Goal: Task Accomplishment & Management: Manage account settings

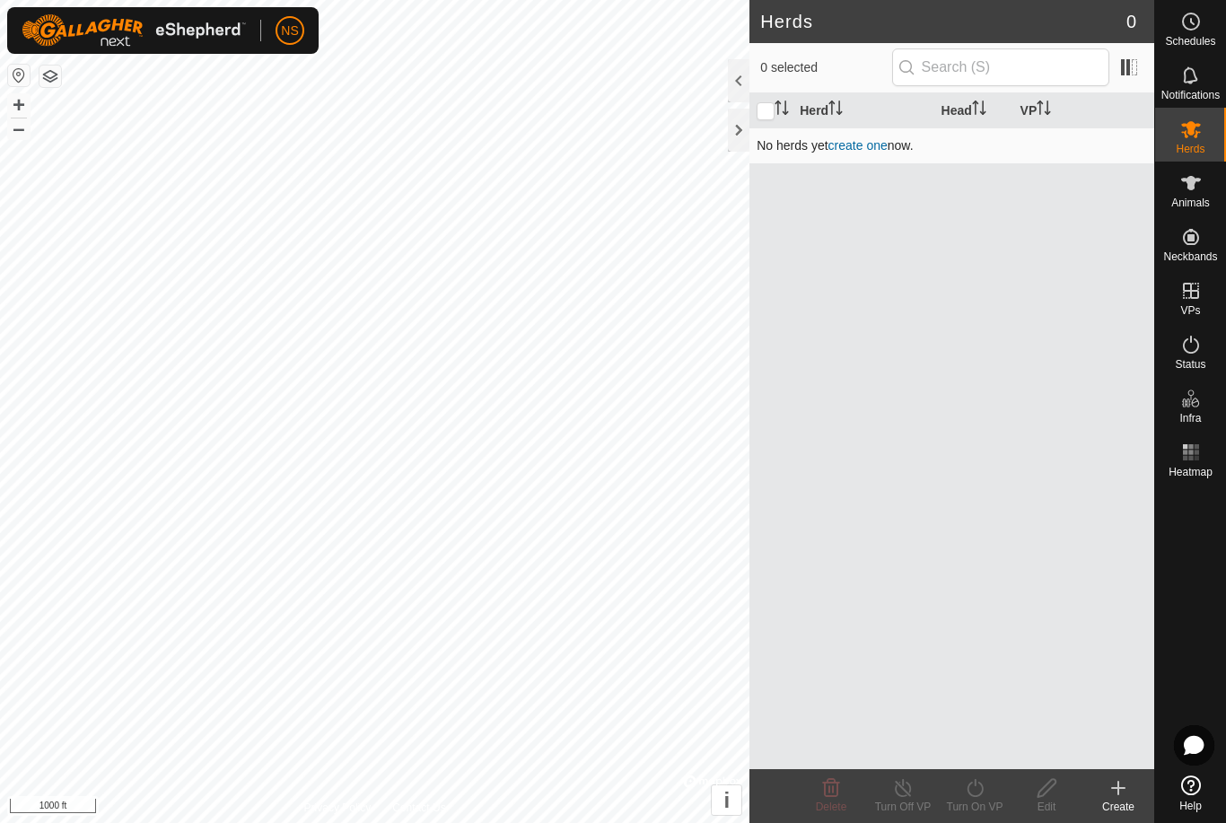
click at [848, 142] on link "create one" at bounding box center [857, 145] width 59 height 14
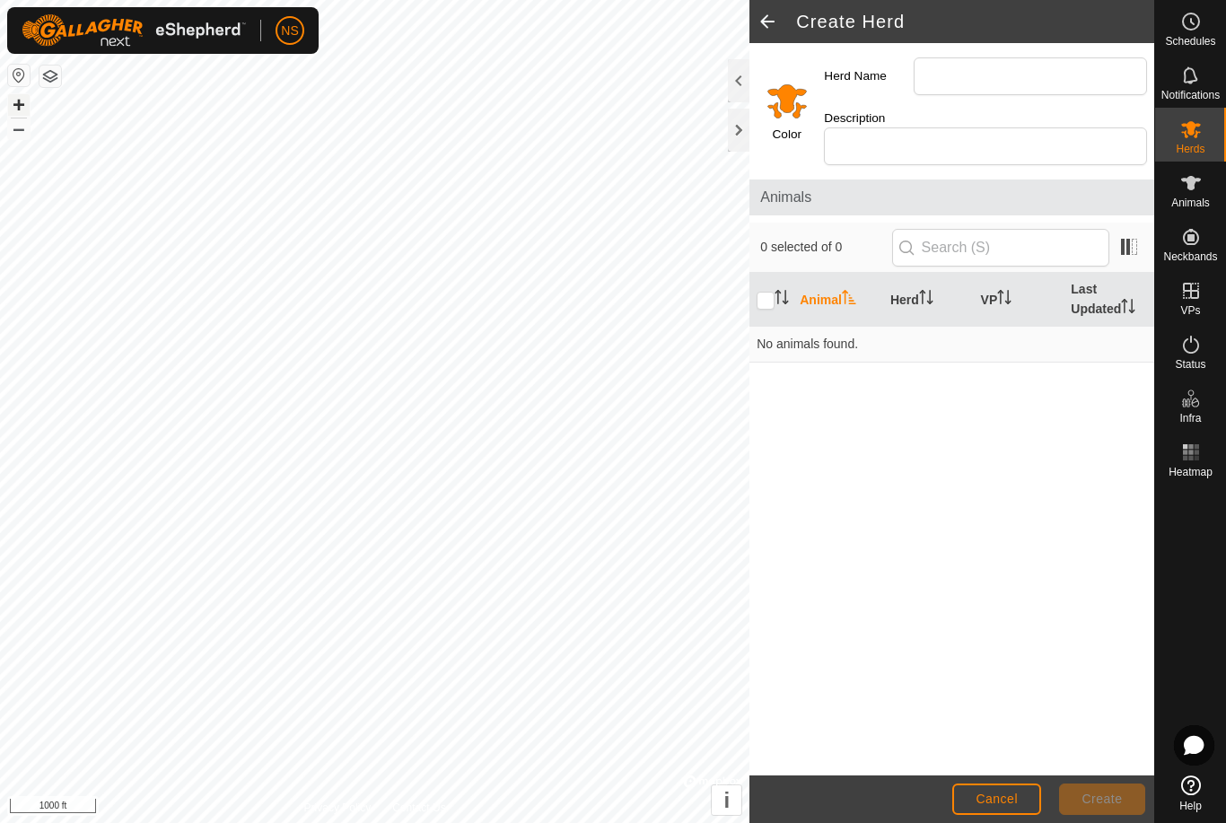
click at [17, 108] on button "+" at bounding box center [19, 105] width 22 height 22
click at [18, 106] on button "+" at bounding box center [19, 105] width 22 height 22
click at [17, 139] on button "–" at bounding box center [19, 129] width 22 height 22
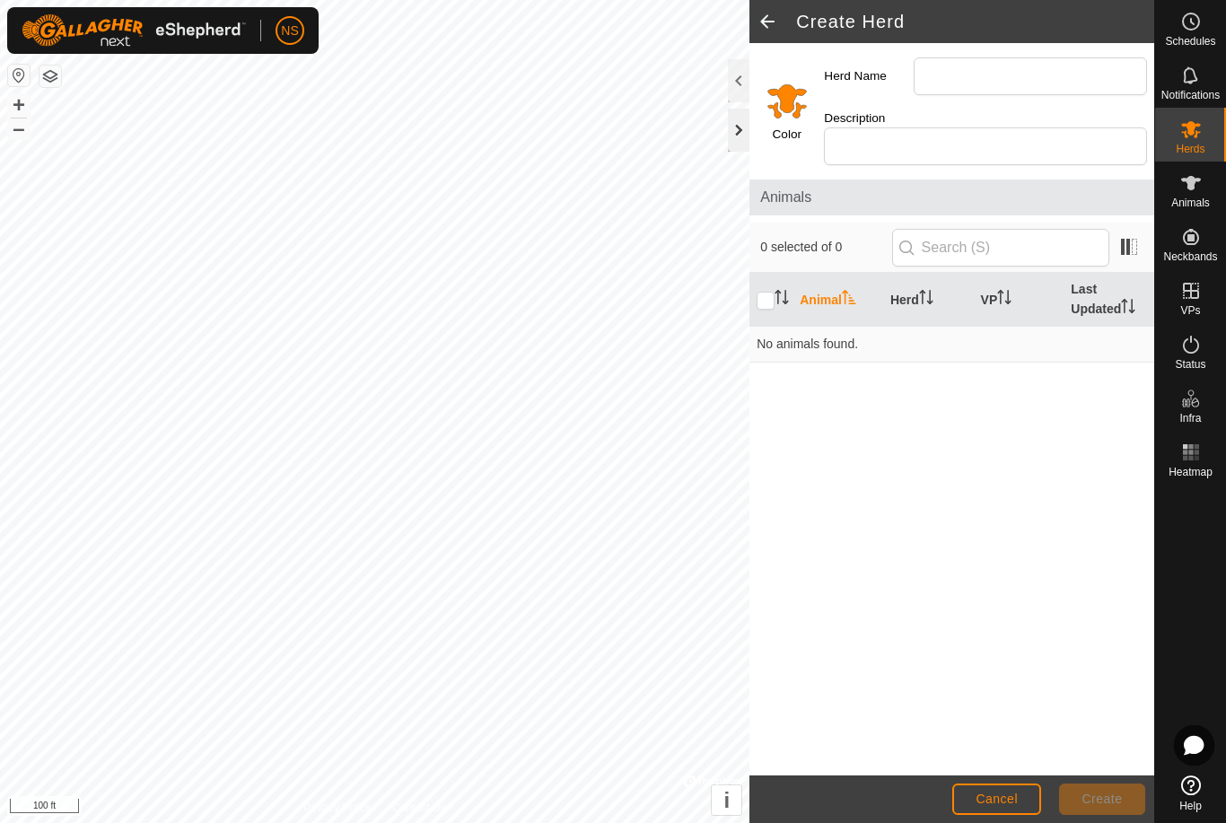
click at [734, 136] on div at bounding box center [739, 130] width 22 height 43
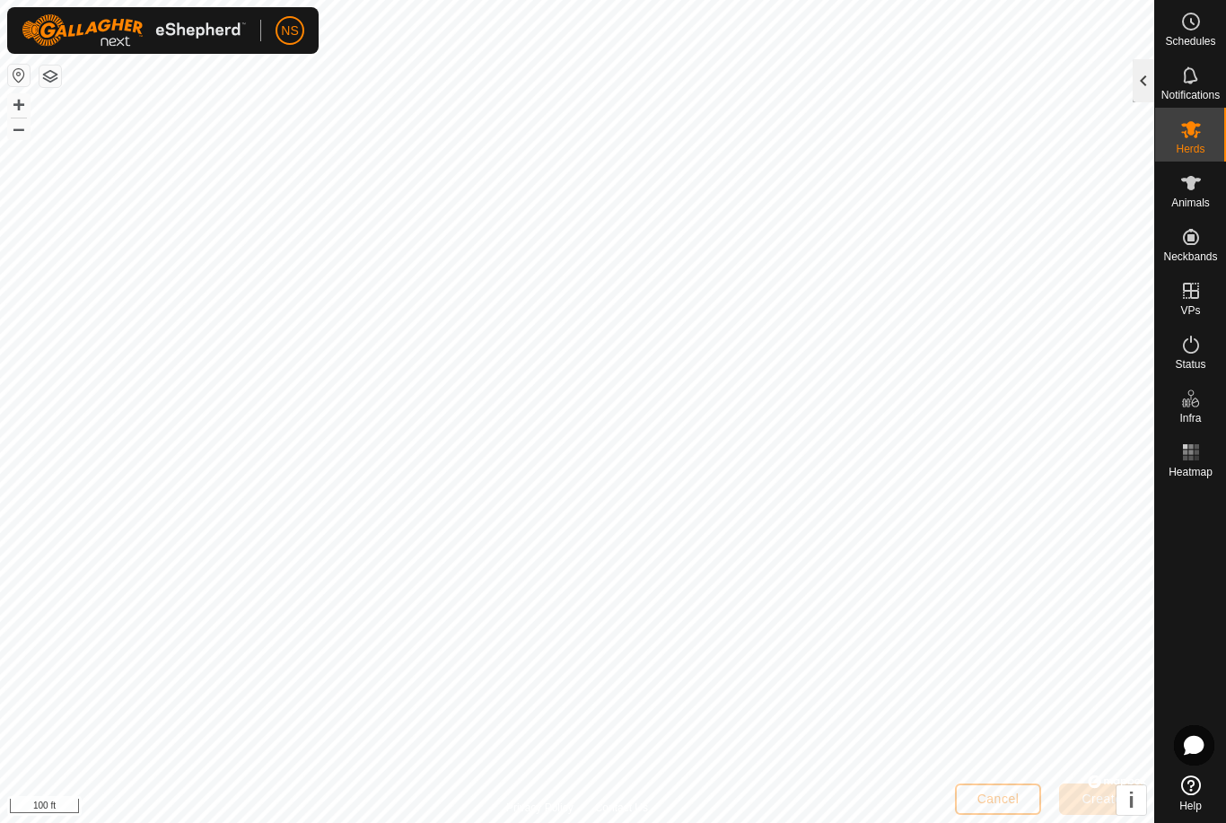
click at [1145, 84] on div at bounding box center [1144, 80] width 22 height 43
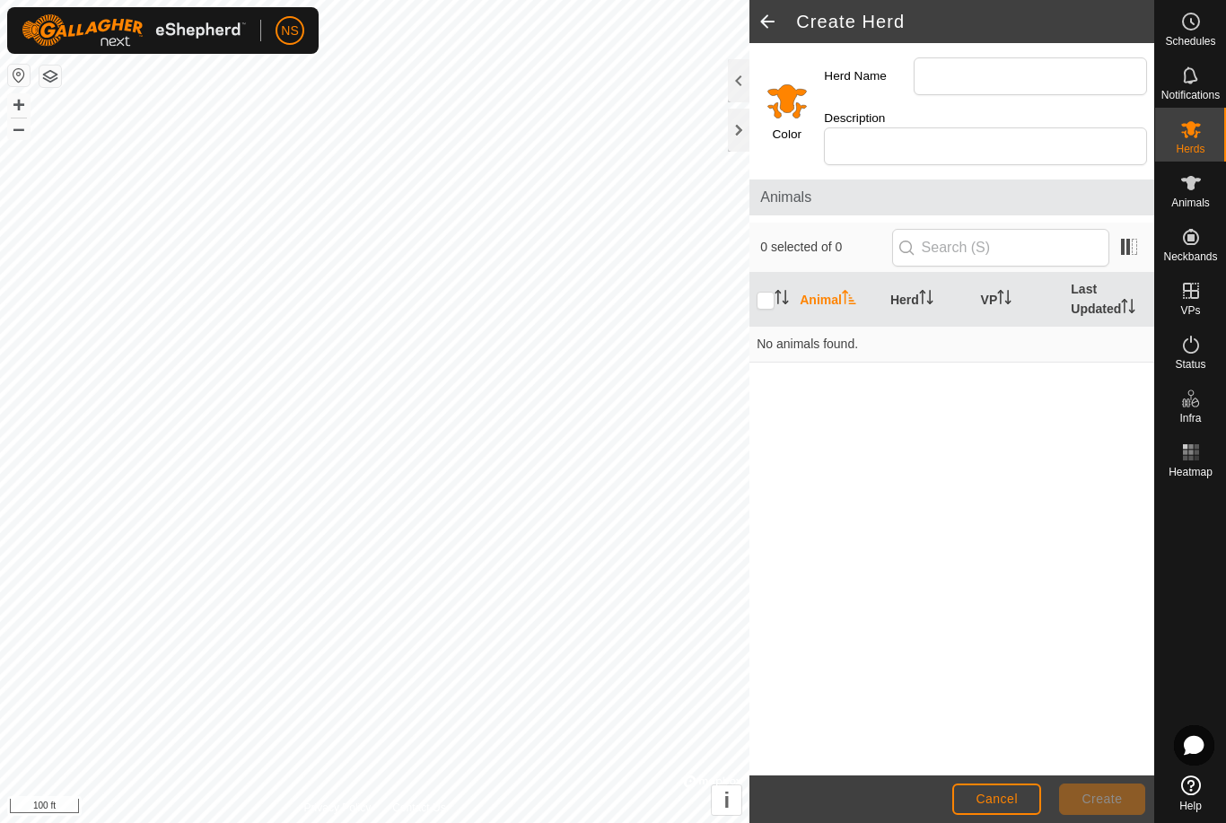
click at [770, 30] on span at bounding box center [767, 21] width 36 height 43
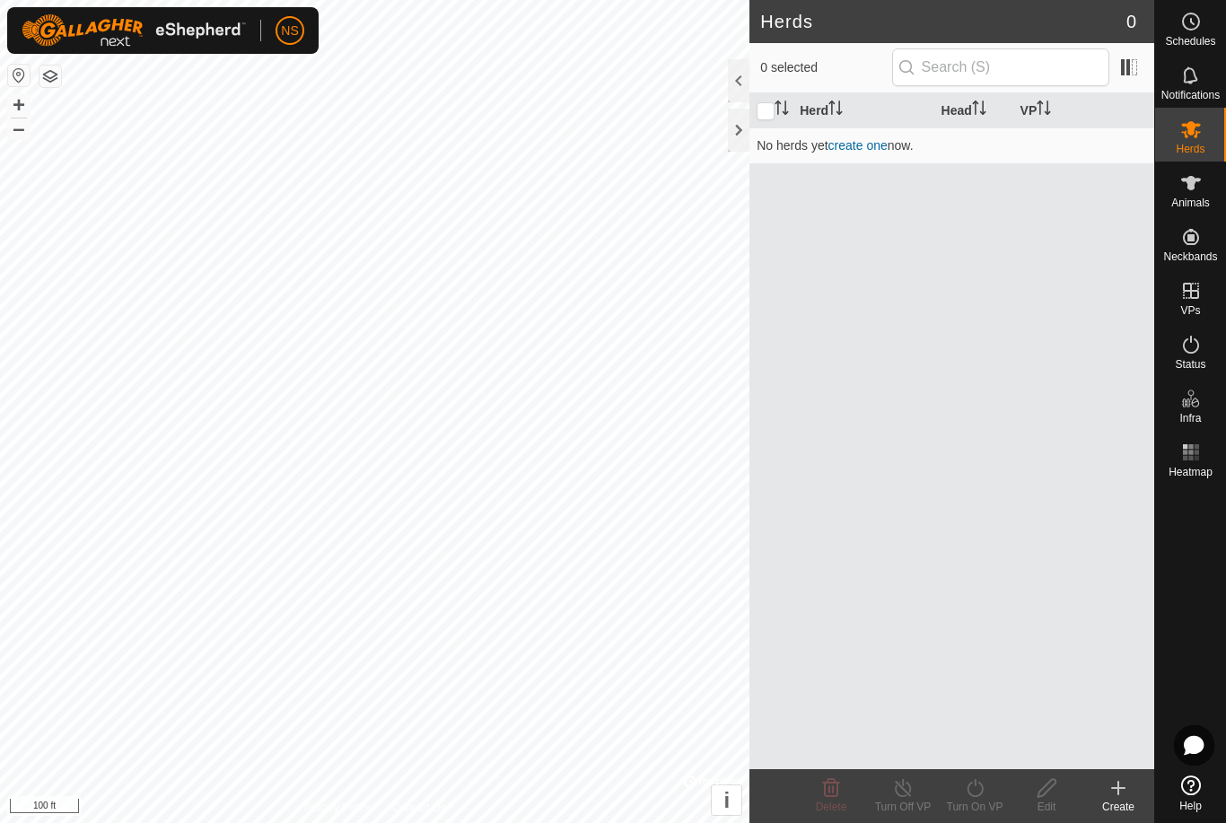
click at [744, 75] on div at bounding box center [739, 80] width 22 height 43
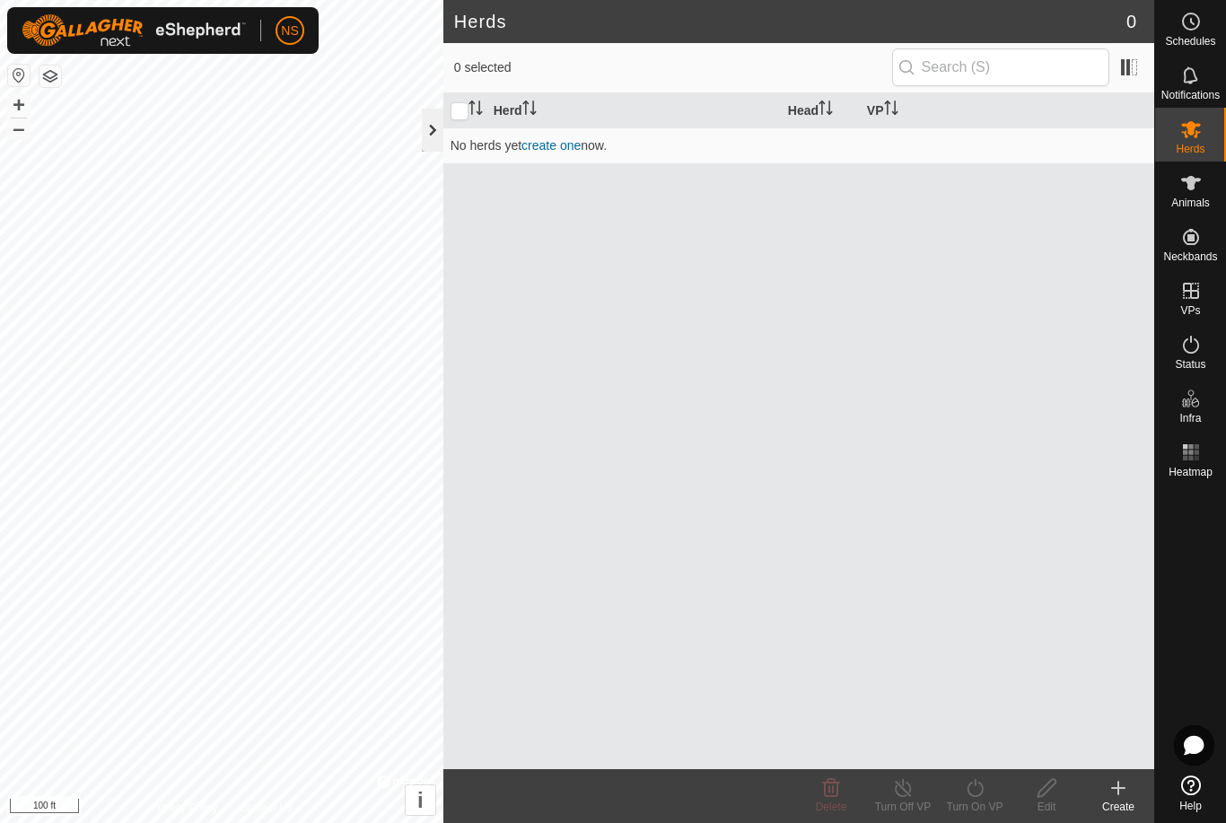
click at [430, 127] on div at bounding box center [433, 130] width 22 height 43
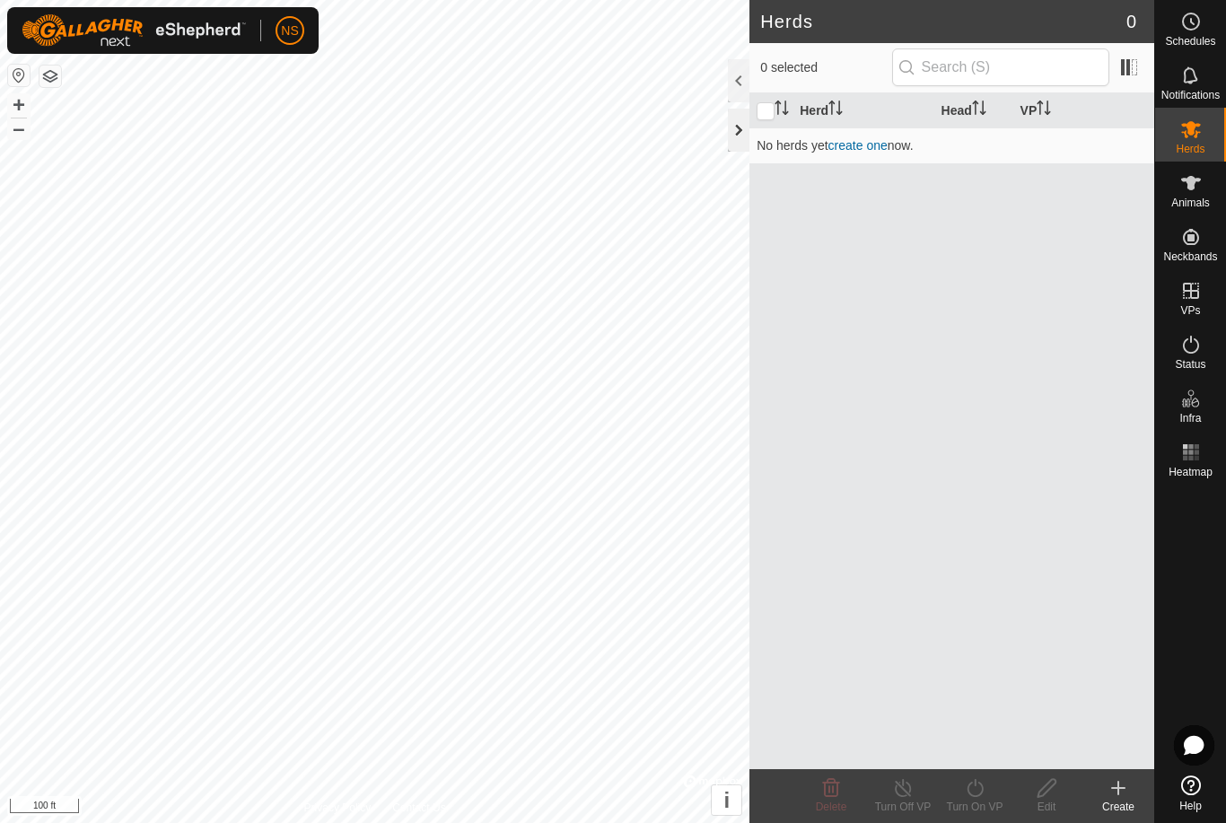
click at [739, 140] on div at bounding box center [739, 130] width 22 height 43
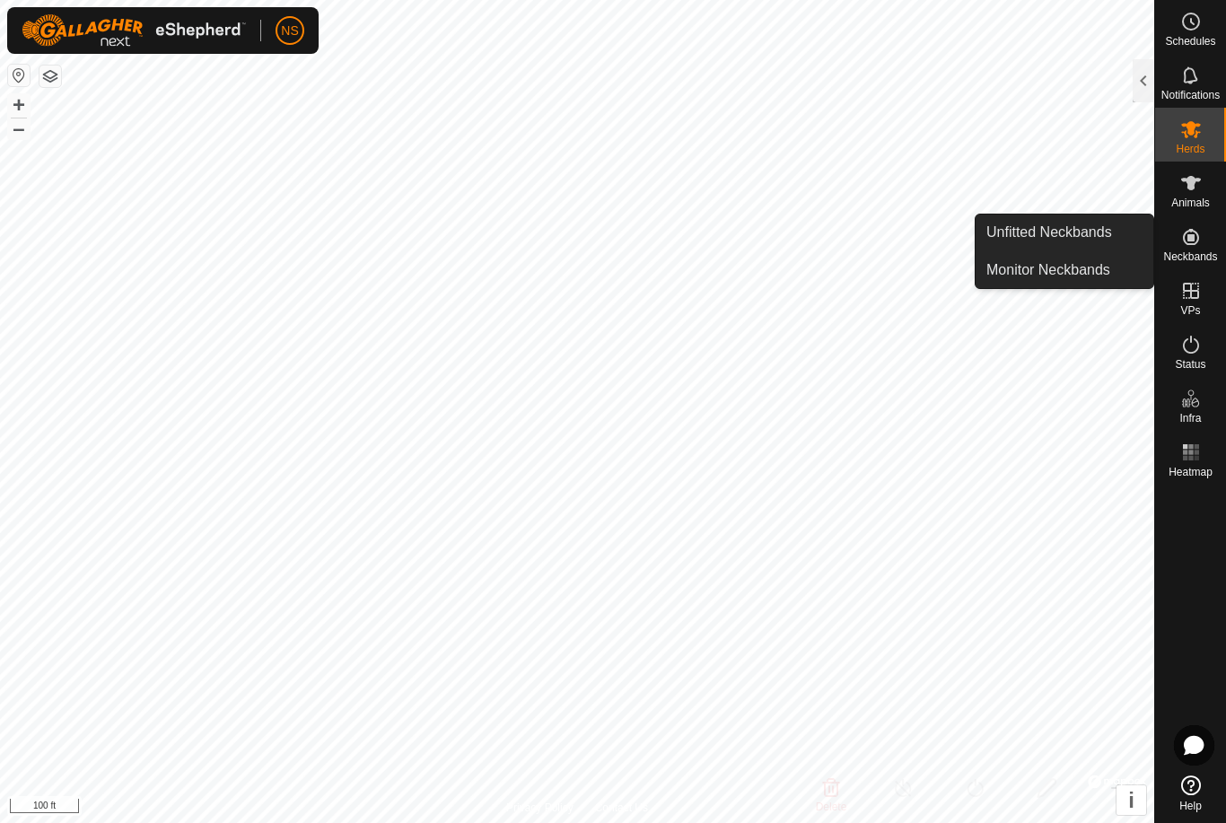
click at [1197, 239] on icon at bounding box center [1191, 237] width 16 height 16
click at [1099, 248] on link "Unfitted Neckbands" at bounding box center [1065, 232] width 178 height 36
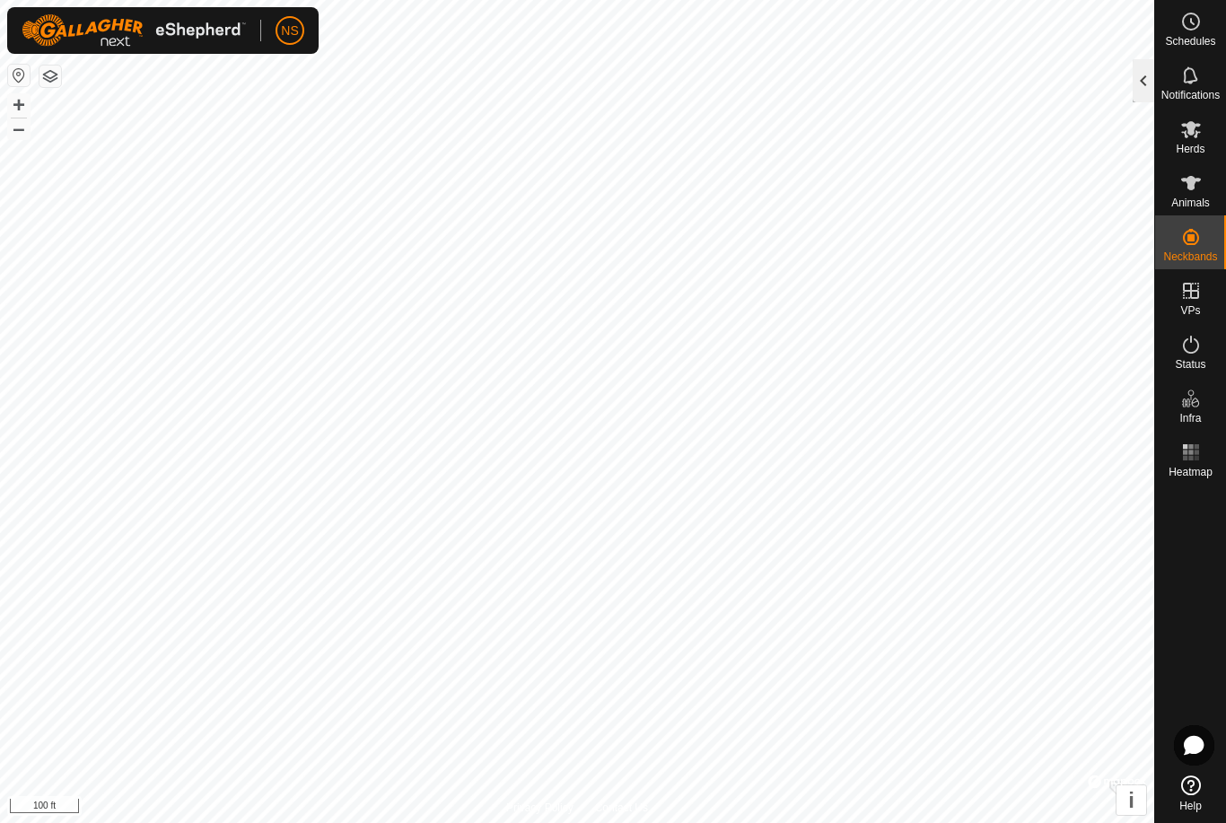
click at [1147, 85] on div at bounding box center [1144, 80] width 22 height 43
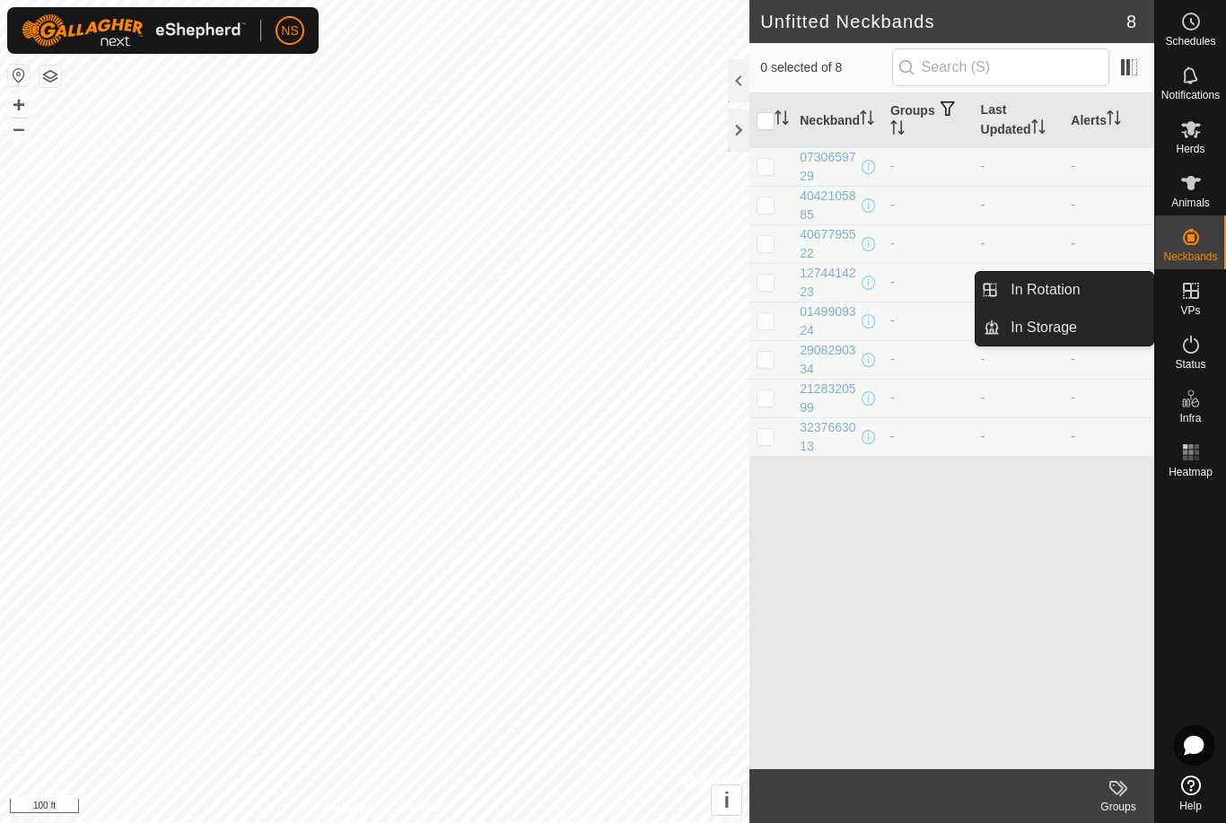
click at [1185, 288] on icon at bounding box center [1191, 291] width 22 height 22
click at [1194, 301] on icon at bounding box center [1191, 291] width 22 height 22
click at [1042, 342] on link "In Storage" at bounding box center [1076, 328] width 153 height 36
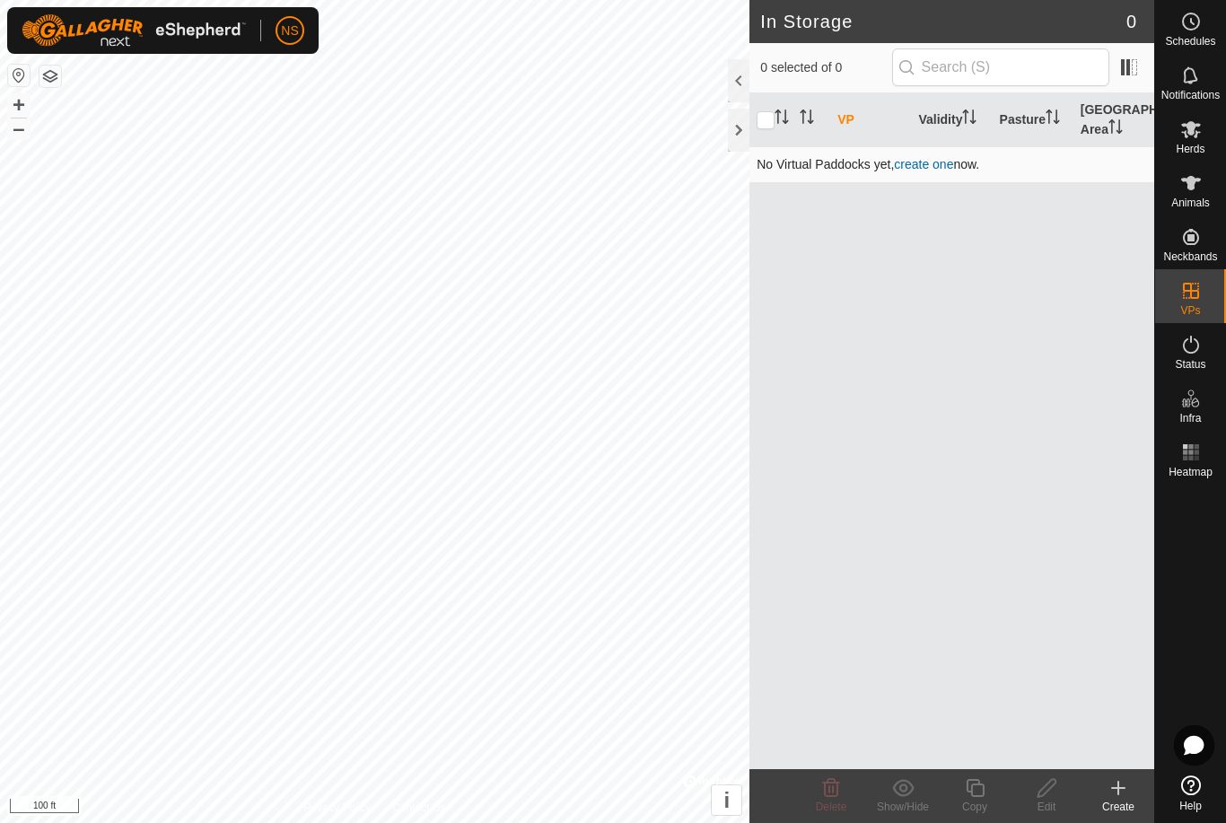
click at [924, 162] on link "create one" at bounding box center [923, 164] width 59 height 14
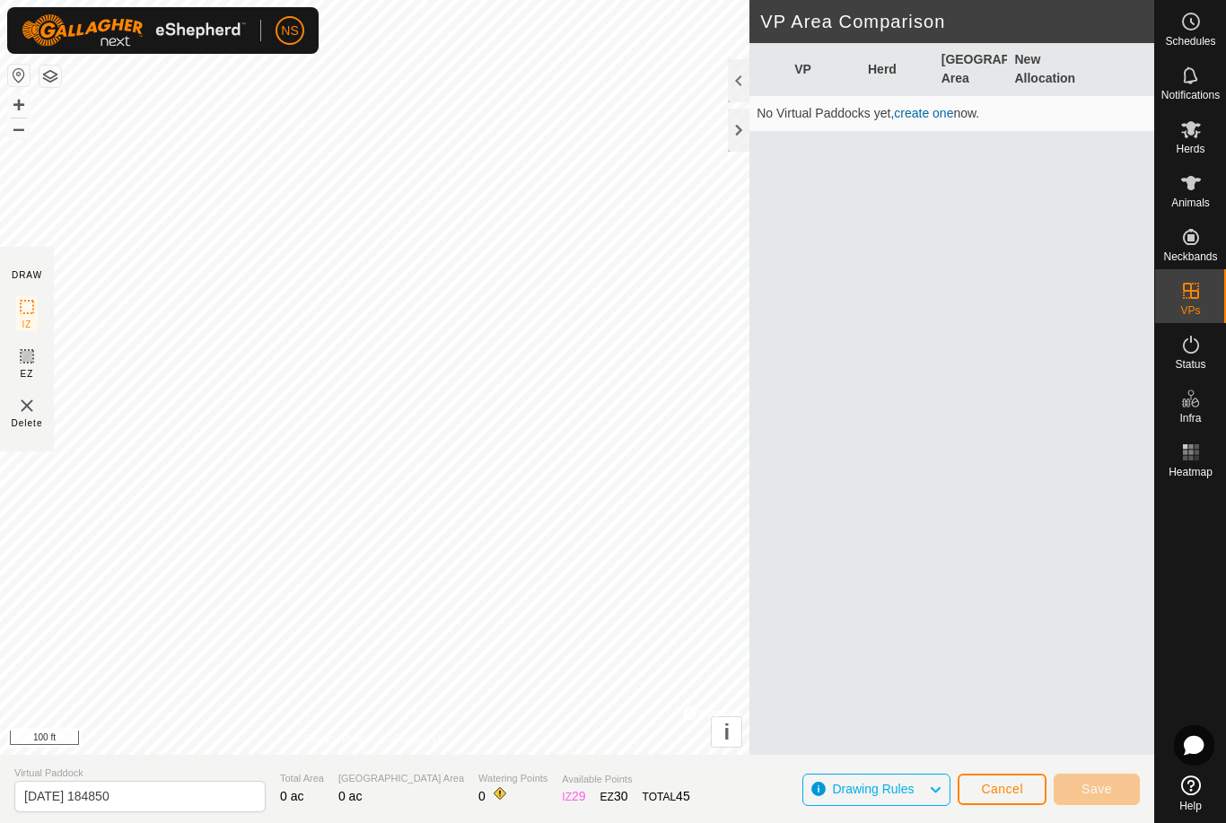
click at [27, 410] on img at bounding box center [27, 406] width 22 height 22
click at [22, 401] on img at bounding box center [27, 406] width 22 height 22
click at [18, 416] on img at bounding box center [27, 406] width 22 height 22
click at [22, 415] on img at bounding box center [27, 406] width 22 height 22
click at [24, 417] on span "Delete" at bounding box center [27, 422] width 31 height 13
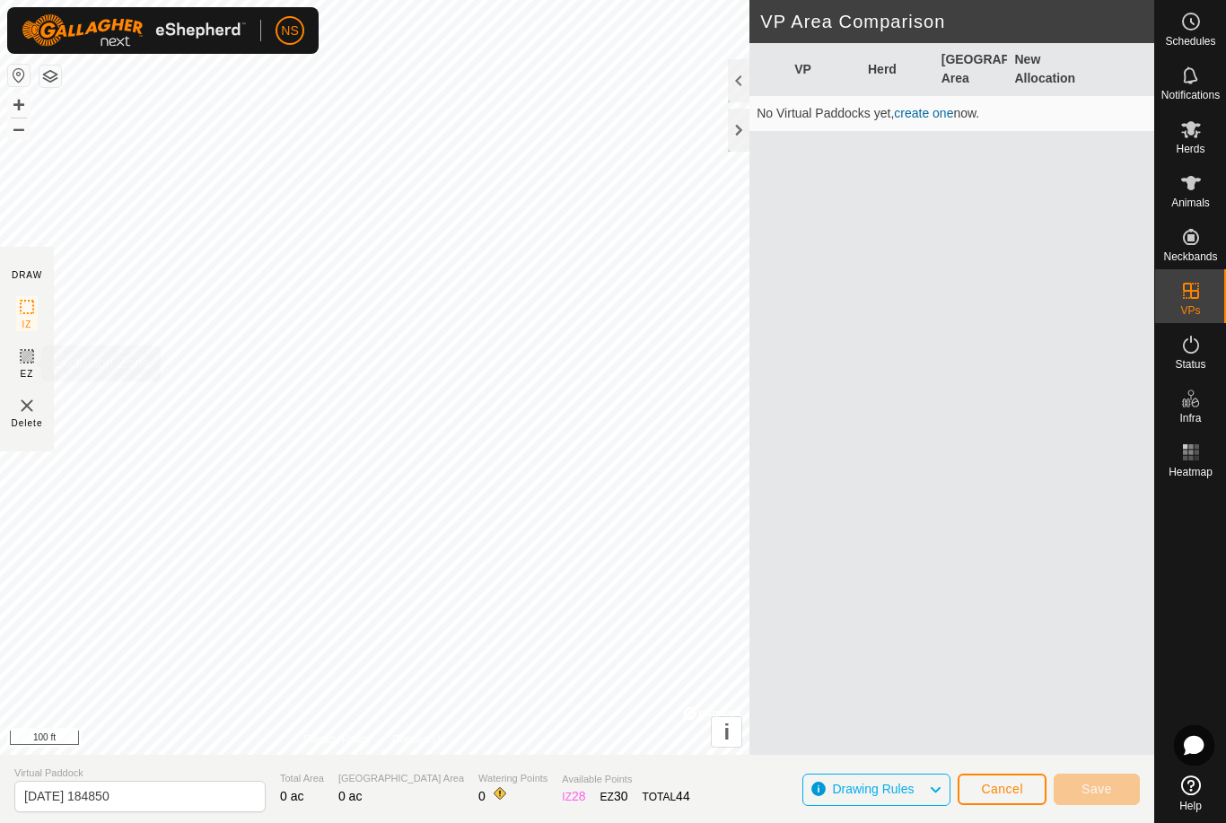
click at [36, 360] on icon at bounding box center [27, 357] width 22 height 22
click at [30, 411] on img at bounding box center [27, 406] width 22 height 22
click at [26, 412] on img at bounding box center [27, 406] width 22 height 22
click at [34, 308] on icon at bounding box center [27, 307] width 22 height 22
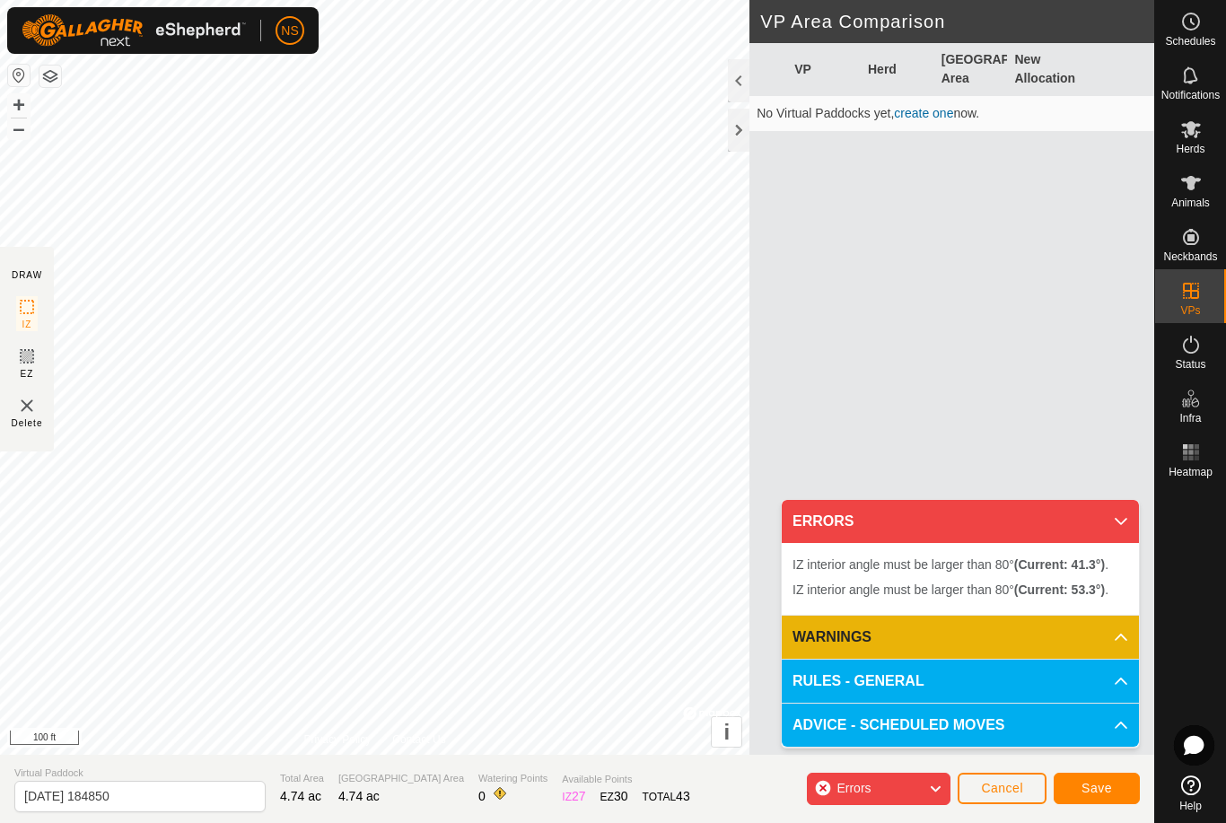
click at [994, 786] on span "Cancel" at bounding box center [1002, 788] width 42 height 14
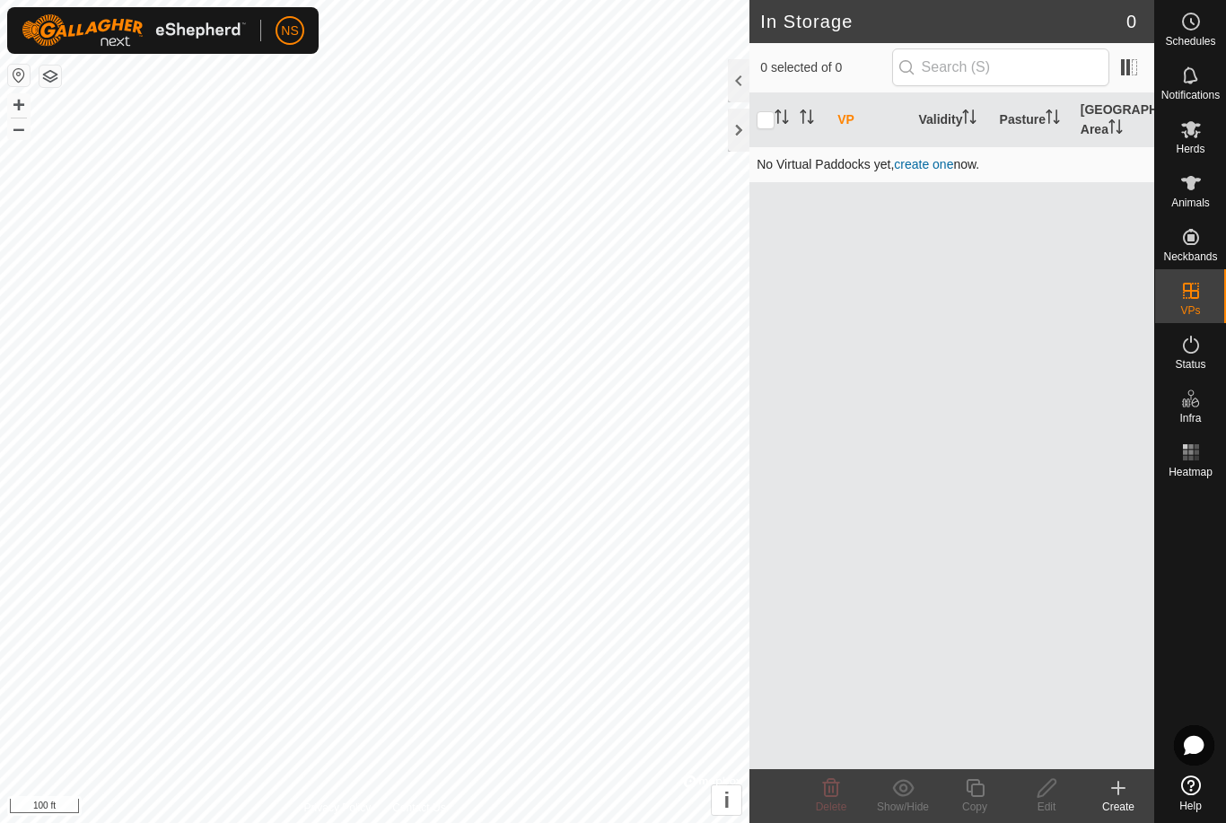
click at [927, 164] on link "create one" at bounding box center [923, 164] width 59 height 14
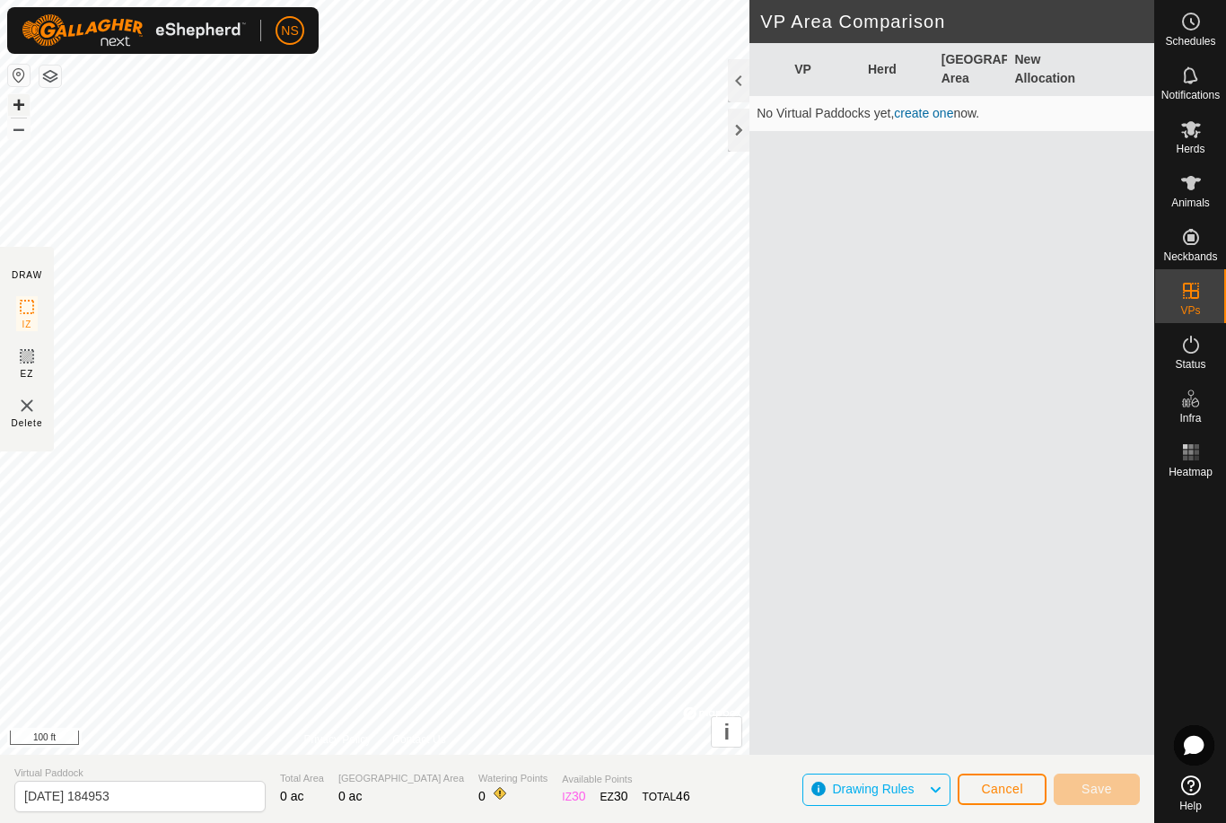
click at [15, 109] on button "+" at bounding box center [19, 105] width 22 height 22
click at [20, 104] on button "+" at bounding box center [19, 105] width 22 height 22
click at [16, 408] on img at bounding box center [27, 406] width 22 height 22
click at [27, 412] on img at bounding box center [27, 406] width 22 height 22
click at [27, 411] on img at bounding box center [27, 406] width 22 height 22
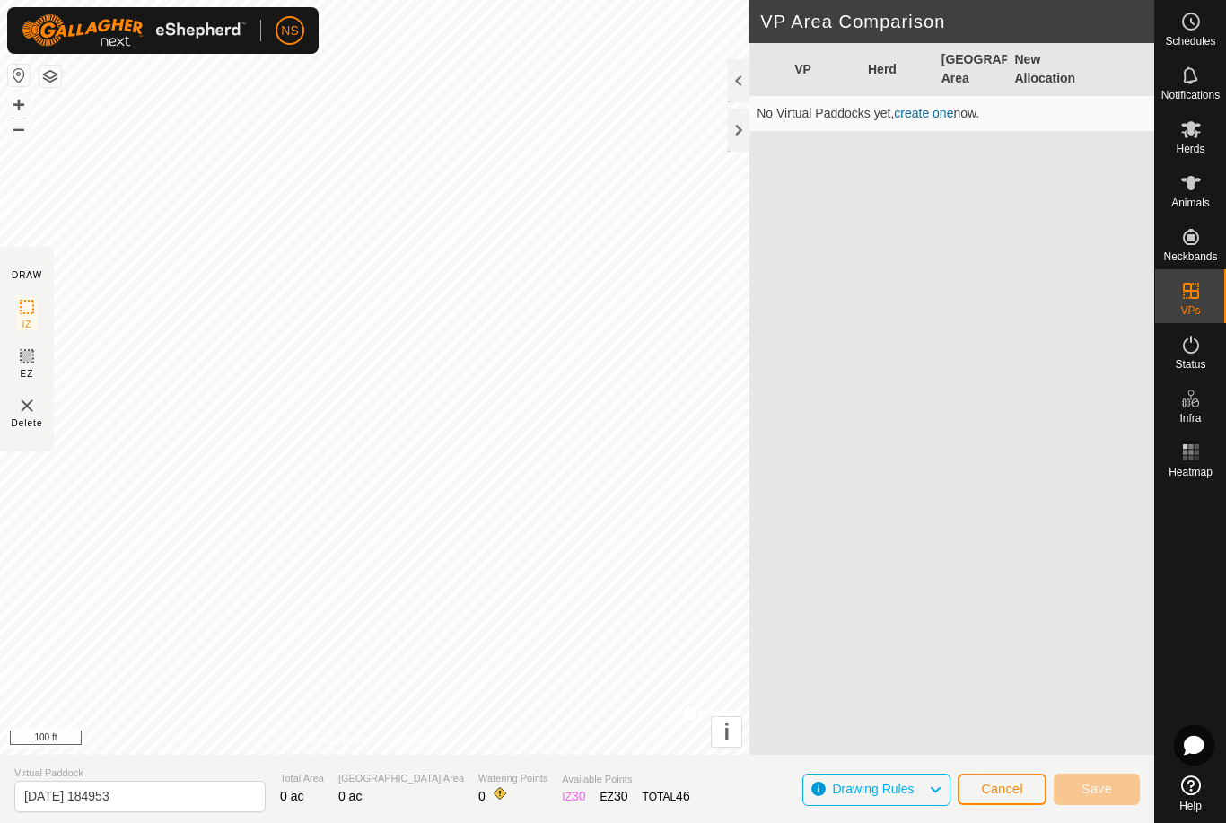
click at [22, 398] on img at bounding box center [27, 406] width 22 height 22
click at [1017, 793] on span "Cancel" at bounding box center [1002, 789] width 42 height 14
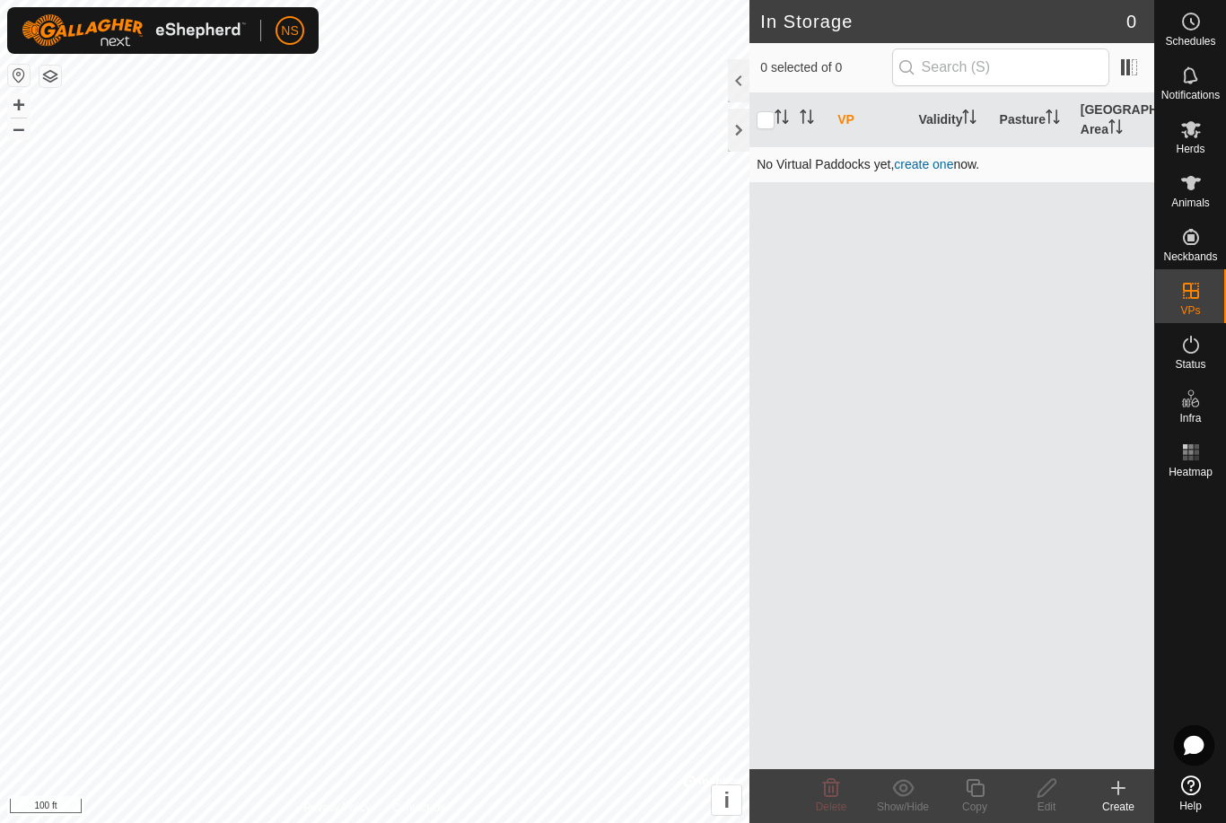
click at [927, 165] on link "create one" at bounding box center [923, 164] width 59 height 14
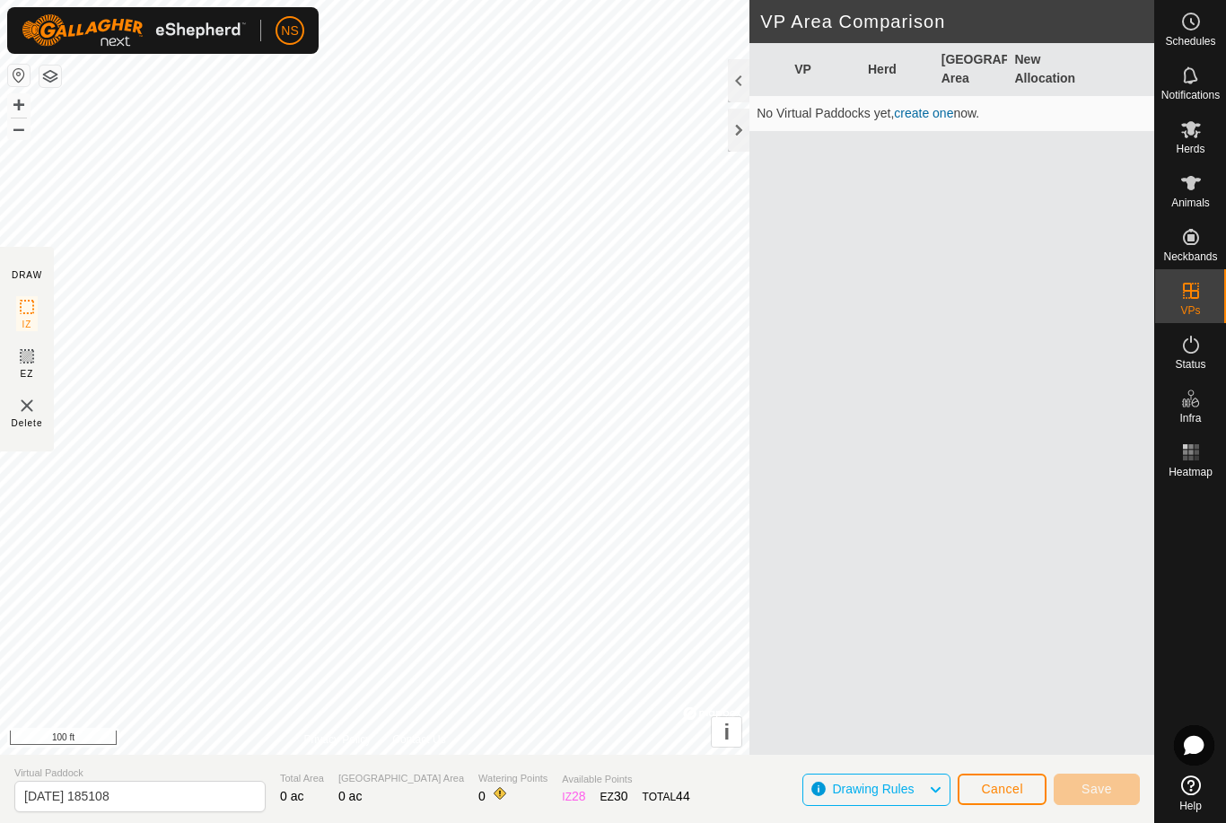
click at [934, 107] on link "create one" at bounding box center [923, 113] width 59 height 14
click at [925, 116] on link "create one" at bounding box center [923, 113] width 59 height 14
click at [1013, 792] on span "Cancel" at bounding box center [1002, 789] width 42 height 14
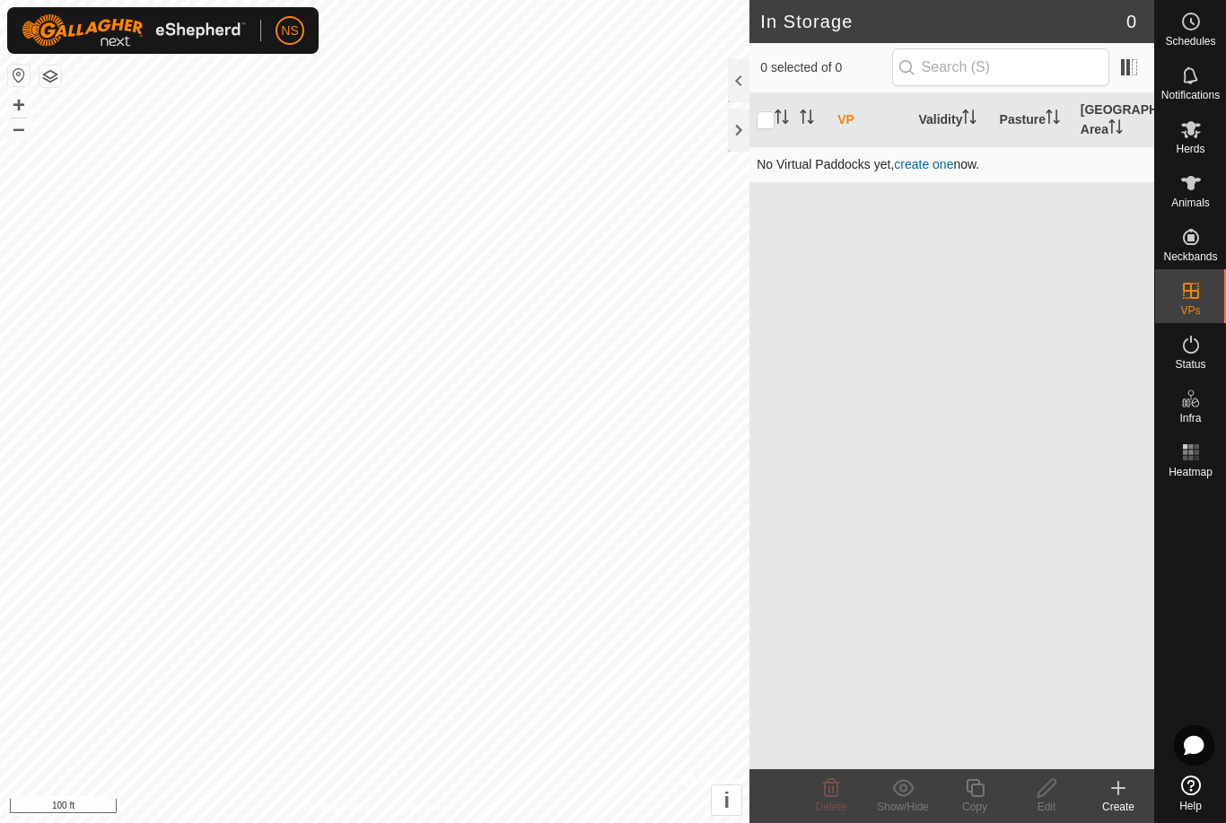
click at [929, 171] on link "create one" at bounding box center [923, 164] width 59 height 14
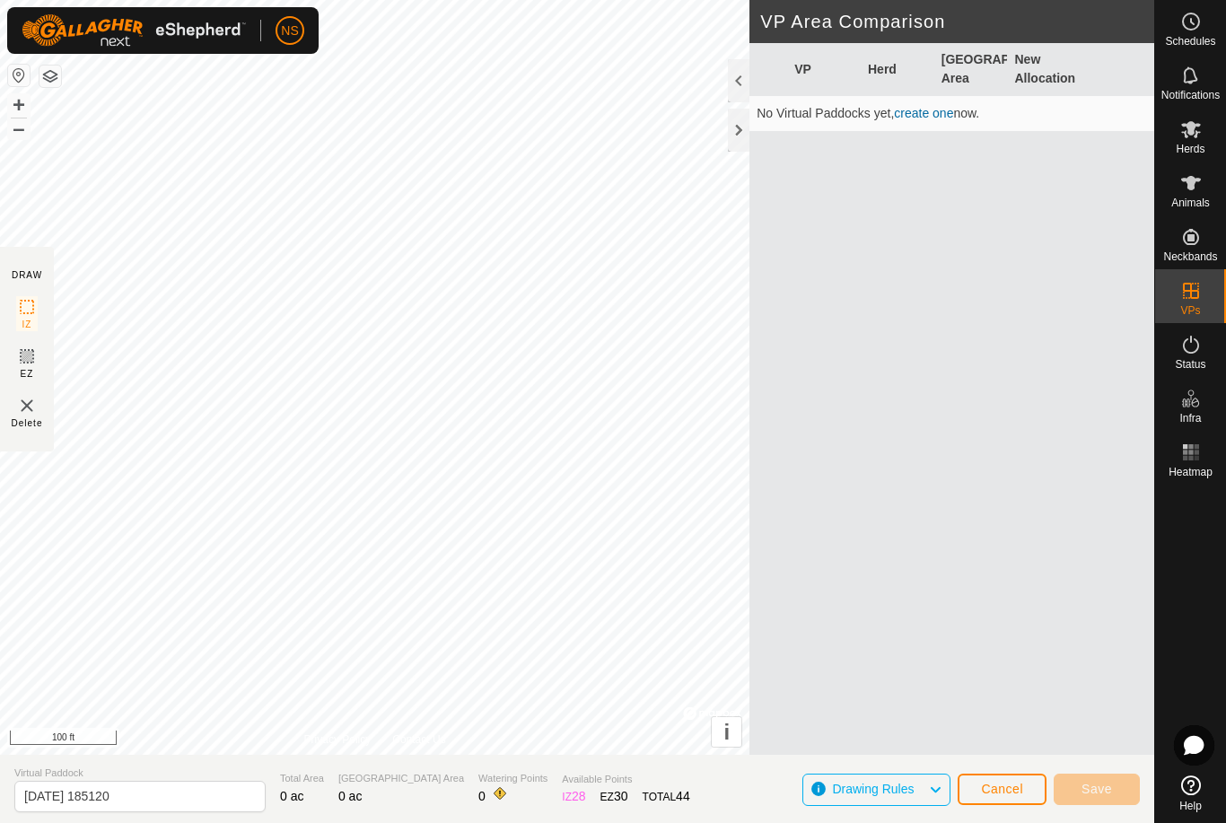
click at [1002, 790] on span "Cancel" at bounding box center [1002, 789] width 42 height 14
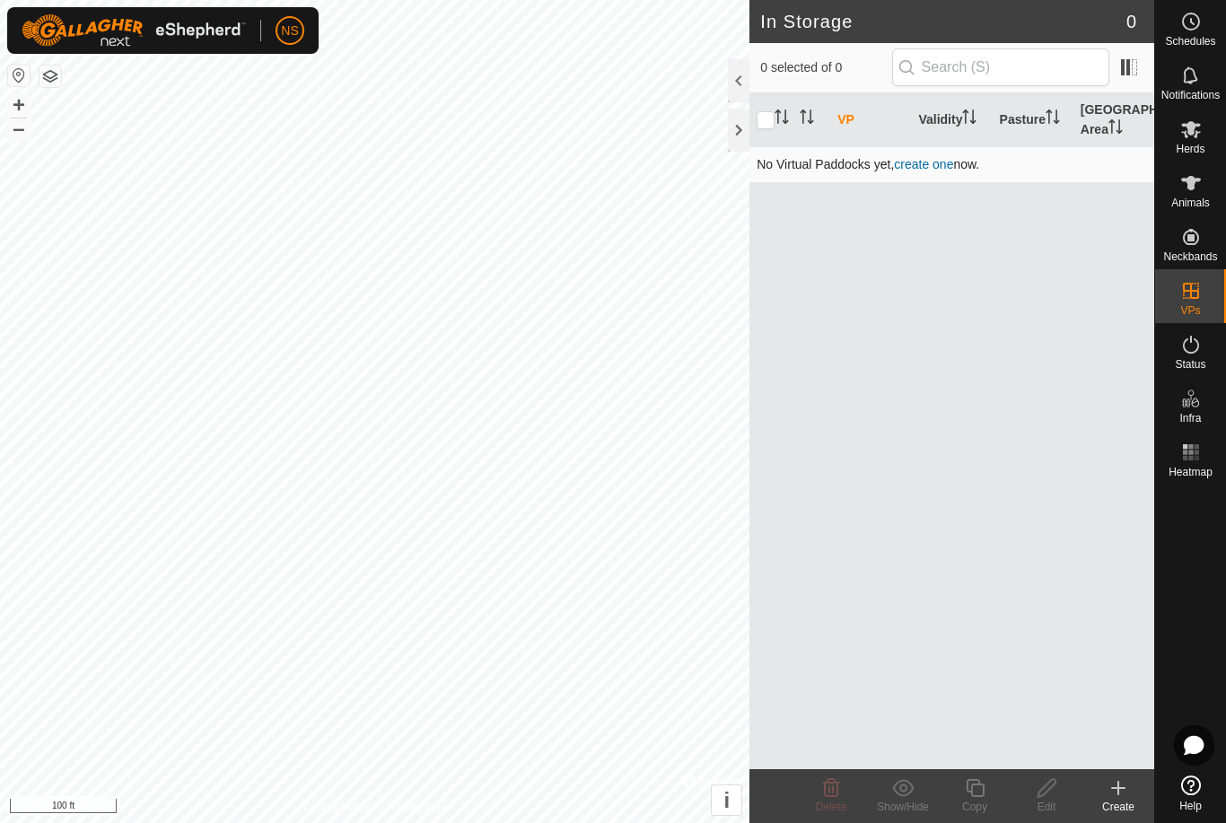
click at [950, 162] on link "create one" at bounding box center [923, 164] width 59 height 14
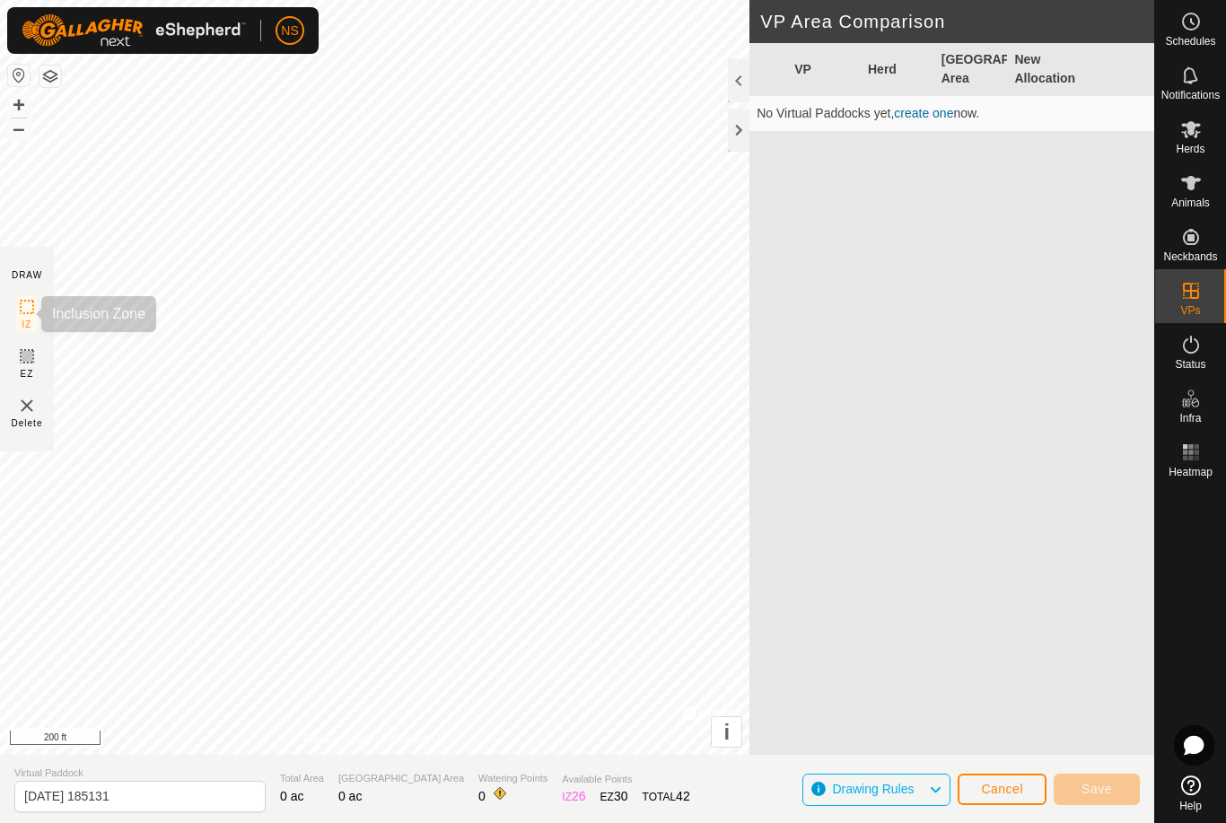
click at [31, 308] on icon at bounding box center [27, 307] width 22 height 22
click at [25, 354] on icon at bounding box center [27, 356] width 11 height 11
click at [30, 403] on img at bounding box center [27, 406] width 22 height 22
click at [1002, 794] on span "Cancel" at bounding box center [1002, 789] width 42 height 14
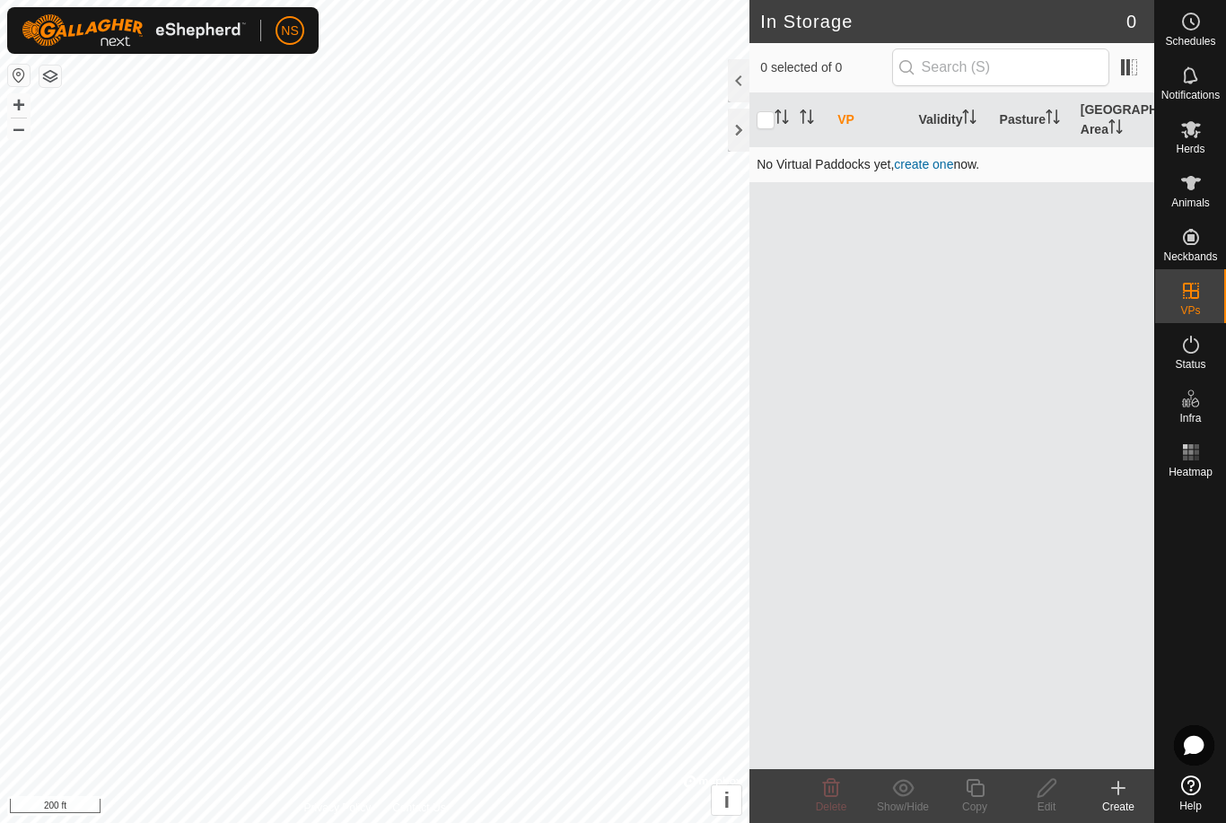
click at [930, 157] on link "create one" at bounding box center [923, 164] width 59 height 14
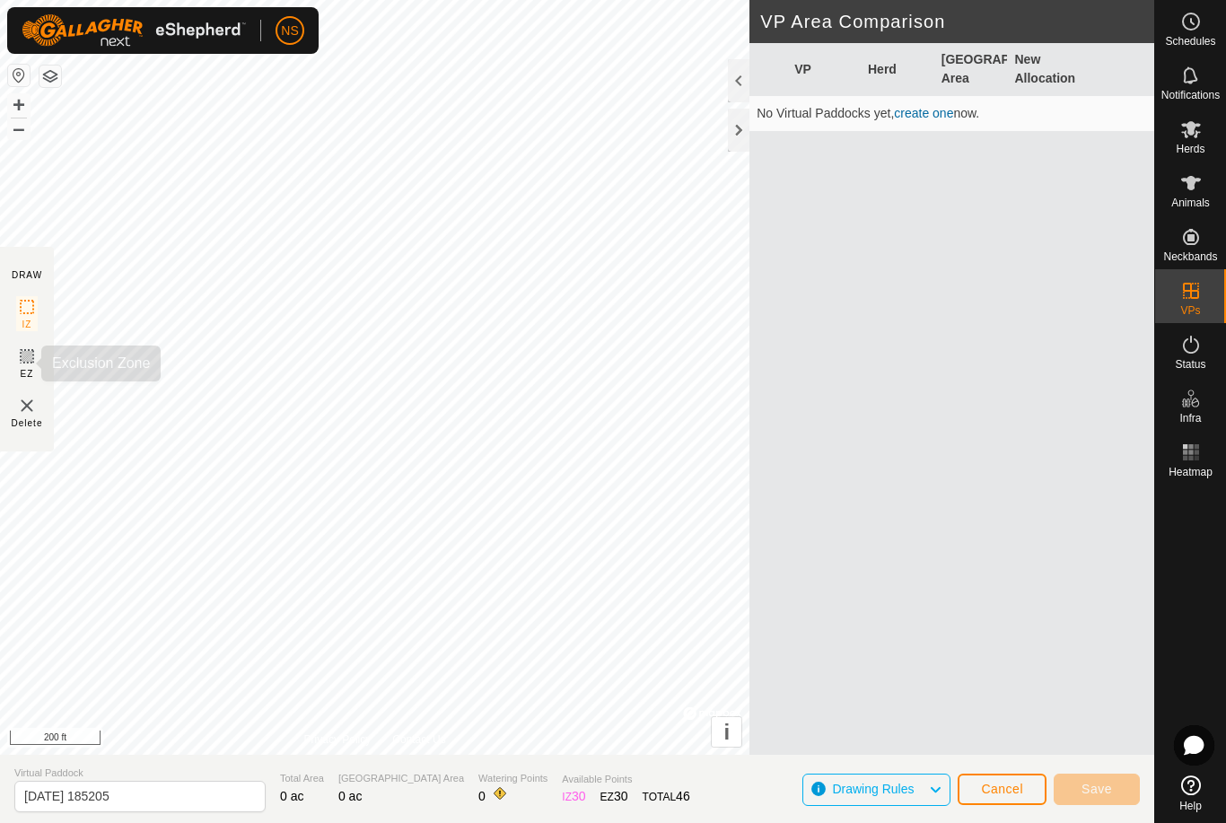
click at [29, 358] on icon at bounding box center [27, 357] width 22 height 22
click at [27, 308] on icon at bounding box center [27, 307] width 22 height 22
click at [745, 80] on div at bounding box center [739, 80] width 22 height 43
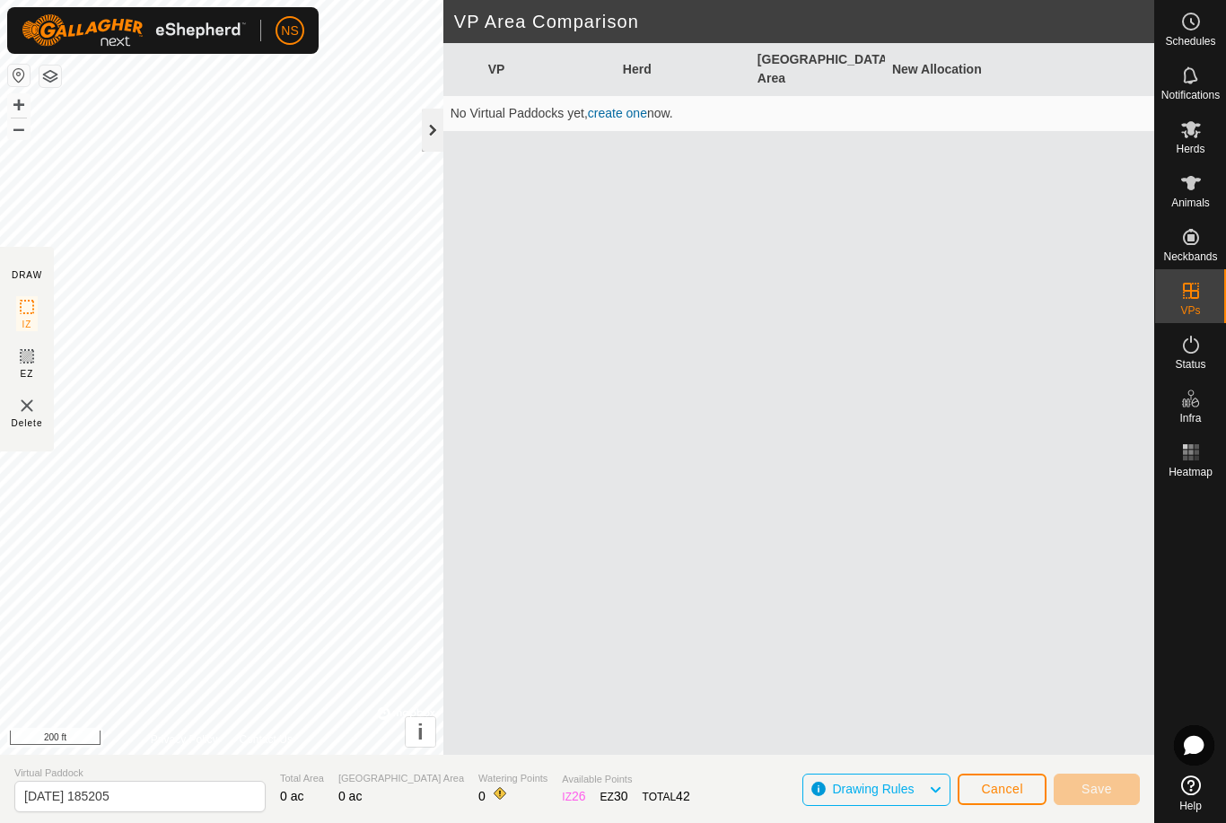
click at [430, 128] on div at bounding box center [433, 130] width 22 height 43
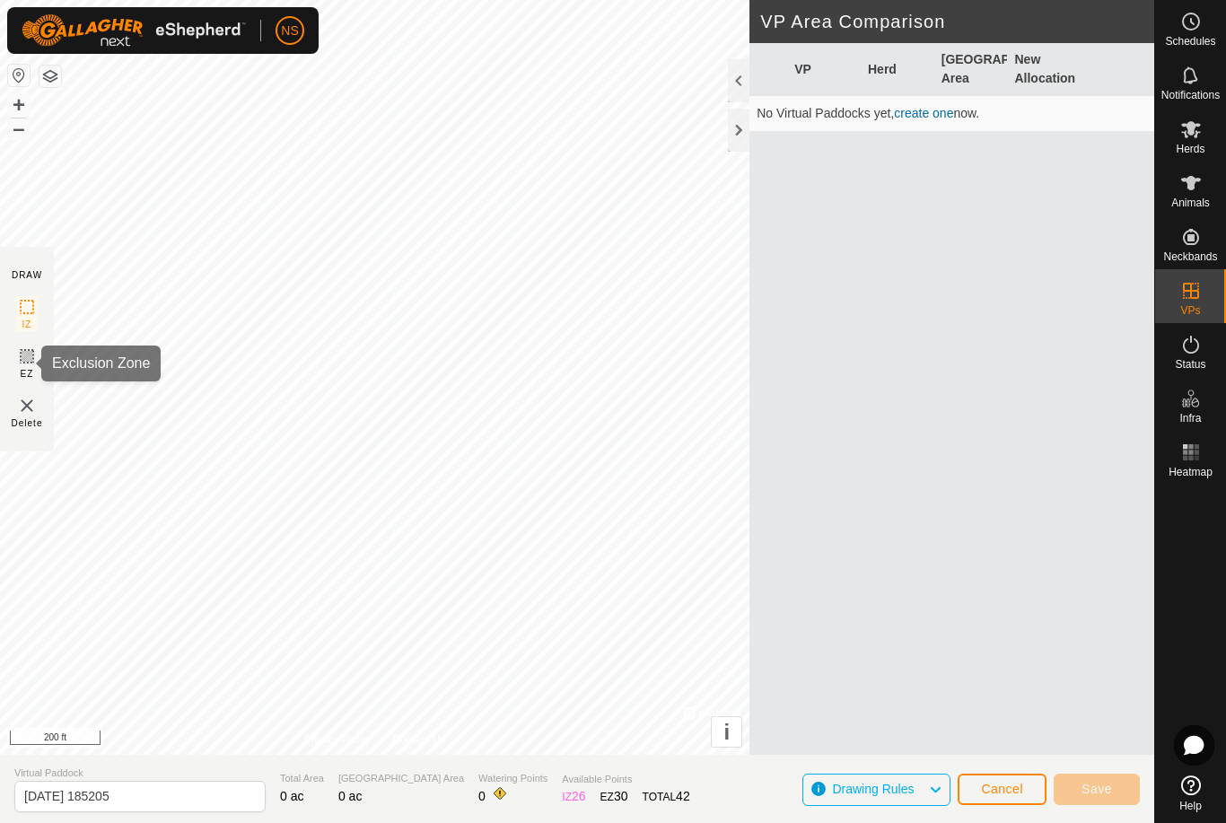
click at [22, 361] on icon at bounding box center [27, 356] width 11 height 11
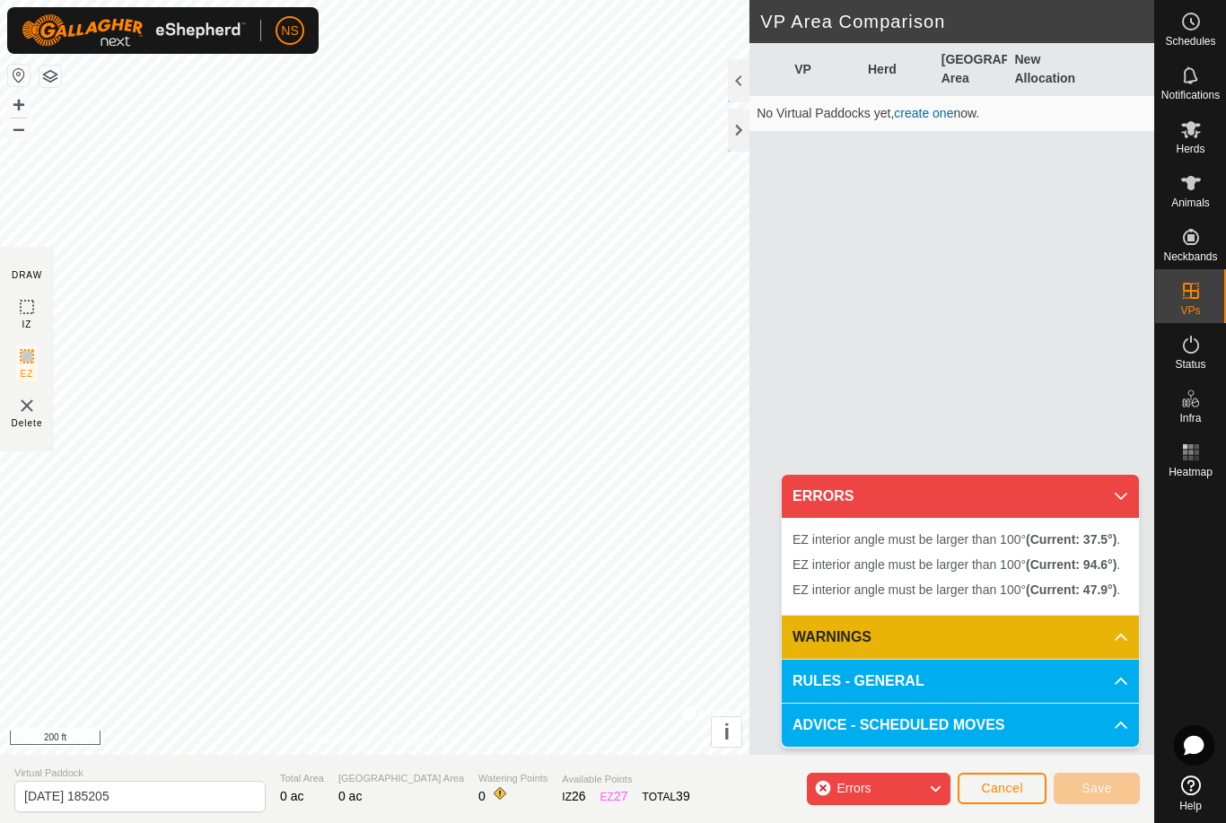
click at [1117, 487] on p-accordion-header "ERRORS" at bounding box center [960, 496] width 357 height 43
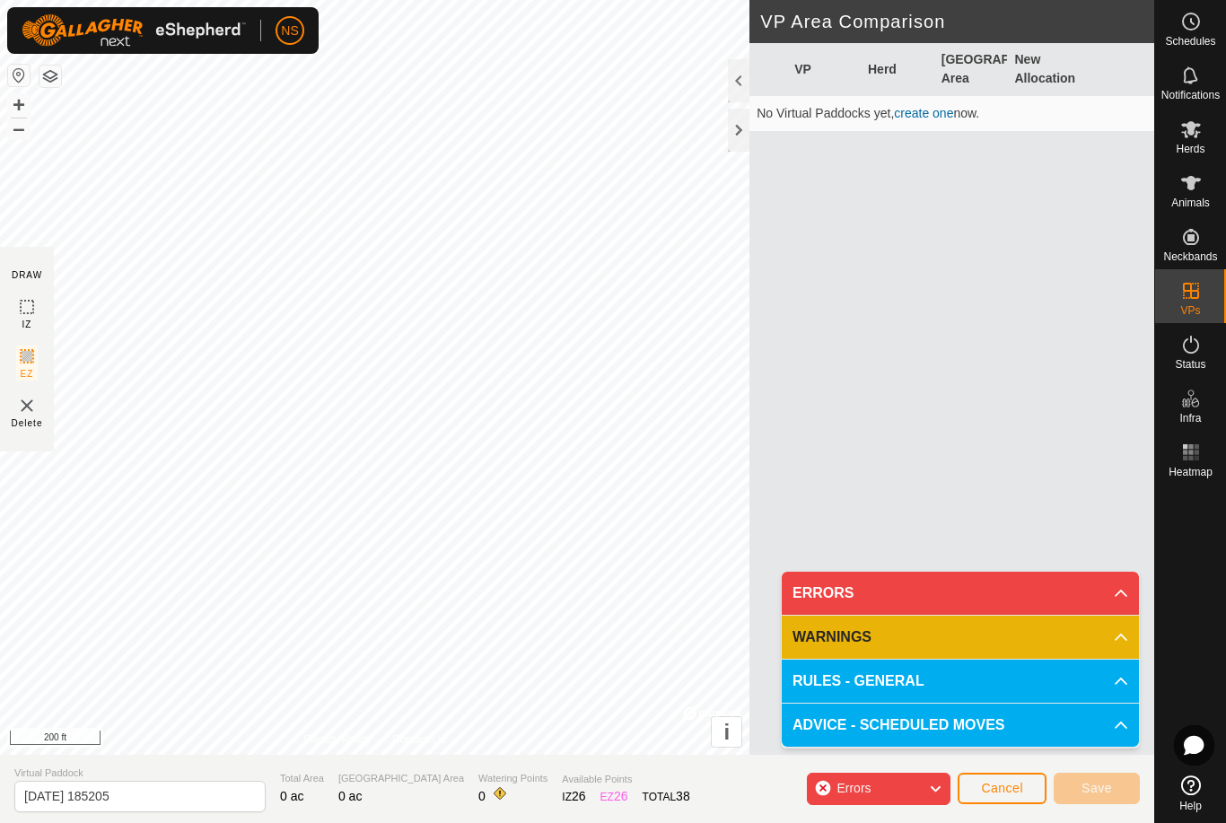
click at [1111, 589] on p-accordion-header "ERRORS" at bounding box center [960, 593] width 357 height 43
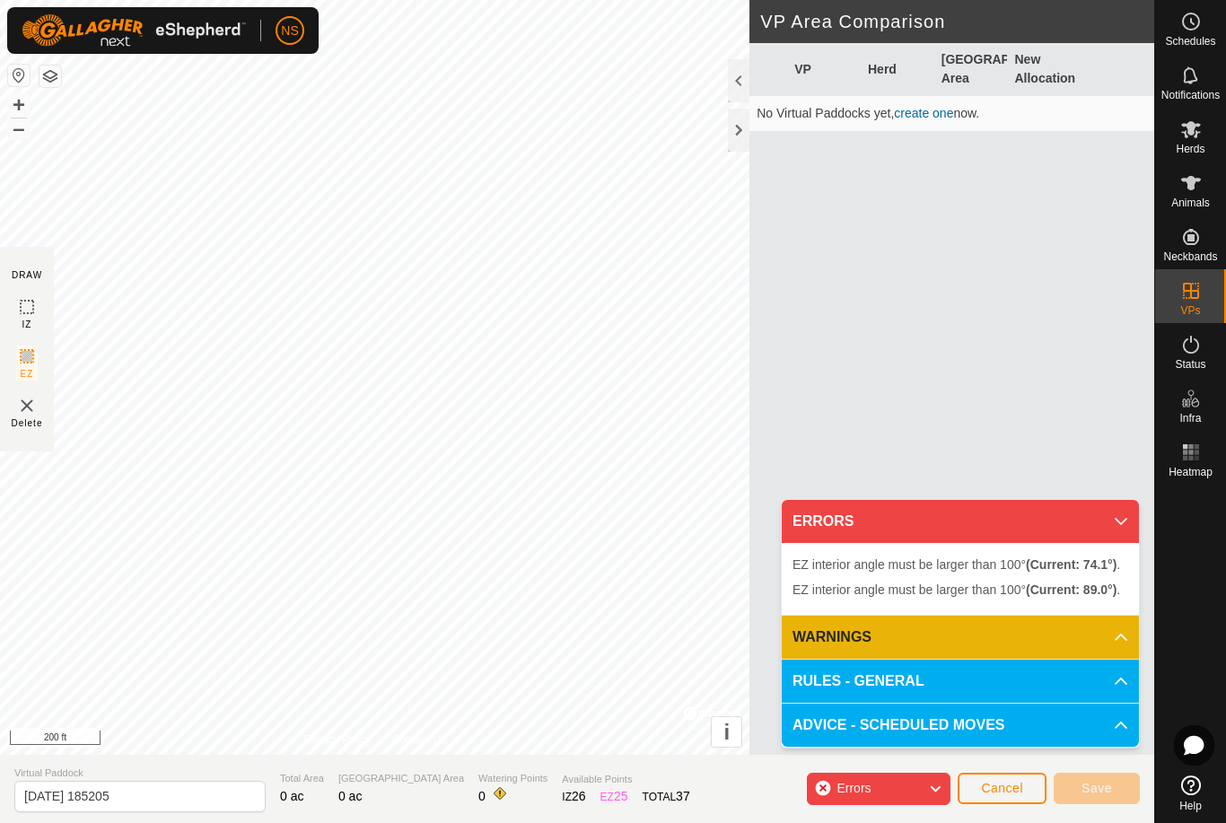
click at [997, 788] on span "Cancel" at bounding box center [1002, 788] width 42 height 14
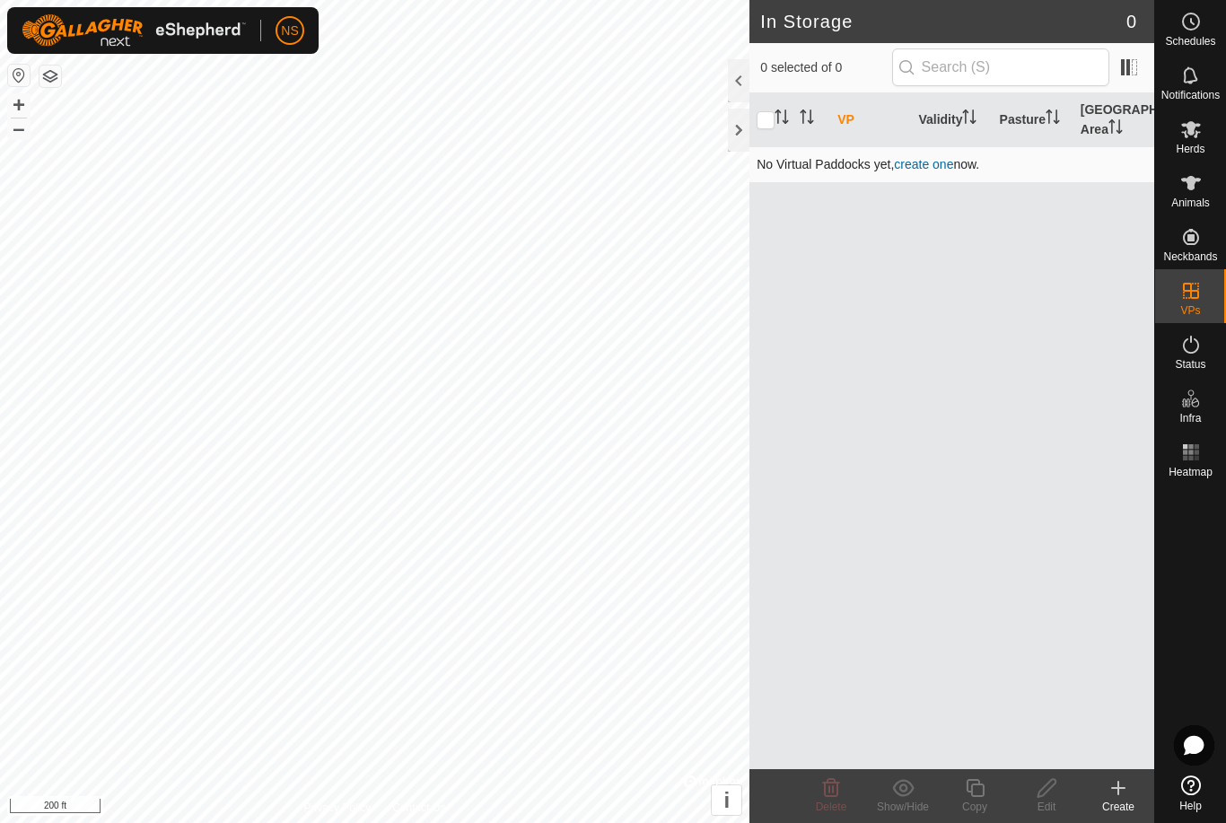
click at [931, 170] on link "create one" at bounding box center [923, 164] width 59 height 14
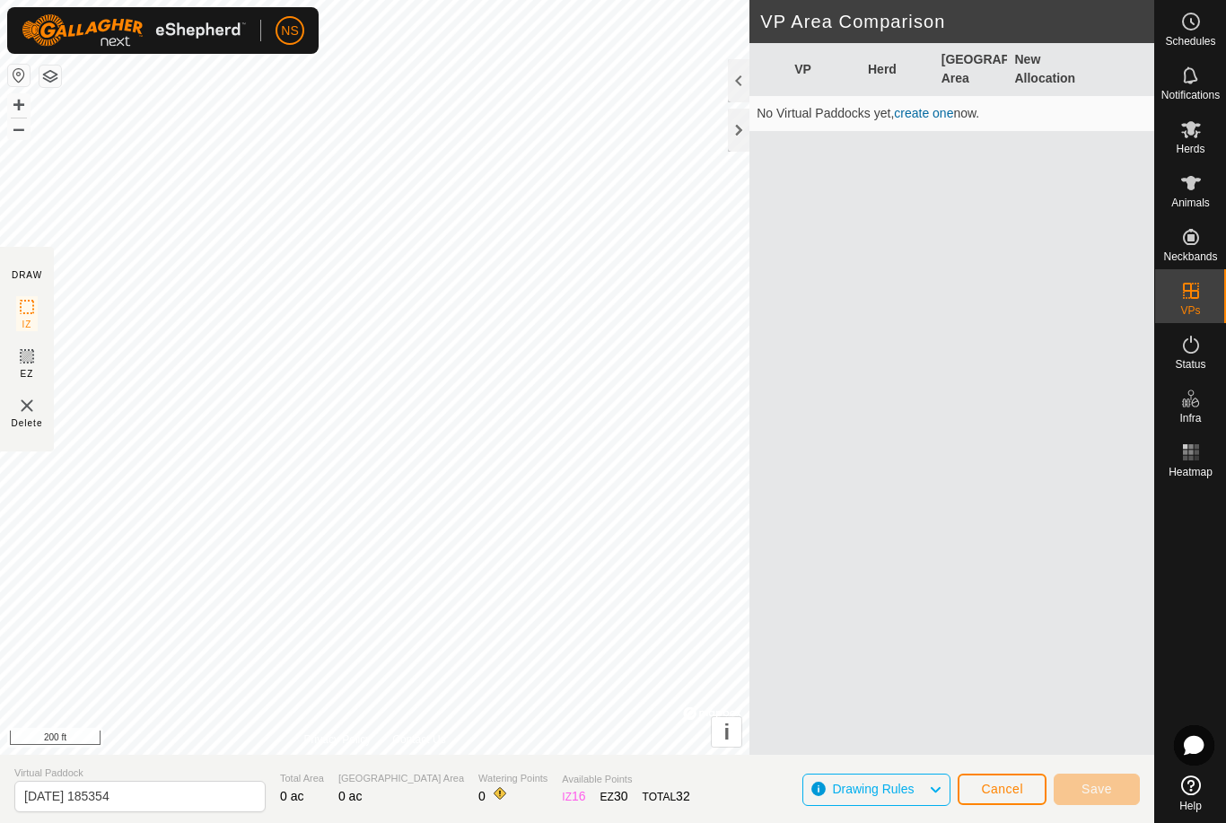
click at [923, 788] on span "Drawing Rules" at bounding box center [880, 789] width 96 height 23
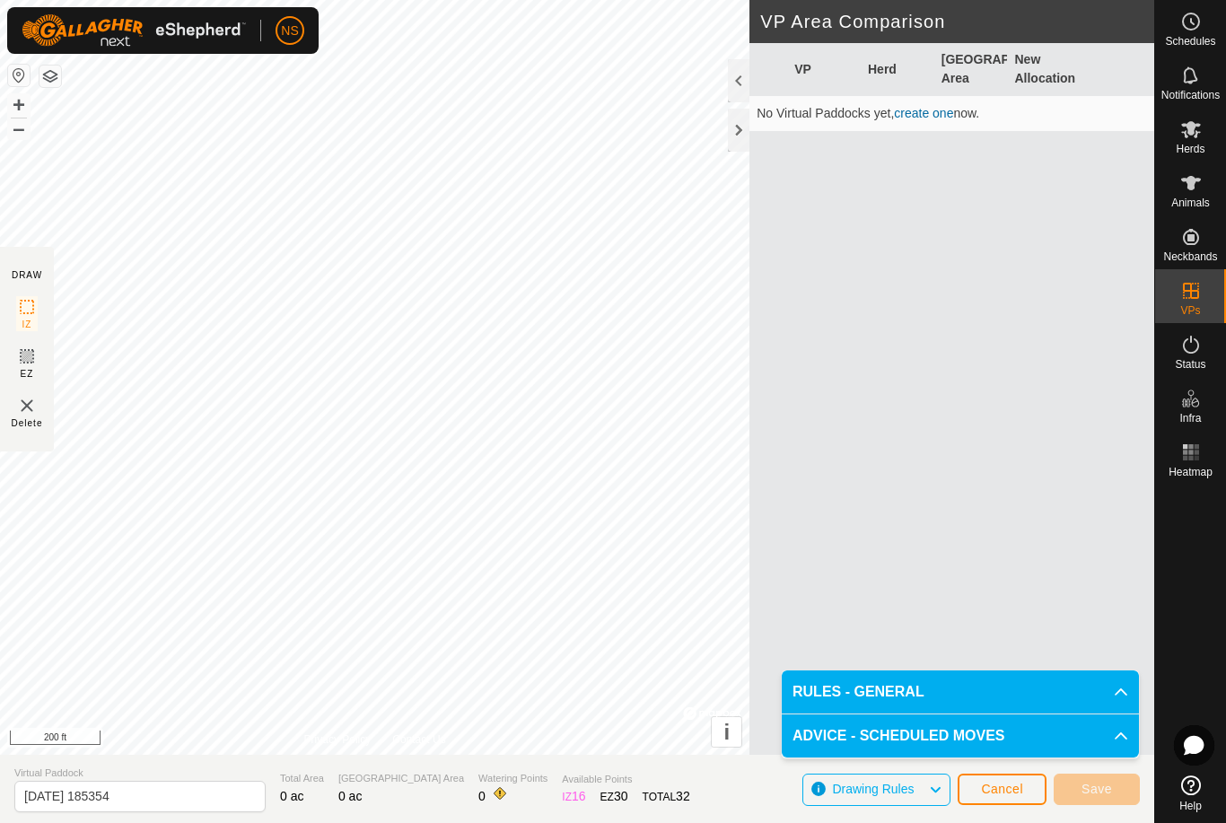
click at [938, 790] on icon at bounding box center [935, 789] width 14 height 23
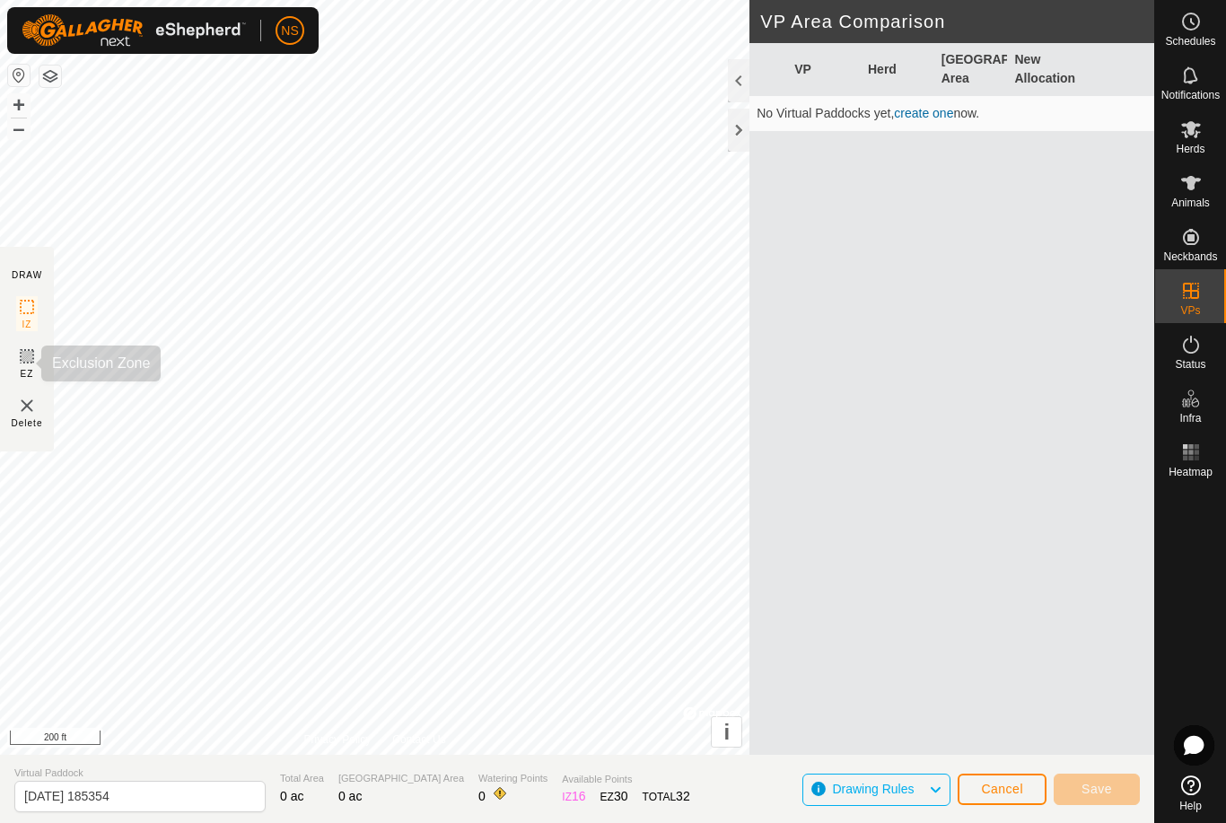
click at [22, 347] on icon at bounding box center [27, 357] width 22 height 22
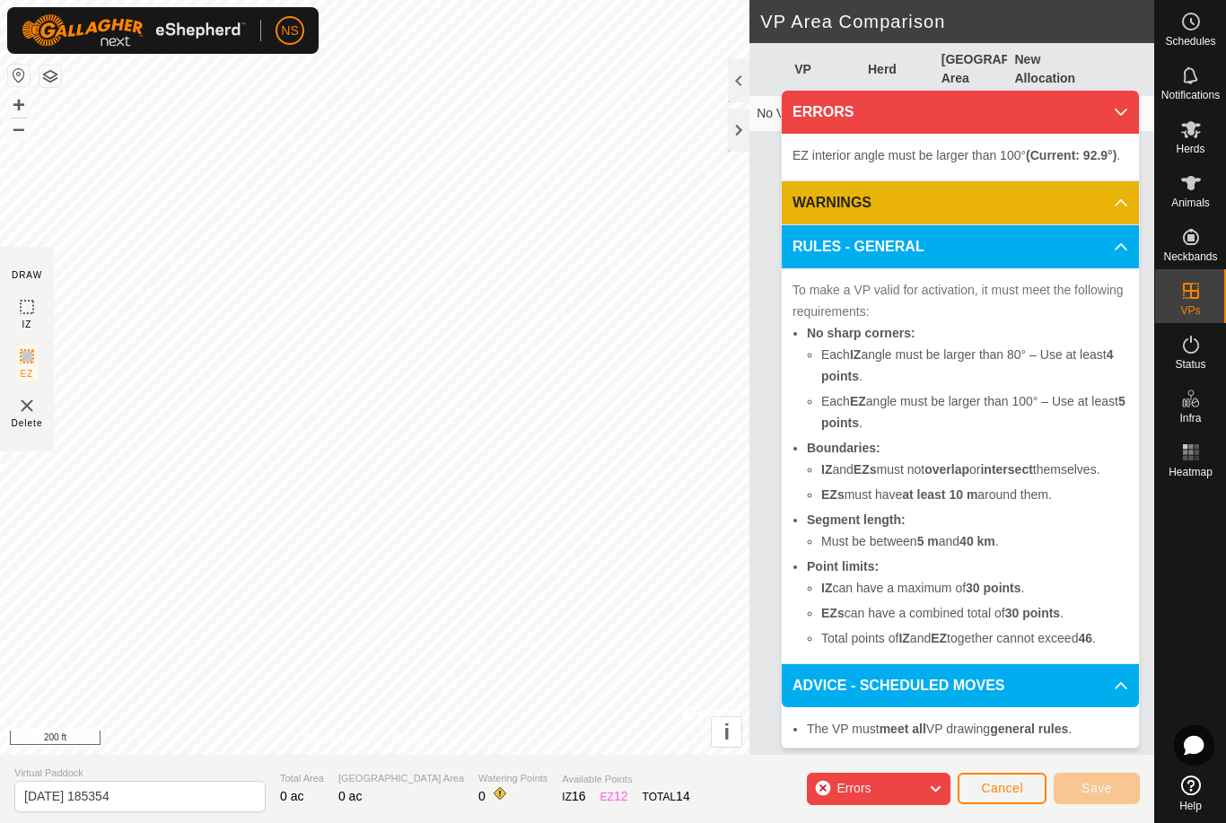
click at [932, 791] on icon at bounding box center [935, 788] width 14 height 23
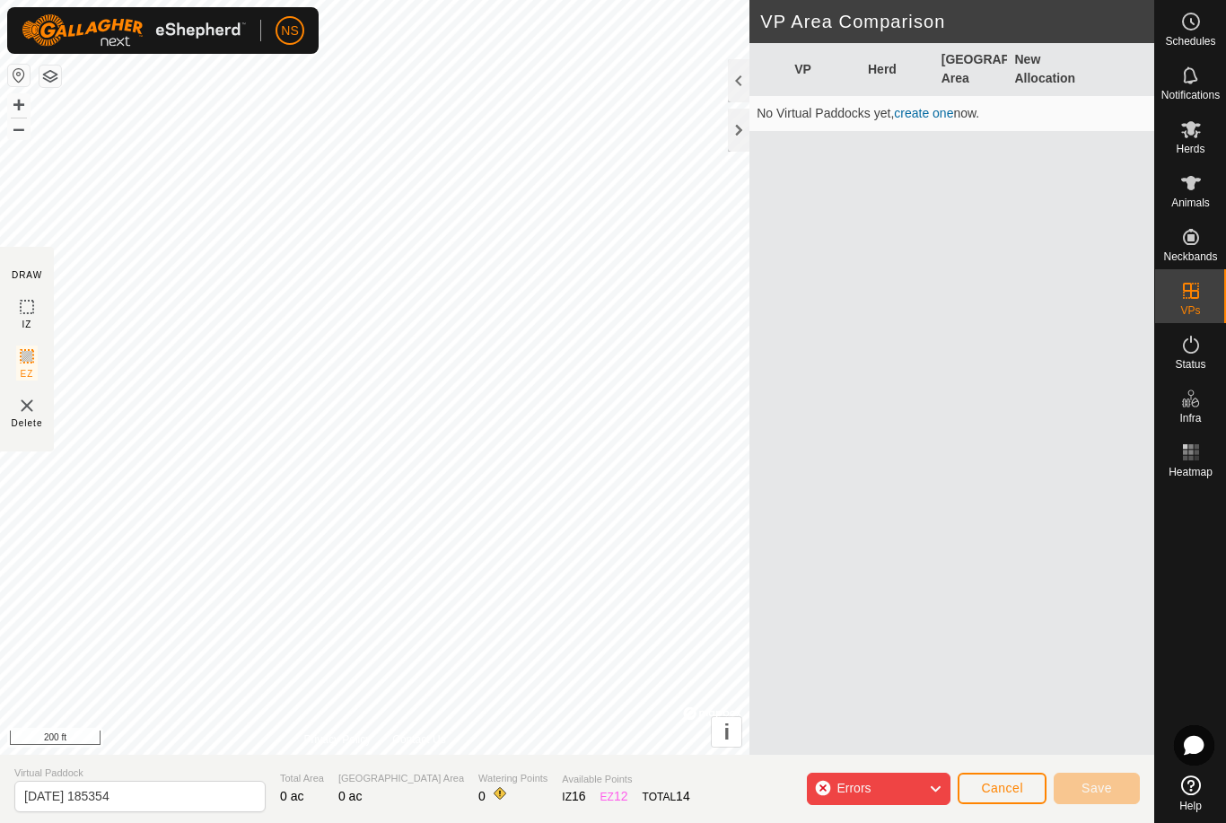
click at [932, 784] on icon at bounding box center [935, 788] width 14 height 23
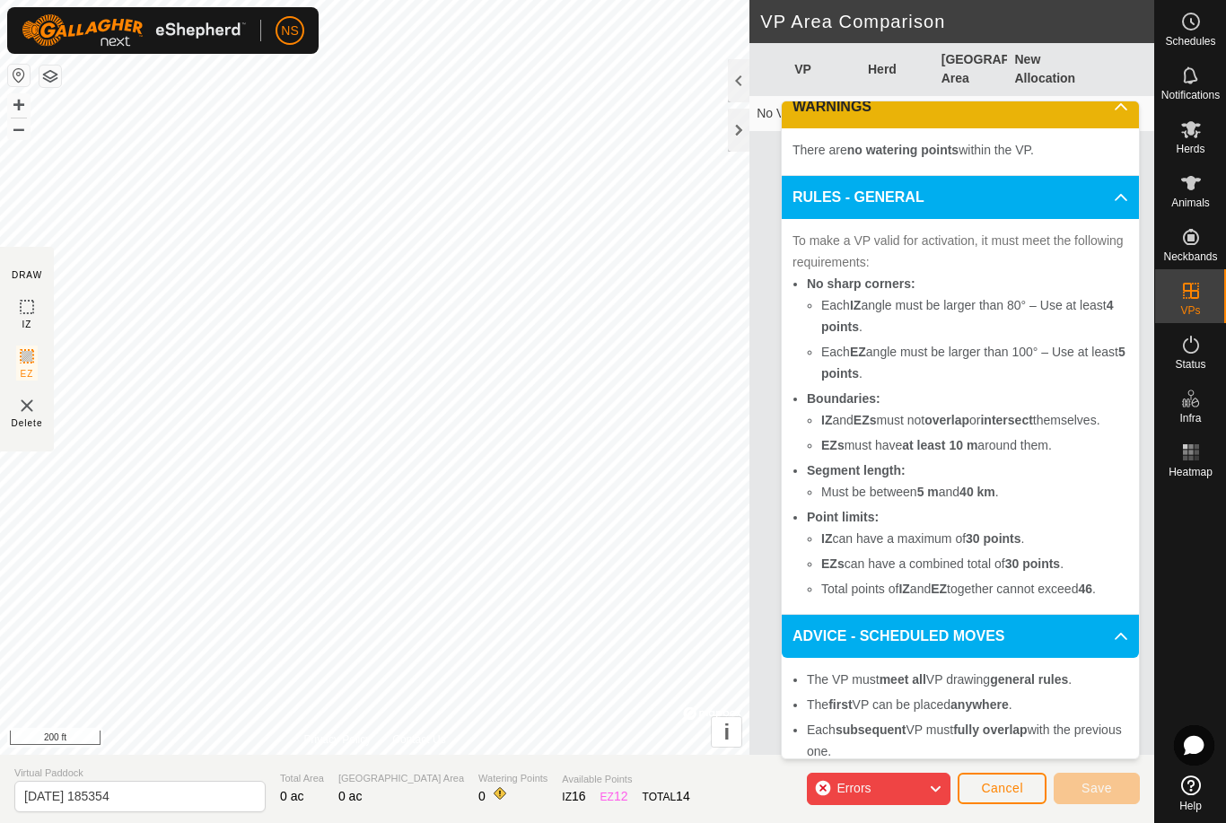
scroll to position [106, 0]
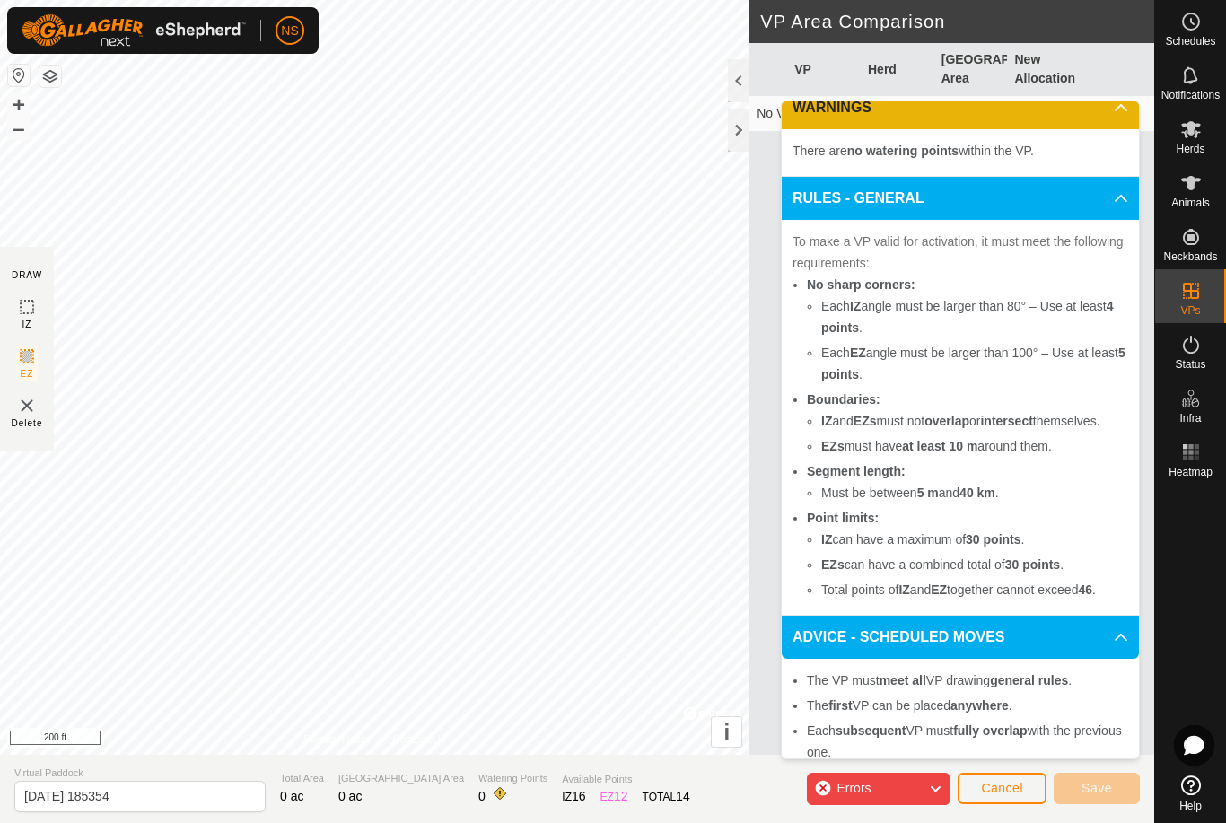
click at [1005, 787] on span "Cancel" at bounding box center [1002, 788] width 42 height 14
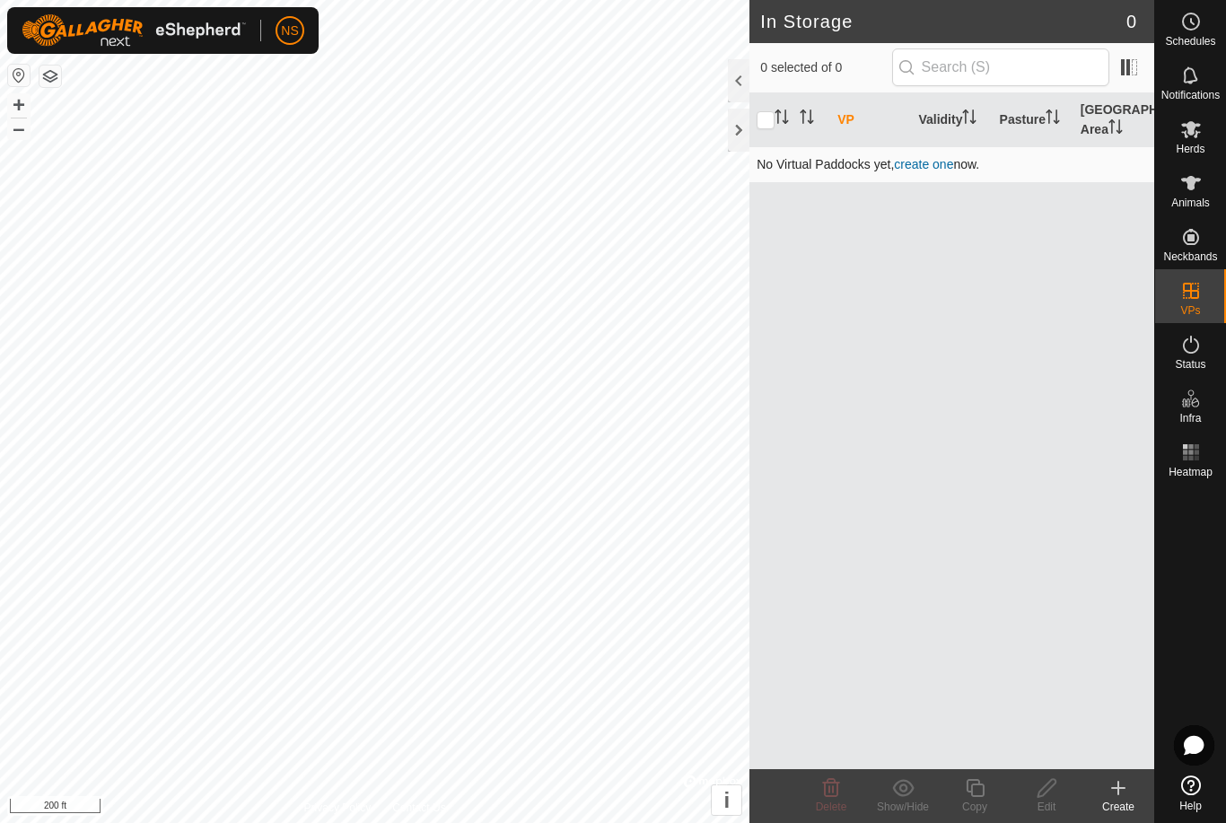
click at [931, 161] on link "create one" at bounding box center [923, 164] width 59 height 14
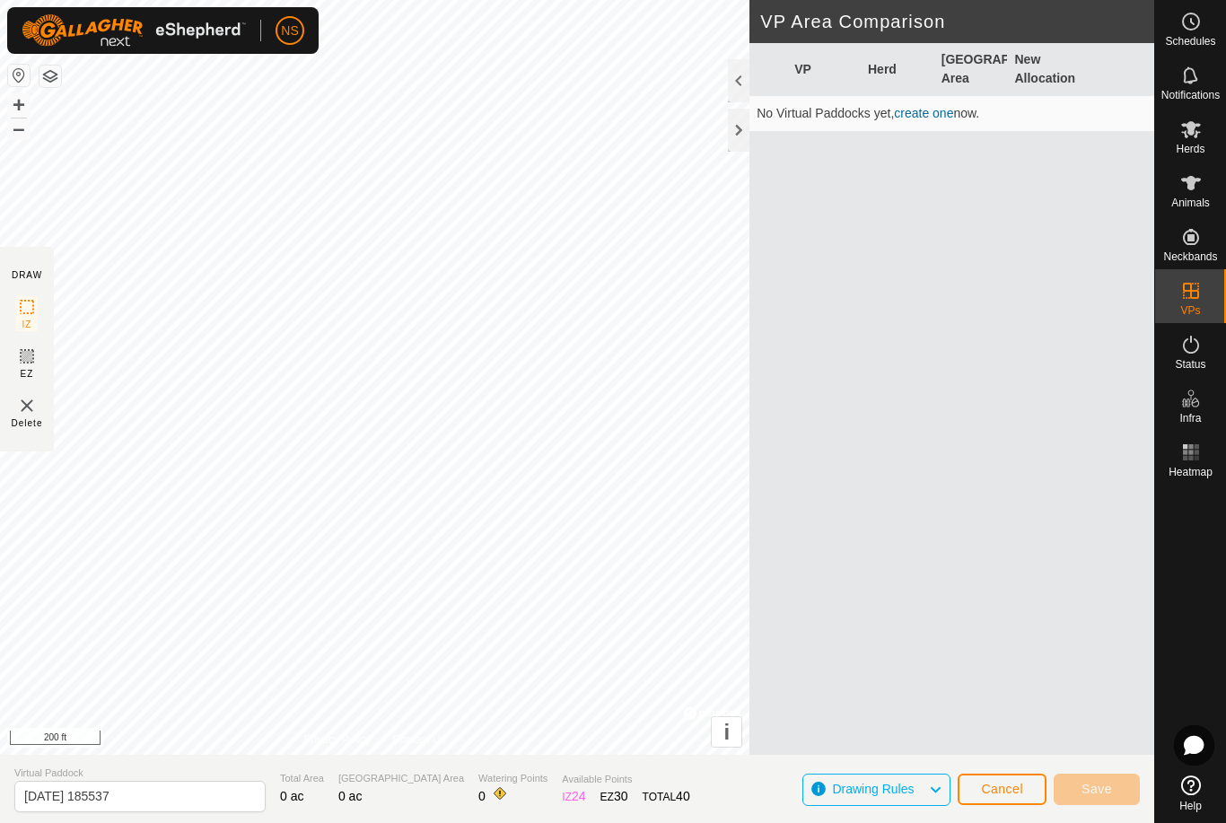
click at [31, 413] on img at bounding box center [27, 406] width 22 height 22
click at [30, 415] on img at bounding box center [27, 406] width 22 height 22
click at [29, 414] on img at bounding box center [27, 406] width 22 height 22
click at [21, 407] on img at bounding box center [27, 406] width 22 height 22
click at [1010, 788] on span "Cancel" at bounding box center [1002, 789] width 42 height 14
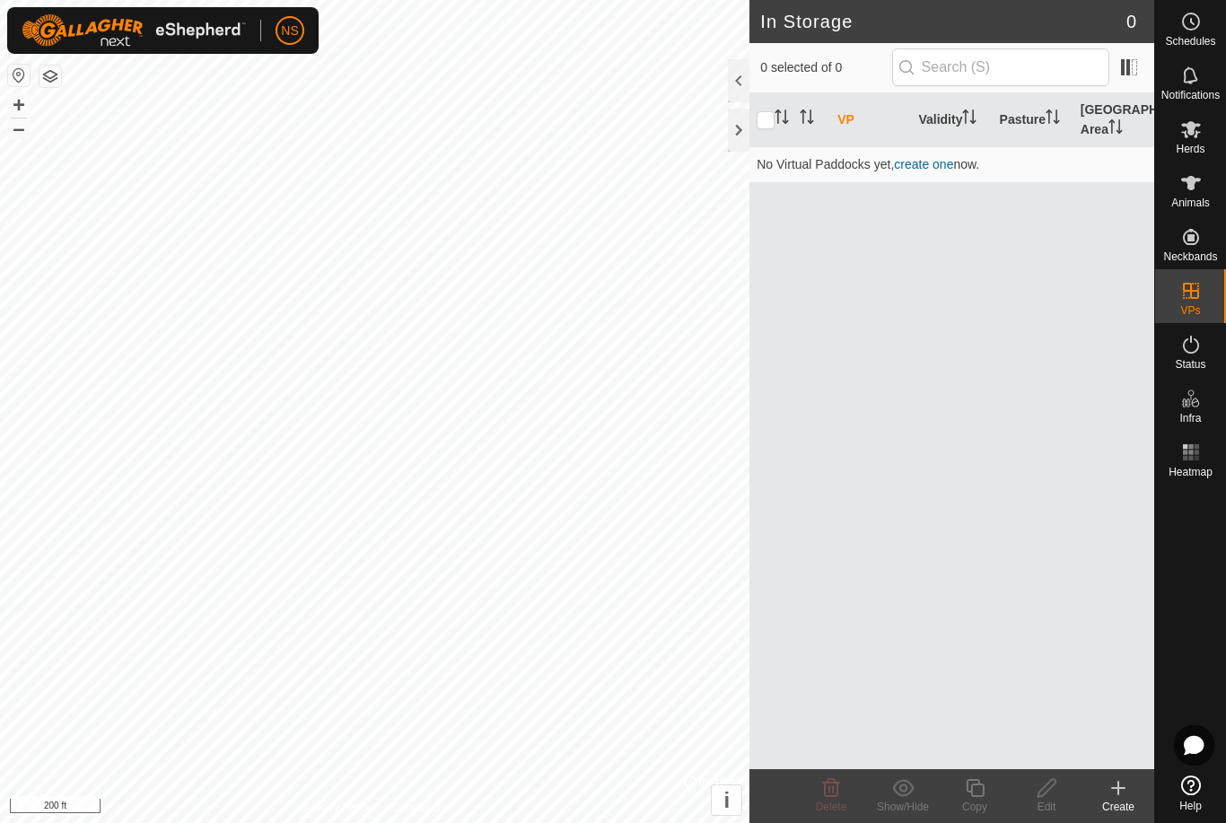
click at [1120, 792] on icon at bounding box center [1118, 788] width 22 height 22
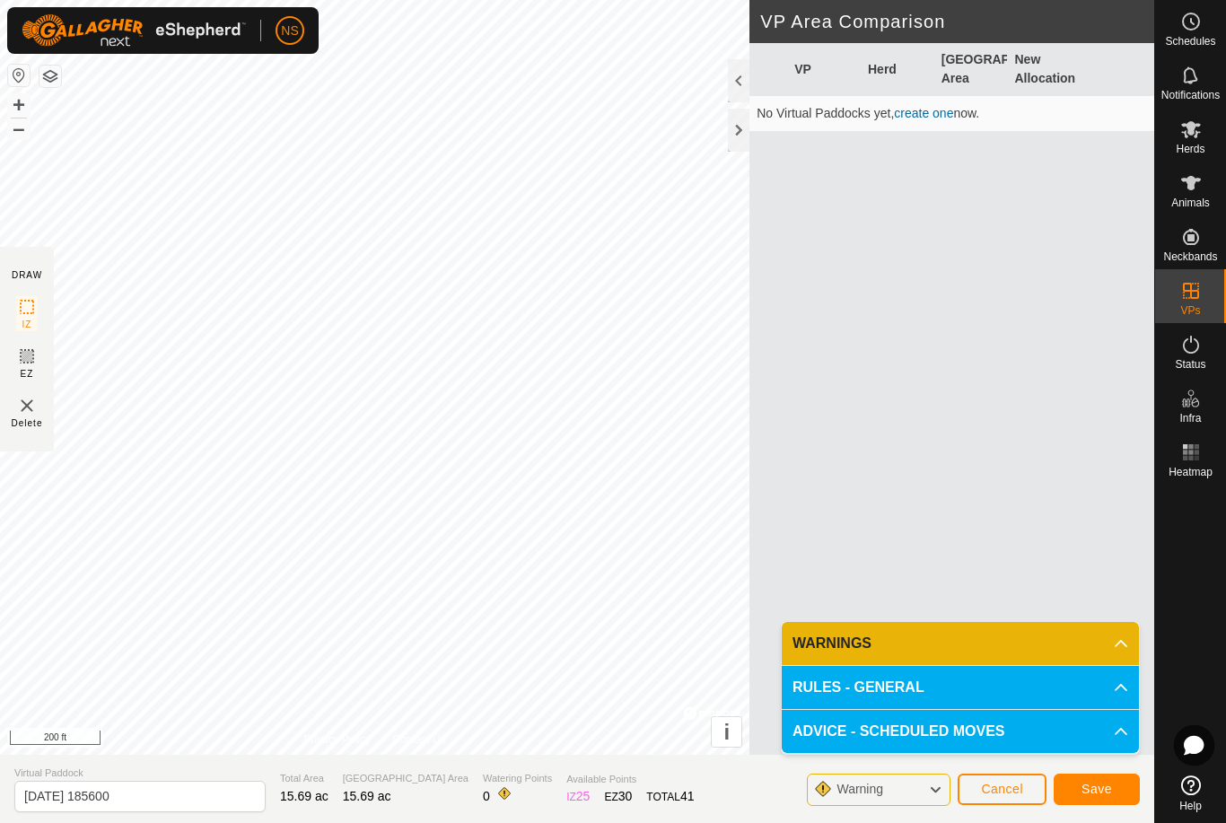
click at [1105, 656] on p-accordion-header "WARNINGS" at bounding box center [960, 643] width 357 height 43
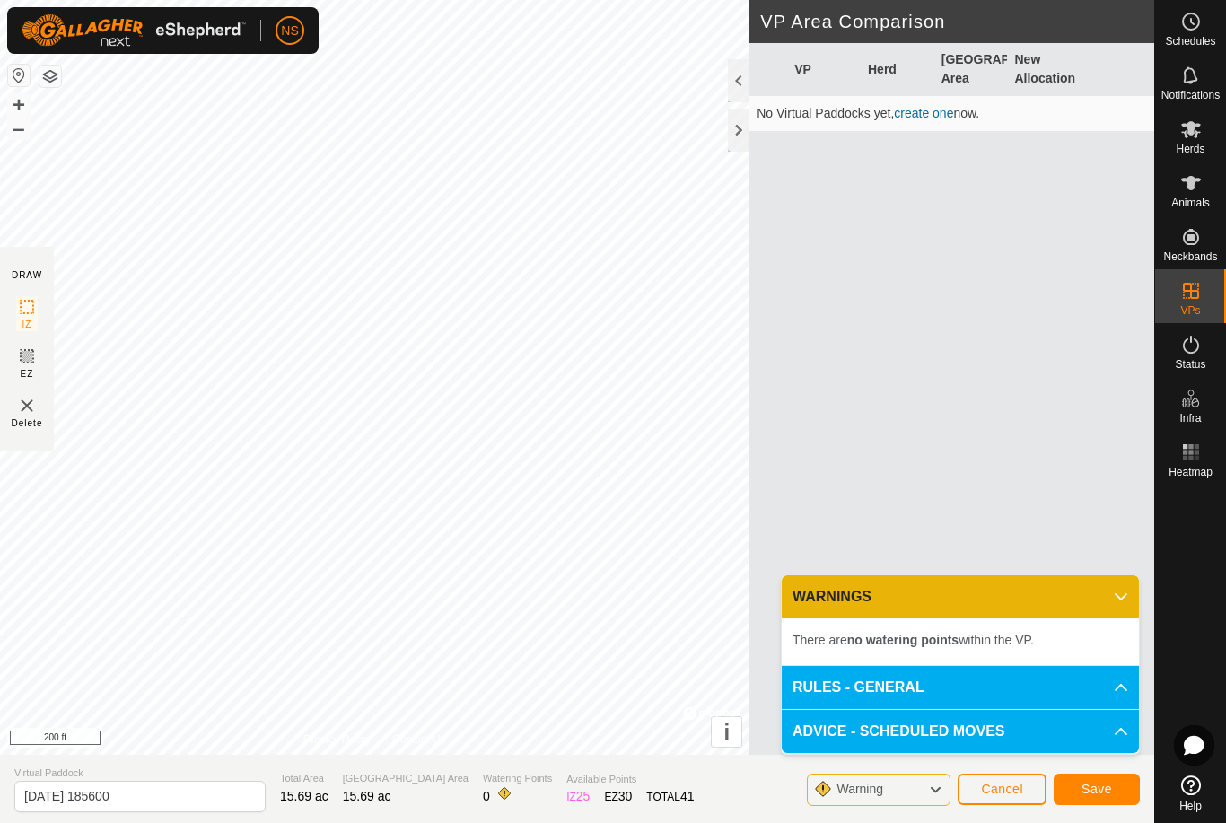
click at [1018, 637] on span "There are no watering points within the VP." at bounding box center [912, 640] width 241 height 14
click at [1099, 786] on span "Save" at bounding box center [1096, 789] width 31 height 14
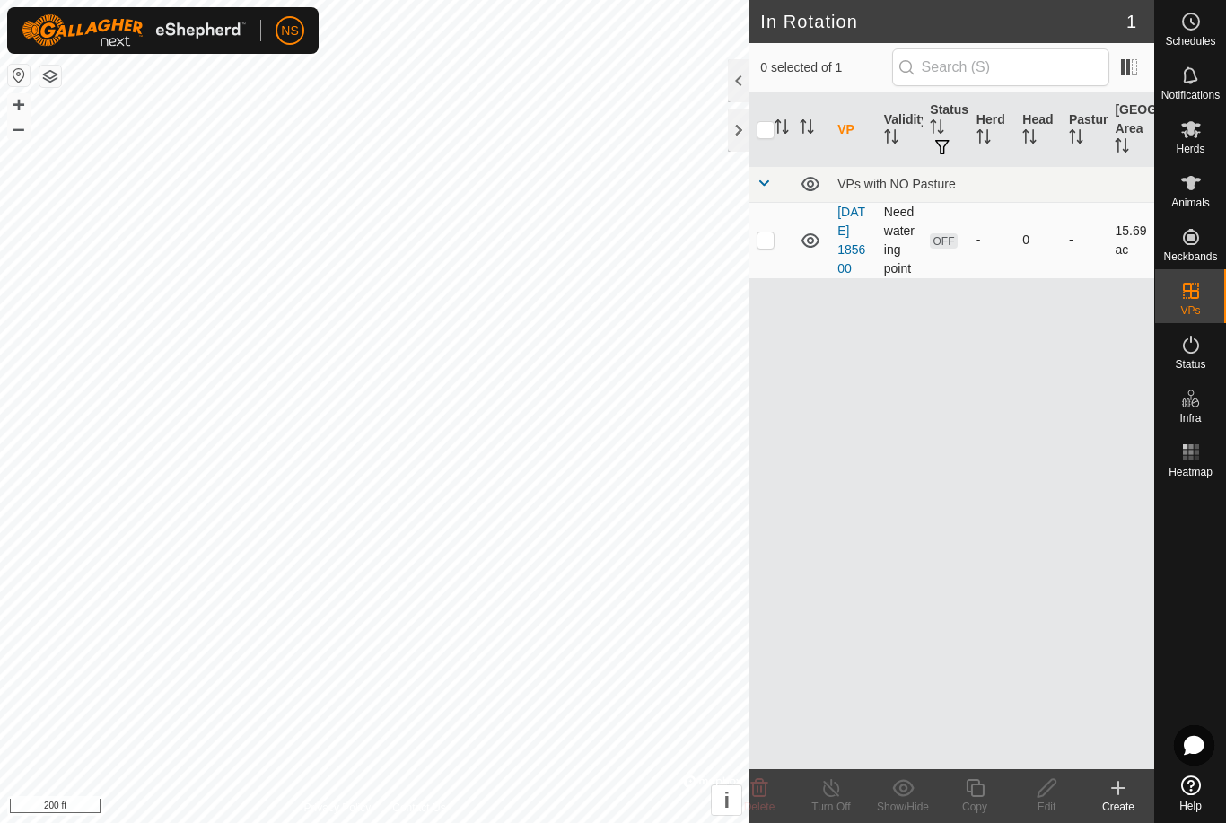
click at [897, 253] on td "Need watering point" at bounding box center [900, 240] width 47 height 76
click at [942, 249] on span "OFF" at bounding box center [943, 240] width 27 height 15
click at [767, 247] on p-checkbox at bounding box center [766, 239] width 18 height 14
checkbox input "true"
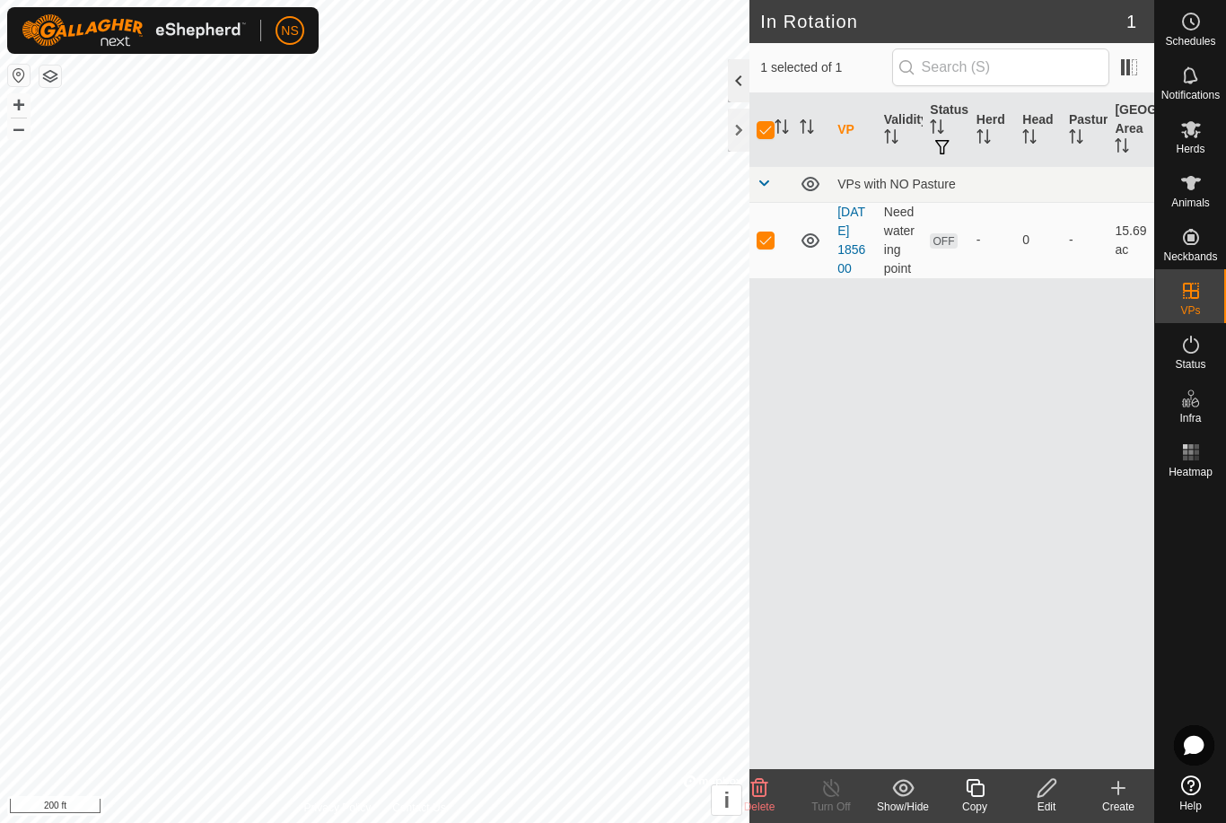
click at [730, 92] on div at bounding box center [739, 80] width 22 height 43
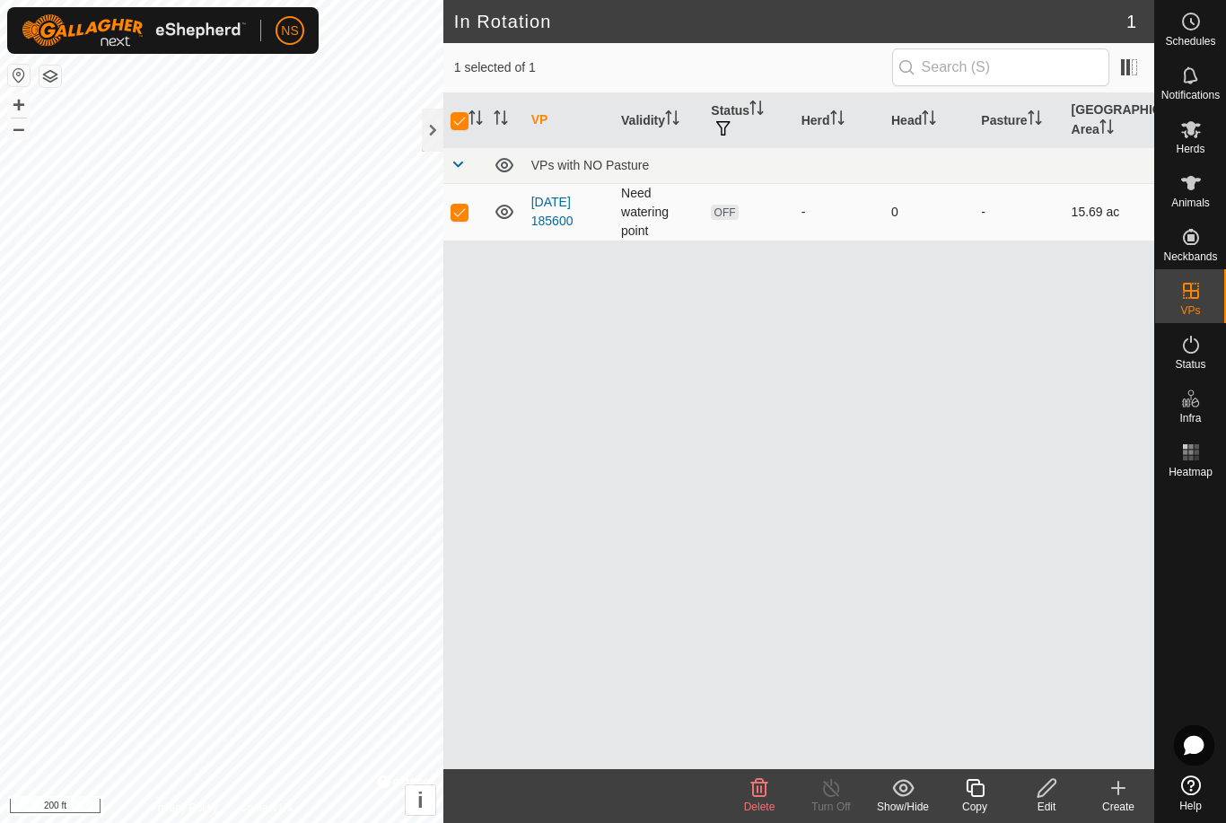
click at [1098, 215] on td "15.69 ac" at bounding box center [1109, 211] width 90 height 57
click at [1128, 70] on span at bounding box center [1129, 67] width 29 height 29
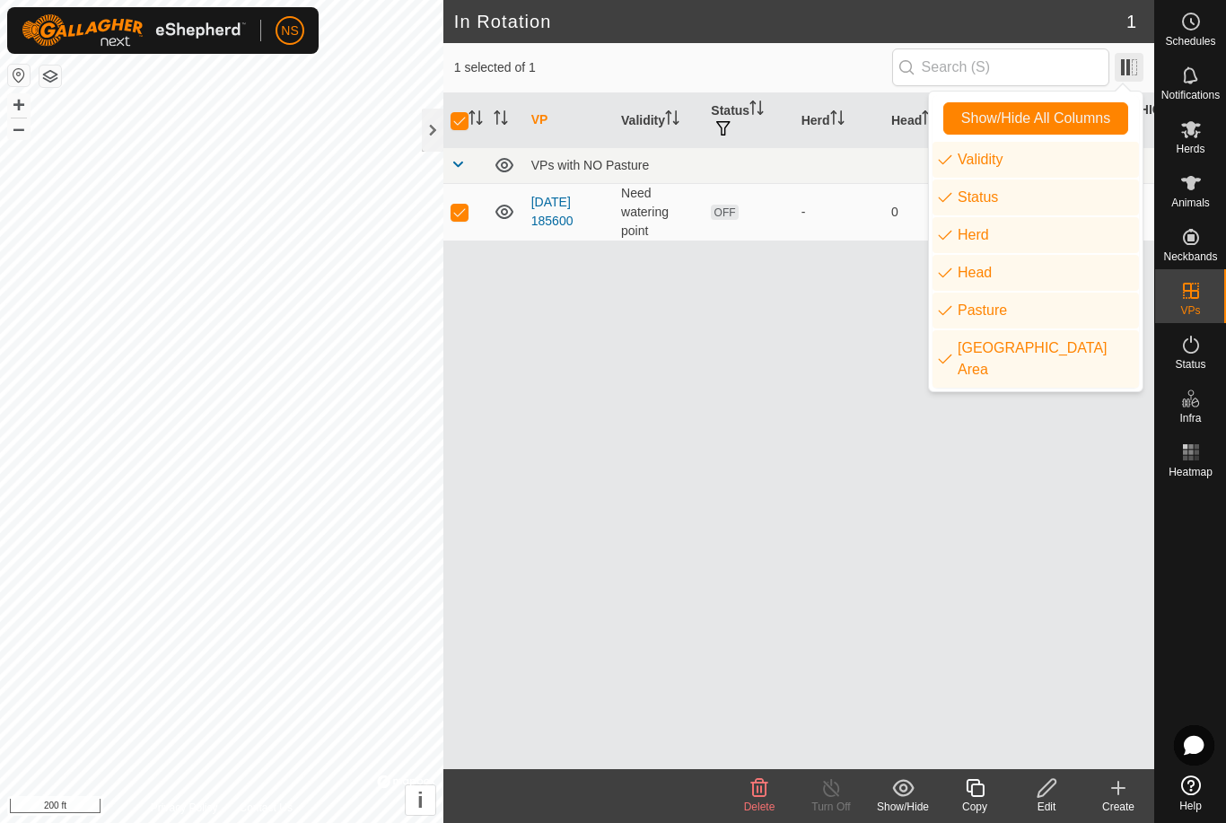
click at [1130, 68] on span at bounding box center [1129, 67] width 29 height 29
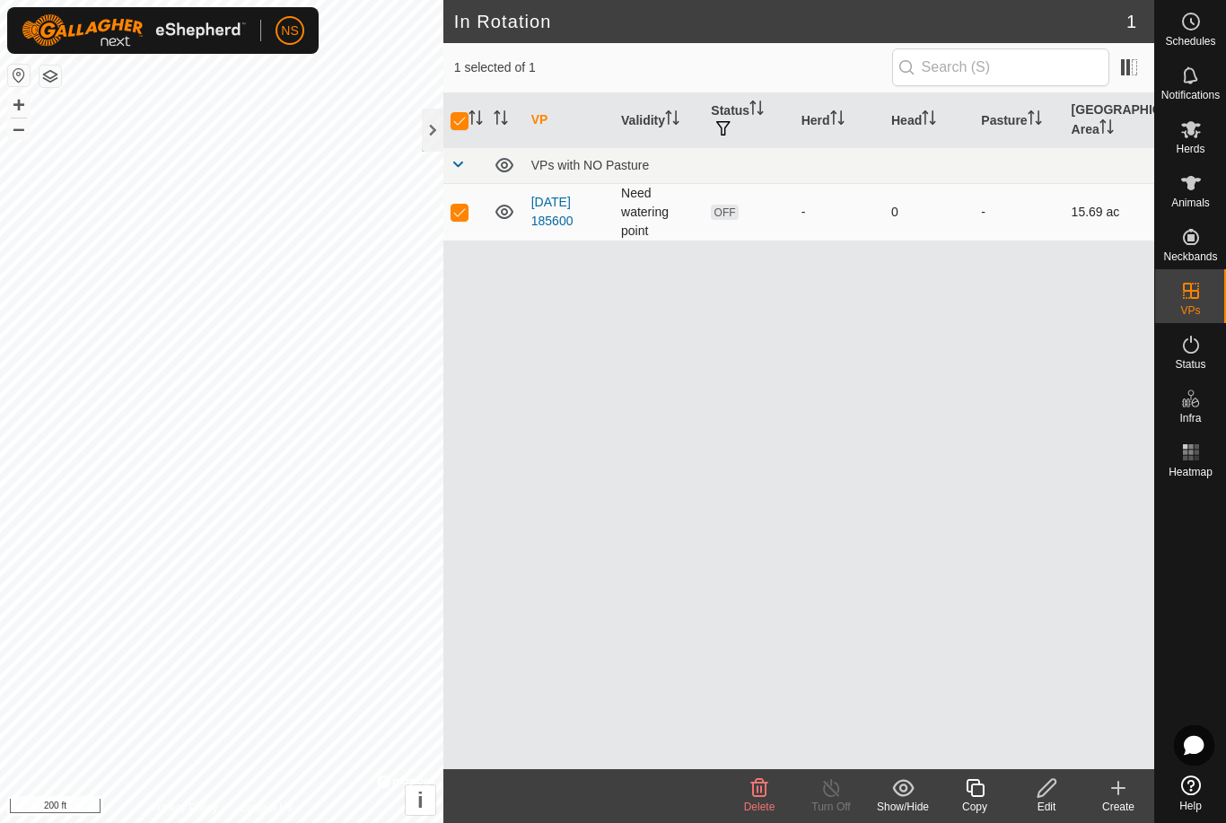
click at [726, 205] on span "OFF" at bounding box center [724, 212] width 27 height 15
click at [722, 122] on span "button" at bounding box center [723, 128] width 14 height 14
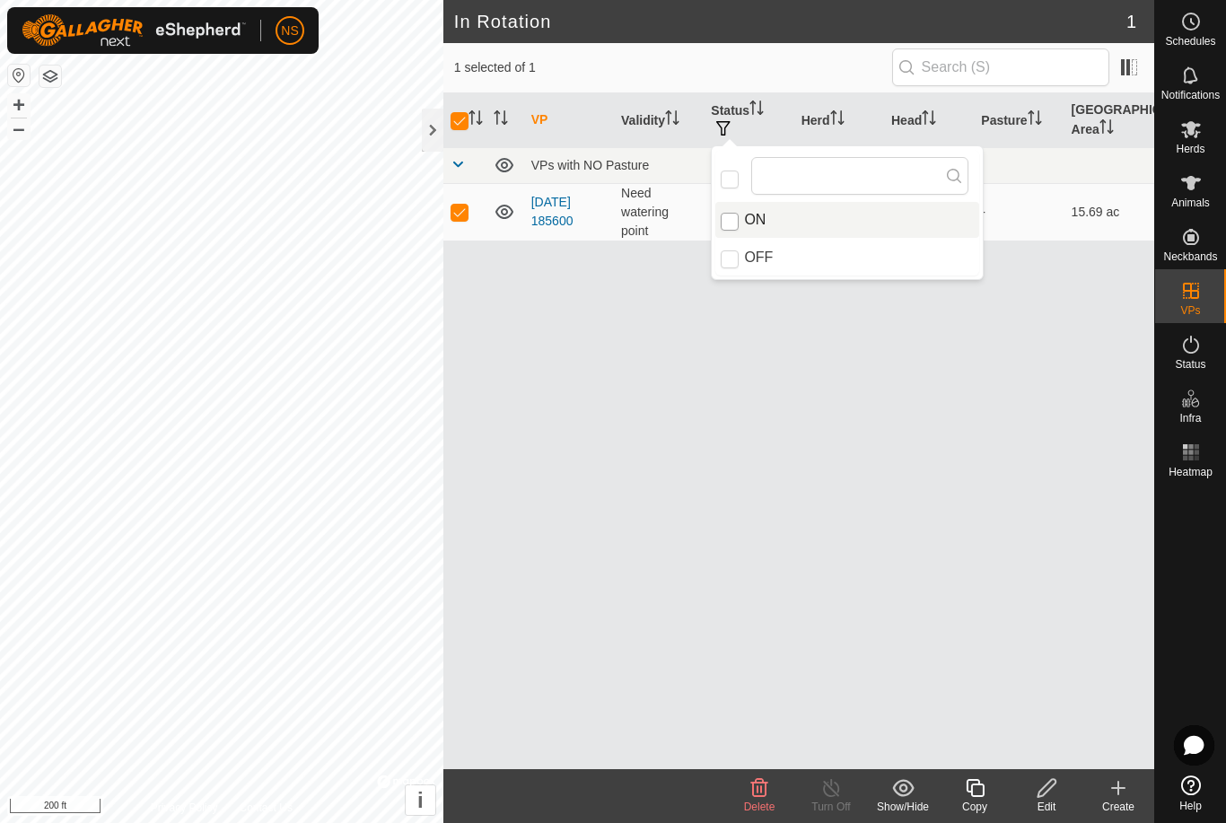
click at [731, 224] on input "ON" at bounding box center [730, 222] width 18 height 18
checkbox input "true"
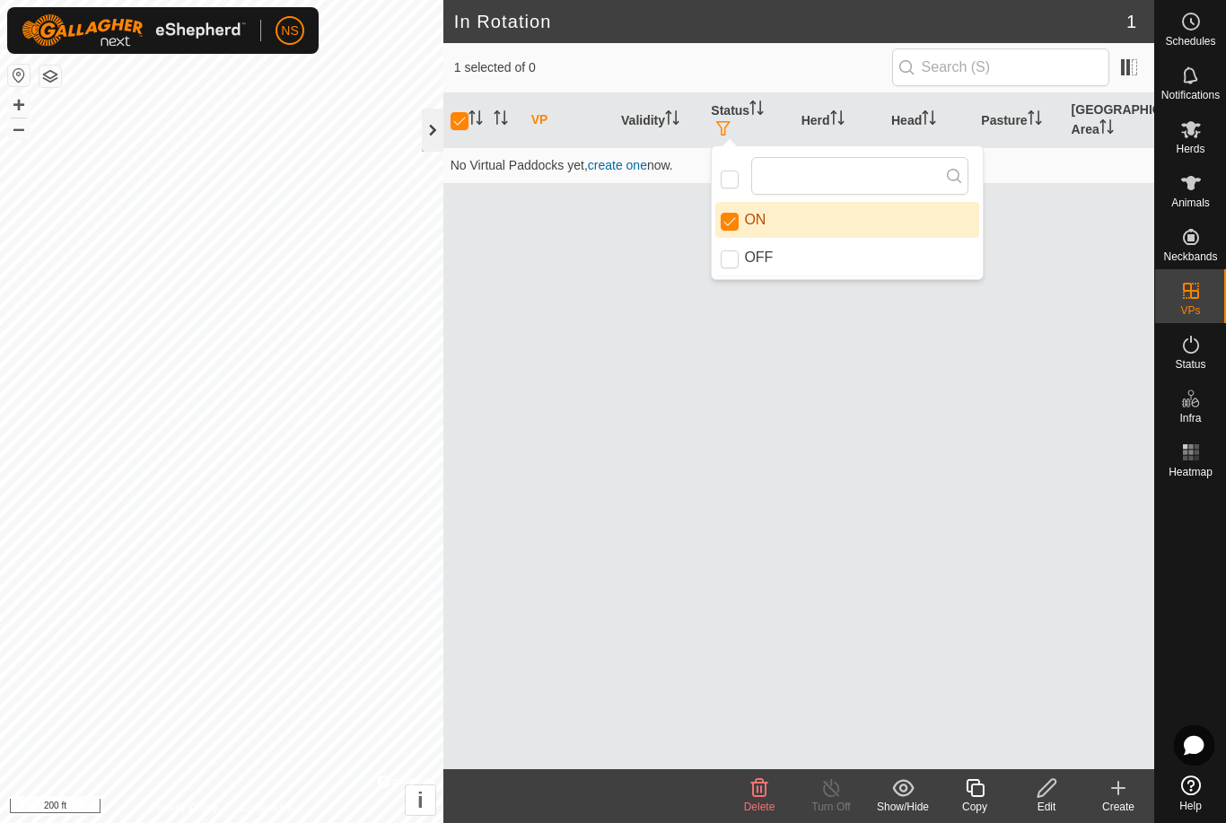
click at [433, 123] on div at bounding box center [433, 130] width 22 height 43
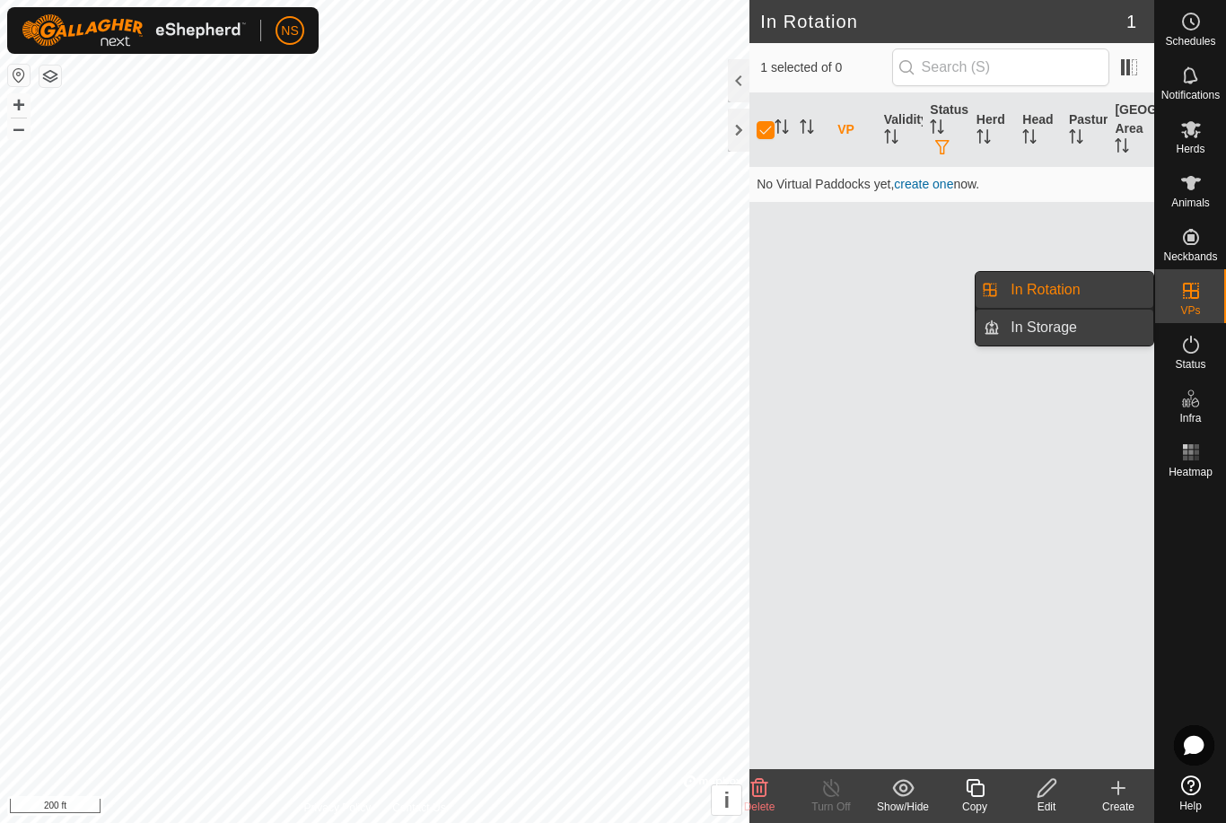
click at [1069, 328] on span "In Storage" at bounding box center [1044, 328] width 66 height 22
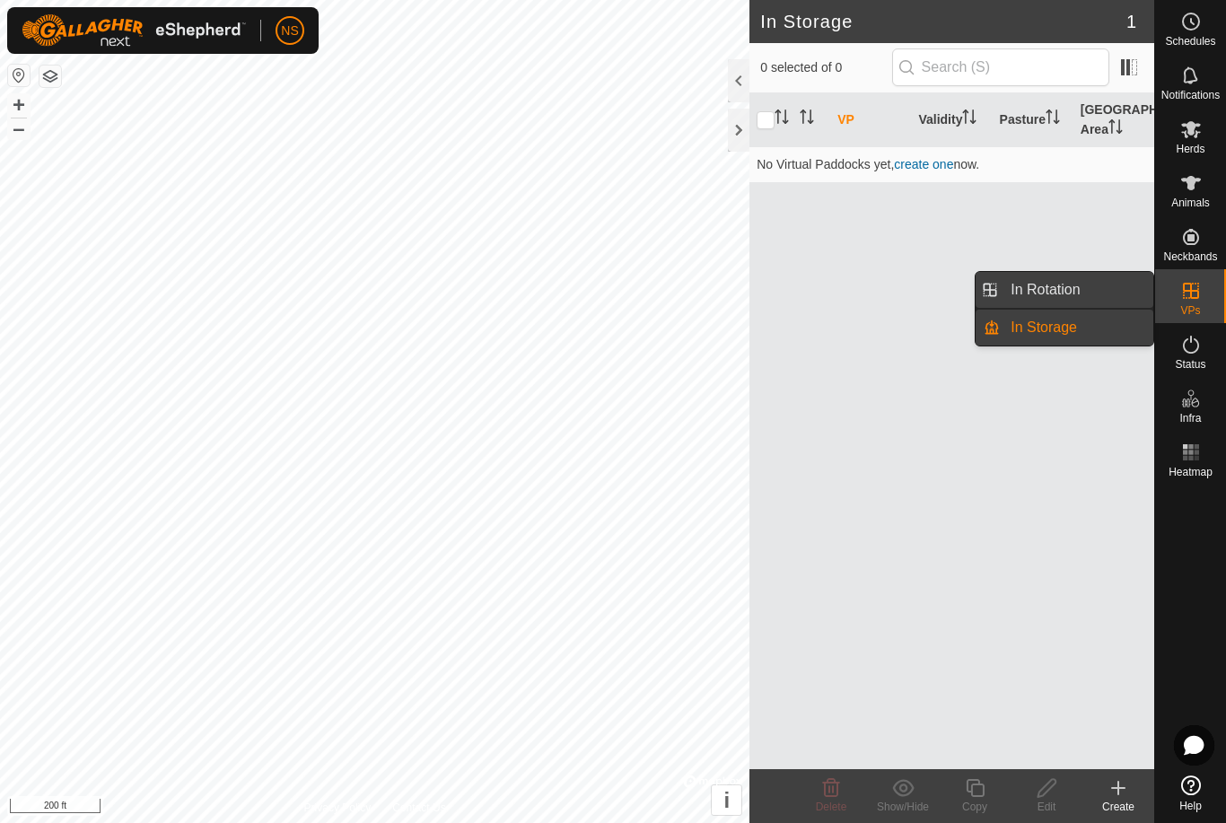
click at [1082, 292] on link "In Rotation" at bounding box center [1076, 290] width 153 height 36
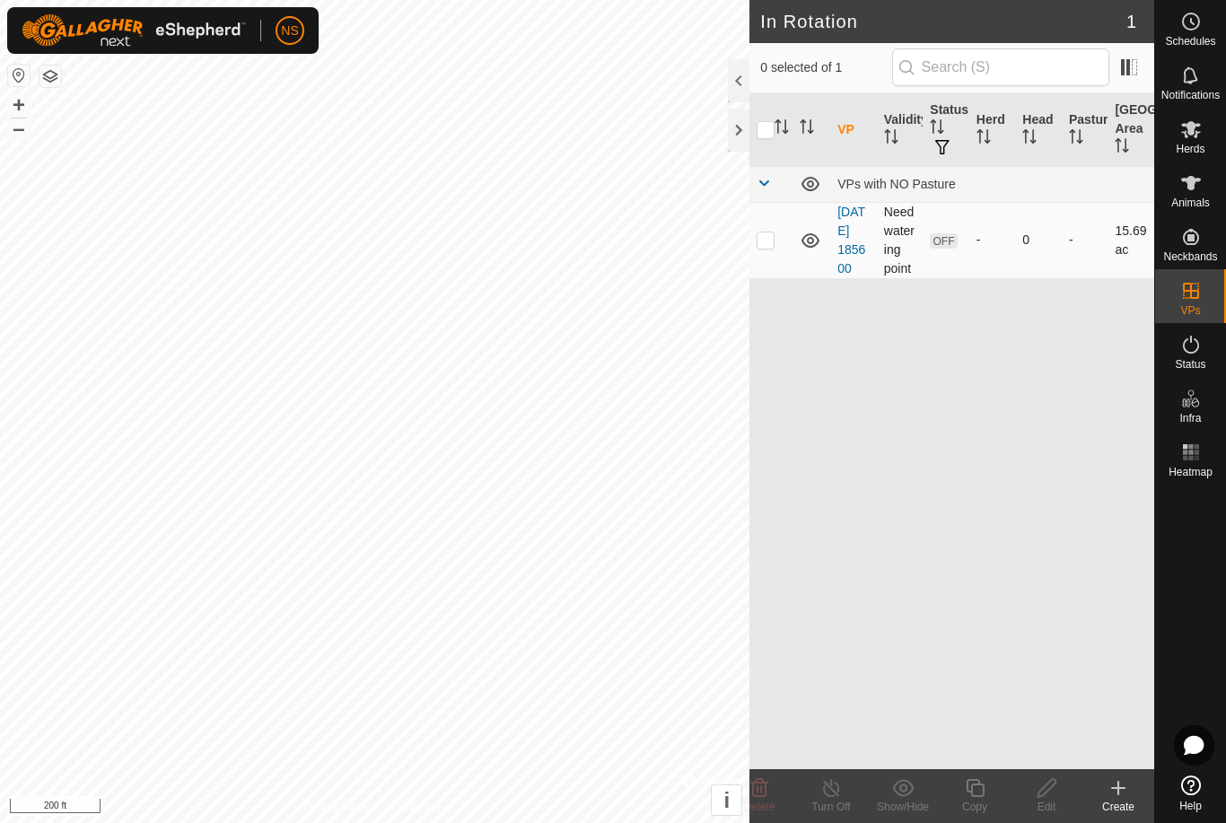
click at [941, 249] on span "OFF" at bounding box center [943, 240] width 27 height 15
click at [946, 248] on span "OFF" at bounding box center [943, 240] width 27 height 15
click at [766, 247] on p-checkbox at bounding box center [766, 239] width 18 height 14
checkbox input "true"
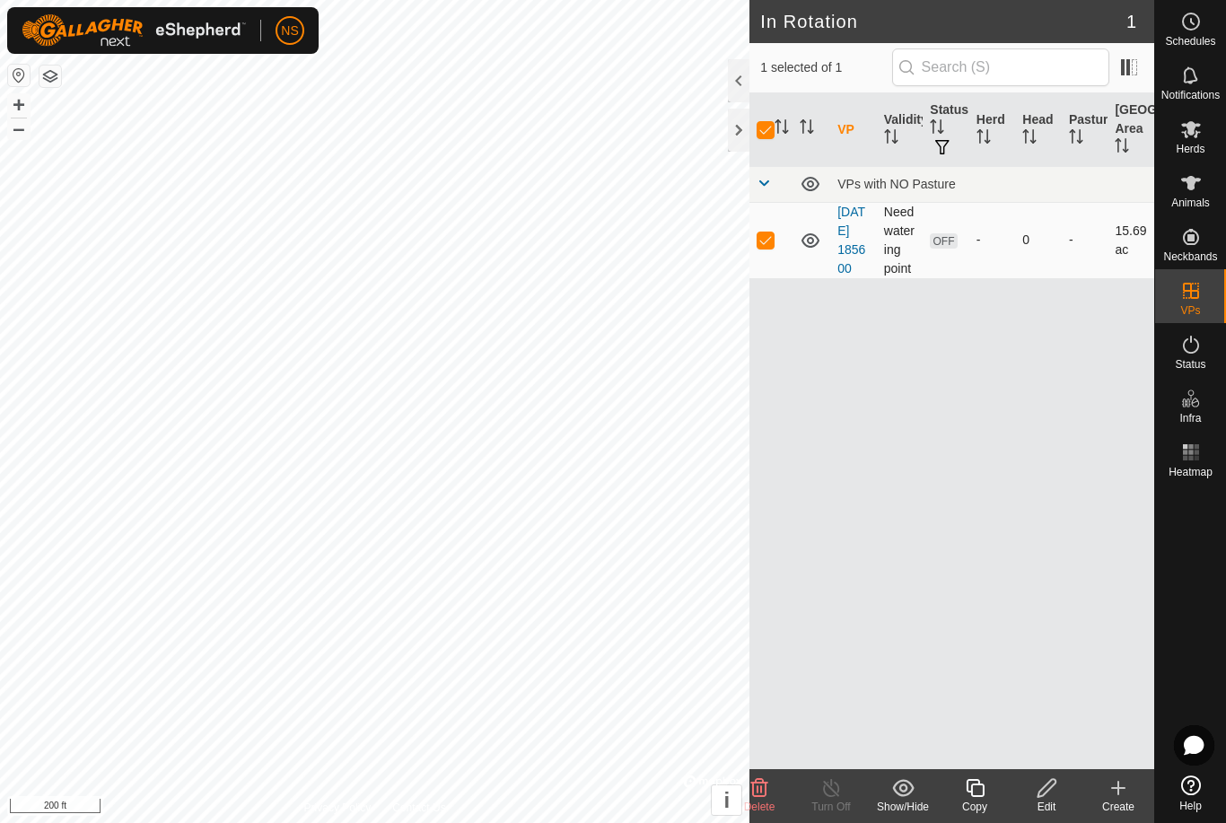
click at [941, 249] on span "OFF" at bounding box center [943, 240] width 27 height 15
click at [941, 144] on span "button" at bounding box center [942, 147] width 14 height 14
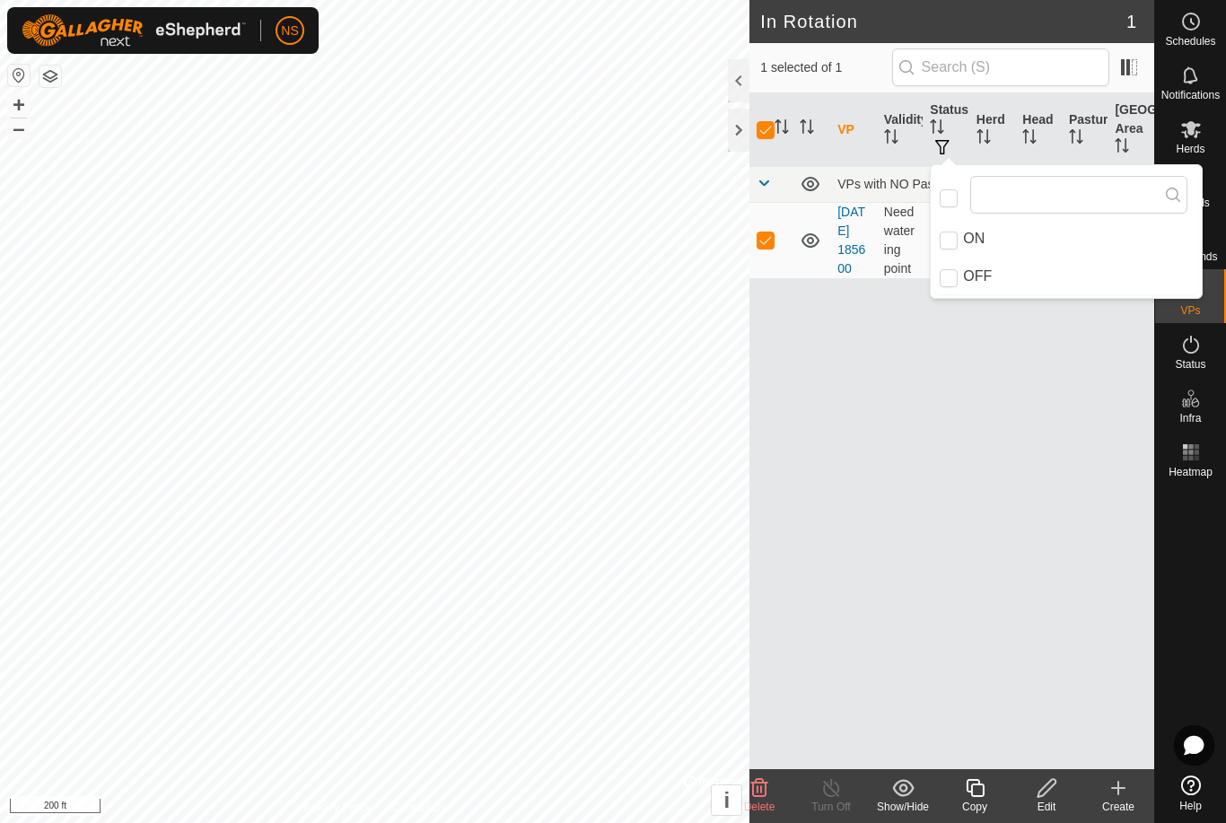
click at [964, 345] on div "VP Validity Status Herd Head Pasture Grazing Area VPs with NO Pasture [DATE] 18…" at bounding box center [951, 431] width 405 height 676
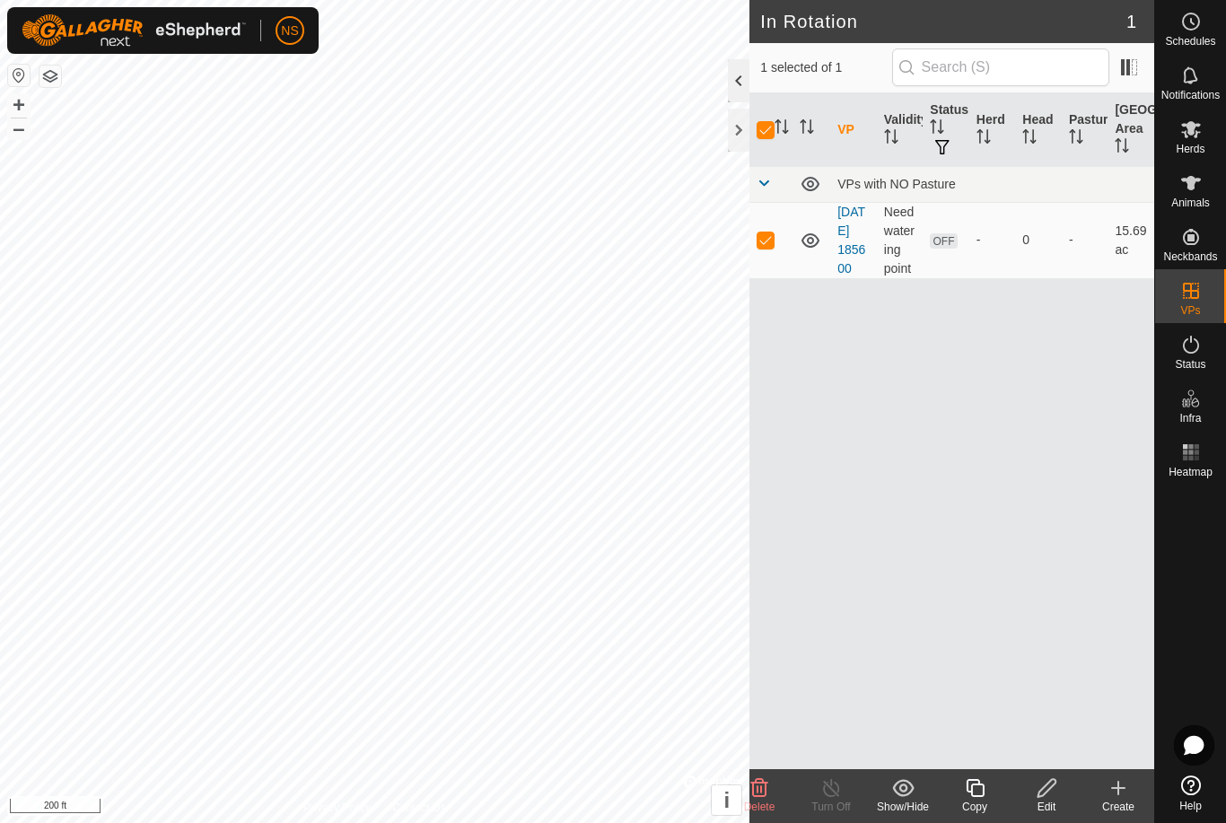
click at [740, 81] on div at bounding box center [739, 80] width 22 height 43
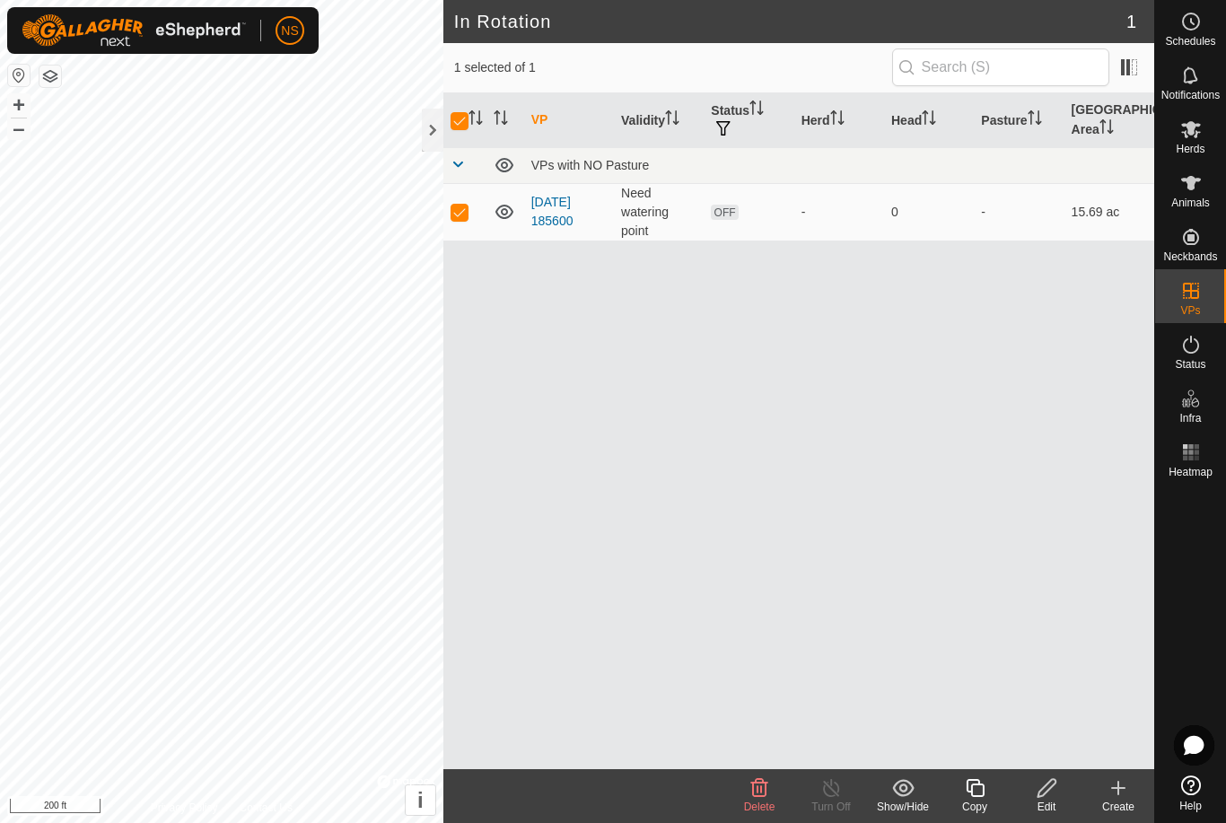
click at [1133, 23] on span "1" at bounding box center [1131, 21] width 10 height 27
click at [436, 118] on div at bounding box center [433, 130] width 22 height 43
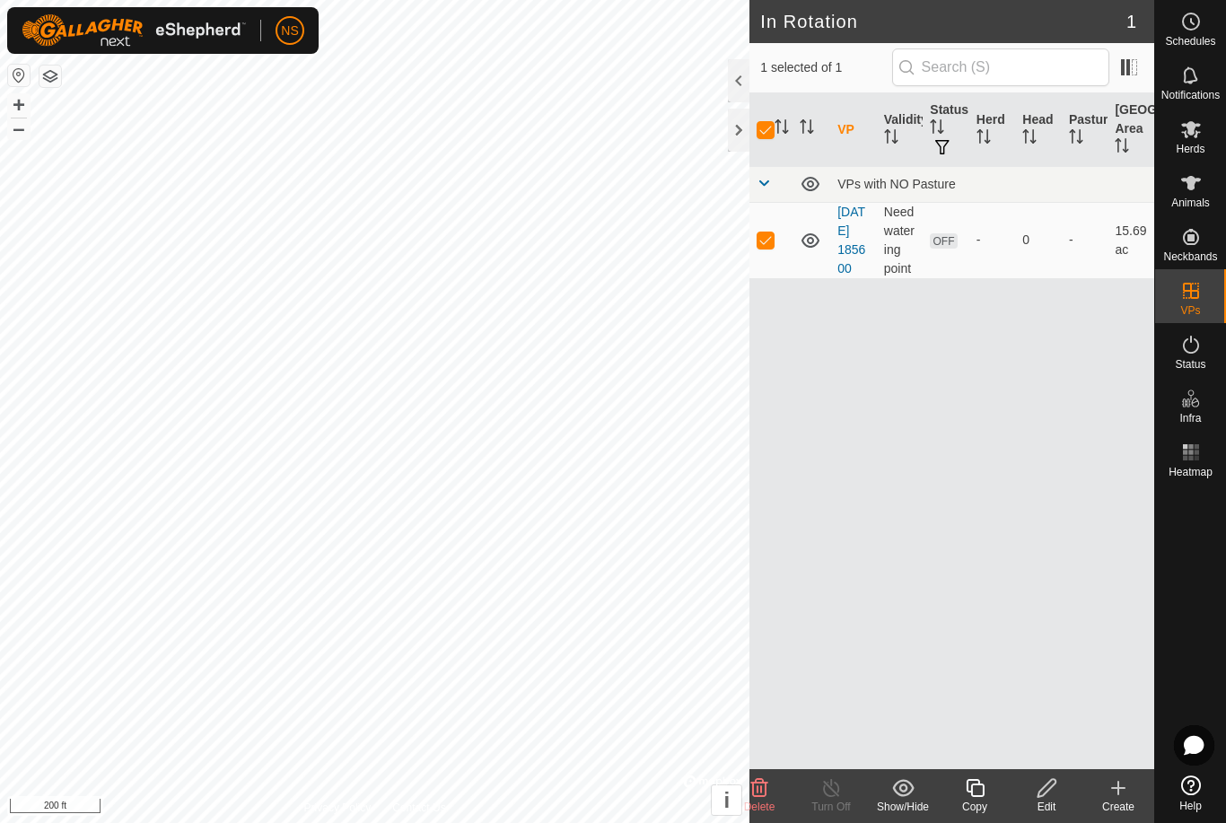
click at [1118, 804] on div "Create" at bounding box center [1118, 807] width 72 height 16
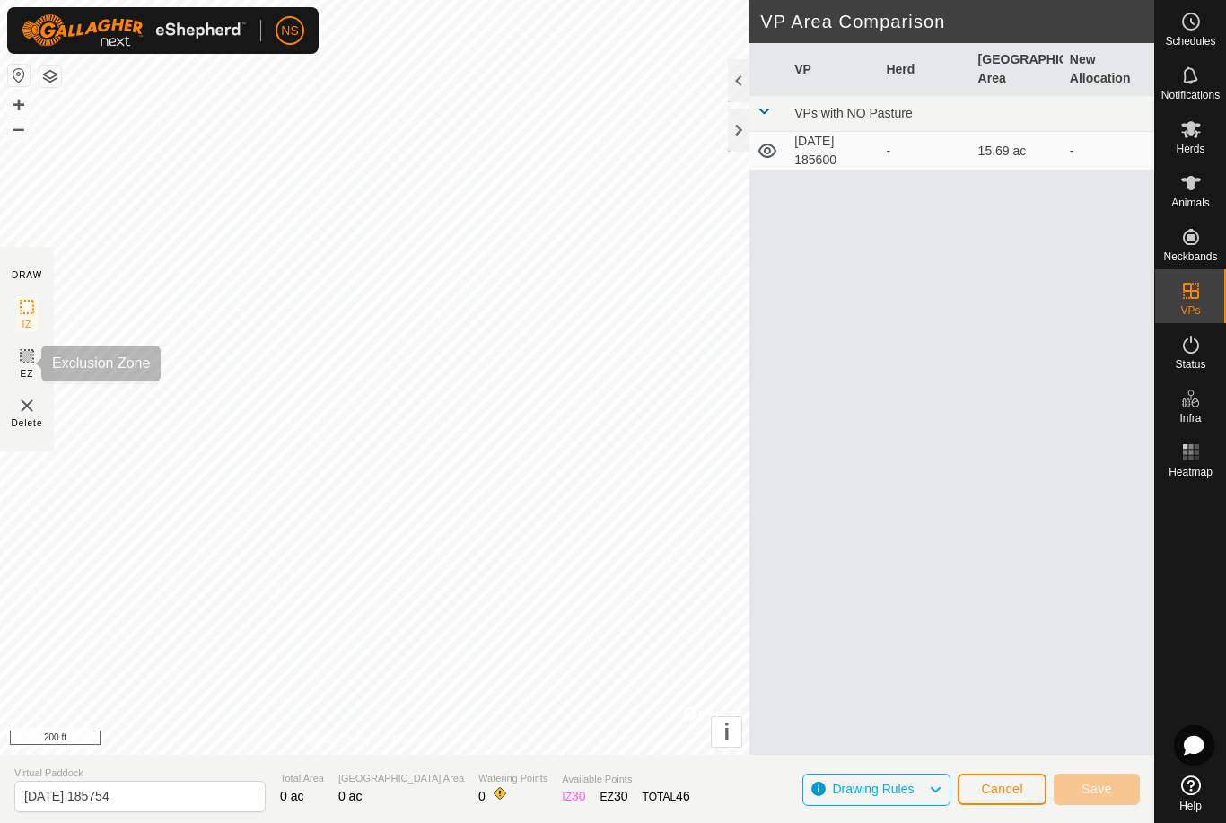
click at [33, 355] on rect at bounding box center [27, 356] width 14 height 14
click at [22, 105] on button "+" at bounding box center [19, 105] width 22 height 22
click at [920, 788] on span "Drawing Rules" at bounding box center [880, 789] width 96 height 23
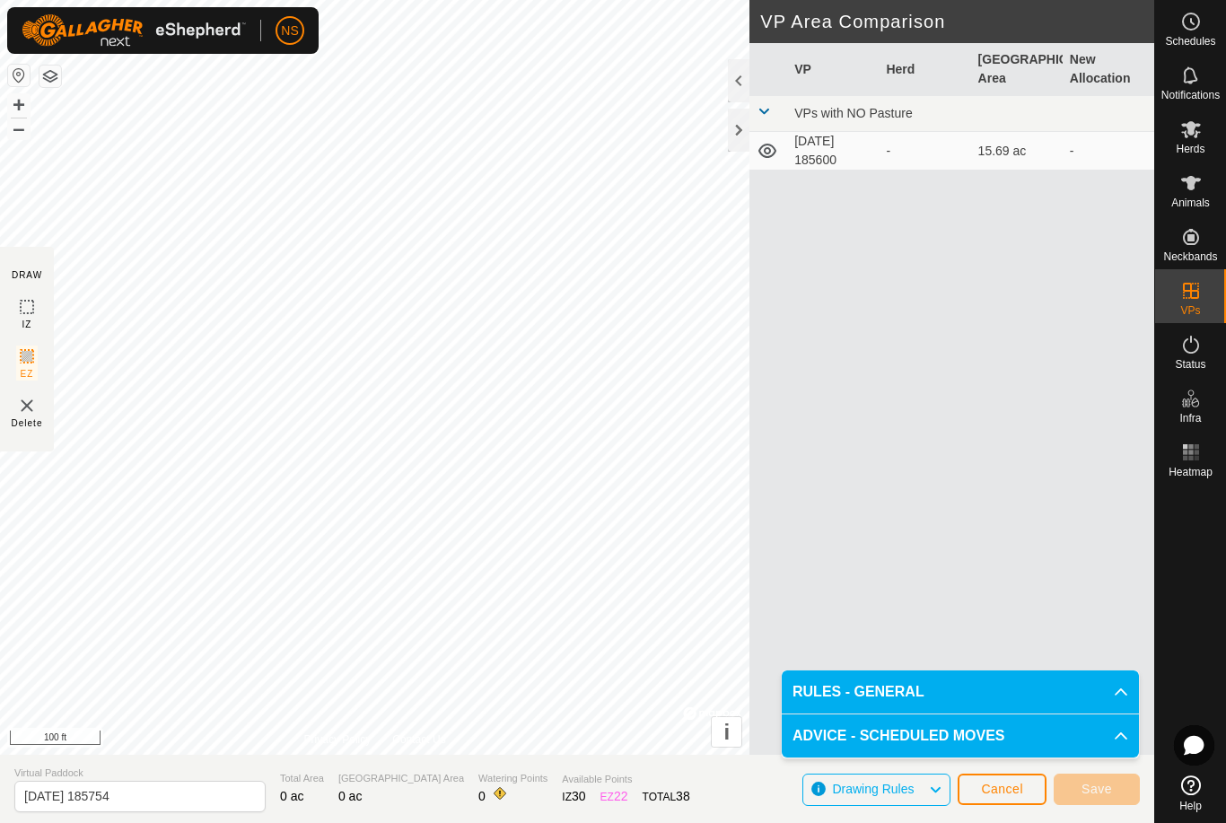
click at [919, 792] on span "Drawing Rules" at bounding box center [880, 789] width 96 height 23
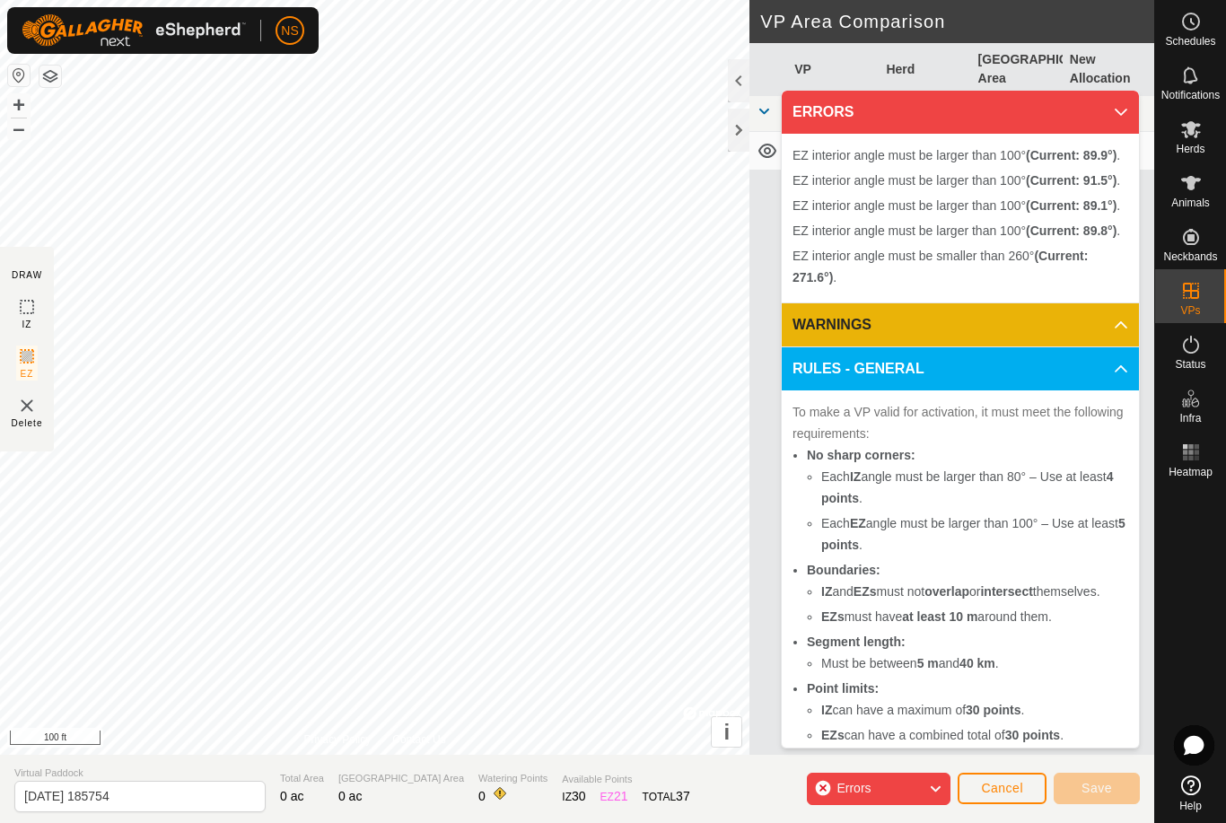
click at [933, 789] on icon at bounding box center [935, 788] width 14 height 23
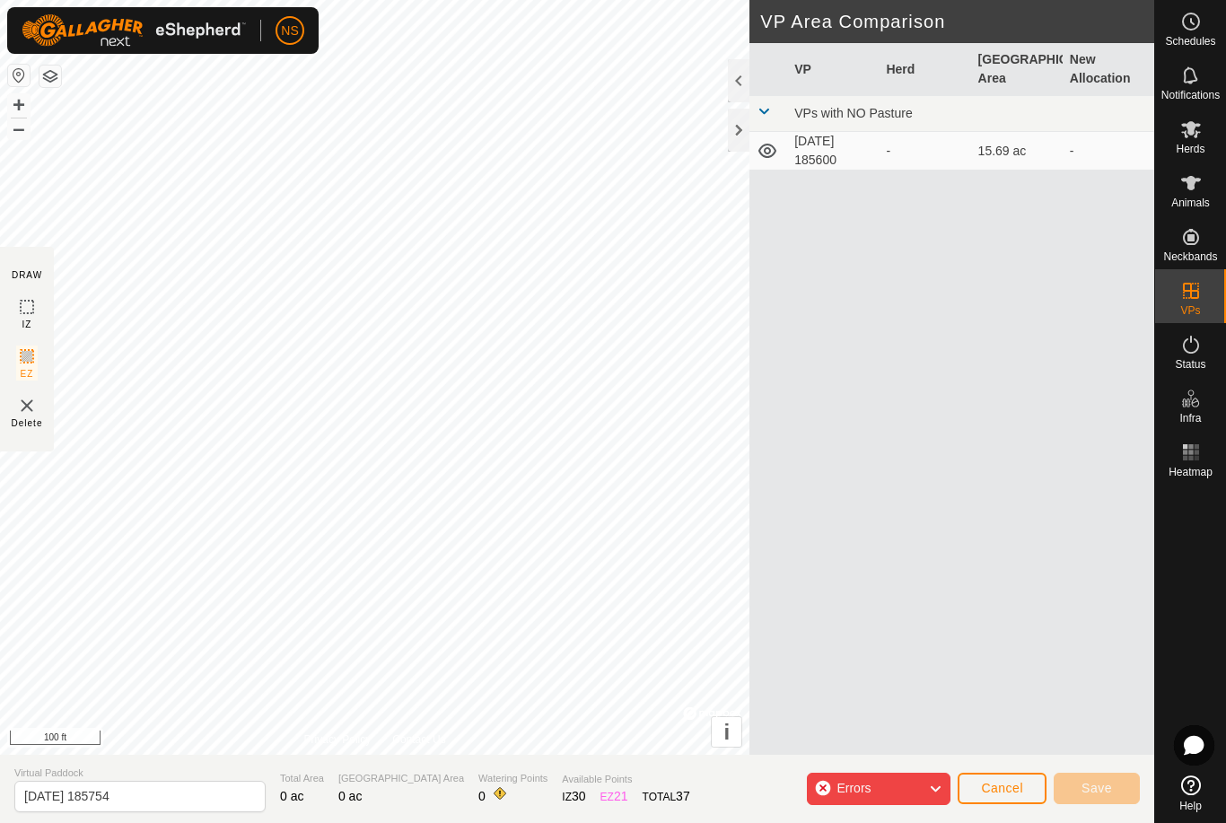
click at [931, 787] on icon at bounding box center [935, 788] width 14 height 23
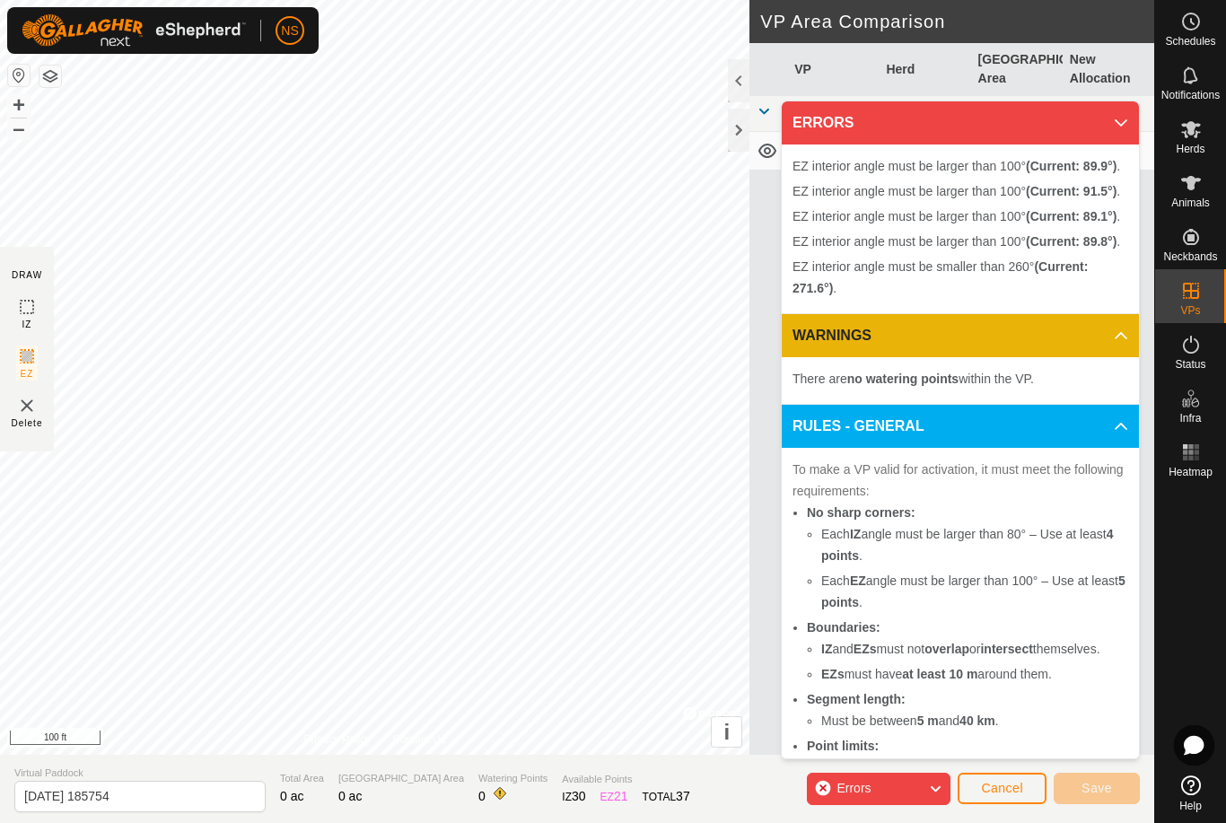
click at [922, 775] on div "Errors" at bounding box center [879, 789] width 144 height 32
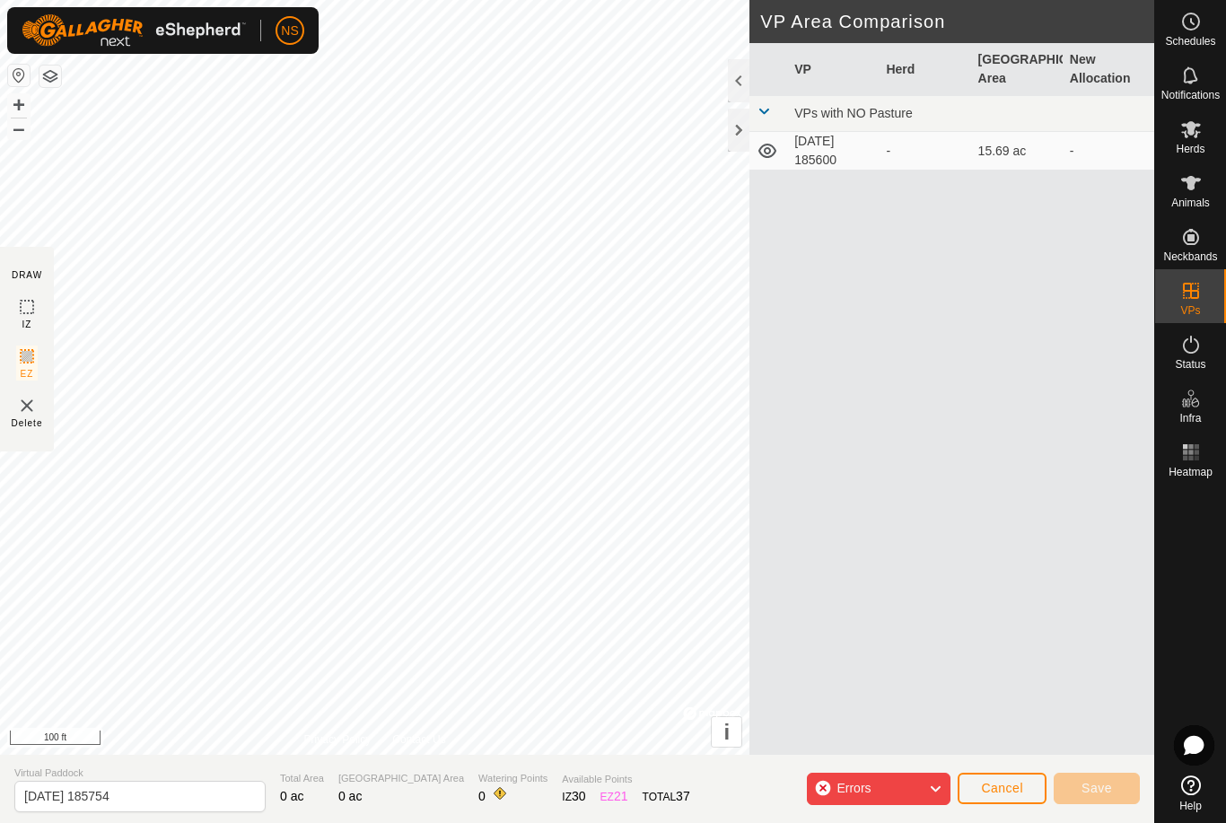
click at [994, 789] on span "Cancel" at bounding box center [1002, 788] width 42 height 14
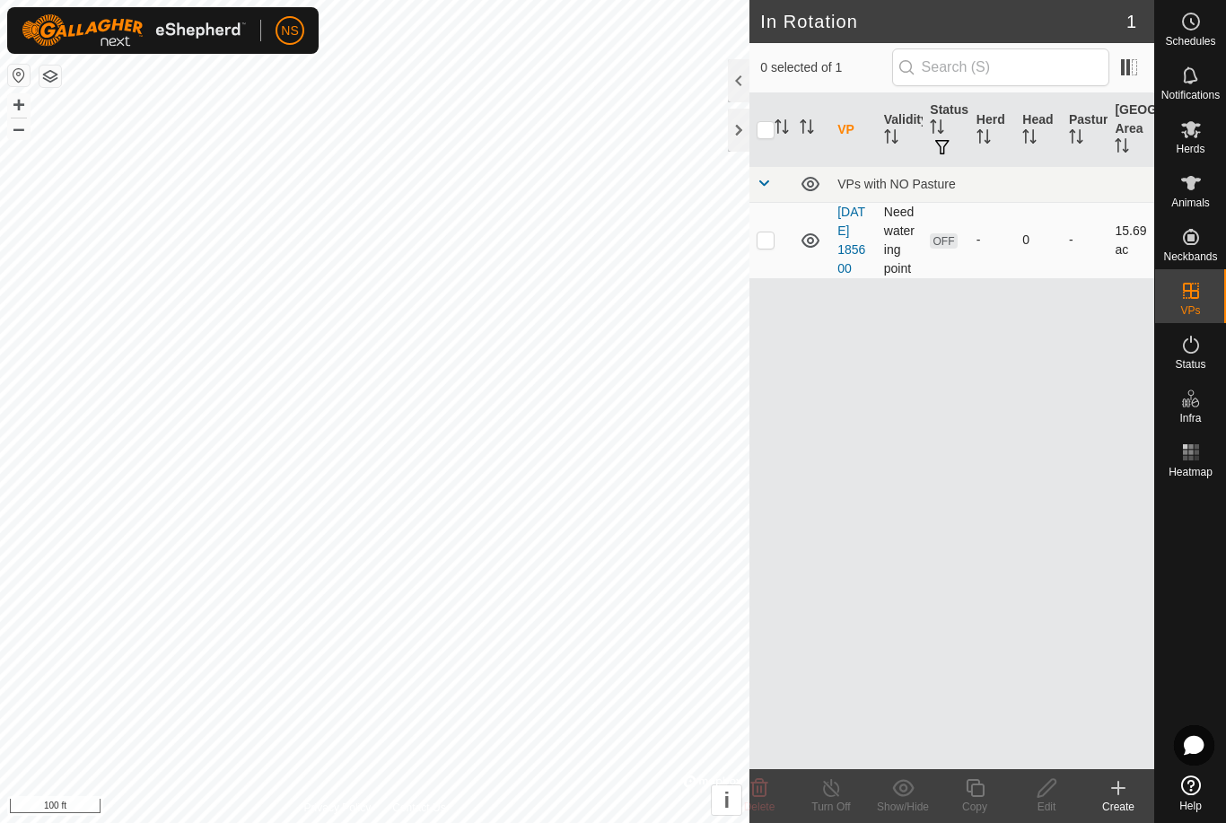
click at [941, 248] on span "OFF" at bounding box center [943, 240] width 27 height 15
click at [1125, 792] on icon at bounding box center [1118, 788] width 22 height 22
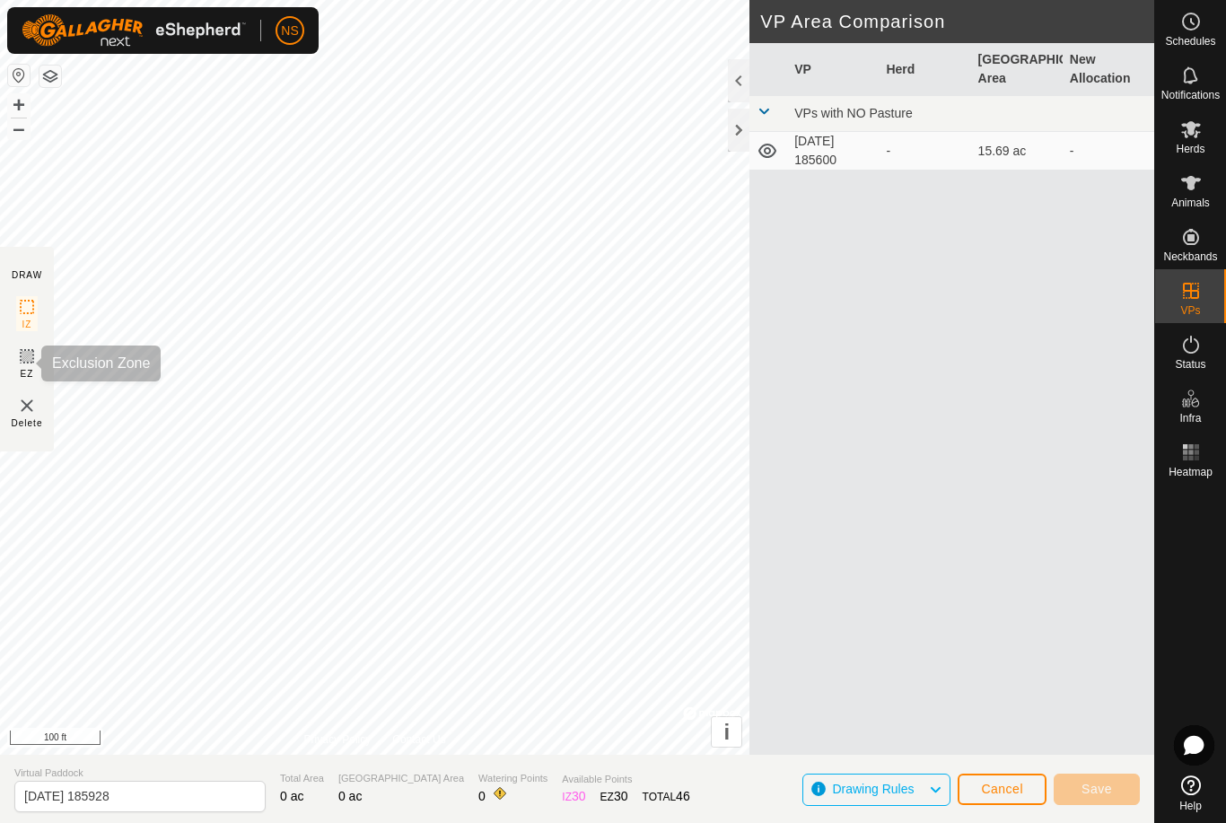
click at [26, 357] on icon at bounding box center [27, 357] width 22 height 22
click at [924, 786] on span "Drawing Rules" at bounding box center [880, 789] width 96 height 23
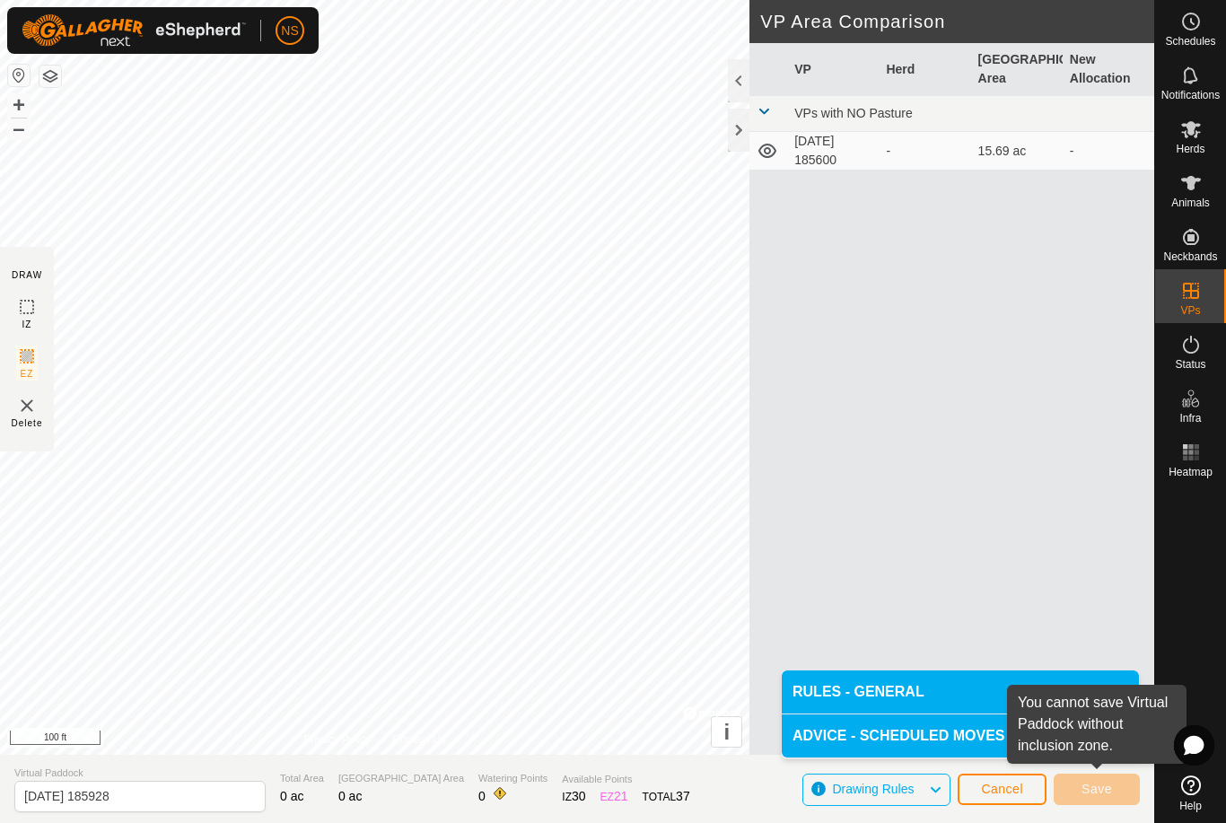
click at [989, 794] on span "Cancel" at bounding box center [1002, 789] width 42 height 14
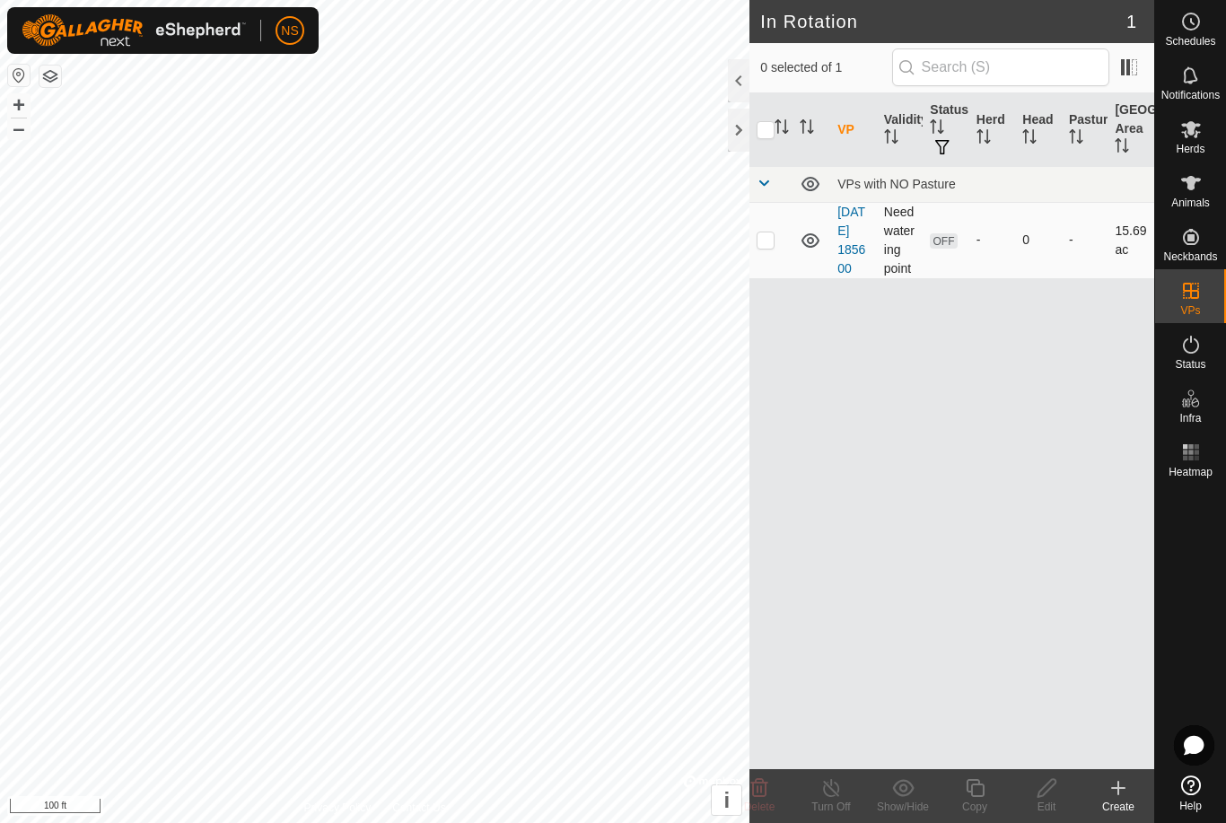
click at [766, 247] on p-checkbox at bounding box center [766, 239] width 18 height 14
checkbox input "true"
click at [1113, 792] on icon at bounding box center [1118, 788] width 22 height 22
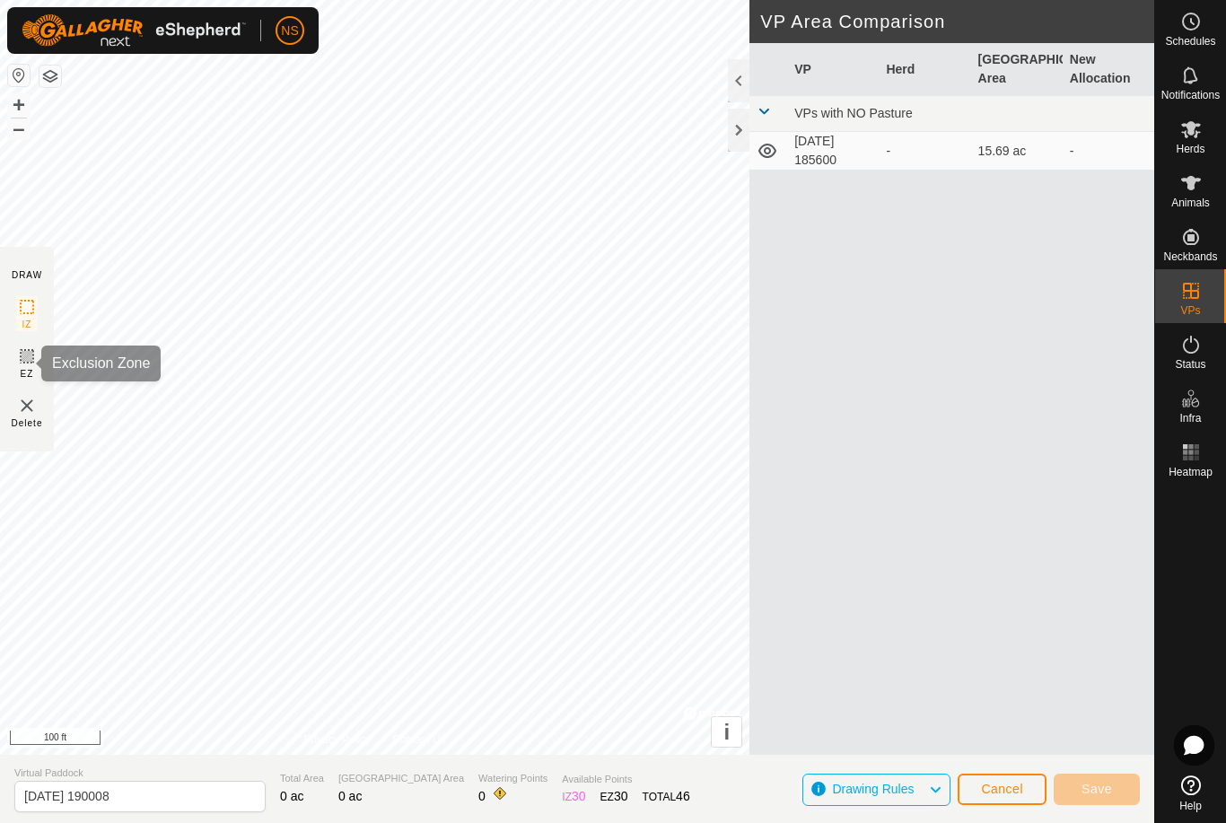
click at [21, 379] on span "EZ" at bounding box center [27, 373] width 13 height 13
click at [933, 153] on div "-" at bounding box center [924, 151] width 77 height 19
click at [827, 155] on td "[DATE] 185600" at bounding box center [833, 151] width 92 height 39
click at [765, 156] on icon at bounding box center [767, 151] width 18 height 14
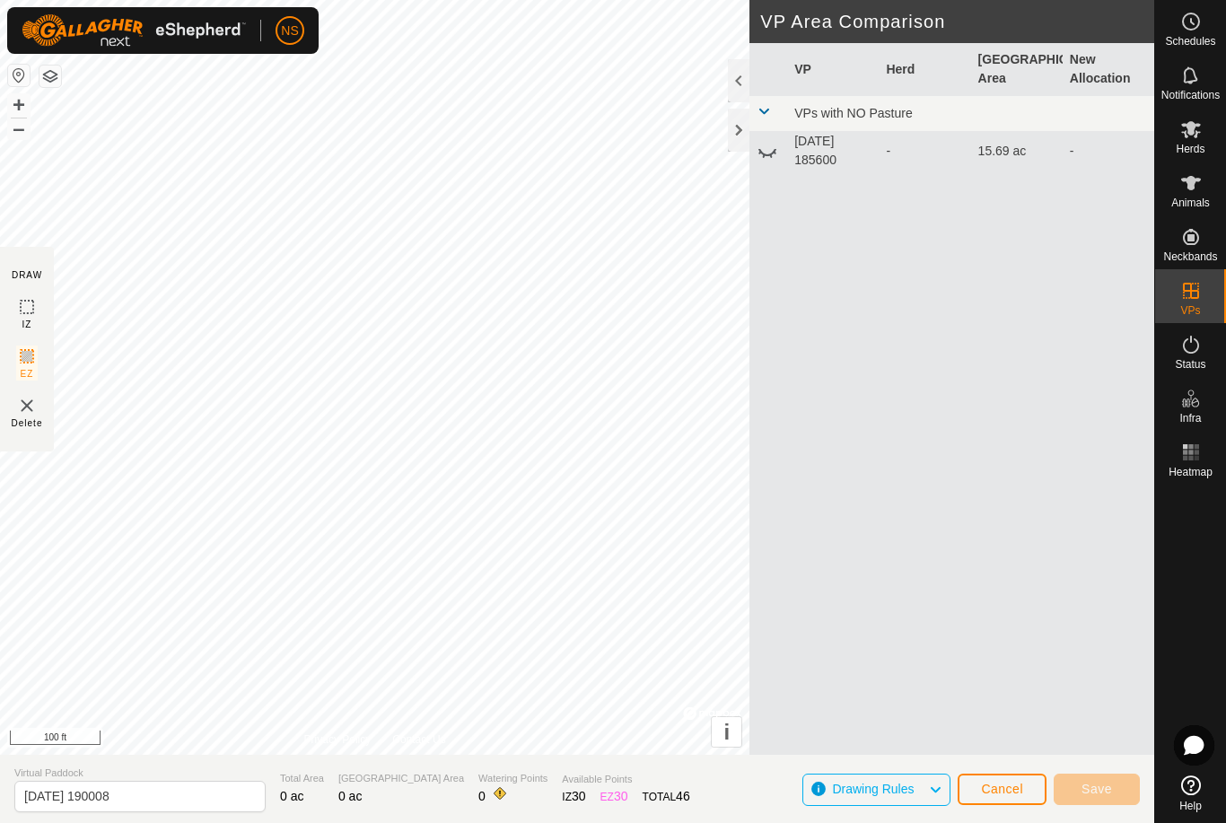
click at [999, 791] on span "Cancel" at bounding box center [1002, 789] width 42 height 14
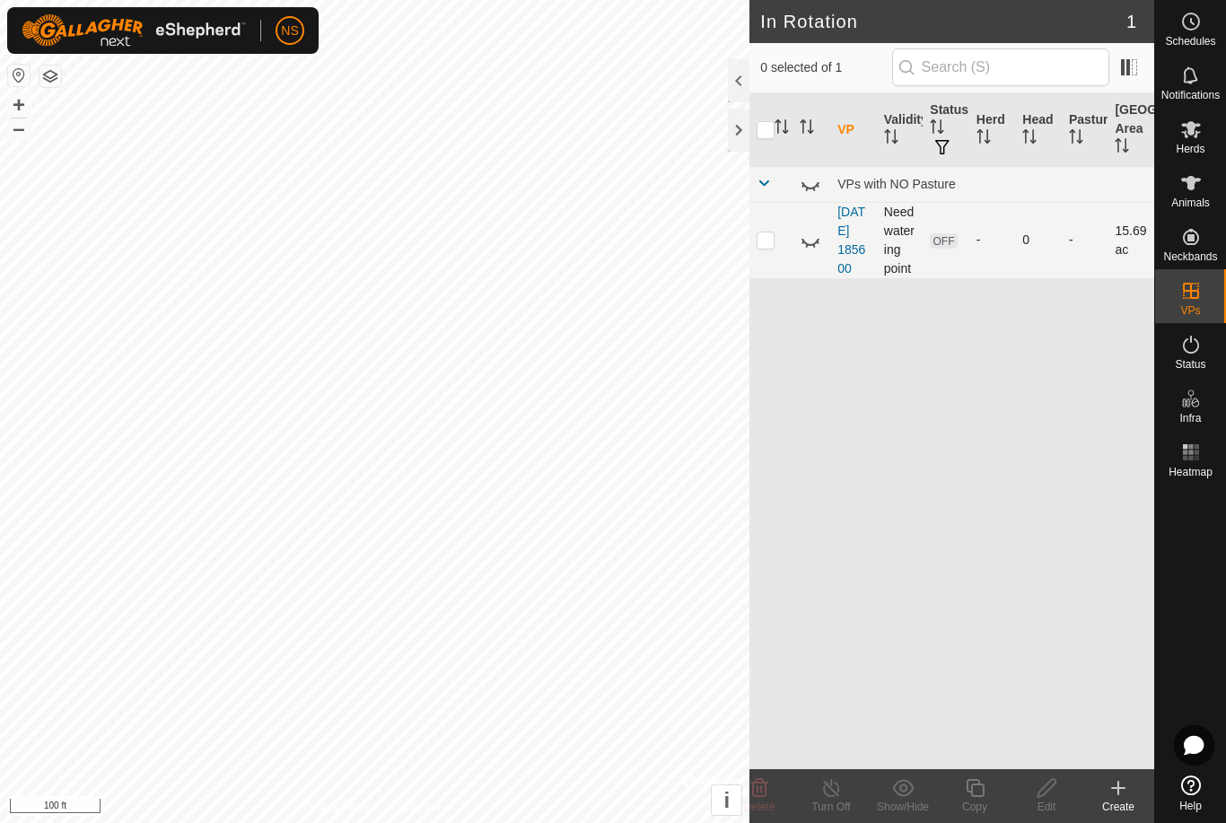
click at [764, 245] on p-checkbox at bounding box center [766, 239] width 18 height 14
checkbox input "true"
click at [760, 791] on icon at bounding box center [759, 788] width 17 height 18
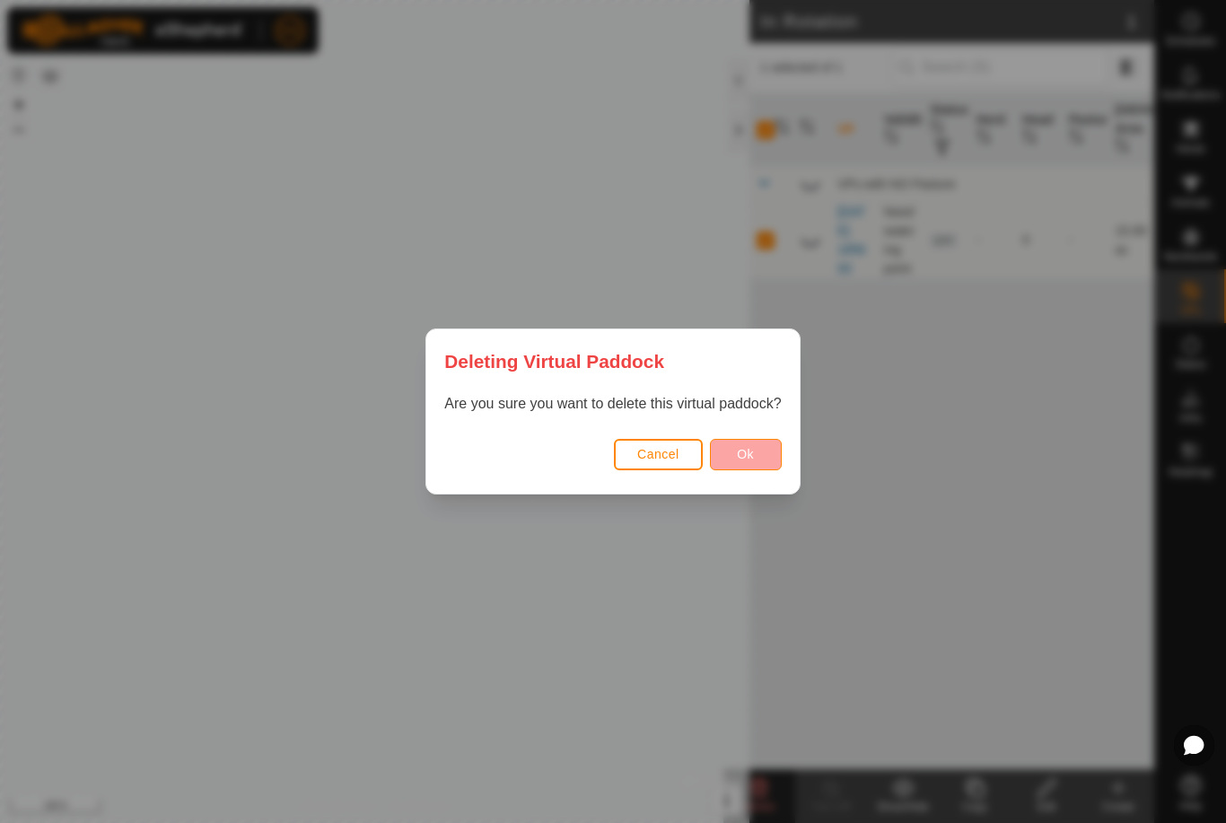
click at [744, 457] on span "Ok" at bounding box center [745, 454] width 17 height 14
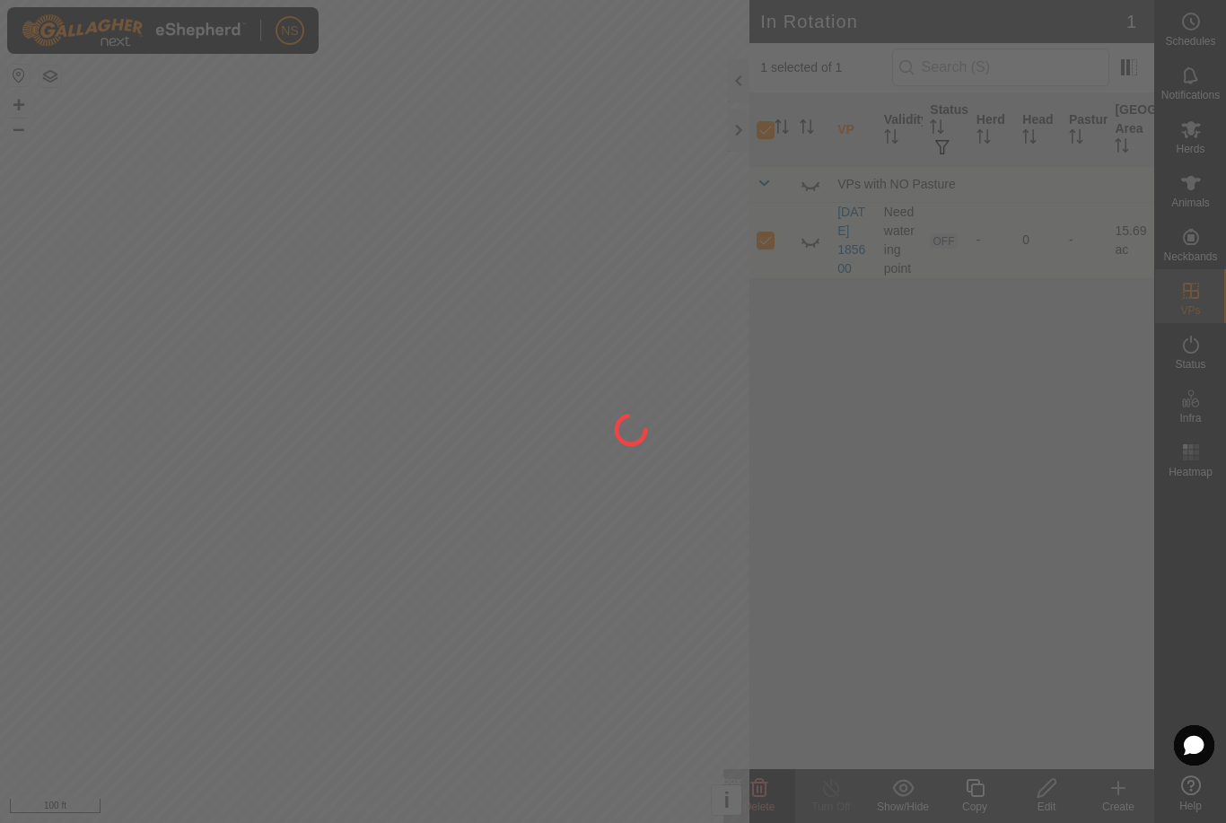
checkbox input "false"
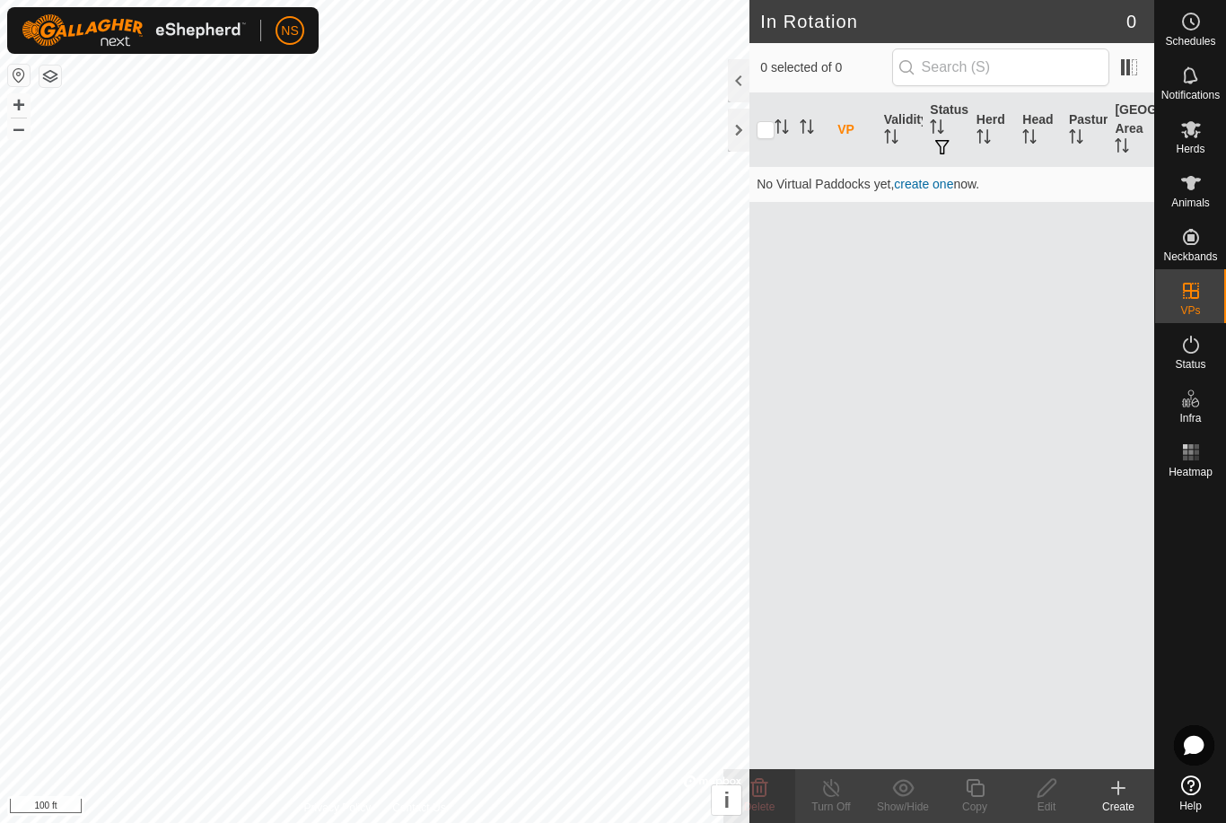
click at [1112, 795] on icon at bounding box center [1118, 788] width 22 height 22
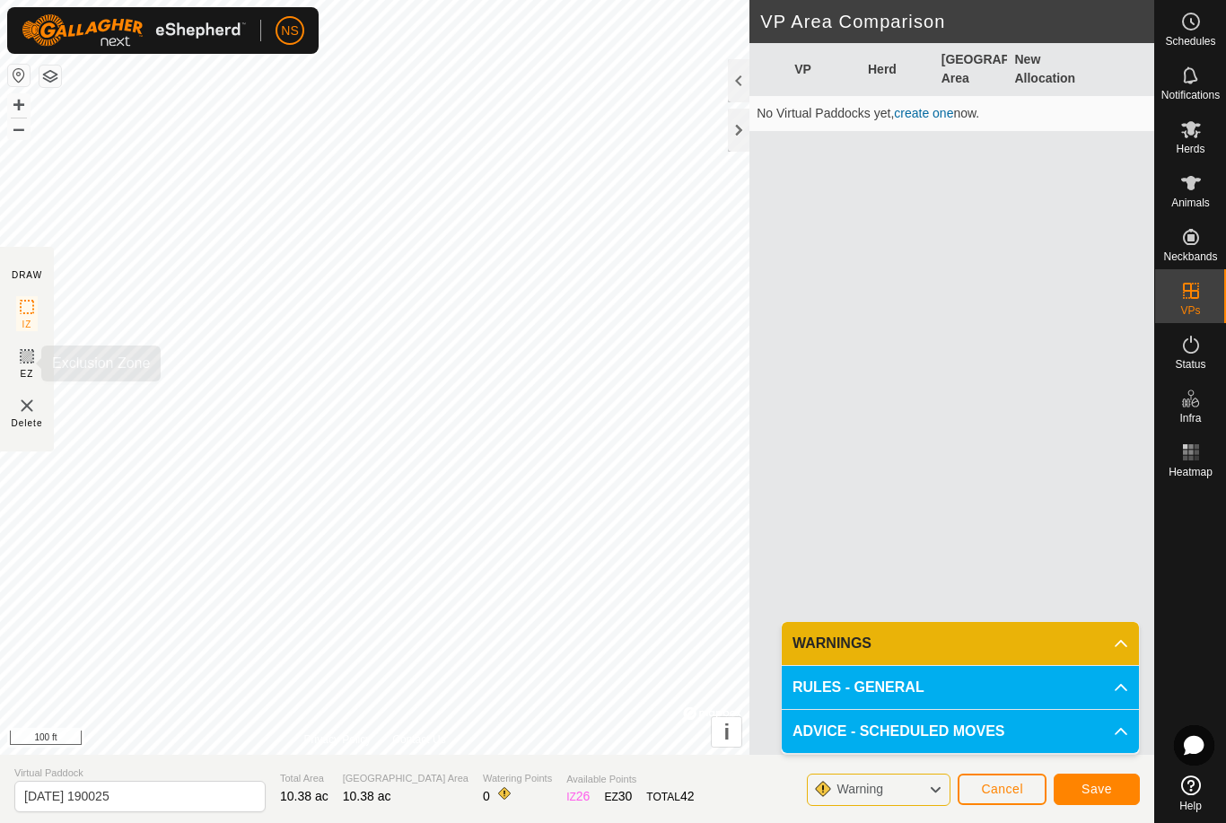
click at [28, 361] on icon at bounding box center [27, 356] width 11 height 11
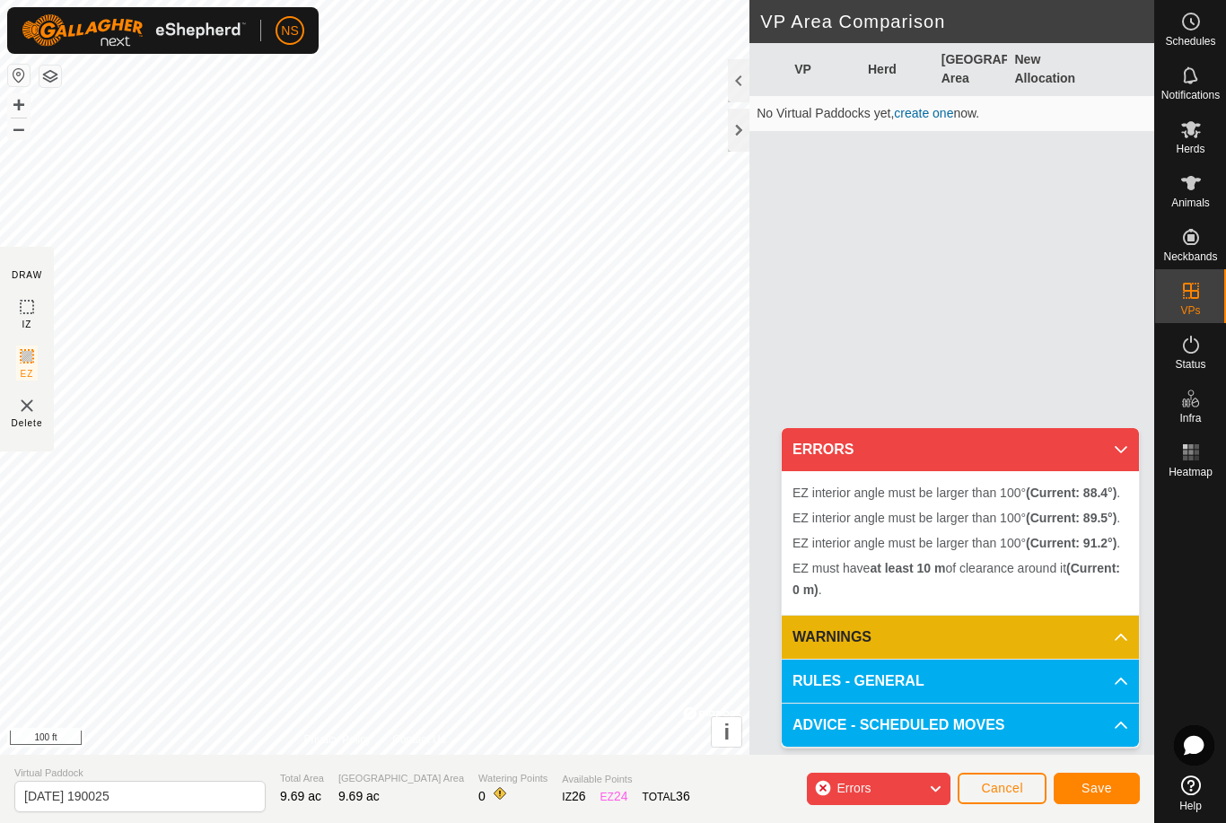
click at [1094, 792] on span "Save" at bounding box center [1096, 788] width 31 height 14
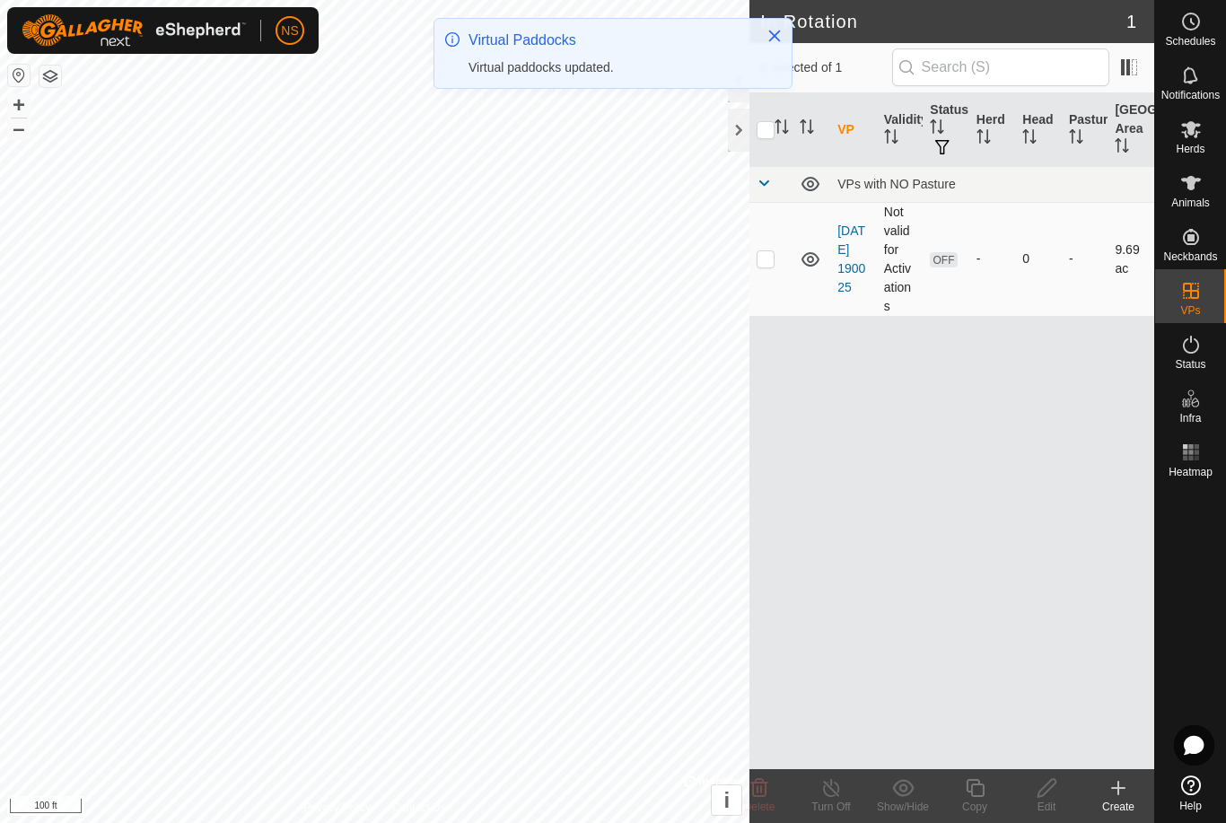
click at [901, 271] on td "Not valid for Activations" at bounding box center [900, 259] width 47 height 114
click at [887, 303] on td "Not valid for Activations" at bounding box center [900, 259] width 47 height 114
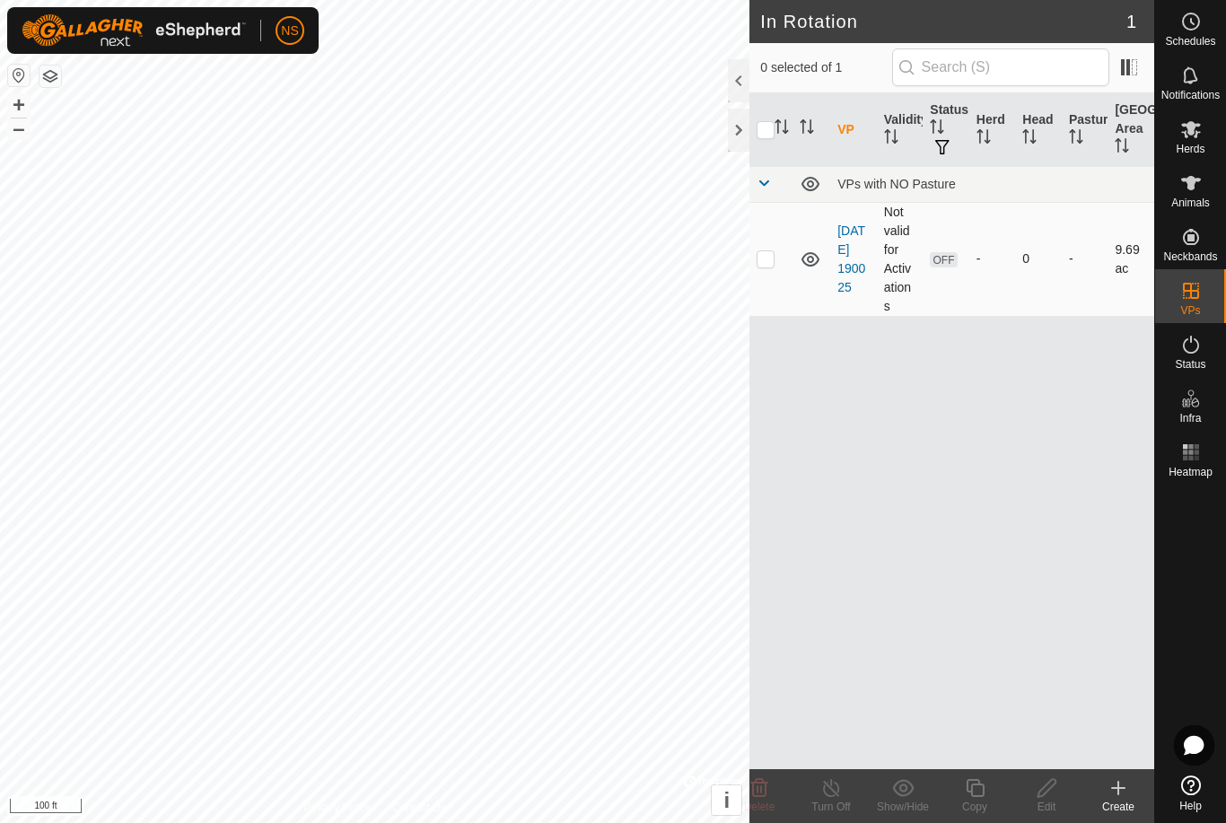
click at [754, 257] on td at bounding box center [770, 259] width 43 height 114
checkbox input "true"
click at [807, 258] on icon at bounding box center [811, 260] width 22 height 22
click at [811, 263] on icon at bounding box center [810, 261] width 18 height 7
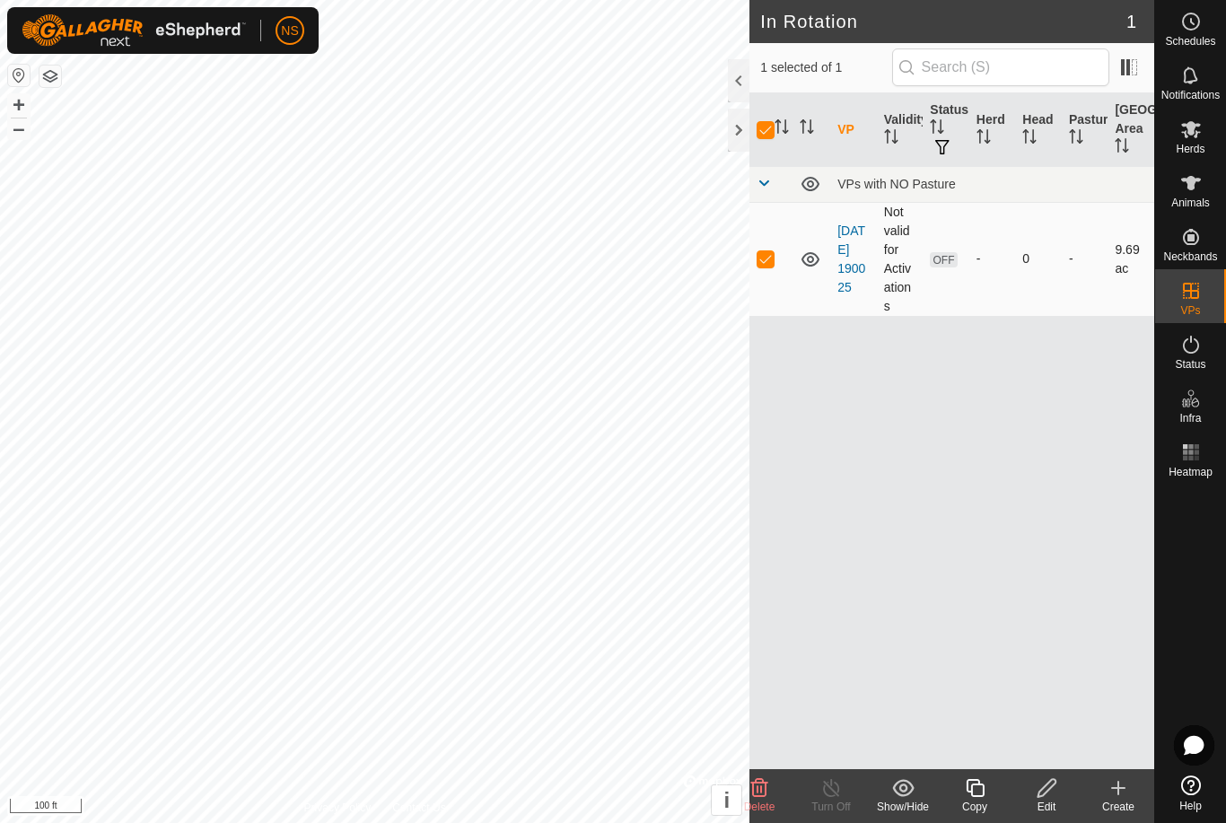
click at [1043, 784] on icon at bounding box center [1047, 788] width 22 height 22
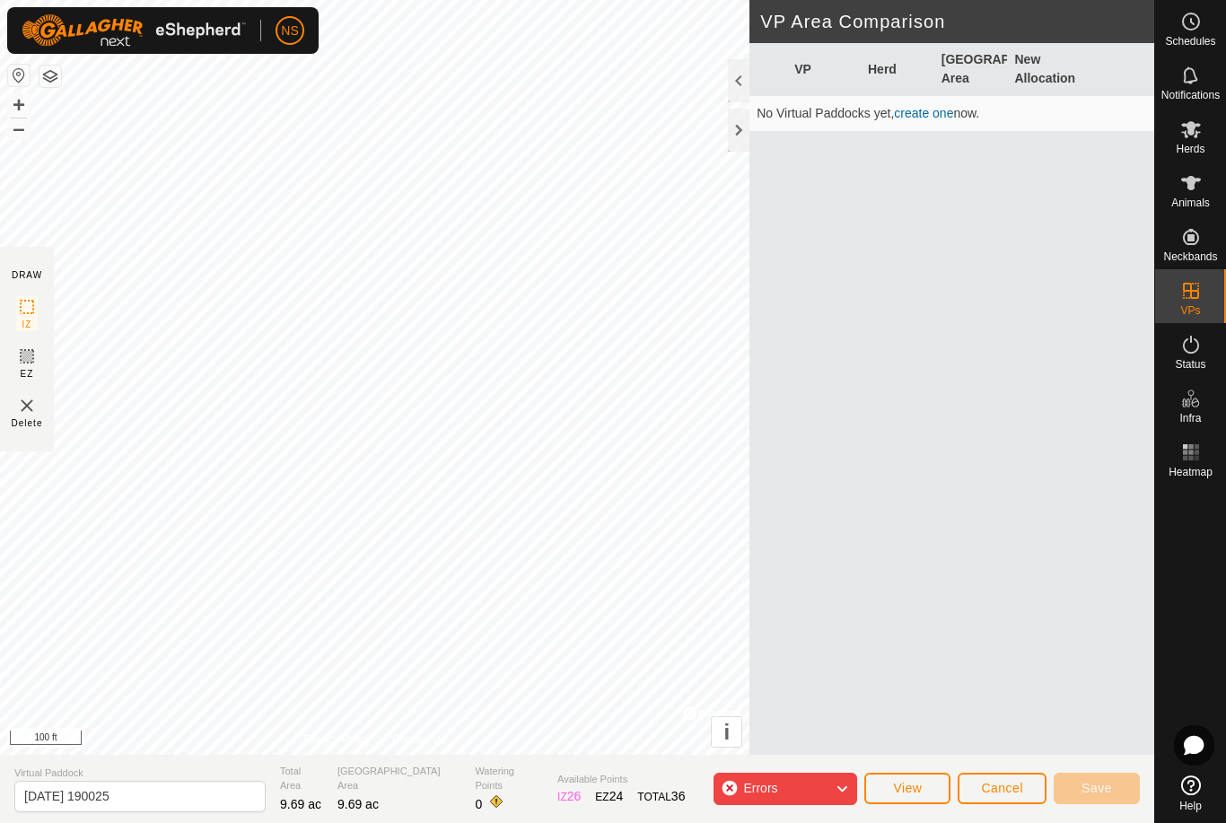
click at [833, 784] on div "Errors" at bounding box center [786, 789] width 144 height 32
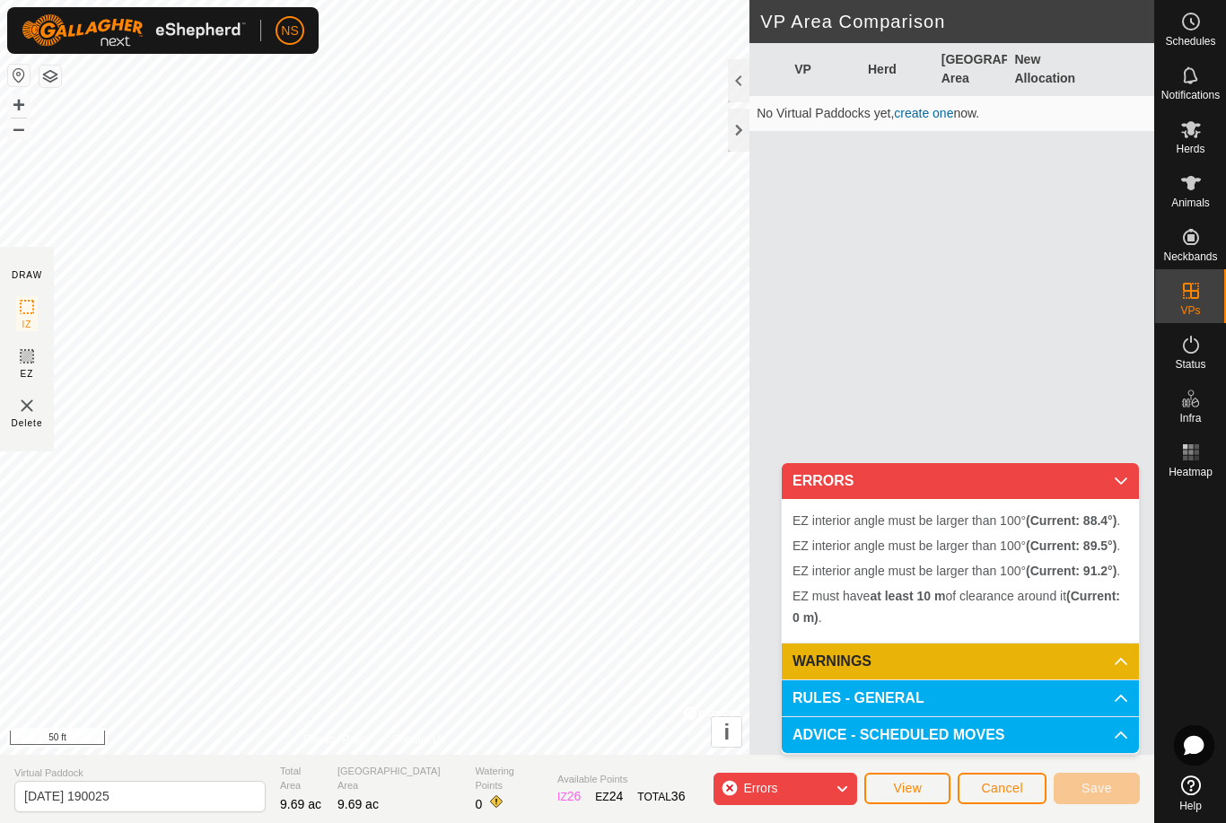
click at [12, 354] on section "DRAW IZ EZ Delete" at bounding box center [27, 349] width 54 height 205
click at [31, 363] on rect at bounding box center [27, 356] width 14 height 14
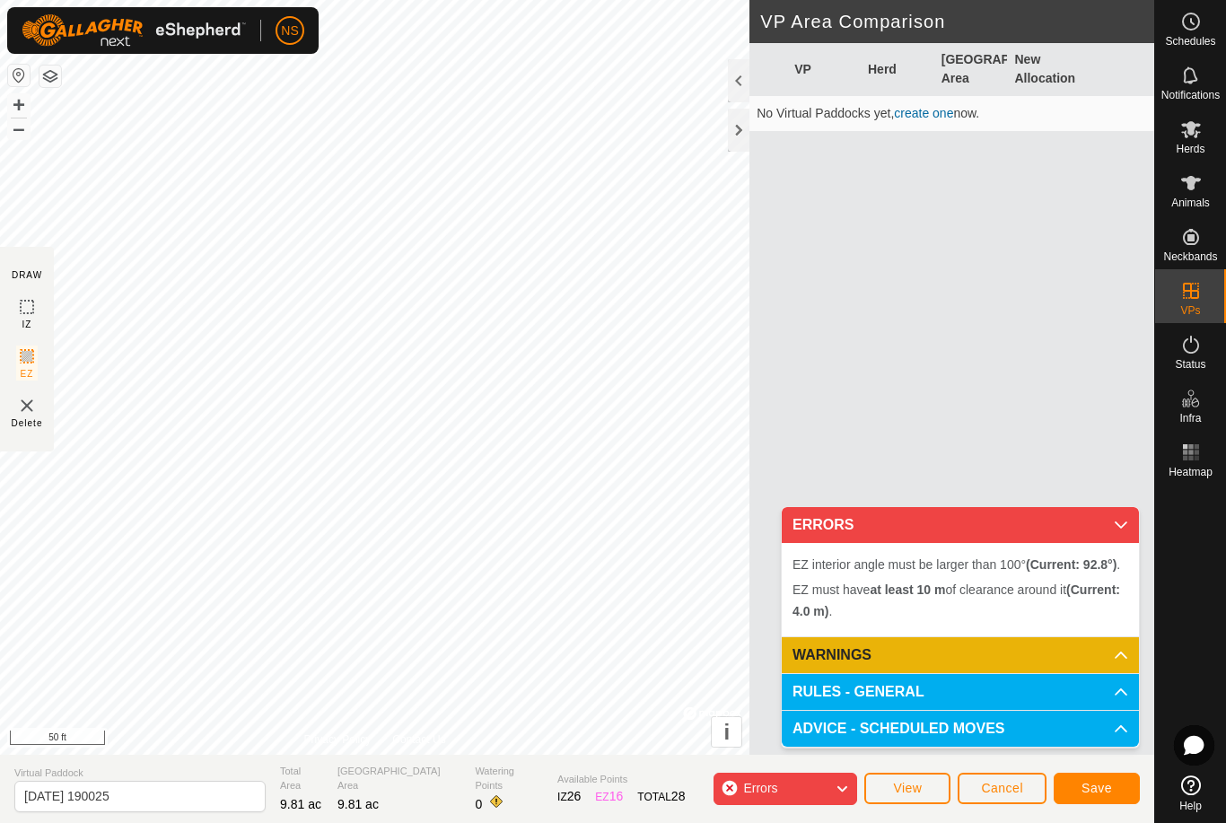
click at [20, 416] on img at bounding box center [27, 406] width 22 height 22
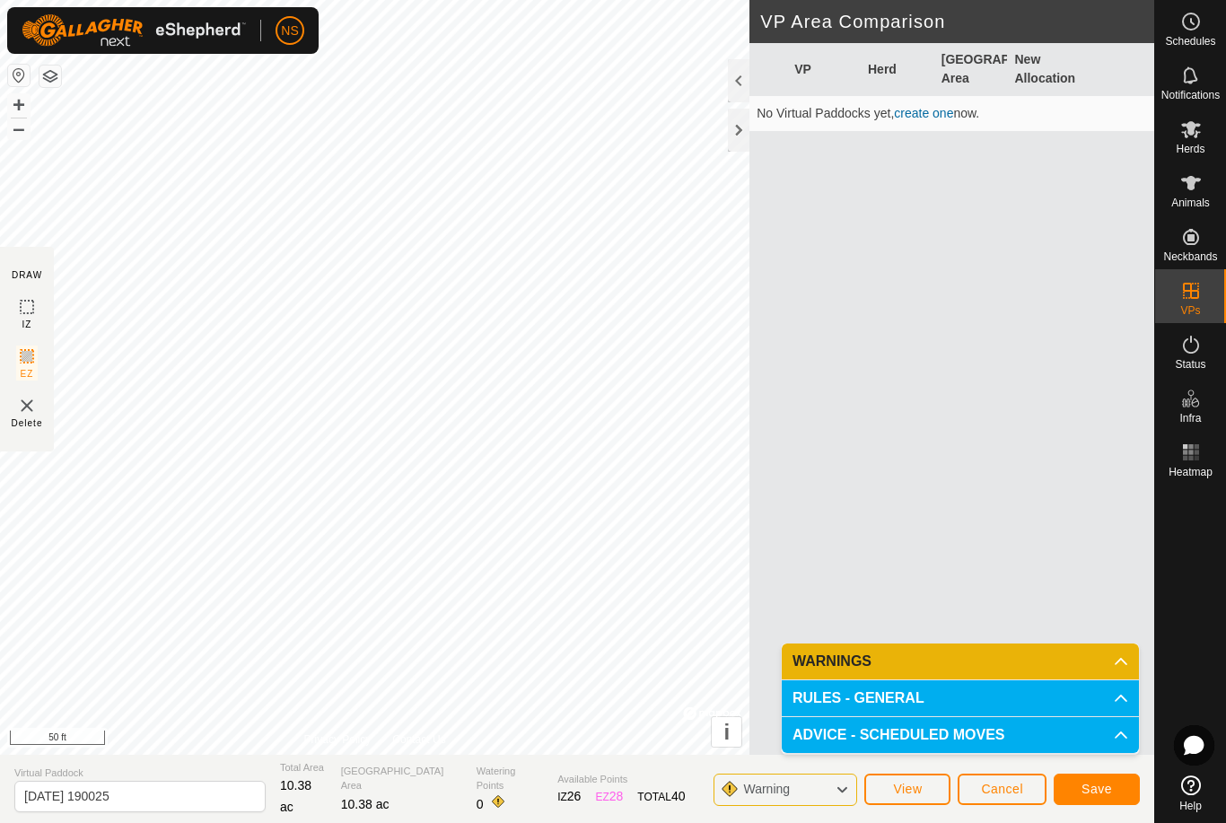
click at [31, 404] on img at bounding box center [27, 406] width 22 height 22
click at [1104, 788] on span "Save" at bounding box center [1096, 789] width 31 height 14
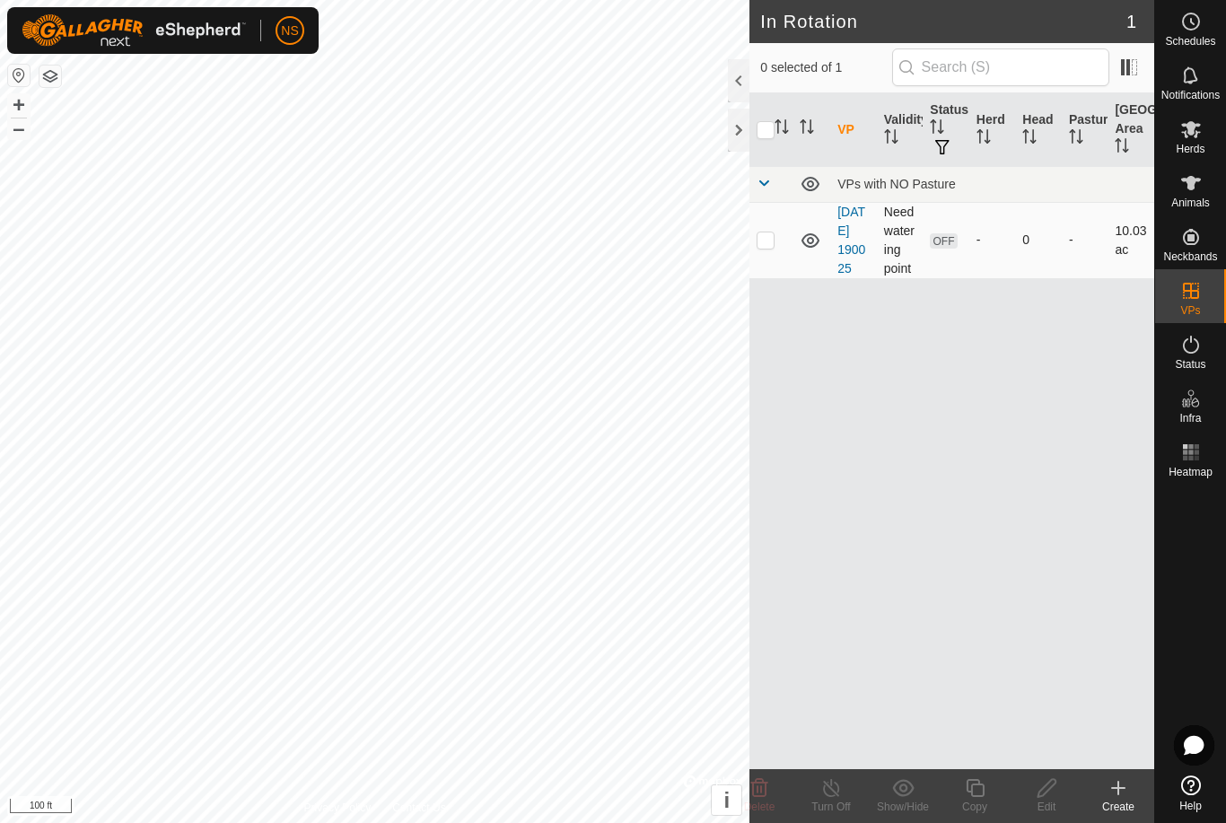
click at [766, 245] on p-checkbox at bounding box center [766, 239] width 18 height 14
checkbox input "true"
click at [763, 257] on td at bounding box center [770, 240] width 43 height 76
checkbox input "false"
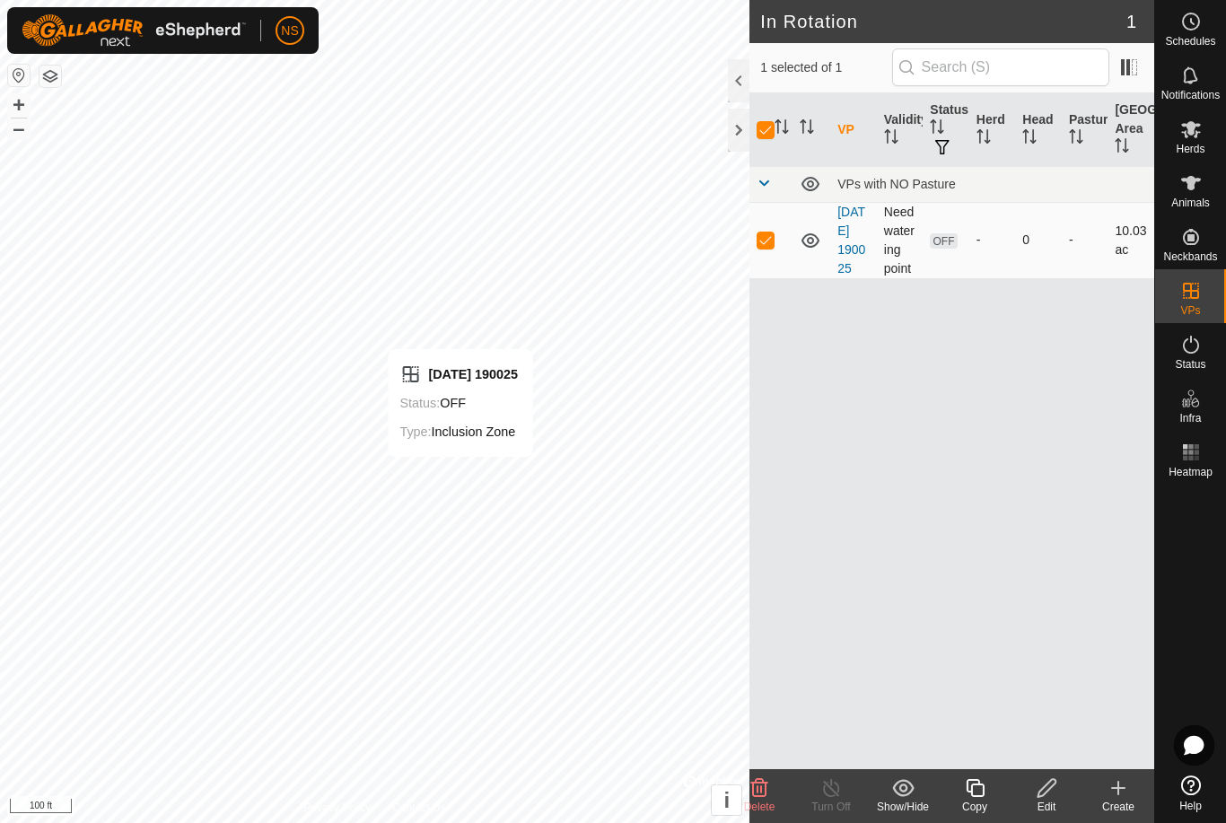
checkbox input "false"
click at [947, 249] on span "OFF" at bounding box center [943, 240] width 27 height 15
click at [901, 244] on td "Need watering point" at bounding box center [900, 240] width 47 height 76
click at [1109, 801] on div "Create" at bounding box center [1118, 807] width 72 height 16
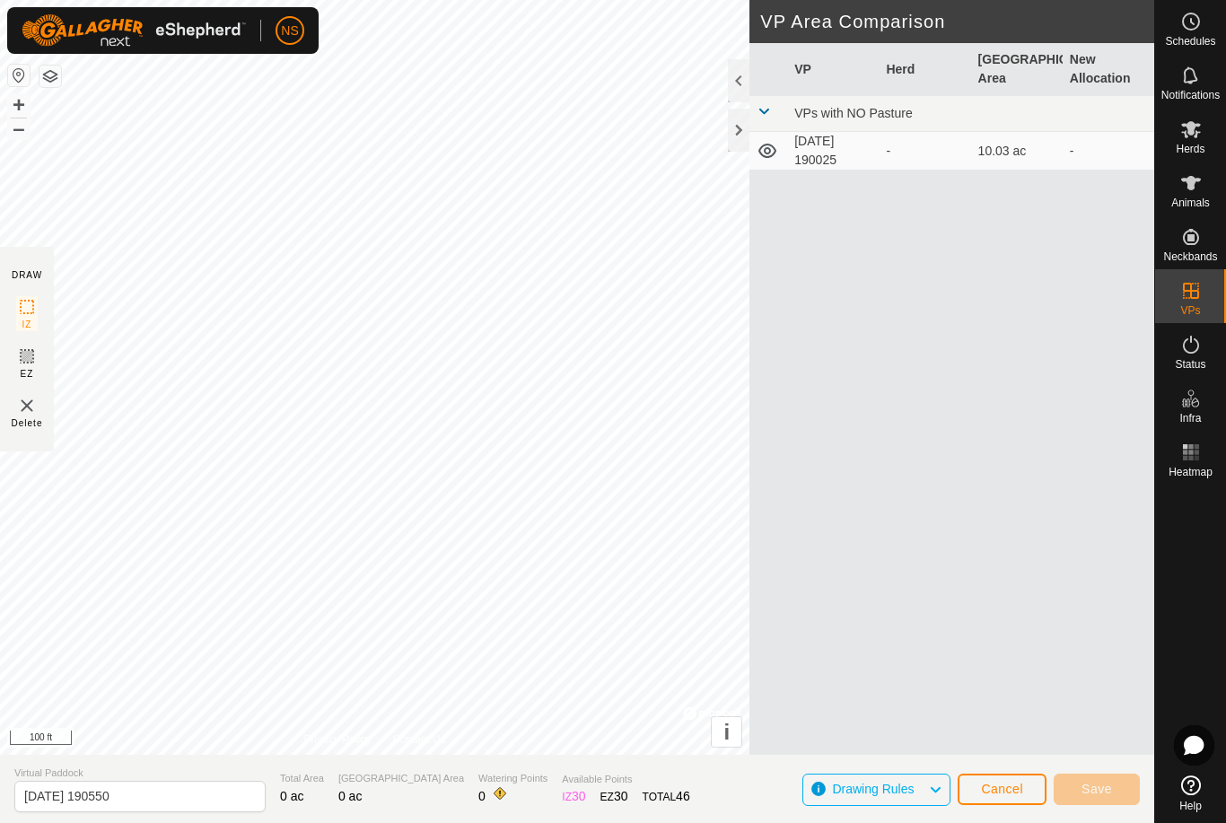
click at [1001, 795] on span "Cancel" at bounding box center [1002, 789] width 42 height 14
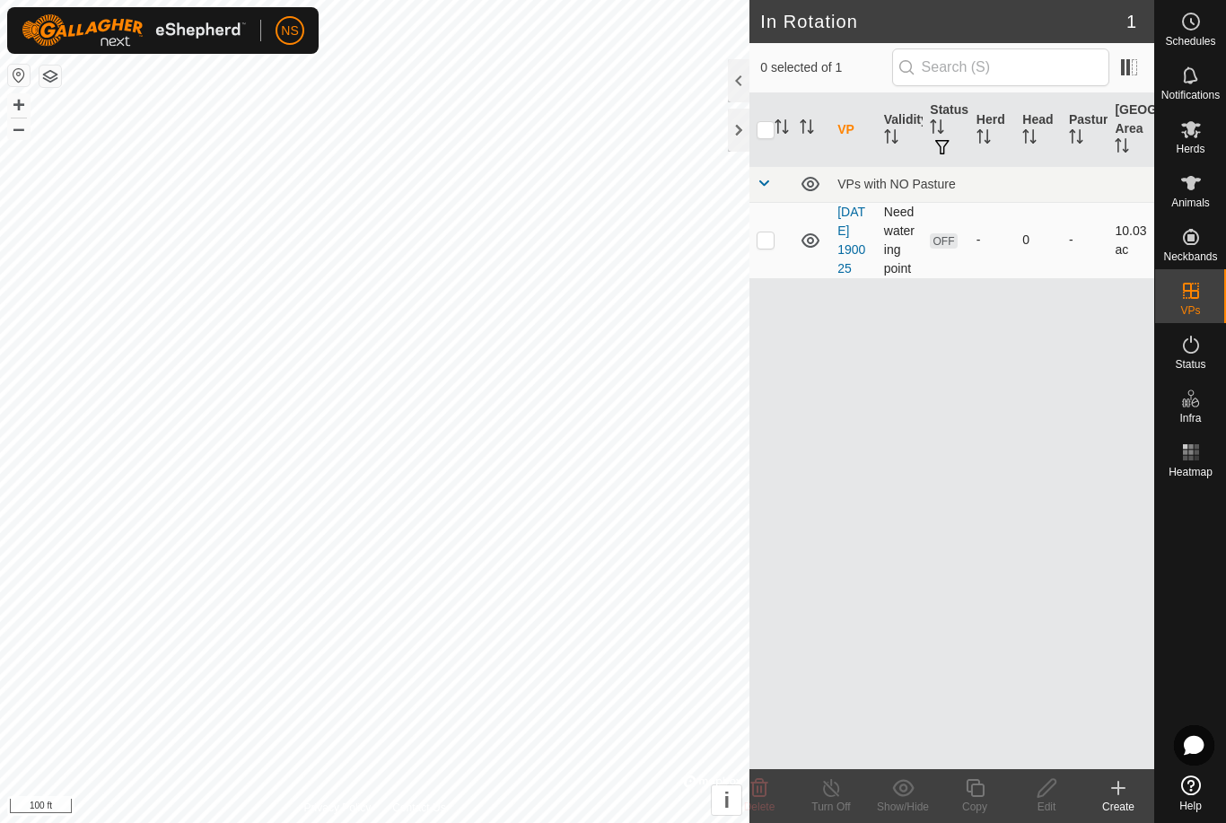
click at [767, 247] on p-checkbox at bounding box center [766, 239] width 18 height 14
checkbox input "true"
click at [1040, 800] on div "Edit" at bounding box center [1047, 807] width 72 height 16
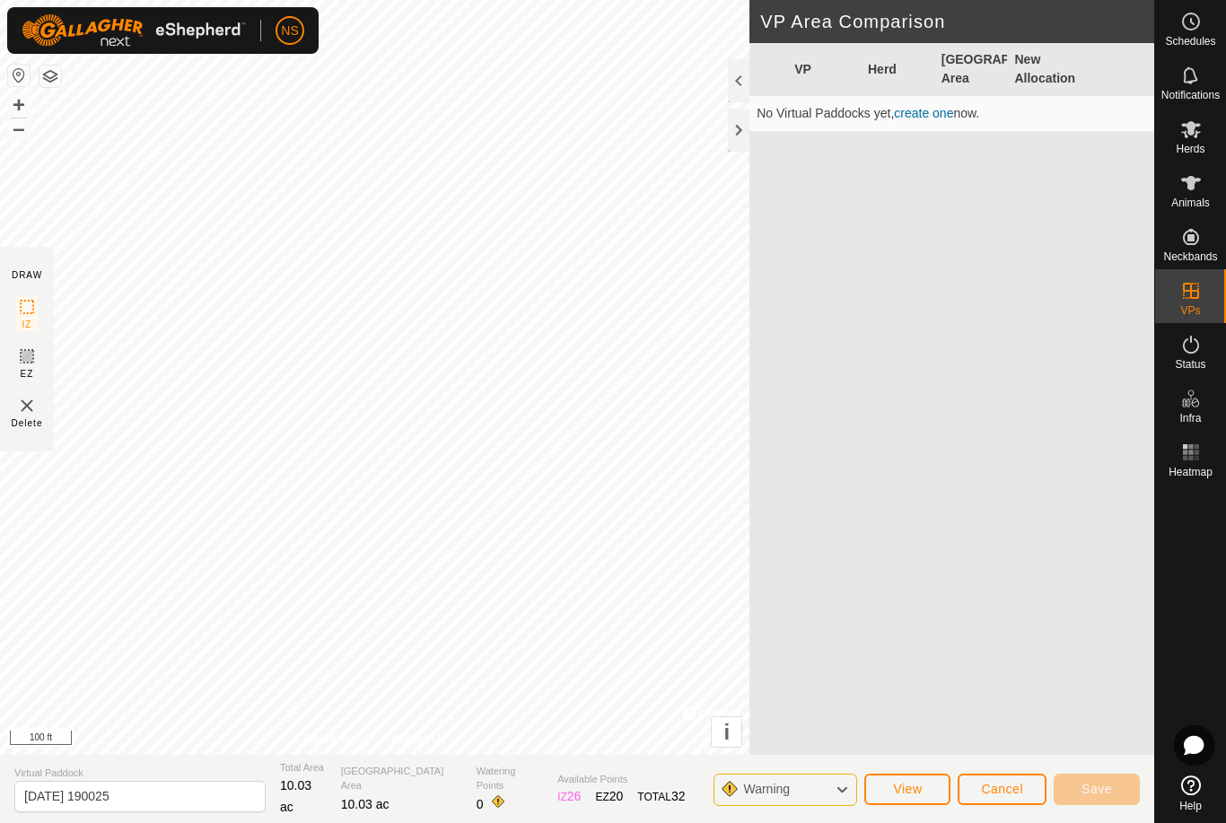
click at [822, 788] on div "Warning" at bounding box center [786, 790] width 144 height 32
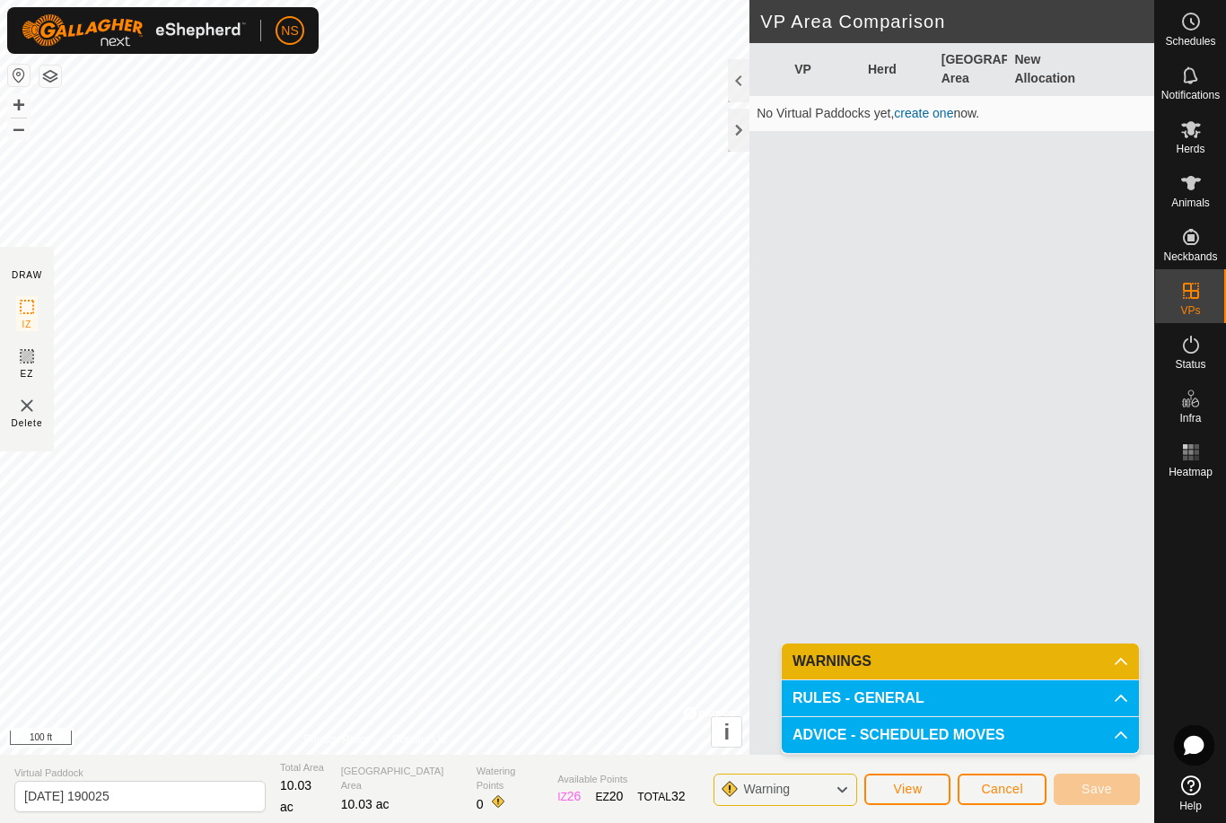
click at [1111, 738] on p-accordion-header "ADVICE - SCHEDULED MOVES" at bounding box center [960, 735] width 357 height 36
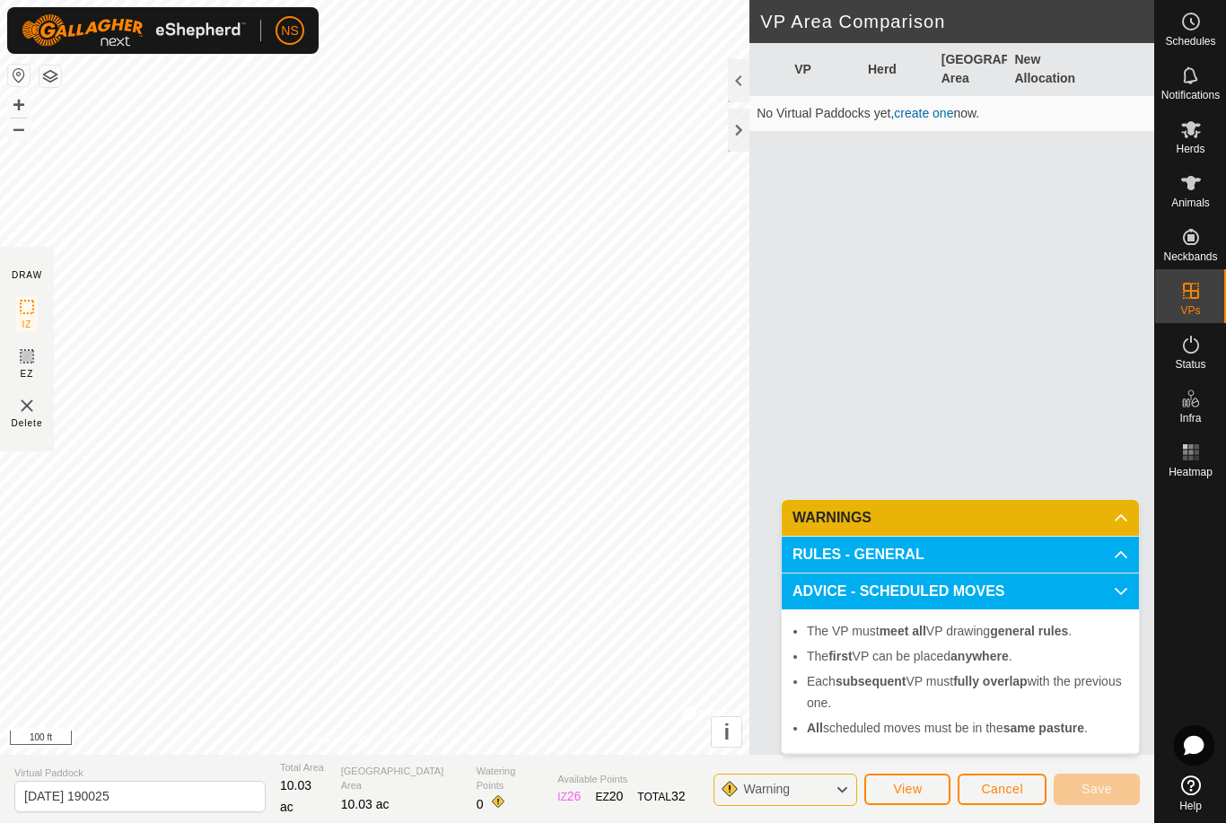
click at [1110, 714] on li "Each subsequent VP must fully overlap with the previous one." at bounding box center [967, 691] width 321 height 43
click at [1111, 600] on p-accordion-header "ADVICE - SCHEDULED MOVES" at bounding box center [960, 591] width 357 height 36
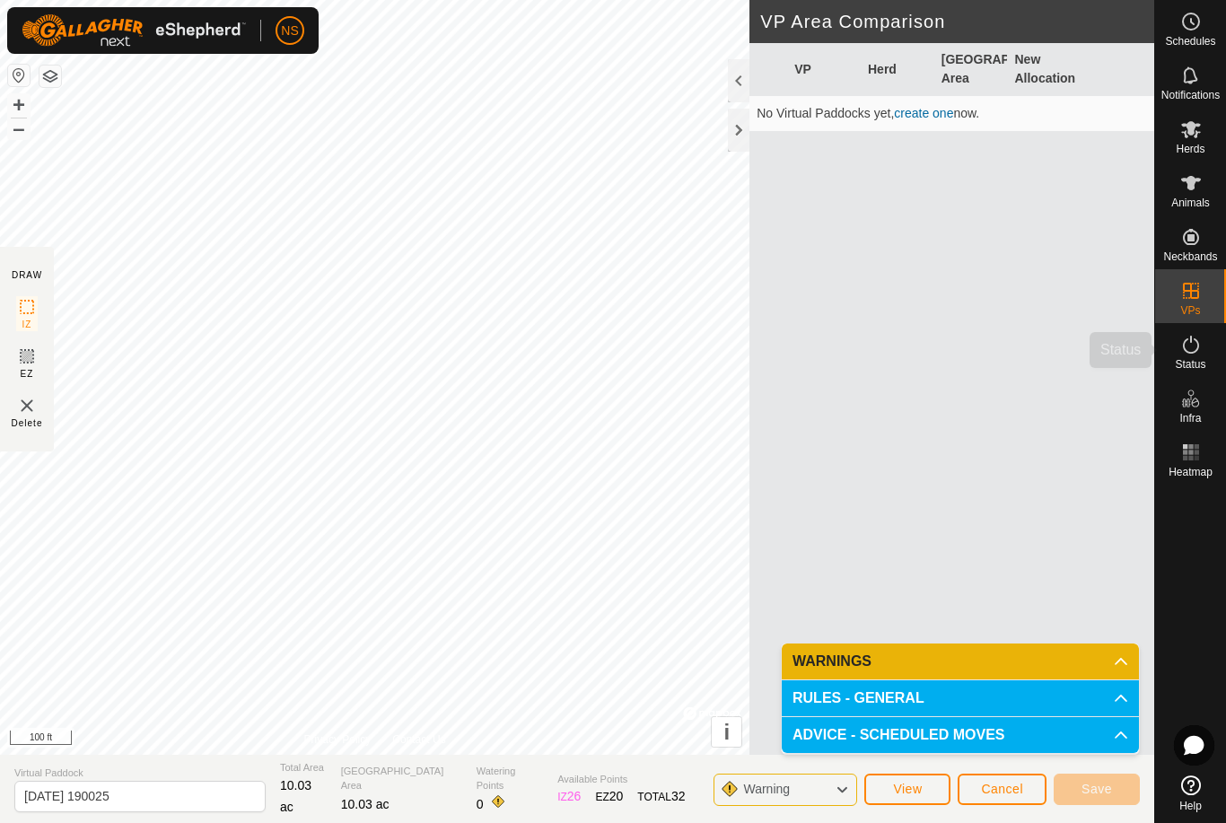
click at [1194, 353] on icon at bounding box center [1191, 345] width 16 height 18
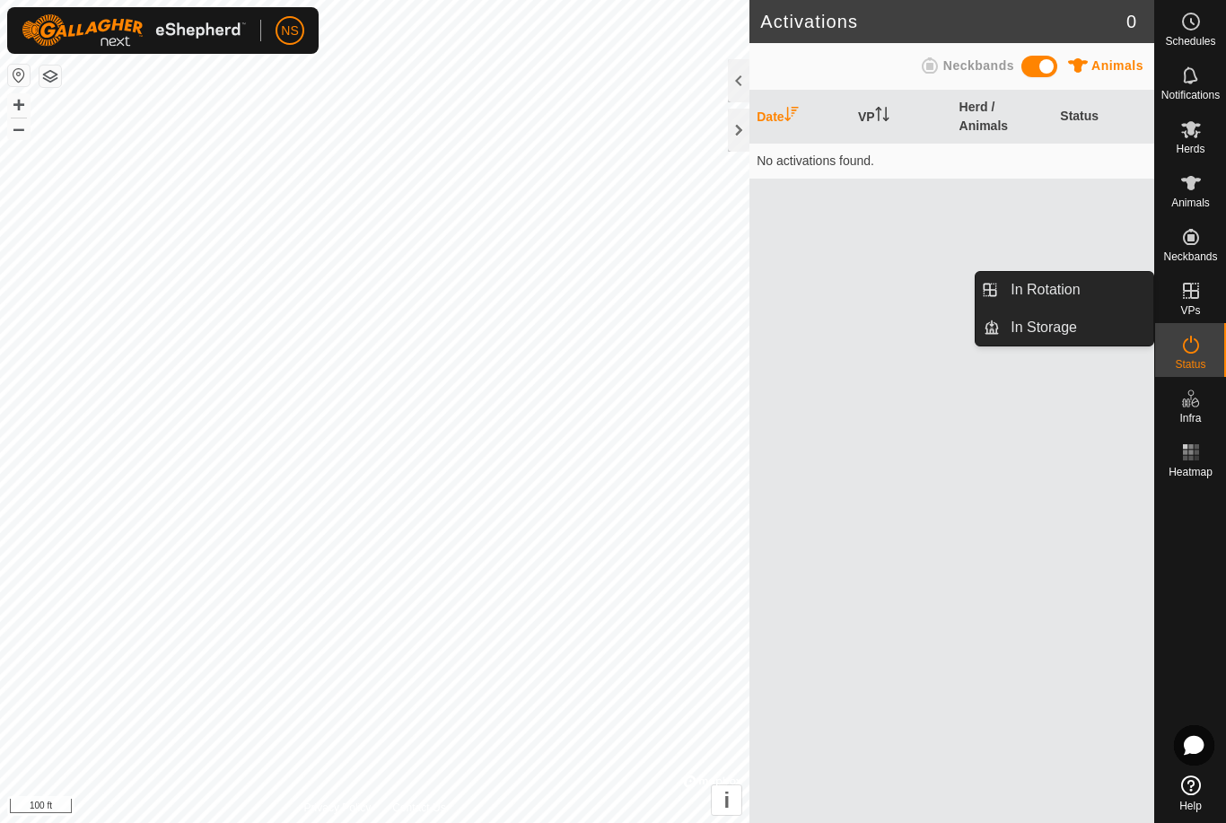
click at [1192, 296] on icon at bounding box center [1191, 291] width 22 height 22
click at [1186, 300] on icon at bounding box center [1191, 291] width 22 height 22
click at [1058, 289] on span "In Rotation" at bounding box center [1045, 290] width 69 height 22
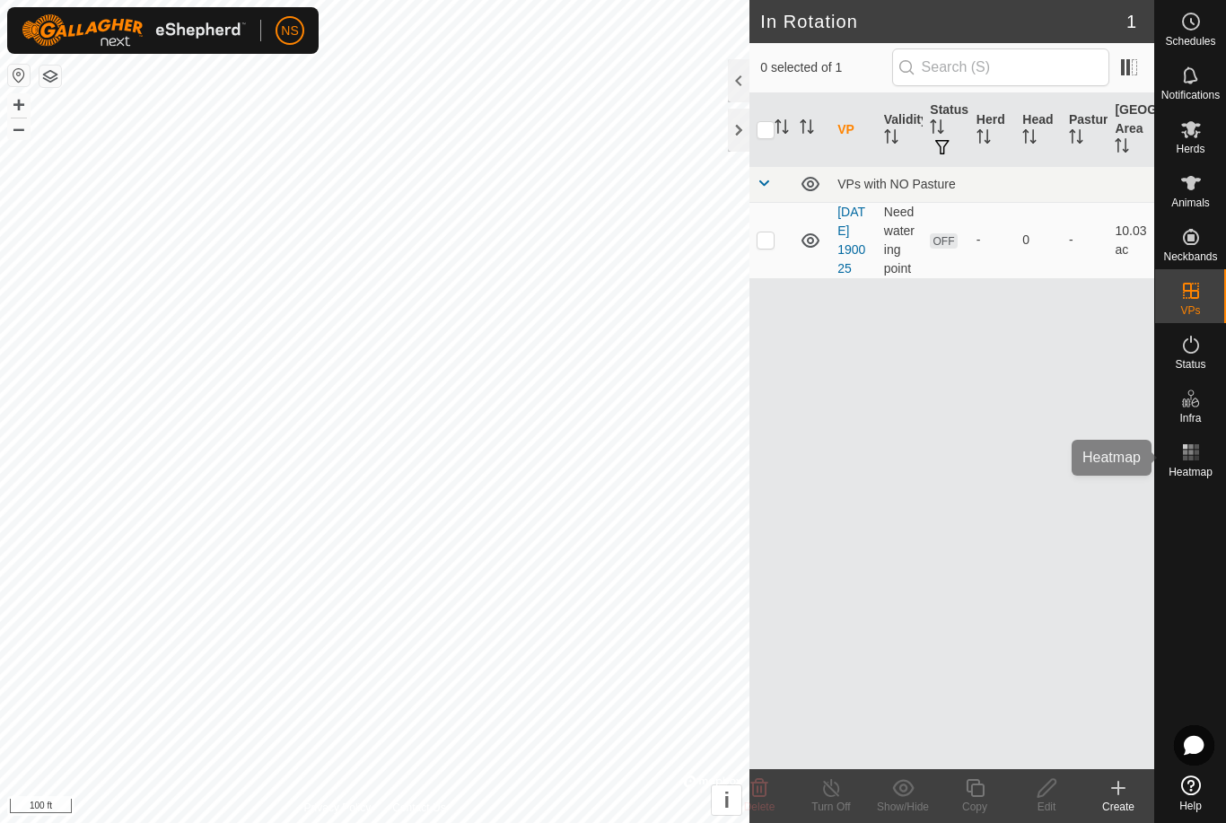
click at [1187, 461] on icon at bounding box center [1191, 453] width 22 height 22
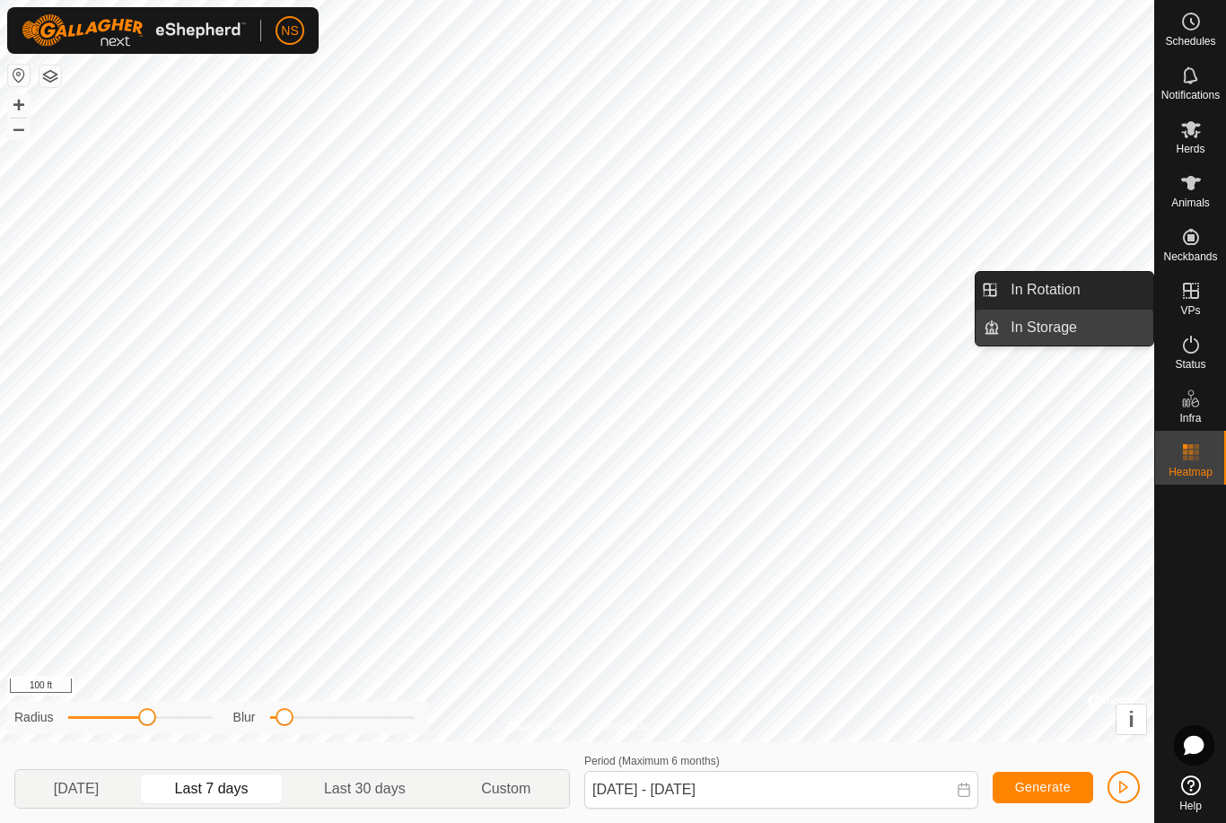
click at [1042, 328] on span "In Storage" at bounding box center [1044, 328] width 66 height 22
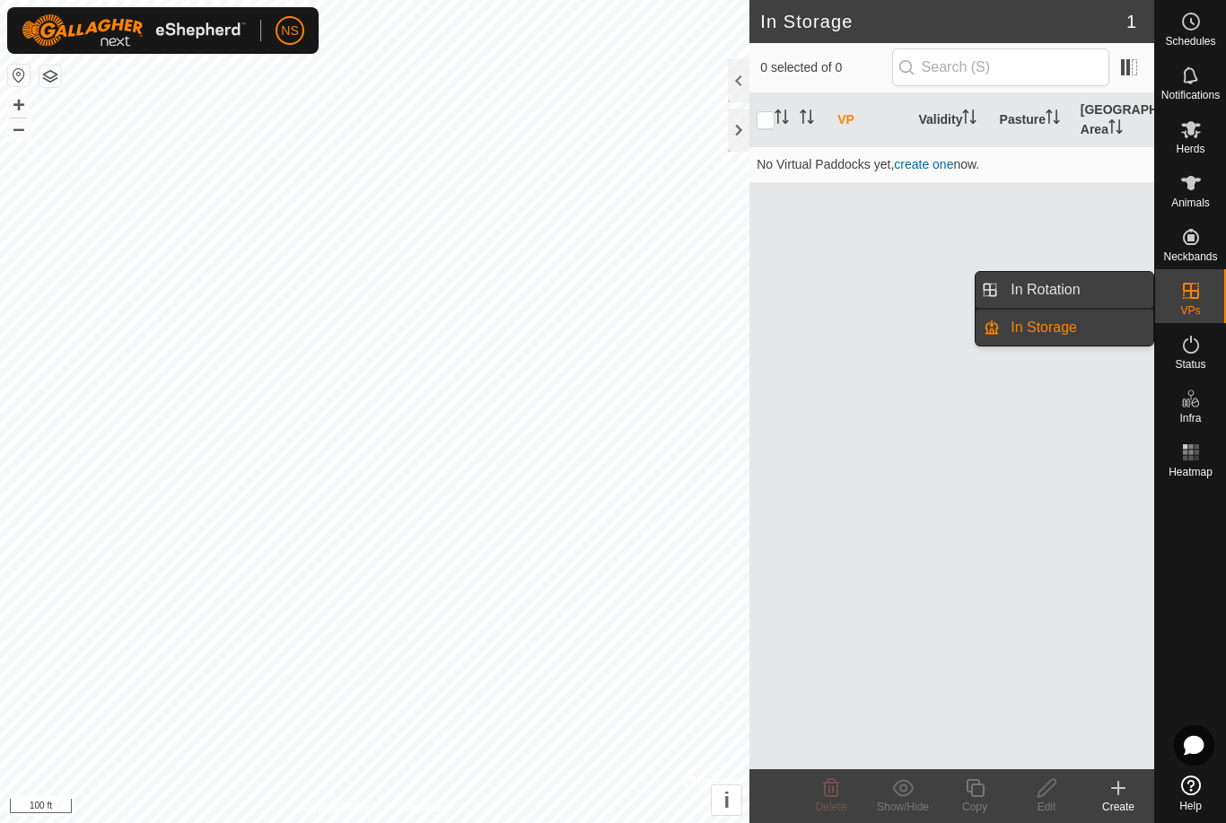
click at [1055, 289] on span "In Rotation" at bounding box center [1045, 290] width 69 height 22
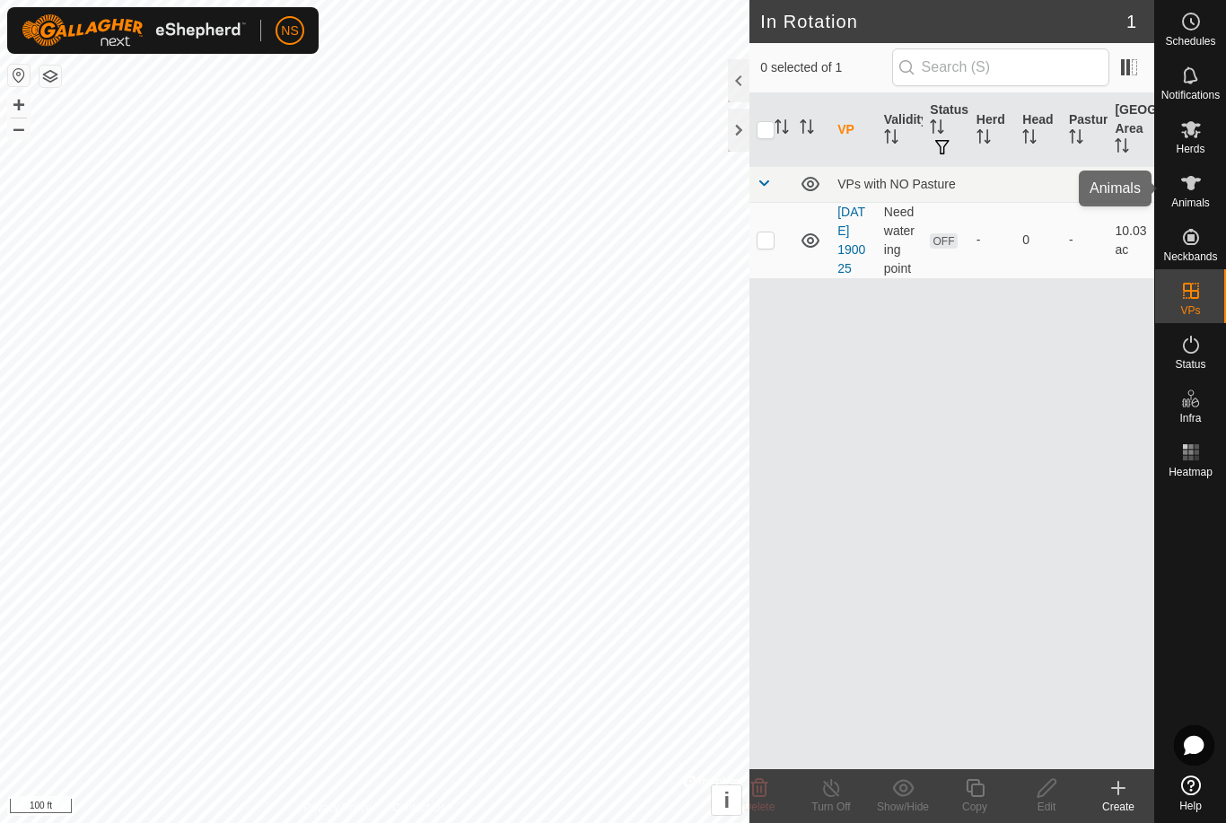
click at [1185, 207] on span "Animals" at bounding box center [1190, 202] width 39 height 11
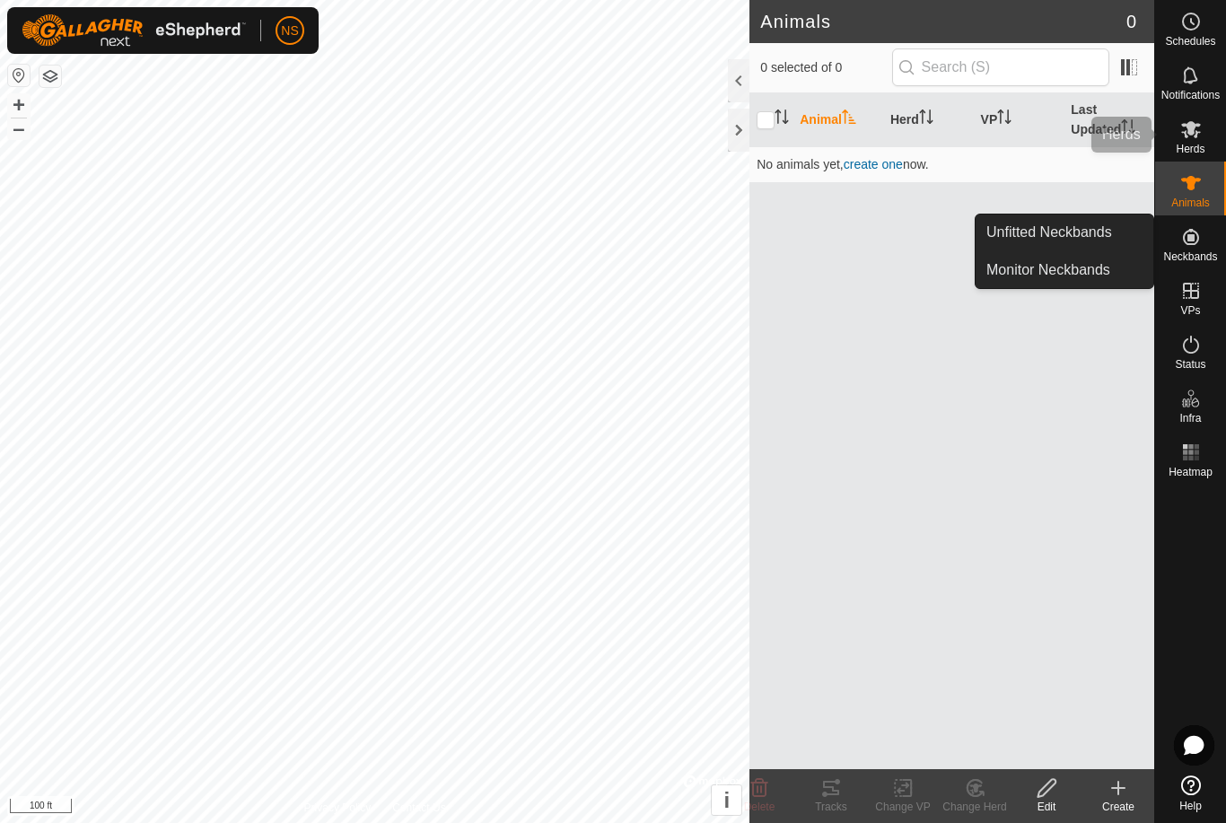
click at [1188, 140] on es-mob-svg-icon at bounding box center [1191, 129] width 32 height 29
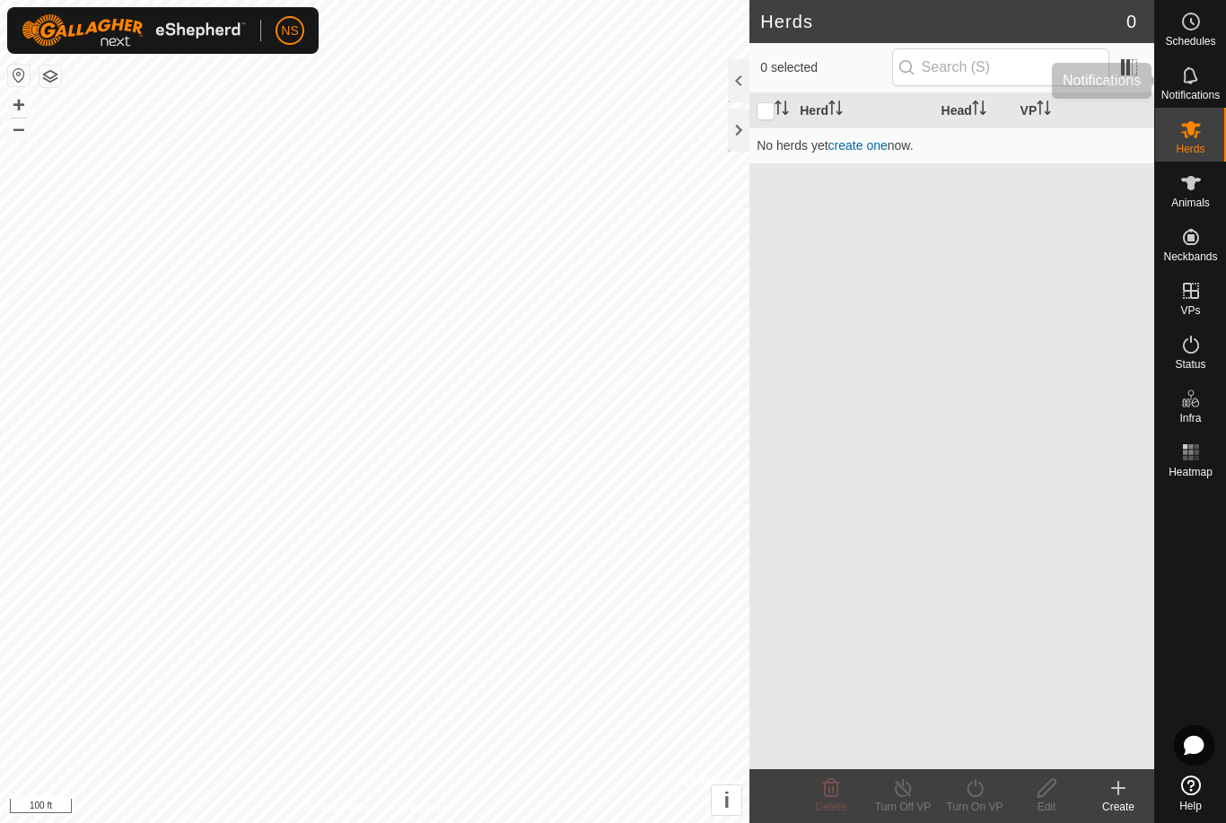
click at [1187, 78] on icon at bounding box center [1191, 76] width 22 height 22
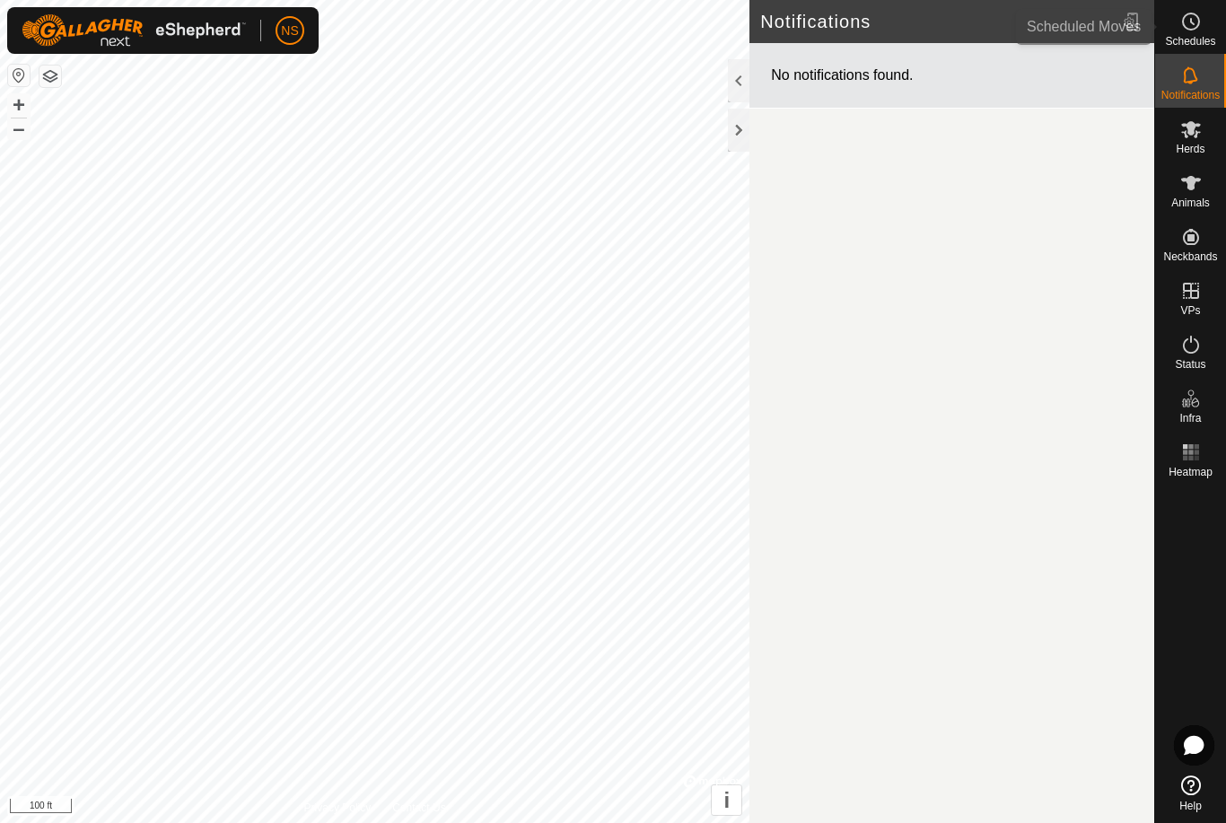
click at [1188, 36] on span "Schedules" at bounding box center [1190, 41] width 50 height 11
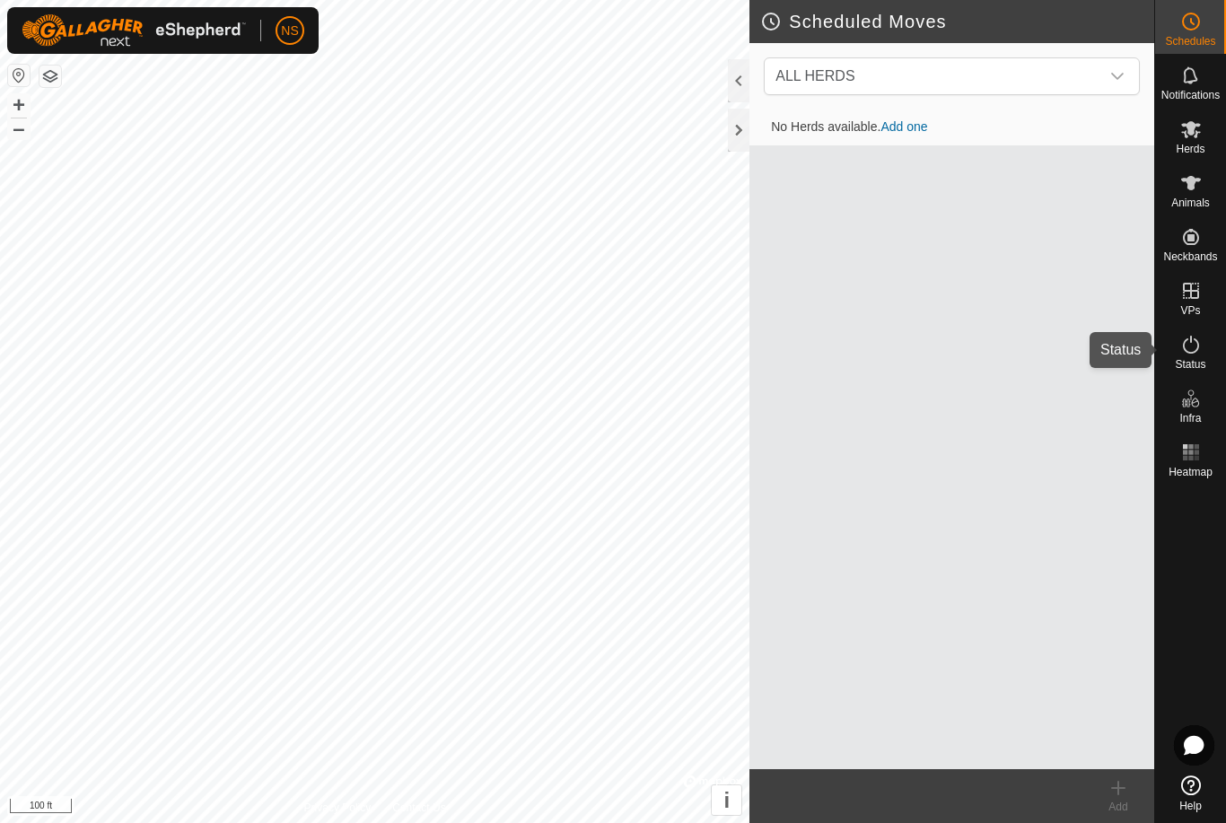
click at [1189, 348] on icon at bounding box center [1191, 345] width 22 height 22
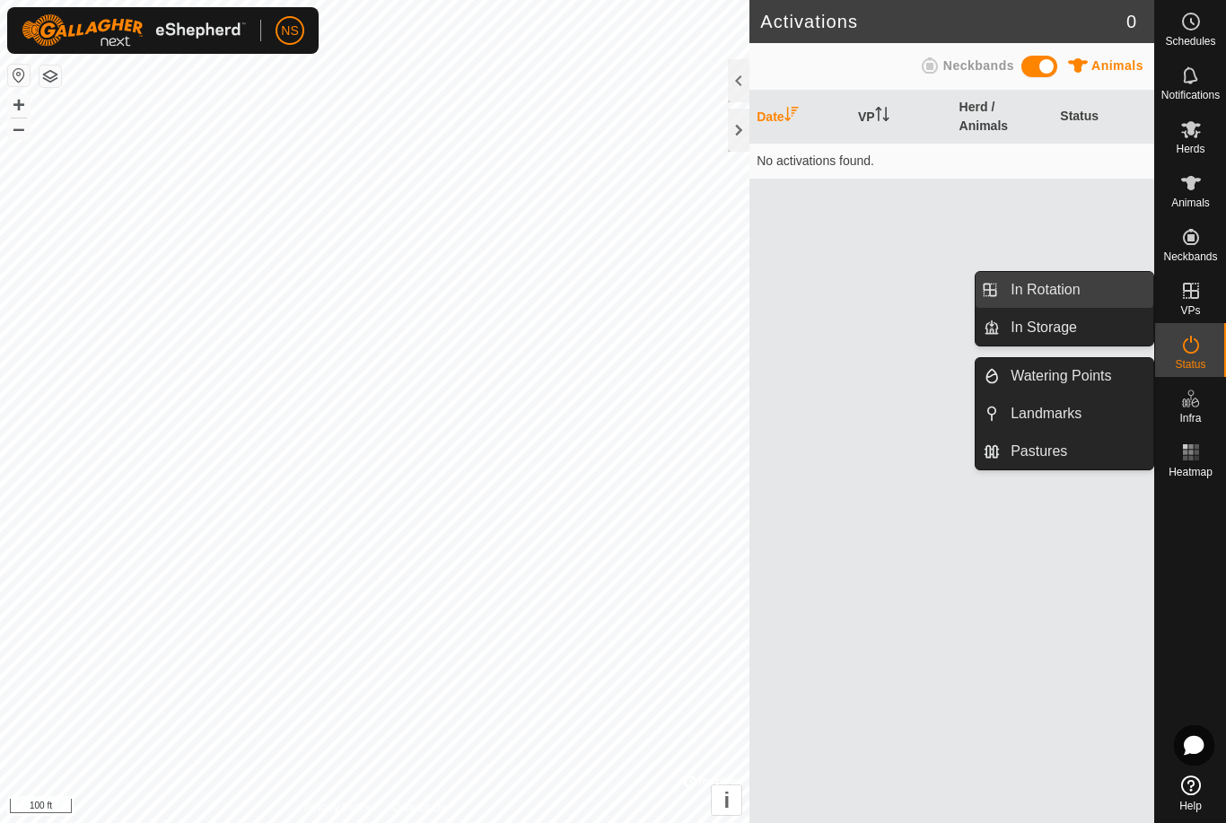
click at [1056, 291] on span "In Rotation" at bounding box center [1045, 290] width 69 height 22
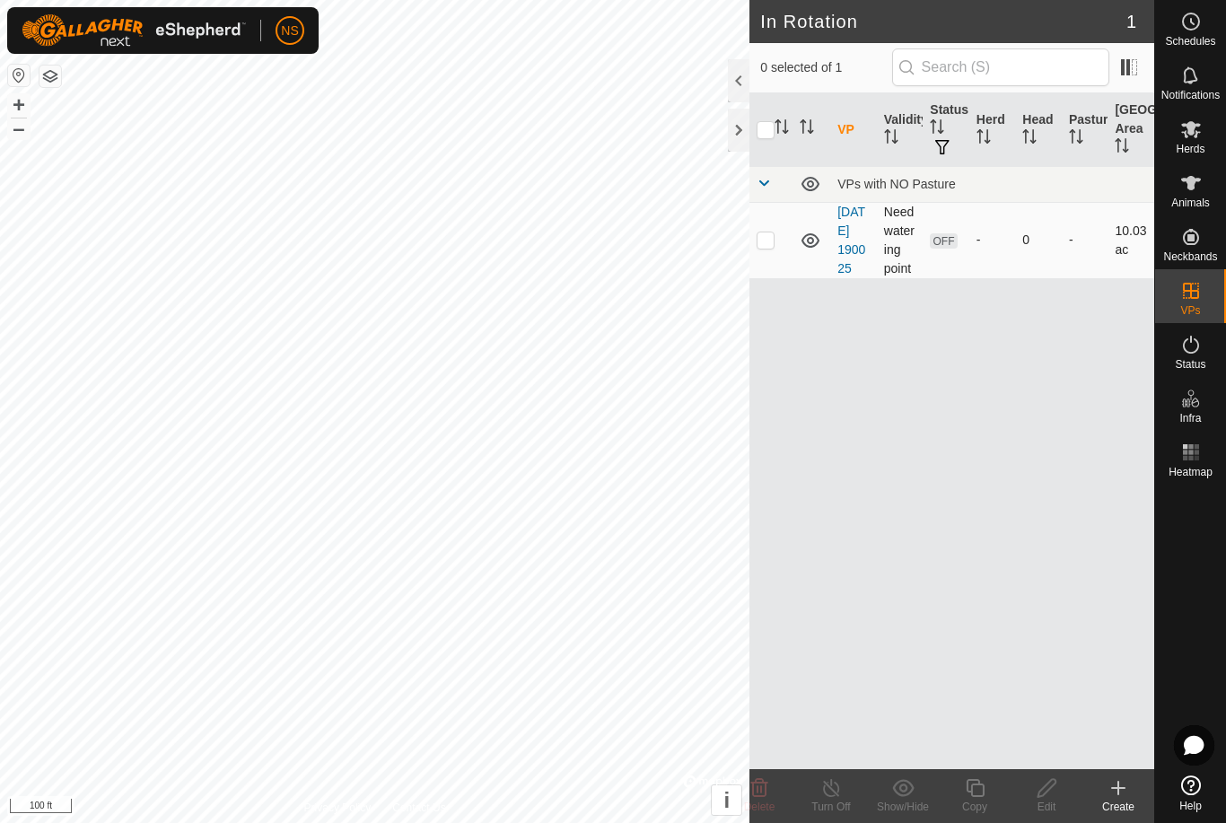
click at [959, 257] on td "OFF" at bounding box center [946, 240] width 47 height 76
click at [753, 250] on td at bounding box center [770, 240] width 43 height 76
checkbox input "true"
click at [850, 254] on link "[DATE] 190025" at bounding box center [851, 240] width 28 height 71
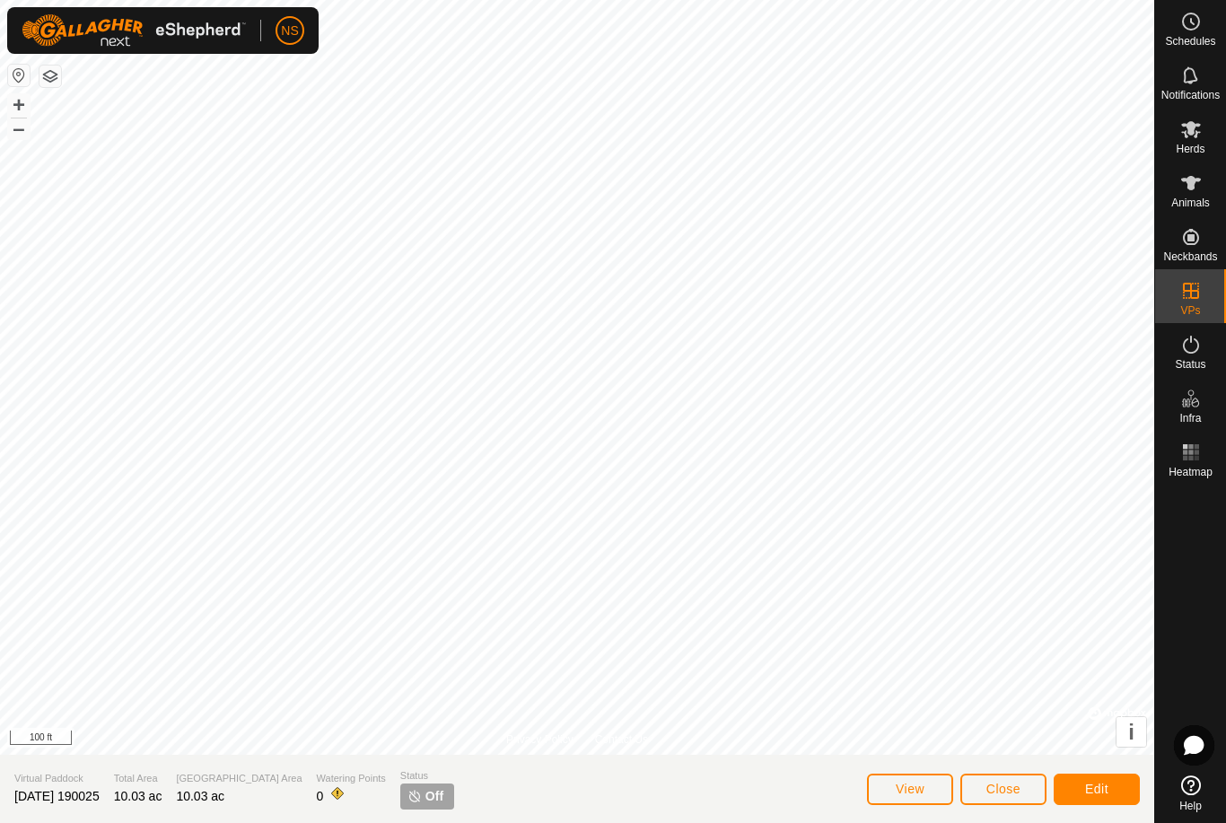
click at [407, 795] on img at bounding box center [414, 796] width 14 height 14
click at [407, 801] on img at bounding box center [414, 796] width 14 height 14
click at [407, 799] on img at bounding box center [414, 796] width 14 height 14
click at [1090, 790] on span "Edit" at bounding box center [1096, 789] width 23 height 14
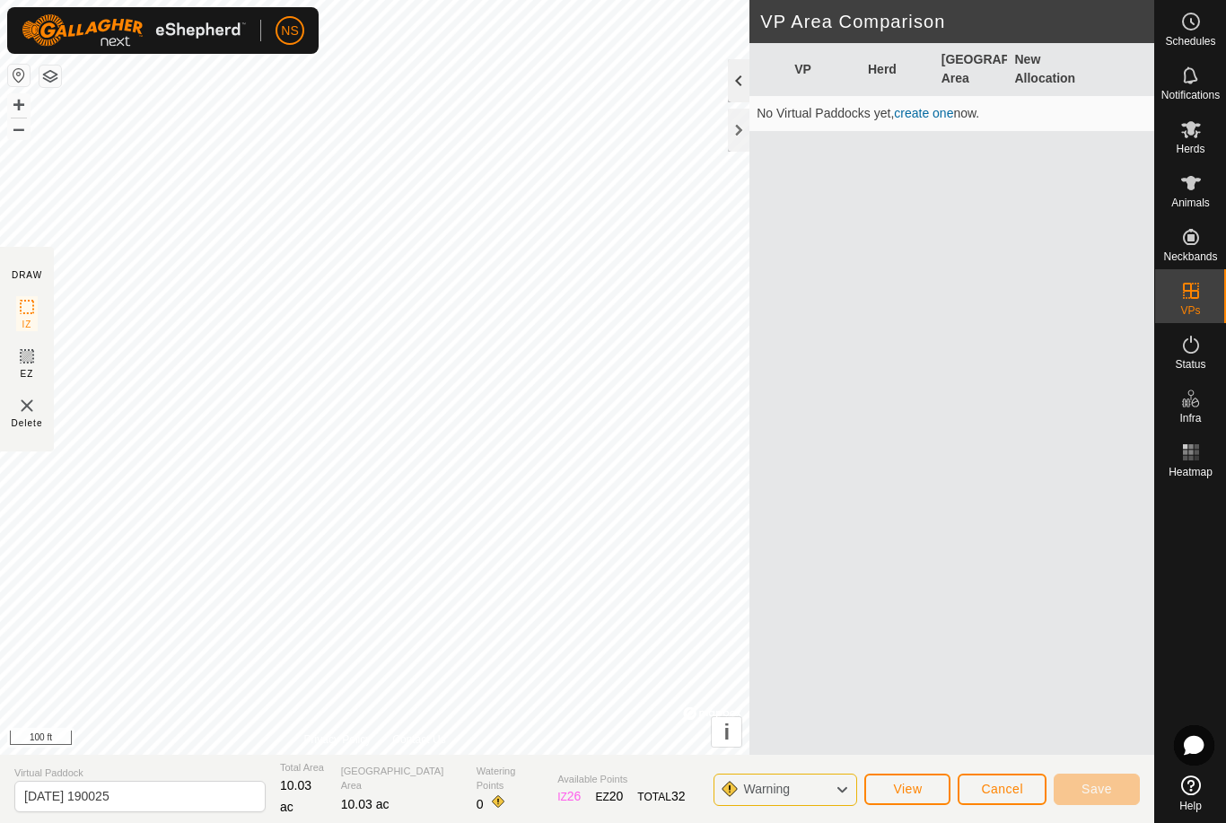
click at [741, 91] on div at bounding box center [739, 80] width 22 height 43
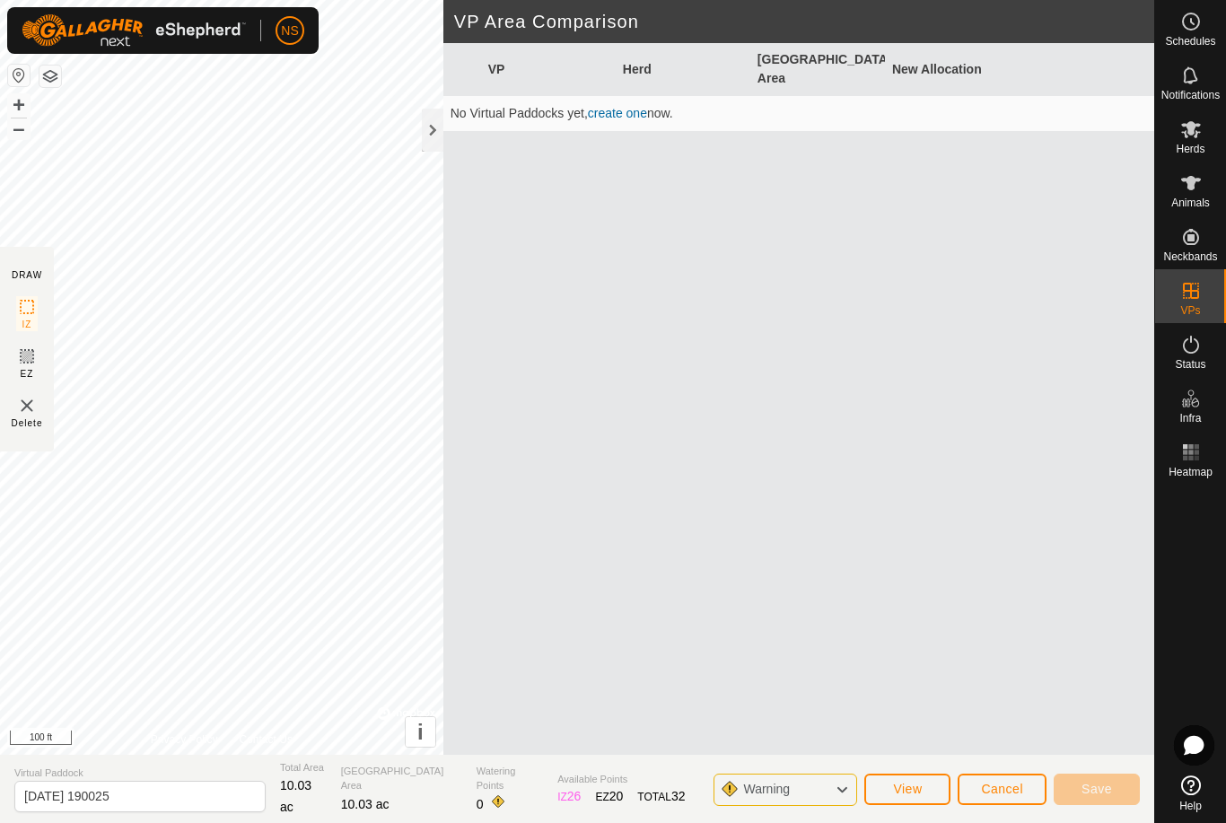
click at [742, 130] on div "VP Herd Grazing Area New Allocation No Virtual Paddocks yet, create one now." at bounding box center [798, 420] width 711 height 755
click at [439, 135] on div at bounding box center [433, 130] width 22 height 43
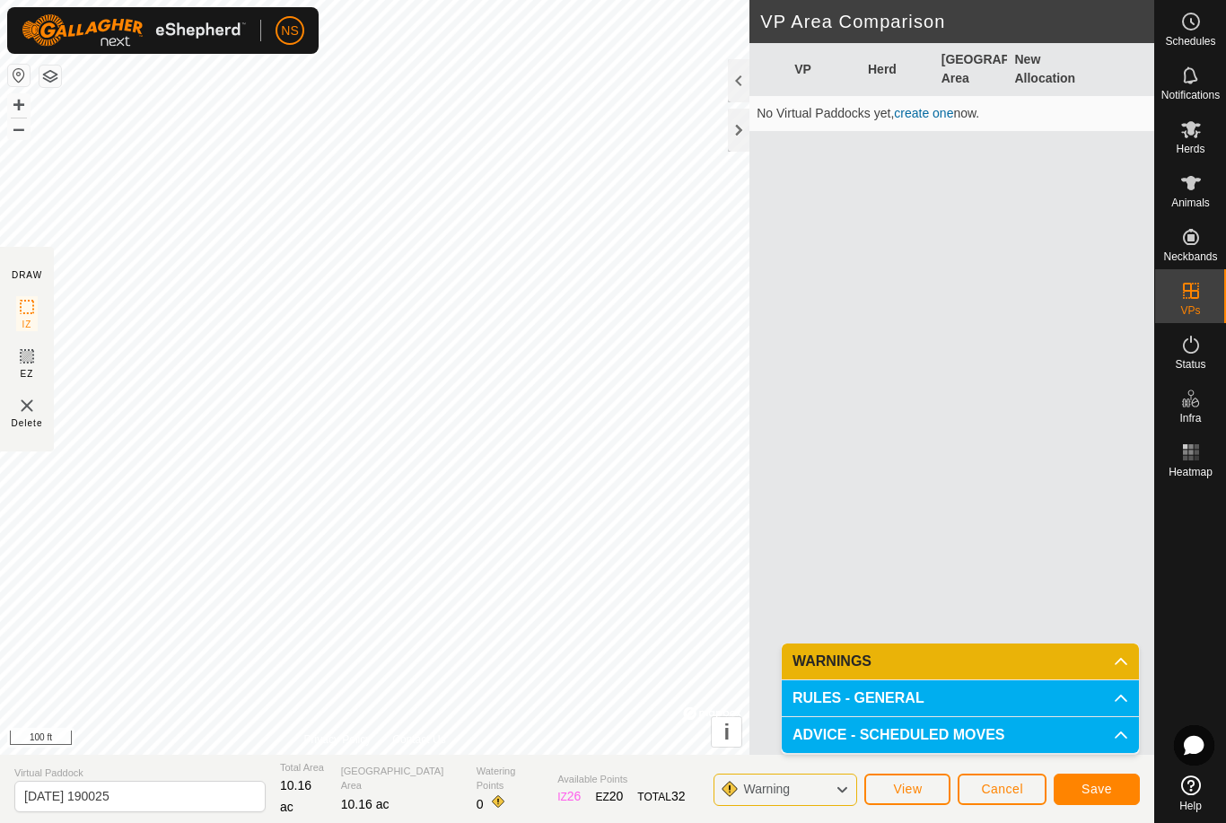
click at [1106, 704] on p-accordion-header "RULES - GENERAL" at bounding box center [960, 698] width 357 height 36
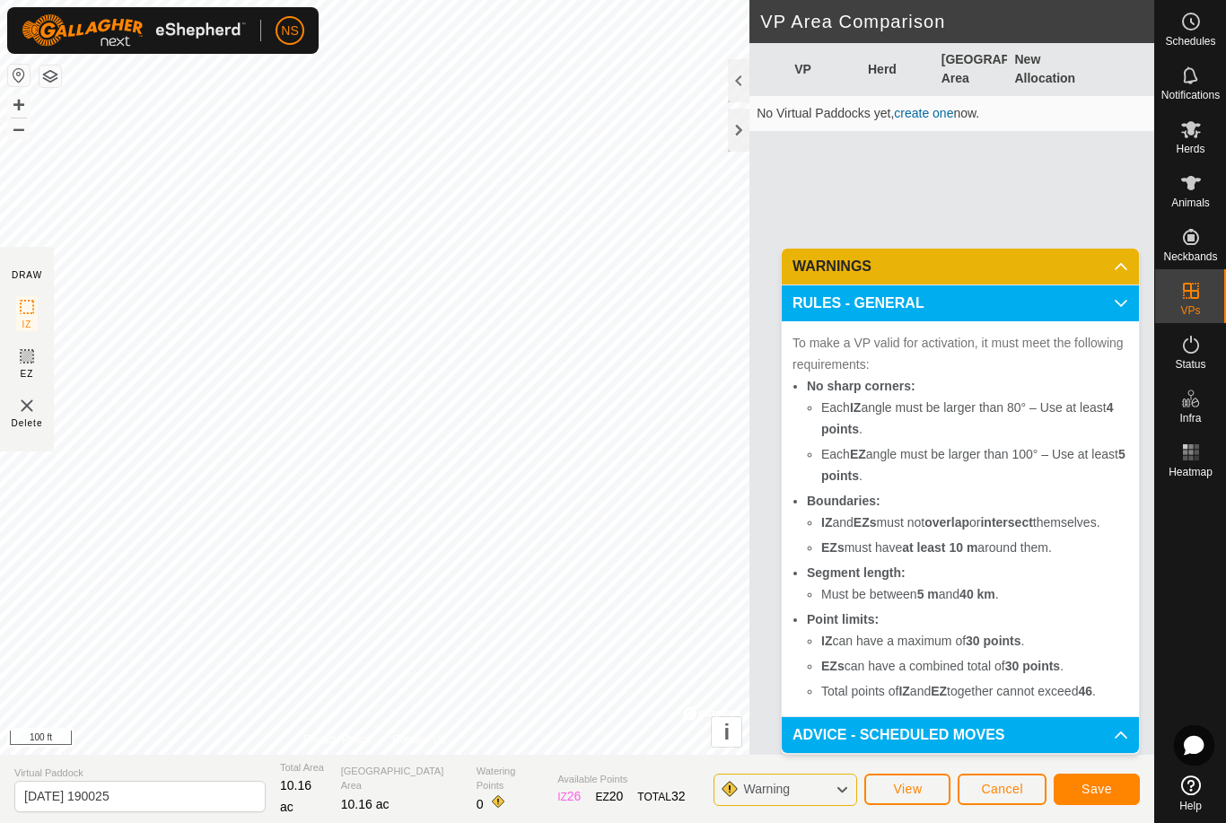
click at [1104, 306] on p-accordion-header "RULES - GENERAL" at bounding box center [960, 303] width 357 height 36
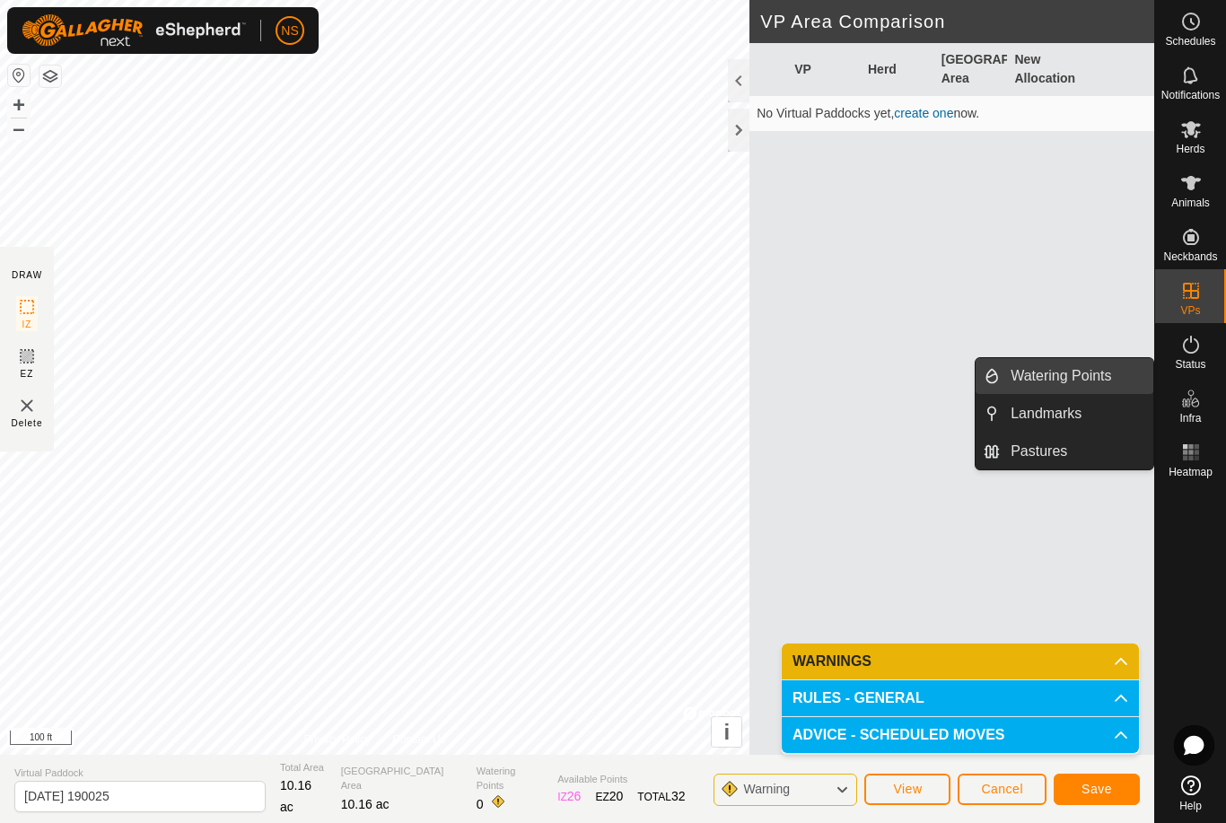
click at [1070, 378] on span "Watering Points" at bounding box center [1061, 376] width 101 height 22
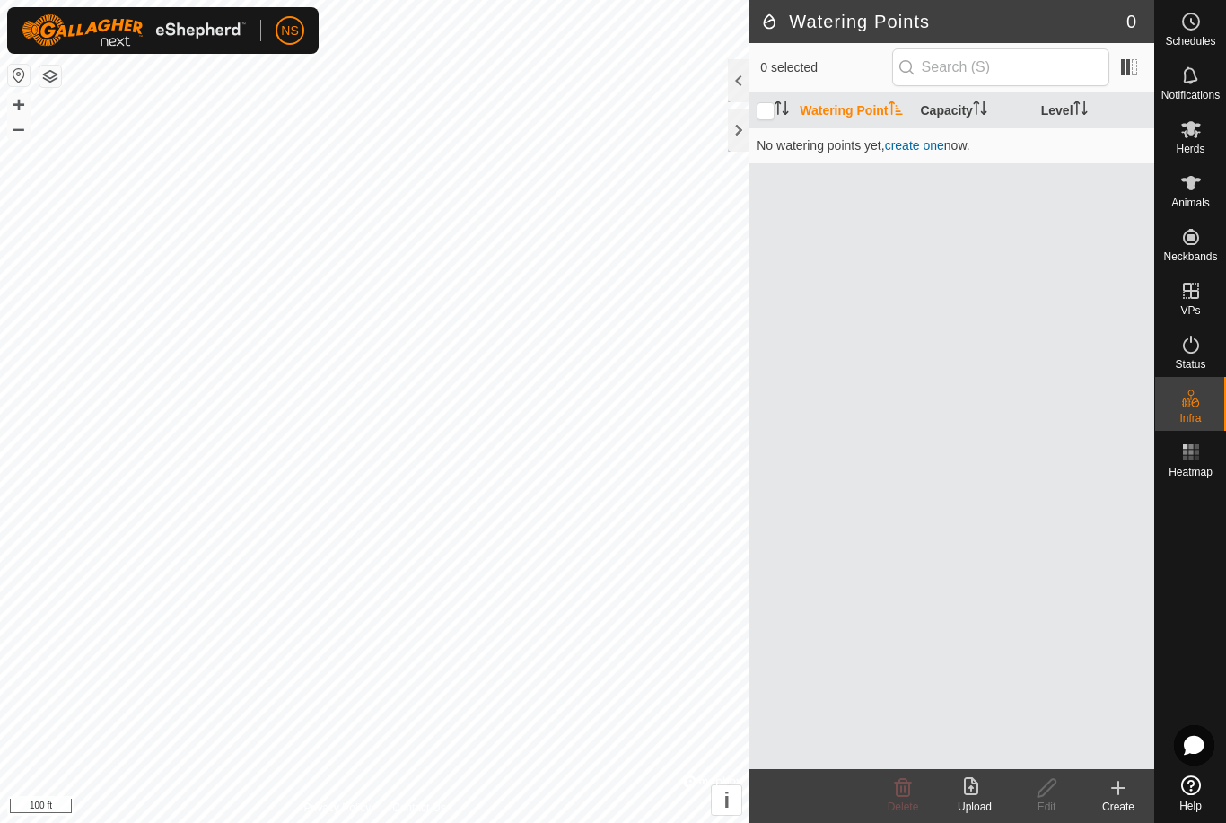
click at [1123, 799] on div "Create" at bounding box center [1118, 807] width 72 height 16
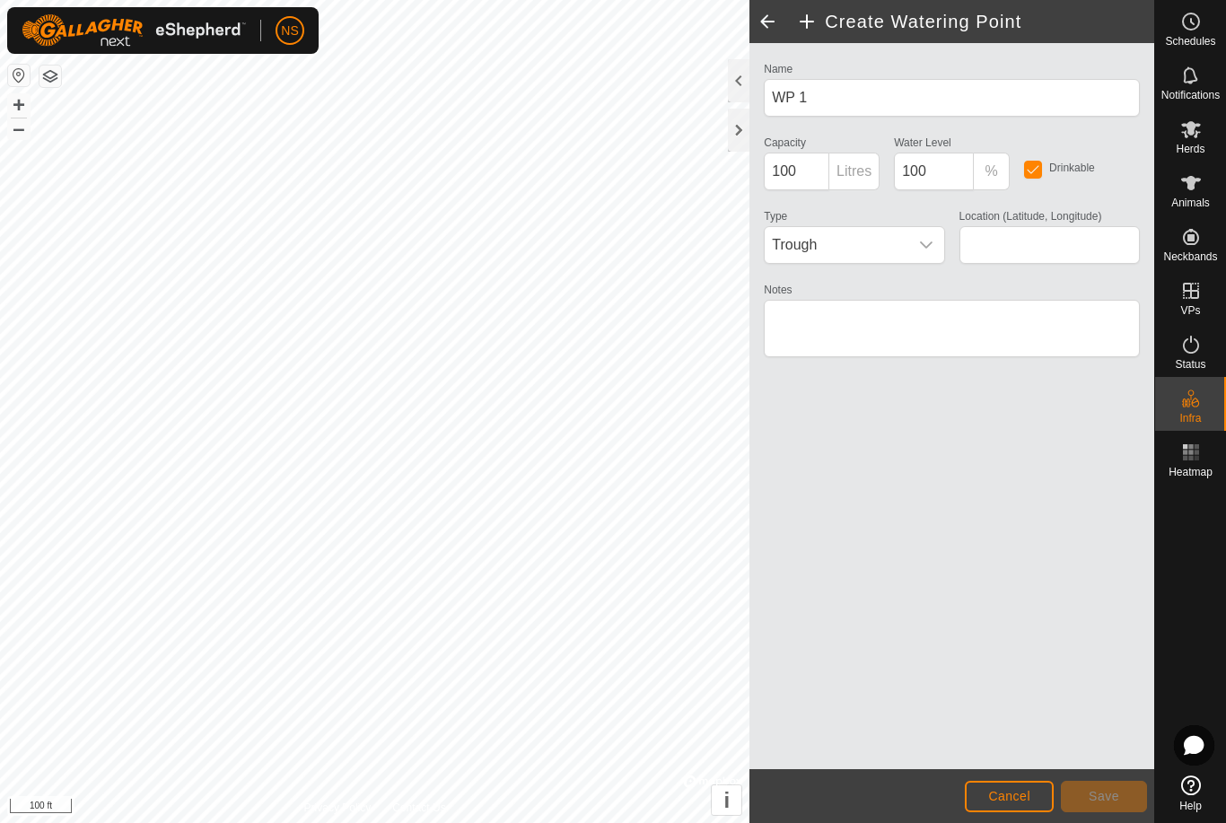
type input "47.760217, -117.808034"
click at [927, 240] on icon "dropdown trigger" at bounding box center [926, 245] width 14 height 14
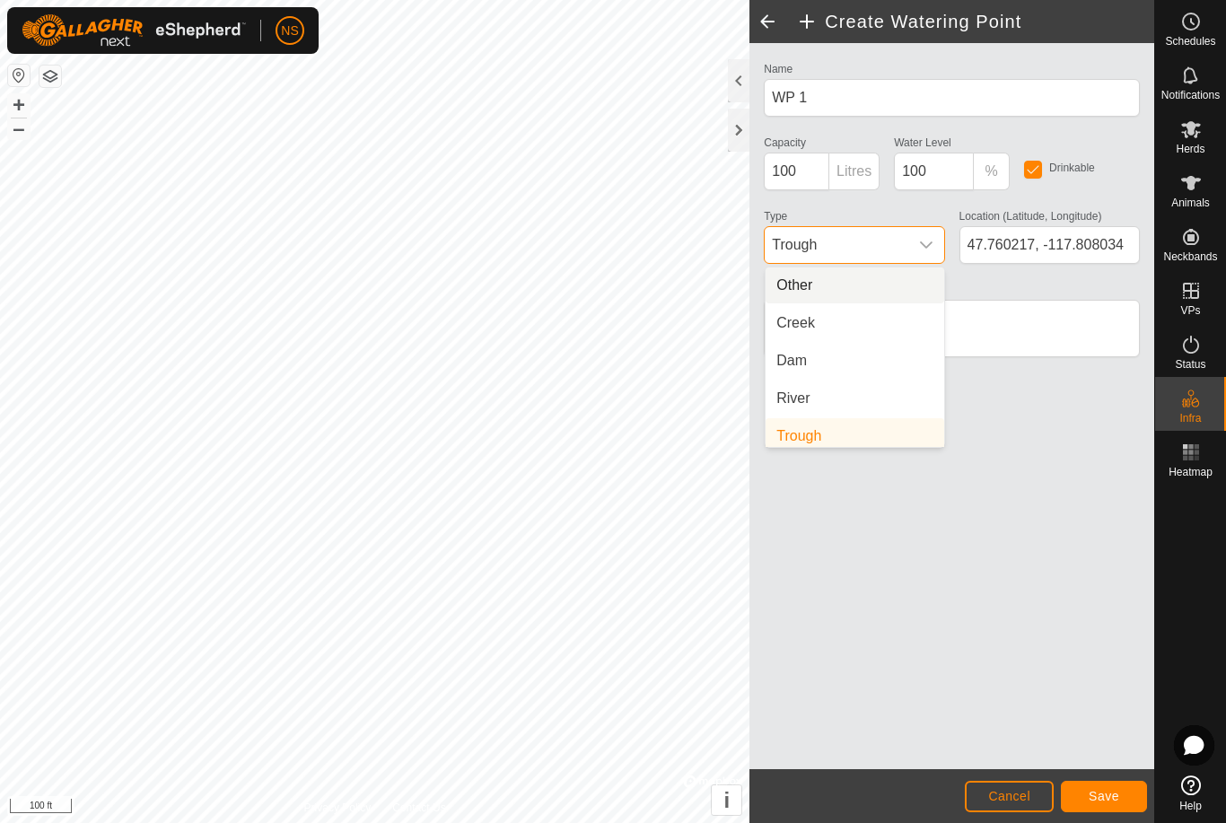
scroll to position [7, 0]
click at [1016, 446] on div "Name WP 1 Capacity 100 Litres Water Level 100 % Drinkable Type Trough Other Cre…" at bounding box center [951, 406] width 405 height 726
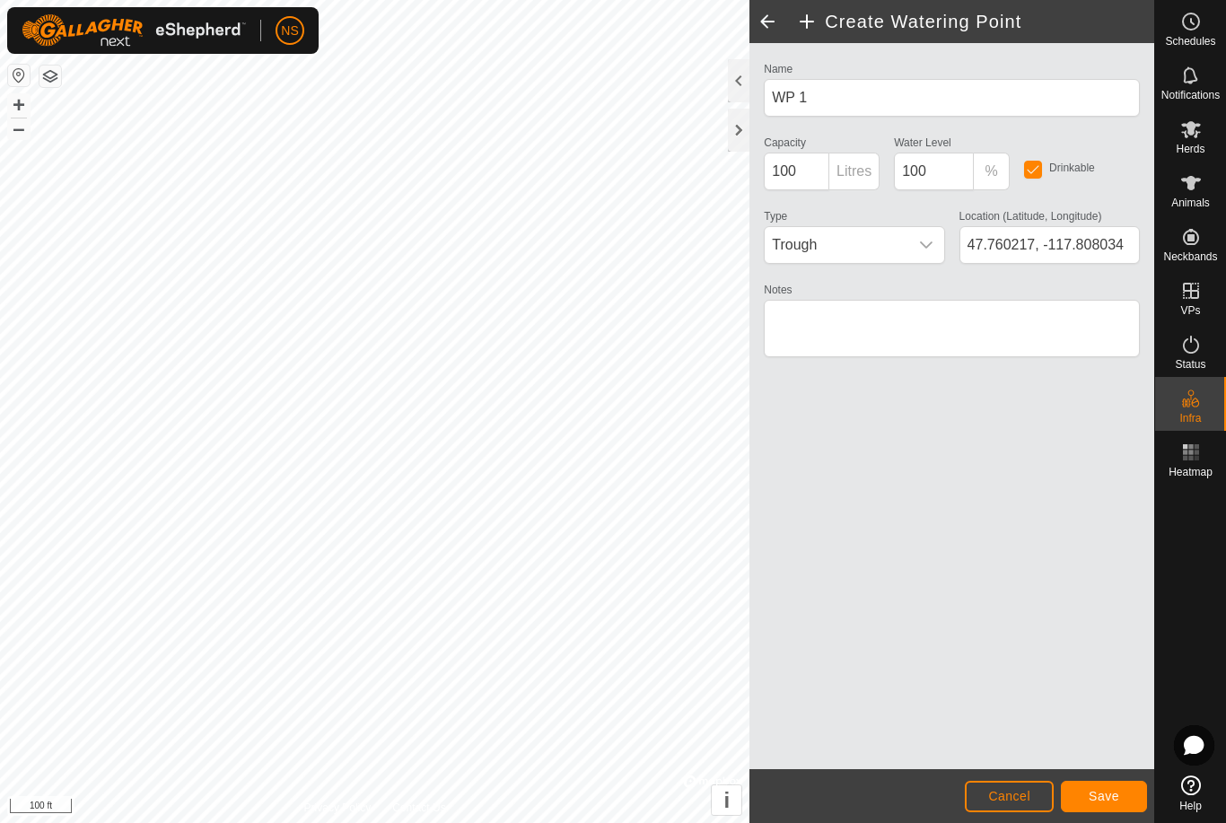
click at [857, 173] on p-inputgroup-addon "Litres" at bounding box center [854, 172] width 50 height 38
click at [846, 173] on p-inputgroup-addon "Litres" at bounding box center [854, 172] width 50 height 38
click at [845, 173] on p-inputgroup-addon "Litres" at bounding box center [854, 172] width 50 height 38
click at [851, 172] on p-inputgroup-addon "Litres" at bounding box center [854, 172] width 50 height 38
click at [869, 172] on p-inputgroup-addon "Litres" at bounding box center [854, 172] width 50 height 38
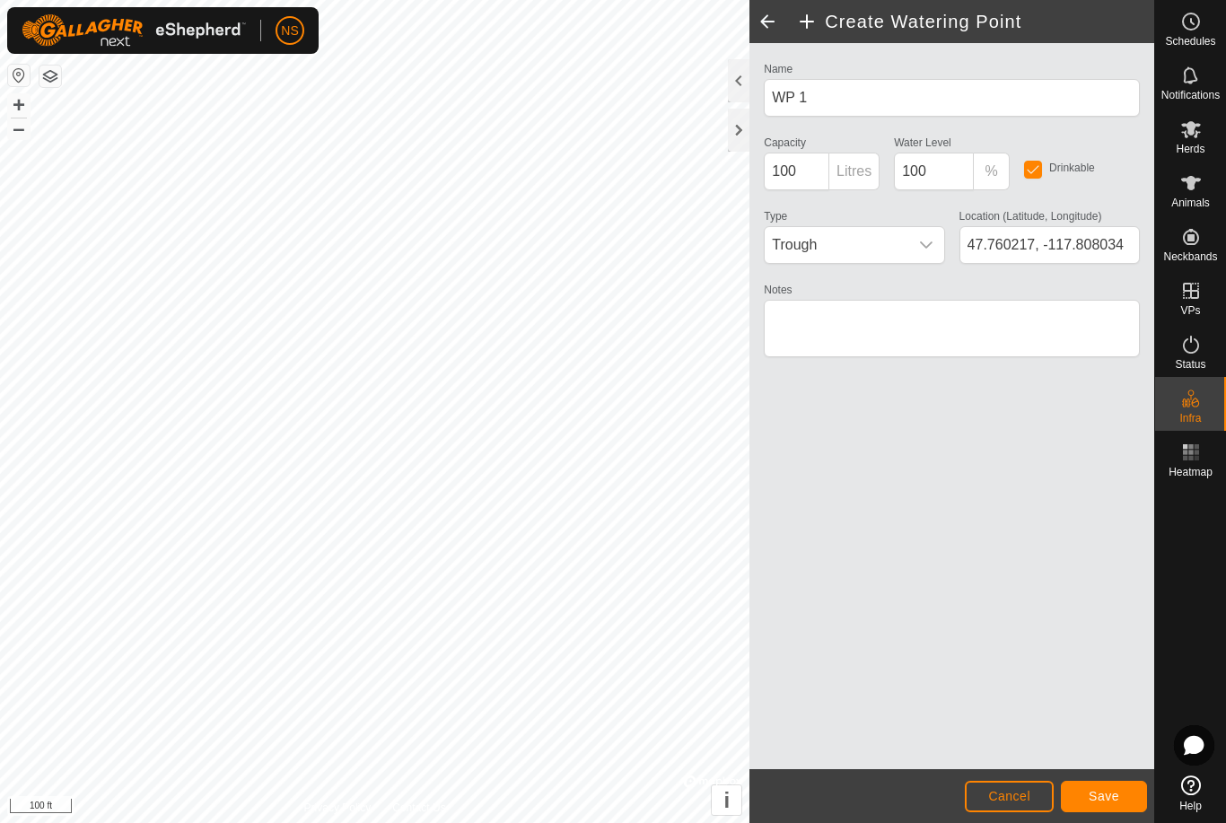
click at [869, 171] on p-inputgroup-addon "Litres" at bounding box center [854, 172] width 50 height 38
click at [852, 171] on p-inputgroup-addon "Litres" at bounding box center [854, 172] width 50 height 38
click at [1111, 801] on span "Save" at bounding box center [1104, 796] width 31 height 14
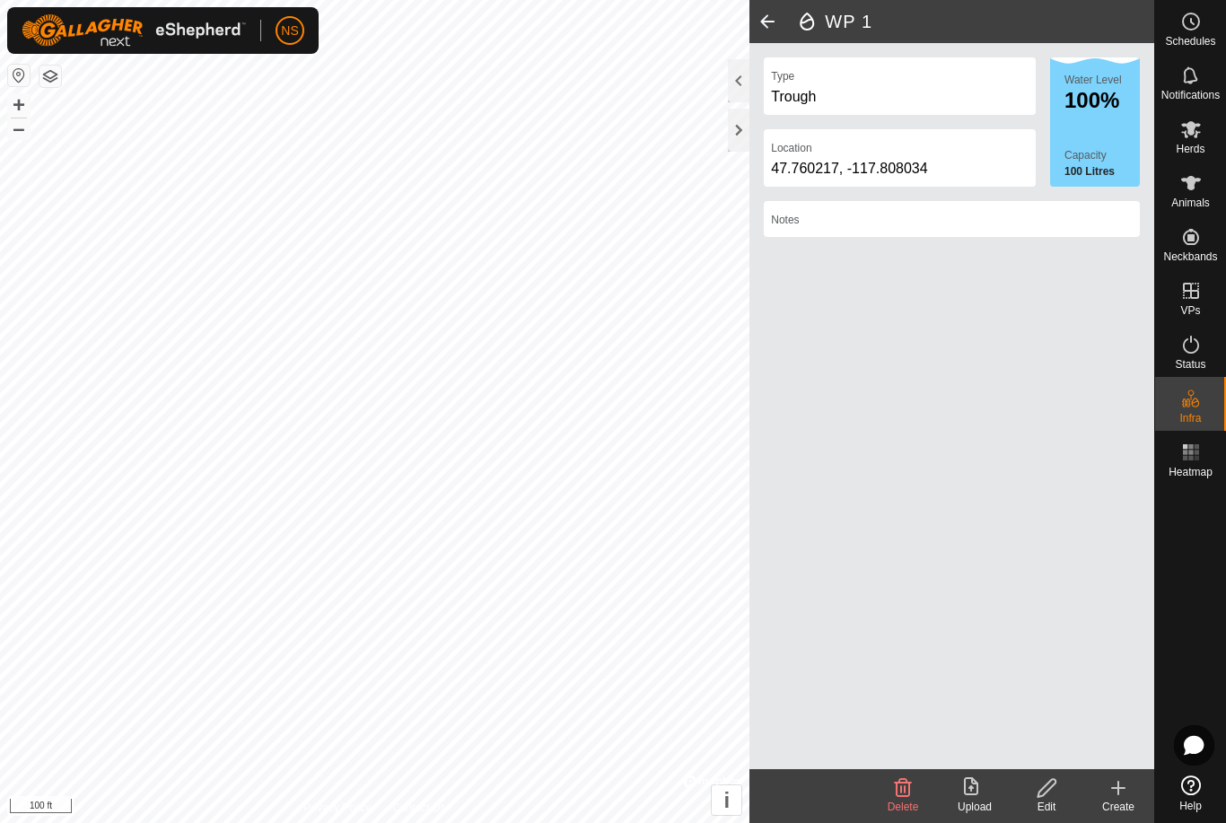
click at [1114, 794] on icon at bounding box center [1118, 788] width 22 height 22
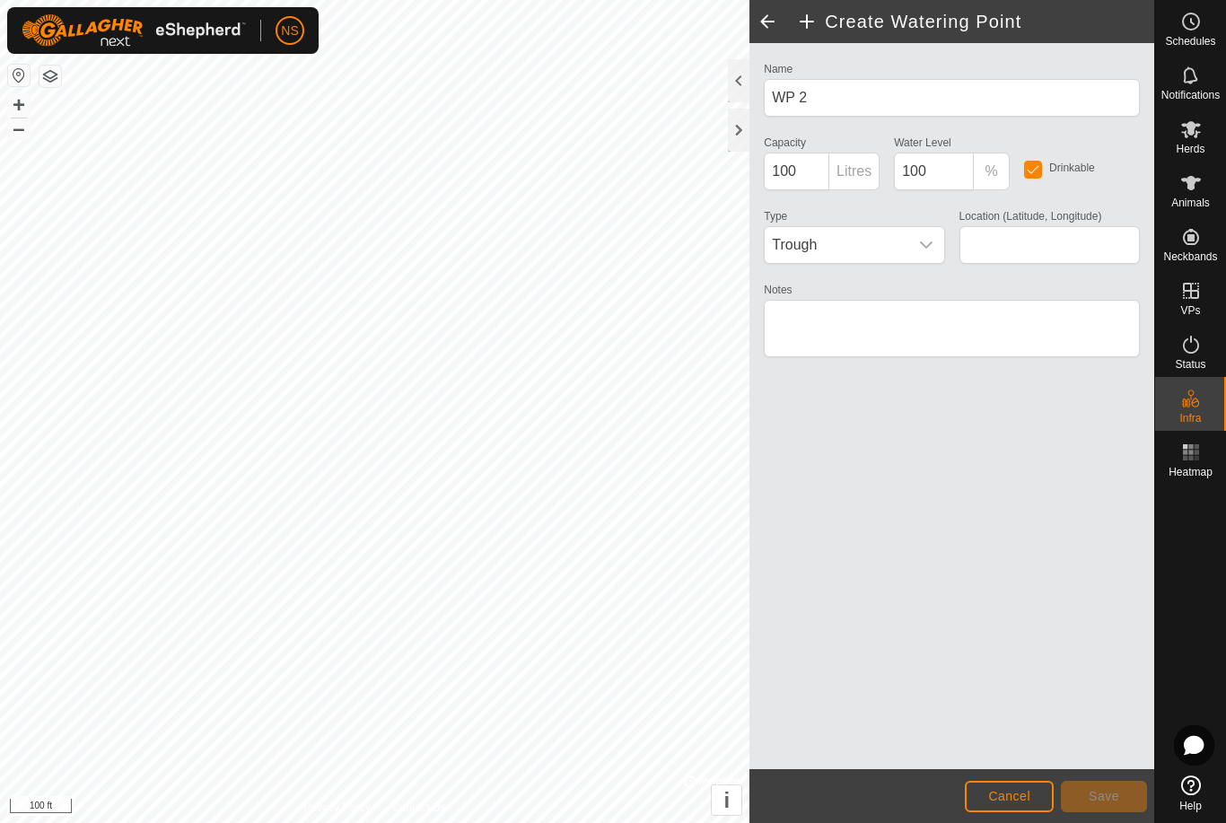
type input "47.760011, -117.807632"
click at [781, 173] on input "100" at bounding box center [797, 172] width 66 height 38
type input "1100"
click at [1099, 800] on span "Save" at bounding box center [1104, 796] width 31 height 14
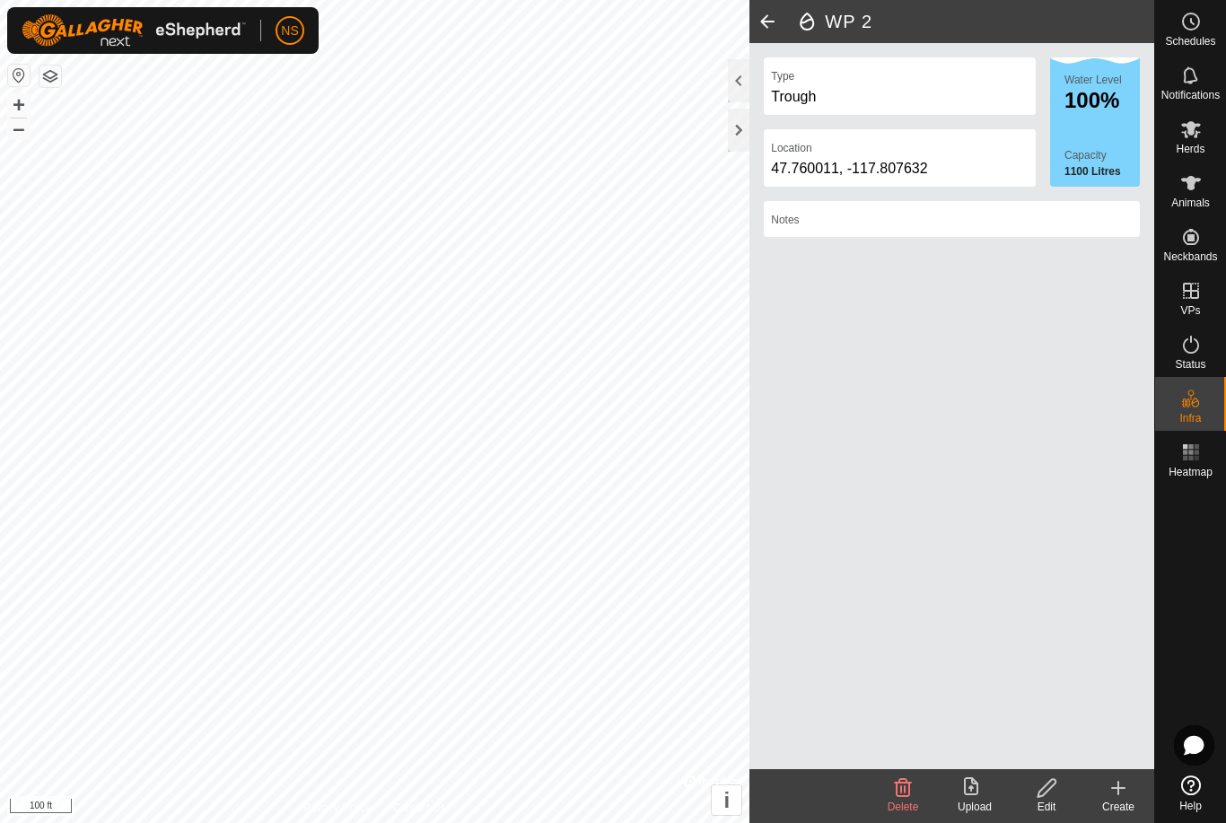
click at [771, 22] on span at bounding box center [767, 21] width 36 height 43
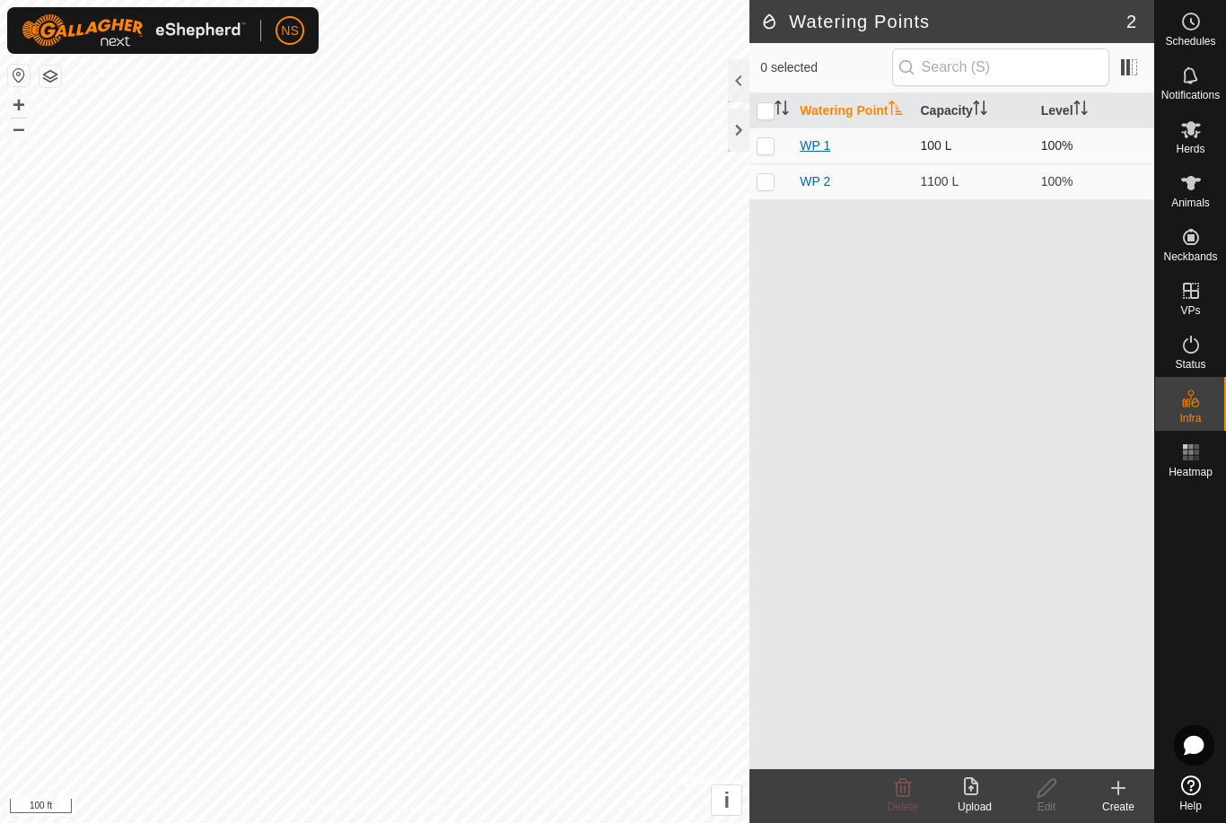
click at [806, 146] on link "WP 1" at bounding box center [815, 145] width 31 height 14
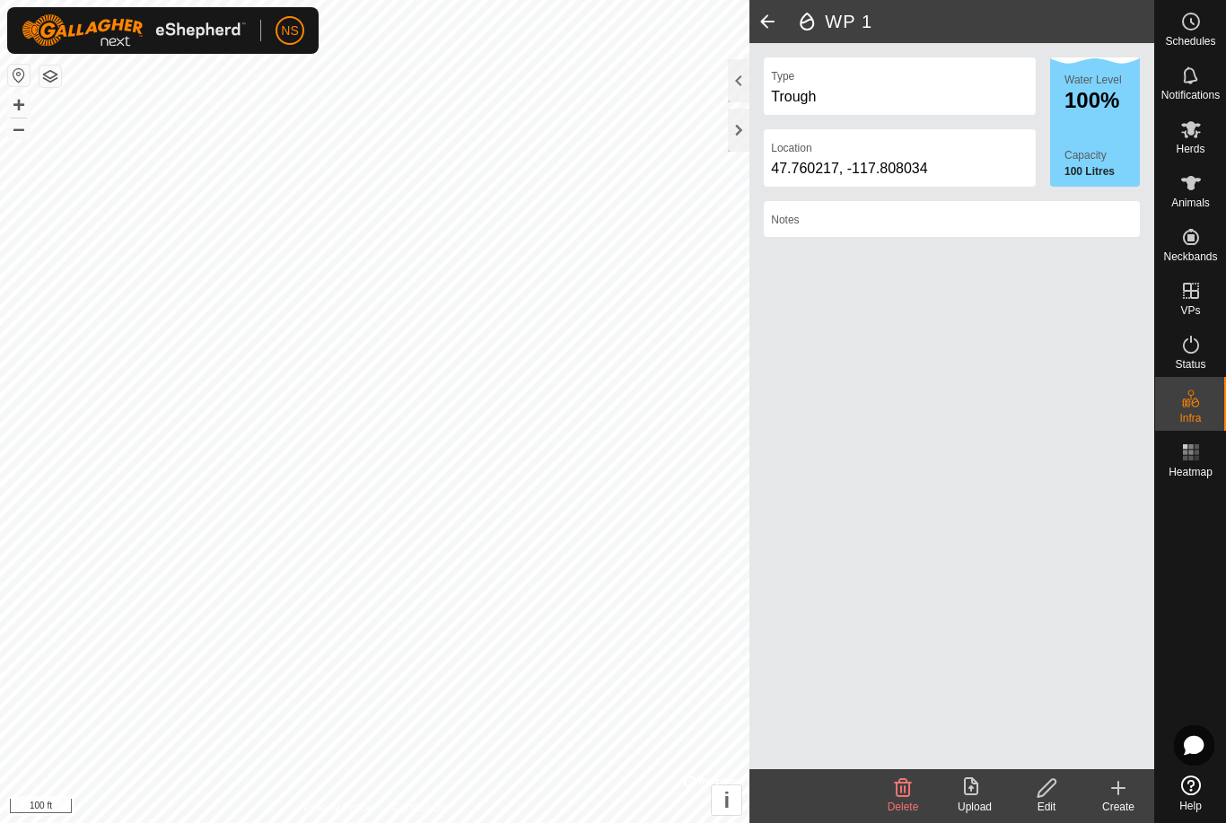
click at [1047, 792] on icon at bounding box center [1047, 788] width 22 height 22
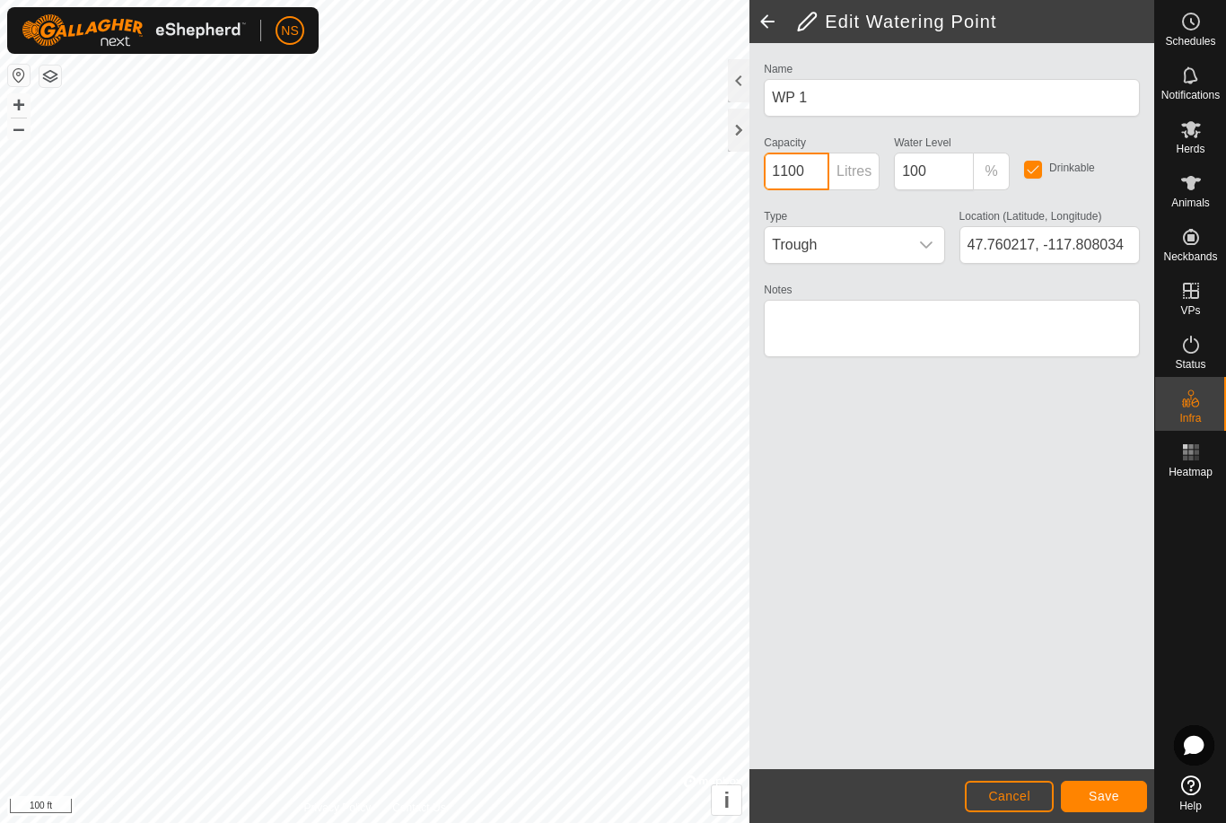
type input "1100"
click at [1105, 801] on span "Save" at bounding box center [1104, 796] width 31 height 14
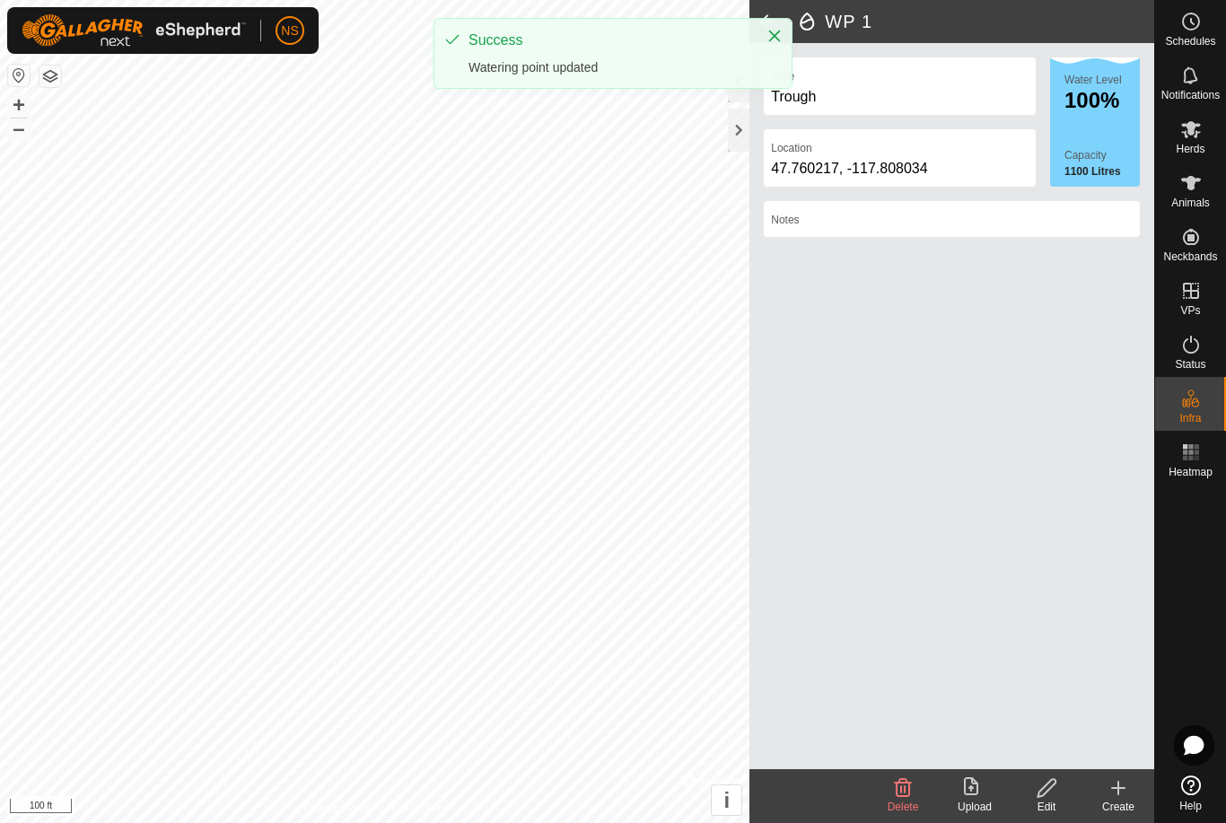
click at [764, 15] on span at bounding box center [767, 21] width 36 height 43
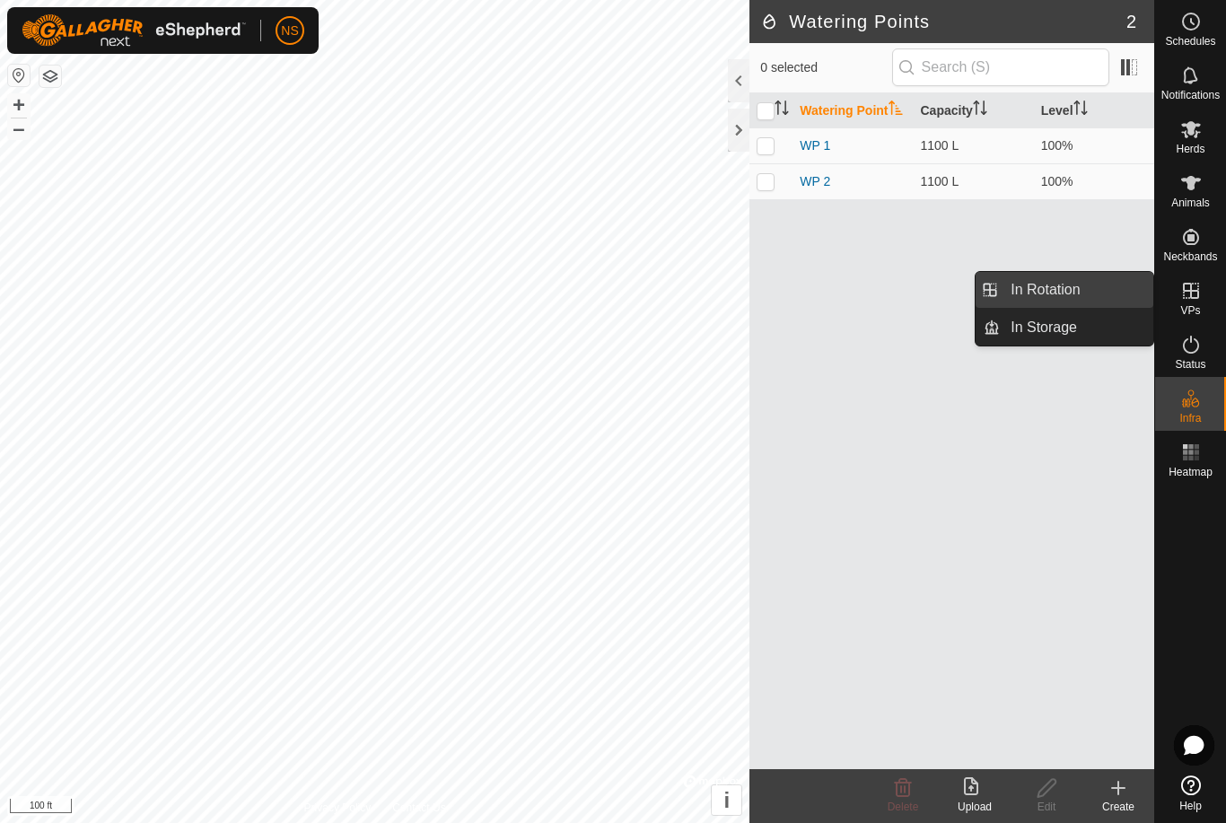
click at [1040, 287] on span "In Rotation" at bounding box center [1045, 290] width 69 height 22
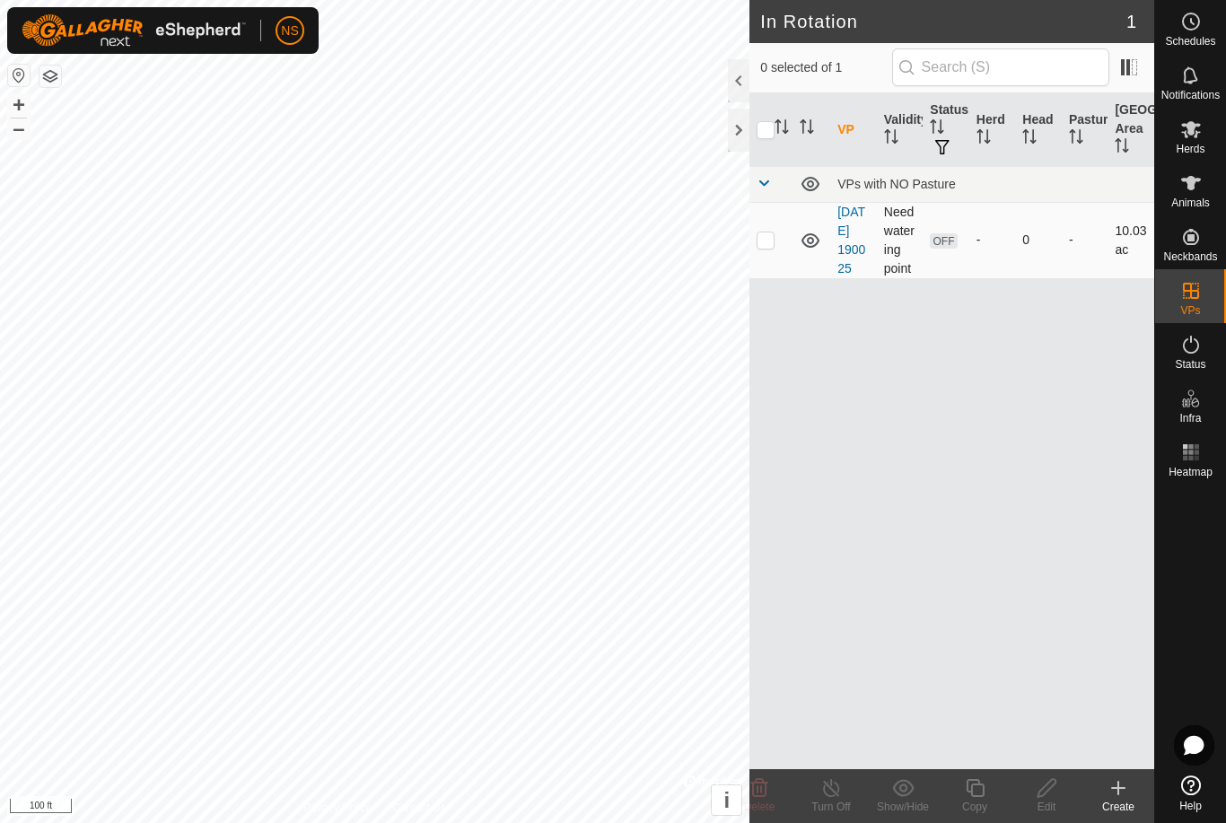
click at [946, 249] on span "OFF" at bounding box center [943, 240] width 27 height 15
click at [947, 249] on span "OFF" at bounding box center [943, 240] width 27 height 15
click at [811, 248] on icon at bounding box center [811, 241] width 22 height 22
click at [810, 250] on icon at bounding box center [811, 241] width 22 height 22
click at [941, 249] on span "OFF" at bounding box center [943, 240] width 27 height 15
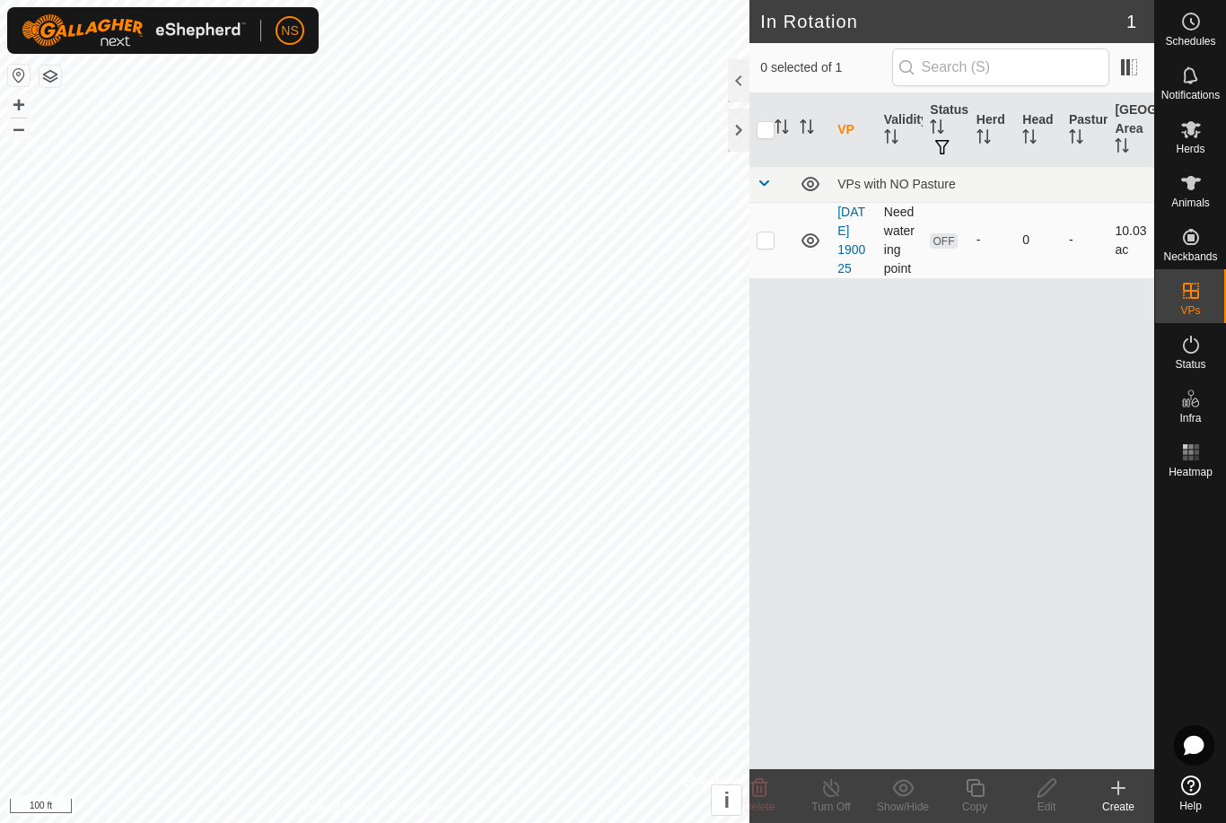
click at [761, 247] on p-checkbox at bounding box center [766, 239] width 18 height 14
checkbox input "true"
click at [939, 247] on span "OFF" at bounding box center [943, 240] width 27 height 15
click at [945, 248] on span "OFF" at bounding box center [943, 240] width 27 height 15
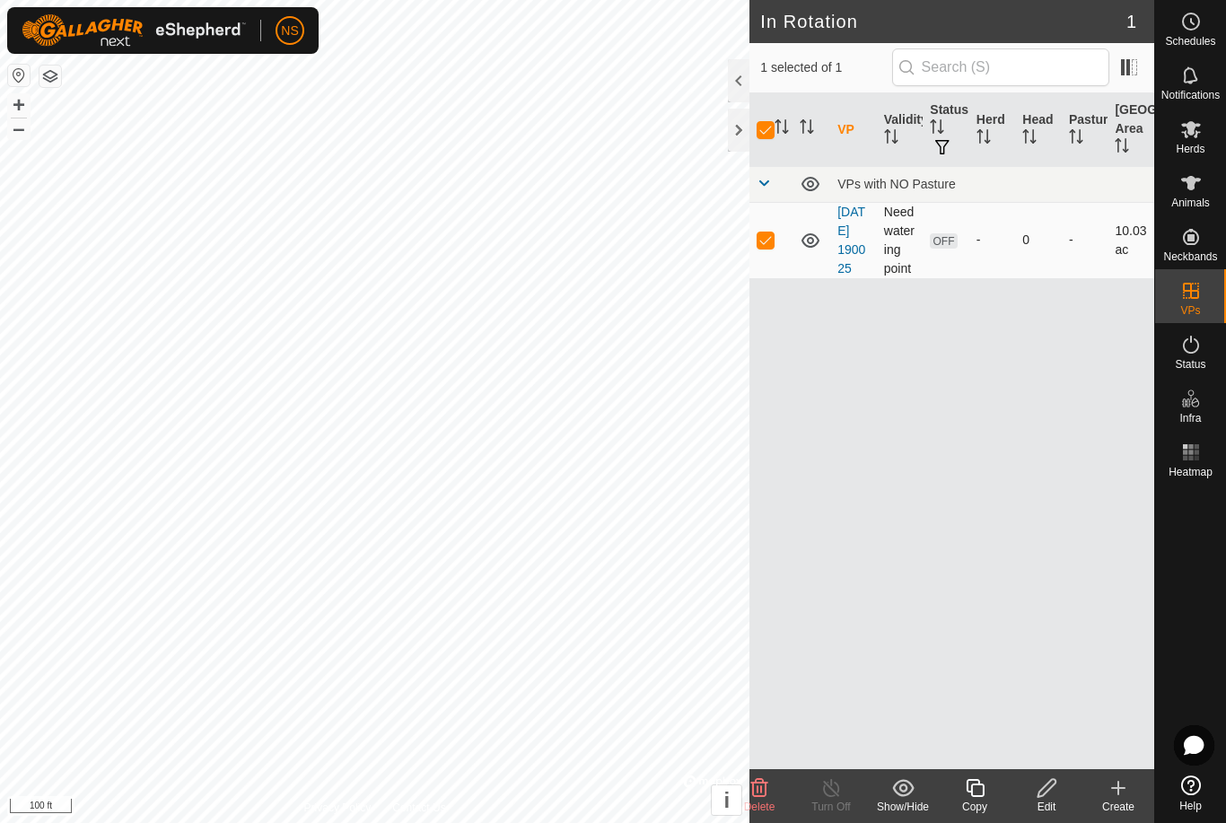
click at [945, 248] on span "OFF" at bounding box center [943, 240] width 27 height 15
click at [944, 249] on span "OFF" at bounding box center [943, 240] width 27 height 15
click at [1055, 781] on icon at bounding box center [1046, 788] width 18 height 18
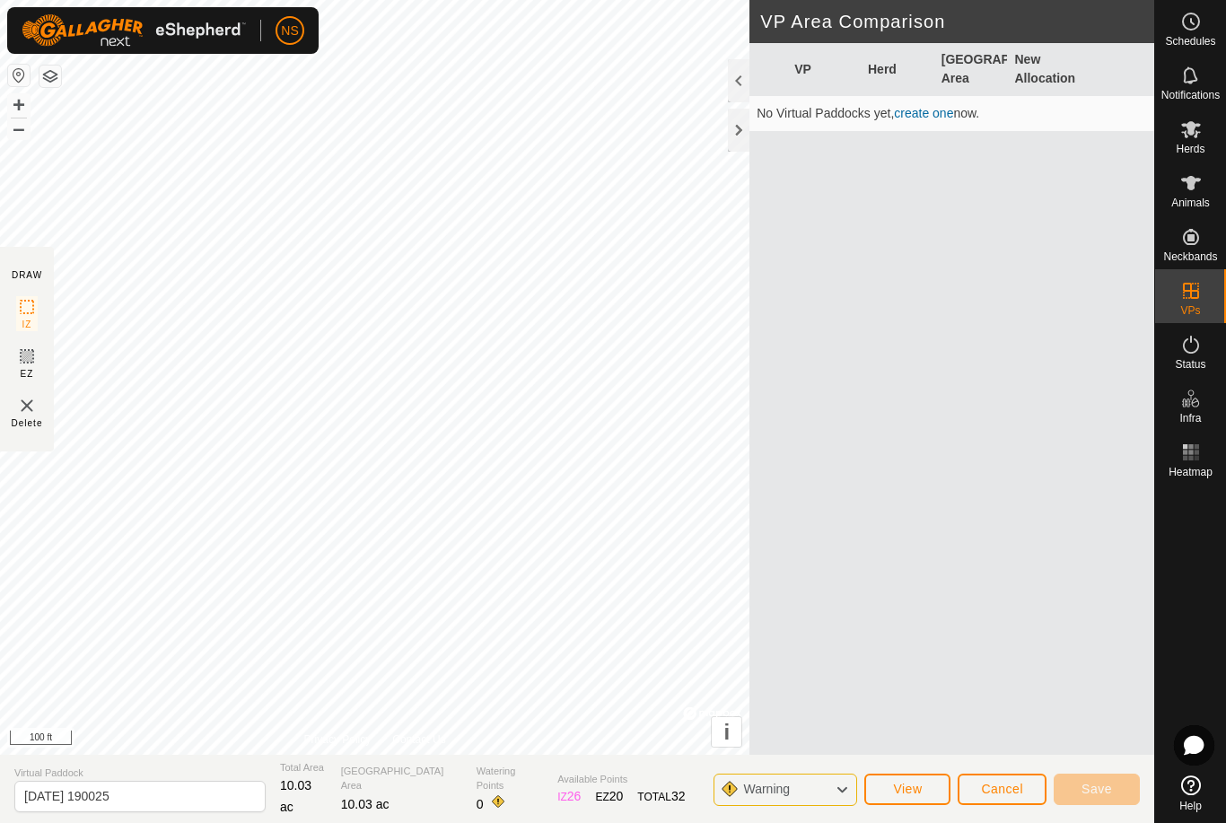
click at [840, 792] on icon at bounding box center [842, 789] width 14 height 23
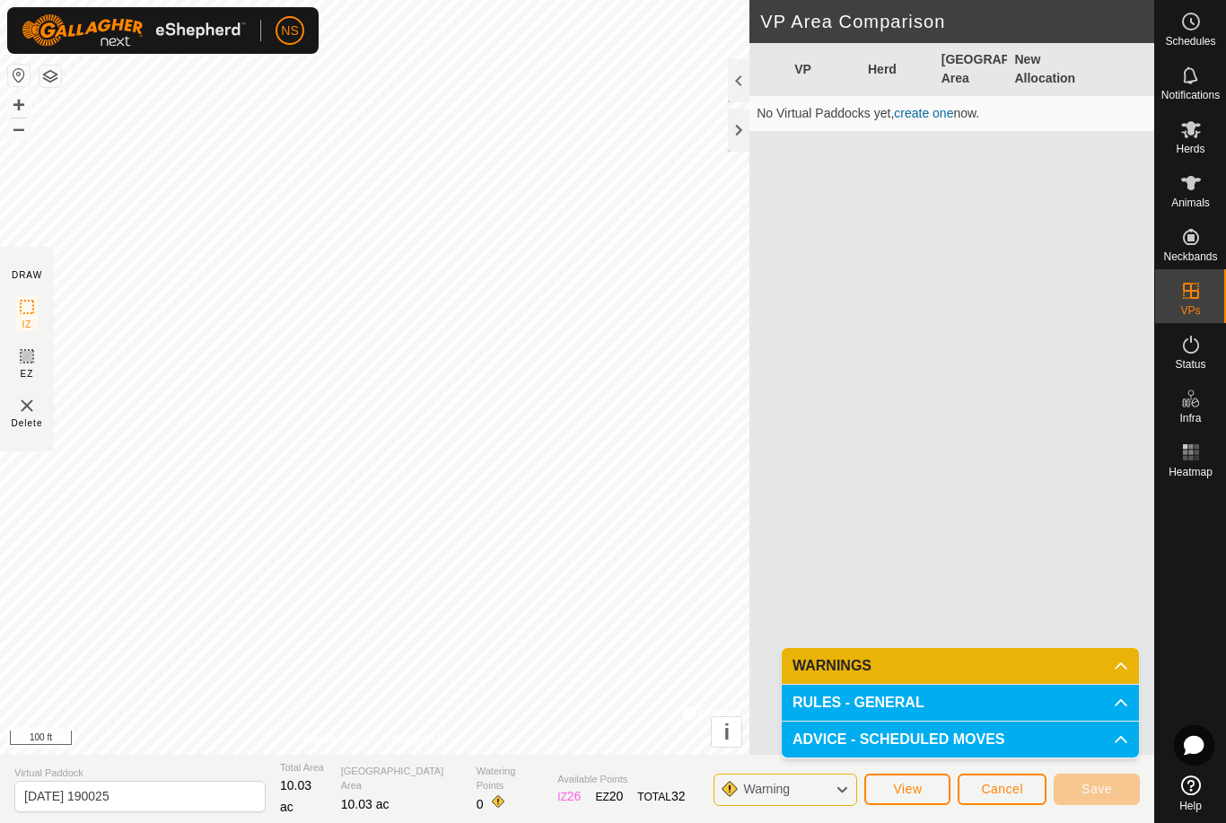
click at [984, 686] on p-accordion-header "RULES - GENERAL" at bounding box center [960, 703] width 357 height 36
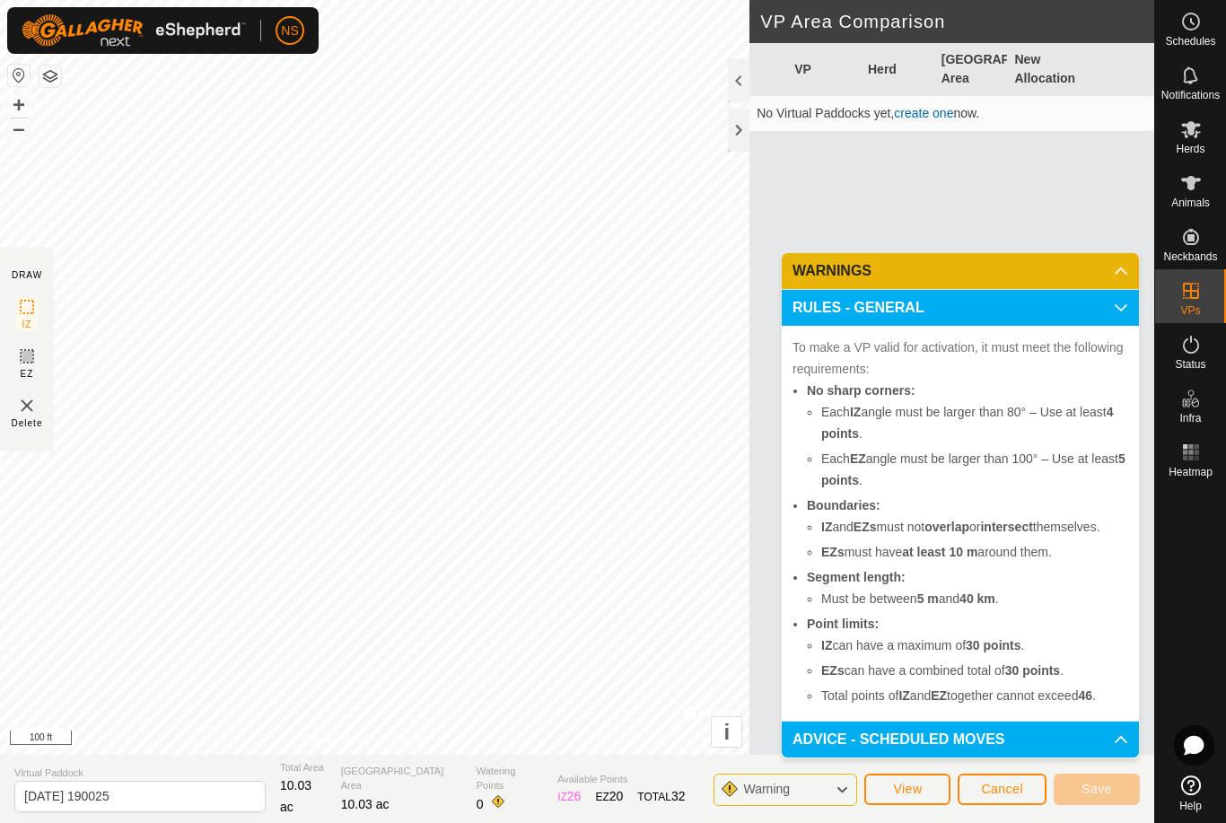
click at [1041, 267] on p-accordion-header "WARNINGS" at bounding box center [960, 271] width 357 height 36
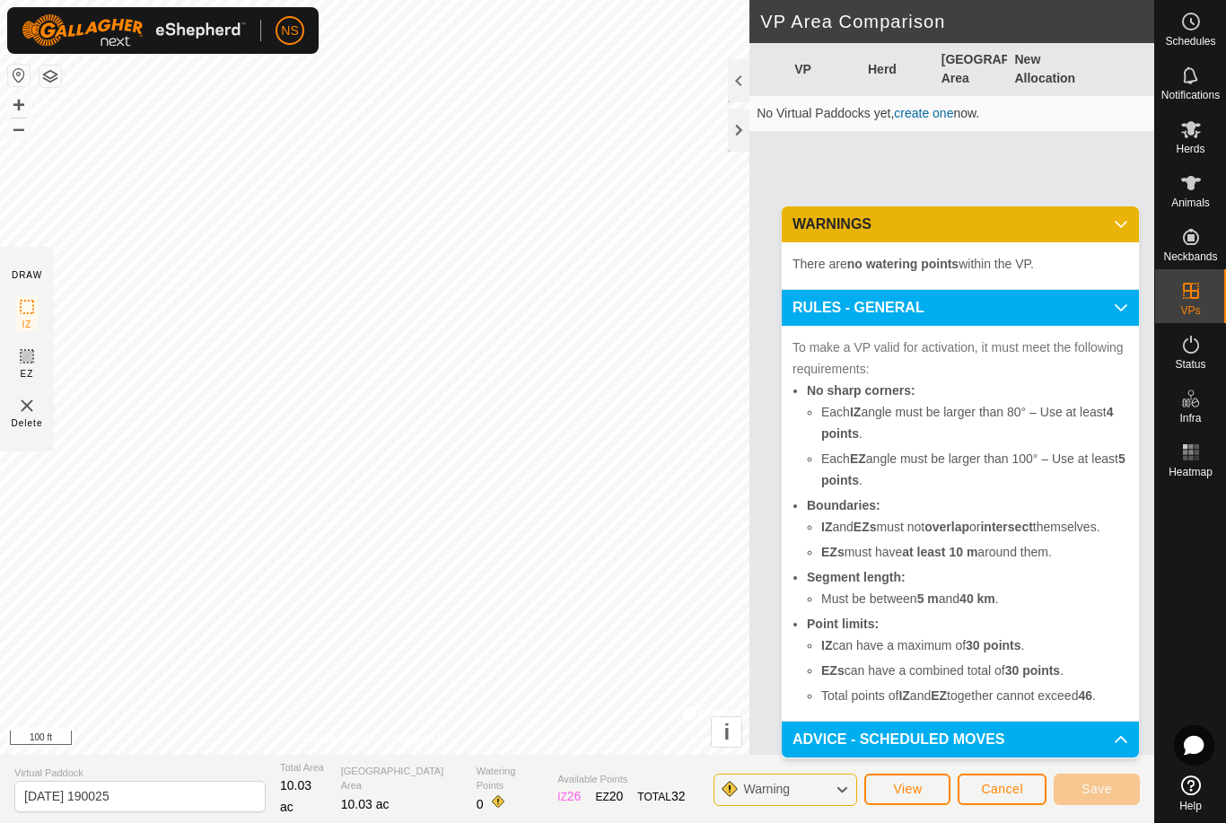
click at [35, 398] on img at bounding box center [27, 406] width 22 height 22
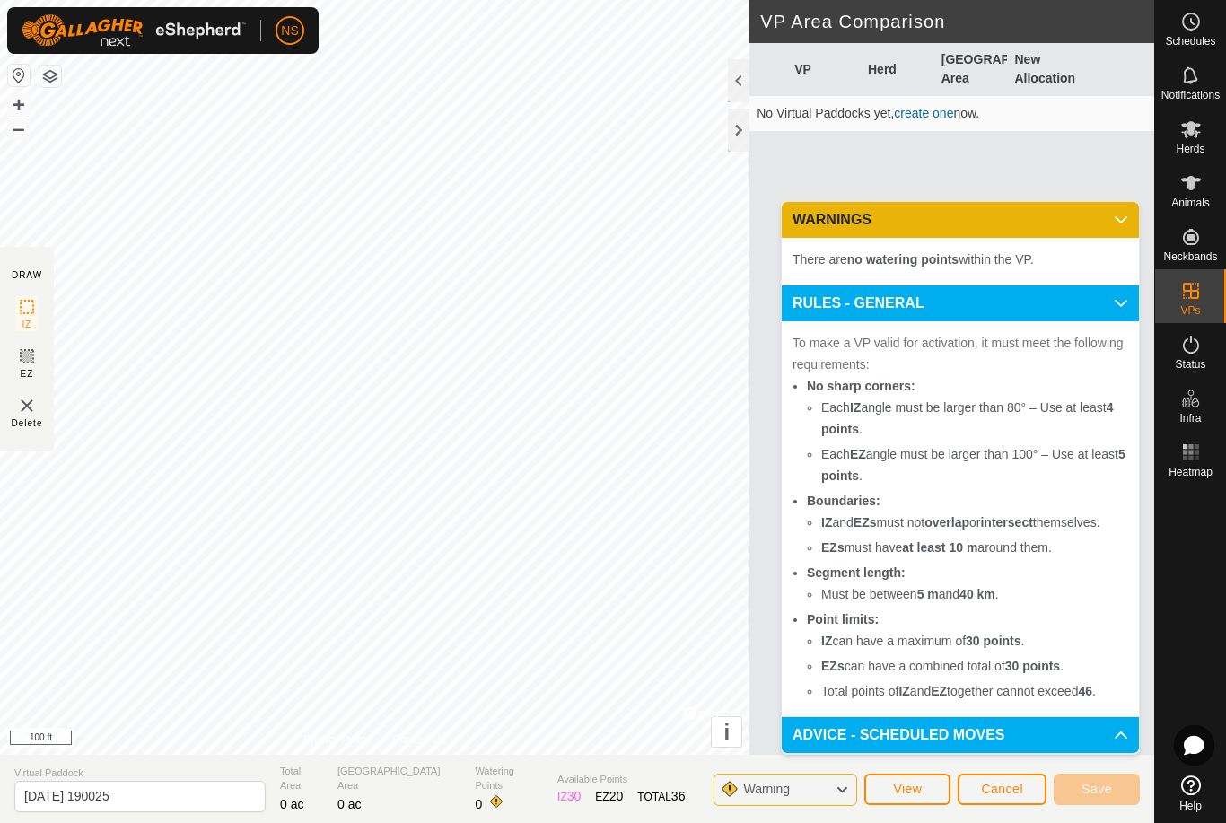
click at [22, 414] on img at bounding box center [27, 406] width 22 height 22
click at [26, 367] on span "EZ" at bounding box center [27, 373] width 13 height 13
click at [22, 415] on img at bounding box center [27, 406] width 22 height 22
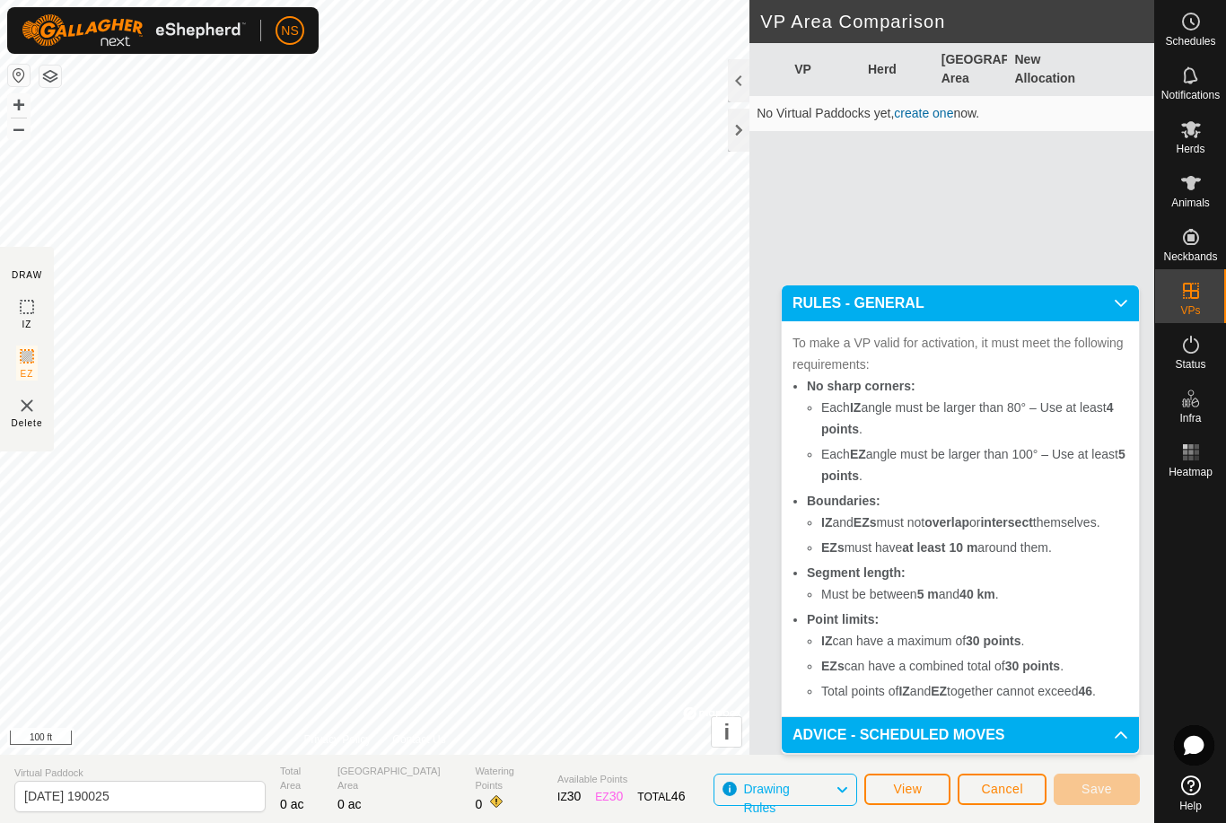
click at [1126, 294] on p-accordion-header "RULES - GENERAL" at bounding box center [960, 303] width 357 height 36
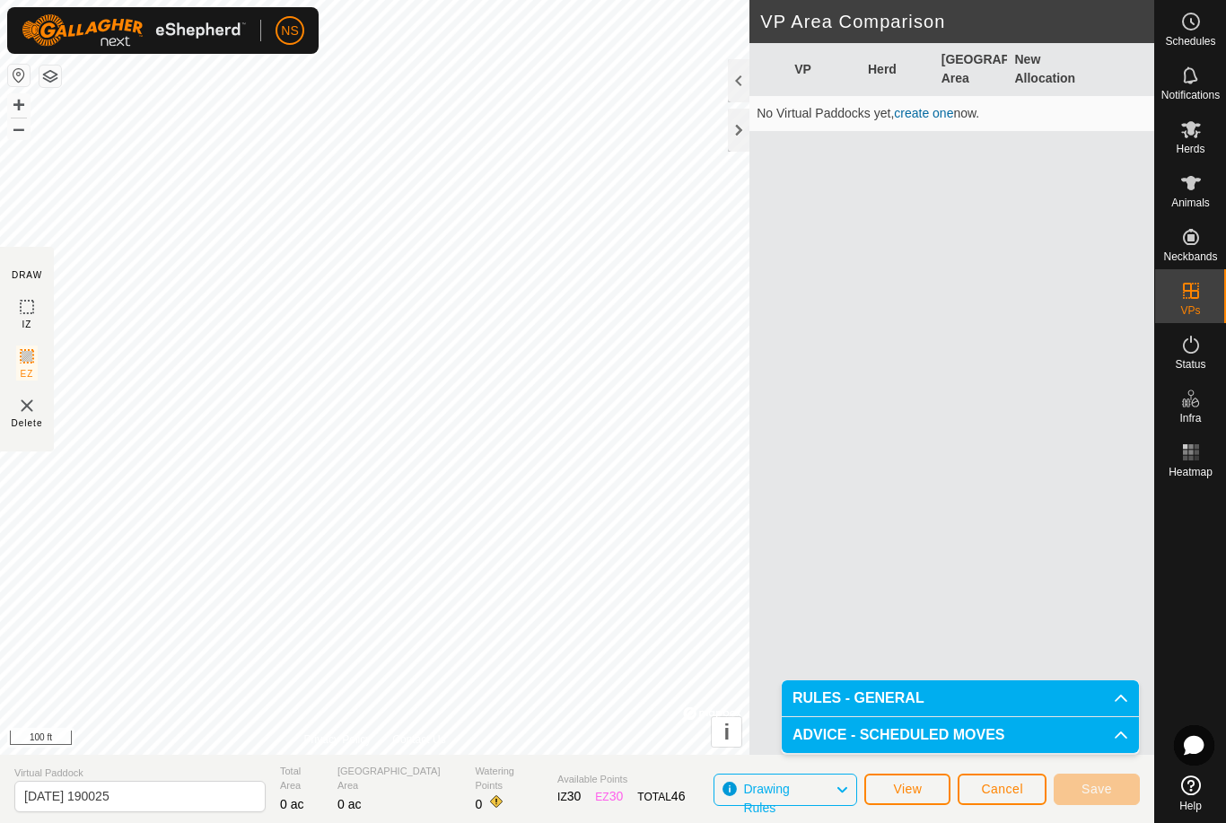
click at [933, 112] on link "create one" at bounding box center [923, 113] width 59 height 14
click at [925, 114] on link "create one" at bounding box center [923, 113] width 59 height 14
click at [923, 114] on link "create one" at bounding box center [923, 113] width 59 height 14
click at [897, 791] on span "View" at bounding box center [907, 789] width 29 height 14
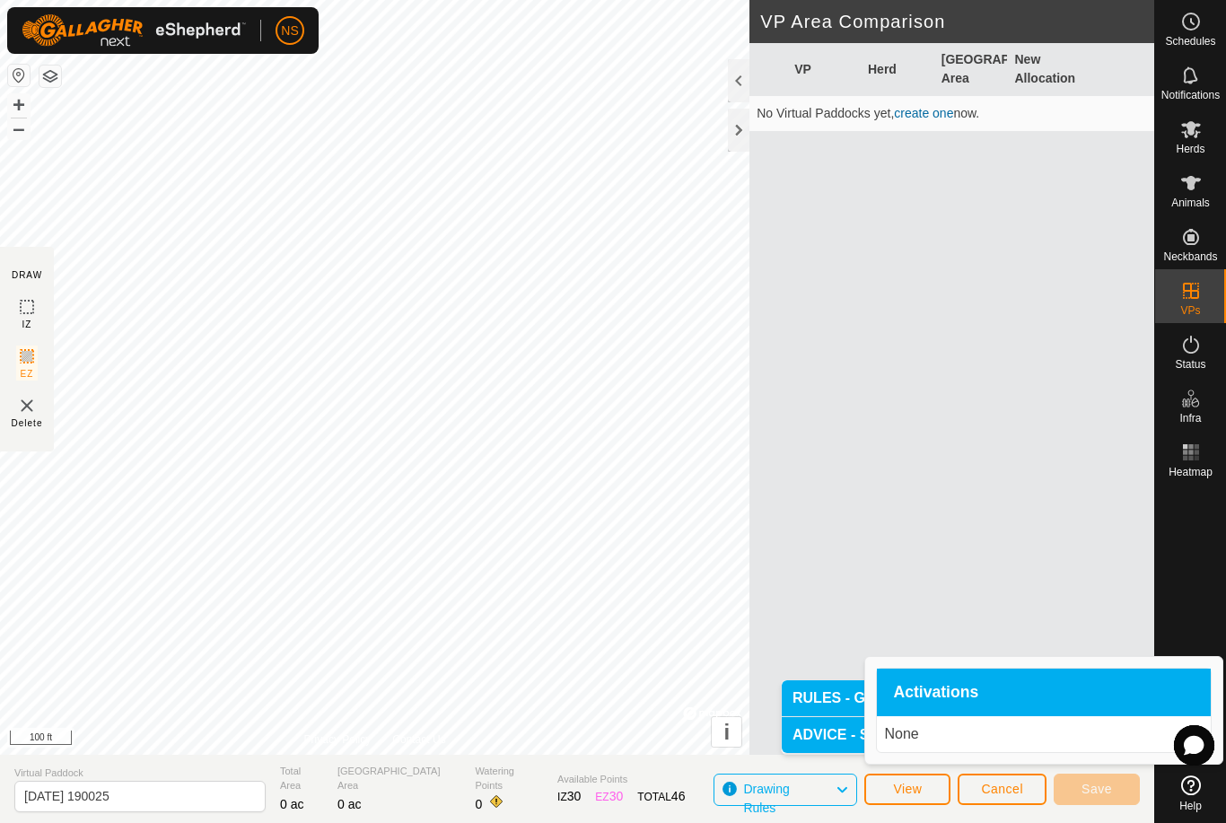
click at [916, 736] on p "None" at bounding box center [1044, 734] width 320 height 22
click at [940, 689] on span "Activations" at bounding box center [935, 693] width 85 height 16
click at [1000, 792] on span "Cancel" at bounding box center [1002, 789] width 42 height 14
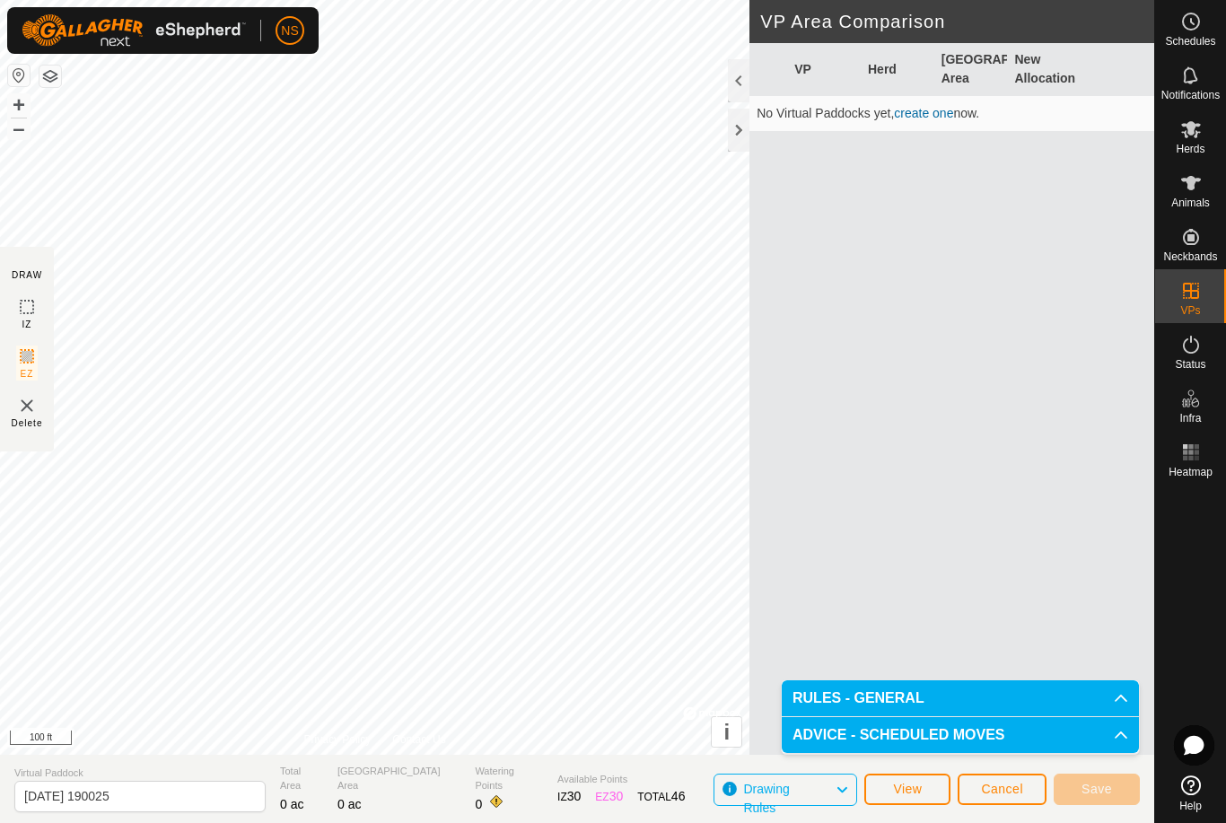
click at [994, 791] on span "Cancel" at bounding box center [1002, 789] width 42 height 14
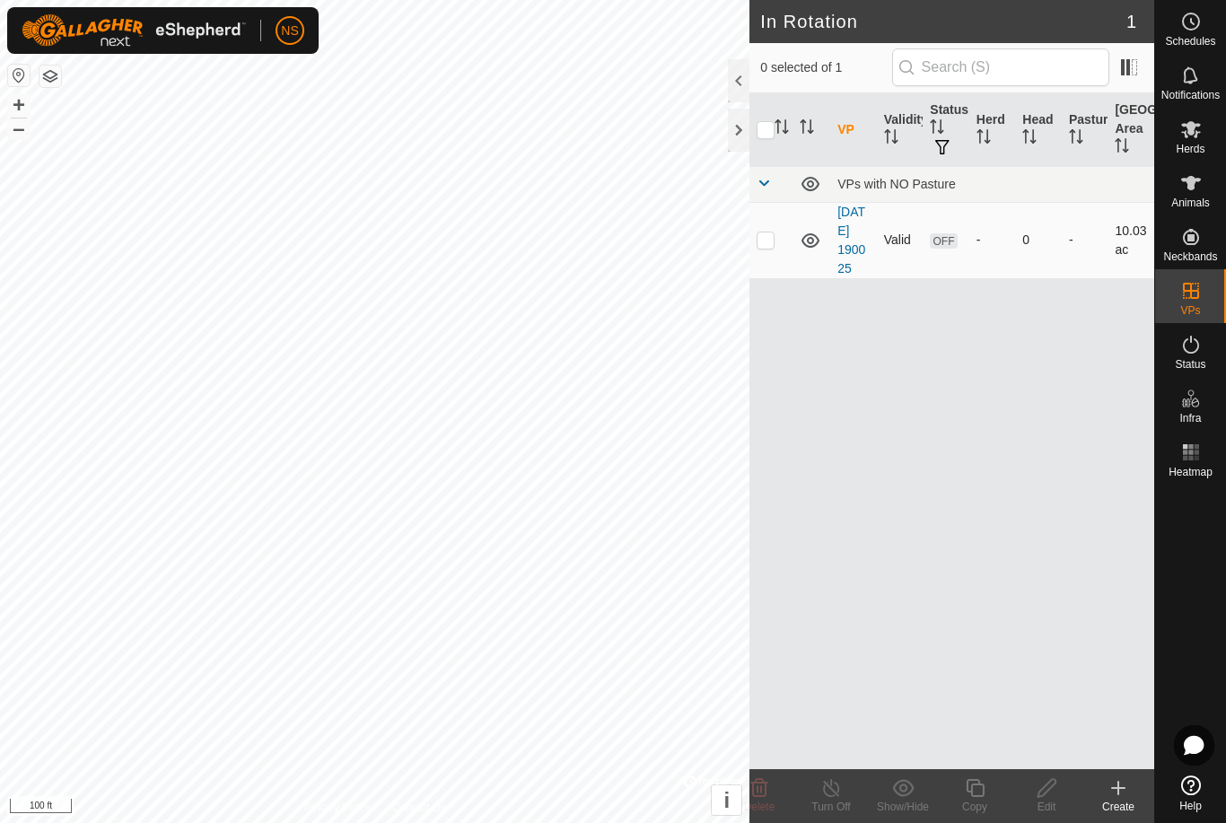
click at [1115, 261] on td "10.03 ac" at bounding box center [1130, 240] width 47 height 76
click at [1037, 795] on icon at bounding box center [1046, 788] width 18 height 18
click at [903, 276] on td "Valid" at bounding box center [900, 240] width 47 height 76
click at [765, 247] on p-checkbox at bounding box center [766, 239] width 18 height 14
checkbox input "true"
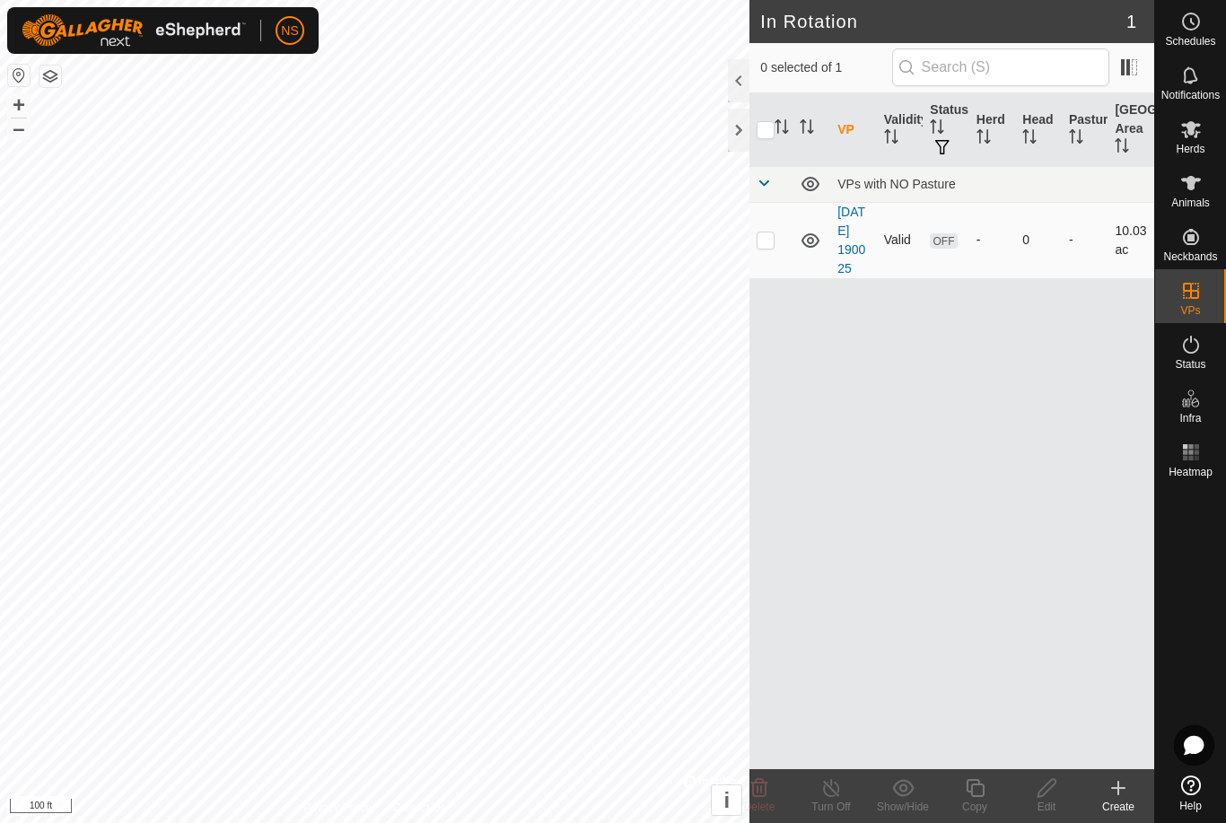
checkbox input "true"
click at [1046, 801] on div "Edit" at bounding box center [1047, 807] width 72 height 16
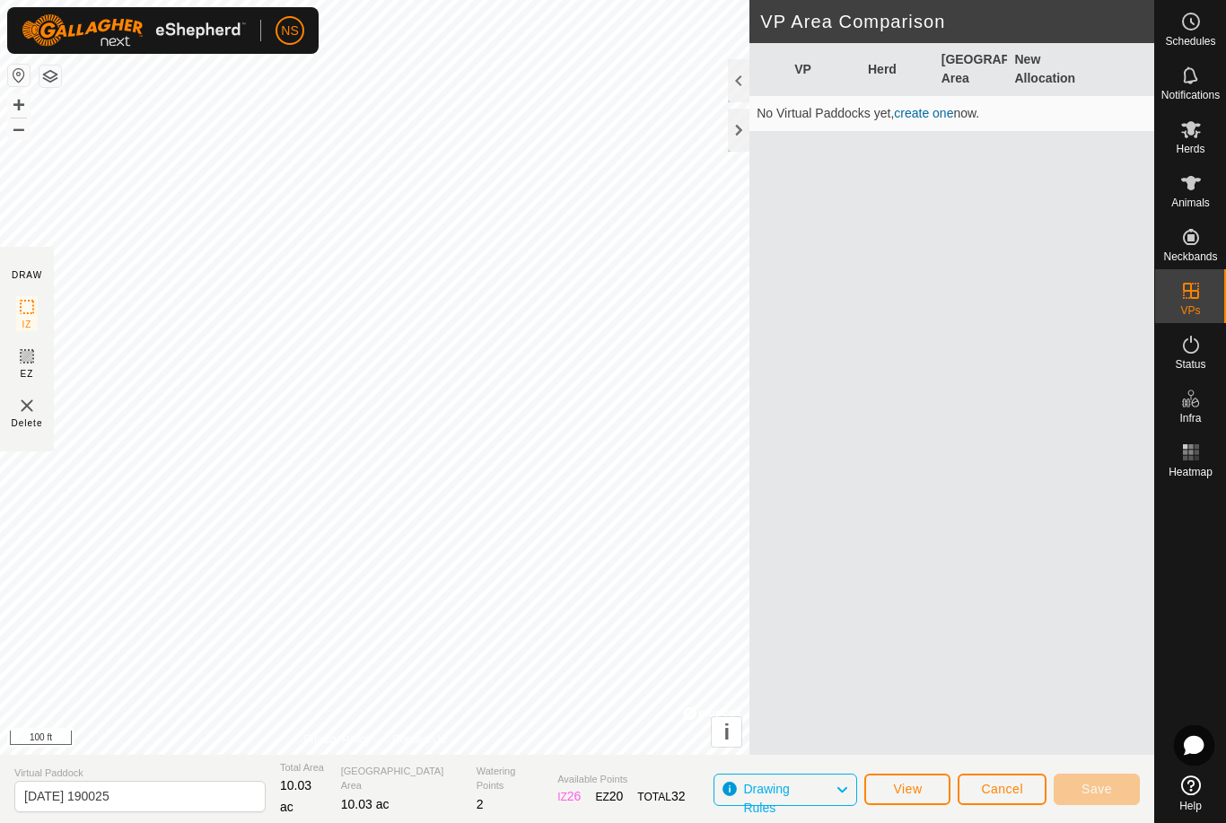
click at [833, 788] on span "Drawing Rules" at bounding box center [789, 789] width 92 height 23
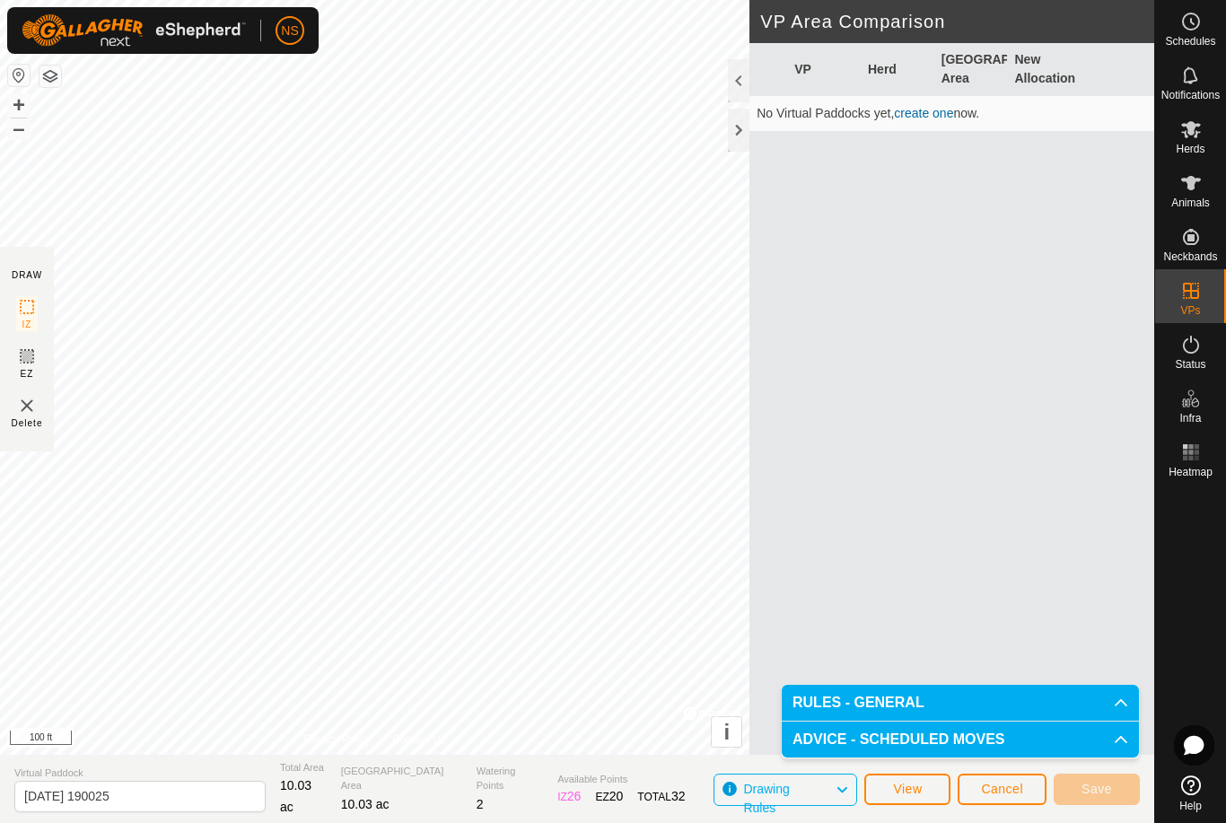
click at [825, 791] on span "Drawing Rules" at bounding box center [789, 789] width 92 height 23
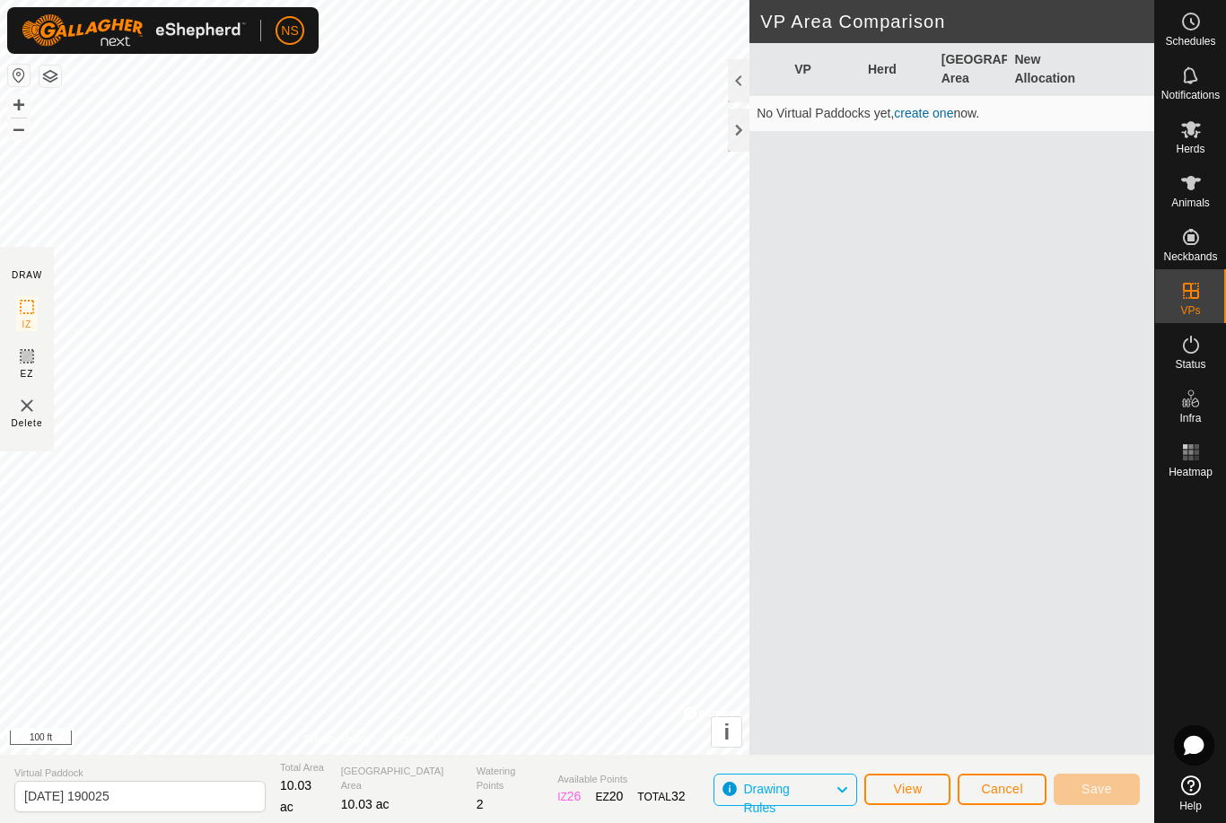
click at [989, 795] on span "Cancel" at bounding box center [1002, 789] width 42 height 14
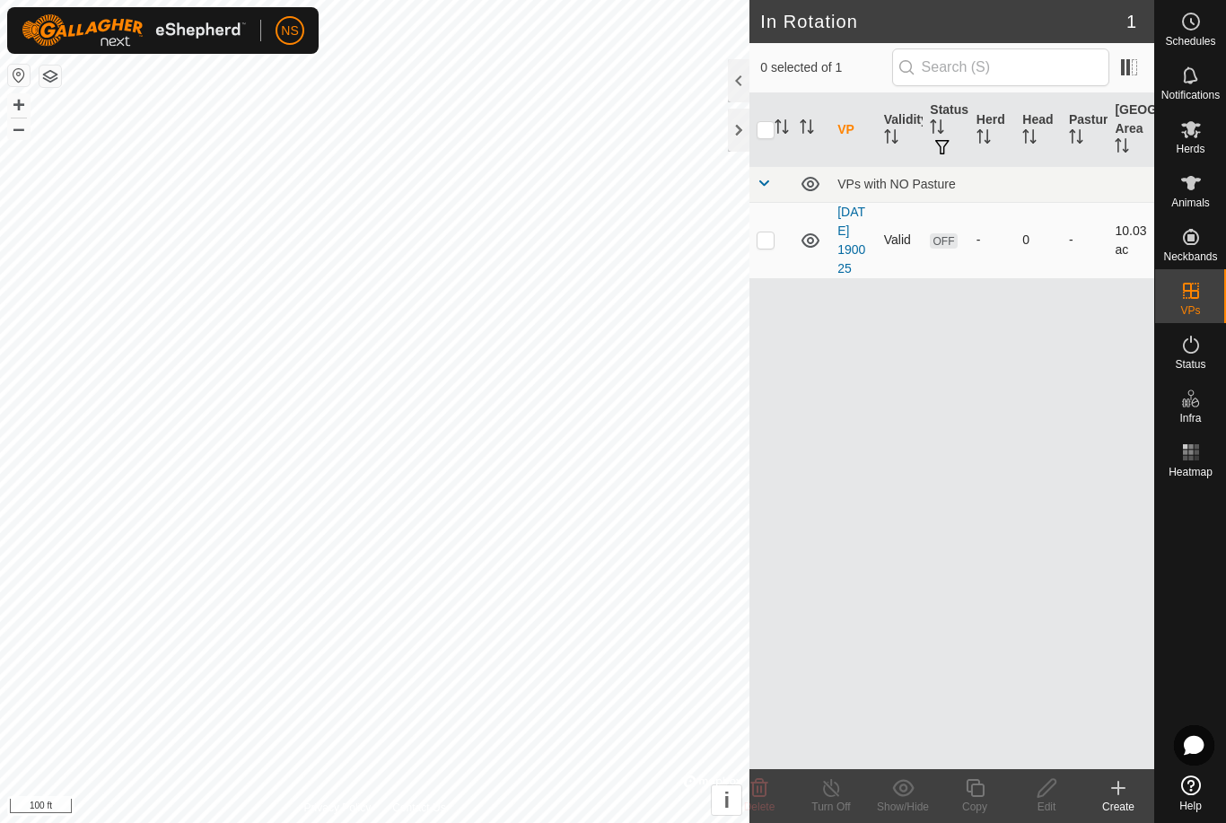
click at [941, 244] on span "OFF" at bounding box center [943, 240] width 27 height 15
click at [943, 249] on span "OFF" at bounding box center [943, 240] width 27 height 15
click at [768, 247] on p-checkbox at bounding box center [766, 239] width 18 height 14
checkbox input "true"
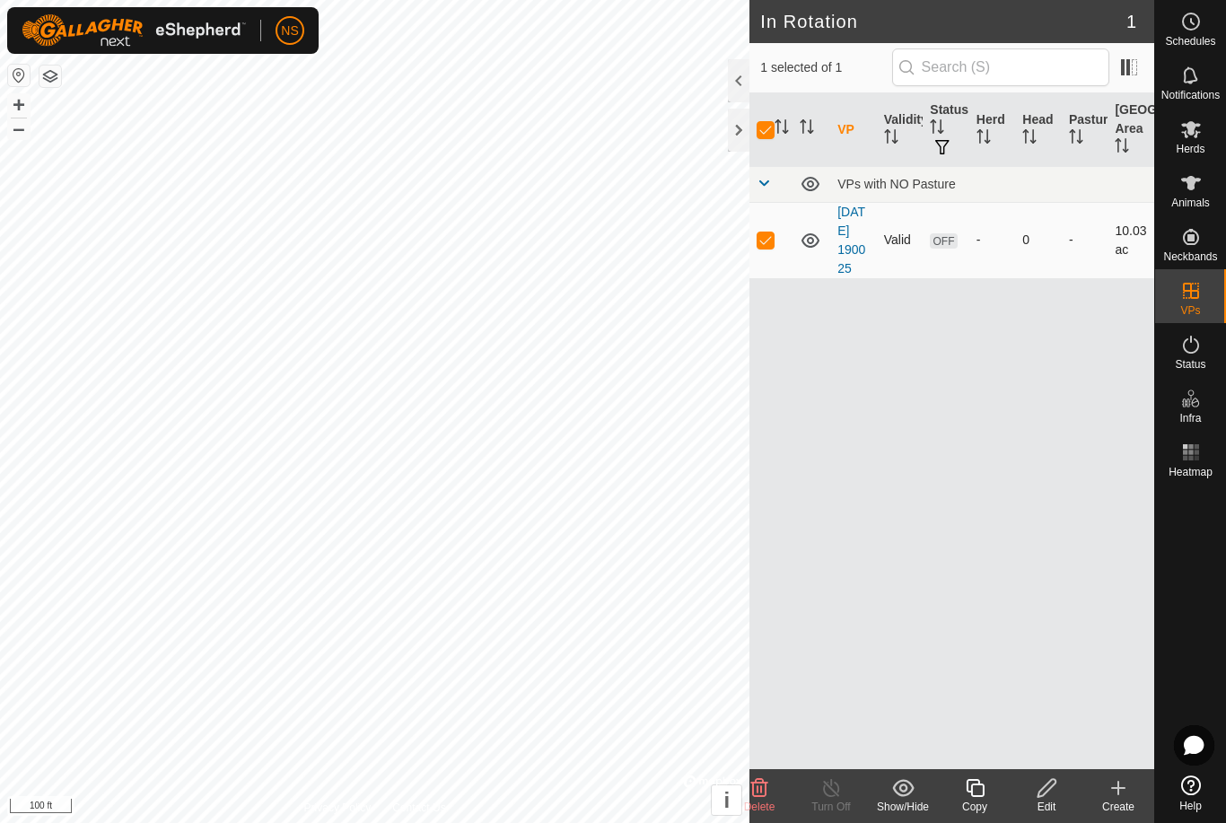
click at [950, 249] on span "OFF" at bounding box center [943, 240] width 27 height 15
click at [950, 248] on span "OFF" at bounding box center [943, 240] width 27 height 15
click at [940, 249] on span "OFF" at bounding box center [943, 240] width 27 height 15
click at [766, 247] on p-checkbox at bounding box center [766, 239] width 18 height 14
checkbox input "false"
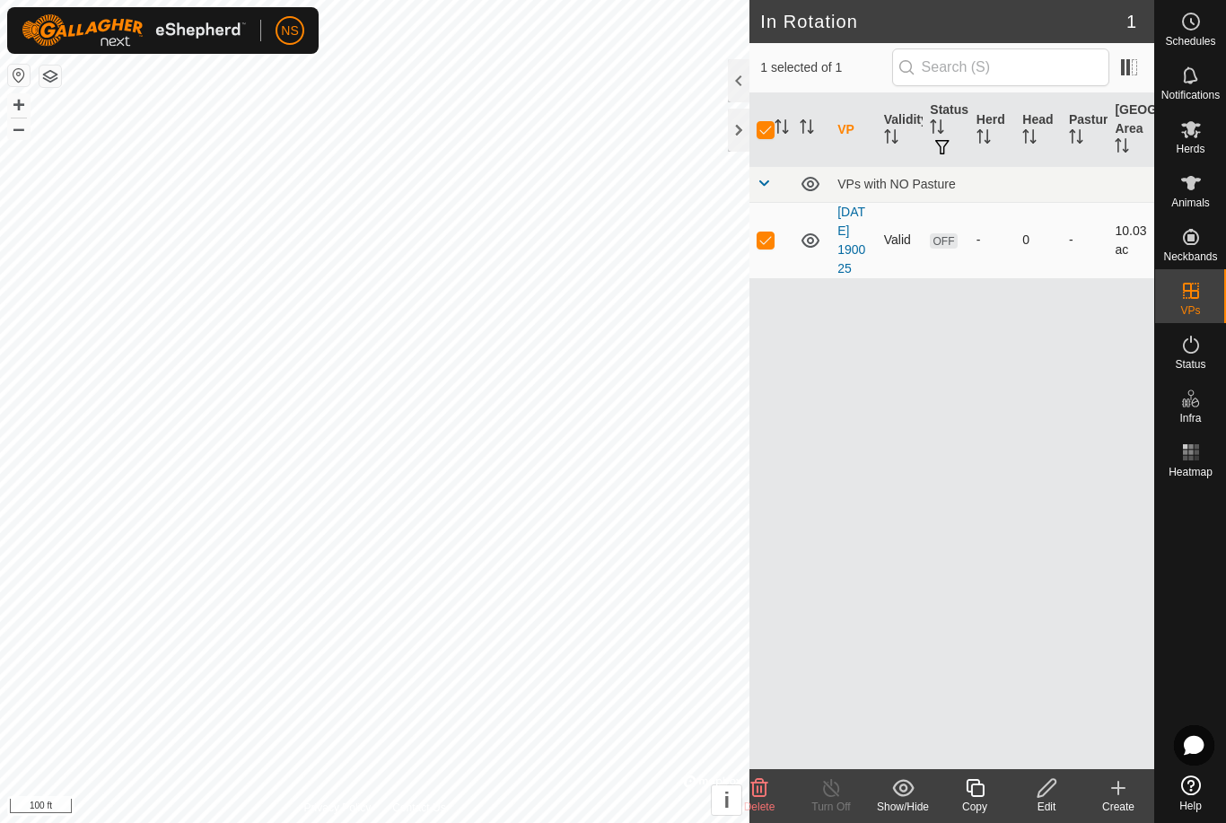
checkbox input "false"
click at [942, 243] on span "OFF" at bounding box center [943, 240] width 27 height 15
click at [941, 243] on span "OFF" at bounding box center [943, 240] width 27 height 15
click at [940, 249] on span "OFF" at bounding box center [943, 240] width 27 height 15
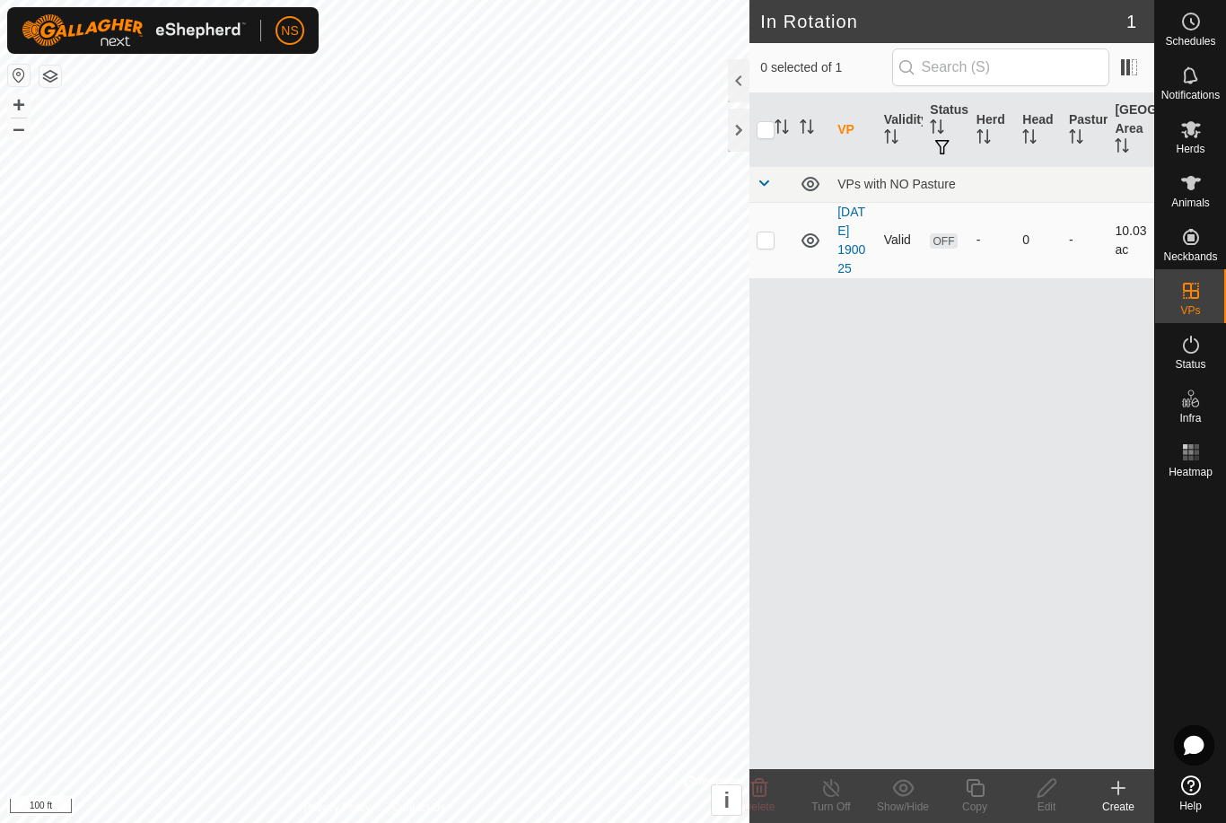
click at [940, 249] on span "OFF" at bounding box center [943, 240] width 27 height 15
click at [846, 265] on link "[DATE] 190025" at bounding box center [851, 240] width 28 height 71
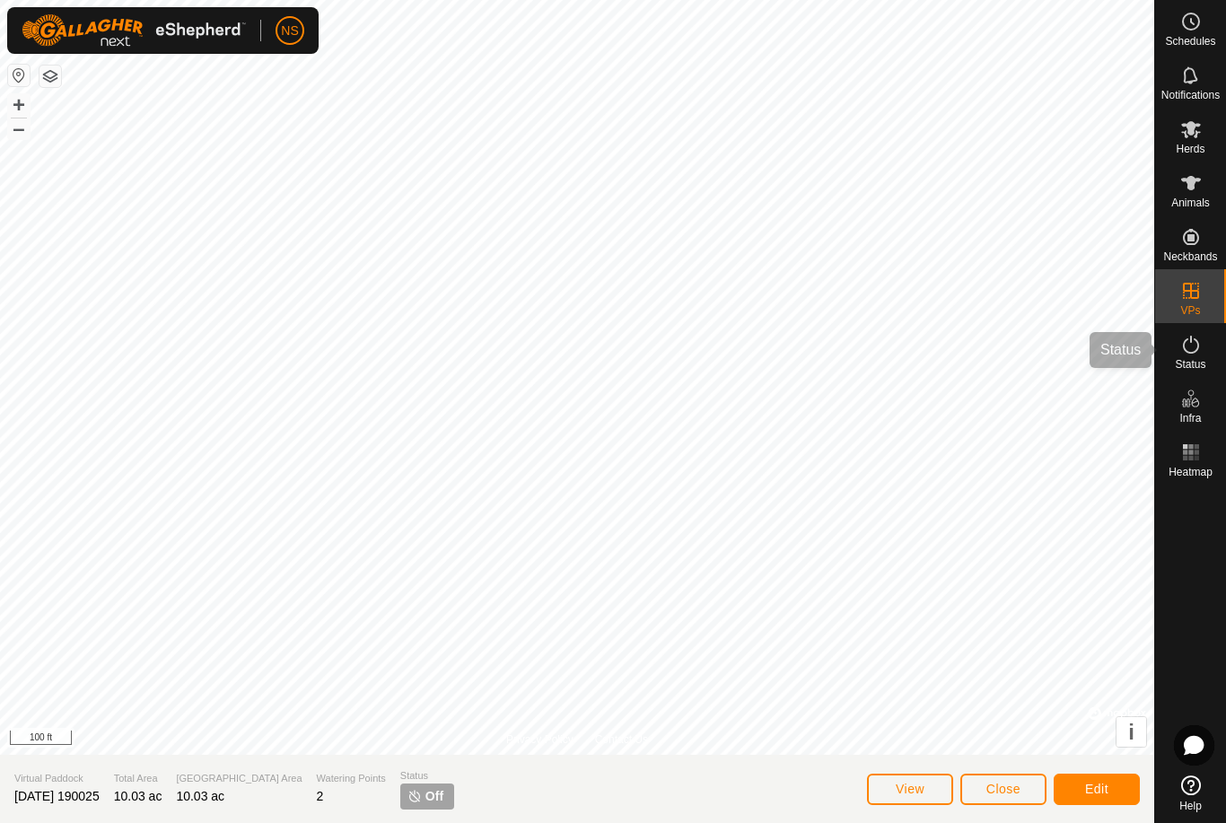
click at [1195, 349] on icon at bounding box center [1191, 345] width 22 height 22
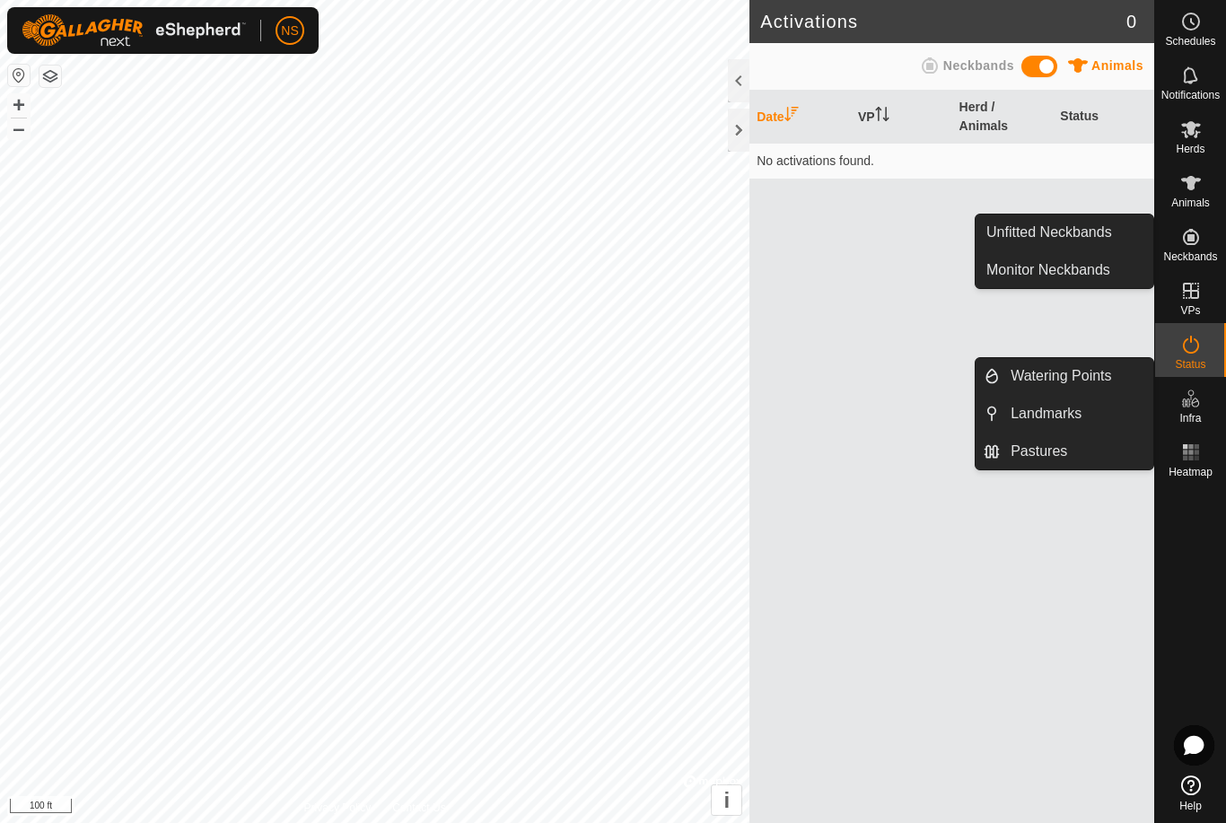
click at [1190, 246] on icon at bounding box center [1191, 237] width 22 height 22
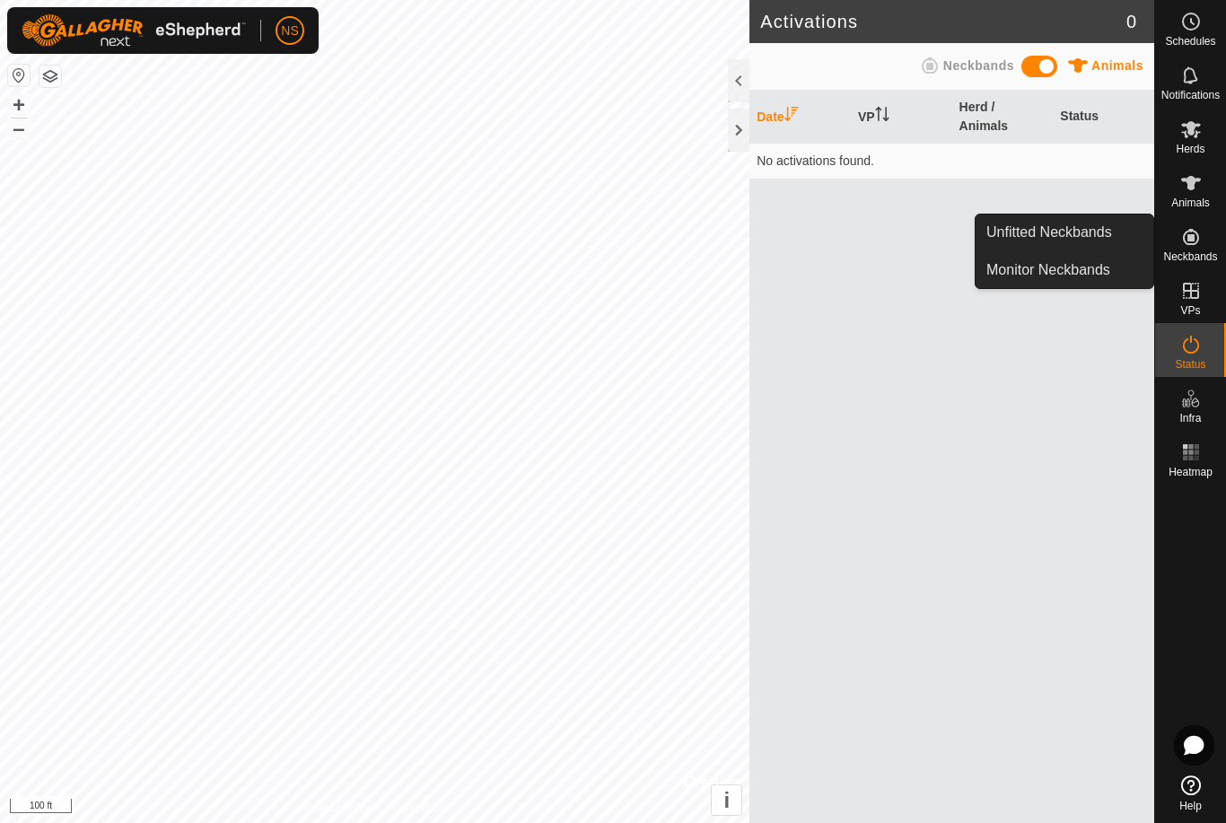
click at [1193, 251] on span "Neckbands" at bounding box center [1190, 256] width 54 height 11
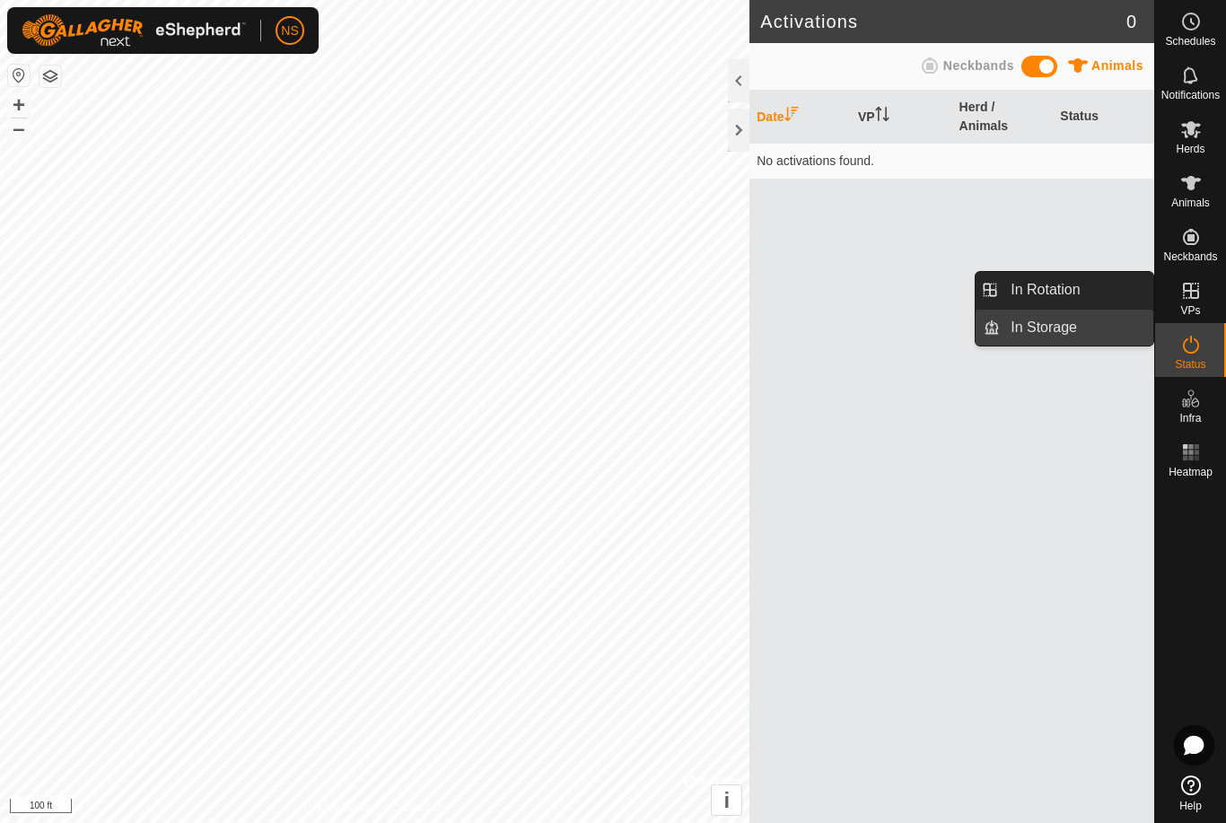
click at [1049, 334] on span "In Storage" at bounding box center [1044, 328] width 66 height 22
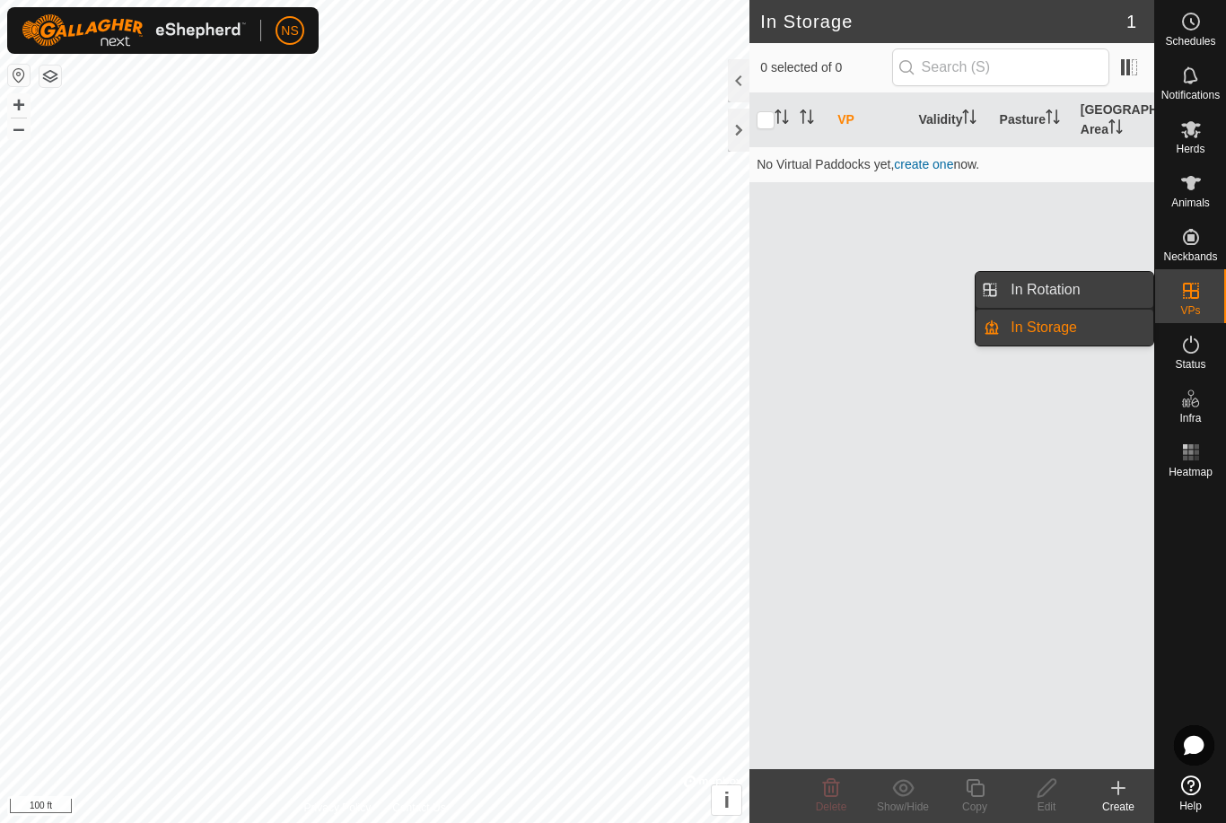
click at [1040, 291] on span "In Rotation" at bounding box center [1045, 290] width 69 height 22
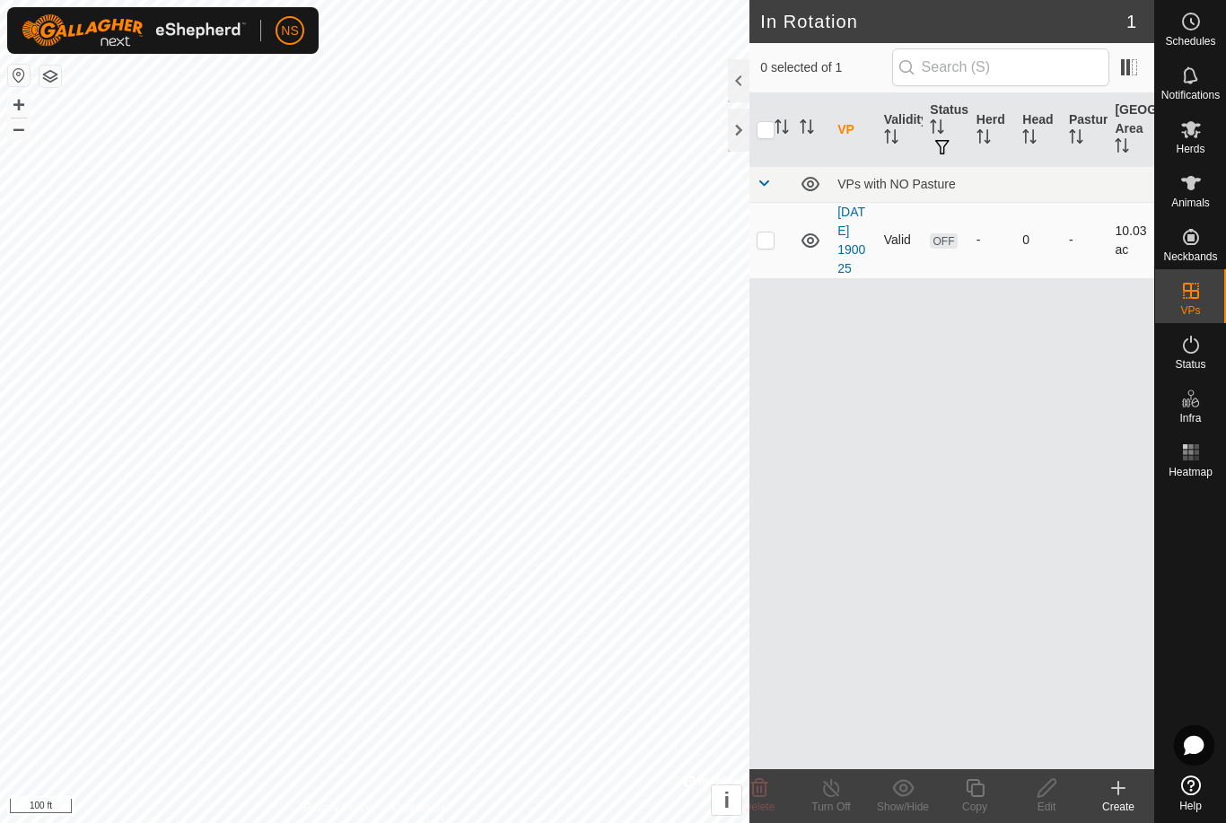
click at [941, 248] on span "OFF" at bounding box center [943, 240] width 27 height 15
click at [941, 249] on span "OFF" at bounding box center [943, 240] width 27 height 15
click at [940, 249] on span "OFF" at bounding box center [943, 240] width 27 height 15
click at [947, 248] on span "OFF" at bounding box center [943, 240] width 27 height 15
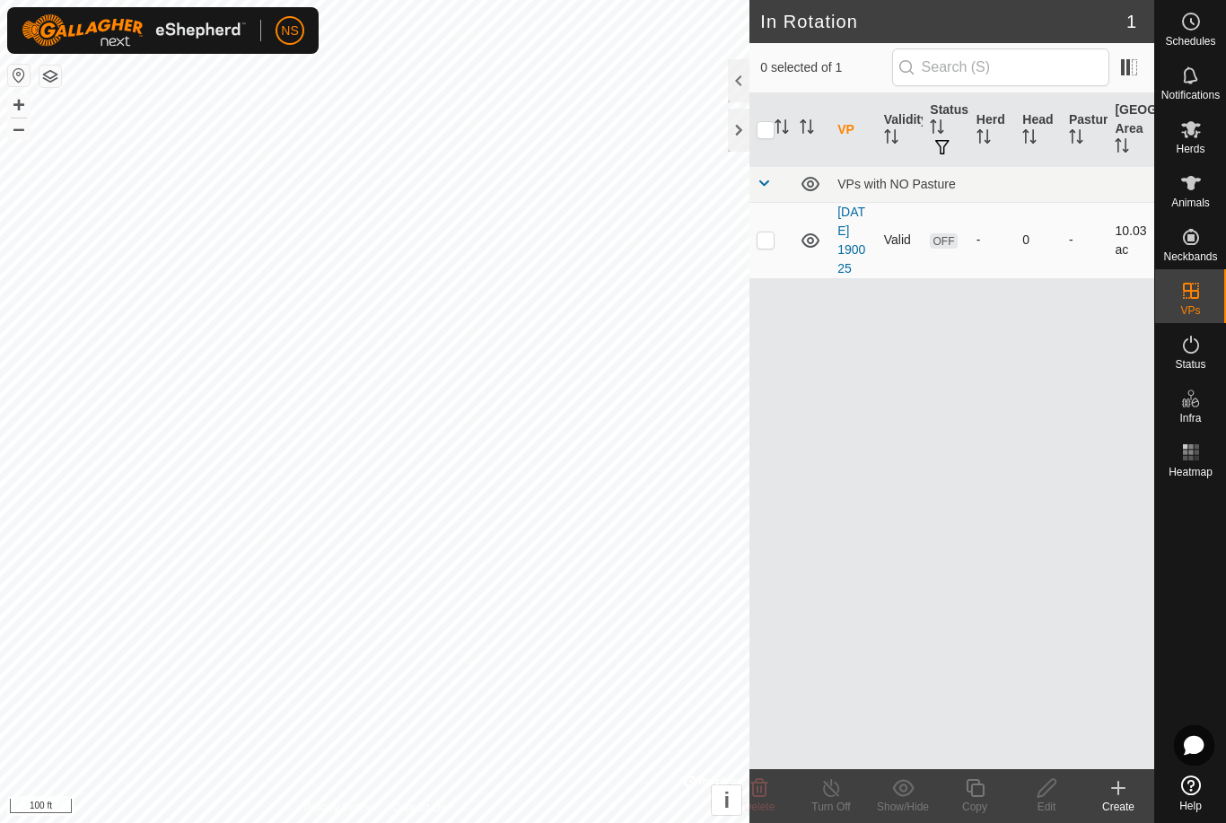
click at [946, 248] on span "OFF" at bounding box center [943, 240] width 27 height 15
click at [1191, 192] on icon at bounding box center [1191, 183] width 22 height 22
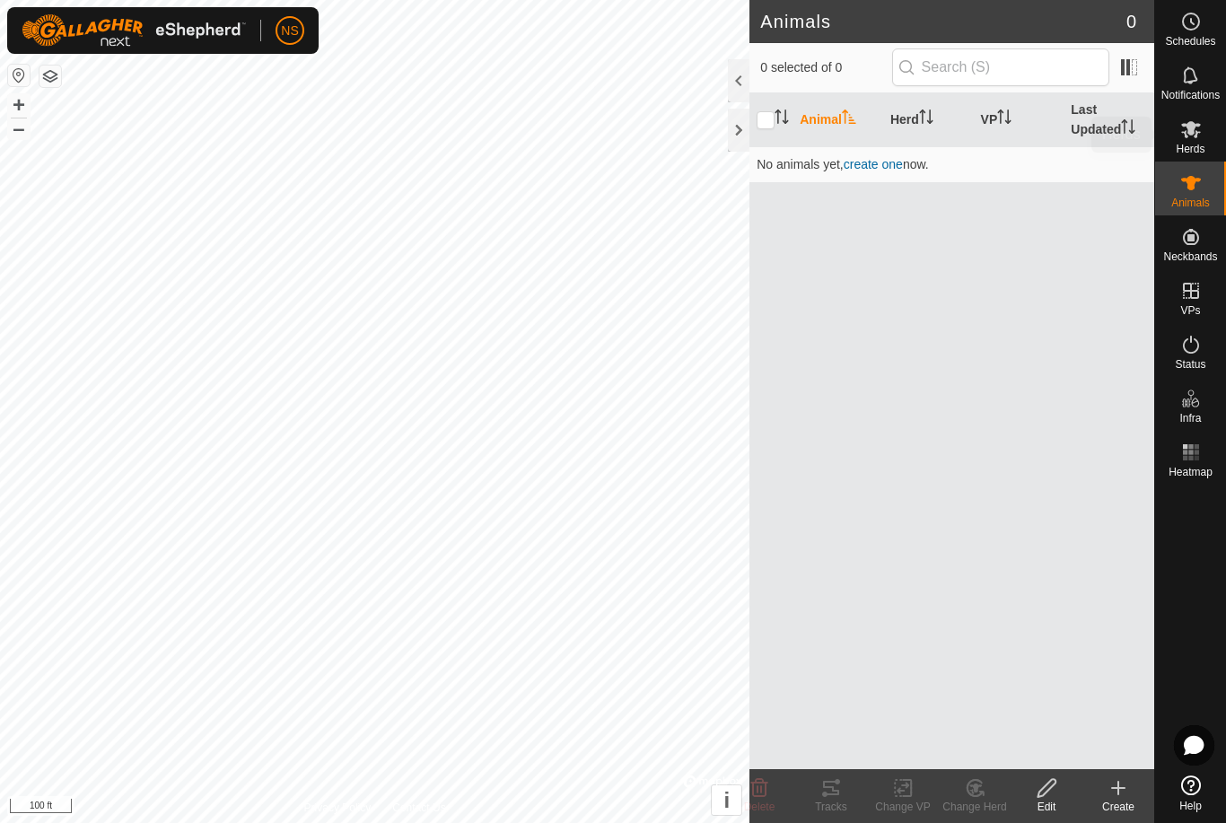
click at [1196, 136] on icon at bounding box center [1191, 129] width 20 height 17
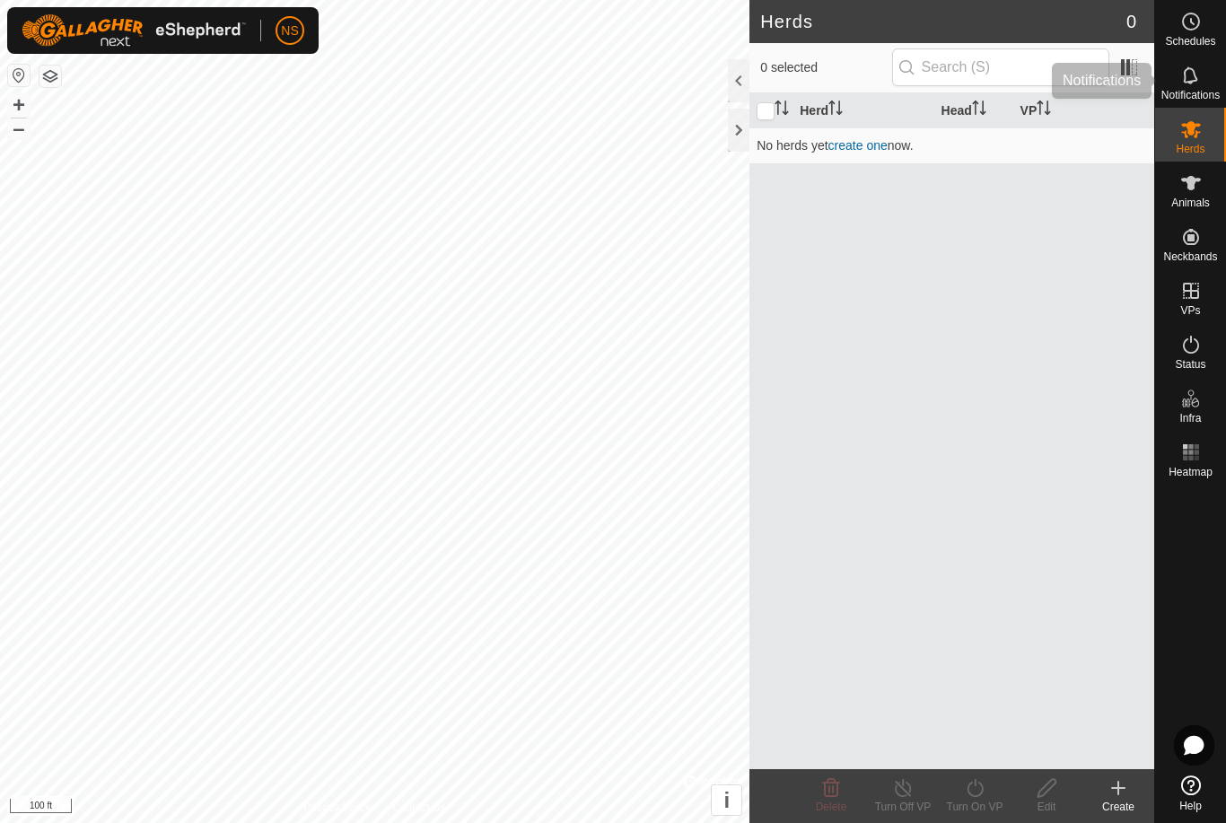
click at [1186, 83] on icon at bounding box center [1191, 76] width 22 height 22
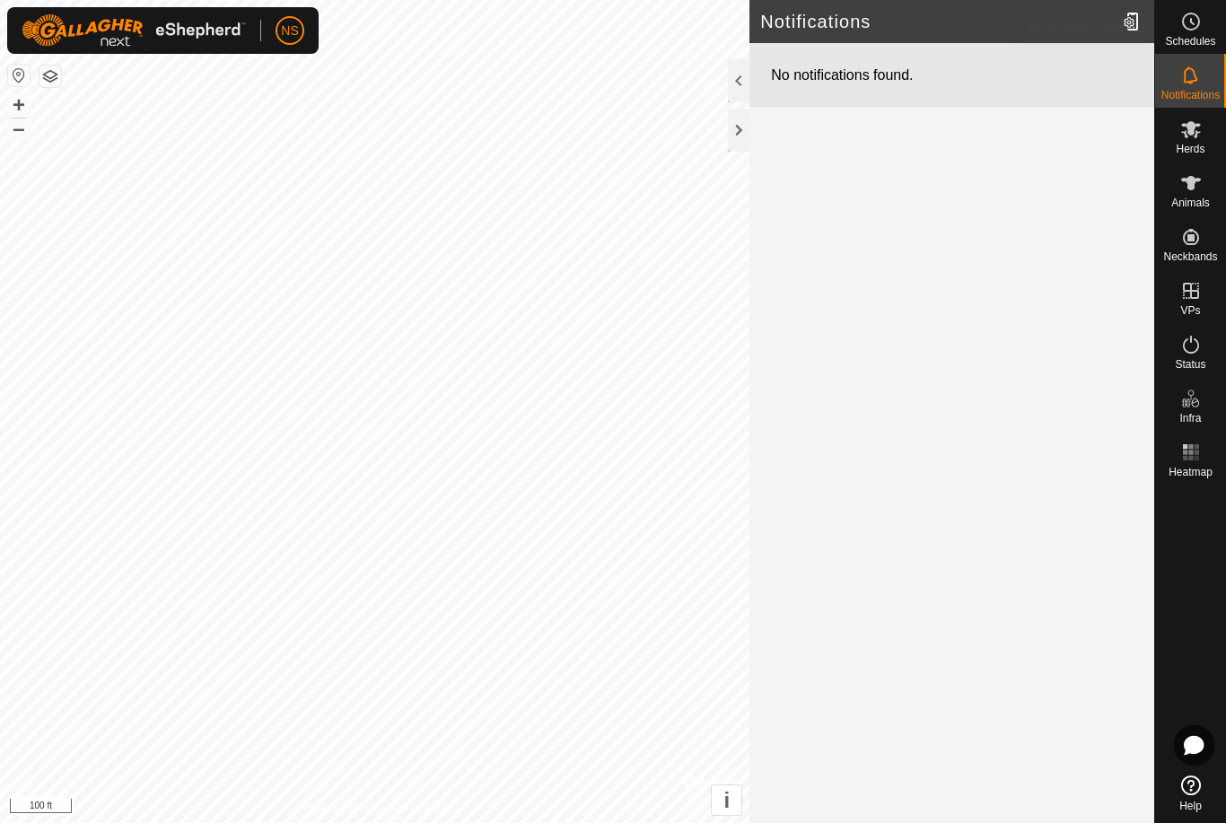
click at [1195, 31] on icon at bounding box center [1191, 22] width 22 height 22
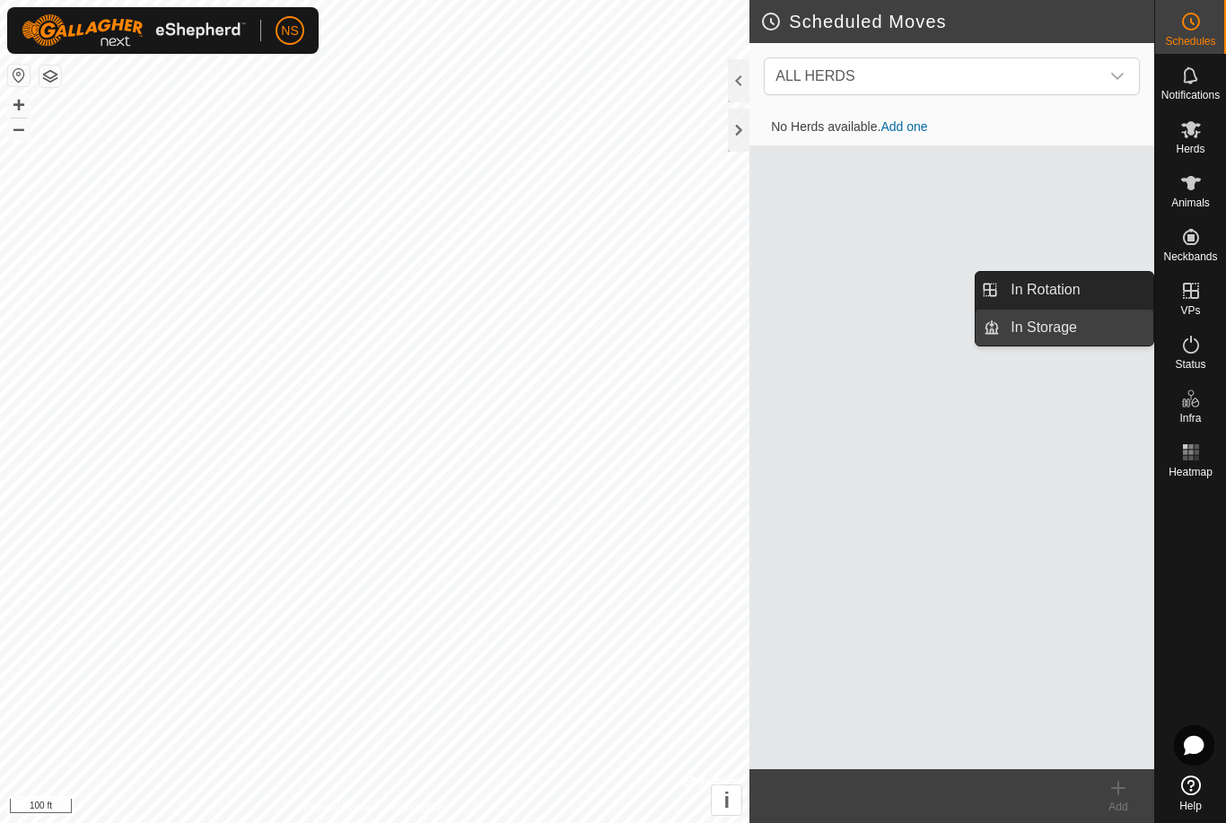
click at [1052, 326] on span "In Storage" at bounding box center [1044, 328] width 66 height 22
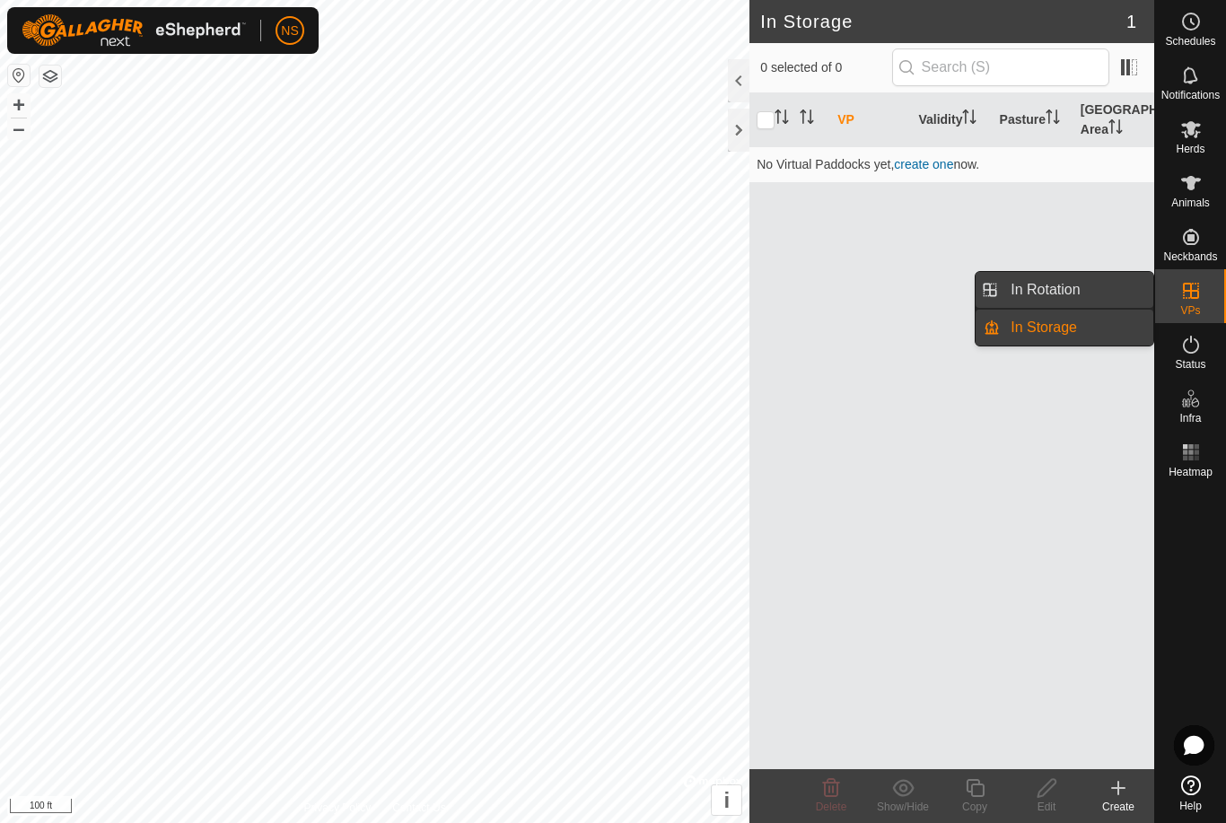
click at [1066, 286] on span "In Rotation" at bounding box center [1045, 290] width 69 height 22
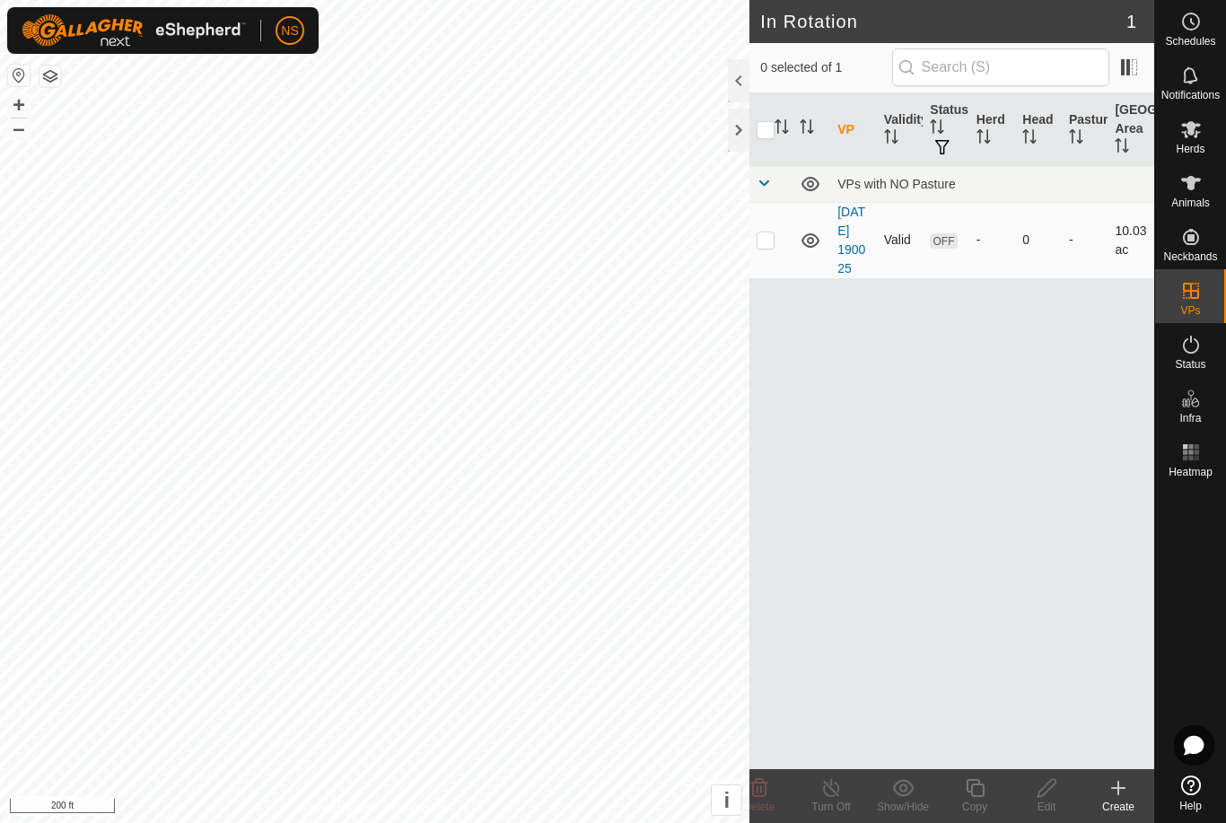
click at [942, 249] on span "OFF" at bounding box center [943, 240] width 27 height 15
click at [941, 249] on span "OFF" at bounding box center [943, 240] width 27 height 15
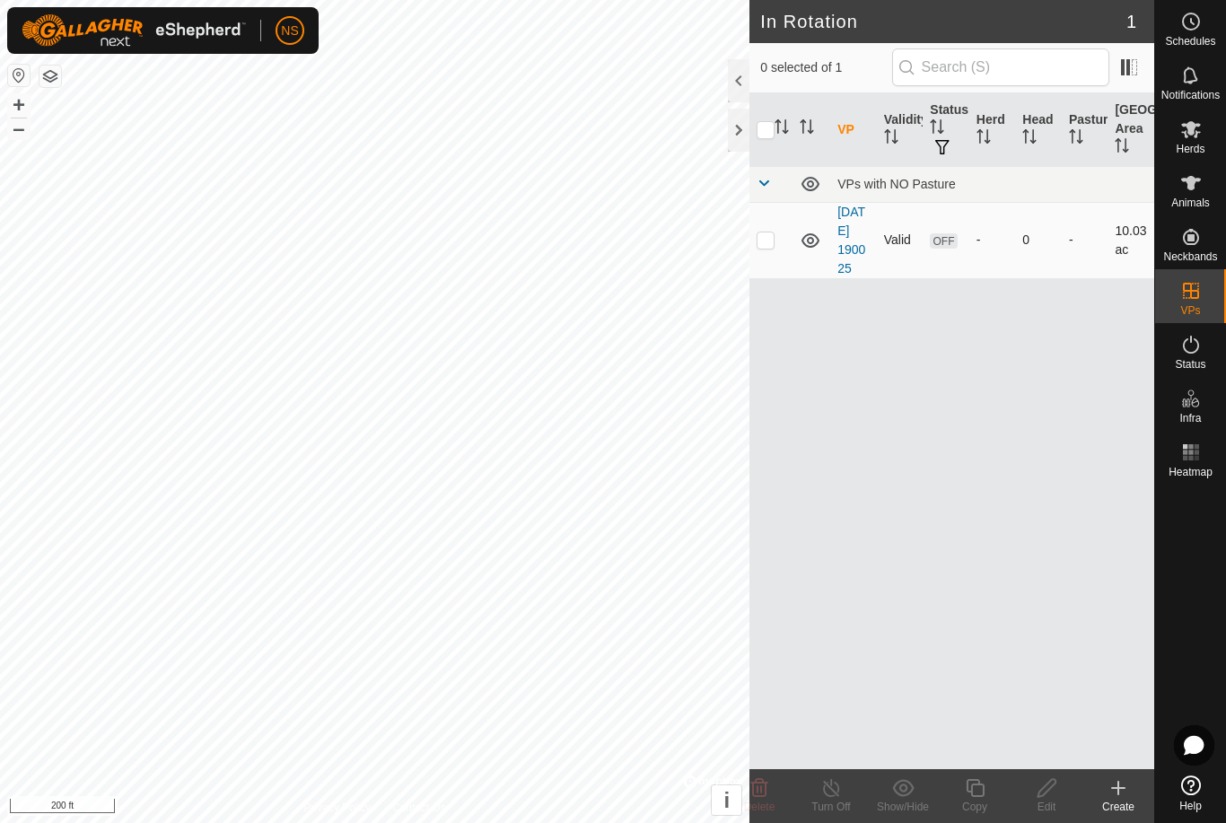
click at [941, 249] on span "OFF" at bounding box center [943, 240] width 27 height 15
click at [1037, 813] on div "Edit" at bounding box center [1047, 807] width 72 height 16
click at [763, 247] on p-checkbox at bounding box center [766, 239] width 18 height 14
checkbox input "true"
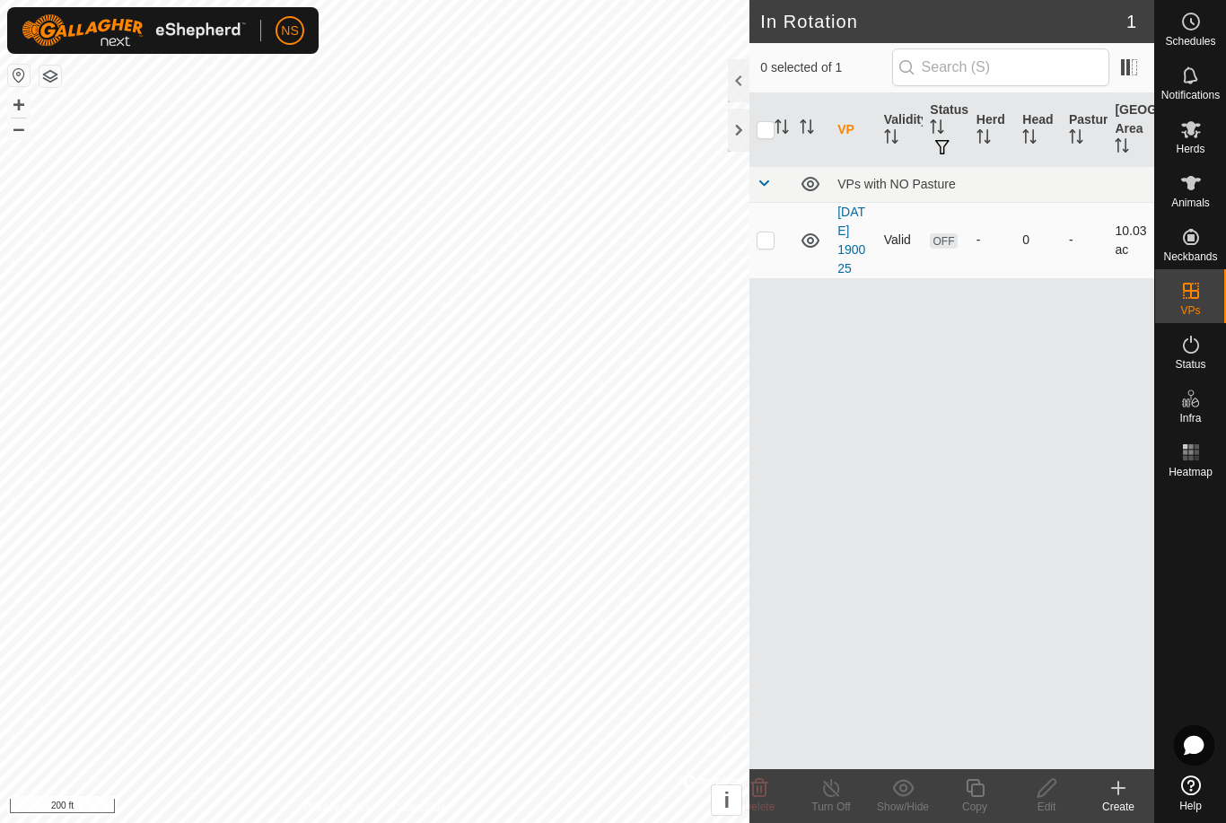
checkbox input "true"
click at [1041, 797] on icon at bounding box center [1046, 788] width 18 height 18
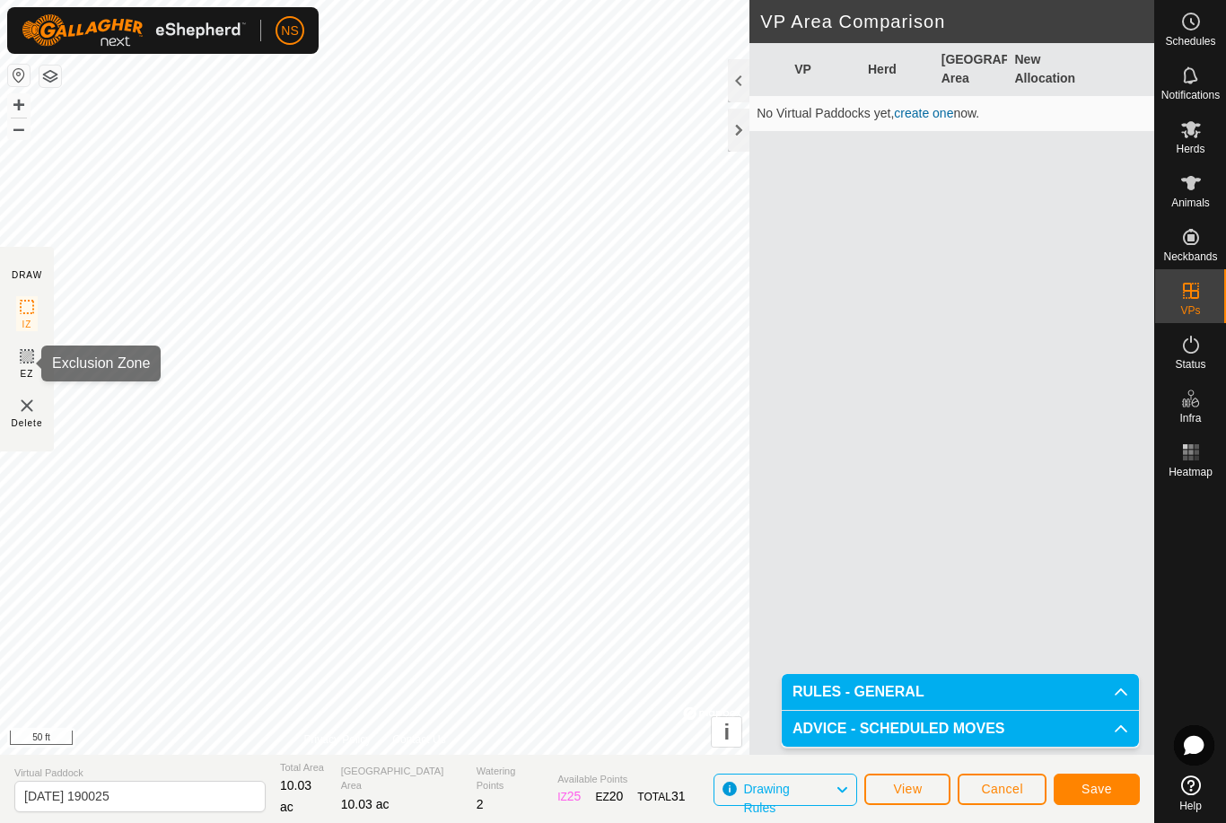
click at [27, 357] on icon at bounding box center [27, 356] width 11 height 11
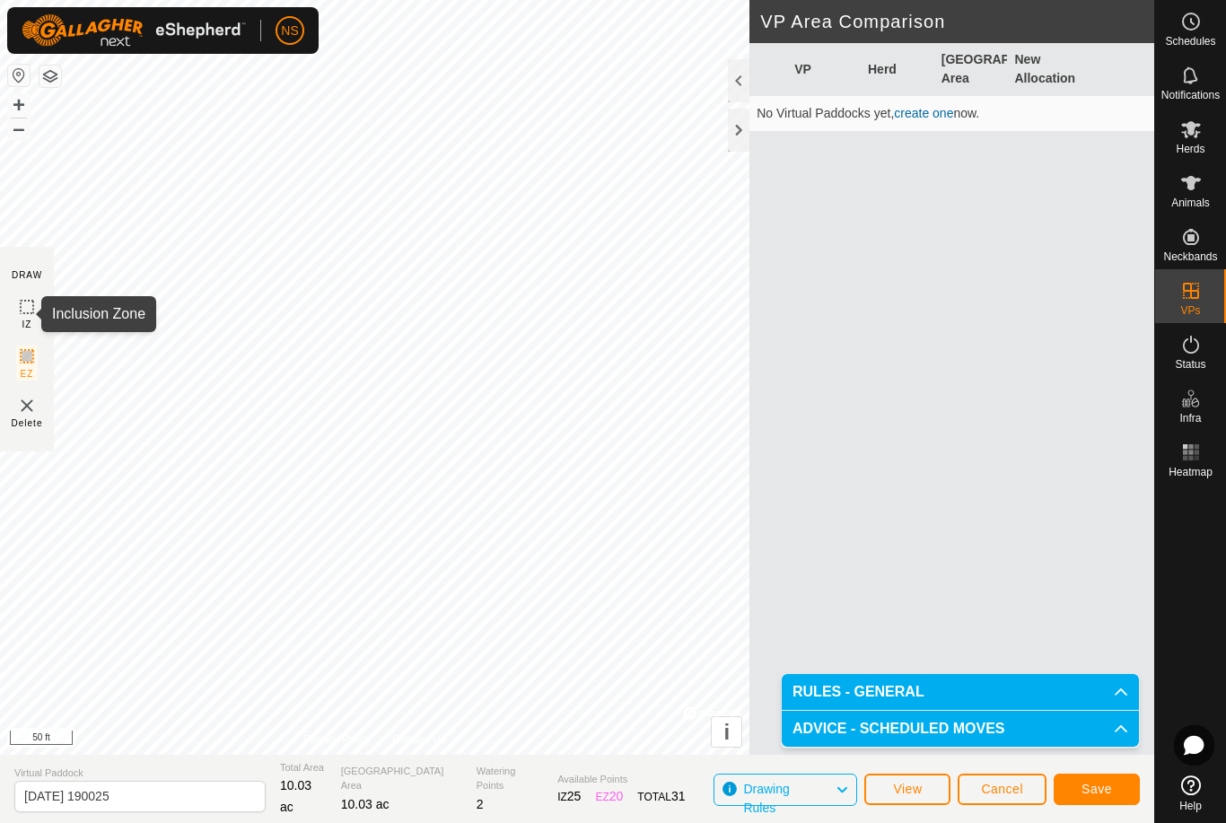
click at [32, 303] on icon at bounding box center [27, 307] width 22 height 22
click at [920, 780] on button "View" at bounding box center [907, 789] width 86 height 31
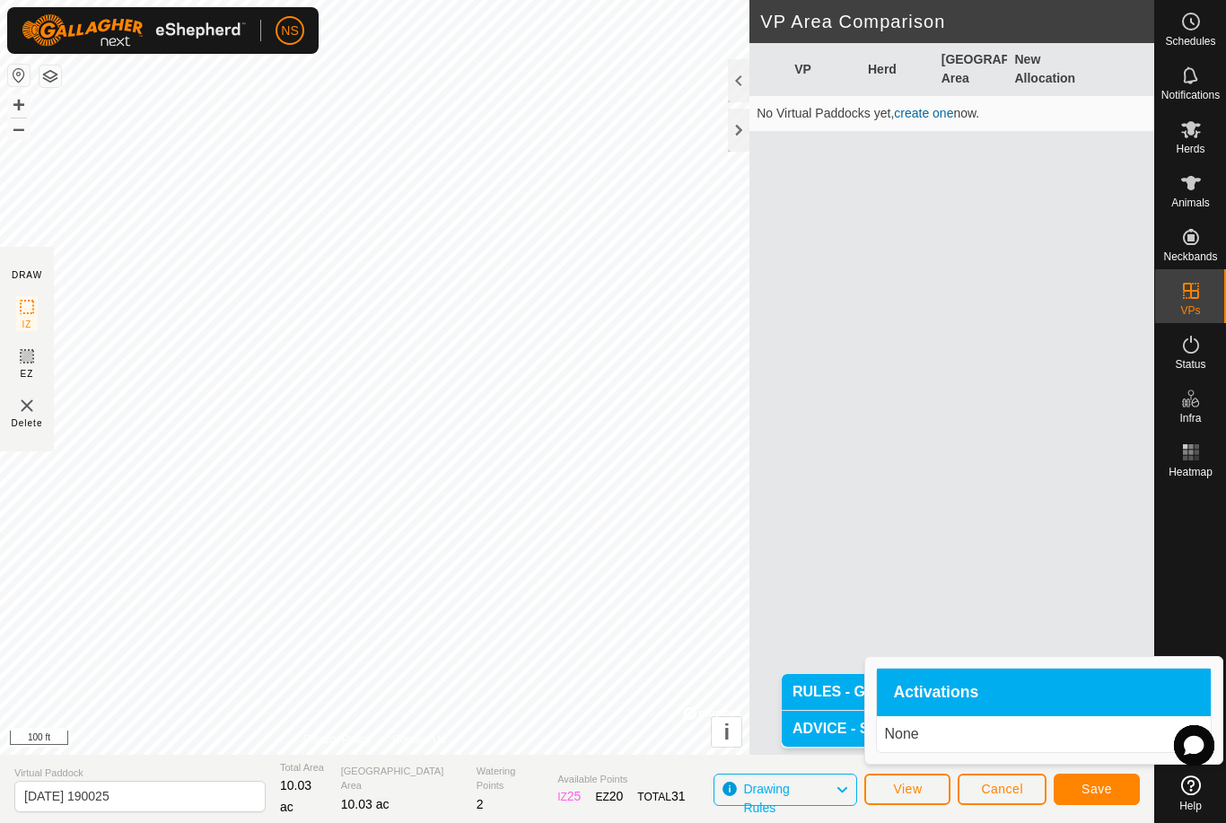
click at [978, 731] on p "None" at bounding box center [1044, 734] width 320 height 22
click at [959, 727] on p "None" at bounding box center [1044, 734] width 320 height 22
click at [912, 793] on span "View" at bounding box center [907, 789] width 29 height 14
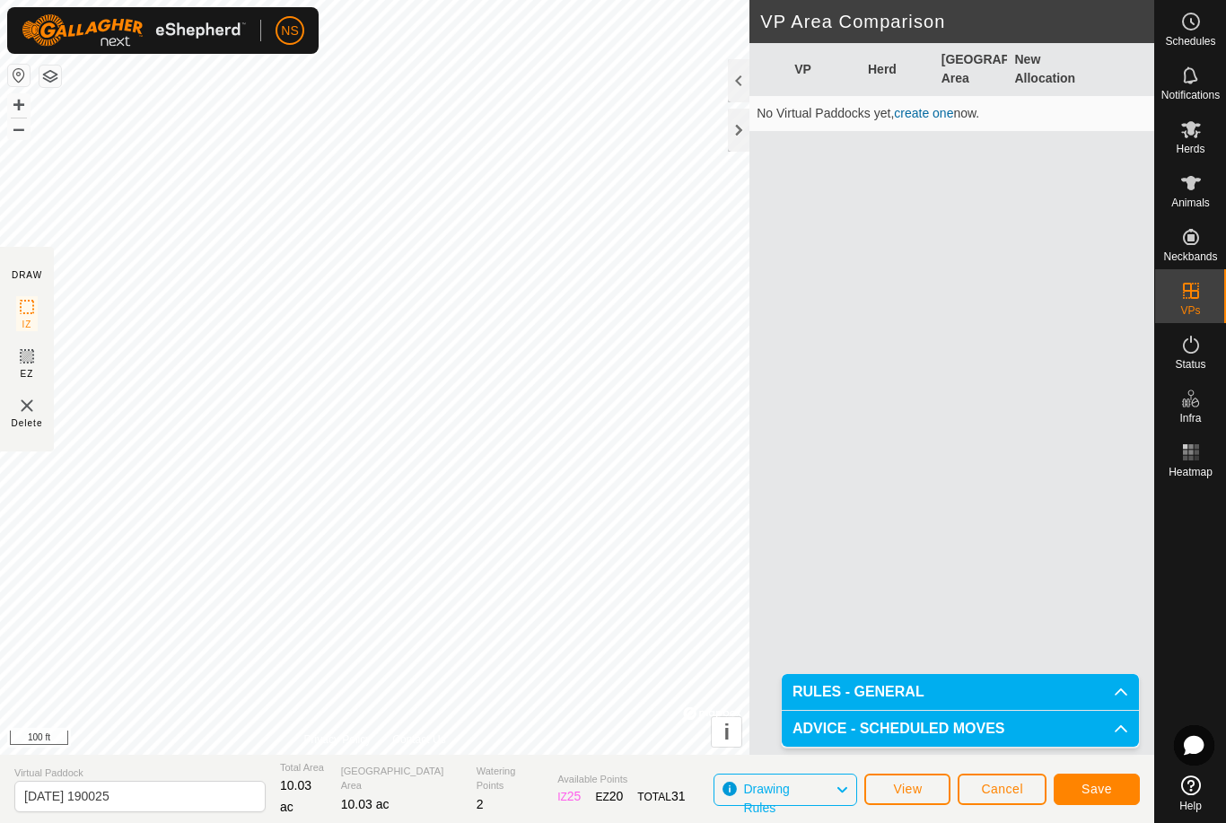
click at [914, 787] on span "View" at bounding box center [907, 789] width 29 height 14
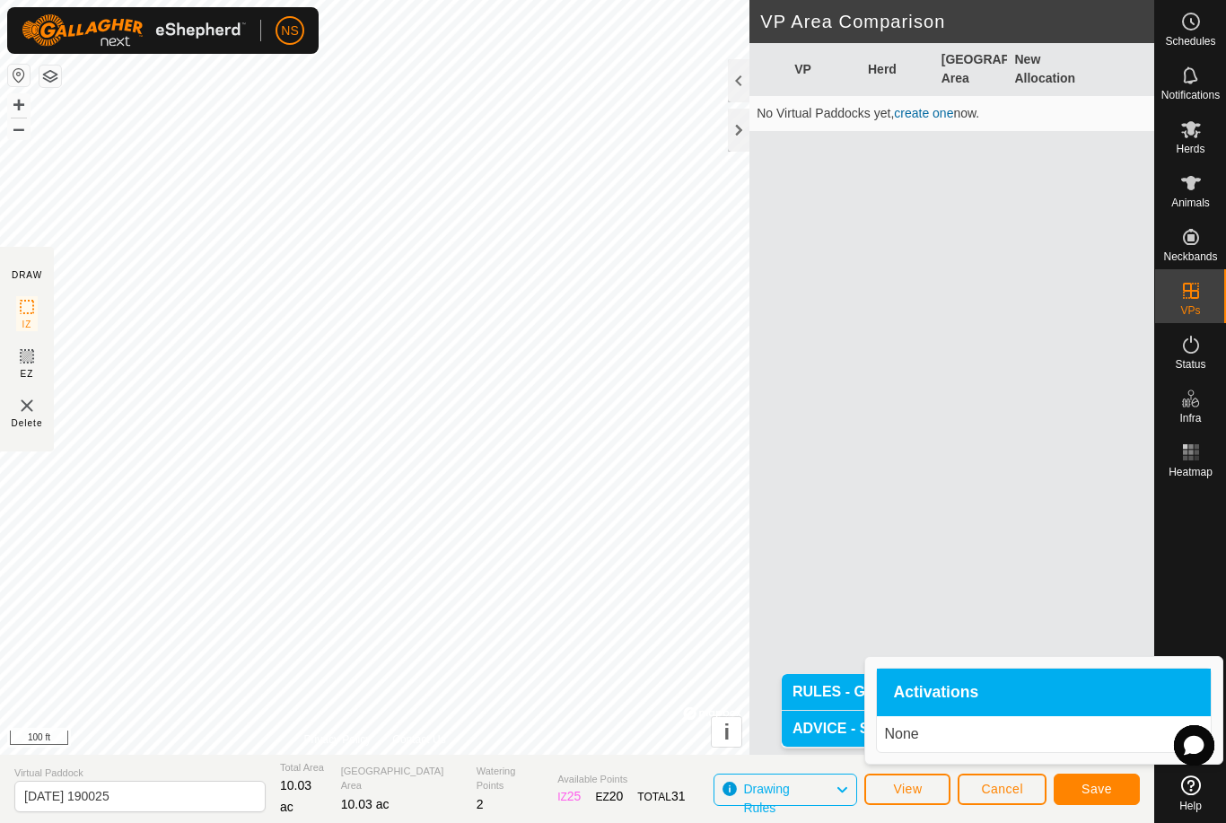
click at [1009, 788] on span "Cancel" at bounding box center [1002, 789] width 42 height 14
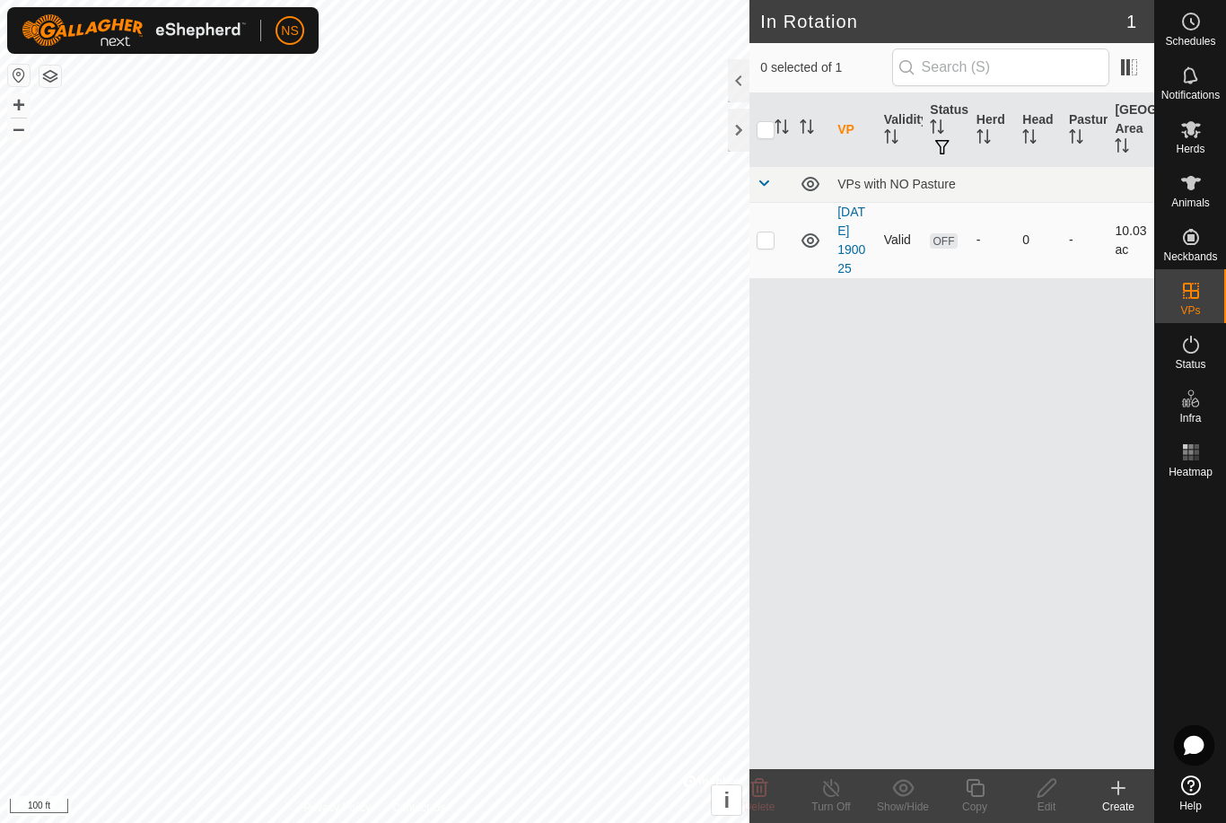
click at [943, 247] on span "OFF" at bounding box center [943, 240] width 27 height 15
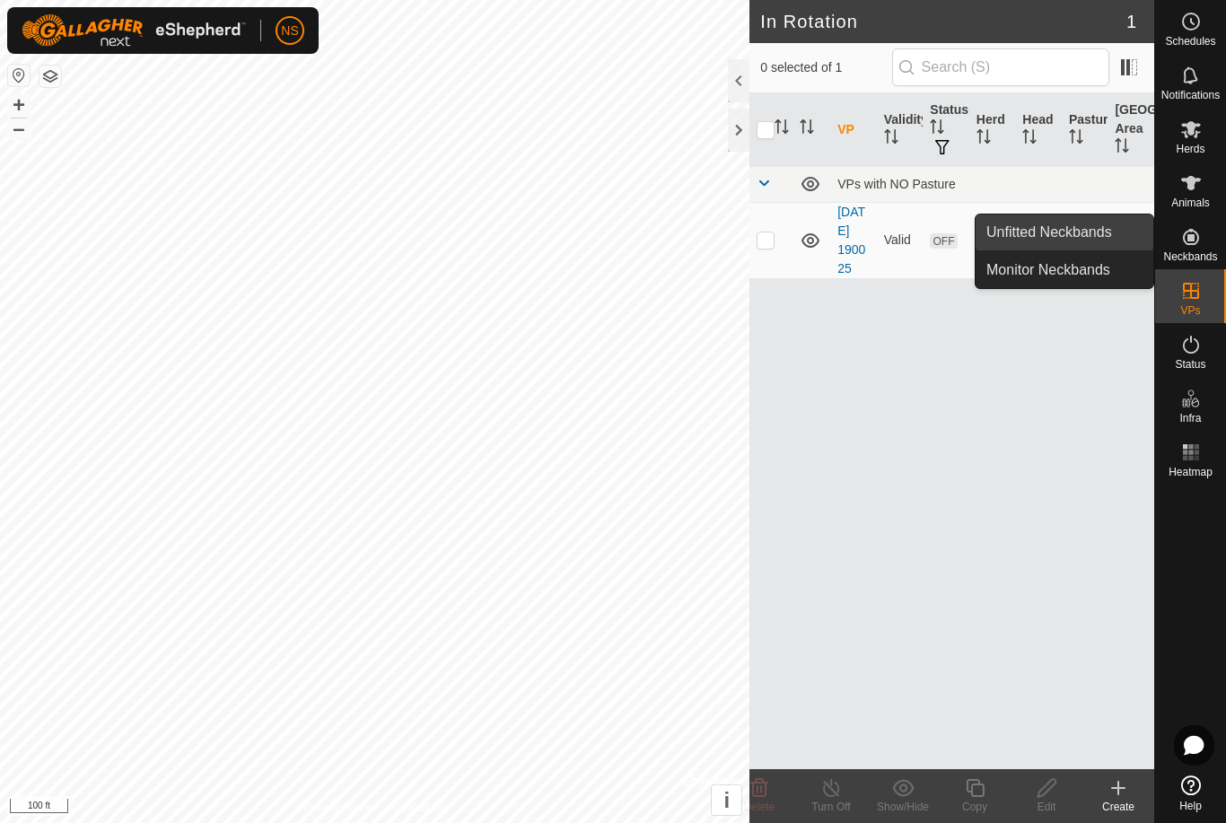
click at [1116, 239] on link "Unfitted Neckbands" at bounding box center [1065, 232] width 178 height 36
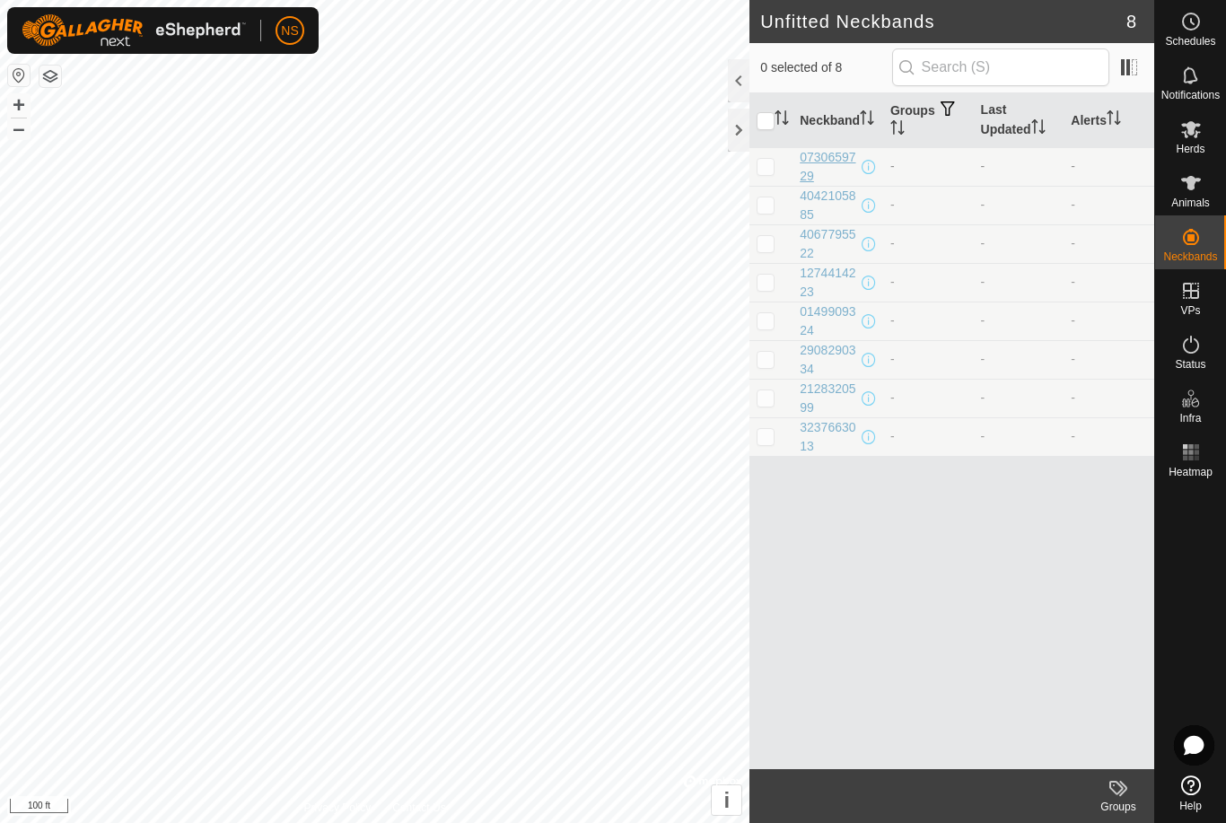
click at [816, 164] on div "0730659729" at bounding box center [829, 167] width 58 height 38
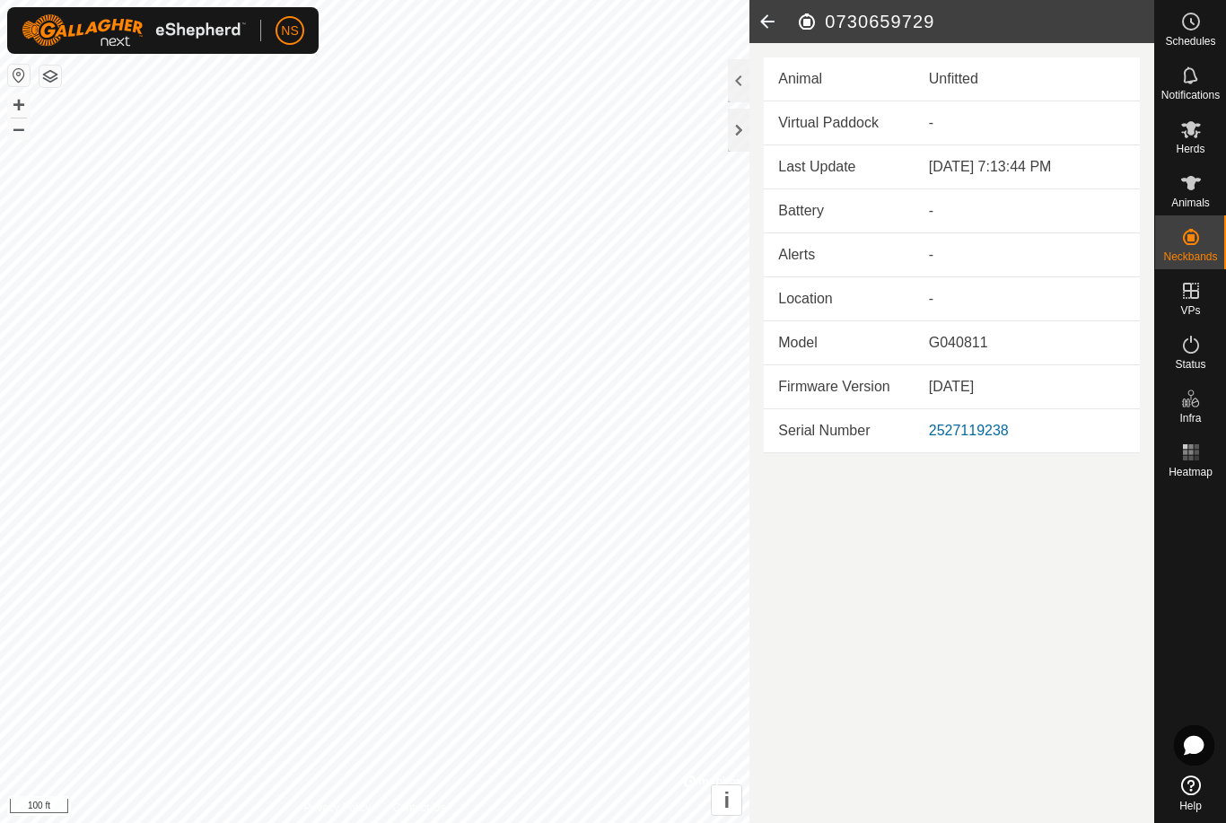
click at [767, 20] on icon at bounding box center [767, 21] width 36 height 43
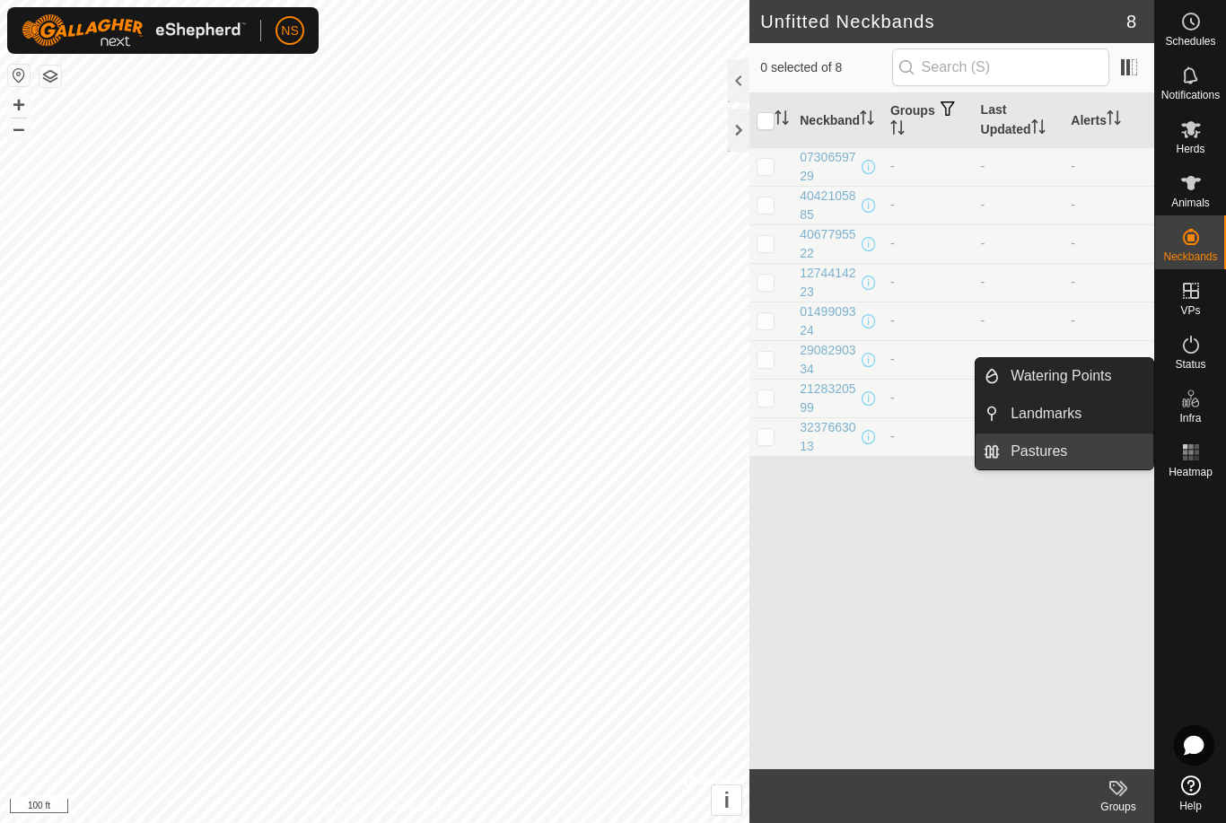
click at [1046, 455] on link "Pastures" at bounding box center [1076, 451] width 153 height 36
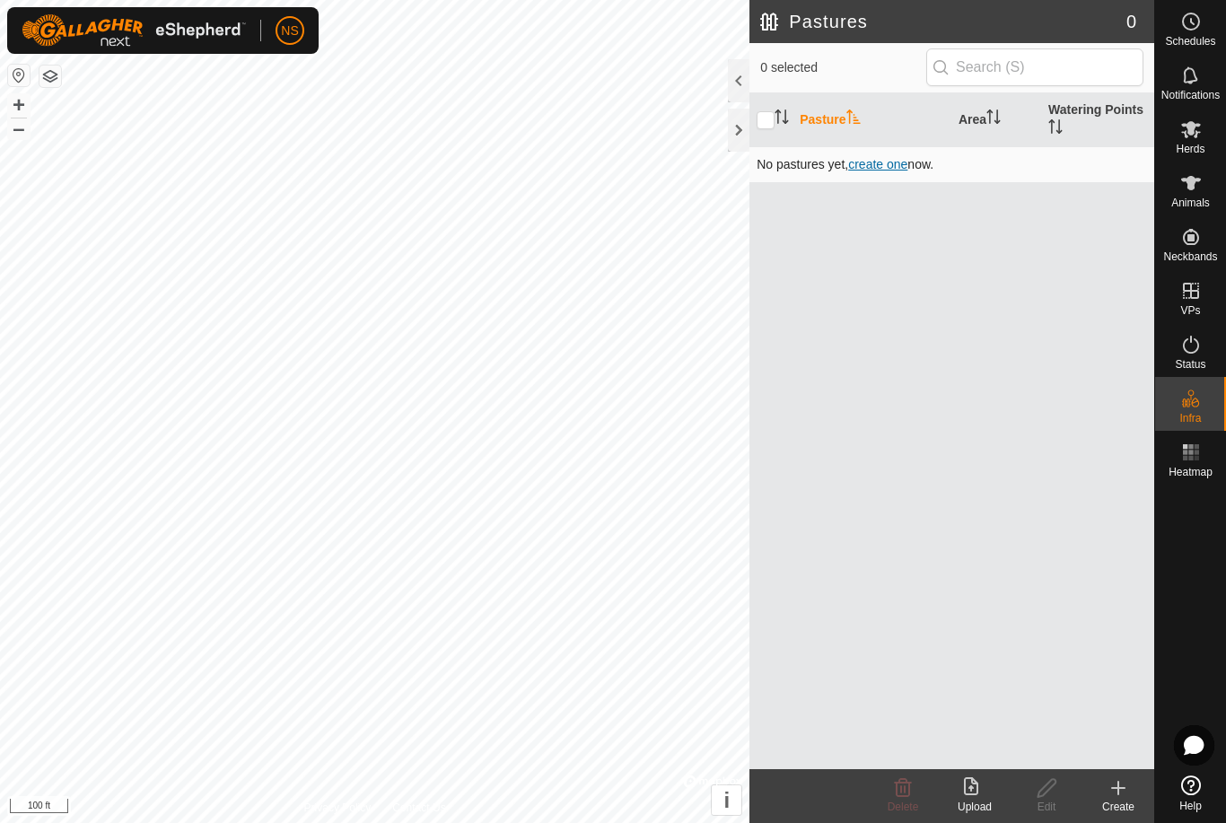
click at [864, 165] on span "create one" at bounding box center [877, 164] width 59 height 14
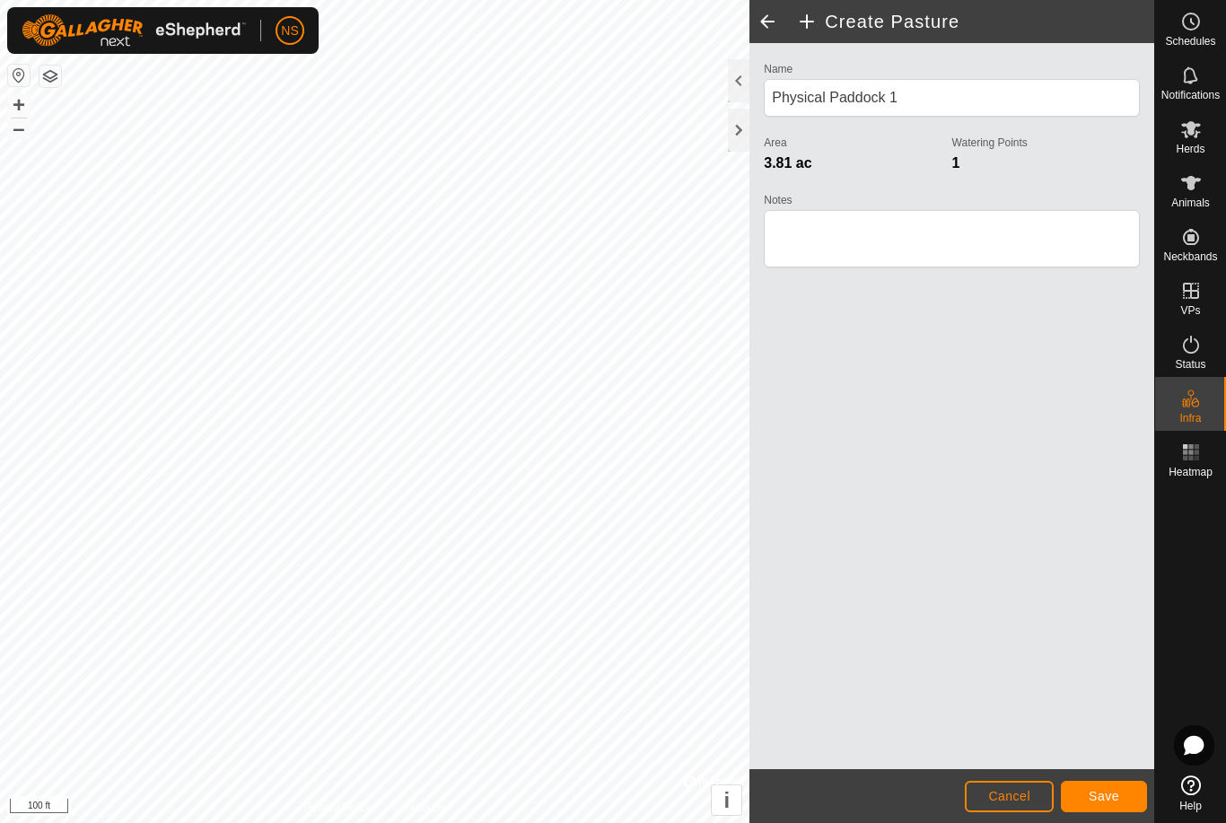
click at [1093, 798] on span "Save" at bounding box center [1104, 796] width 31 height 14
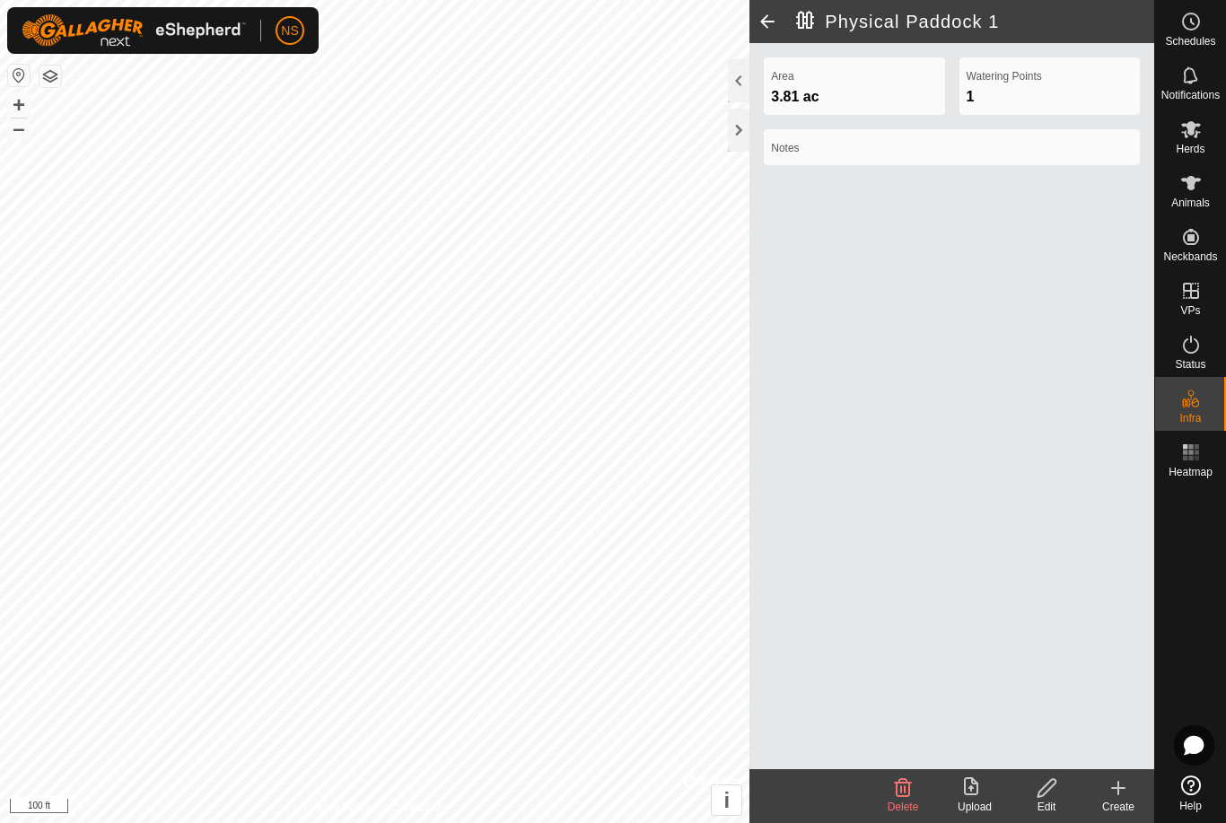
click at [1119, 805] on div "Create" at bounding box center [1118, 807] width 72 height 16
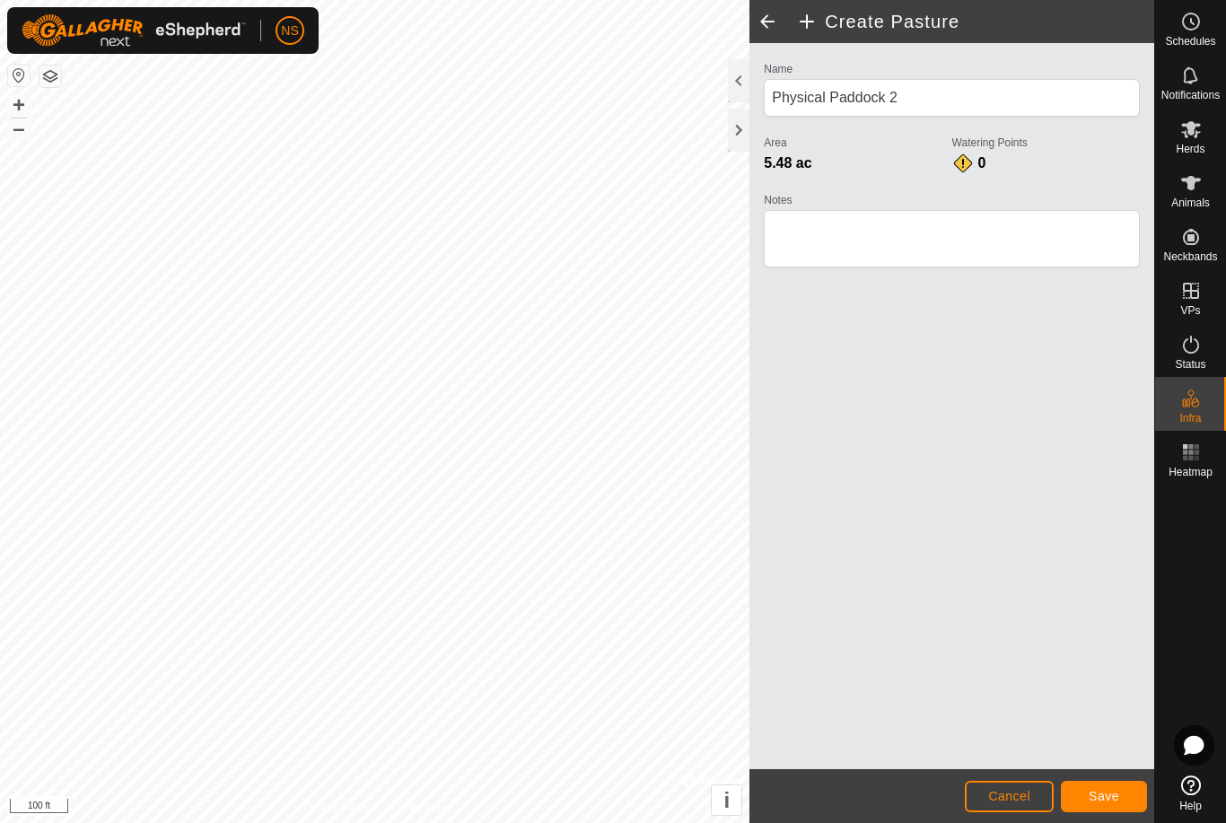
click at [1089, 795] on span "Save" at bounding box center [1104, 796] width 31 height 14
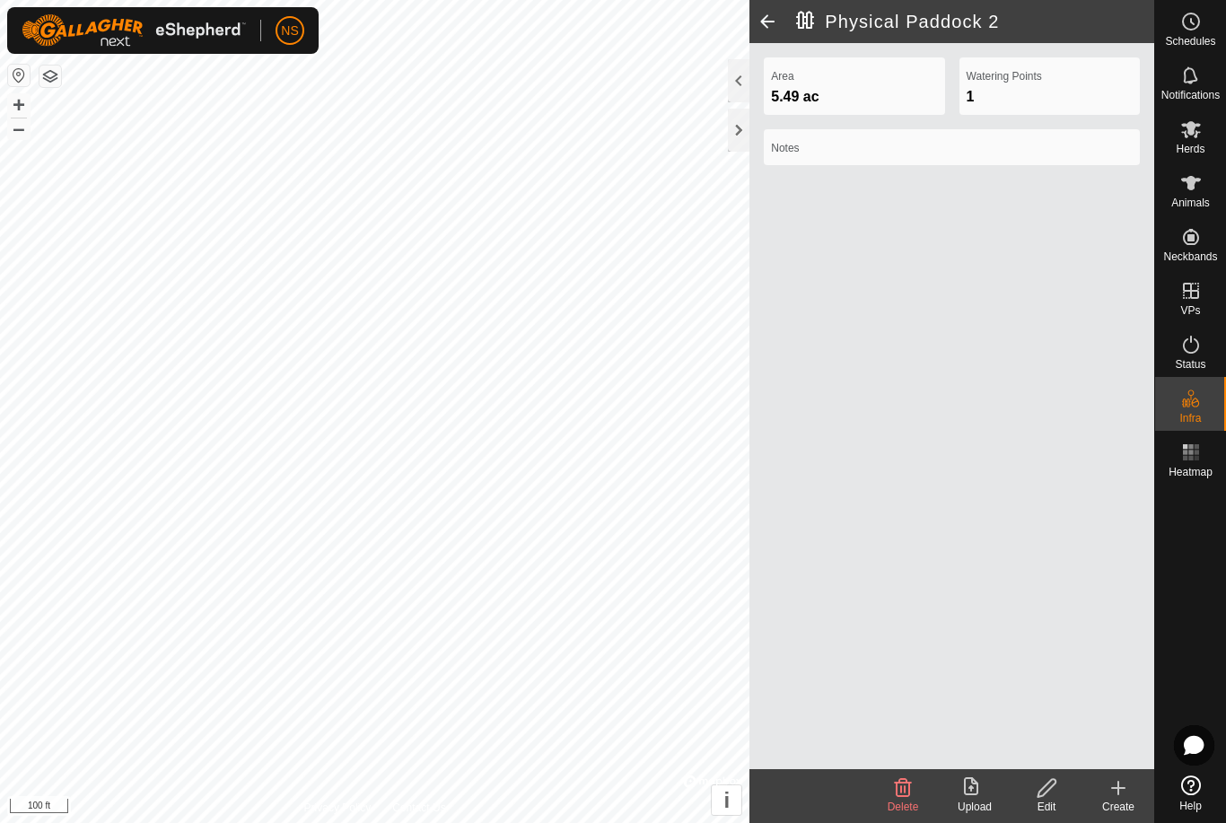
click at [771, 26] on span at bounding box center [767, 21] width 36 height 43
click at [766, 20] on span at bounding box center [767, 21] width 36 height 43
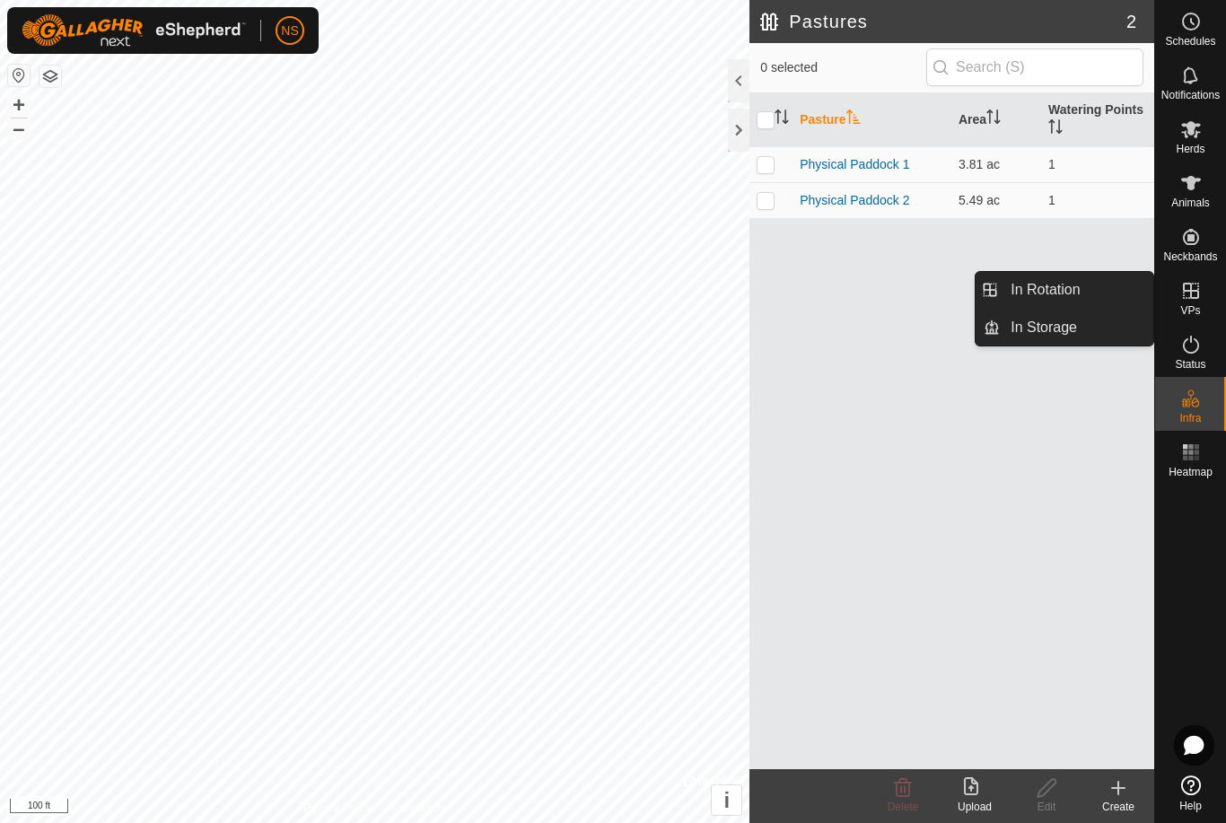
click at [1197, 296] on icon at bounding box center [1191, 291] width 16 height 16
click at [1034, 291] on link "In Rotation" at bounding box center [1076, 290] width 153 height 36
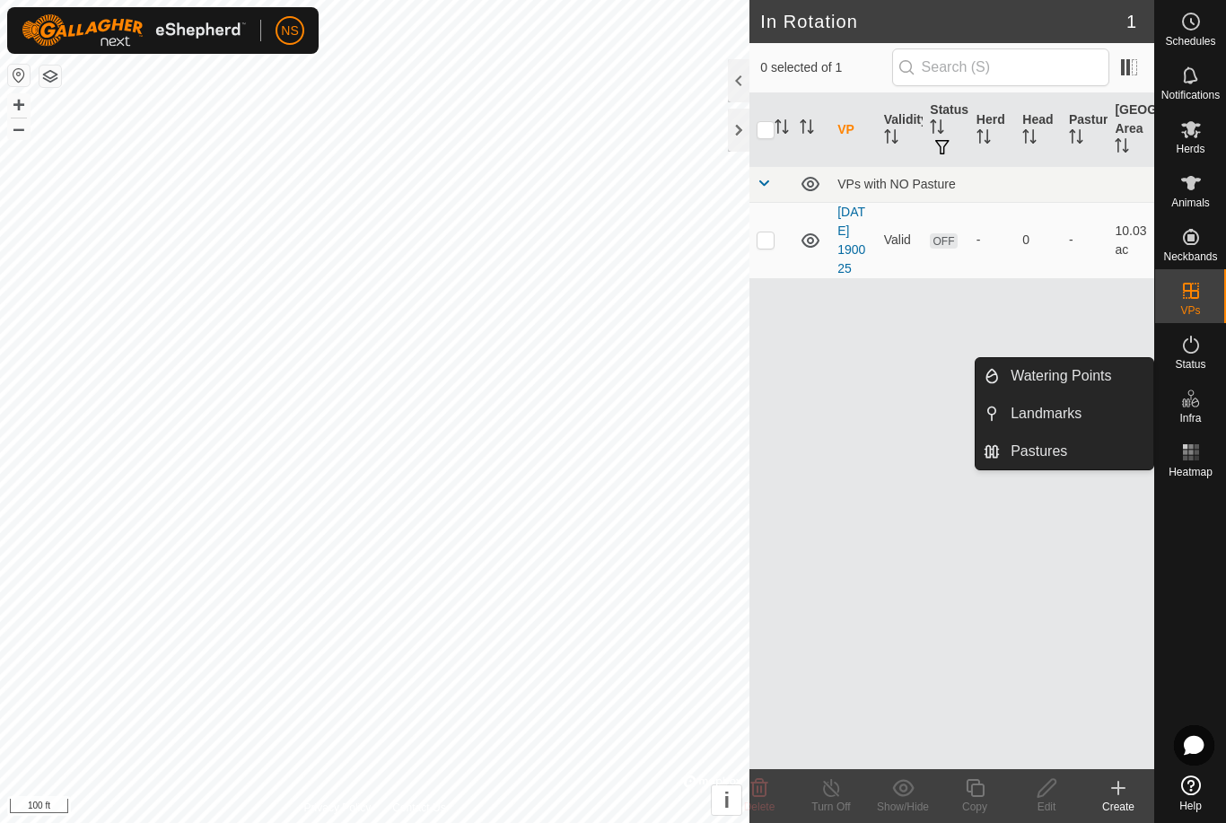
click at [1199, 397] on icon at bounding box center [1191, 399] width 22 height 22
click at [994, 455] on li "Pastures" at bounding box center [1065, 451] width 178 height 36
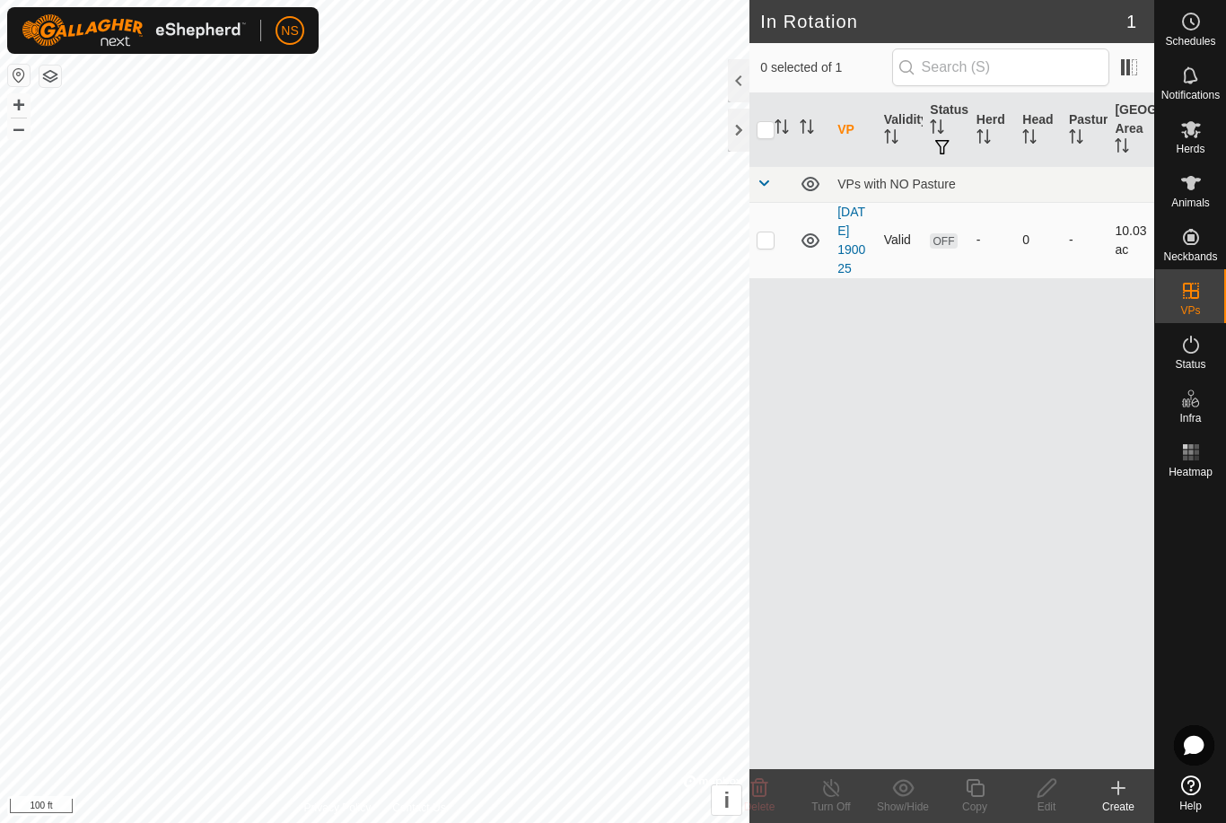
click at [761, 247] on p-checkbox at bounding box center [766, 239] width 18 height 14
checkbox input "true"
click at [762, 795] on icon at bounding box center [759, 788] width 17 height 18
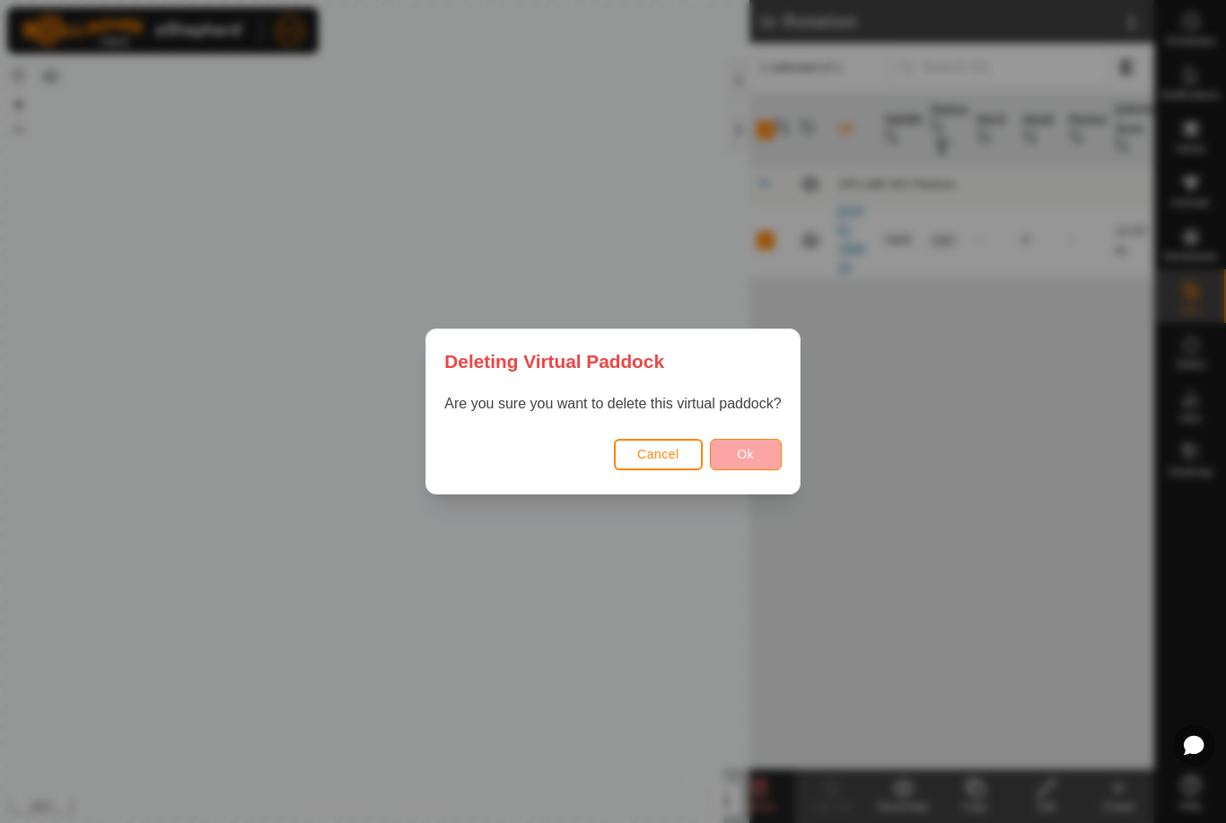
click at [757, 450] on button "Ok" at bounding box center [746, 454] width 72 height 31
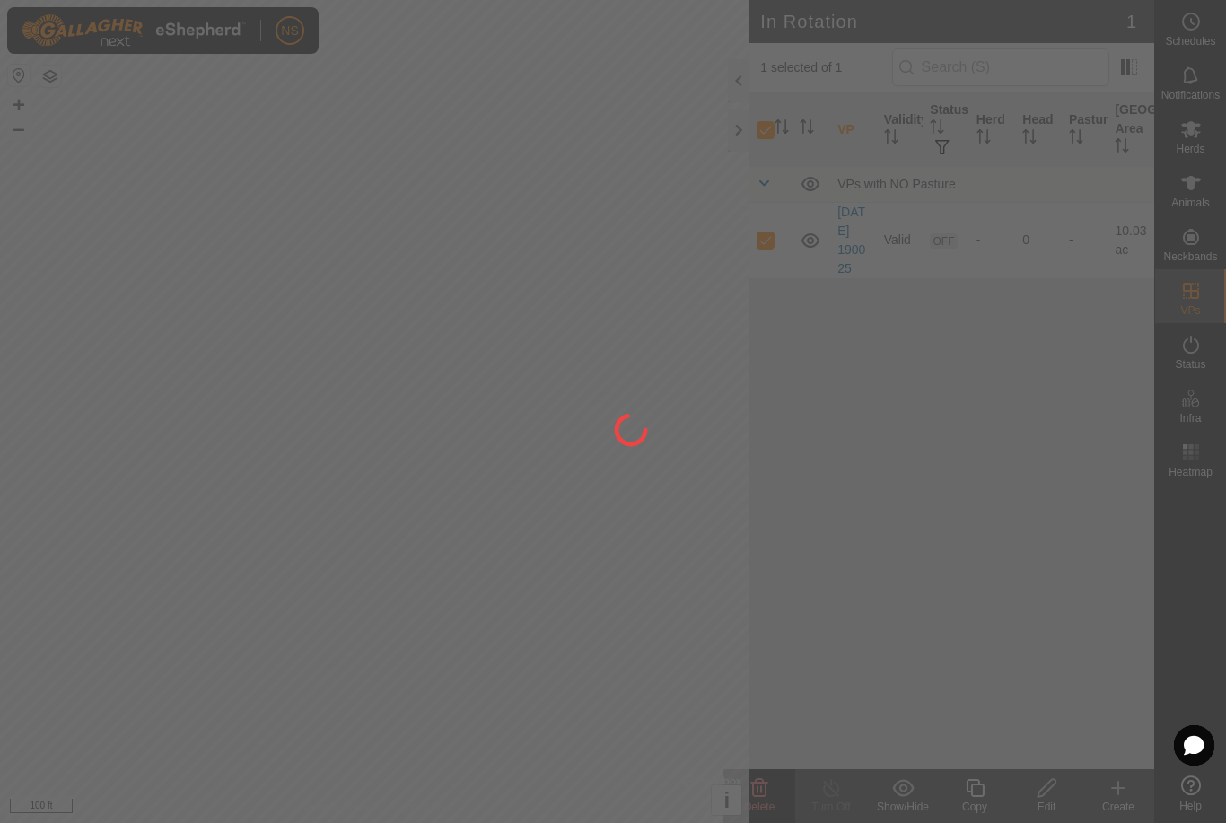
checkbox input "false"
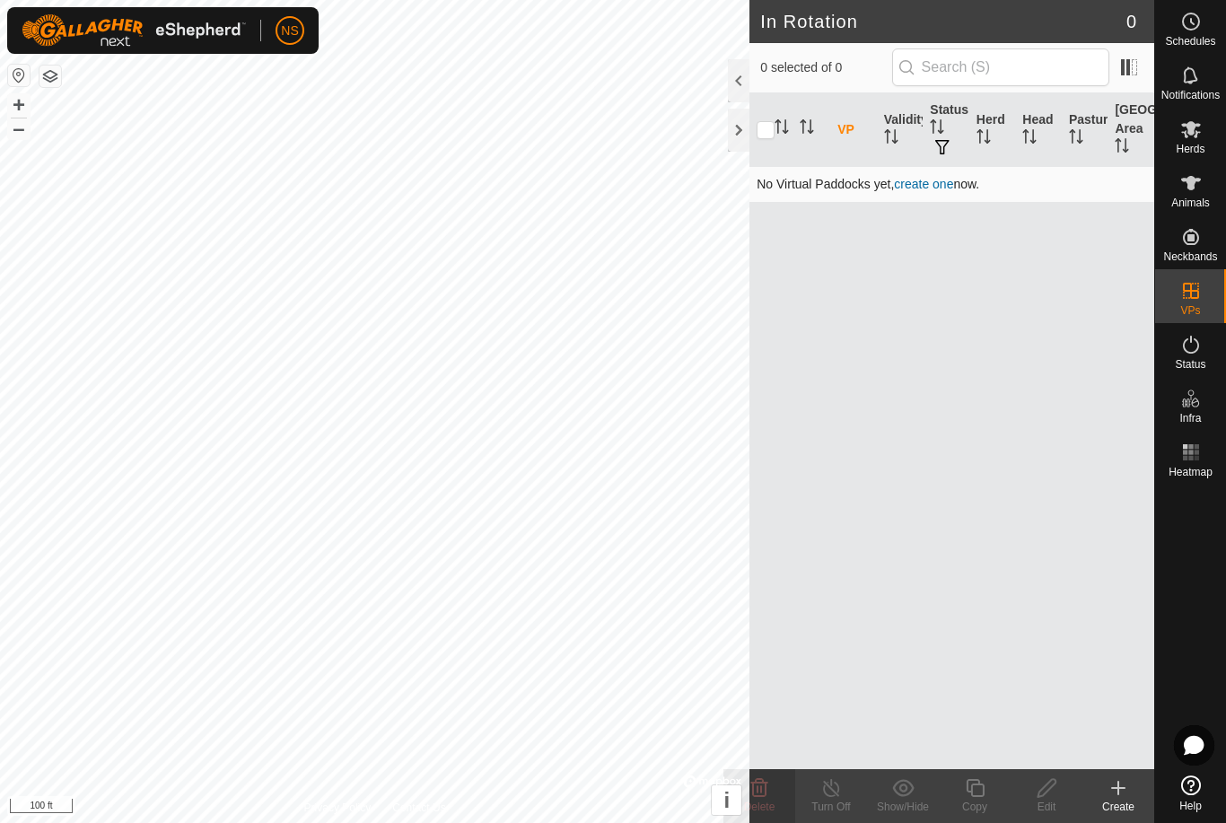
click at [929, 185] on link "create one" at bounding box center [923, 184] width 59 height 14
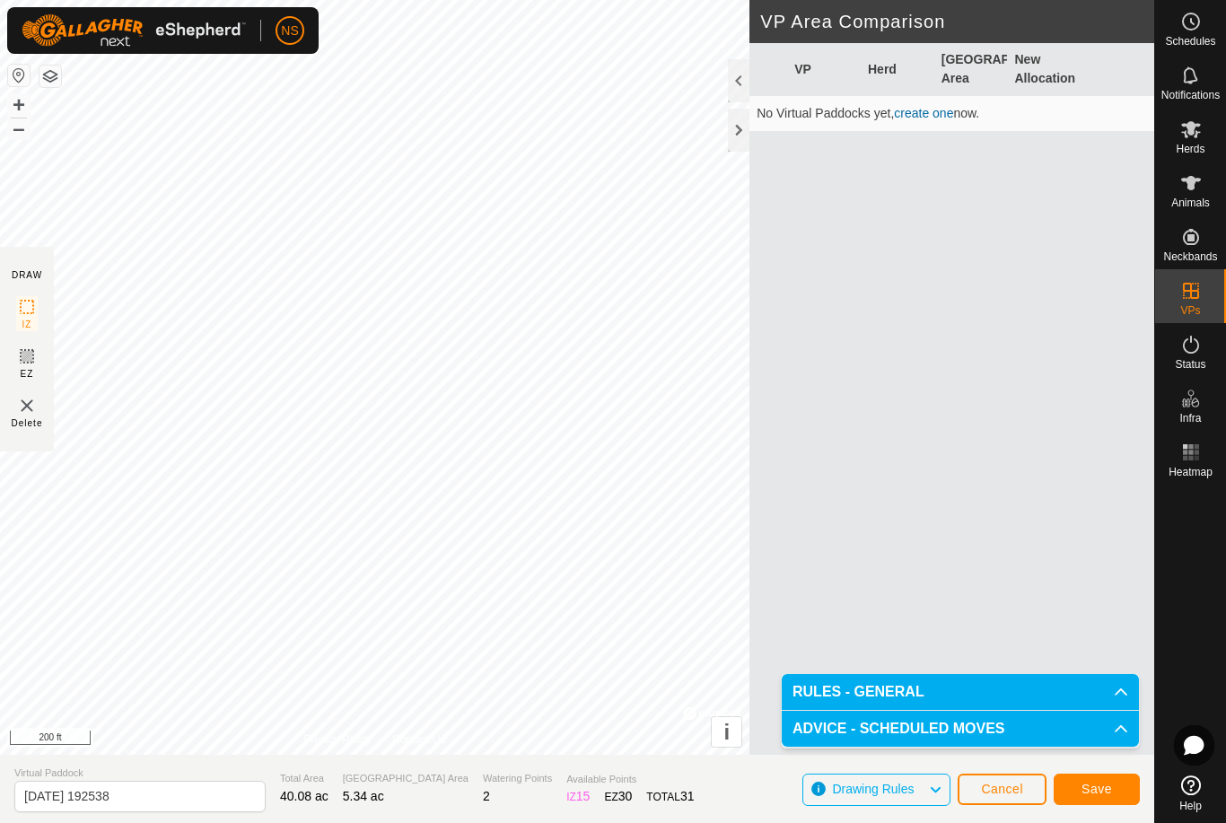
click at [1113, 795] on button "Save" at bounding box center [1097, 789] width 86 height 31
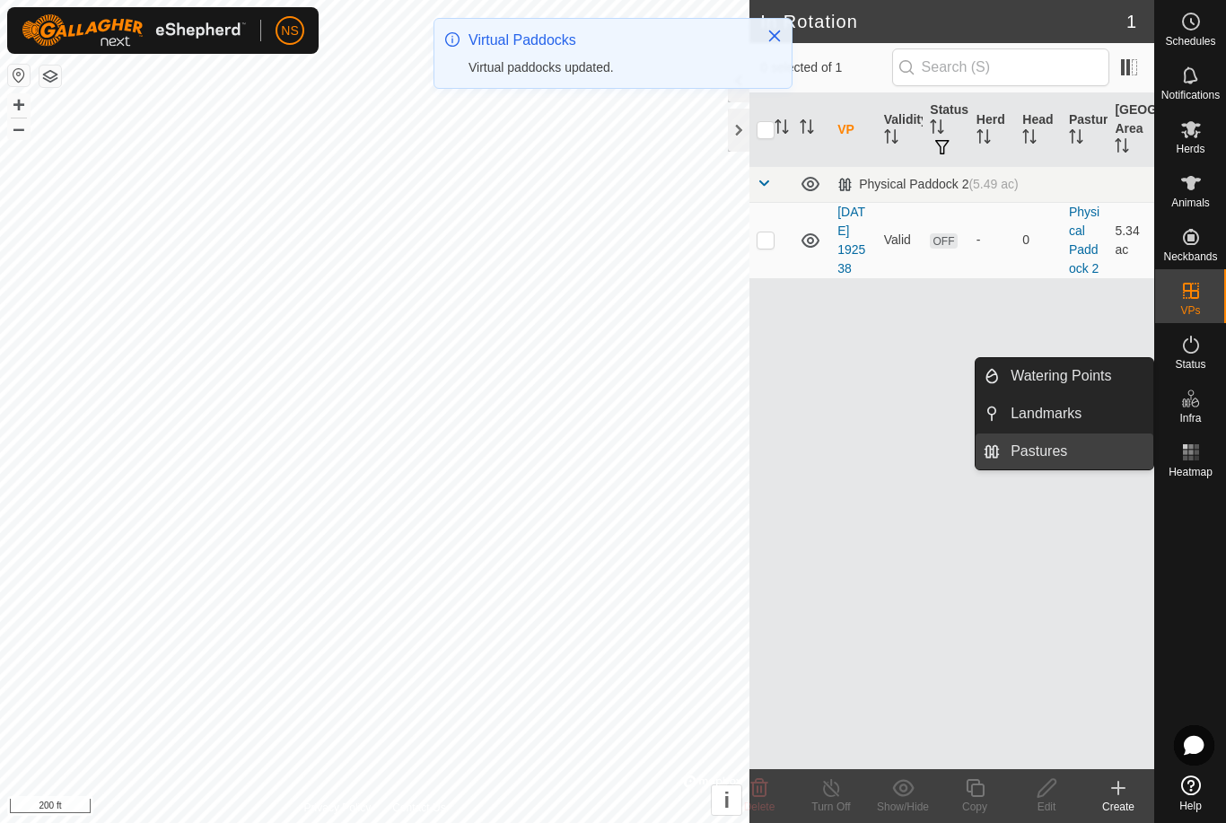
click at [1050, 449] on span "Pastures" at bounding box center [1039, 452] width 57 height 22
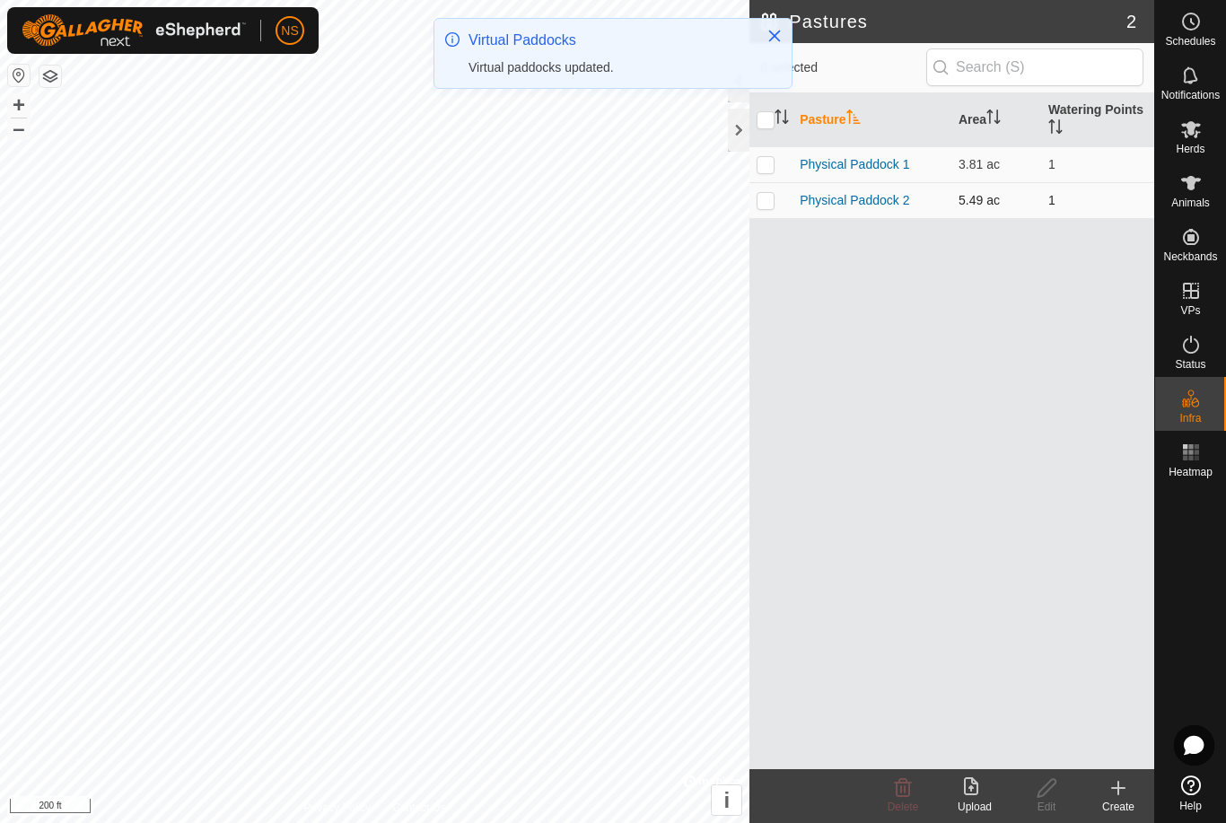
click at [766, 211] on td at bounding box center [770, 200] width 43 height 36
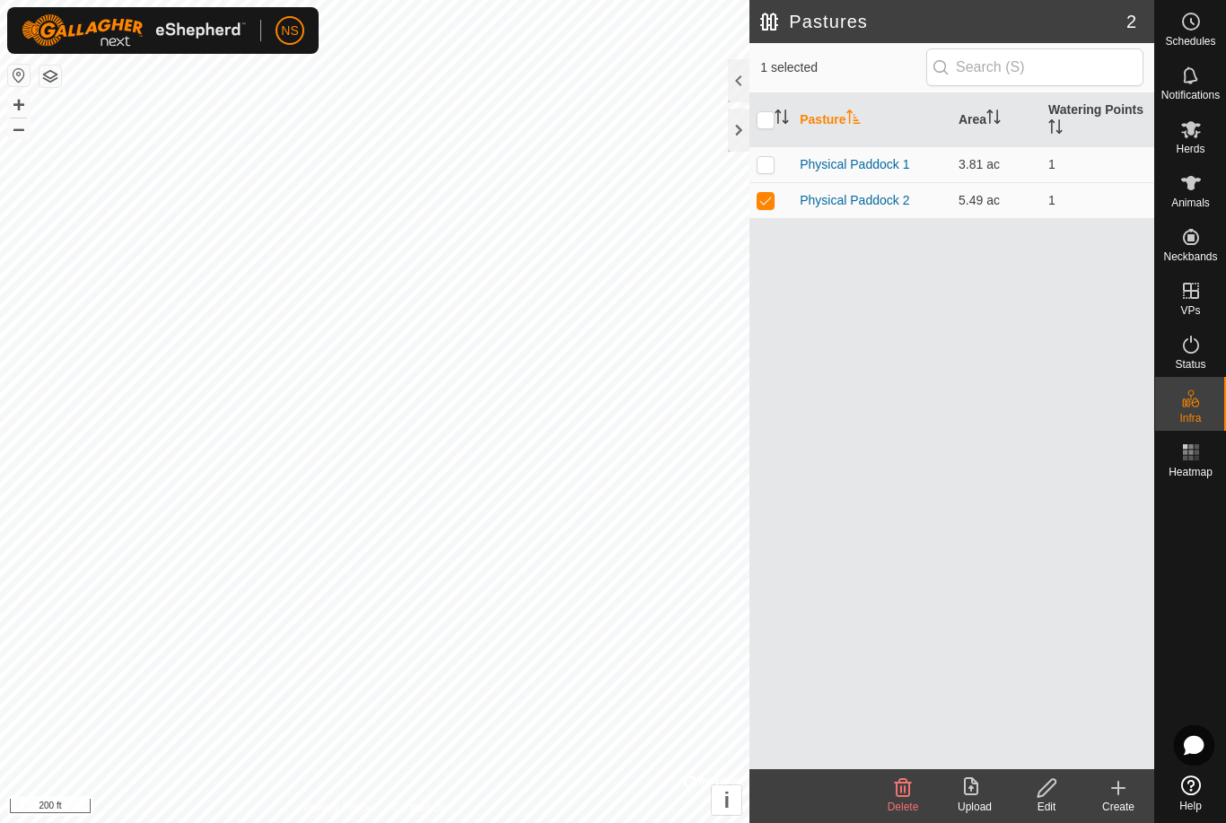
click at [909, 803] on span "Delete" at bounding box center [903, 807] width 31 height 13
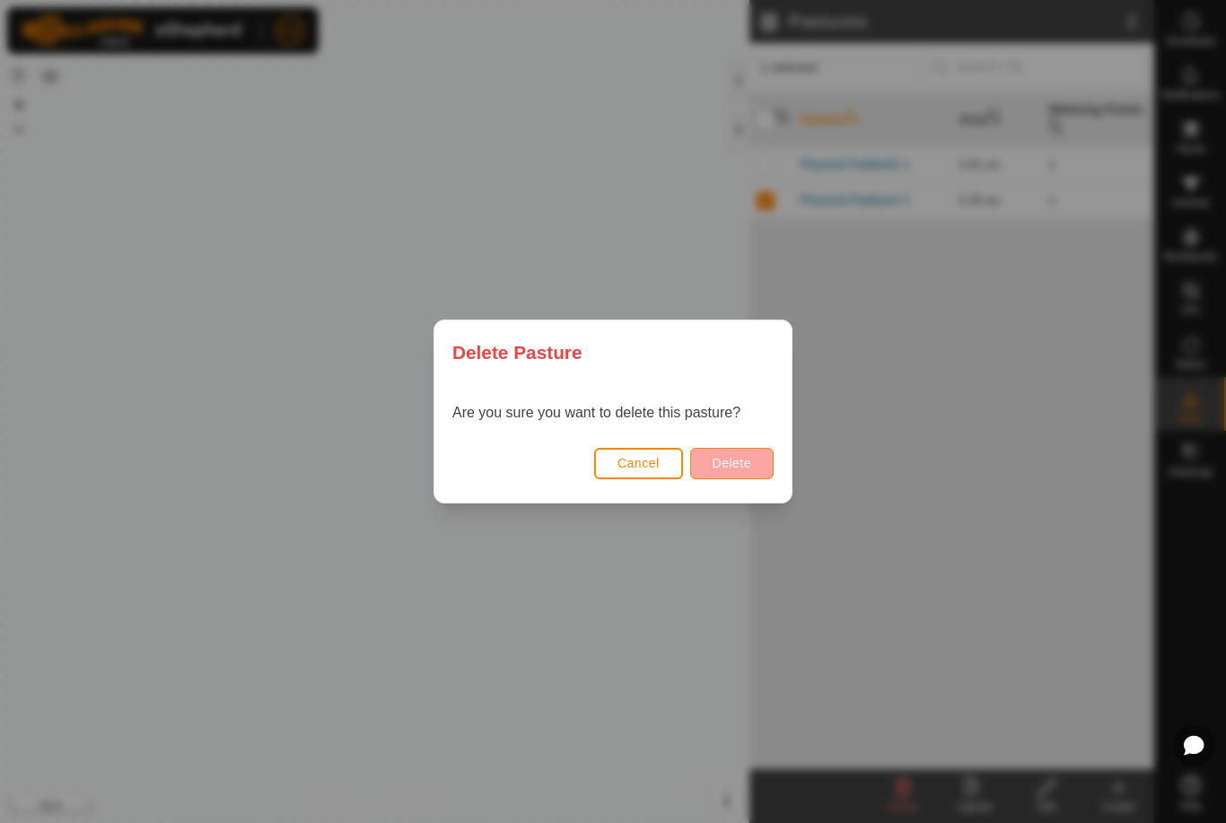
click at [740, 459] on span "Delete" at bounding box center [732, 463] width 39 height 14
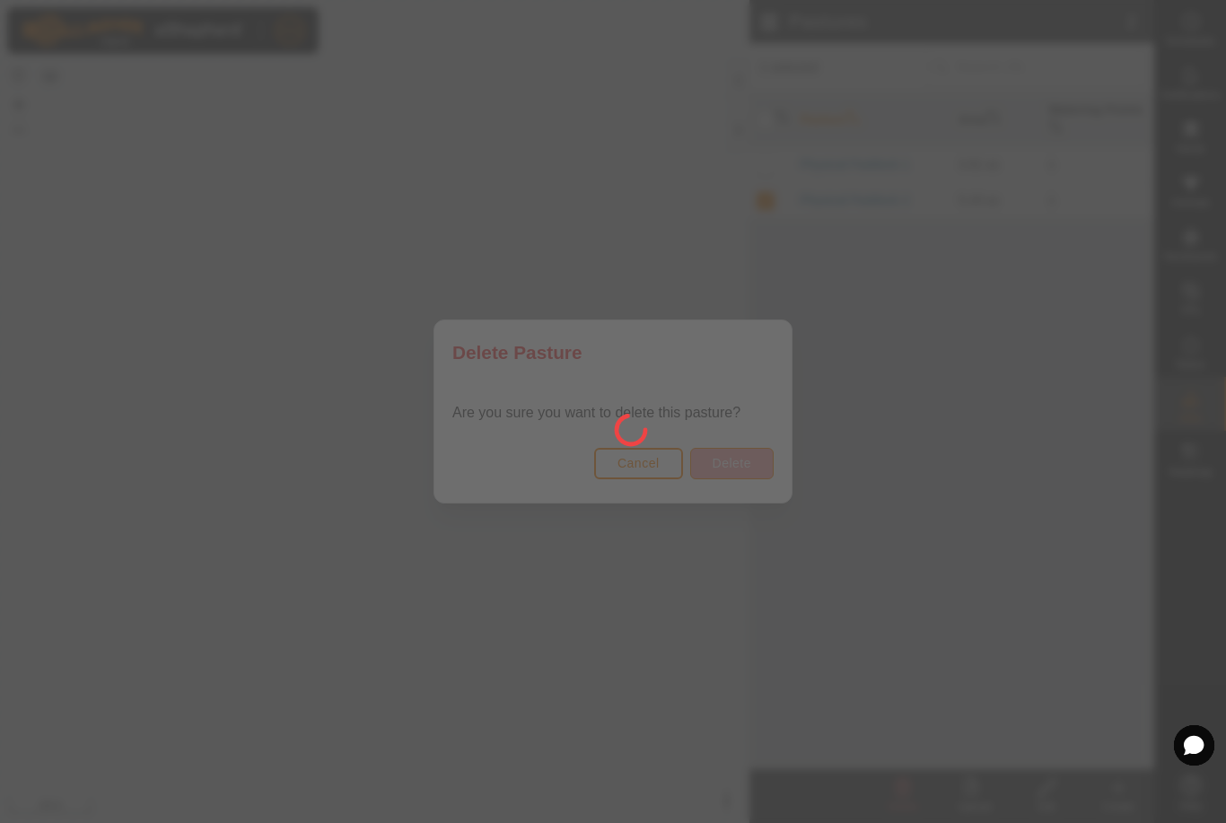
checkbox input "false"
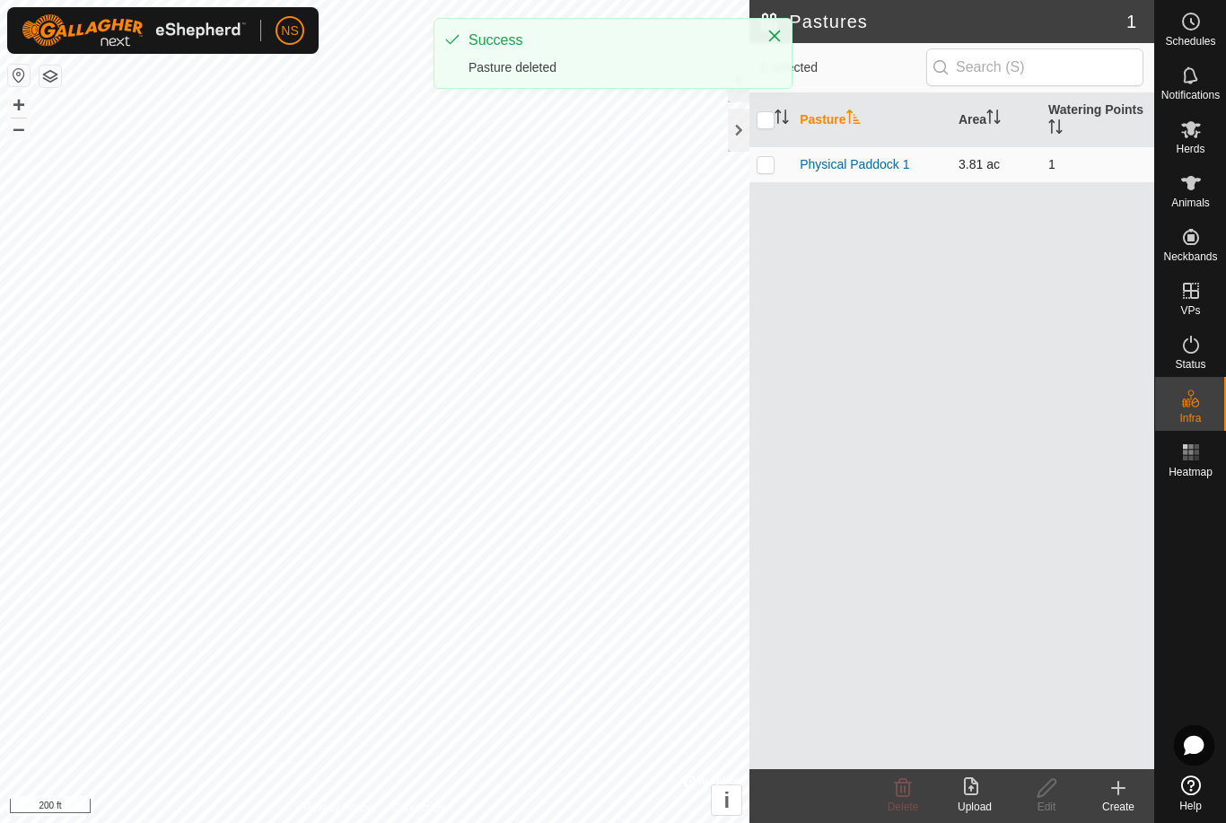
click at [766, 169] on p-checkbox at bounding box center [766, 164] width 18 height 14
checkbox input "true"
click at [905, 792] on icon at bounding box center [903, 788] width 17 height 18
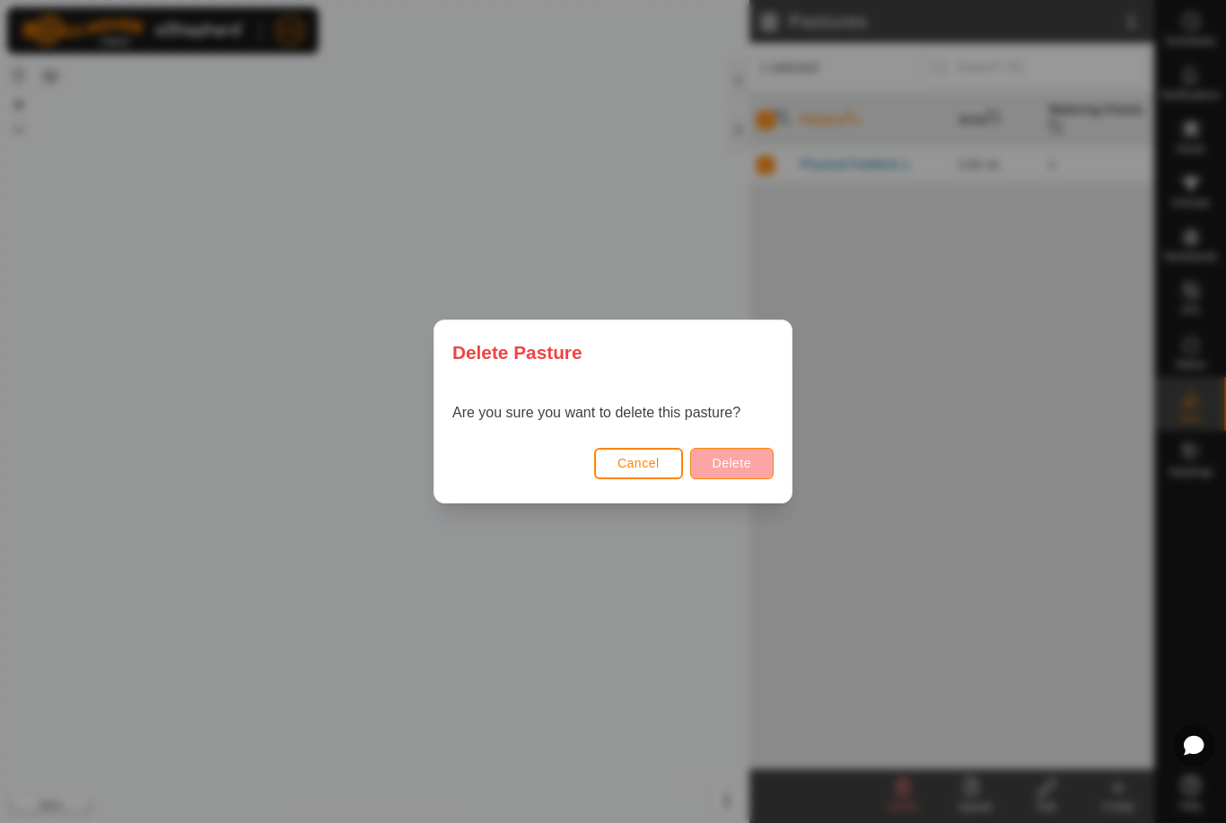
click at [735, 458] on span "Delete" at bounding box center [732, 463] width 39 height 14
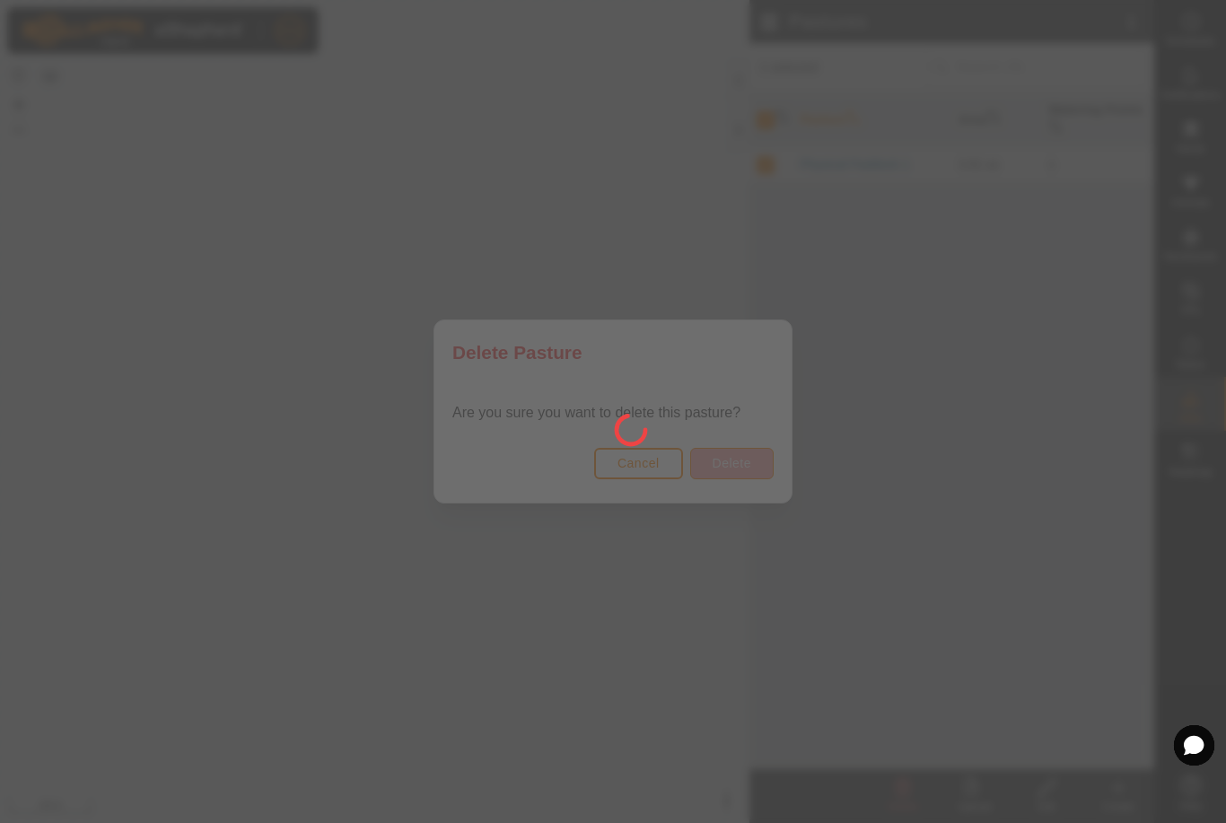
checkbox input "false"
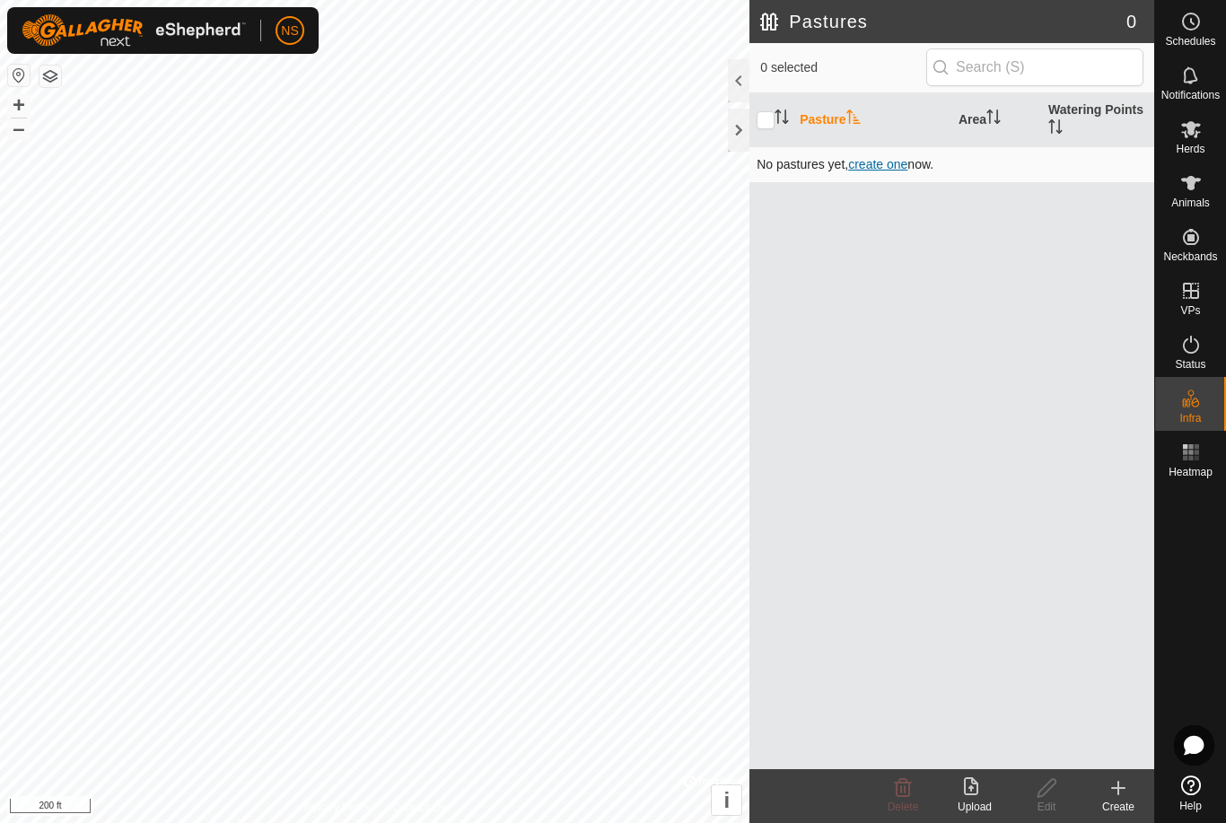
click at [890, 170] on span "create one" at bounding box center [877, 164] width 59 height 14
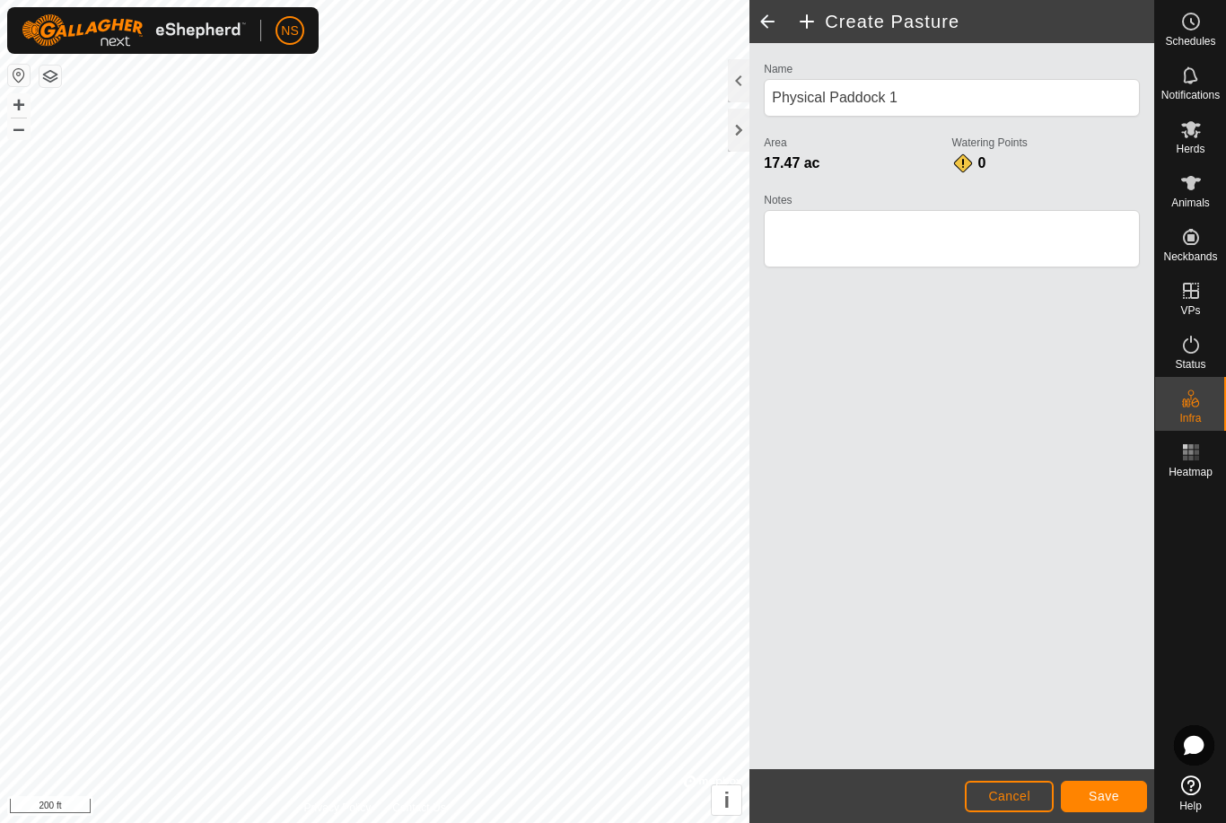
click at [1099, 802] on span "Save" at bounding box center [1104, 796] width 31 height 14
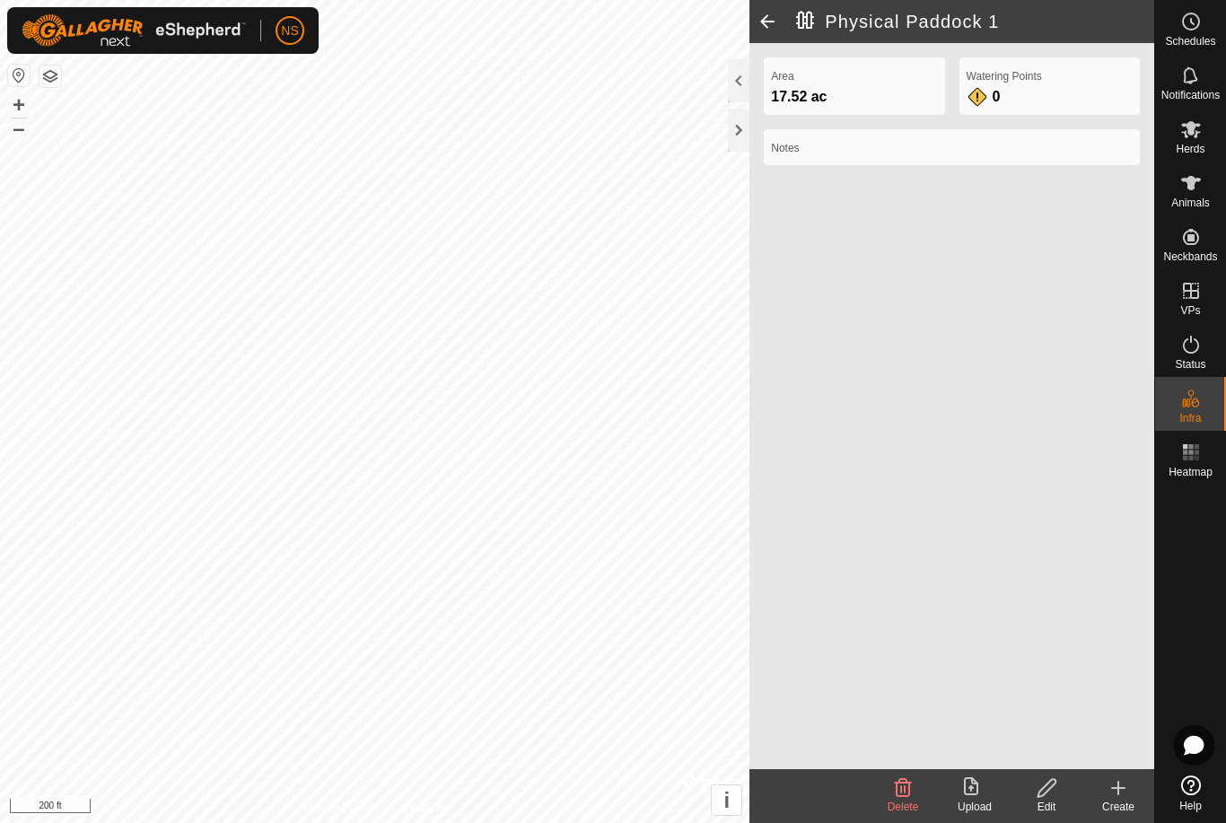
click at [1113, 794] on icon at bounding box center [1118, 788] width 22 height 22
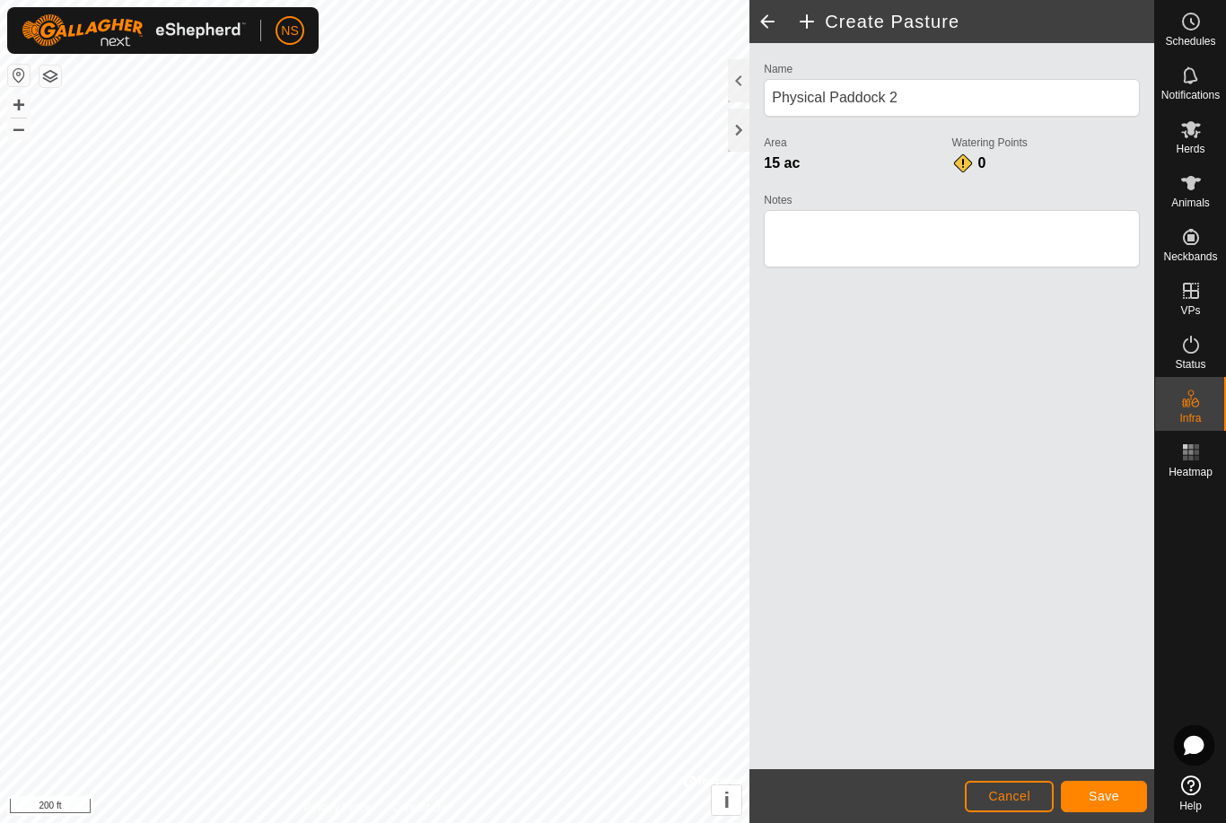
click at [1113, 785] on button "Save" at bounding box center [1104, 796] width 86 height 31
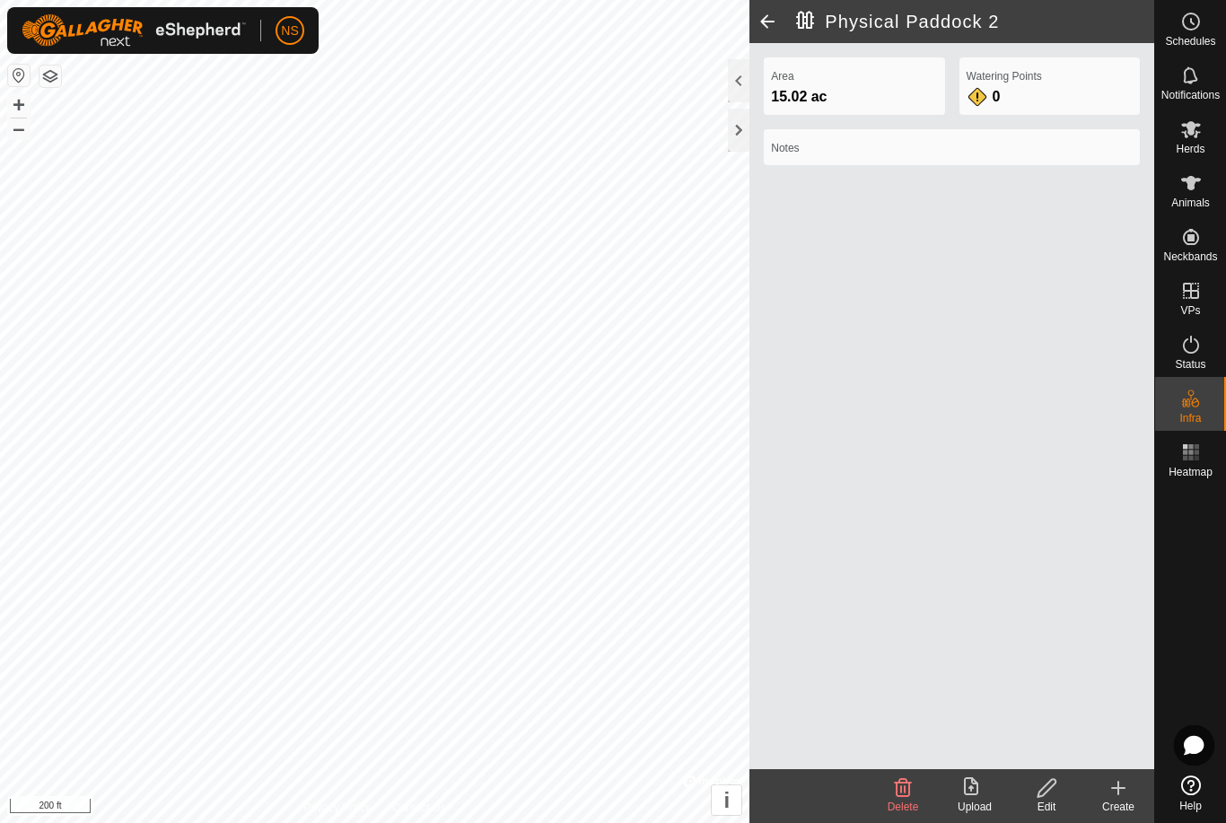
click at [1123, 810] on div "Create" at bounding box center [1118, 807] width 72 height 16
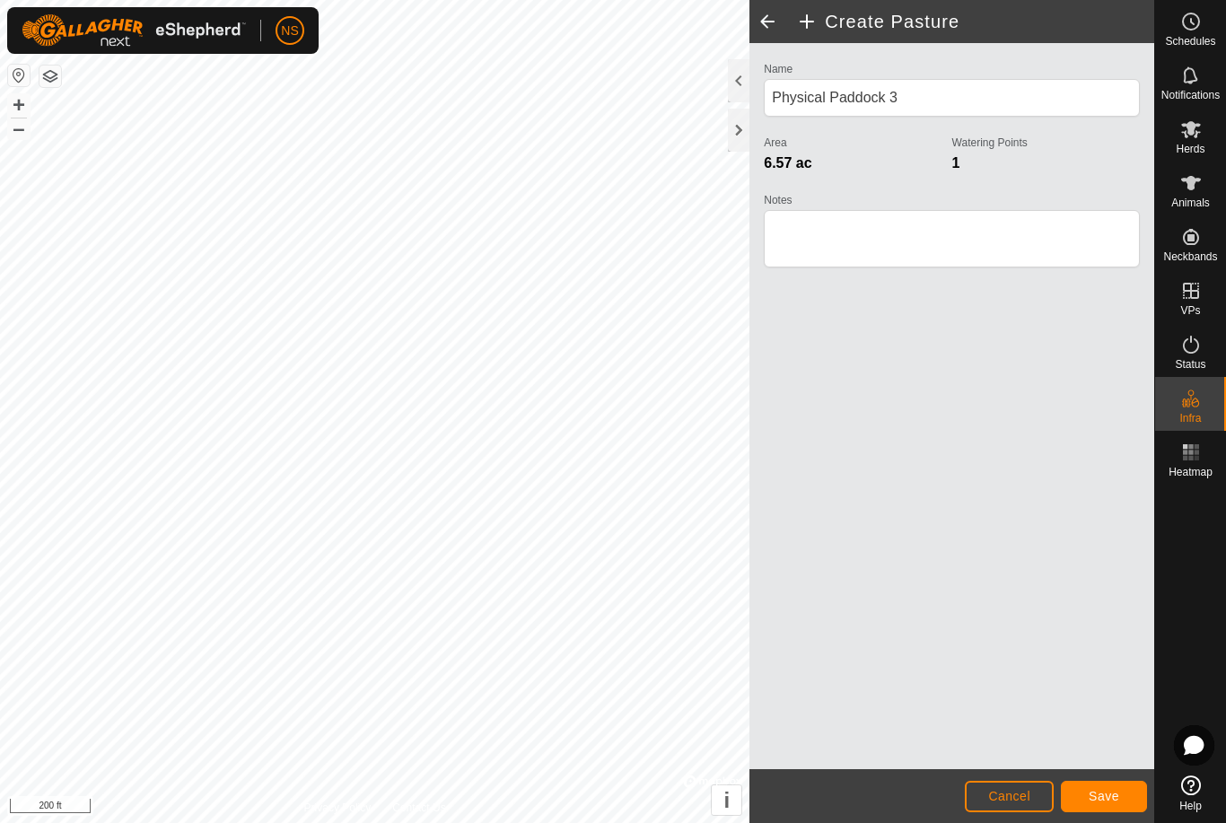
click at [1095, 805] on button "Save" at bounding box center [1104, 796] width 86 height 31
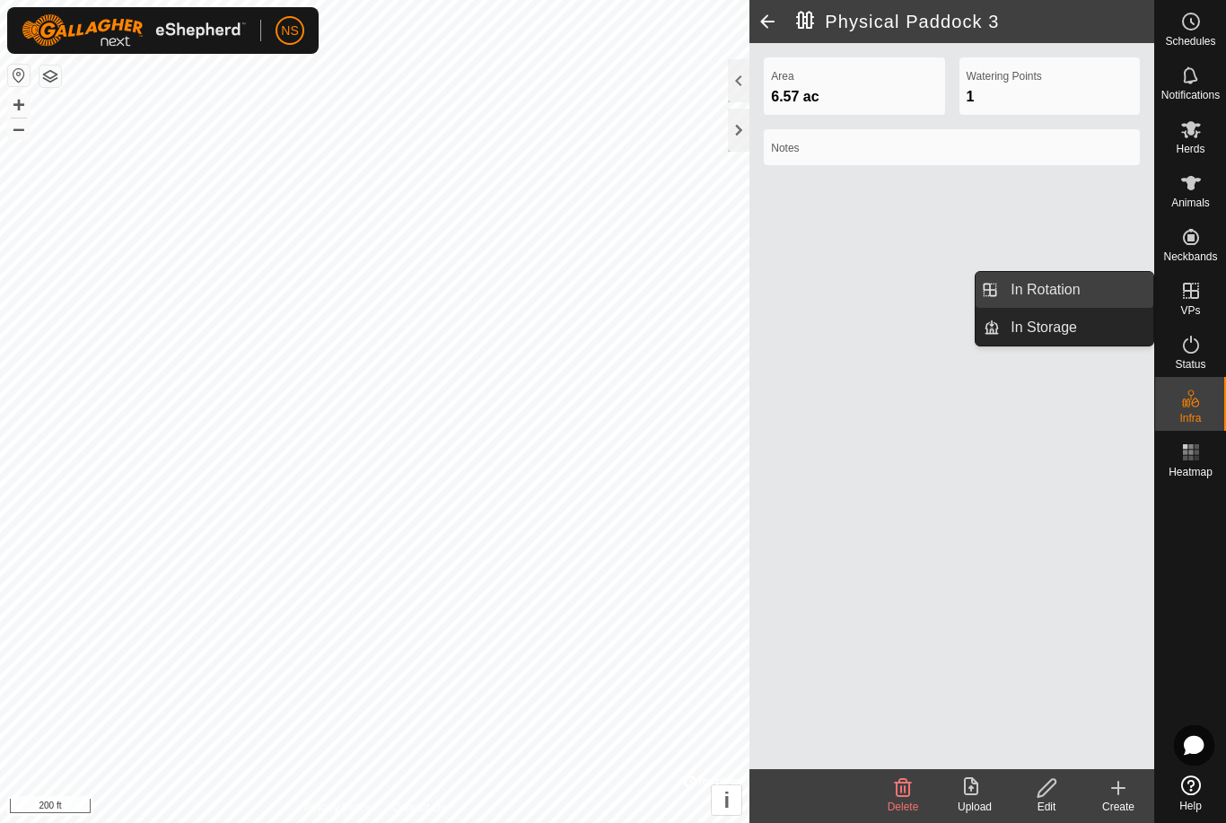
click at [1059, 291] on span "In Rotation" at bounding box center [1045, 290] width 69 height 22
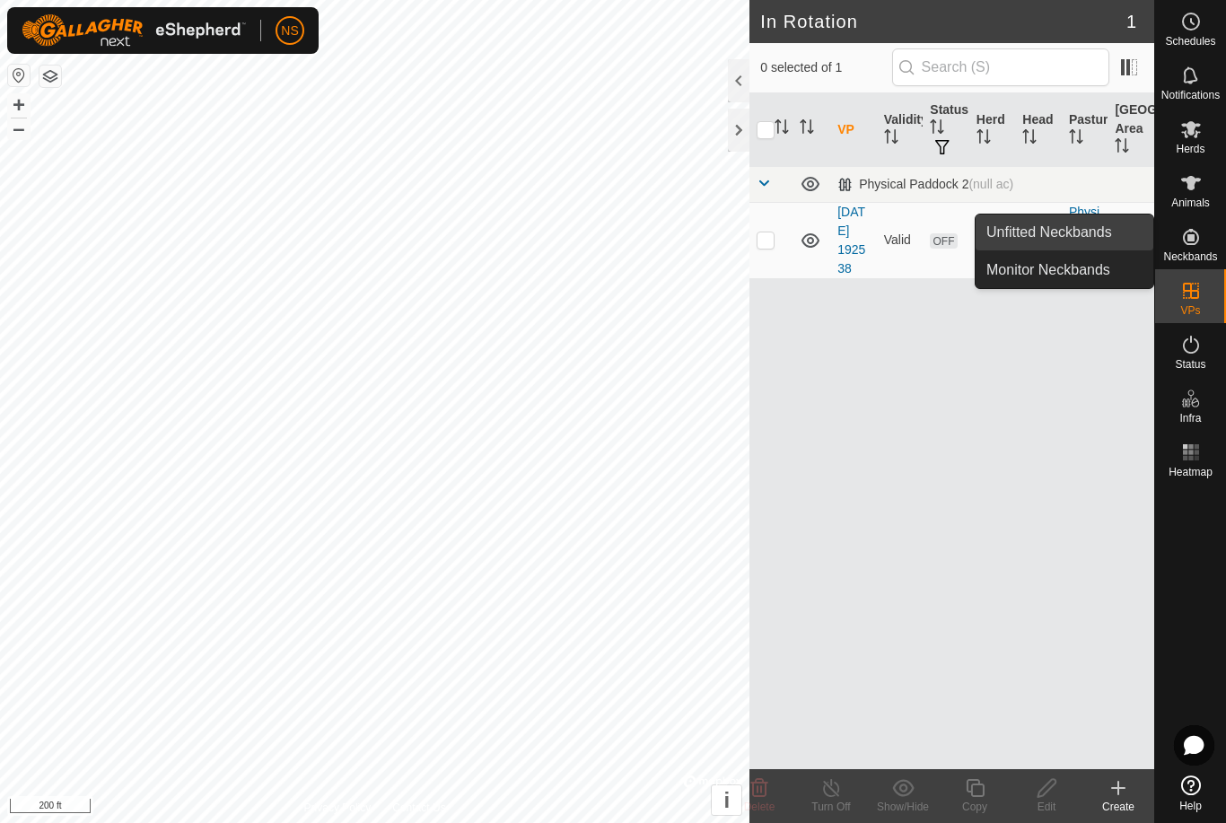
click at [1081, 236] on span "Unfitted Neckbands" at bounding box center [1049, 233] width 126 height 22
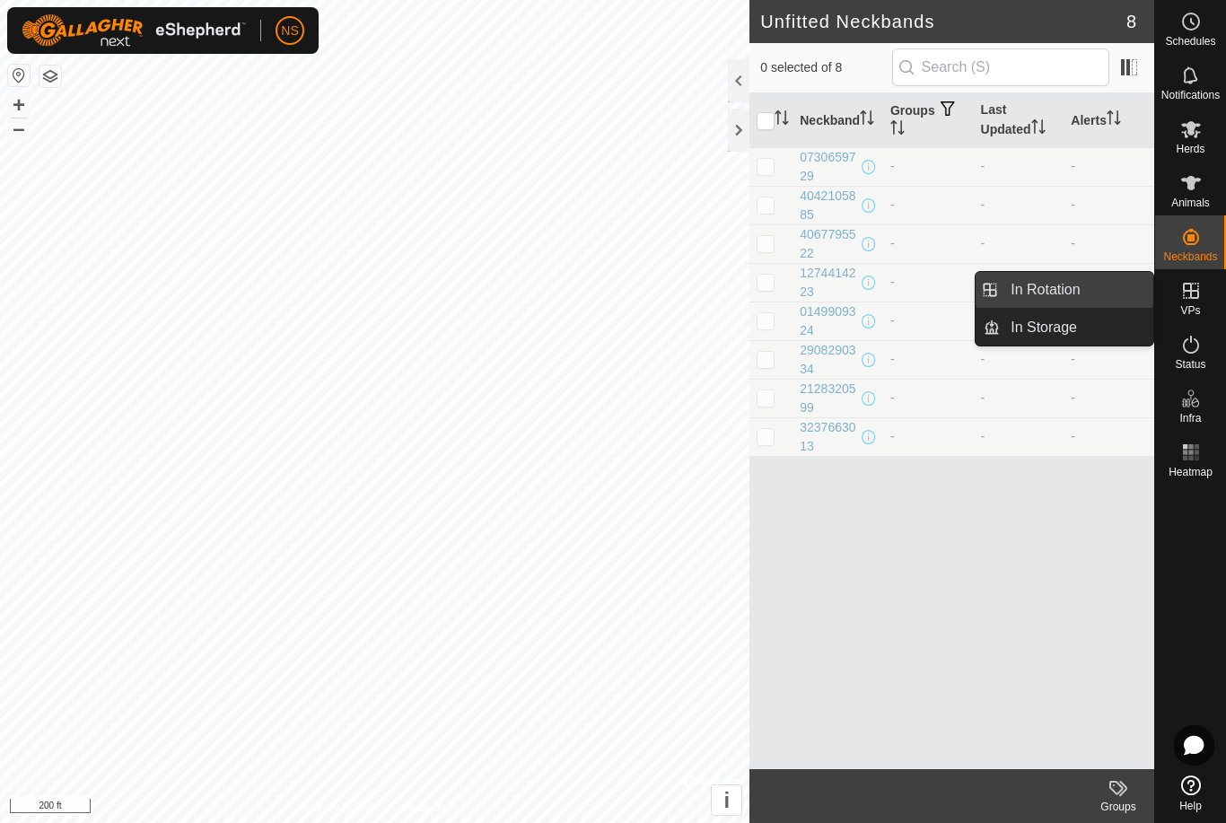
click at [1071, 292] on span "In Rotation" at bounding box center [1045, 290] width 69 height 22
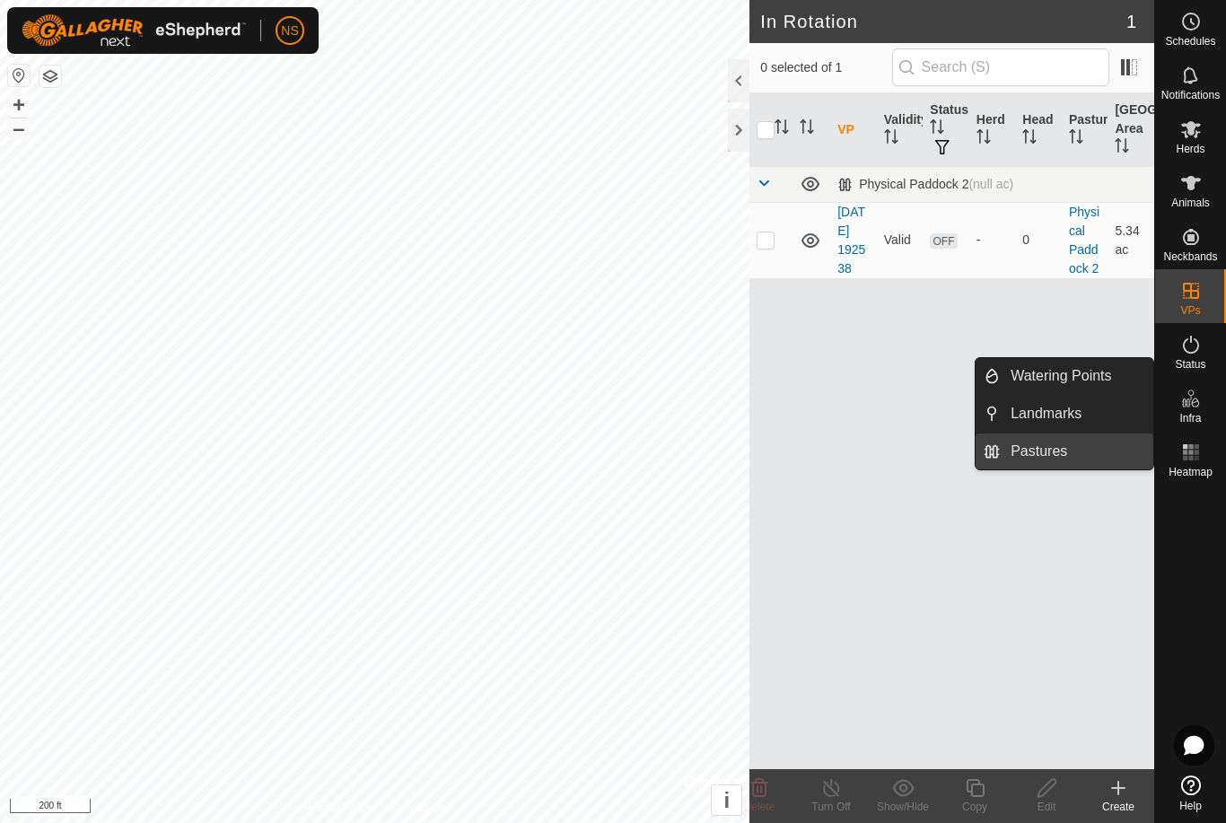
click at [1058, 447] on span "Pastures" at bounding box center [1039, 452] width 57 height 22
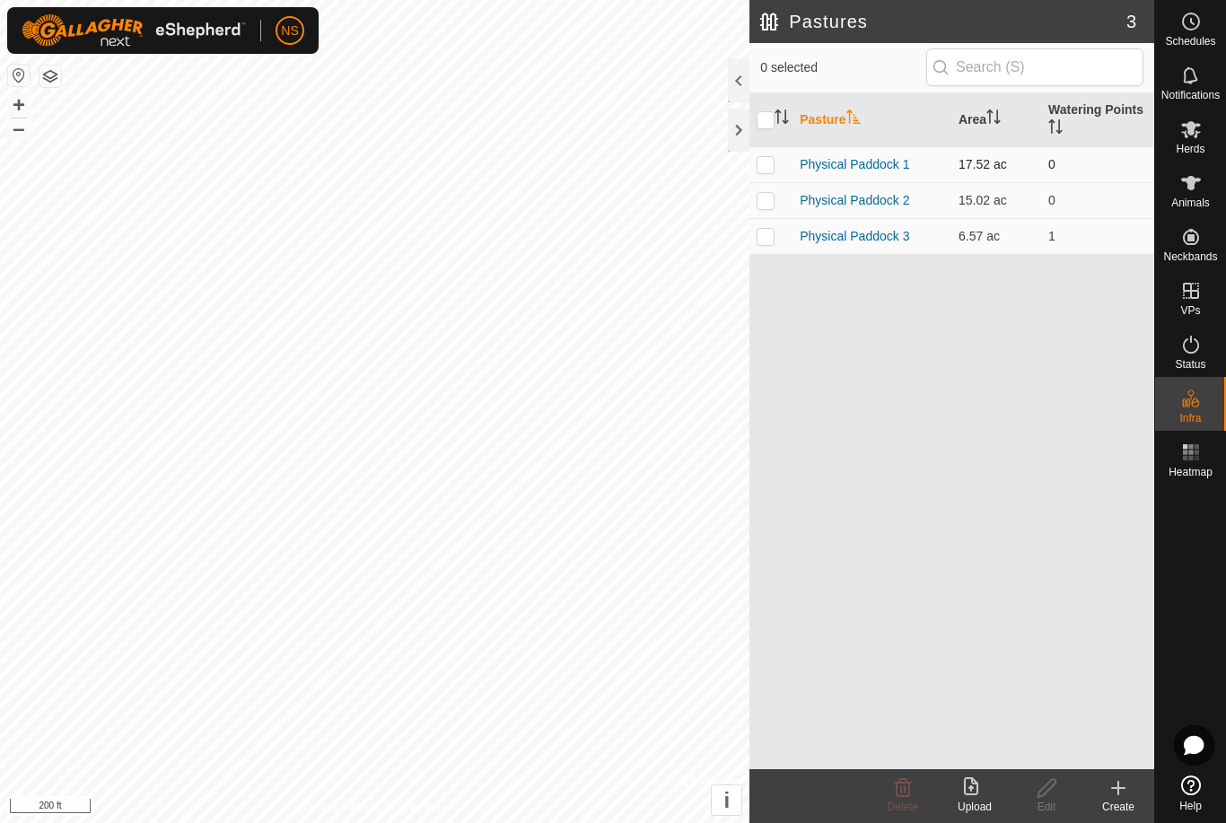
click at [768, 168] on p-checkbox at bounding box center [766, 164] width 18 height 14
checkbox input "true"
click at [766, 202] on p-checkbox at bounding box center [766, 200] width 18 height 14
checkbox input "true"
click at [757, 246] on td at bounding box center [770, 236] width 43 height 36
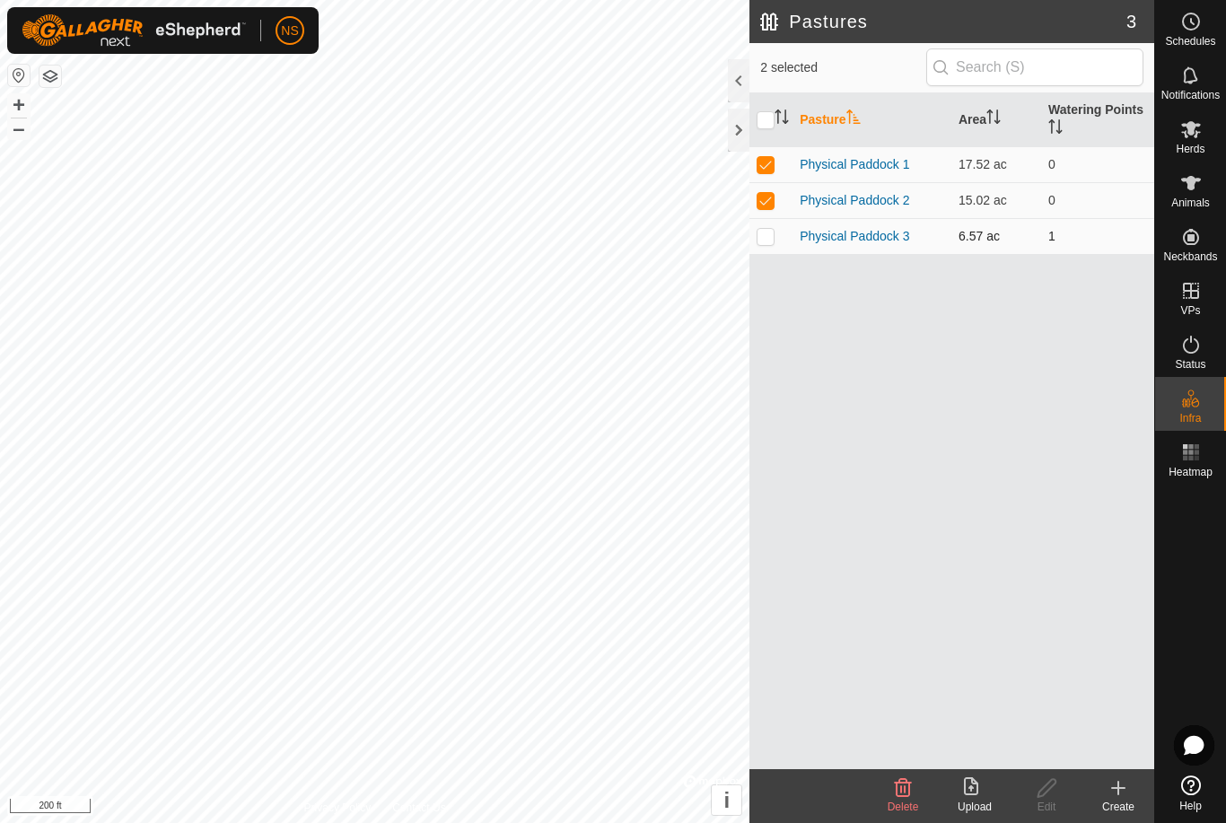
checkbox input "true"
click at [899, 790] on icon at bounding box center [903, 788] width 22 height 22
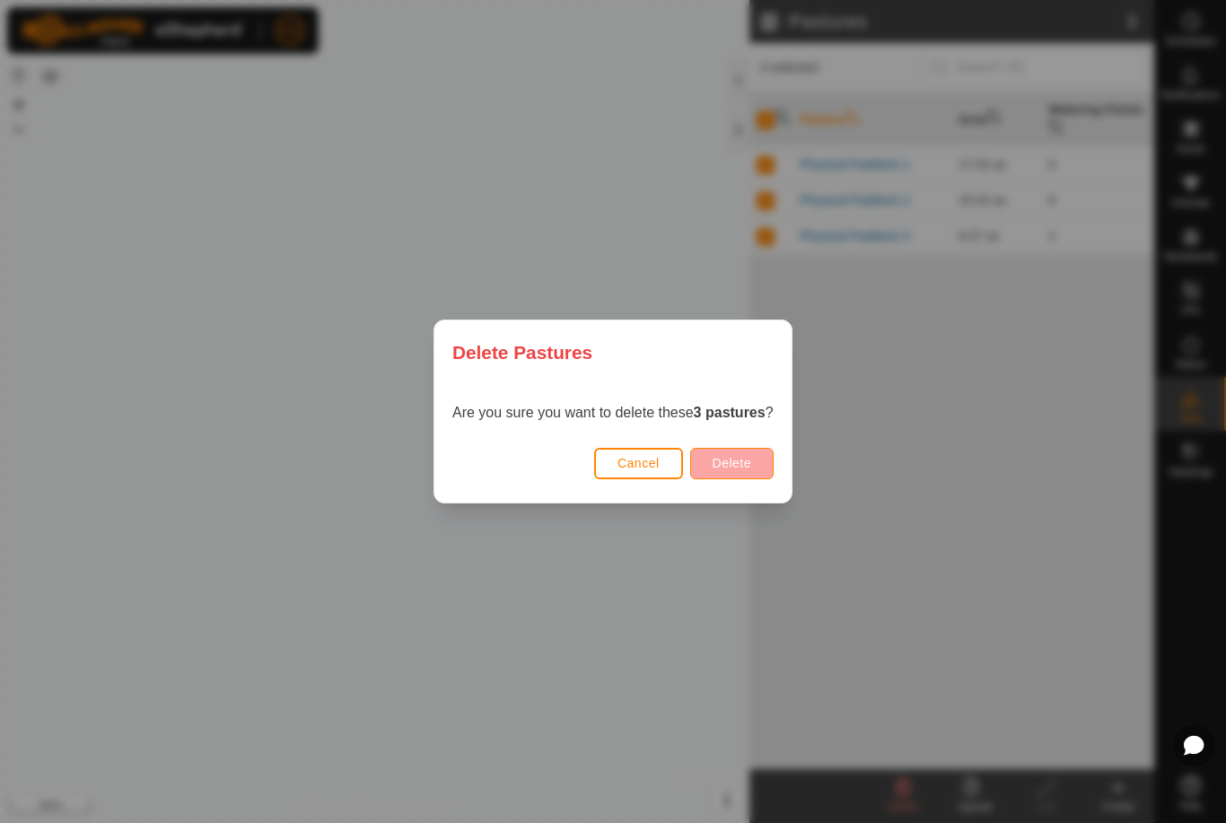
click at [756, 460] on button "Delete" at bounding box center [731, 463] width 83 height 31
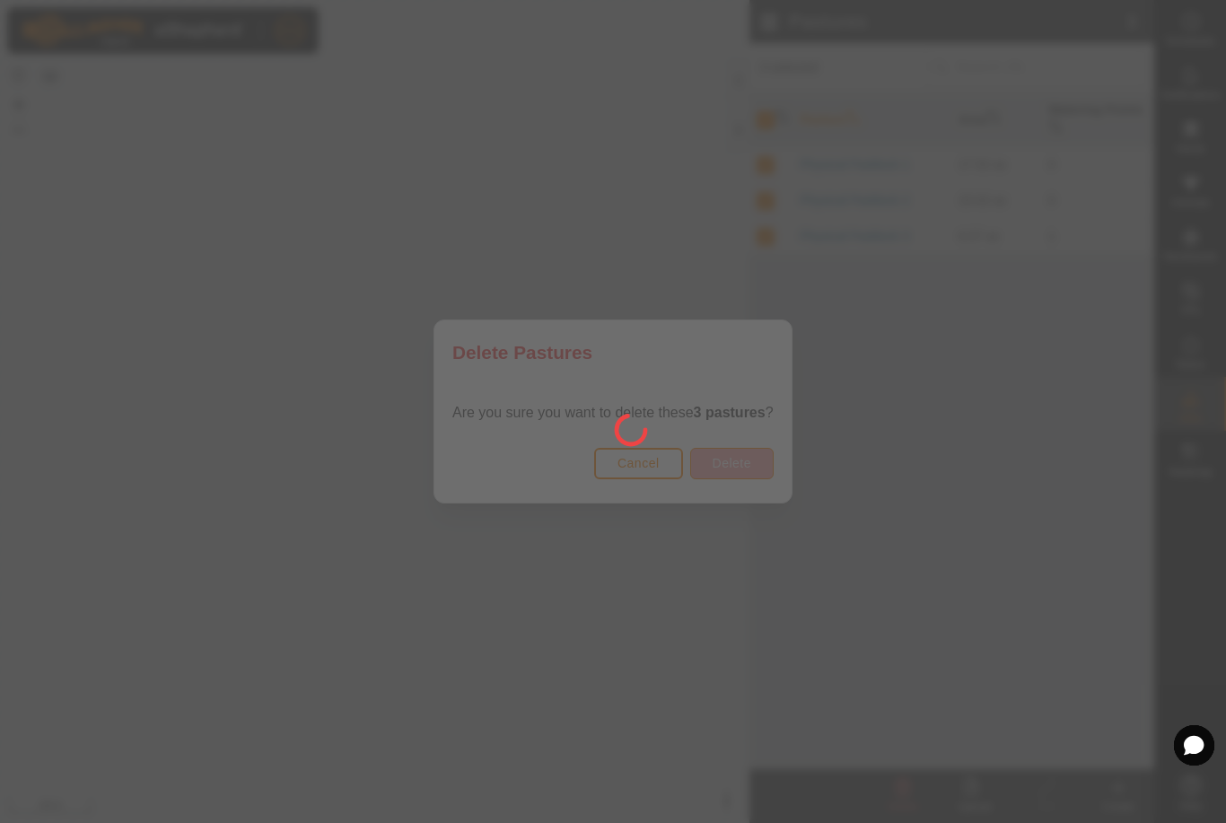
checkbox input "false"
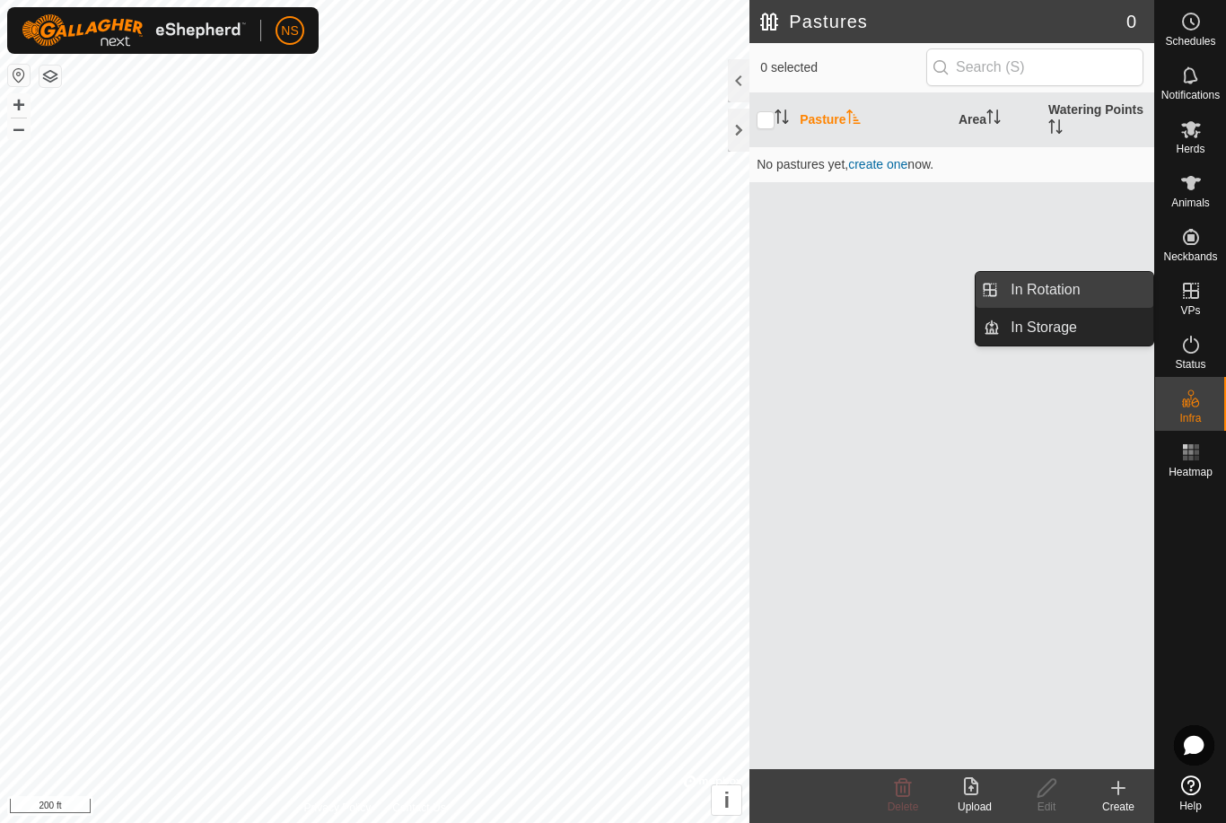
click at [1038, 292] on span "In Rotation" at bounding box center [1045, 290] width 69 height 22
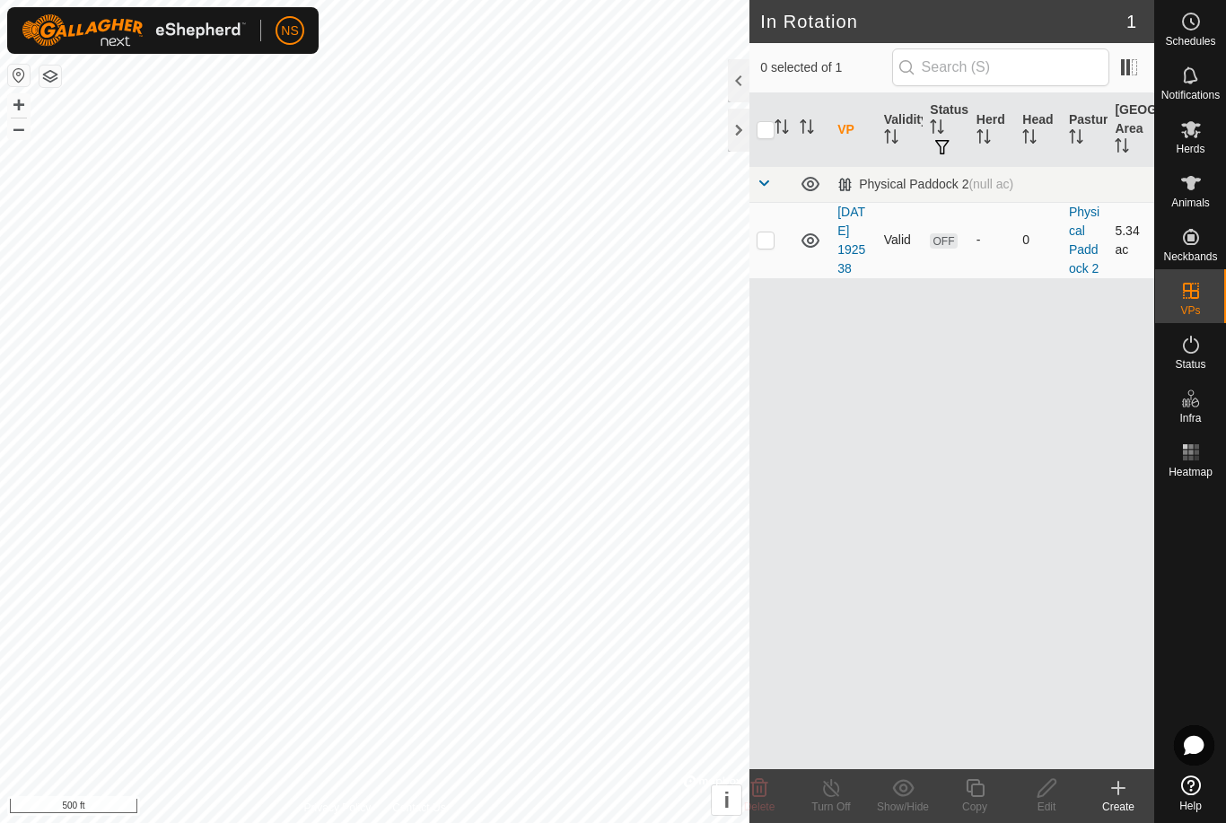
click at [761, 268] on td at bounding box center [770, 240] width 43 height 76
checkbox input "true"
click at [804, 251] on icon at bounding box center [811, 241] width 22 height 22
click at [808, 251] on icon at bounding box center [811, 241] width 22 height 22
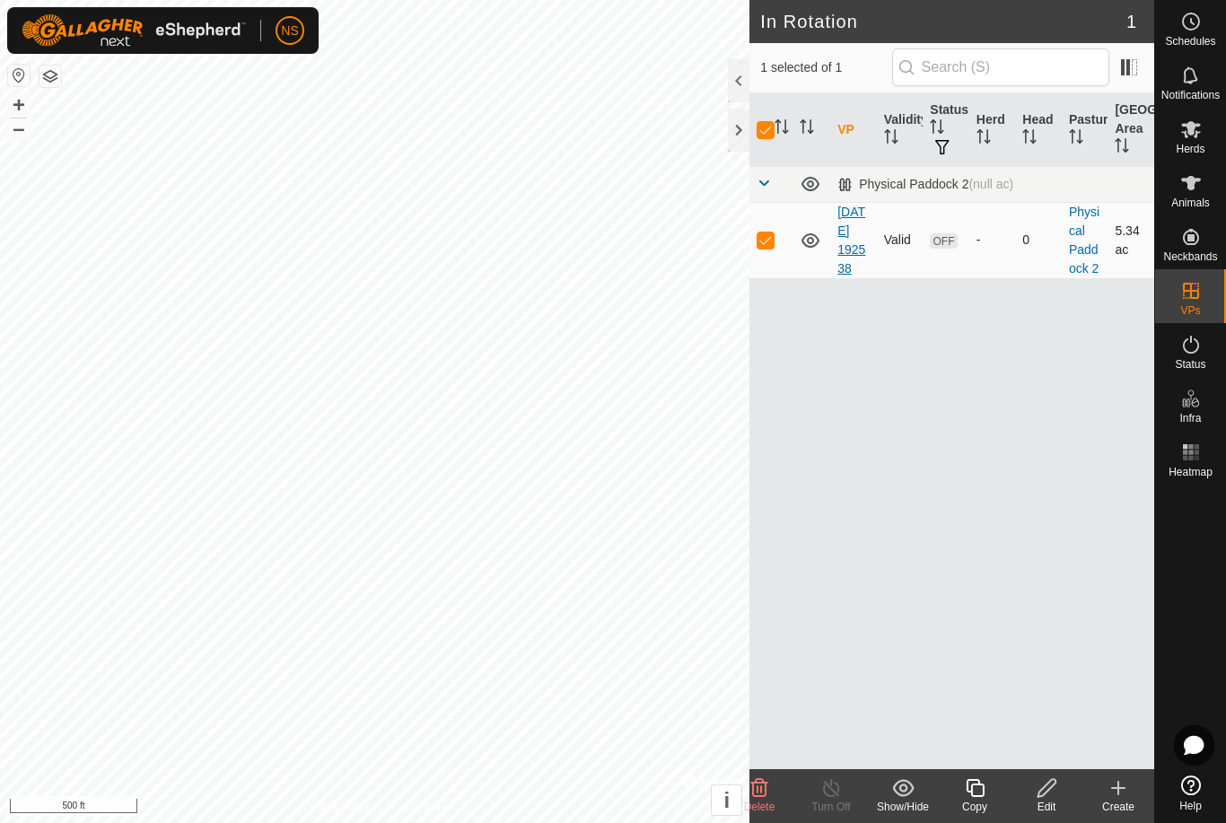
click at [846, 250] on link "[DATE] 192538" at bounding box center [851, 240] width 28 height 71
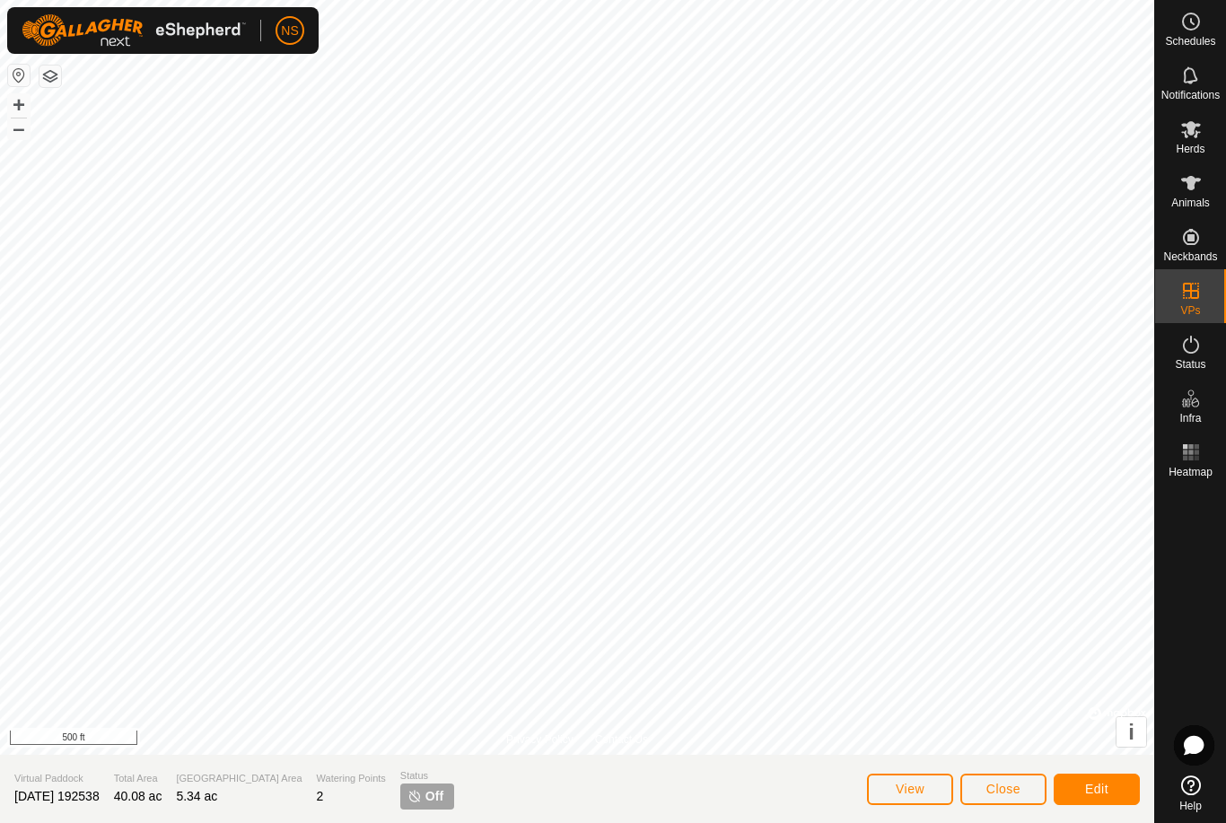
click at [911, 789] on span "View" at bounding box center [910, 789] width 29 height 14
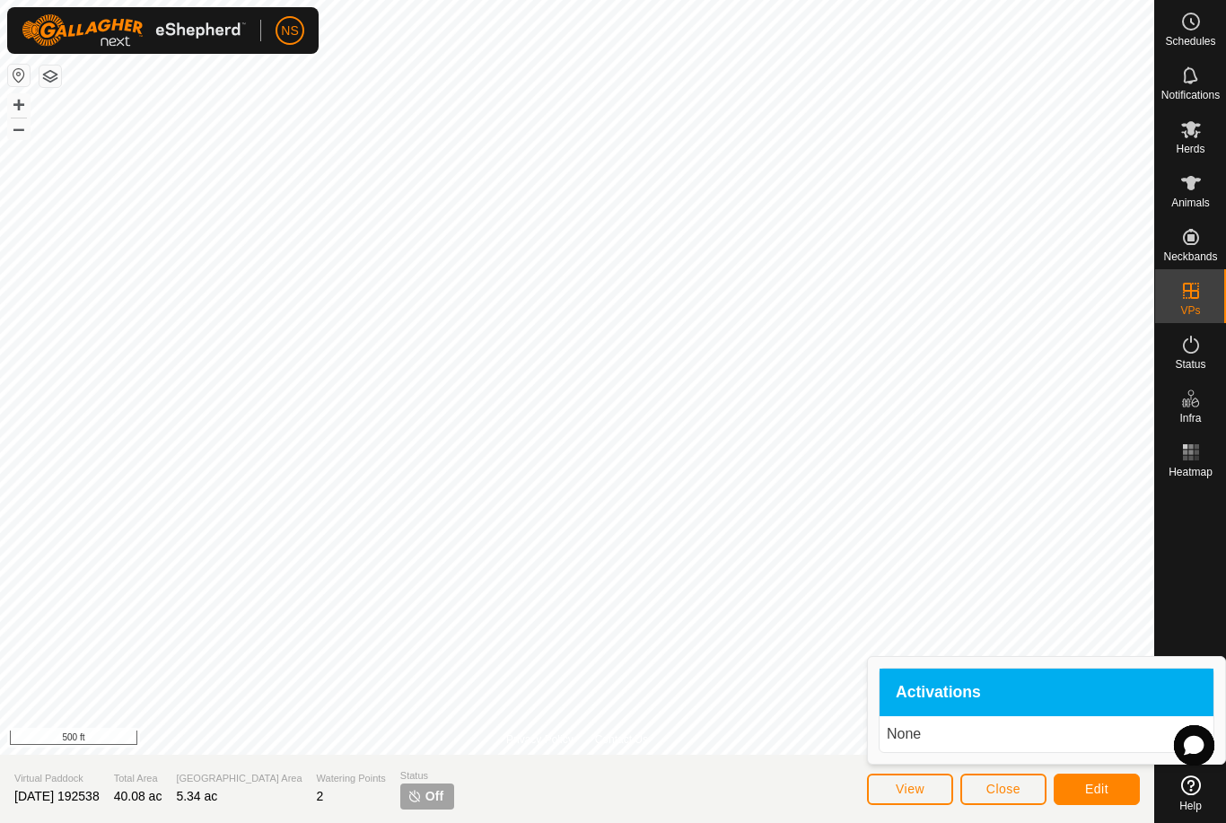
click at [1000, 690] on div "Activations" at bounding box center [1047, 693] width 334 height 48
click at [904, 733] on p "None" at bounding box center [1047, 734] width 320 height 22
click at [990, 794] on span "Close" at bounding box center [1003, 789] width 34 height 14
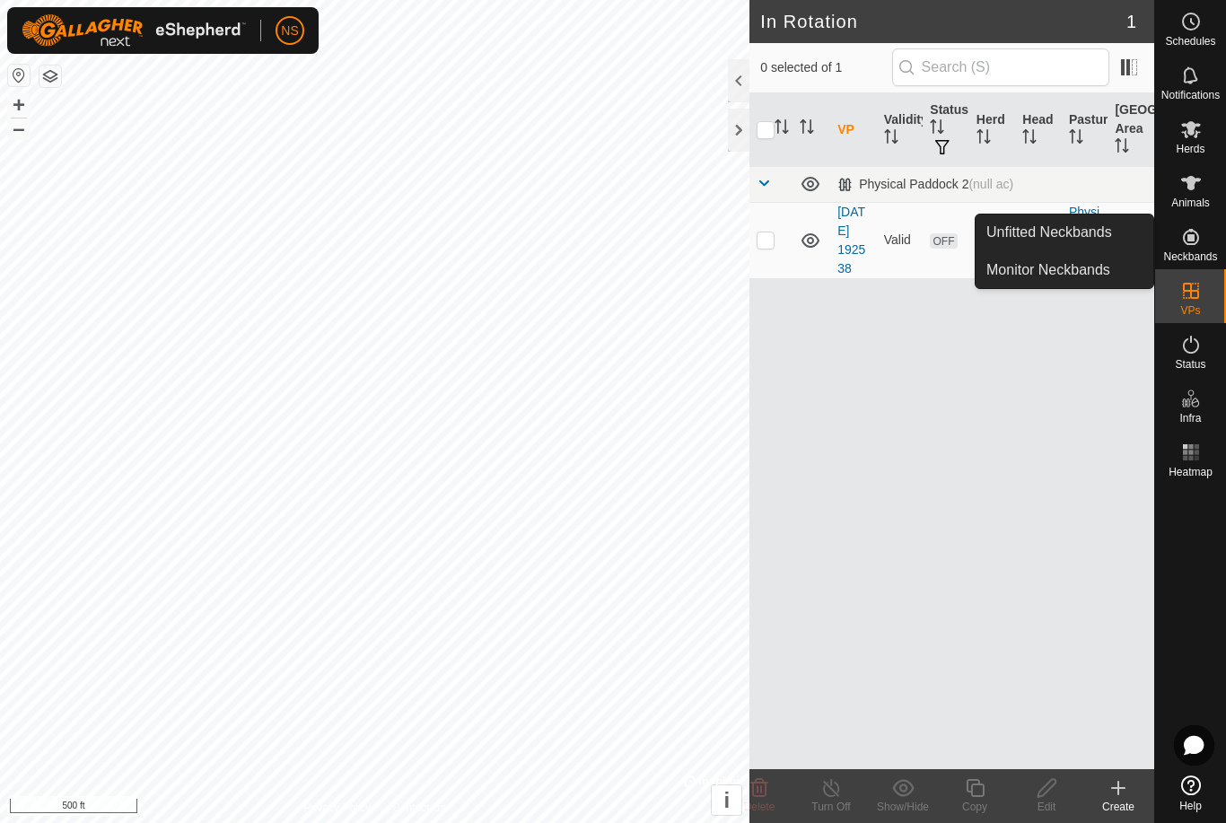
click at [1196, 237] on icon at bounding box center [1191, 237] width 22 height 22
click at [1186, 239] on icon at bounding box center [1191, 237] width 22 height 22
click at [1112, 241] on link "Unfitted Neckbands" at bounding box center [1065, 232] width 178 height 36
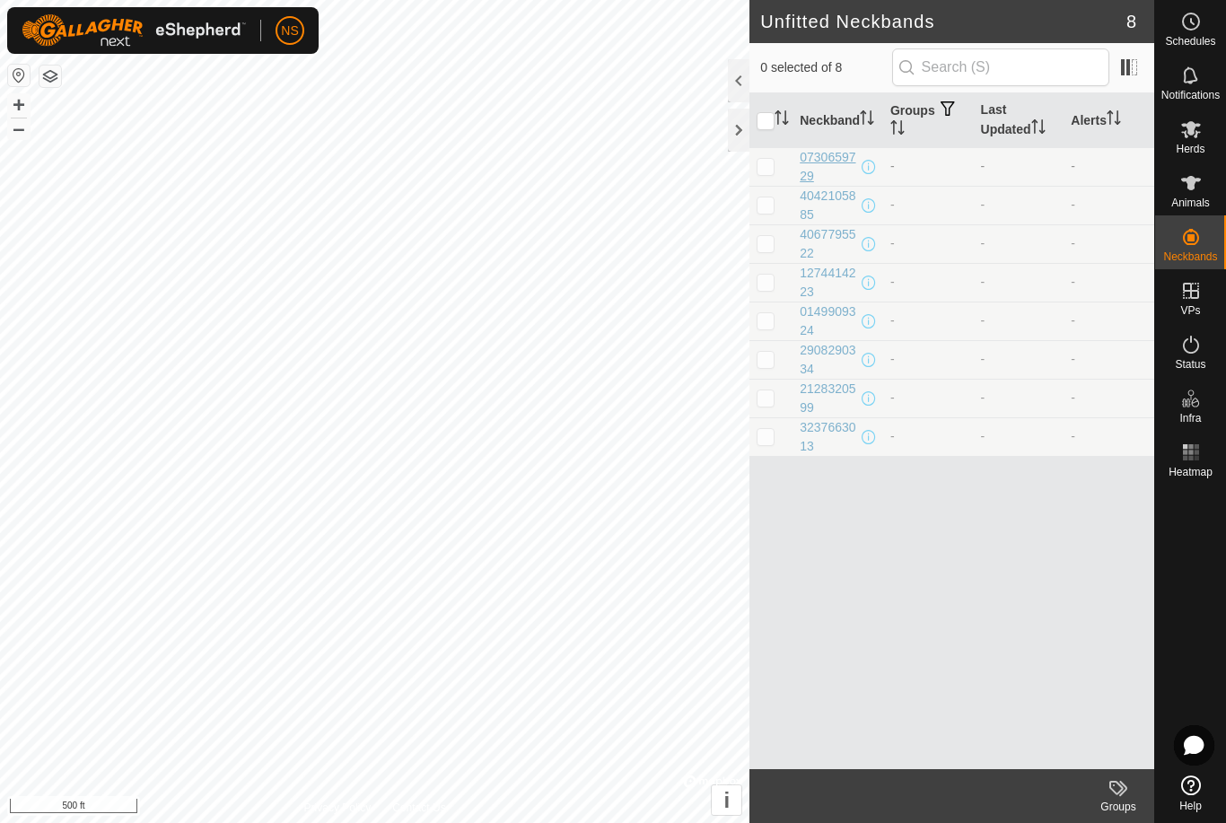
click at [814, 159] on div "0730659729" at bounding box center [829, 167] width 58 height 38
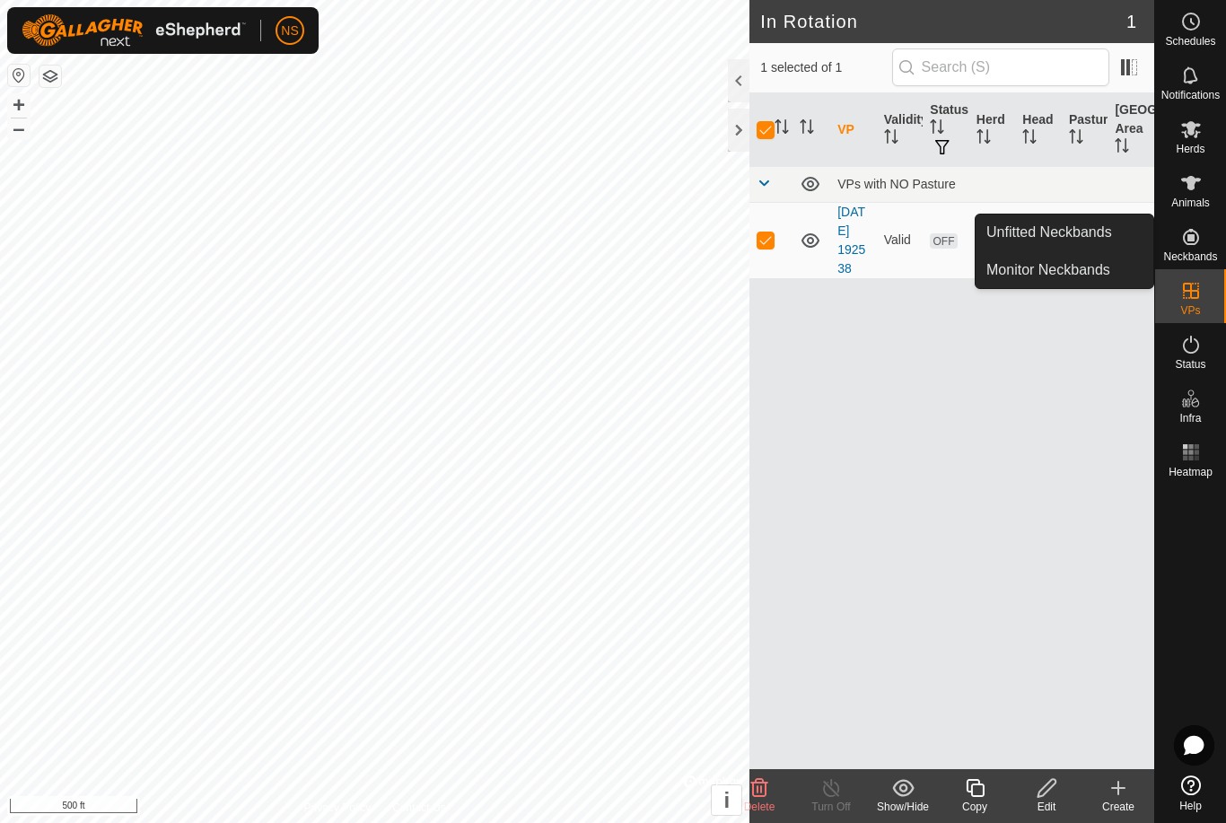
click at [1192, 254] on span "Neckbands" at bounding box center [1190, 256] width 54 height 11
click at [999, 236] on link "Unfitted Neckbands" at bounding box center [1065, 232] width 178 height 36
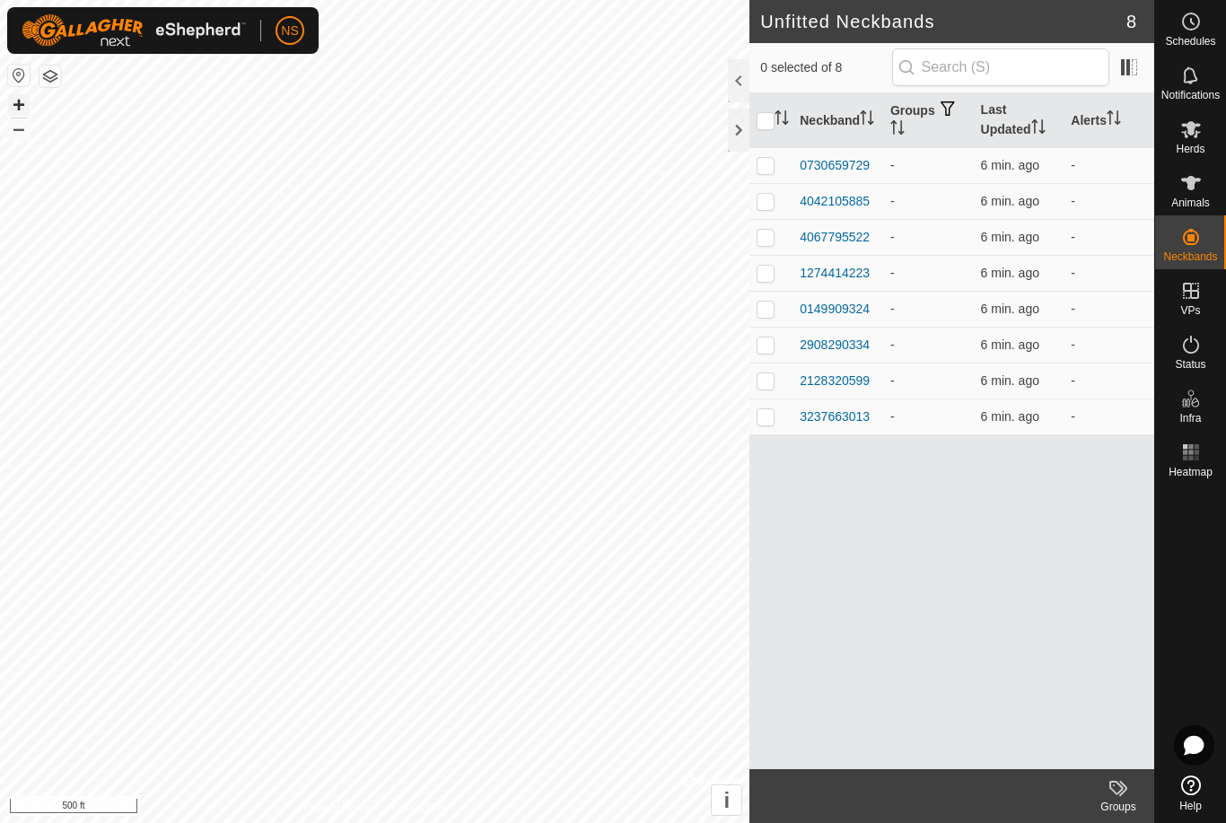
click at [18, 109] on button "+" at bounding box center [19, 105] width 22 height 22
click at [764, 153] on td at bounding box center [770, 165] width 43 height 36
checkbox input "true"
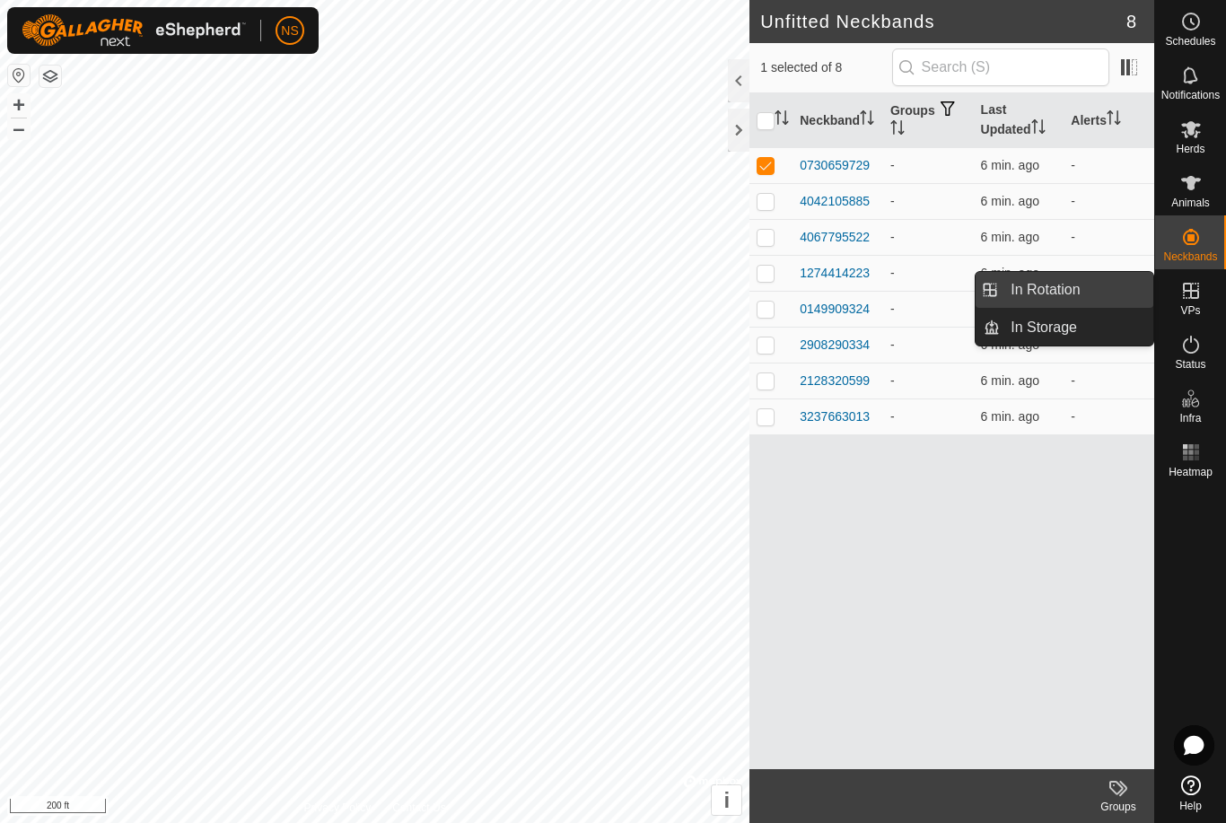
click at [1070, 289] on span "In Rotation" at bounding box center [1045, 290] width 69 height 22
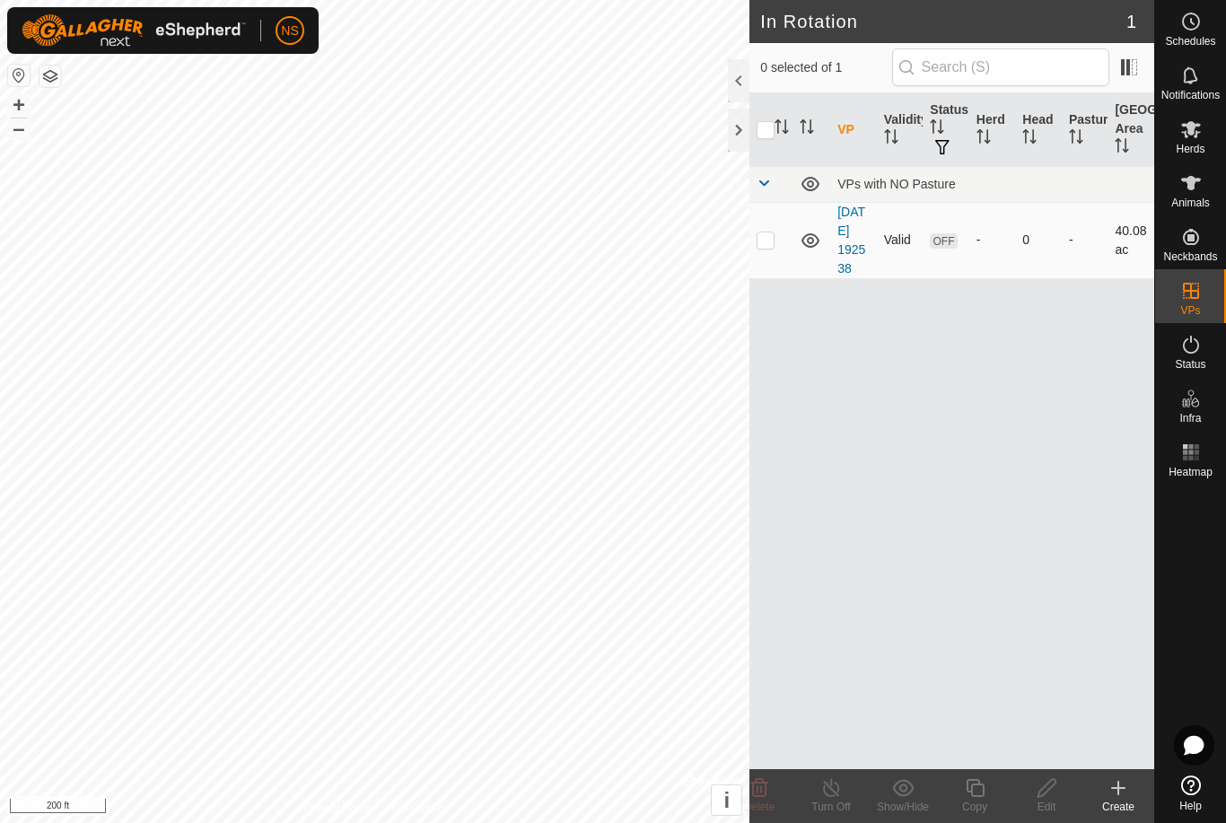
click at [939, 238] on td "OFF" at bounding box center [946, 240] width 47 height 76
click at [839, 255] on link "[DATE] 192538" at bounding box center [851, 240] width 28 height 71
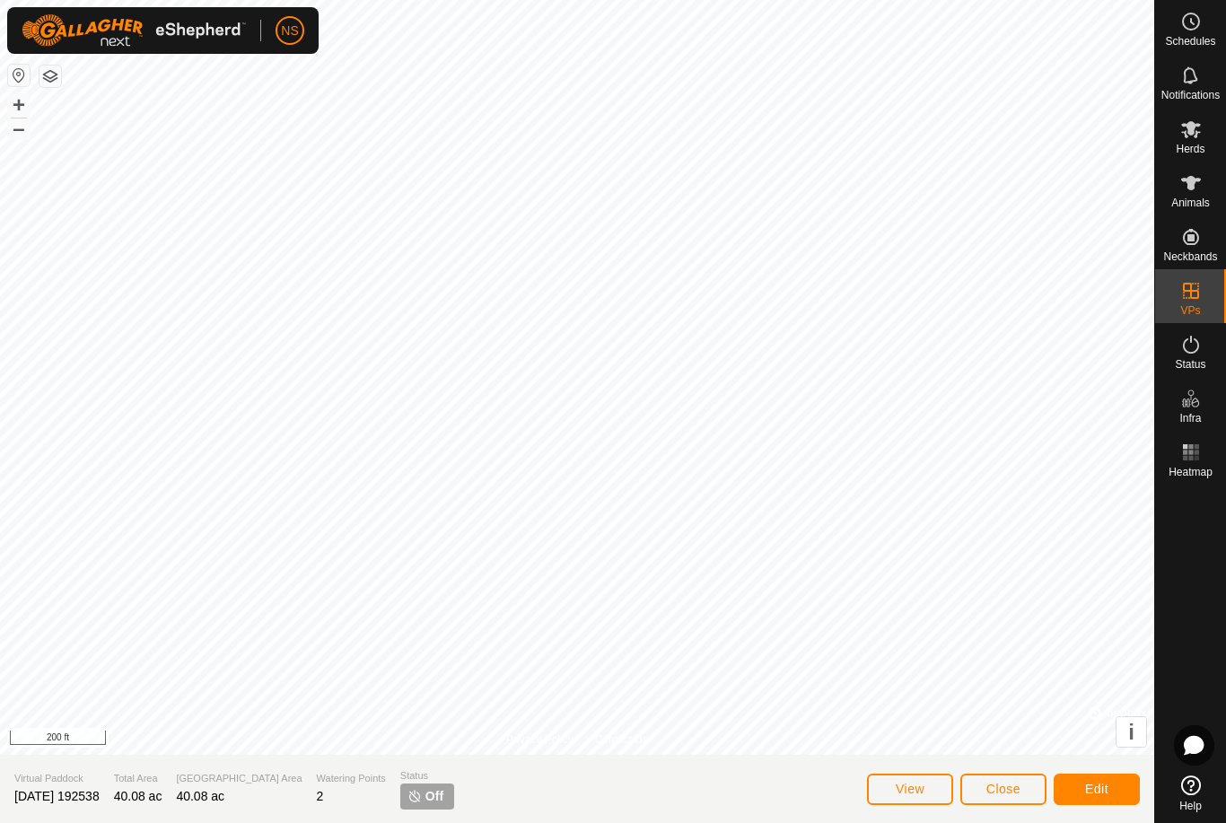
click at [407, 795] on img at bounding box center [414, 796] width 14 height 14
click at [425, 792] on span "Off" at bounding box center [434, 796] width 18 height 19
click at [425, 791] on span "Off" at bounding box center [434, 796] width 18 height 19
click at [400, 773] on span "Status" at bounding box center [427, 775] width 54 height 15
click at [1192, 350] on icon at bounding box center [1191, 345] width 22 height 22
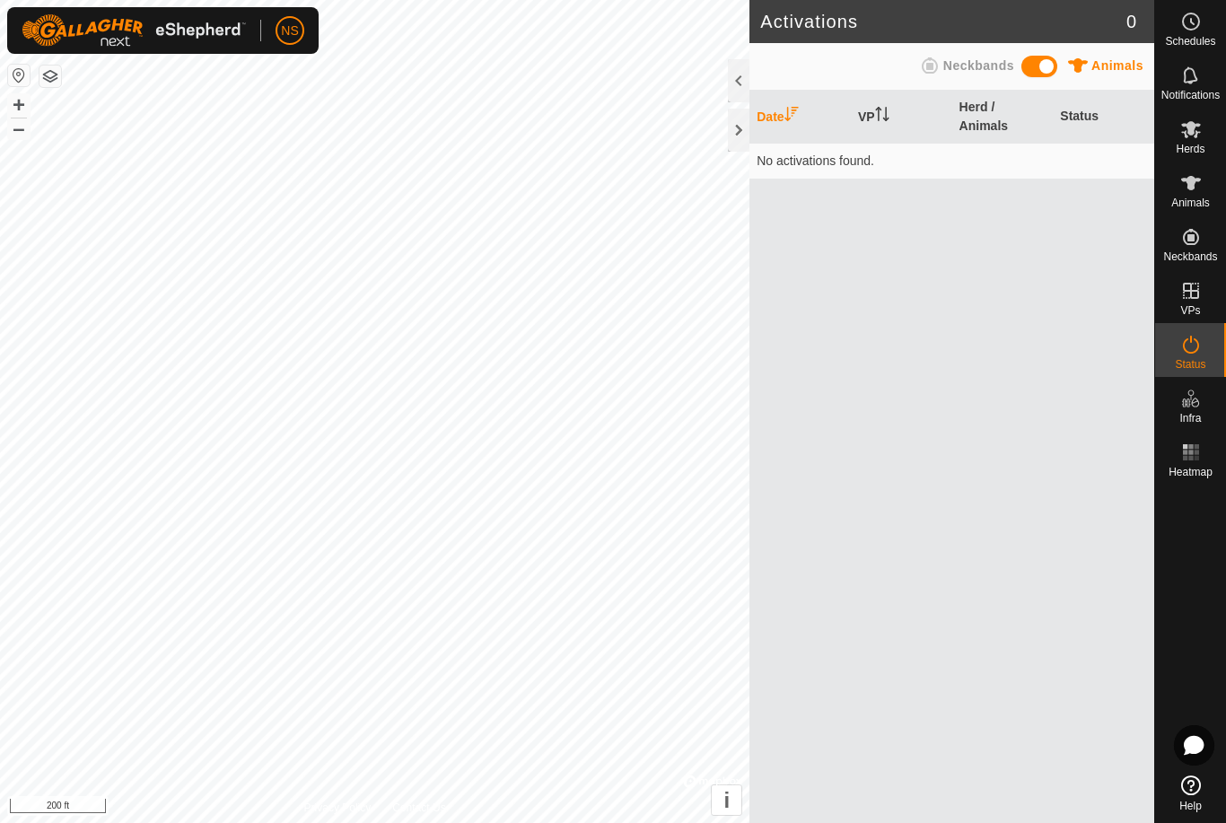
click at [891, 167] on td "No activations found." at bounding box center [951, 161] width 405 height 36
click at [1044, 69] on span at bounding box center [1039, 67] width 36 height 22
click at [936, 166] on td "No activations found." at bounding box center [951, 161] width 405 height 36
click at [1007, 127] on th "Herd / Neckbands" at bounding box center [1002, 117] width 101 height 53
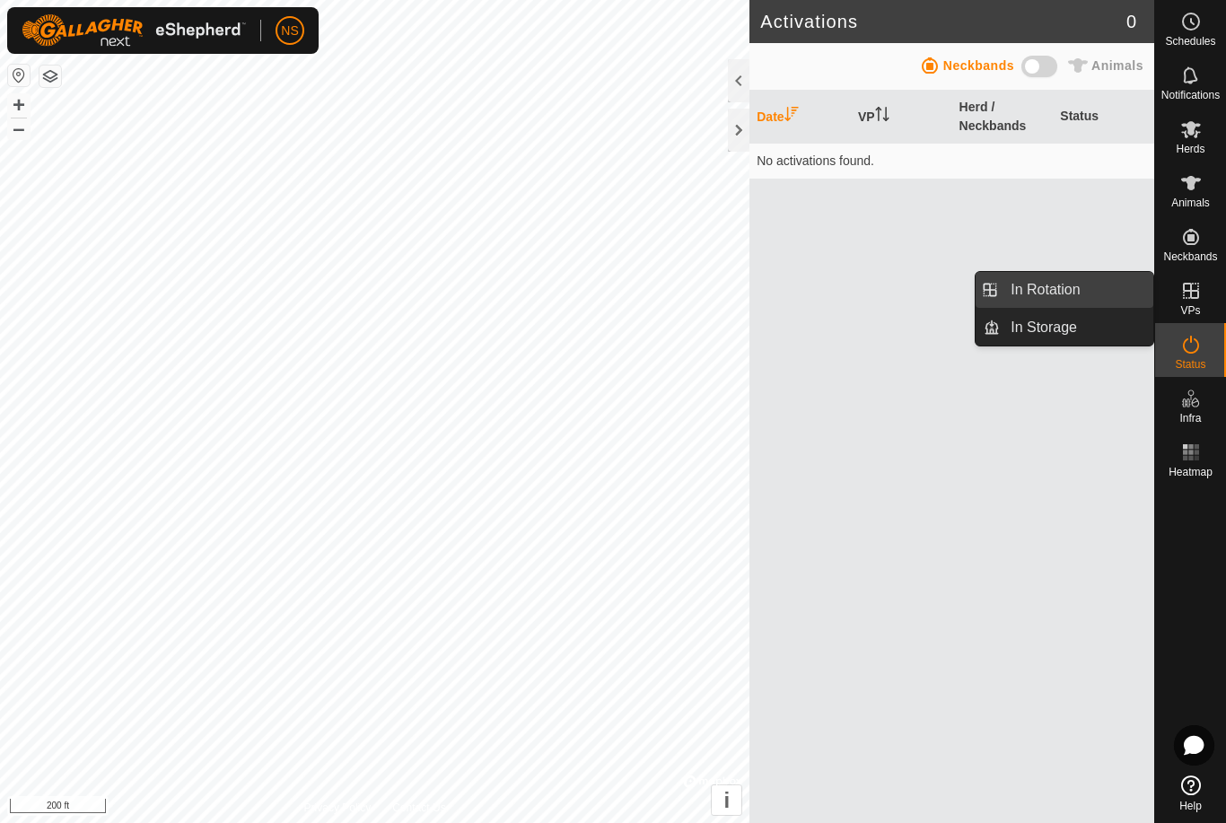
click at [1074, 285] on span "In Rotation" at bounding box center [1045, 290] width 69 height 22
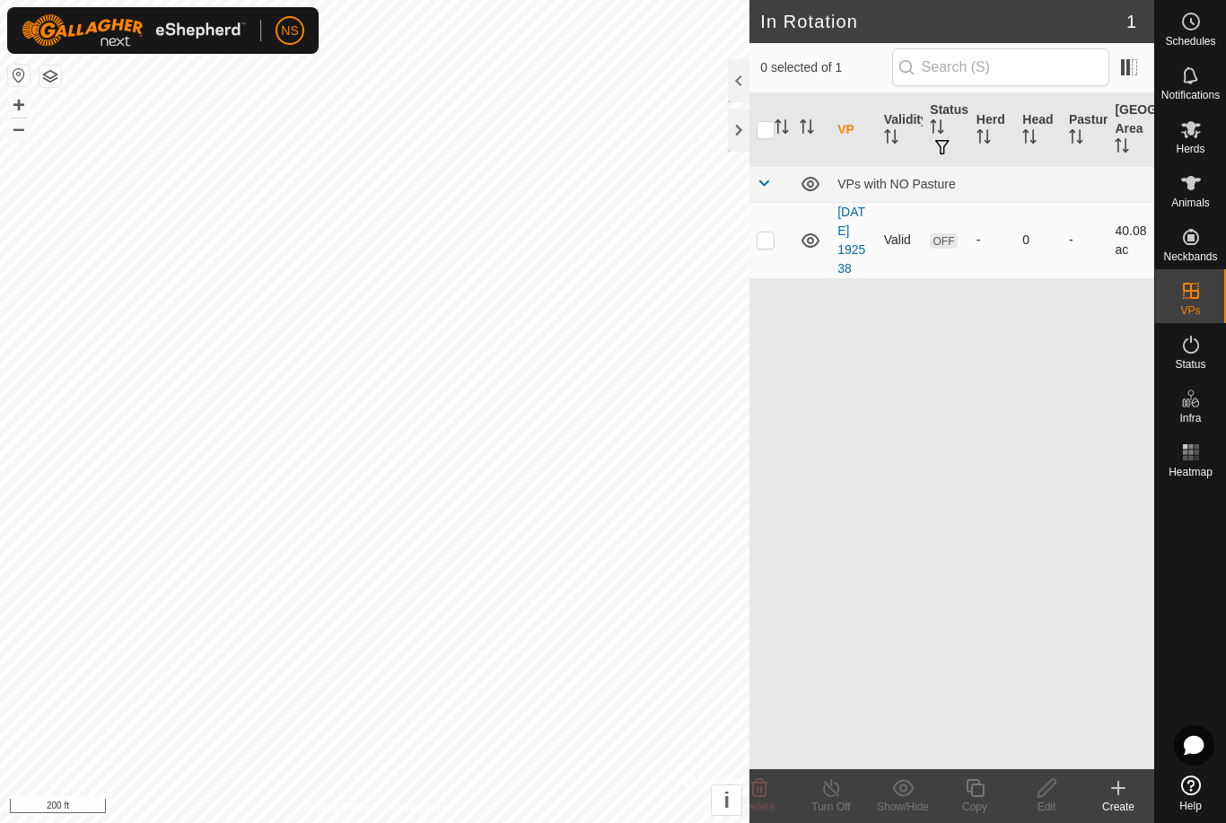
click at [948, 241] on span "OFF" at bounding box center [943, 240] width 27 height 15
click at [955, 246] on span "OFF" at bounding box center [943, 240] width 27 height 15
click at [947, 246] on span "OFF" at bounding box center [943, 240] width 27 height 15
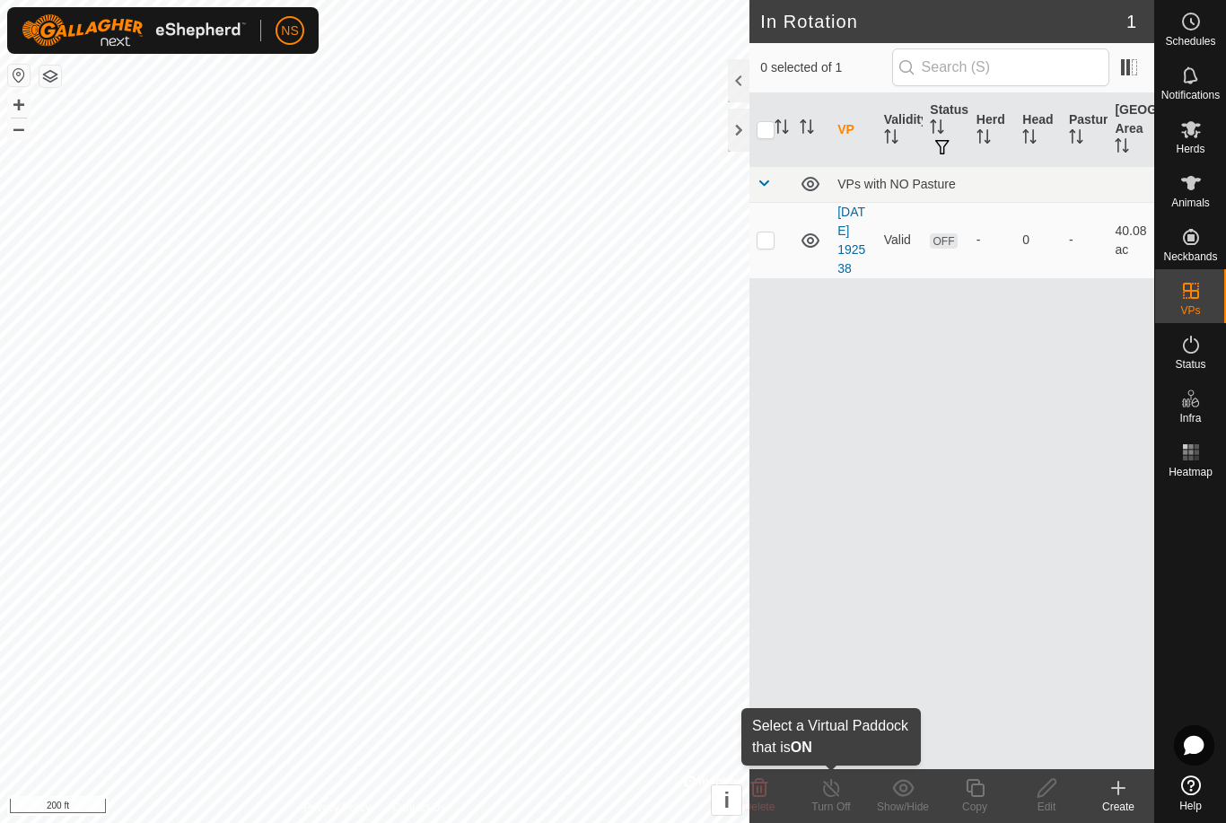
click at [831, 806] on div "Turn Off" at bounding box center [831, 807] width 72 height 16
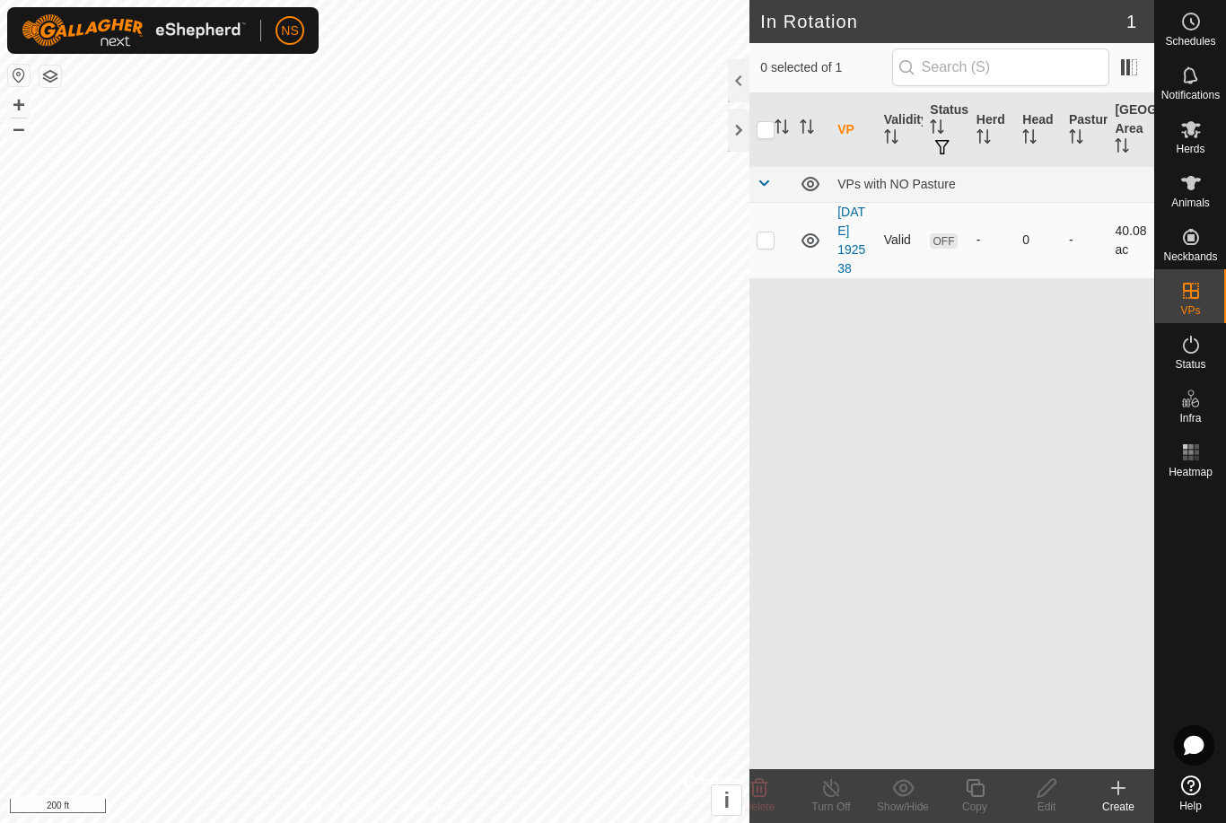
click at [766, 247] on p-checkbox at bounding box center [766, 239] width 18 height 14
checkbox input "true"
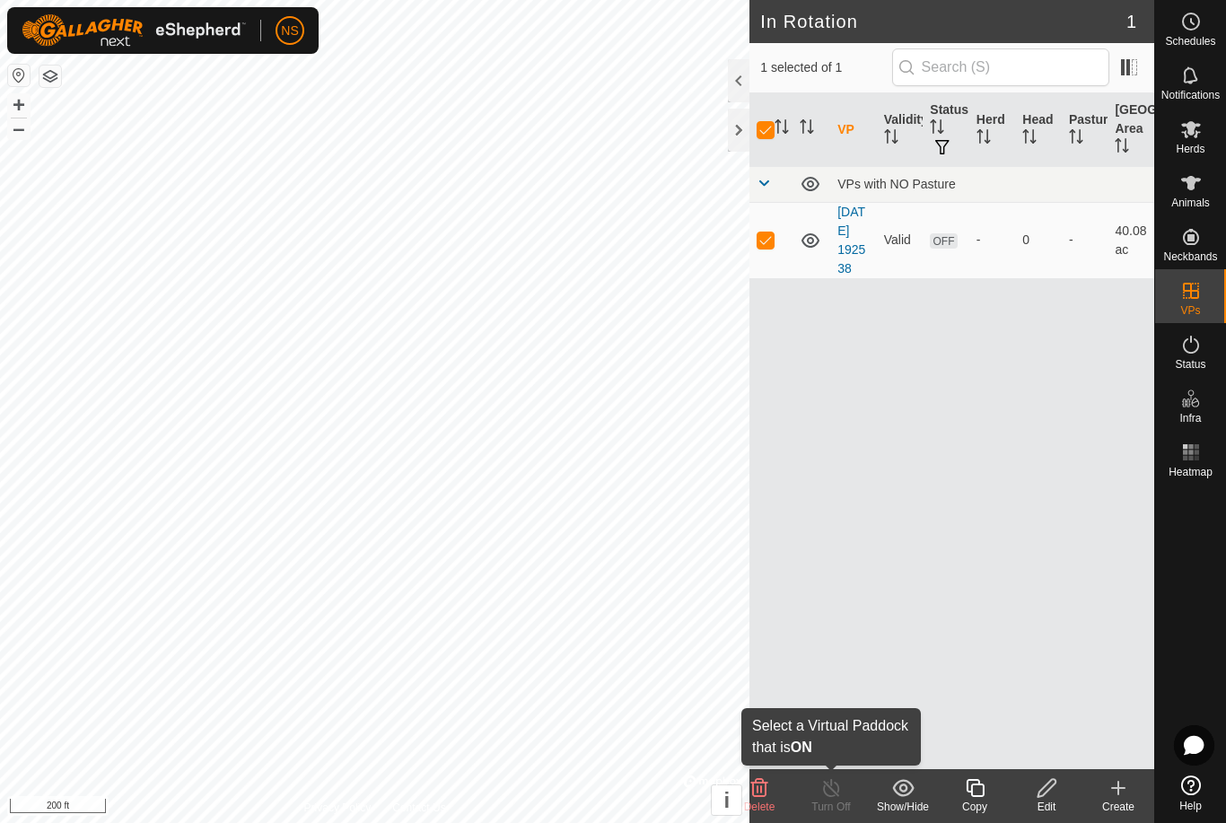
click at [831, 798] on icon at bounding box center [831, 788] width 22 height 22
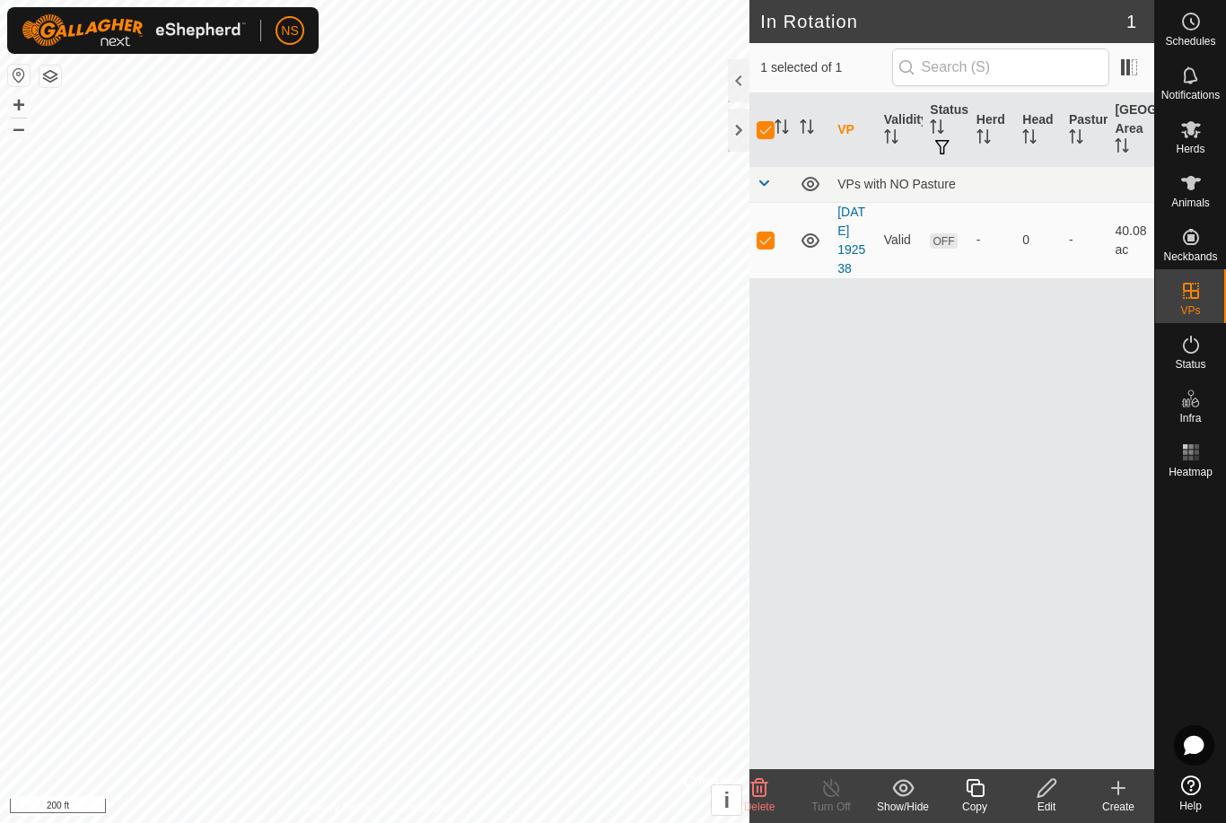
click at [835, 781] on icon at bounding box center [831, 788] width 22 height 22
click at [945, 246] on span "OFF" at bounding box center [943, 240] width 27 height 15
click at [813, 248] on icon at bounding box center [810, 240] width 18 height 14
click at [813, 249] on icon at bounding box center [811, 241] width 22 height 22
click at [740, 88] on div at bounding box center [739, 80] width 22 height 43
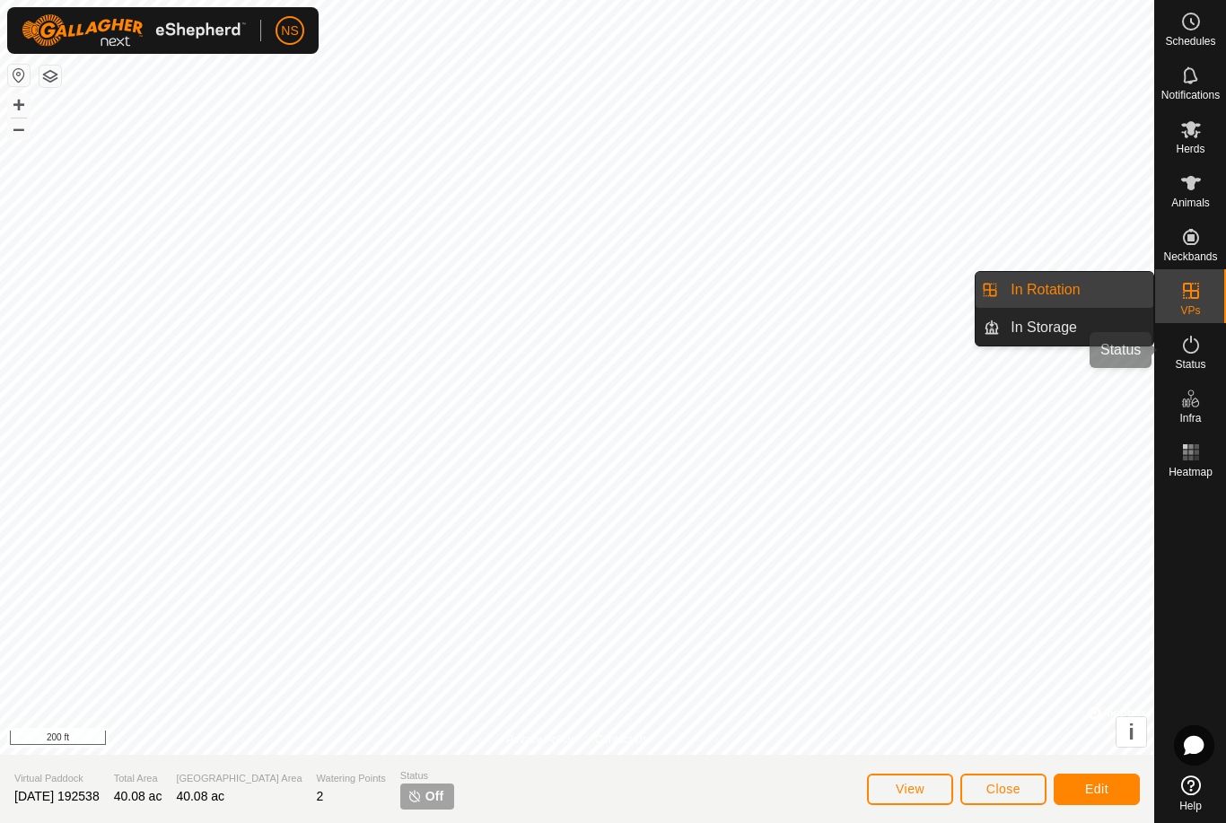
click at [1193, 349] on icon at bounding box center [1191, 345] width 22 height 22
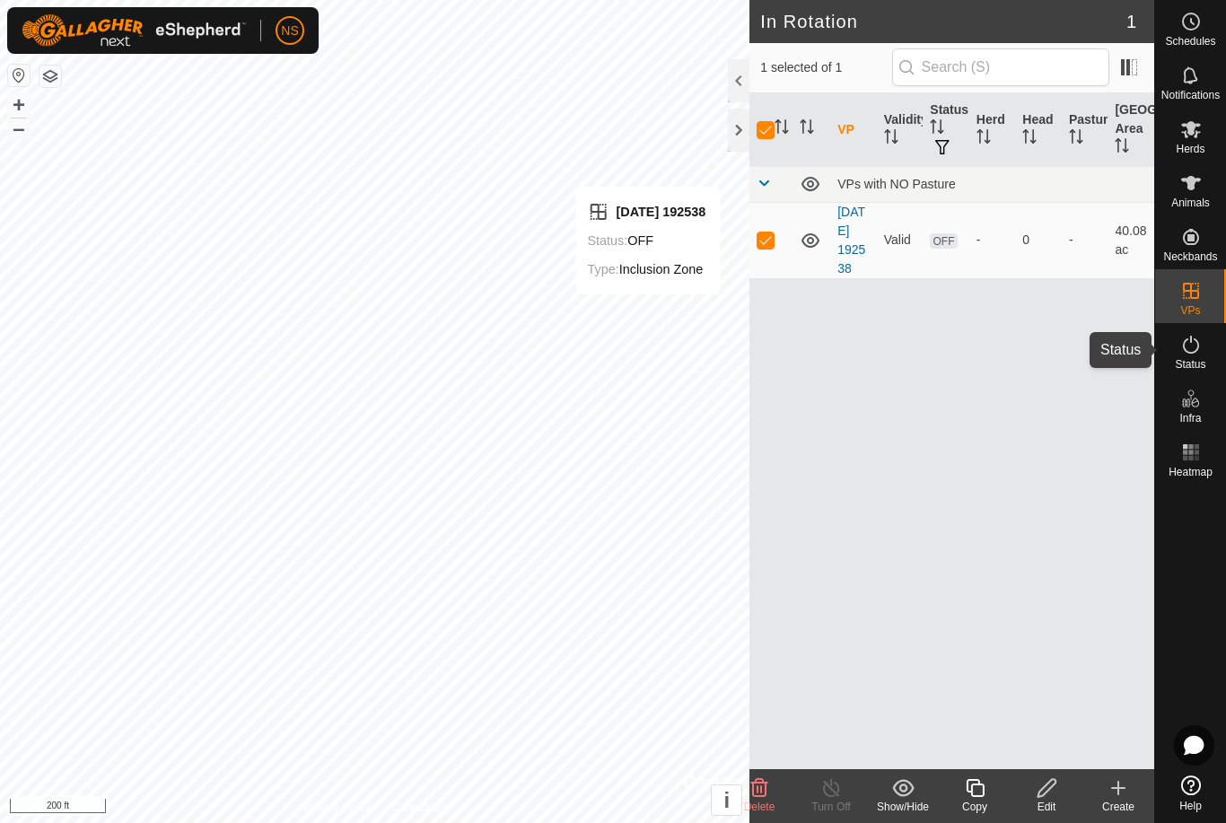
click at [1197, 359] on span "Status" at bounding box center [1190, 364] width 31 height 11
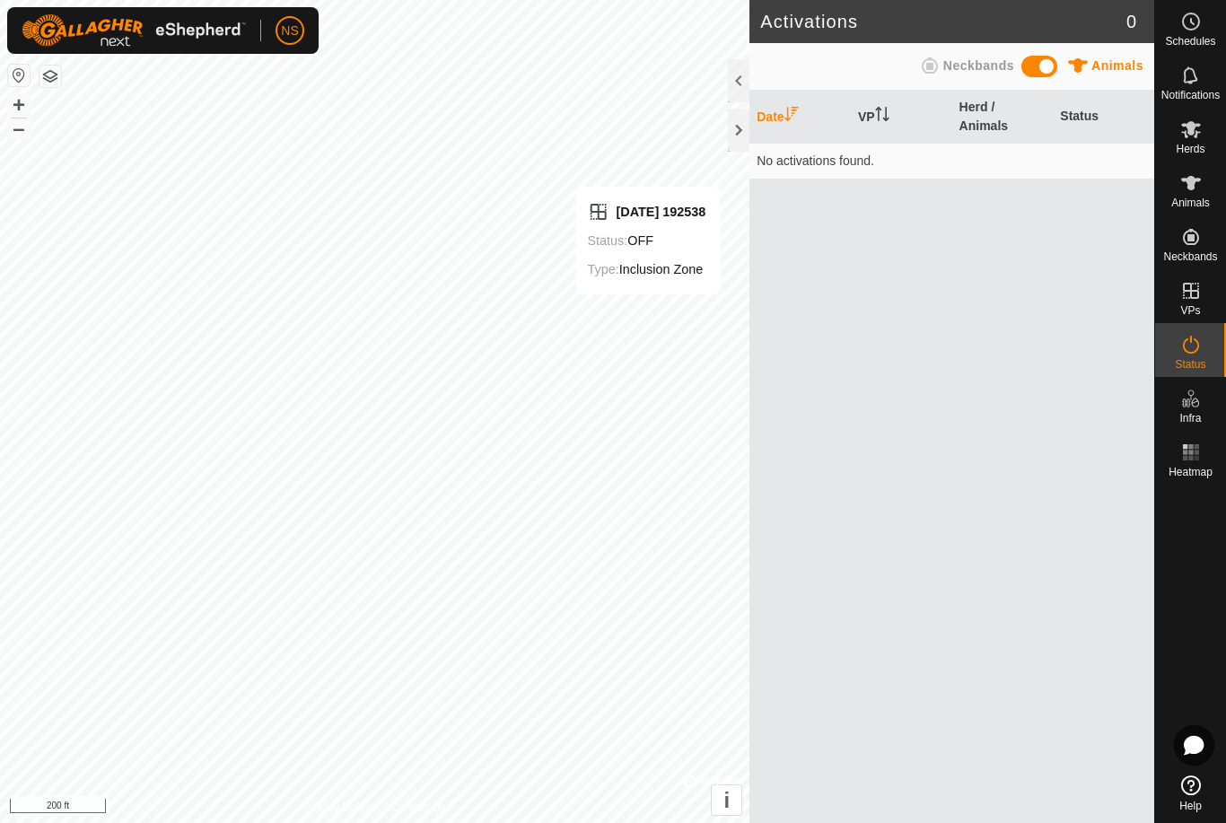
click at [1197, 359] on span "Status" at bounding box center [1190, 364] width 31 height 11
click at [1045, 68] on span at bounding box center [1039, 67] width 36 height 22
click at [955, 160] on td "No activations found." at bounding box center [951, 161] width 405 height 36
click at [1037, 71] on span at bounding box center [1039, 67] width 36 height 22
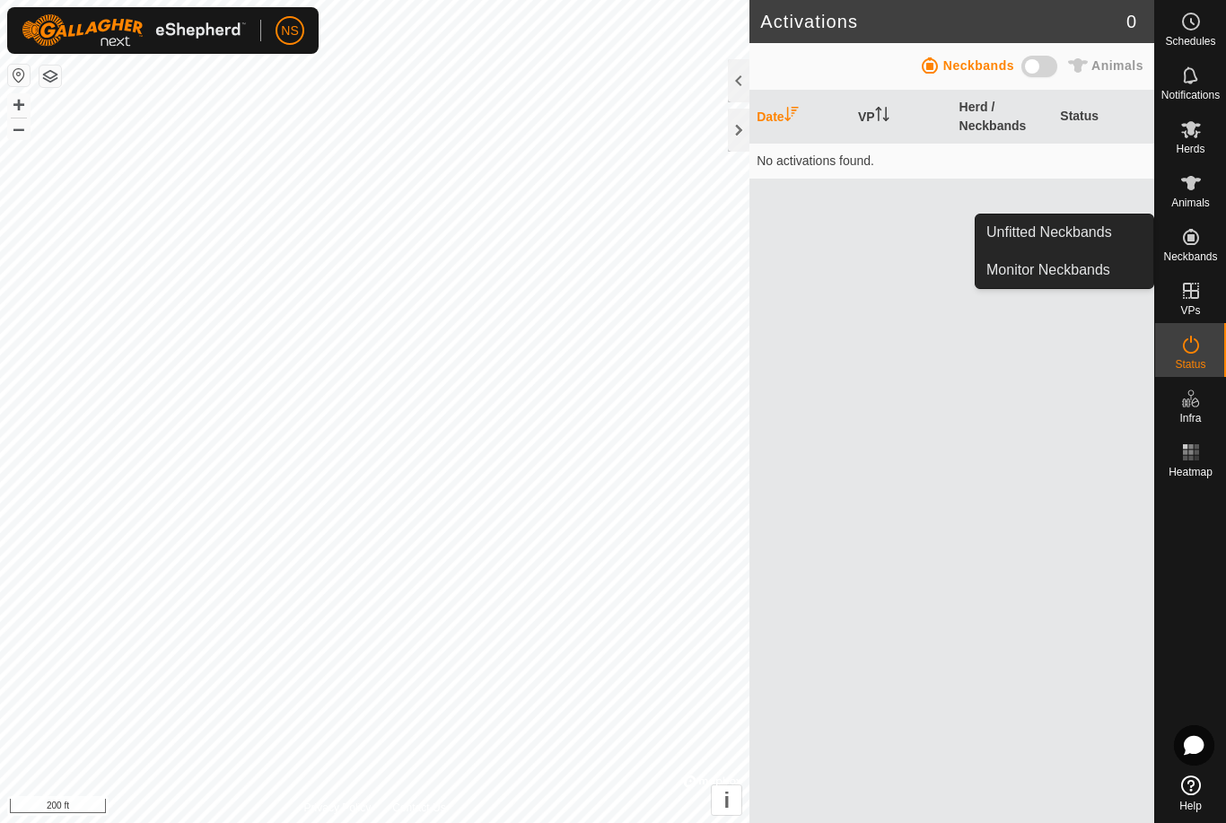
click at [1175, 251] on span "Neckbands" at bounding box center [1190, 256] width 54 height 11
click at [1112, 240] on link "Unfitted Neckbands" at bounding box center [1065, 232] width 178 height 36
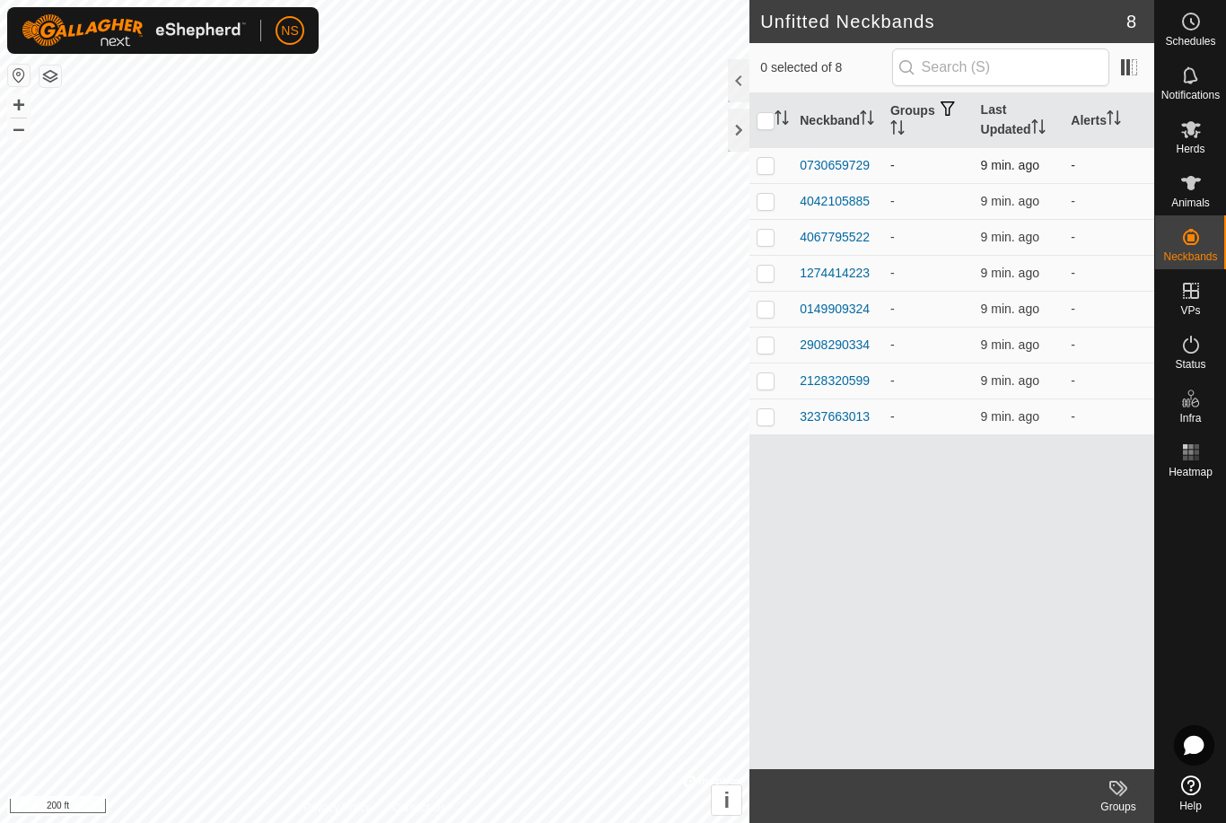
click at [767, 166] on p-checkbox at bounding box center [766, 165] width 18 height 14
checkbox input "true"
click at [767, 204] on p-checkbox at bounding box center [766, 201] width 18 height 14
checkbox input "true"
click at [767, 241] on p-checkbox at bounding box center [766, 237] width 18 height 14
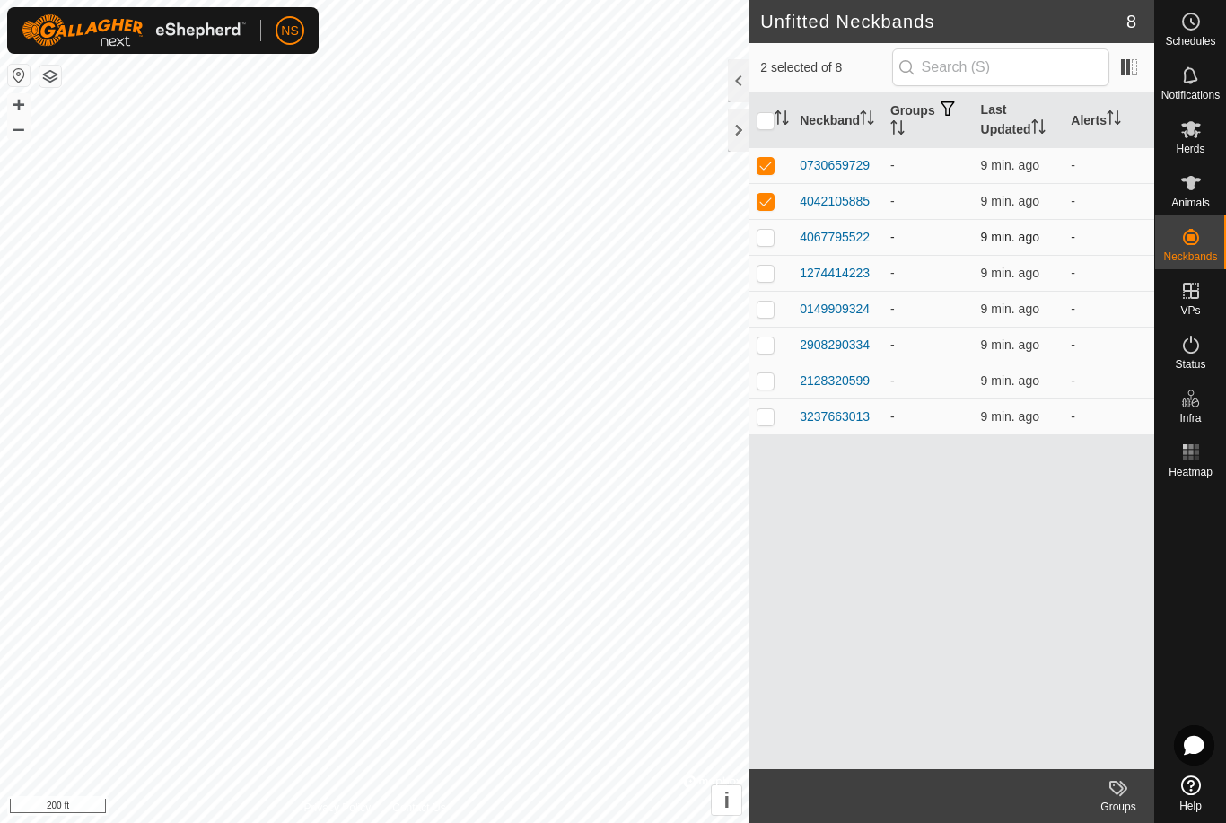
checkbox input "true"
click at [761, 271] on p-checkbox at bounding box center [766, 273] width 18 height 14
checkbox input "true"
click at [762, 310] on p-checkbox at bounding box center [766, 309] width 18 height 14
checkbox input "true"
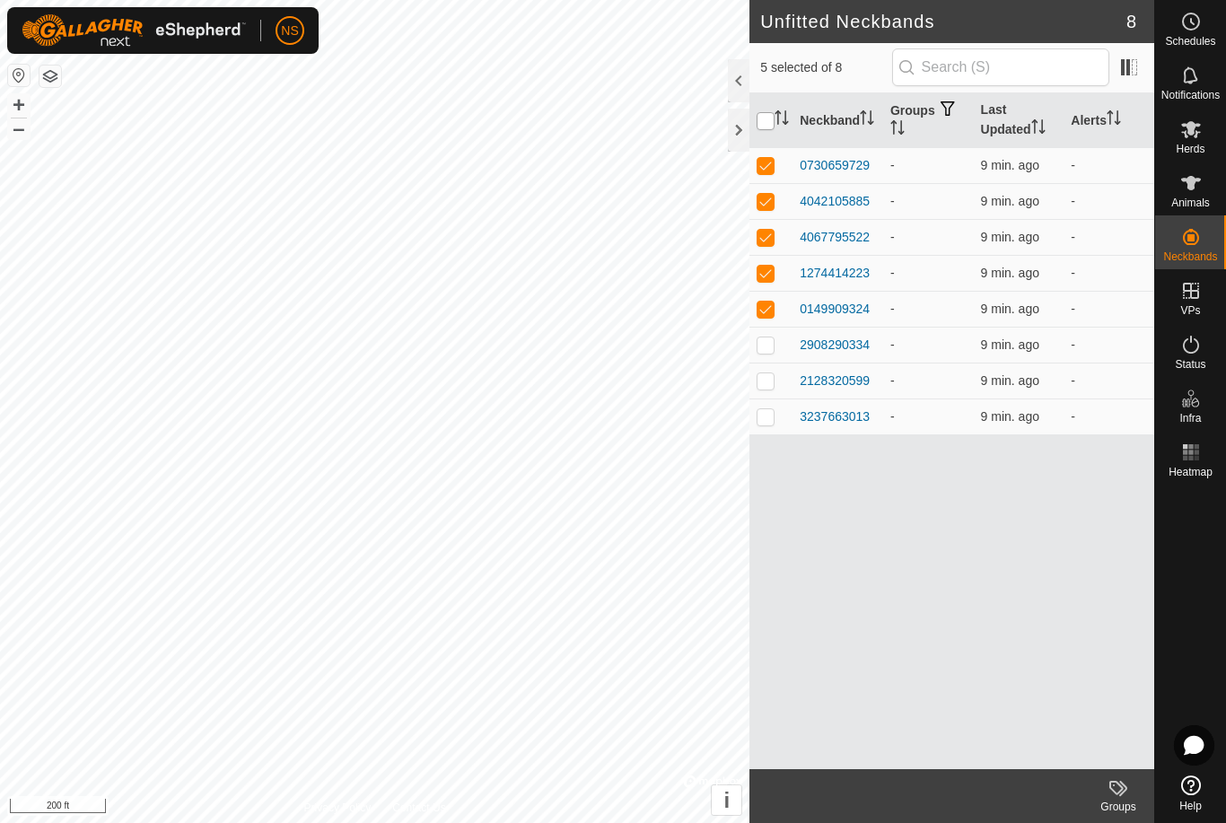
click at [767, 123] on input "checkbox" at bounding box center [766, 121] width 18 height 18
checkbox input "true"
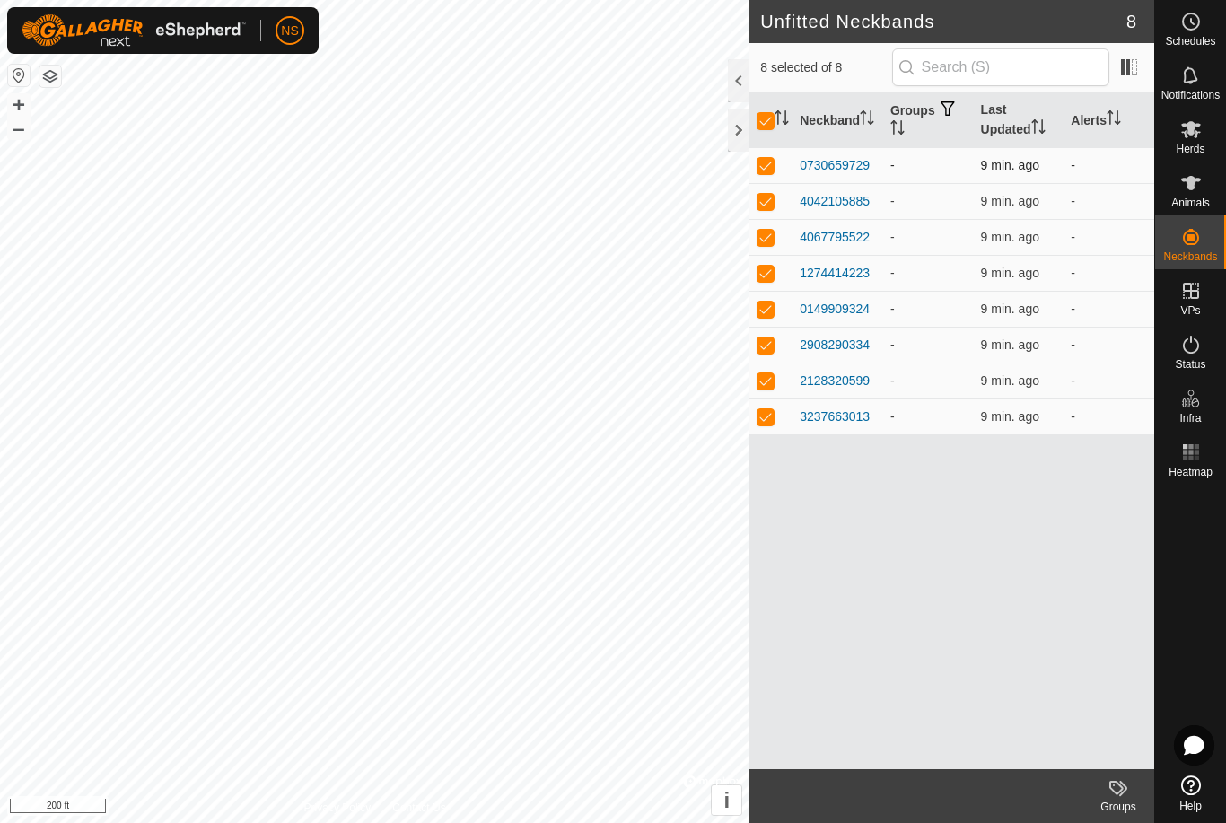
click at [855, 164] on div "0730659729" at bounding box center [835, 165] width 70 height 19
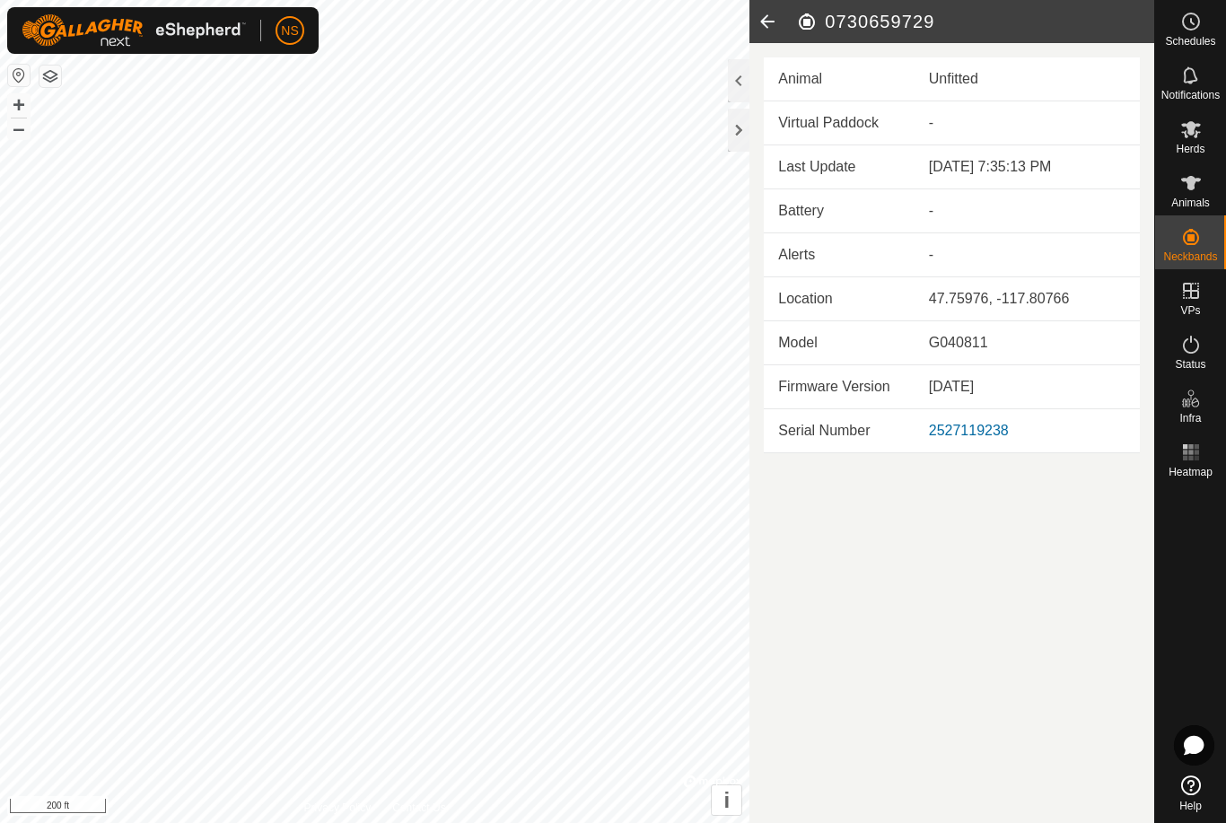
click at [769, 20] on icon at bounding box center [767, 21] width 36 height 43
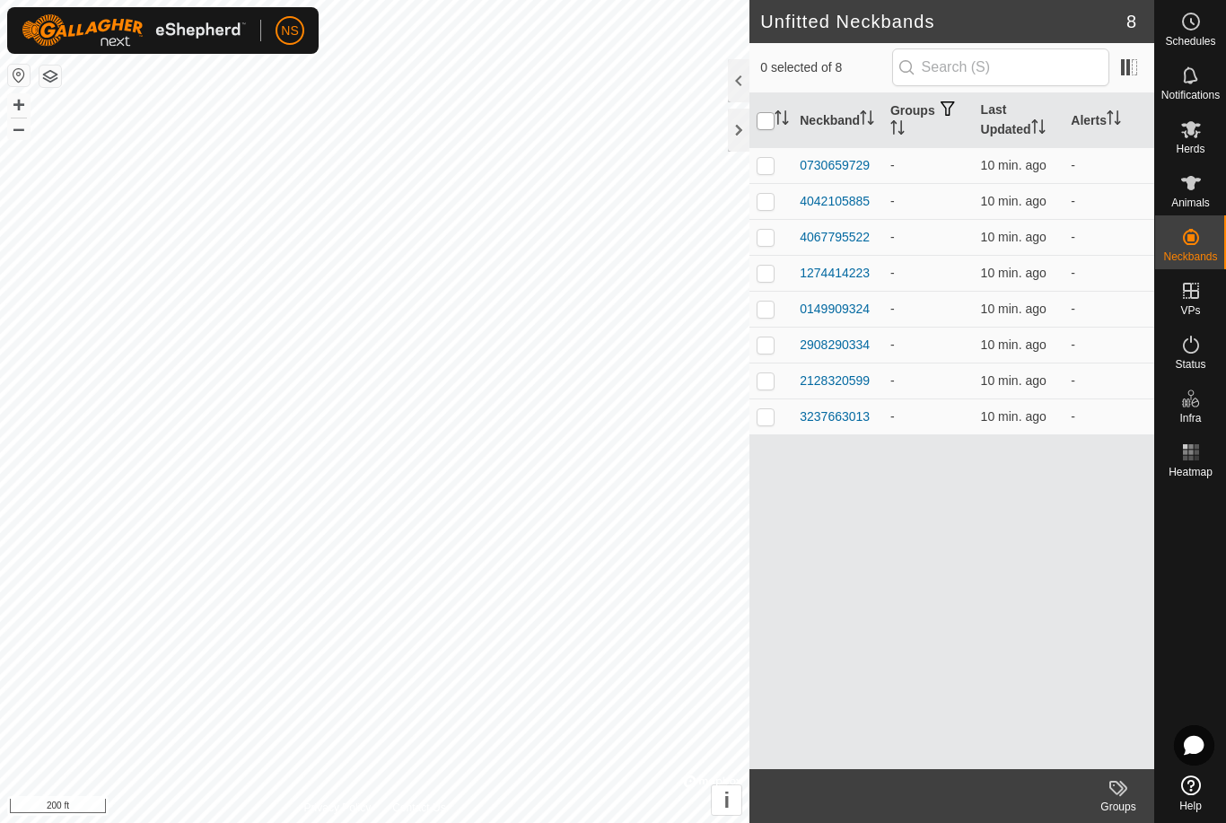
click at [764, 123] on input "checkbox" at bounding box center [766, 121] width 18 height 18
checkbox input "true"
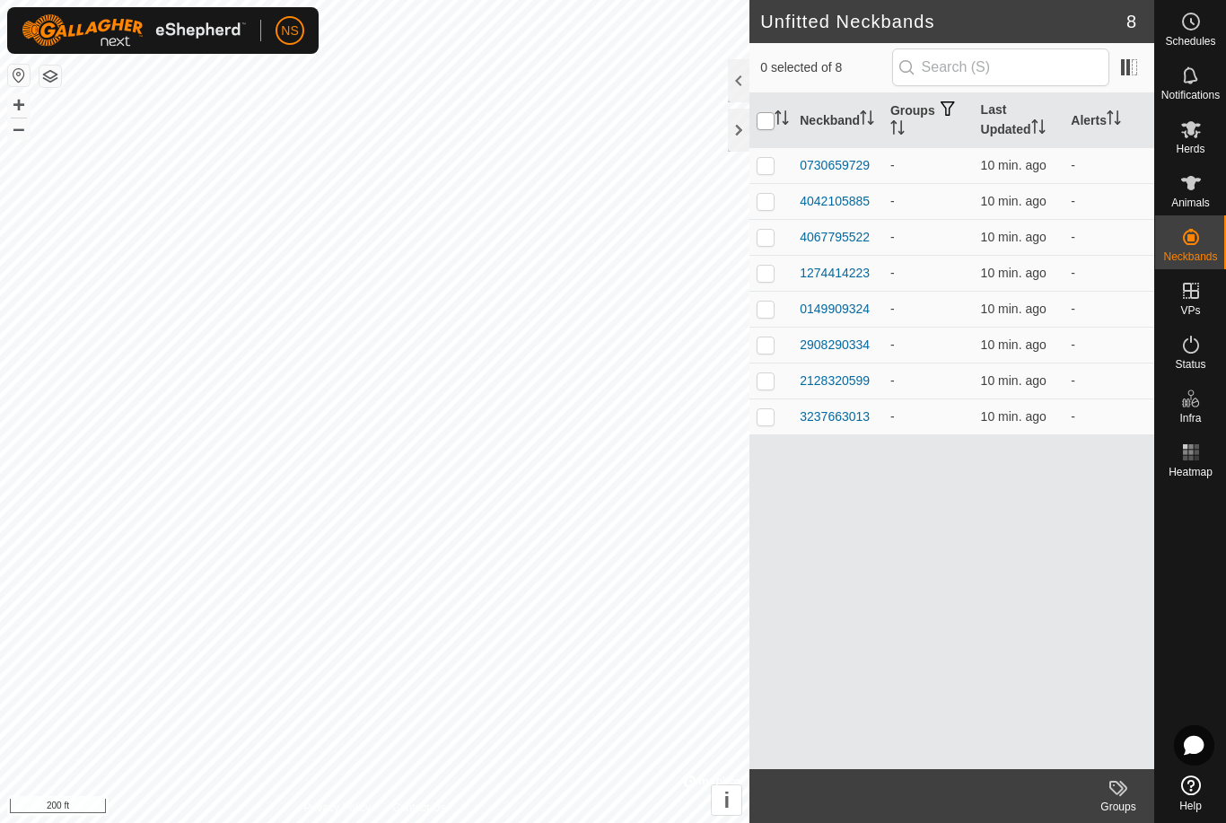
checkbox input "true"
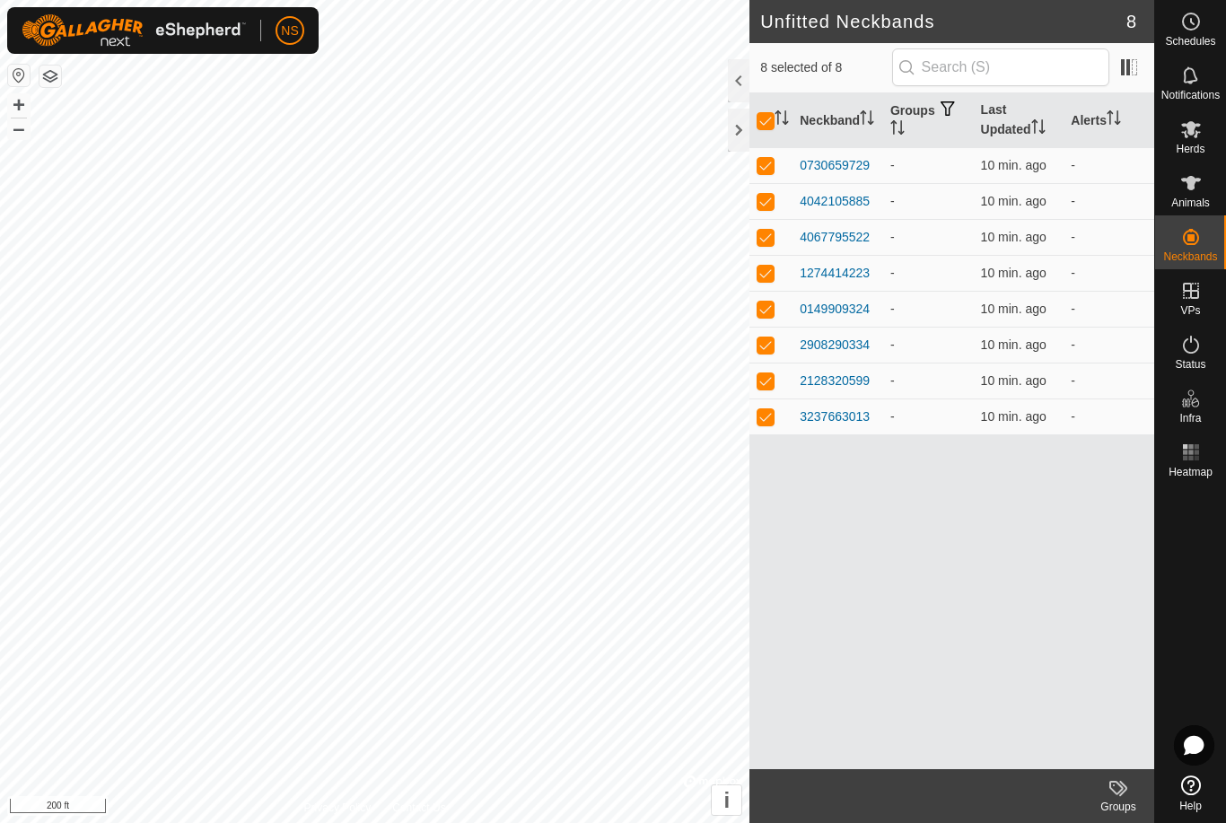
click at [739, 89] on div at bounding box center [739, 80] width 22 height 43
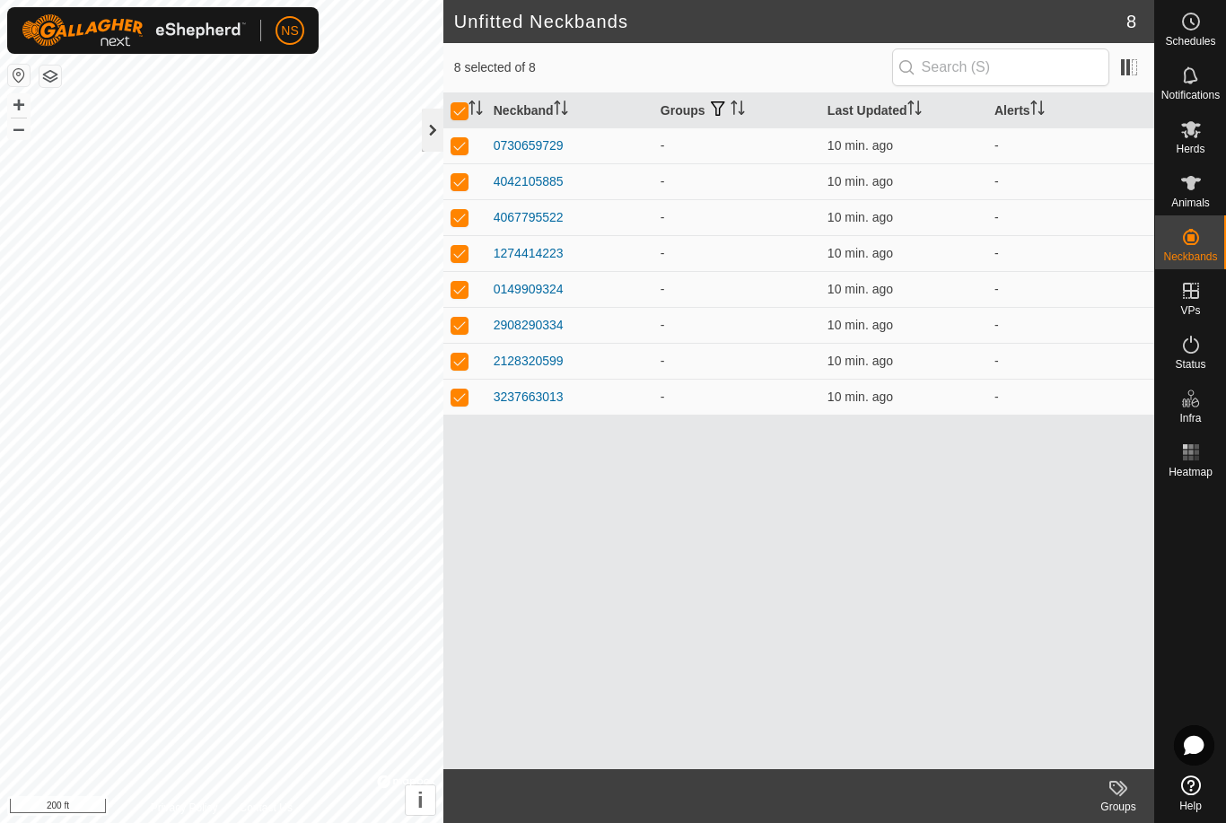
click at [438, 135] on div at bounding box center [433, 130] width 22 height 43
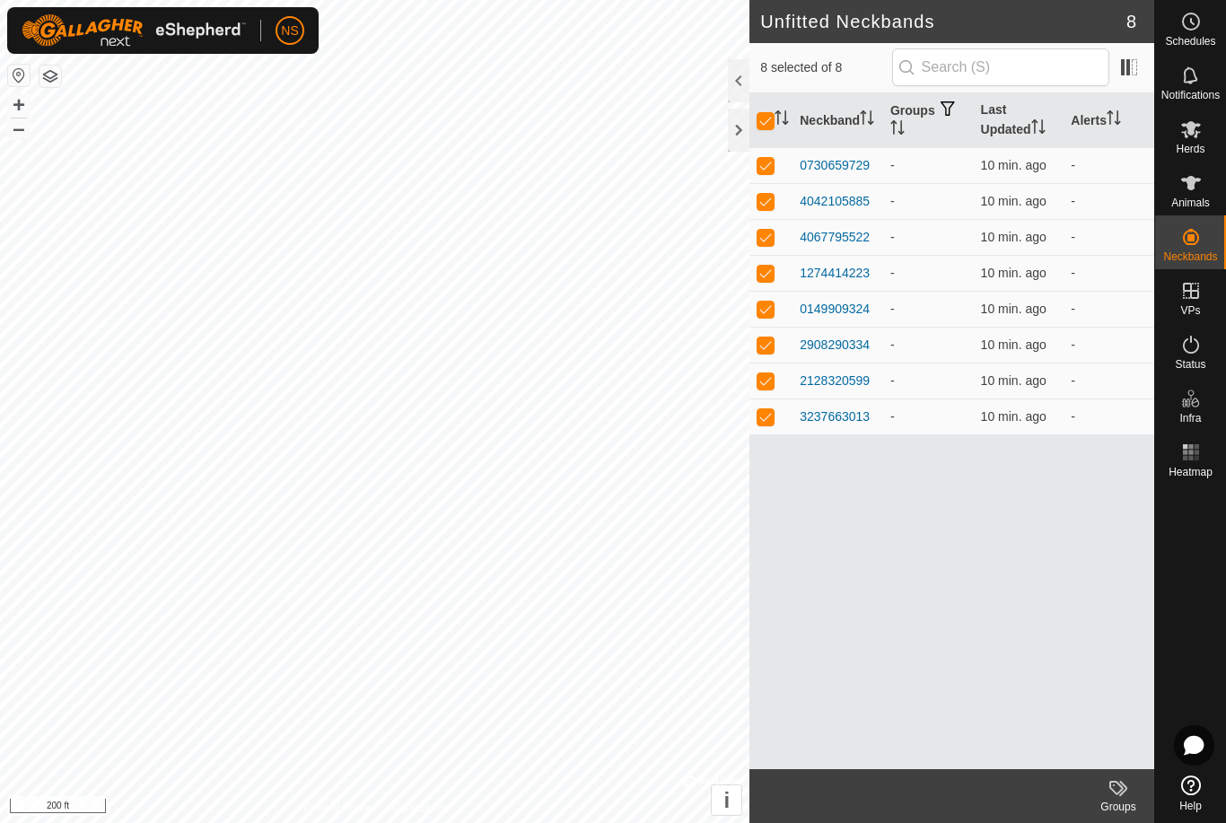
click at [1129, 805] on div "Groups" at bounding box center [1118, 807] width 72 height 16
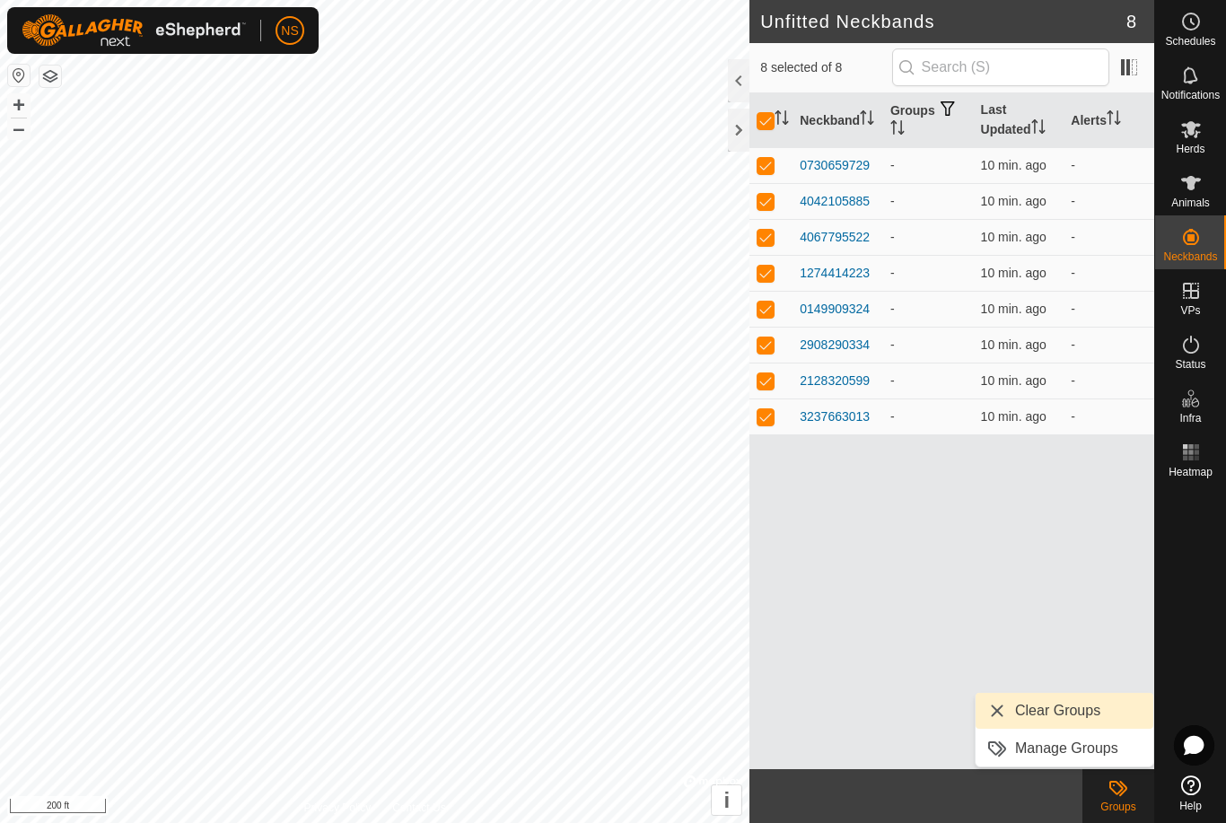
click at [1045, 639] on div "Neckband Groups Last Updated Alerts 0730659729 - 10 min. ago - 4042105885 - 10 …" at bounding box center [951, 431] width 405 height 676
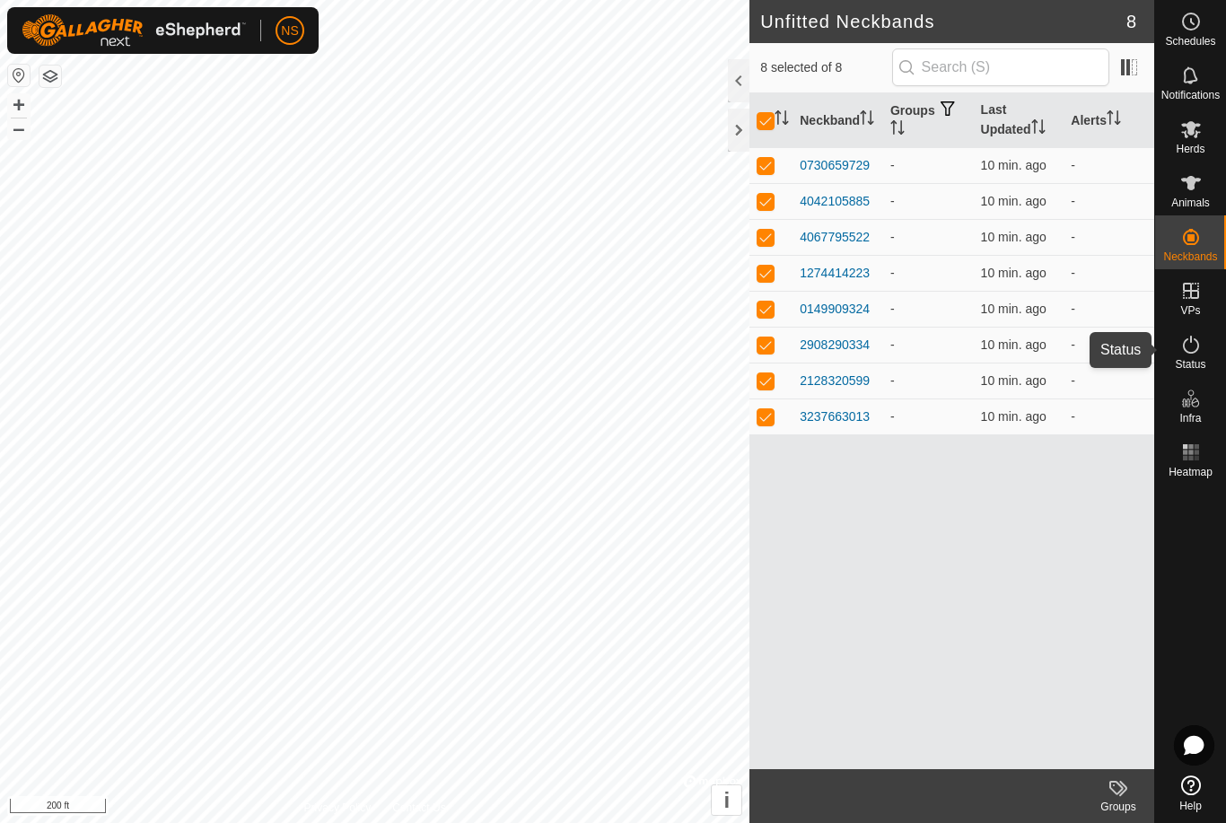
click at [1186, 350] on icon at bounding box center [1191, 345] width 22 height 22
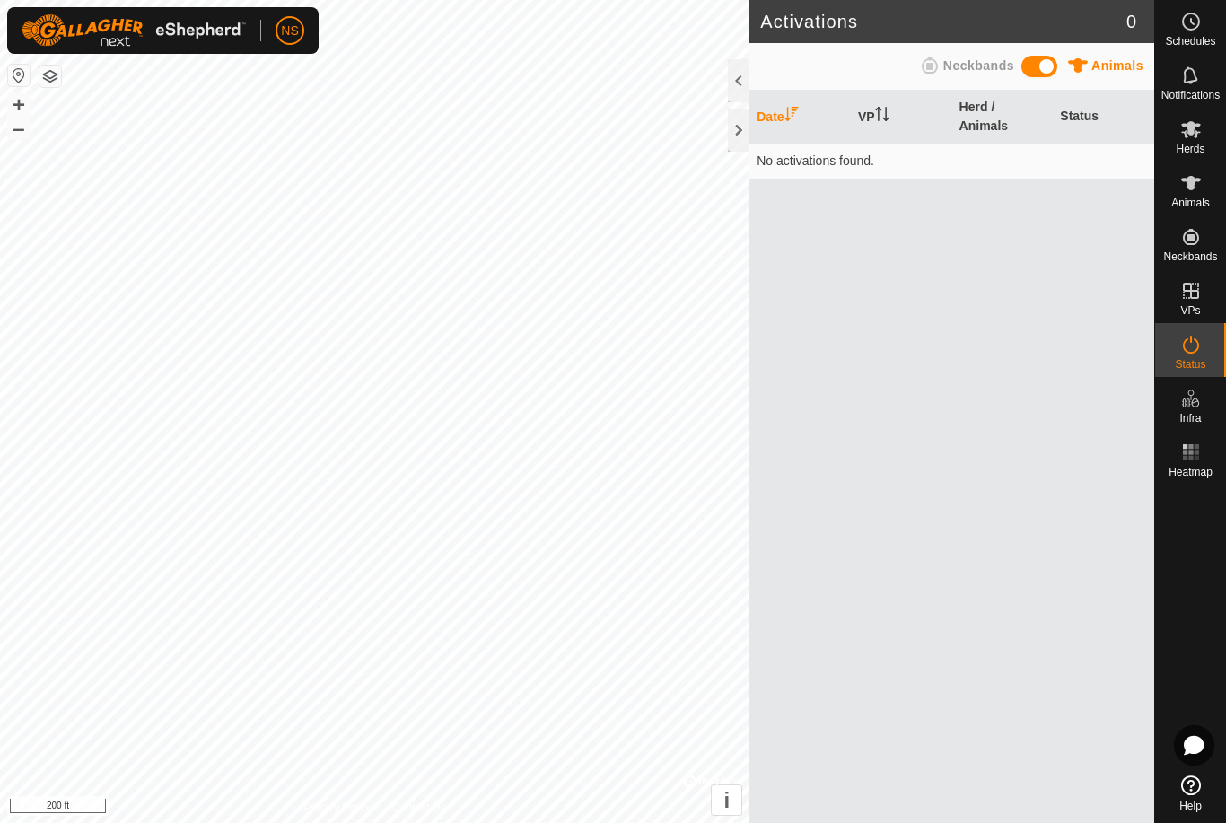
click at [1186, 350] on icon at bounding box center [1191, 345] width 22 height 22
click at [1037, 69] on span at bounding box center [1039, 67] width 36 height 22
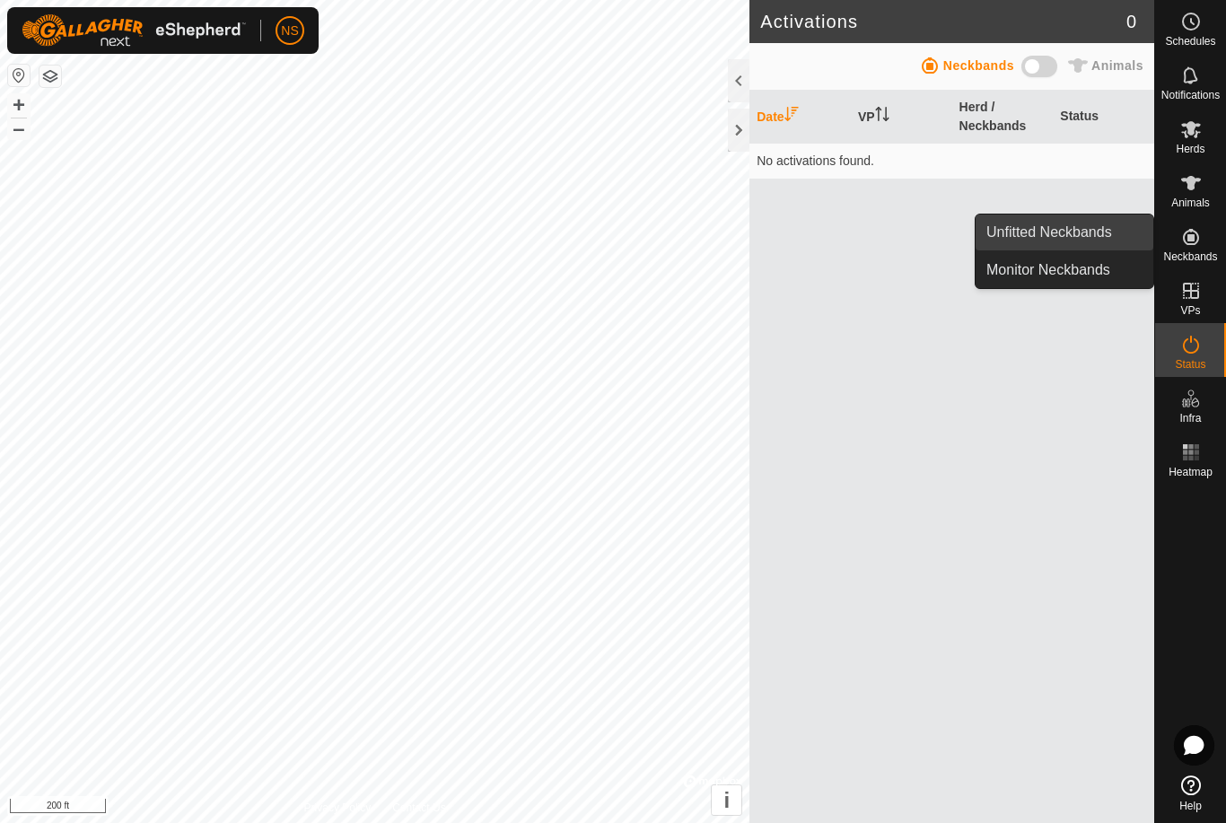
click at [1060, 234] on link "Unfitted Neckbands" at bounding box center [1065, 232] width 178 height 36
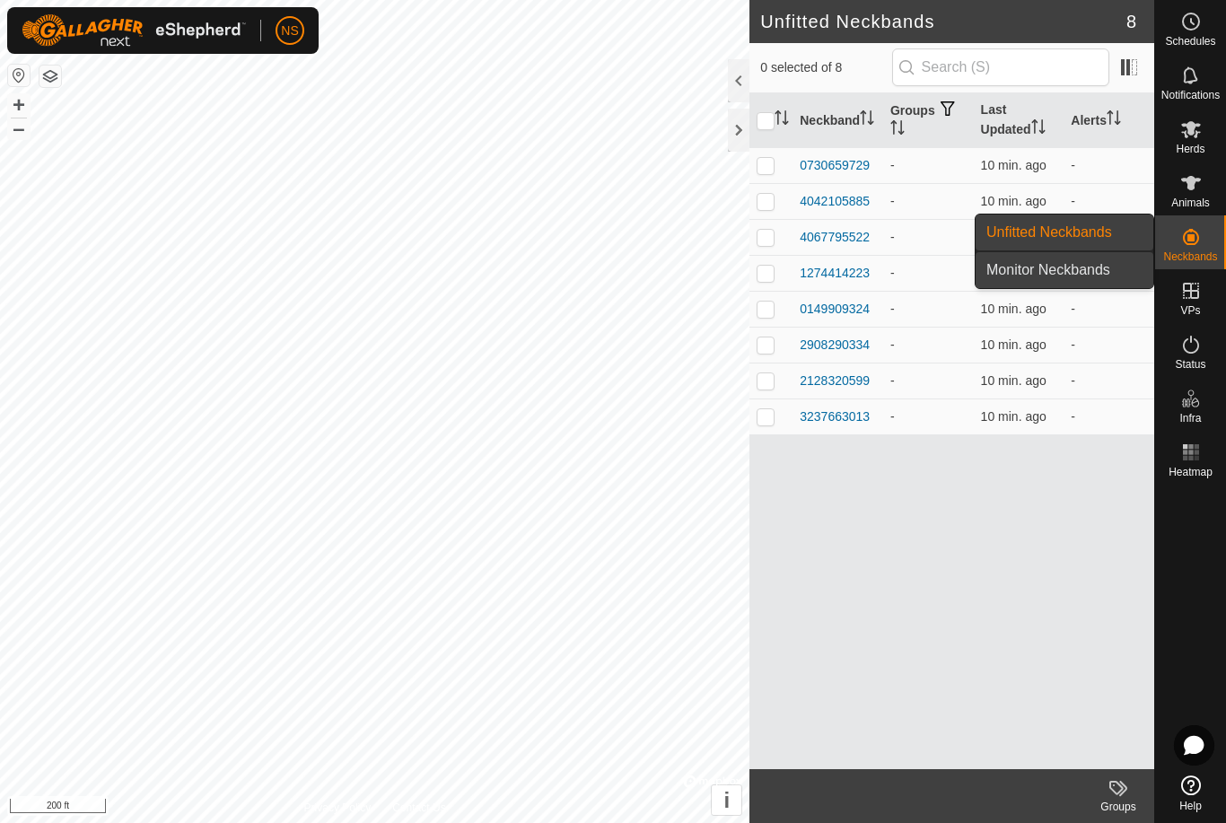
click at [1114, 272] on link "Monitor Neckbands" at bounding box center [1065, 270] width 178 height 36
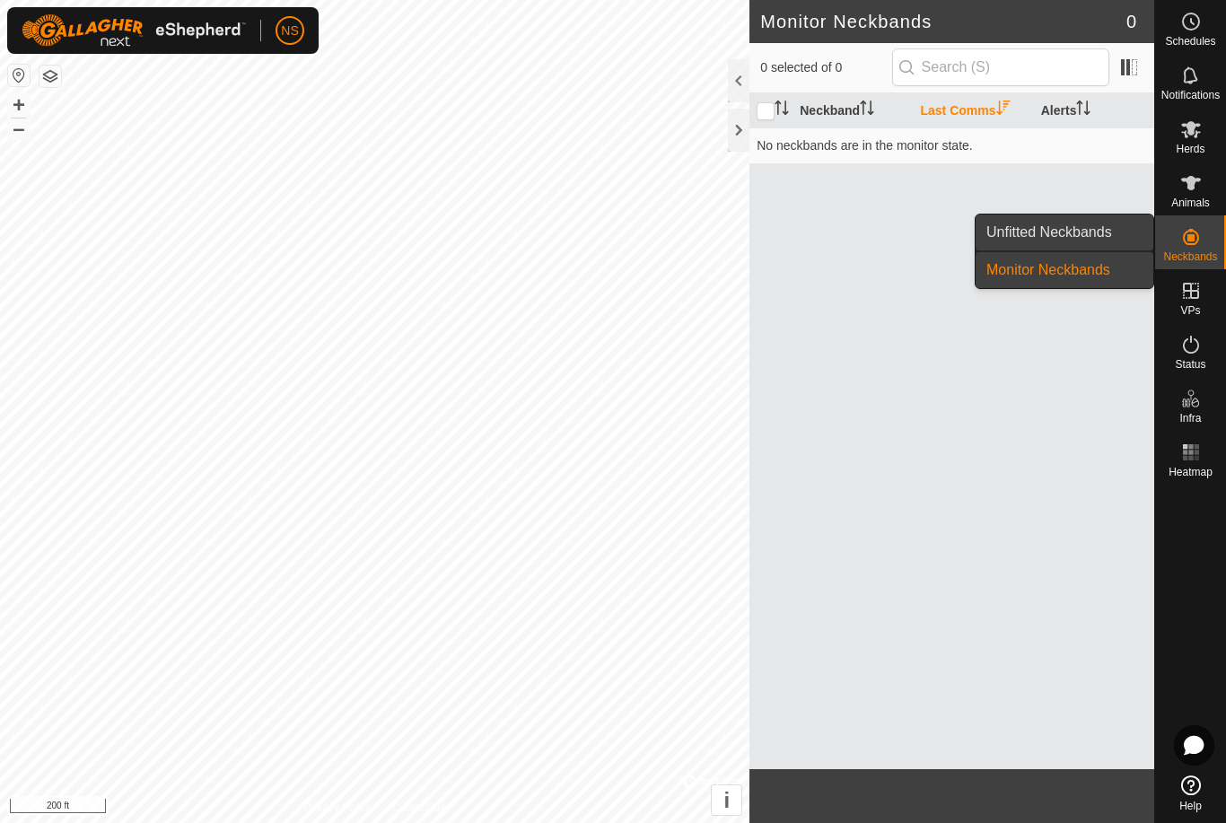
click at [1111, 238] on link "Unfitted Neckbands" at bounding box center [1065, 232] width 178 height 36
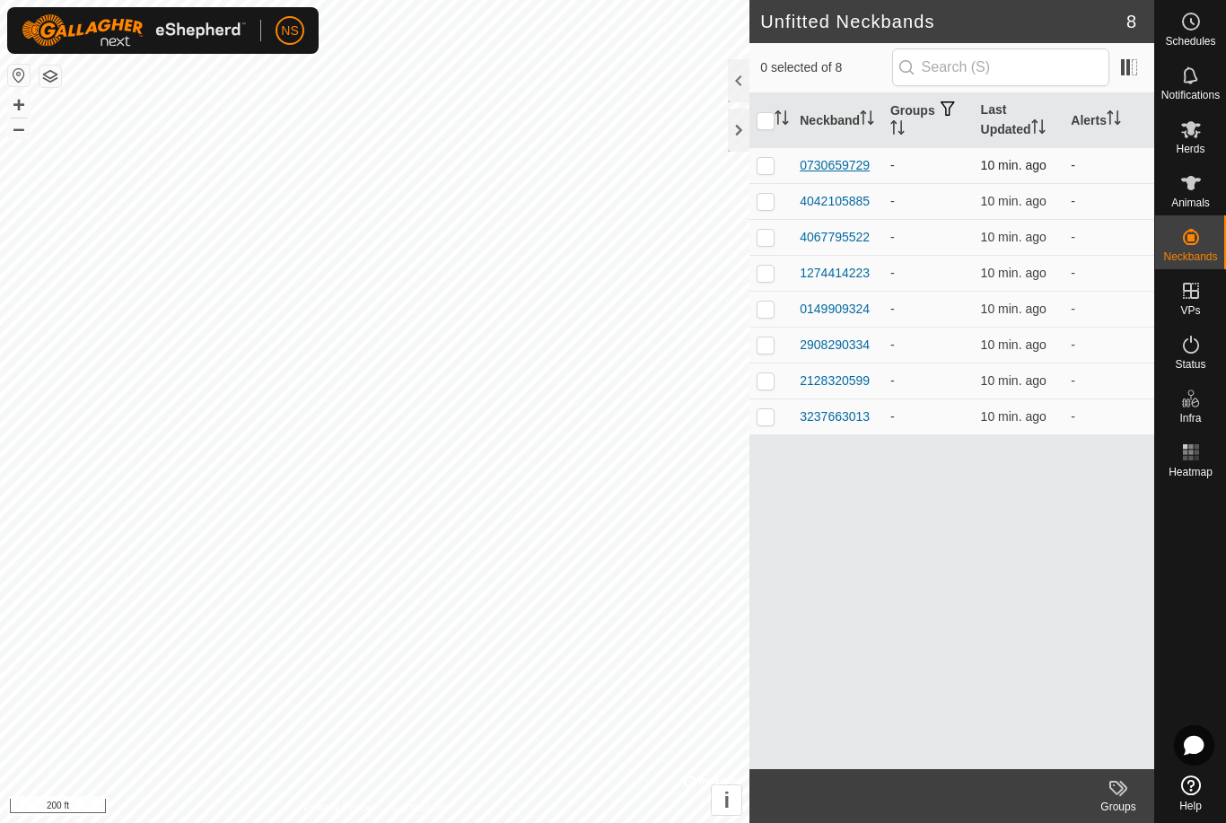
click at [827, 164] on div "0730659729" at bounding box center [835, 165] width 70 height 19
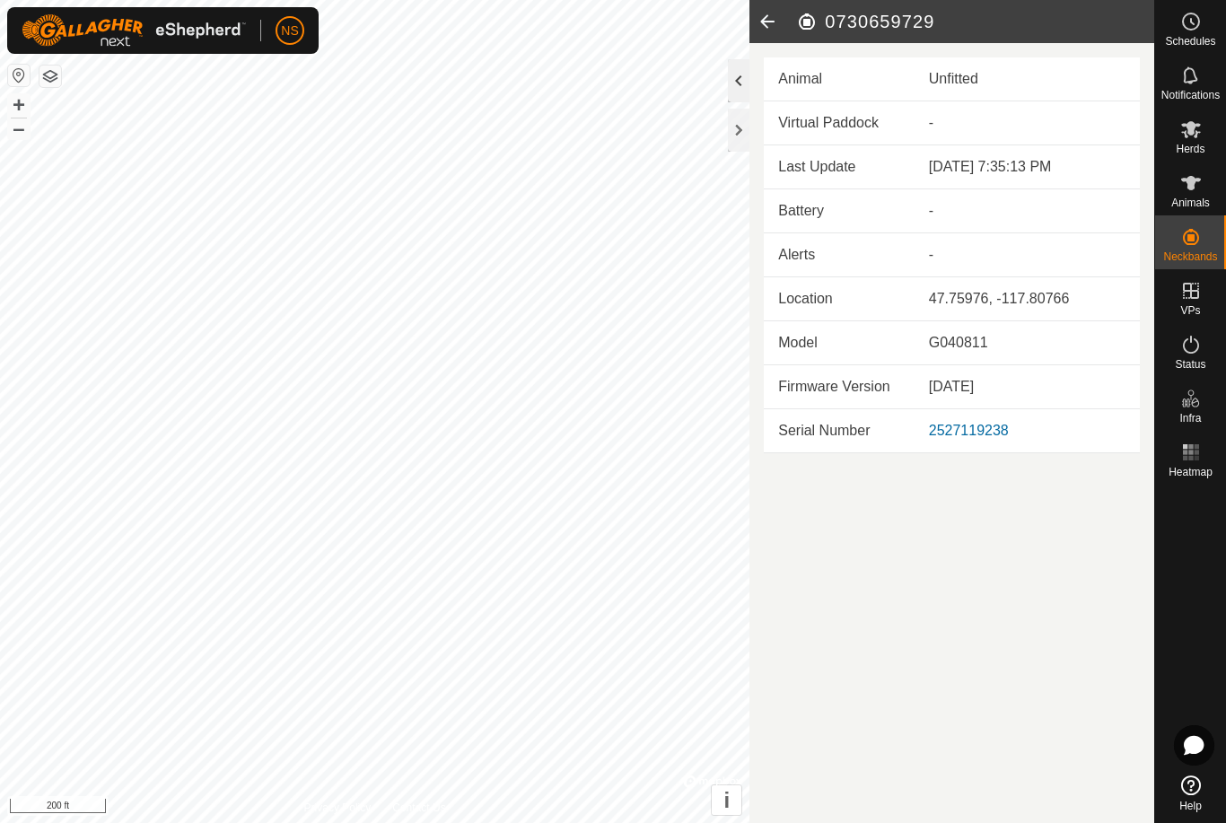
click at [739, 87] on div at bounding box center [739, 80] width 22 height 43
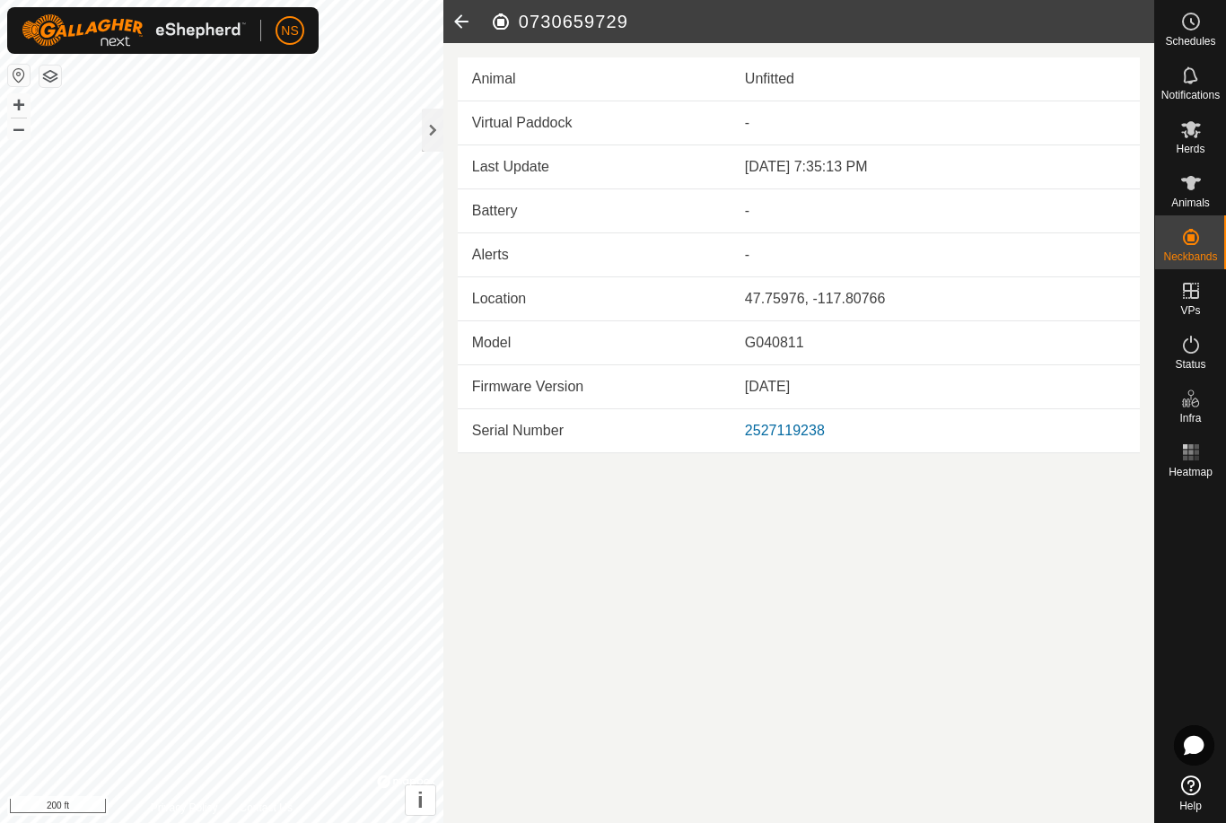
click at [801, 438] on link "2527119238" at bounding box center [785, 430] width 80 height 15
click at [441, 131] on div at bounding box center [433, 130] width 22 height 43
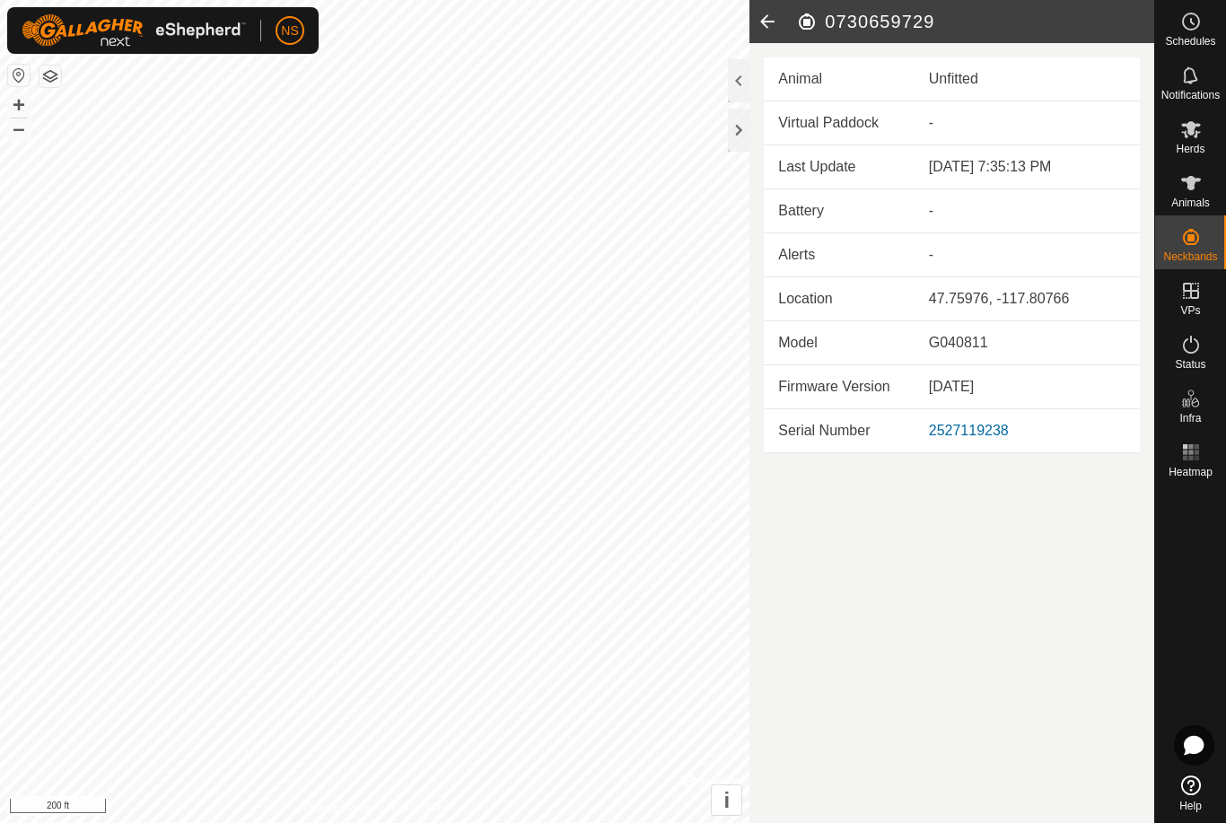
click at [804, 14] on h2 "0730659729" at bounding box center [975, 22] width 358 height 22
click at [766, 19] on icon at bounding box center [767, 21] width 36 height 43
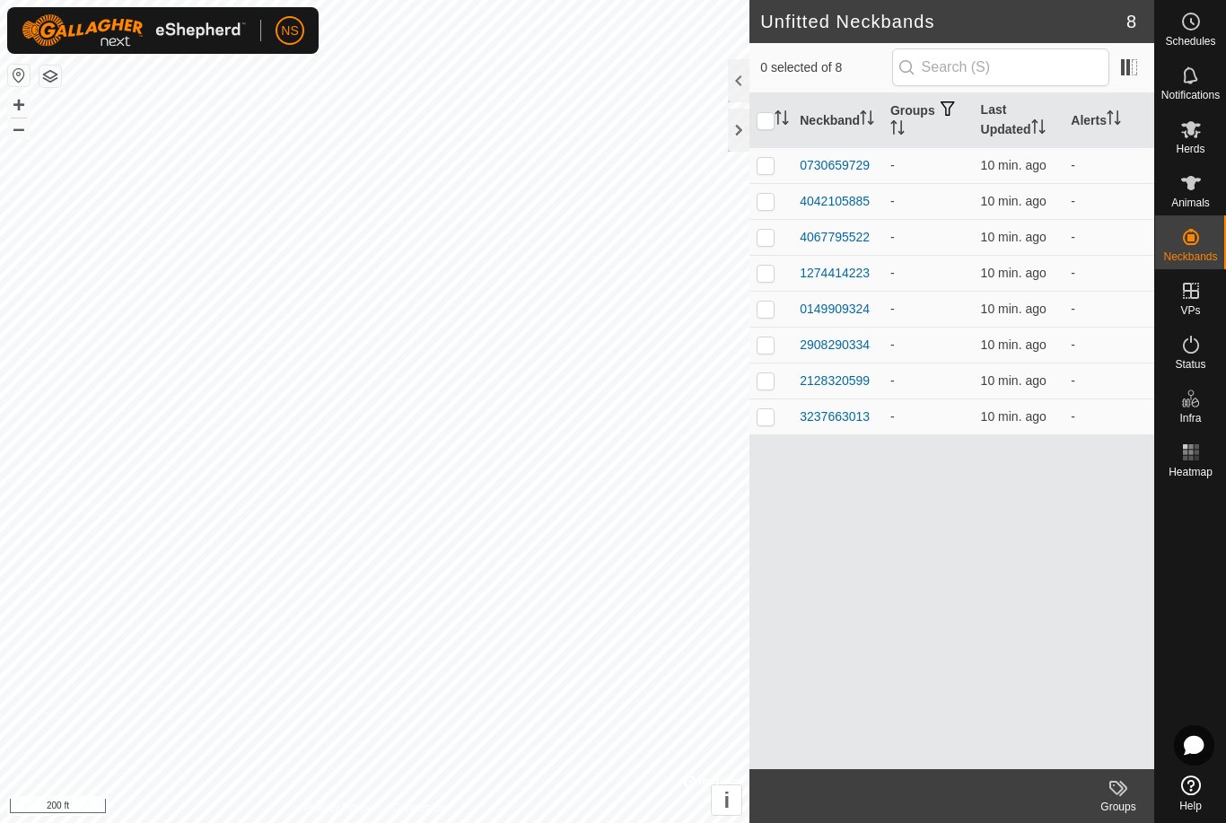
click at [1186, 791] on icon at bounding box center [1191, 785] width 20 height 20
click at [1189, 144] on span "Herds" at bounding box center [1190, 149] width 29 height 11
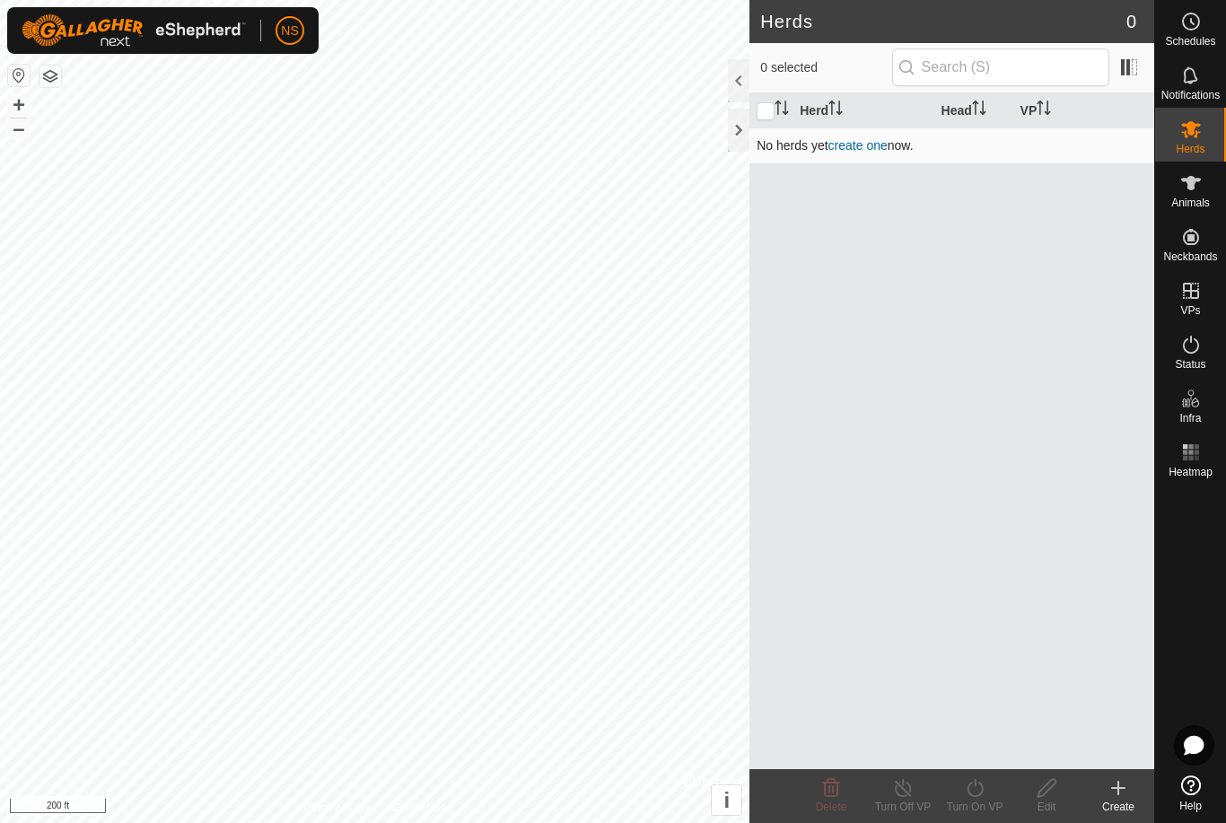
click at [862, 144] on link "create one" at bounding box center [857, 145] width 59 height 14
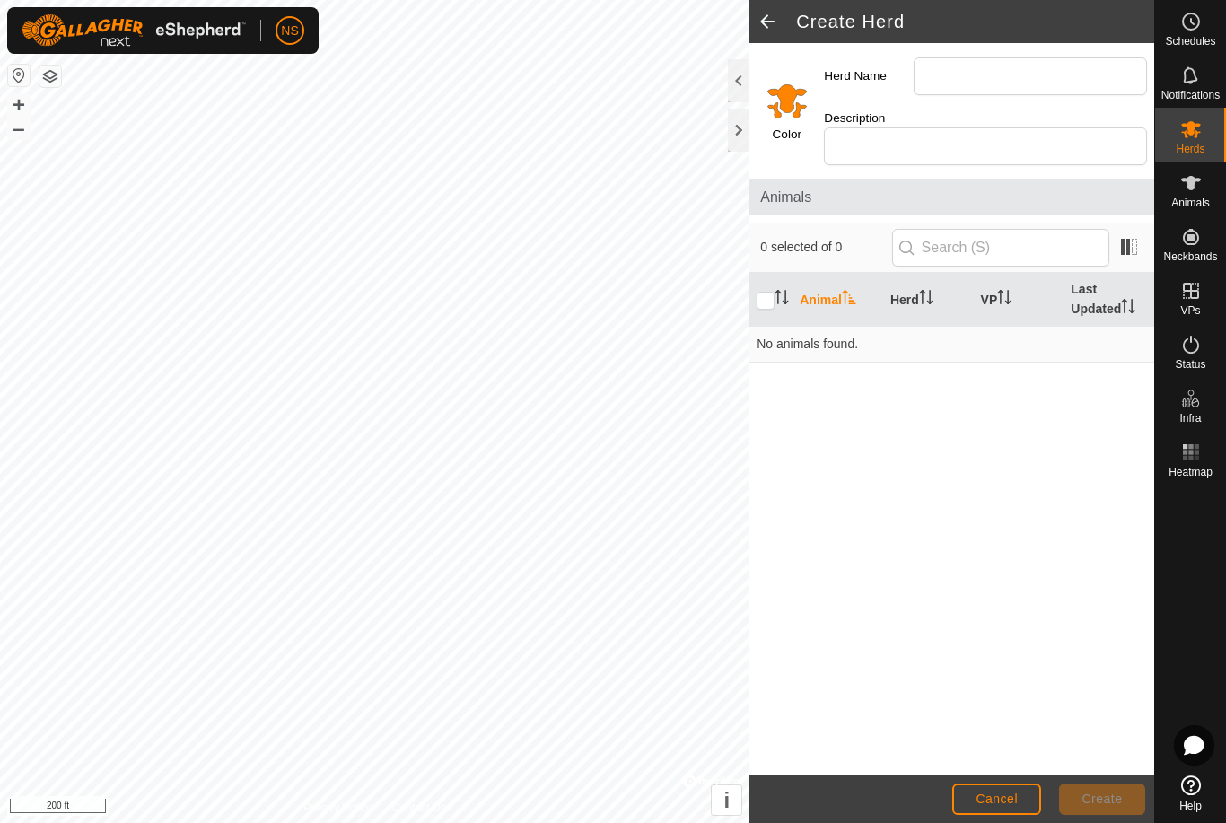
click at [770, 23] on span at bounding box center [767, 21] width 36 height 43
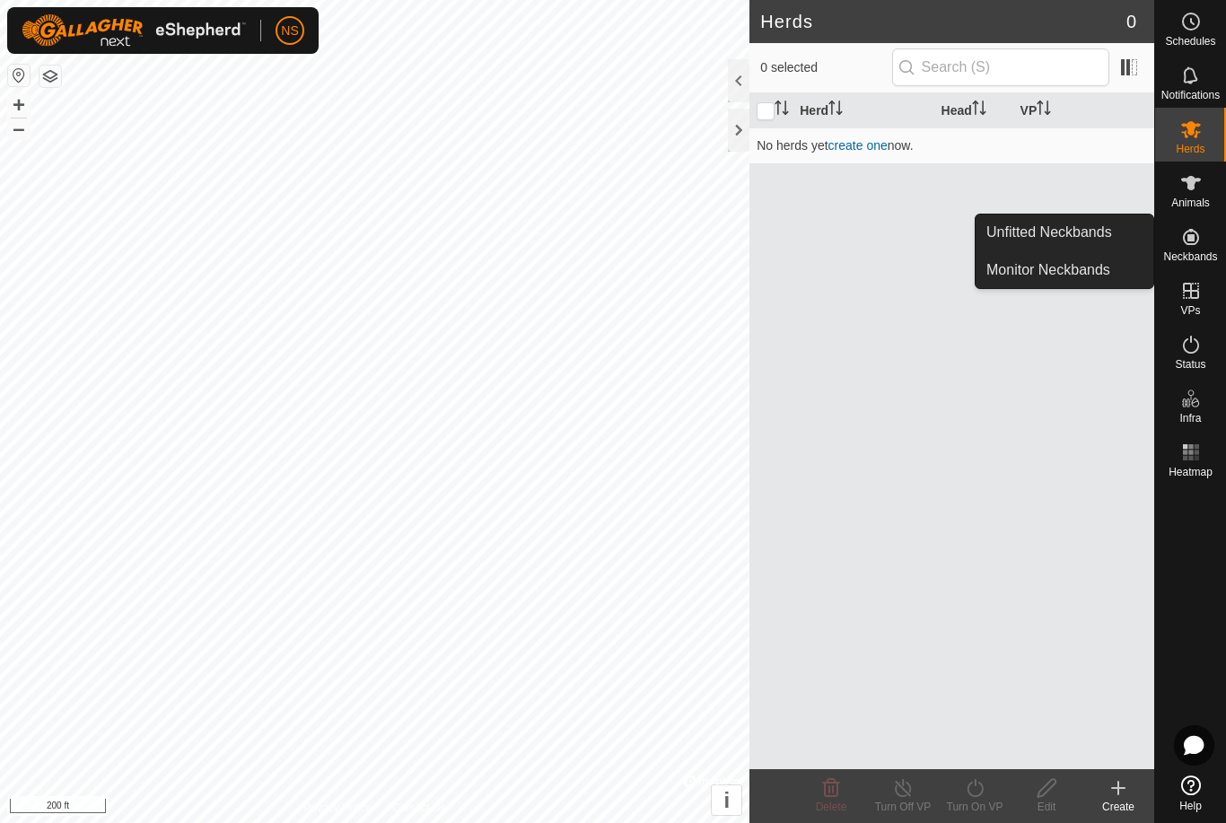
click at [1186, 244] on icon at bounding box center [1191, 237] width 16 height 16
click at [1115, 237] on link "Unfitted Neckbands" at bounding box center [1065, 232] width 178 height 36
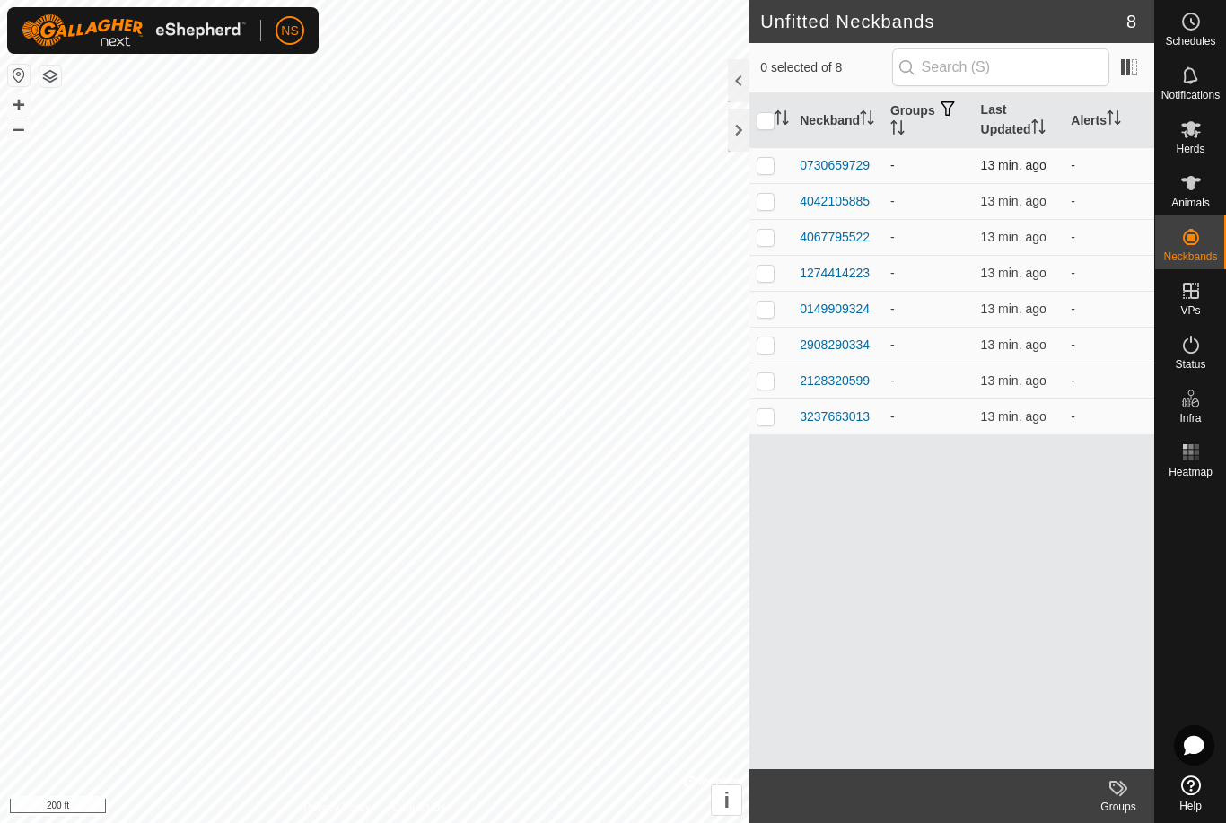
click at [1012, 160] on span "13 min. ago" at bounding box center [1014, 165] width 66 height 14
click at [1131, 64] on span at bounding box center [1129, 67] width 29 height 29
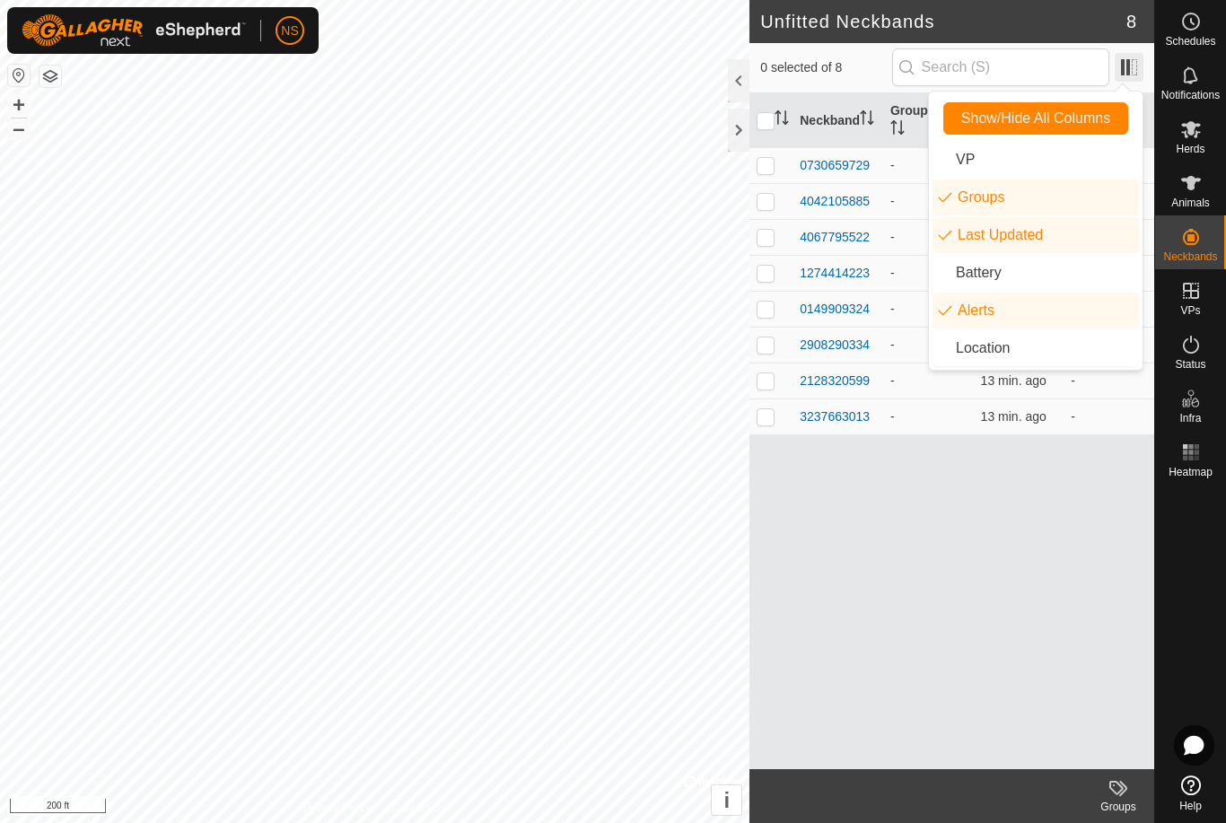
click at [1131, 61] on span at bounding box center [1129, 67] width 29 height 29
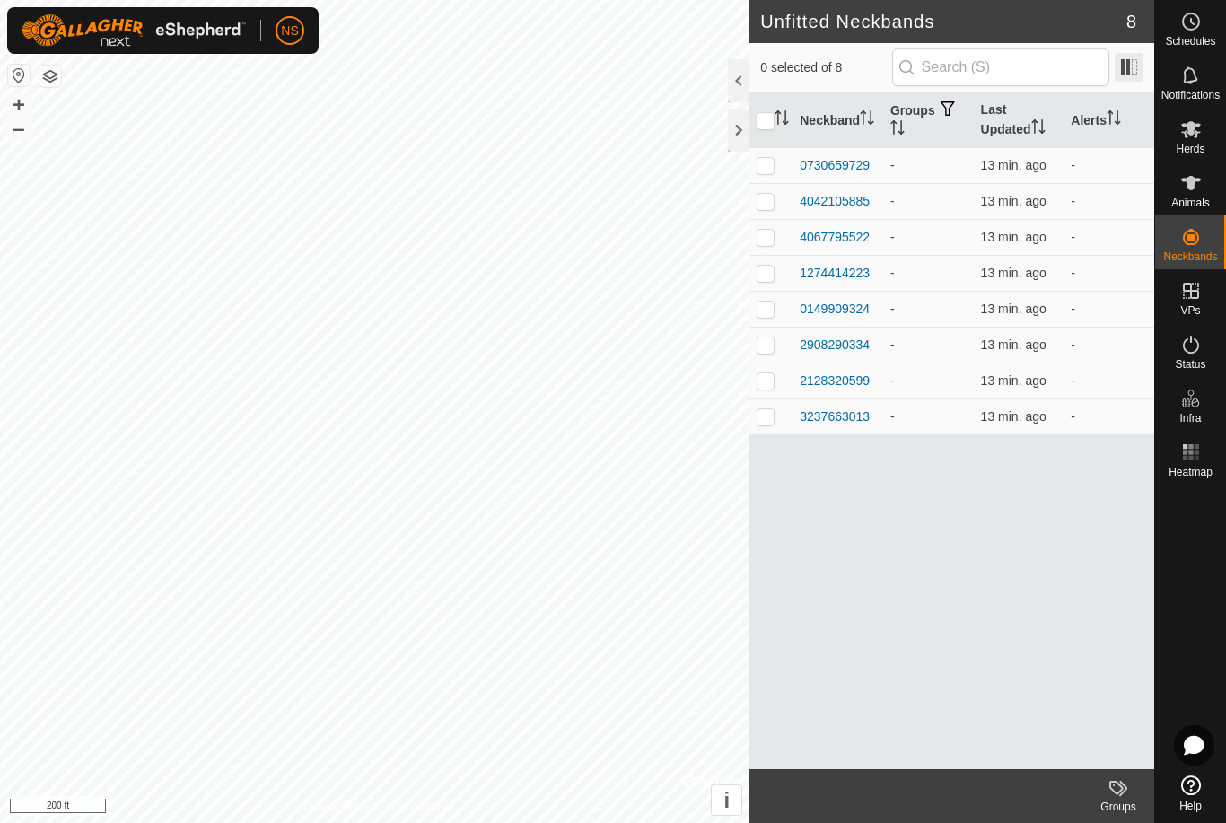
click at [1131, 61] on span at bounding box center [1129, 67] width 29 height 29
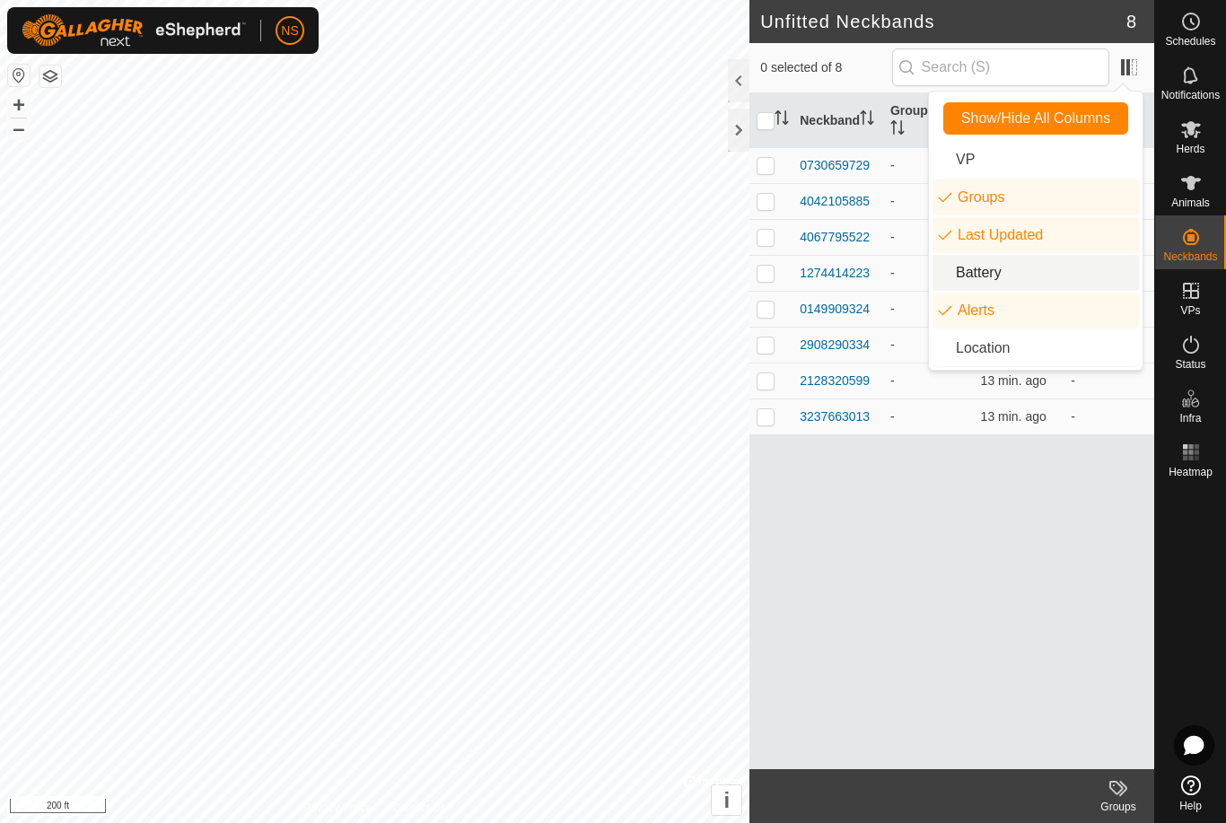
click at [977, 279] on li "Battery" at bounding box center [1035, 273] width 206 height 36
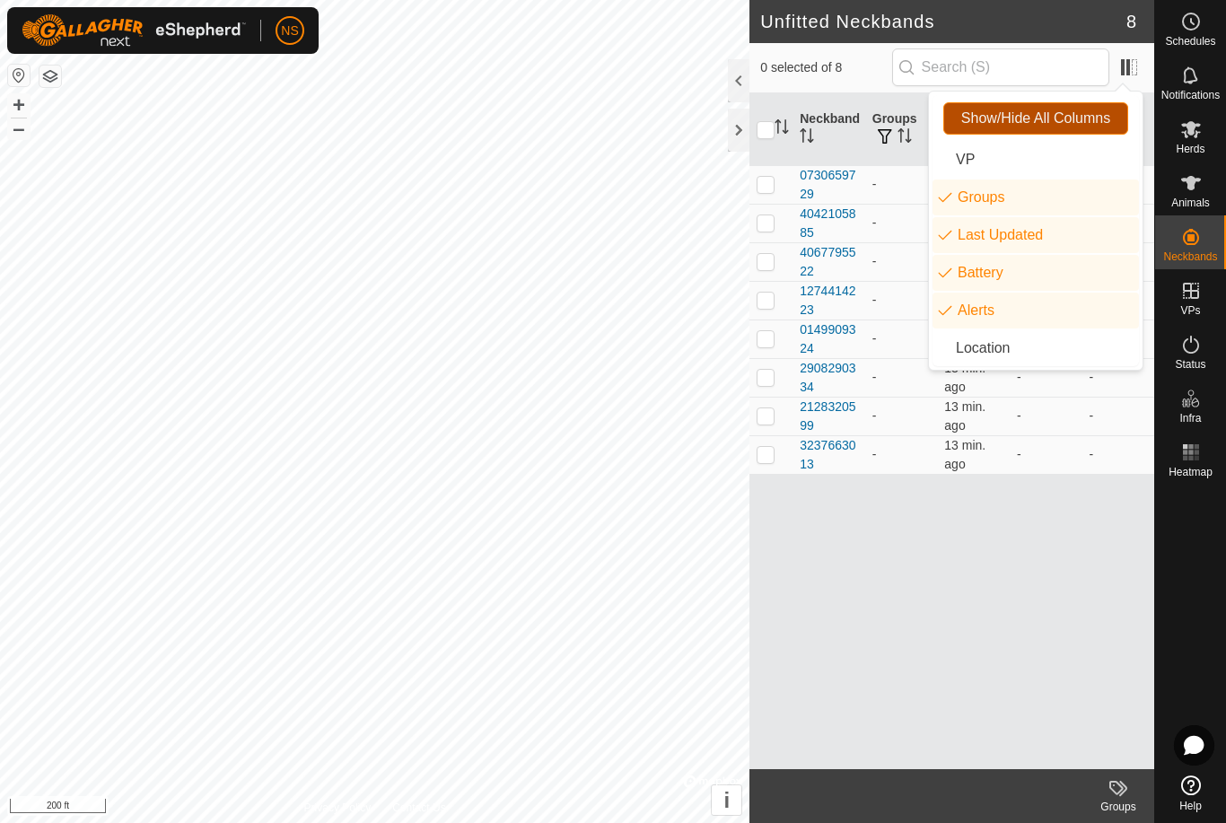
click at [1050, 126] on span "Show/Hide All Columns" at bounding box center [1035, 118] width 149 height 16
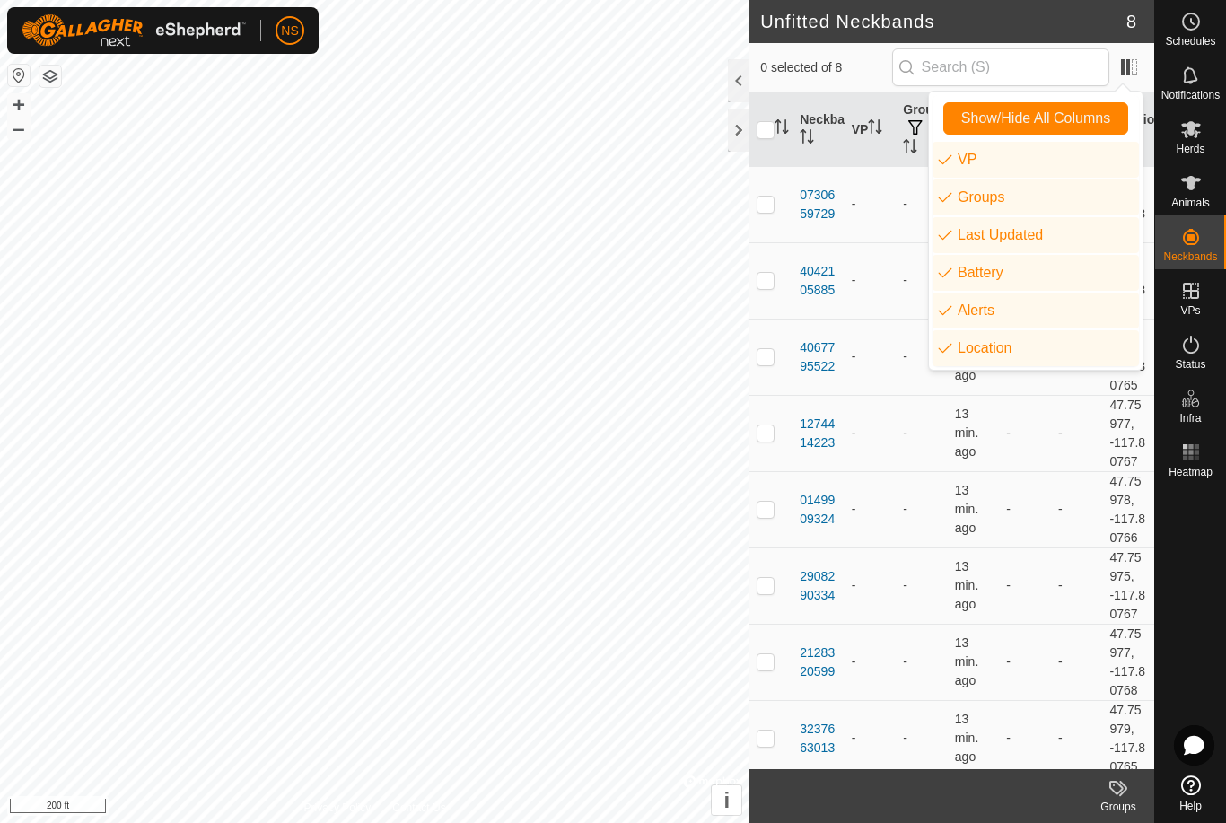
click at [731, 83] on div at bounding box center [739, 80] width 22 height 43
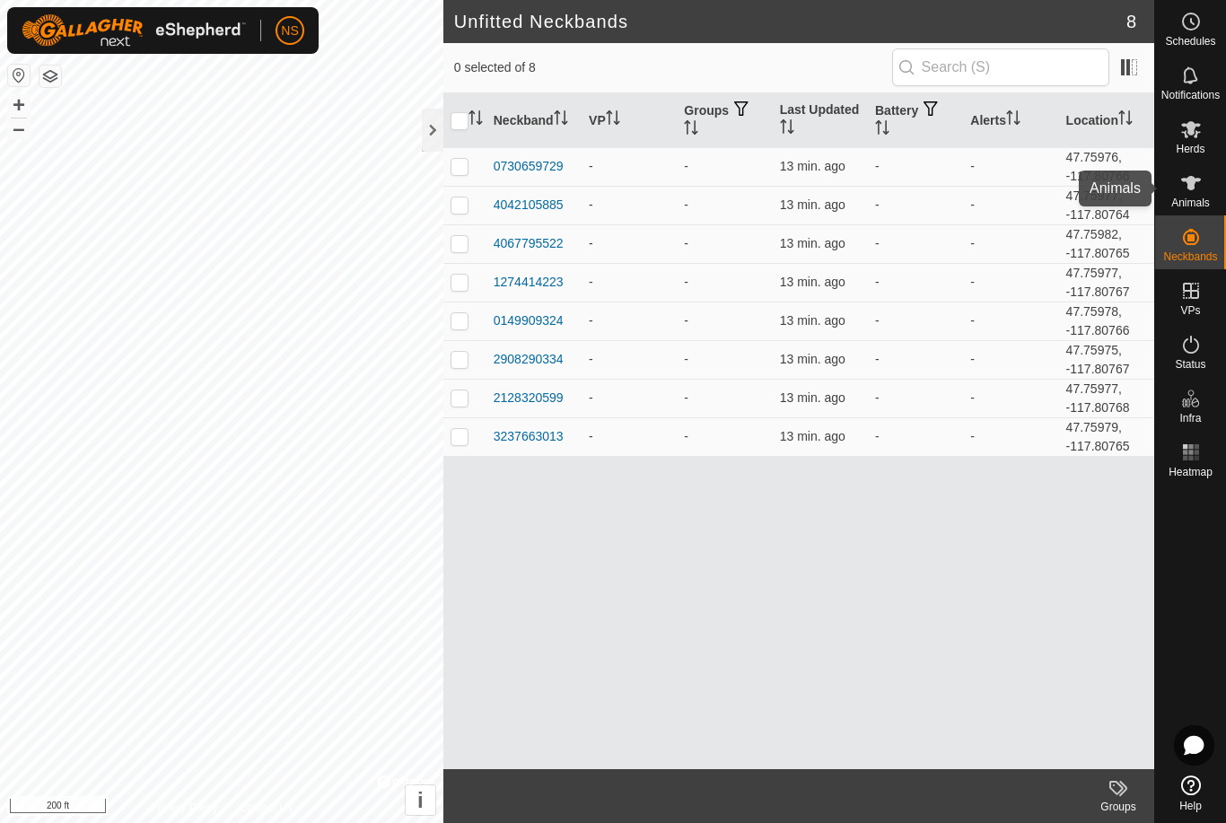
click at [1193, 179] on icon at bounding box center [1191, 183] width 20 height 14
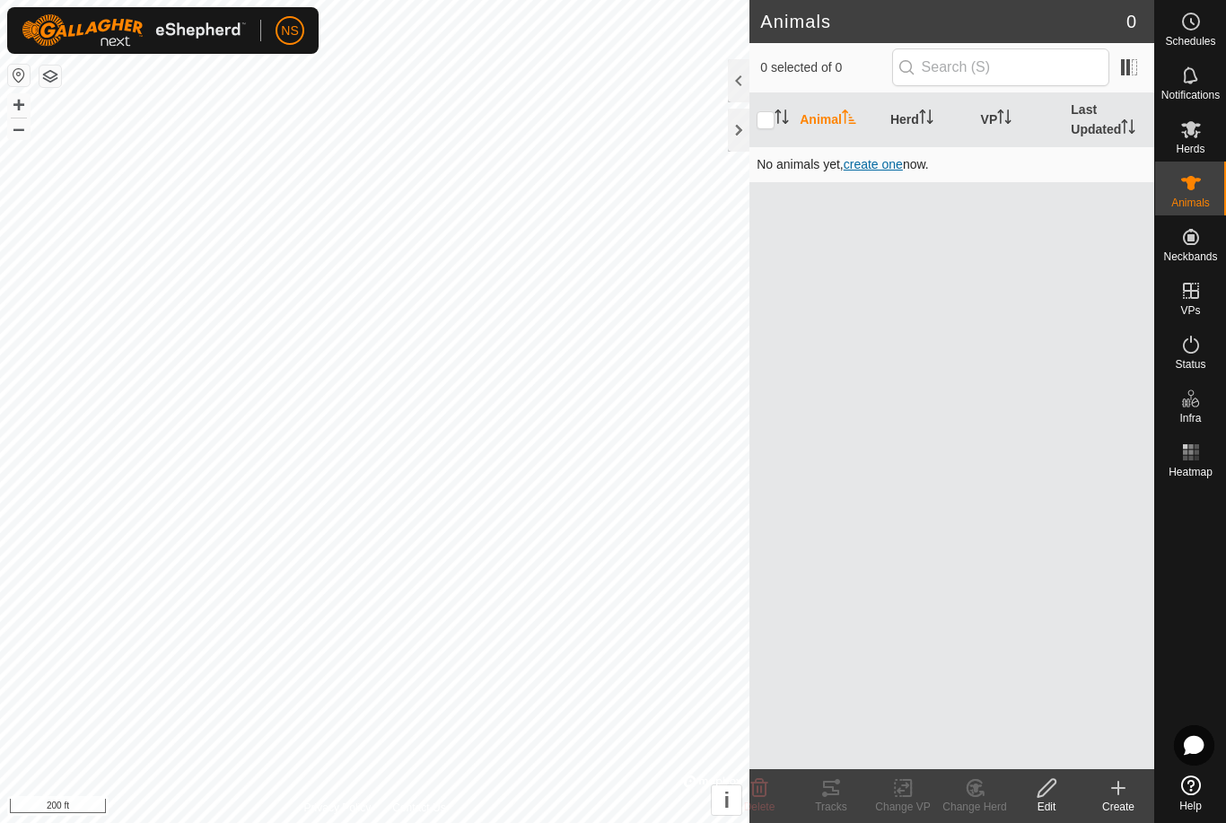
click at [880, 168] on span "create one" at bounding box center [873, 164] width 59 height 14
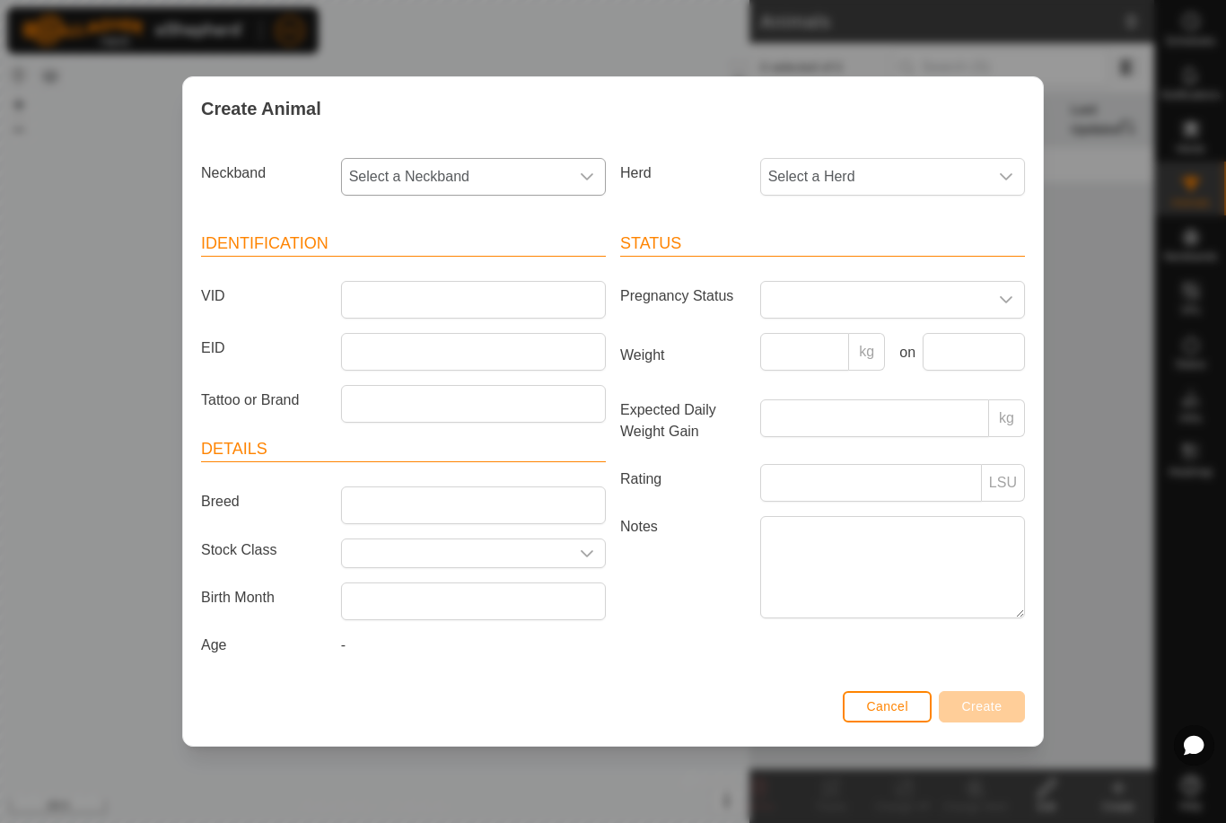
click at [583, 176] on icon "dropdown trigger" at bounding box center [587, 177] width 14 height 14
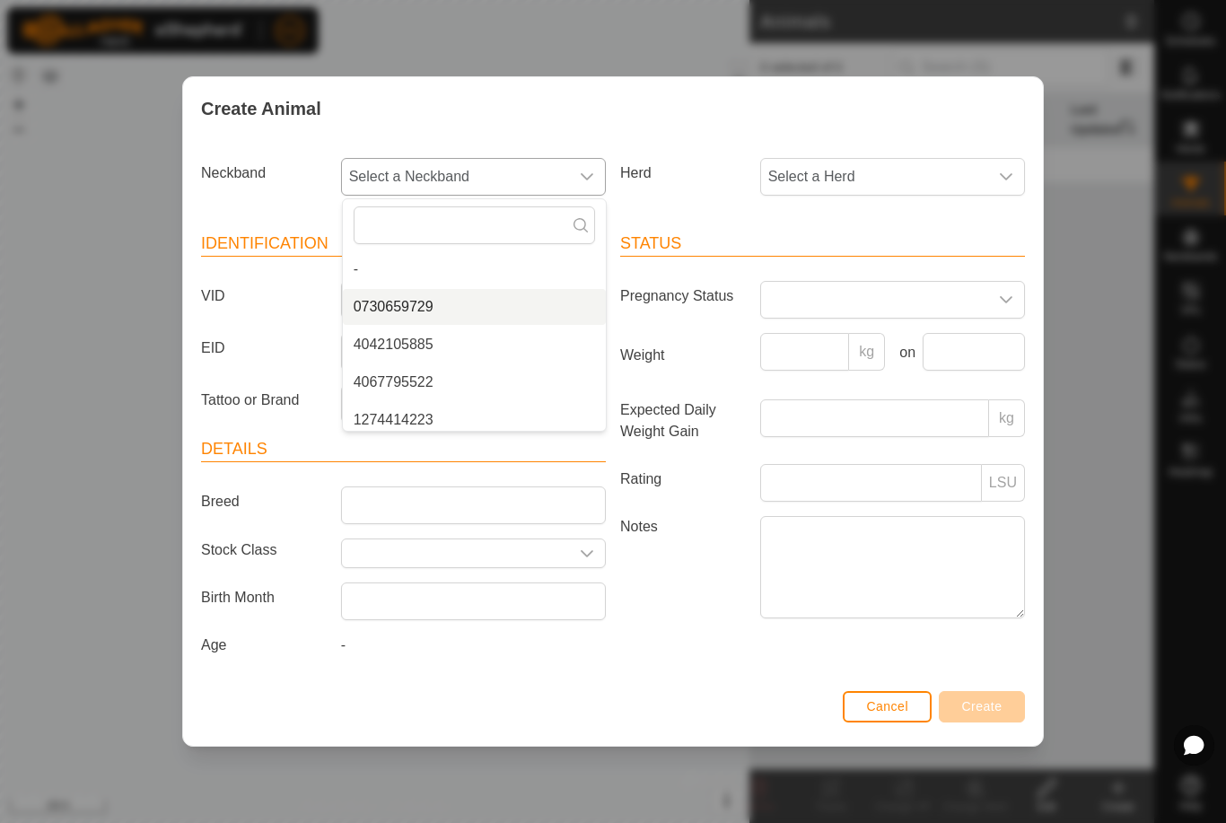
click at [408, 303] on li "0730659729" at bounding box center [474, 307] width 263 height 36
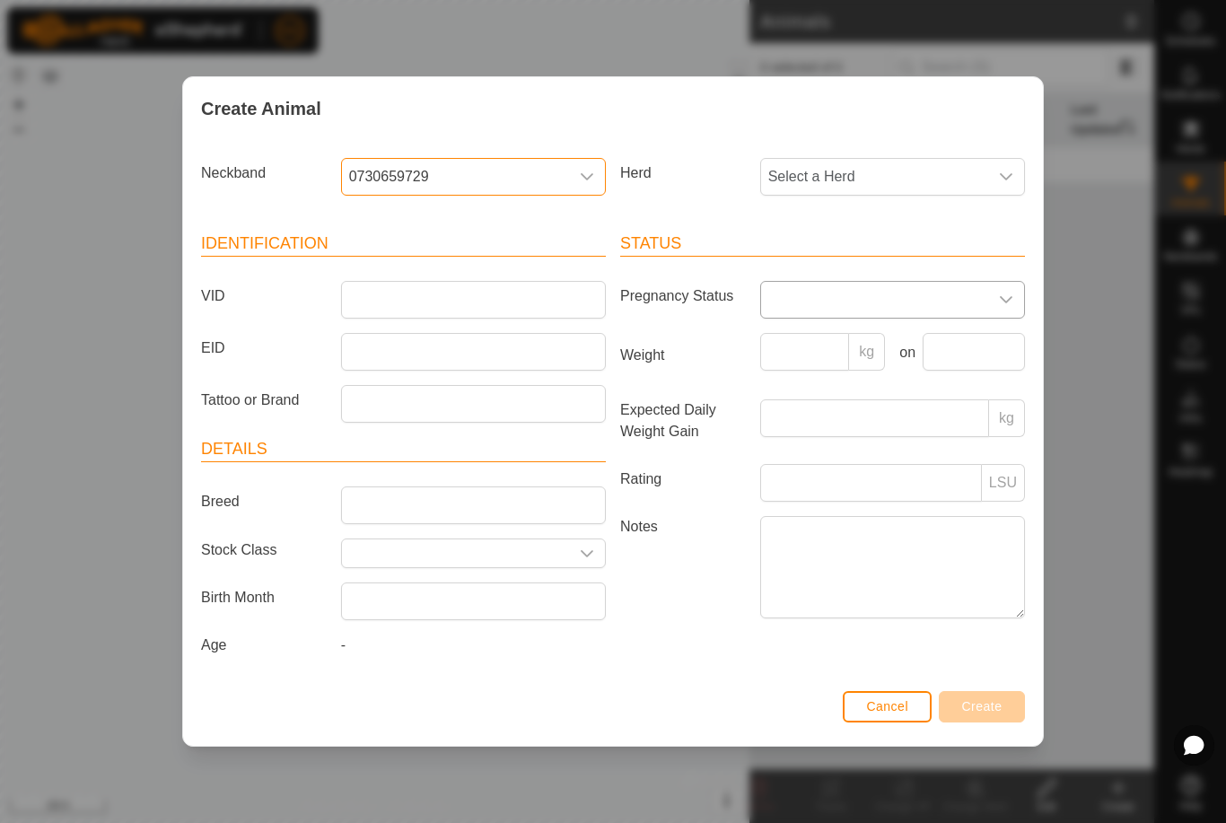
click at [775, 293] on span at bounding box center [874, 300] width 227 height 36
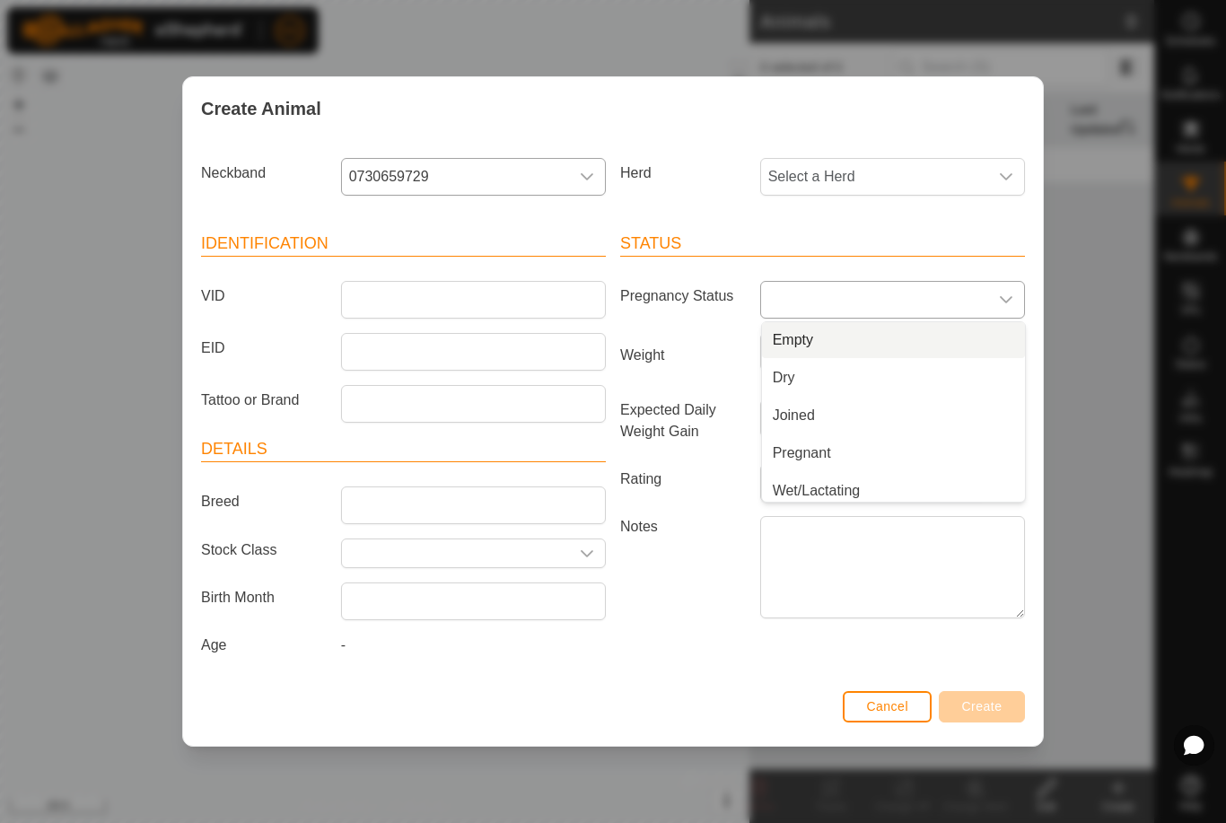
click at [809, 332] on li "Empty" at bounding box center [893, 340] width 263 height 36
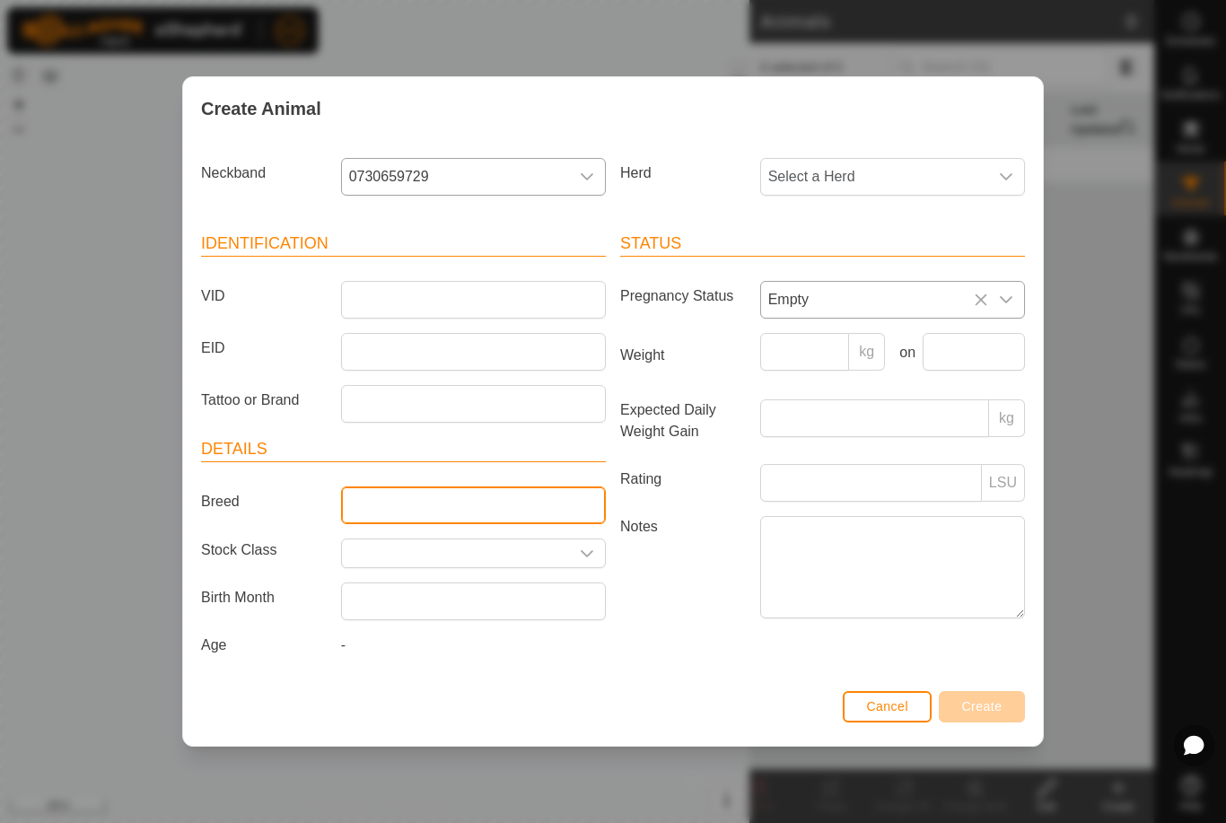
click at [398, 505] on input "Breed" at bounding box center [473, 505] width 265 height 38
type input "Highland"
click at [497, 547] on input "Select or enter a Stock Class" at bounding box center [455, 553] width 227 height 28
click at [602, 548] on div "dropdown trigger" at bounding box center [587, 553] width 36 height 28
click at [591, 552] on icon "dropdown trigger" at bounding box center [587, 554] width 14 height 14
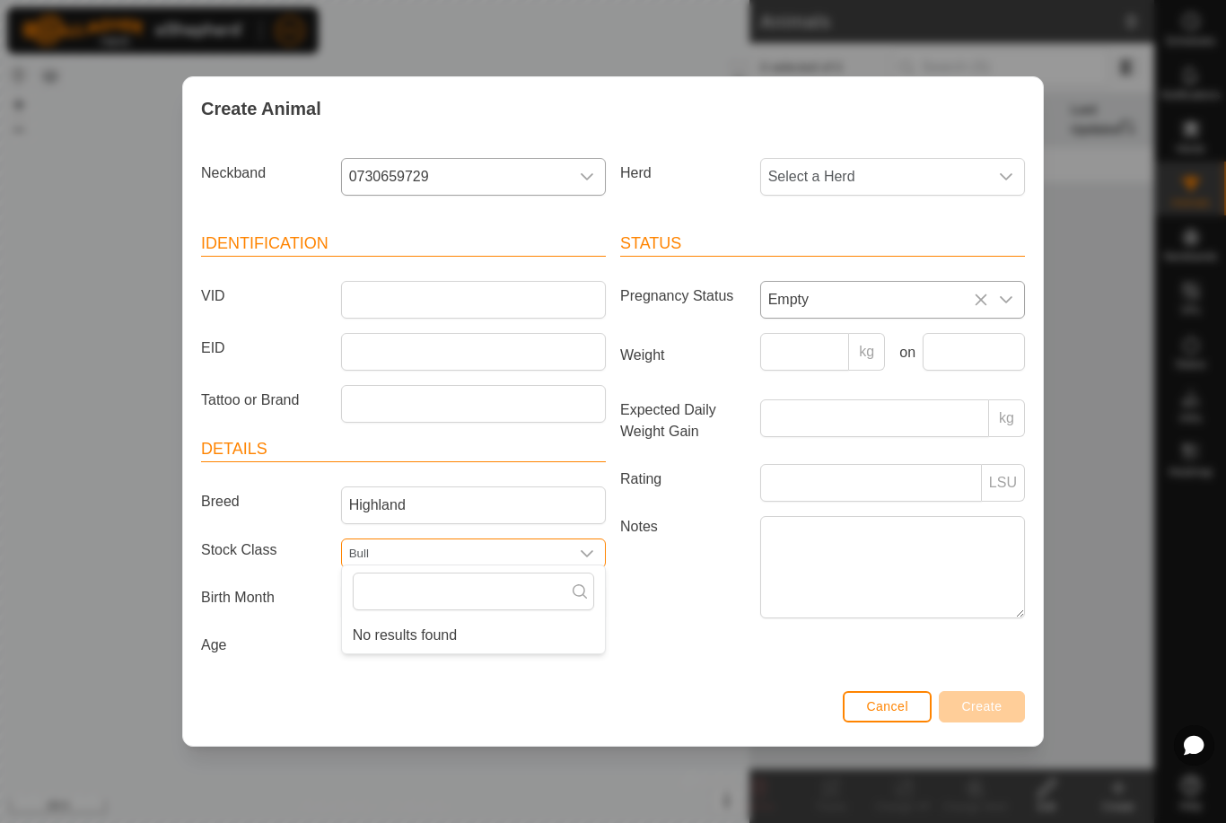
type input "Bull"
click at [729, 652] on div "Status Pregnancy Status Empty Weight kg on Expected Daily Weight Gain kg Rating…" at bounding box center [822, 447] width 419 height 475
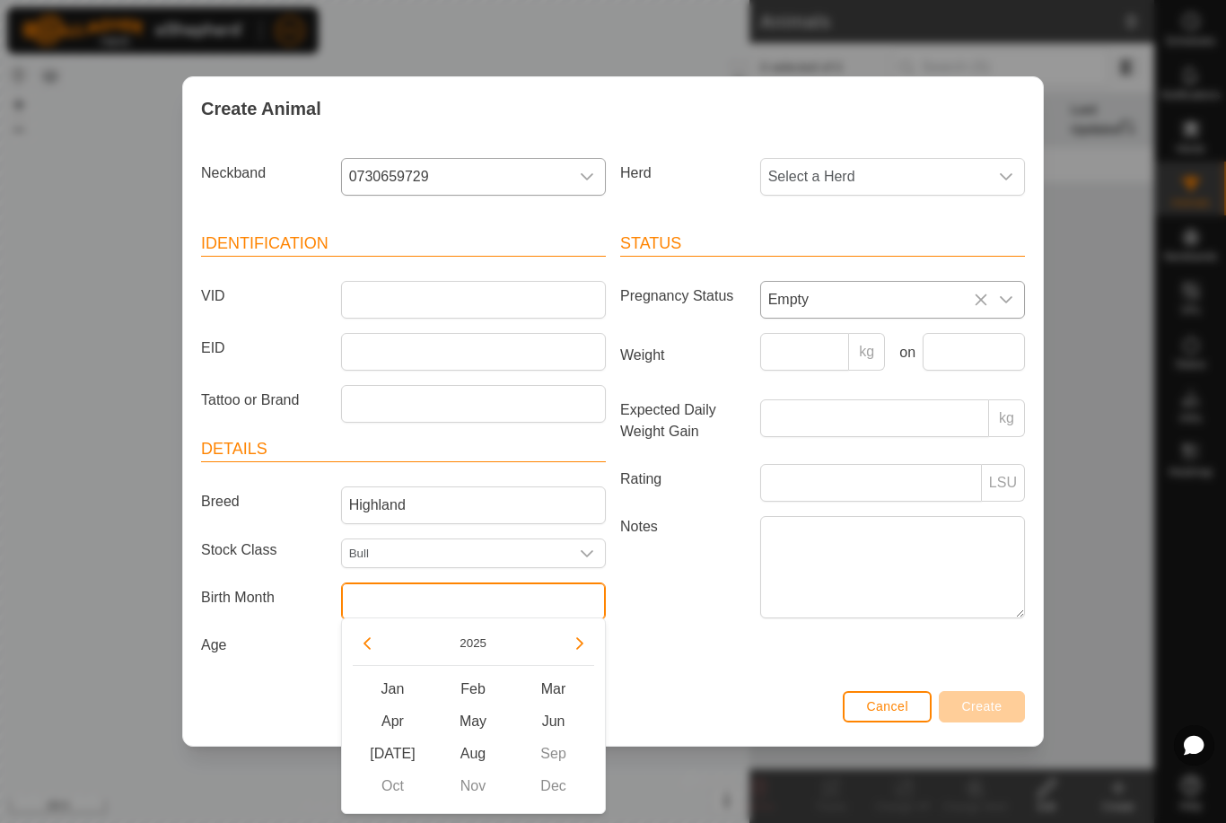
drag, startPoint x: 365, startPoint y: 608, endPoint x: 365, endPoint y: 598, distance: 9.9
click at [365, 608] on input "text" at bounding box center [473, 601] width 265 height 38
click at [367, 650] on button "Previous Year" at bounding box center [367, 643] width 29 height 29
click at [368, 651] on span "Previous Year" at bounding box center [368, 651] width 0 height 0
click at [367, 650] on button "Previous Year" at bounding box center [367, 643] width 29 height 29
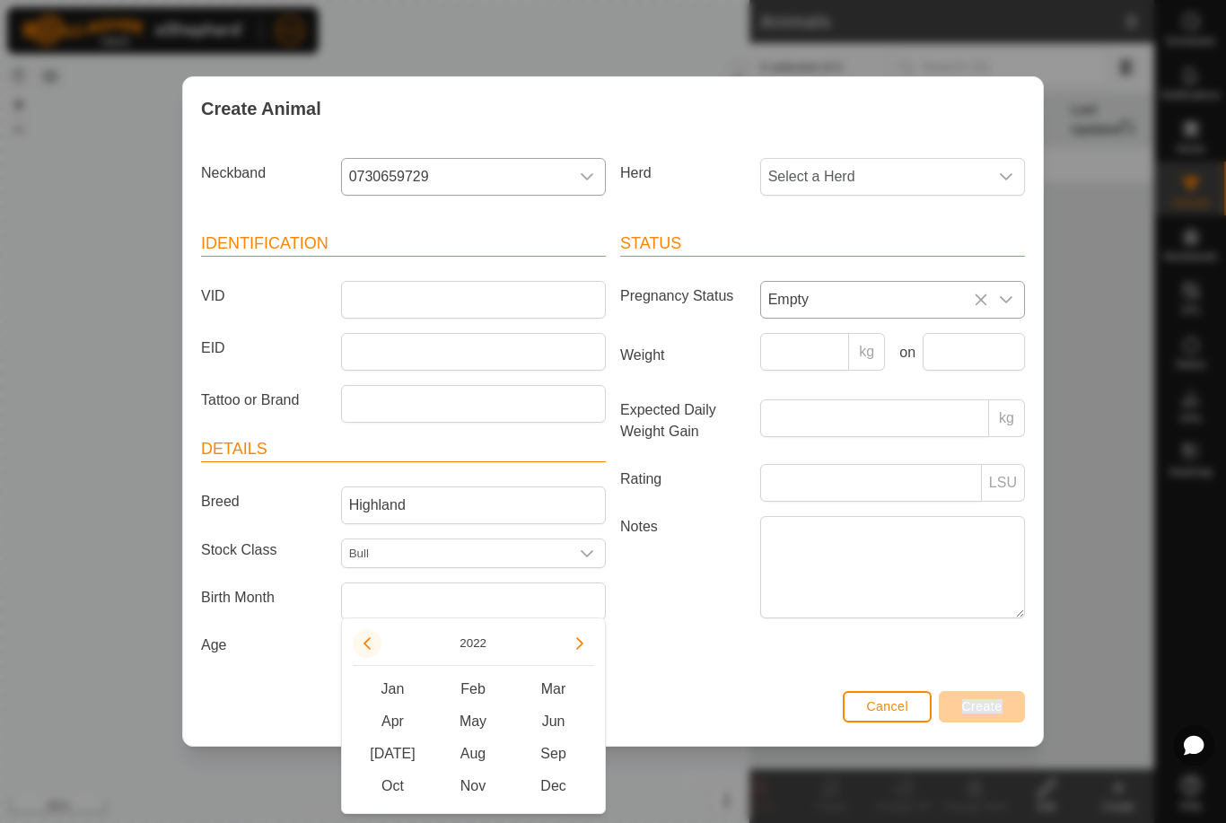
click at [367, 650] on button "Previous Year" at bounding box center [367, 643] width 29 height 29
click at [574, 643] on button "Next Year" at bounding box center [579, 643] width 29 height 29
click at [567, 758] on span "Sep" at bounding box center [553, 754] width 81 height 32
type input "September 2022"
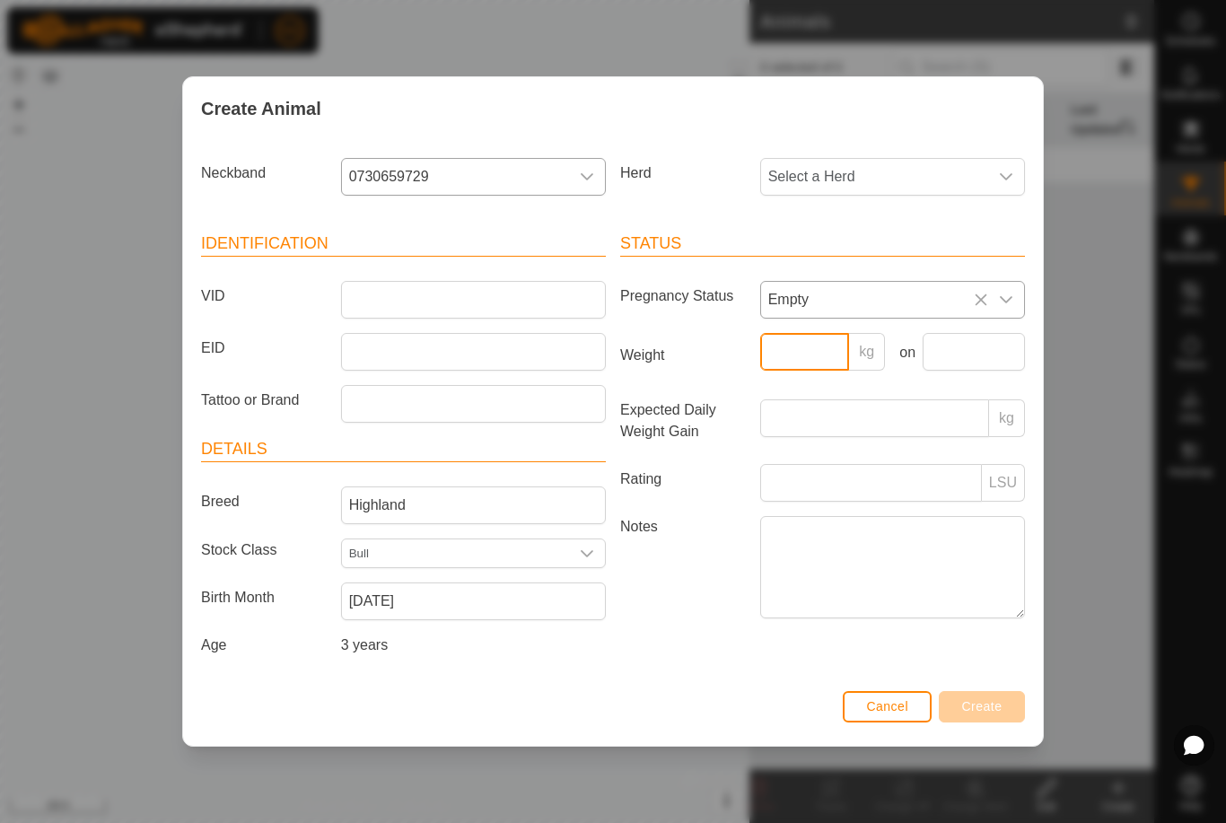
click at [809, 356] on input "Weight" at bounding box center [805, 352] width 90 height 38
type input "1500"
click at [477, 295] on input "VID" at bounding box center [473, 300] width 265 height 38
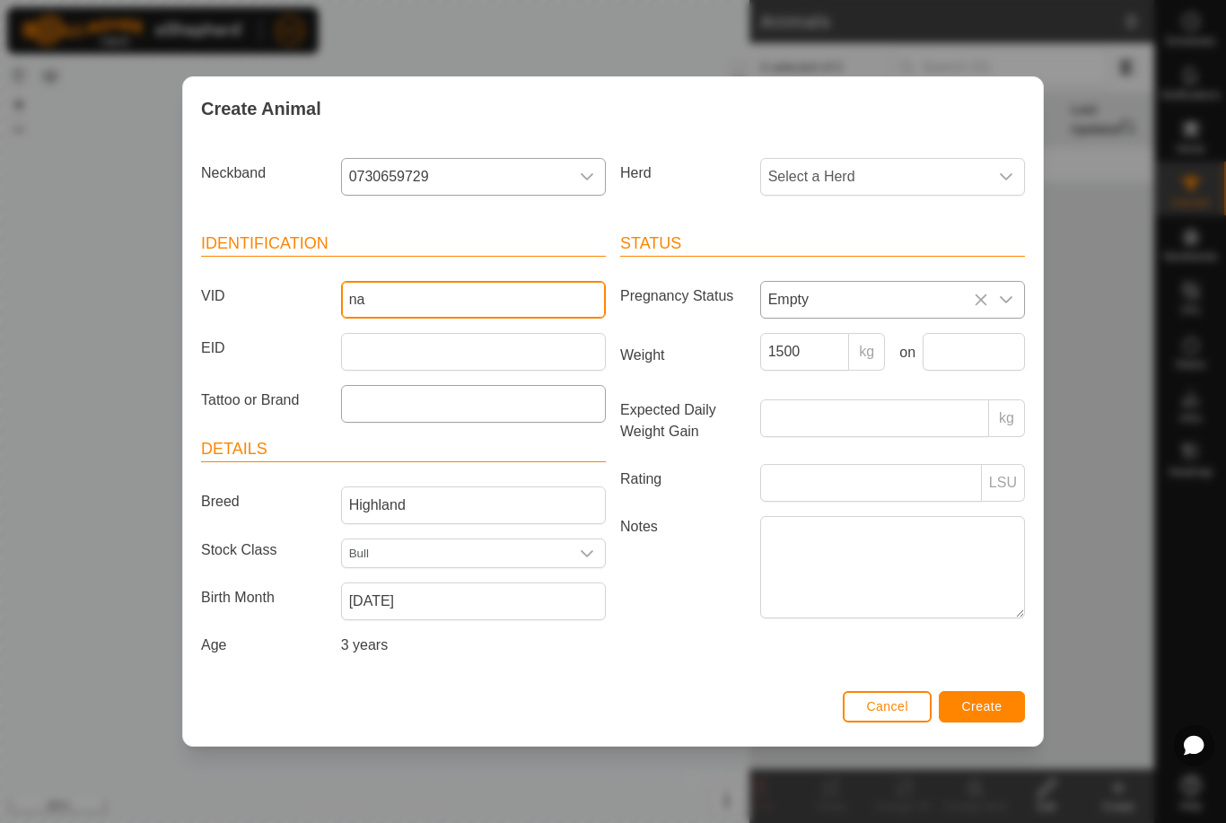
type input "na"
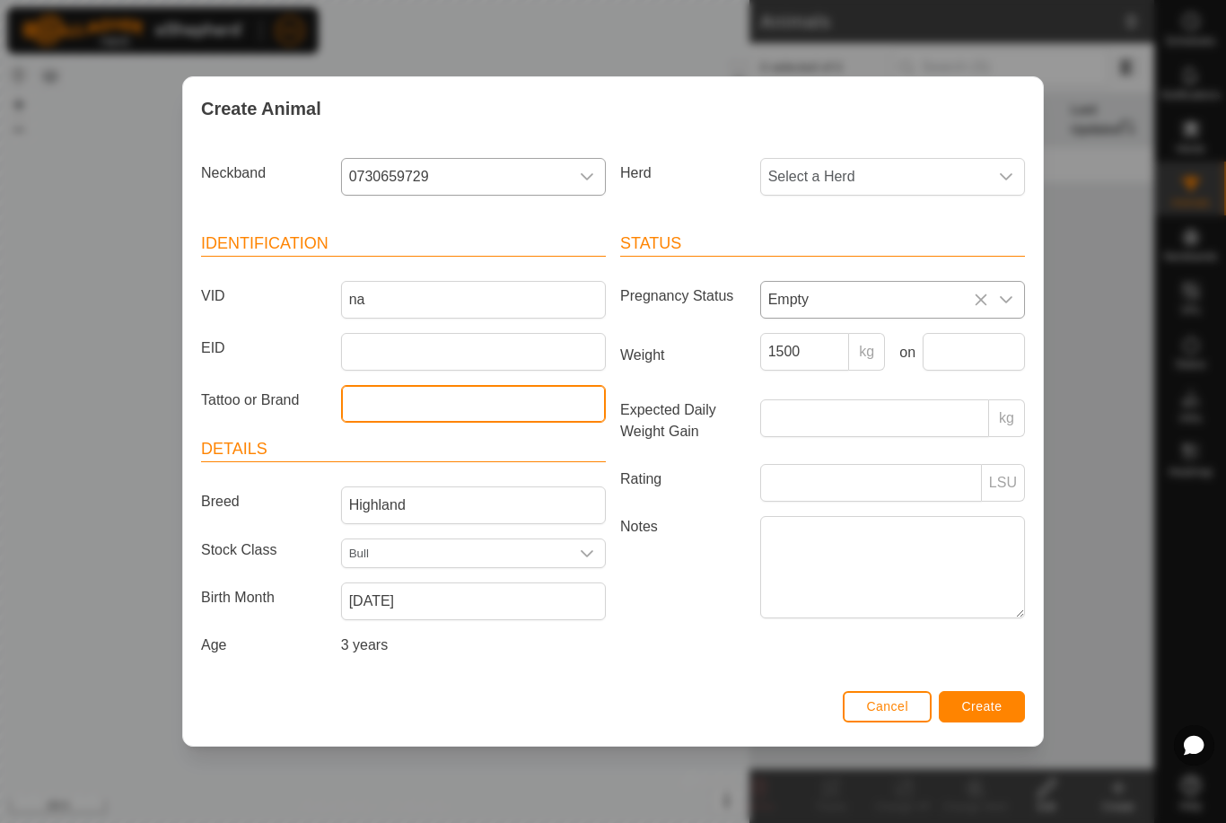
click at [546, 404] on input "Tattoo or Brand" at bounding box center [473, 404] width 265 height 38
type input "yes"
click at [990, 697] on button "Create" at bounding box center [982, 706] width 86 height 31
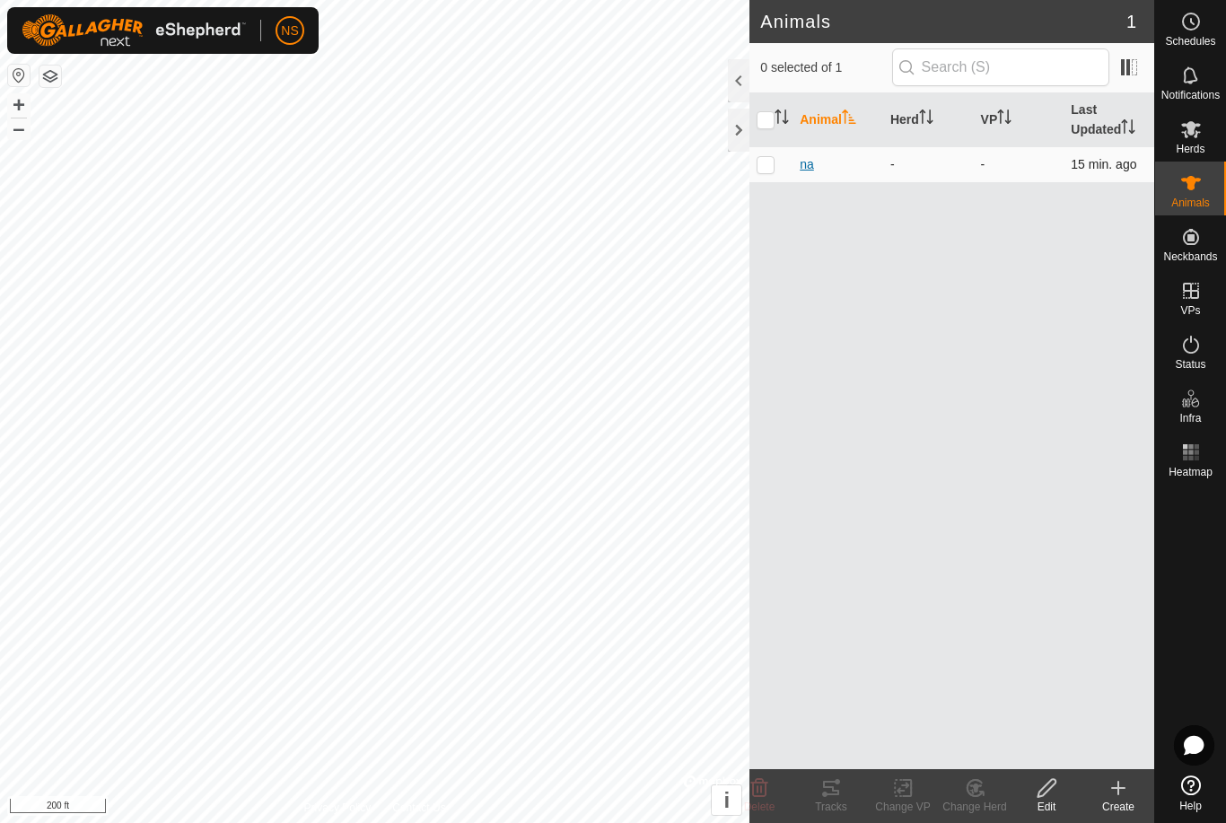
click at [809, 165] on span "na" at bounding box center [807, 164] width 14 height 19
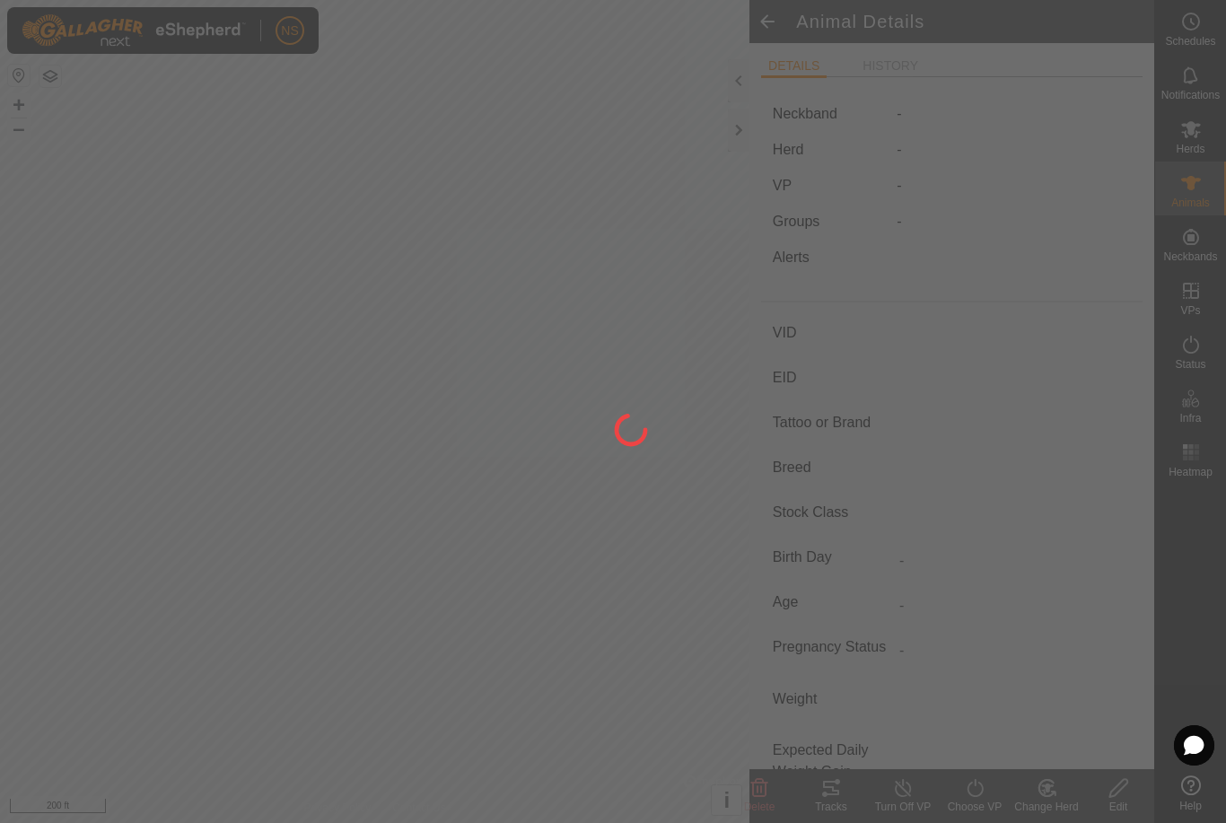
type input "na"
type input "-"
type input "yes"
type input "Highland"
type input "Bull"
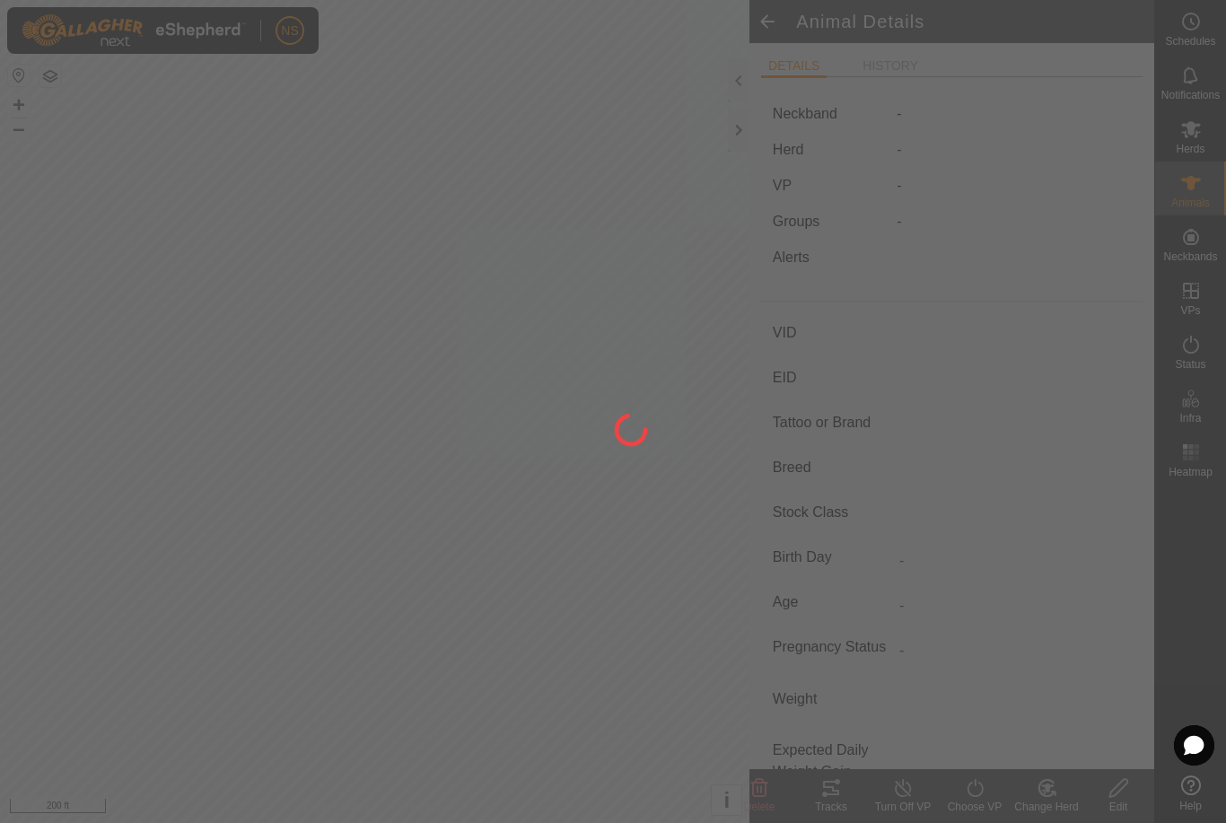
type input "09/2022"
type input "3 years"
type input "Empty"
type input "1500 kg"
type input "-"
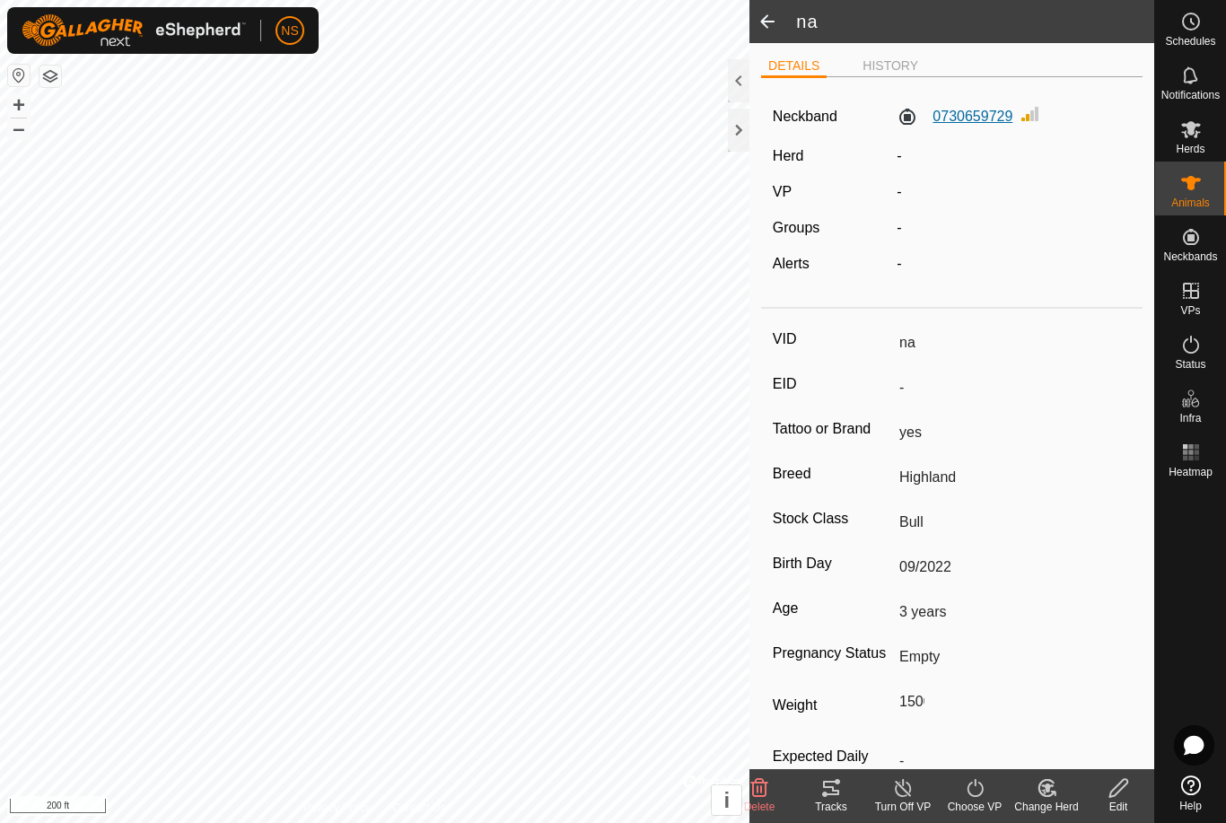
click at [957, 120] on label "0730659729" at bounding box center [955, 117] width 116 height 22
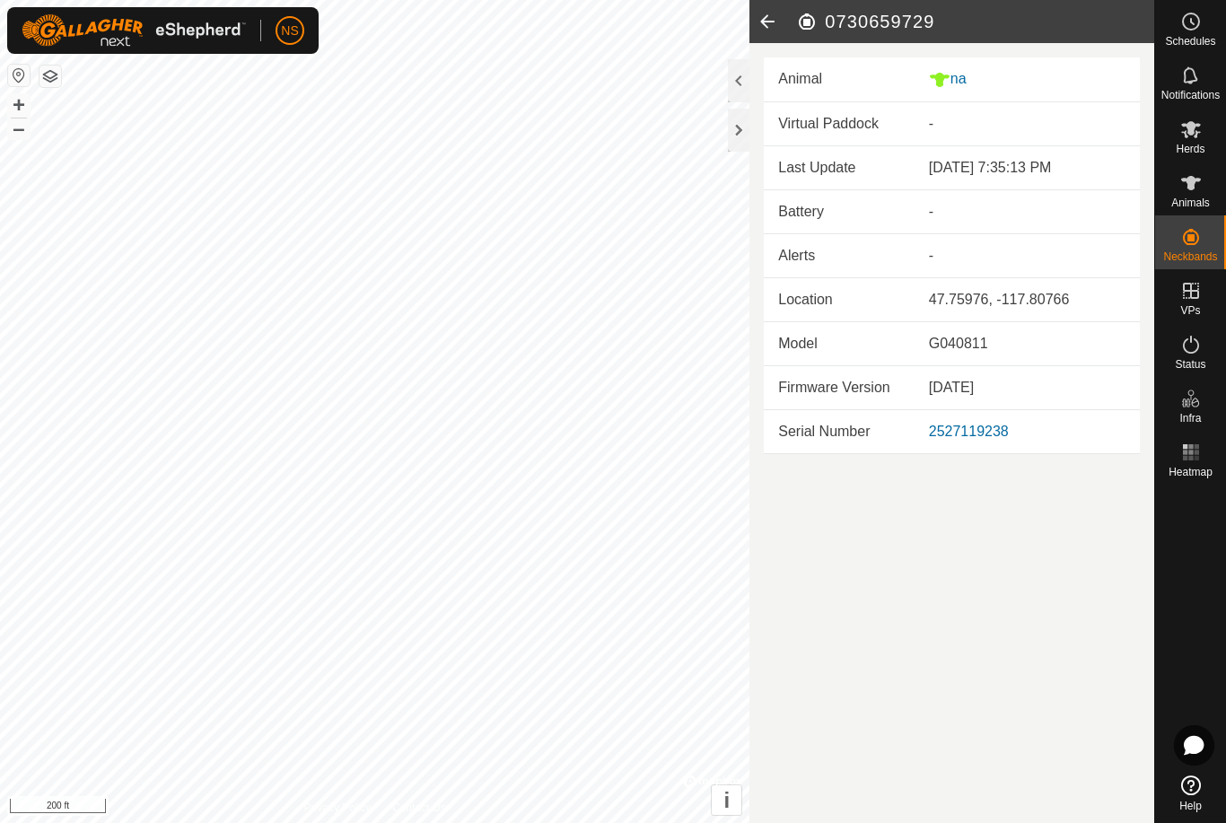
click at [771, 22] on icon at bounding box center [767, 21] width 36 height 43
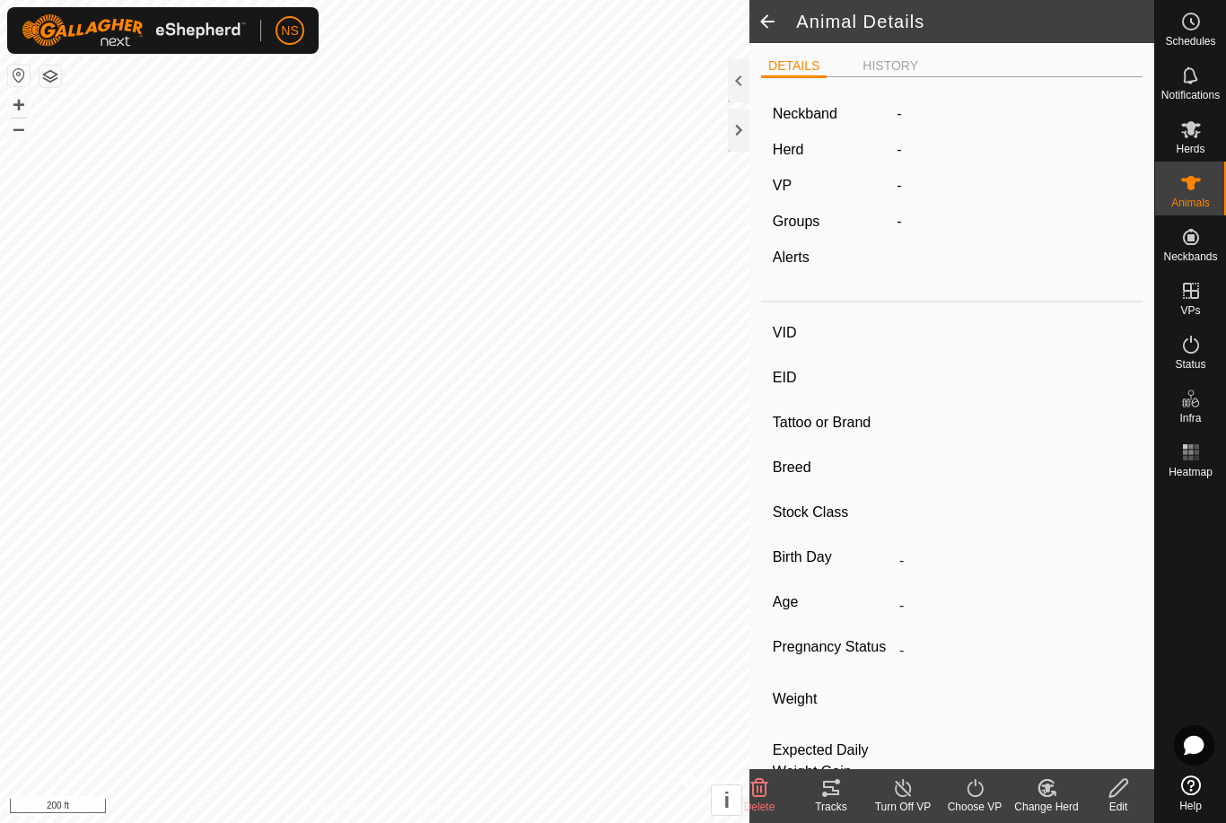
type input "na"
type input "-"
type input "yes"
type input "Highland"
type input "Bull"
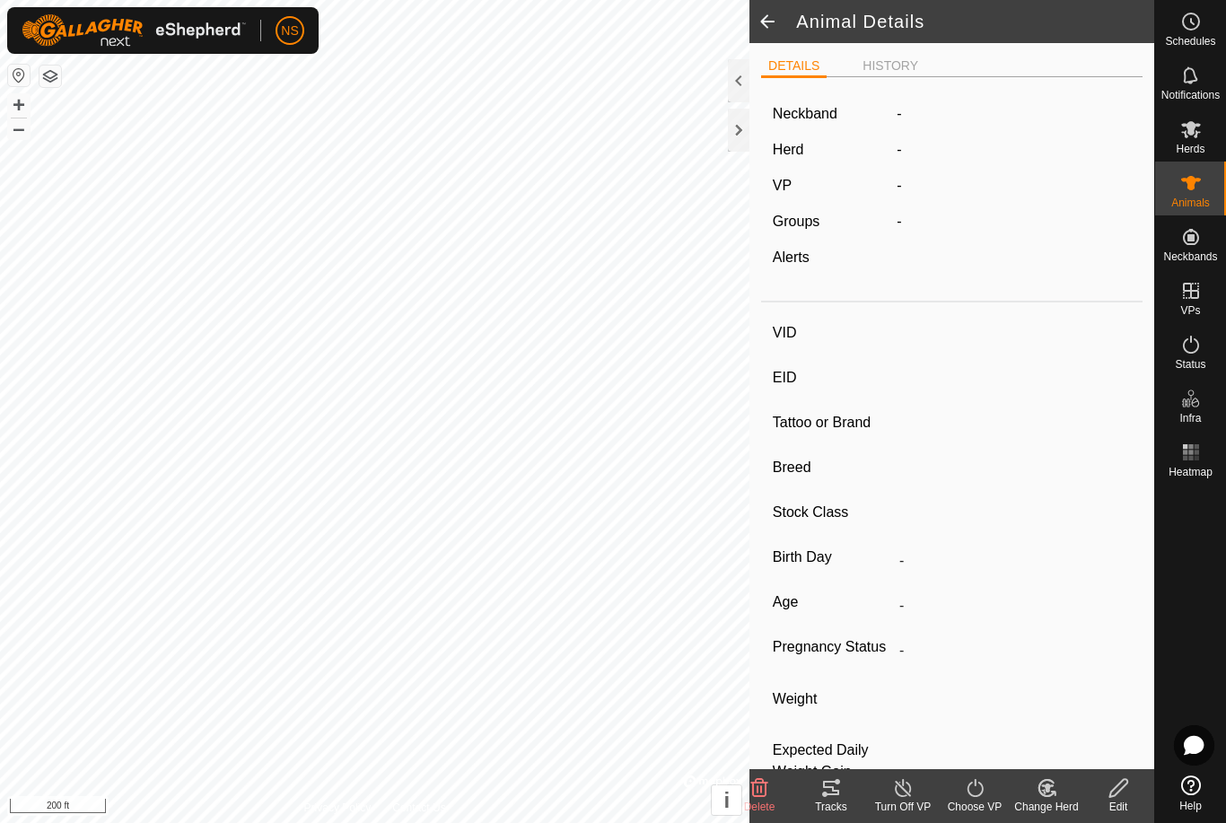
type input "09/2022"
type input "3 years"
type input "Empty"
type input "1500 kg"
type input "-"
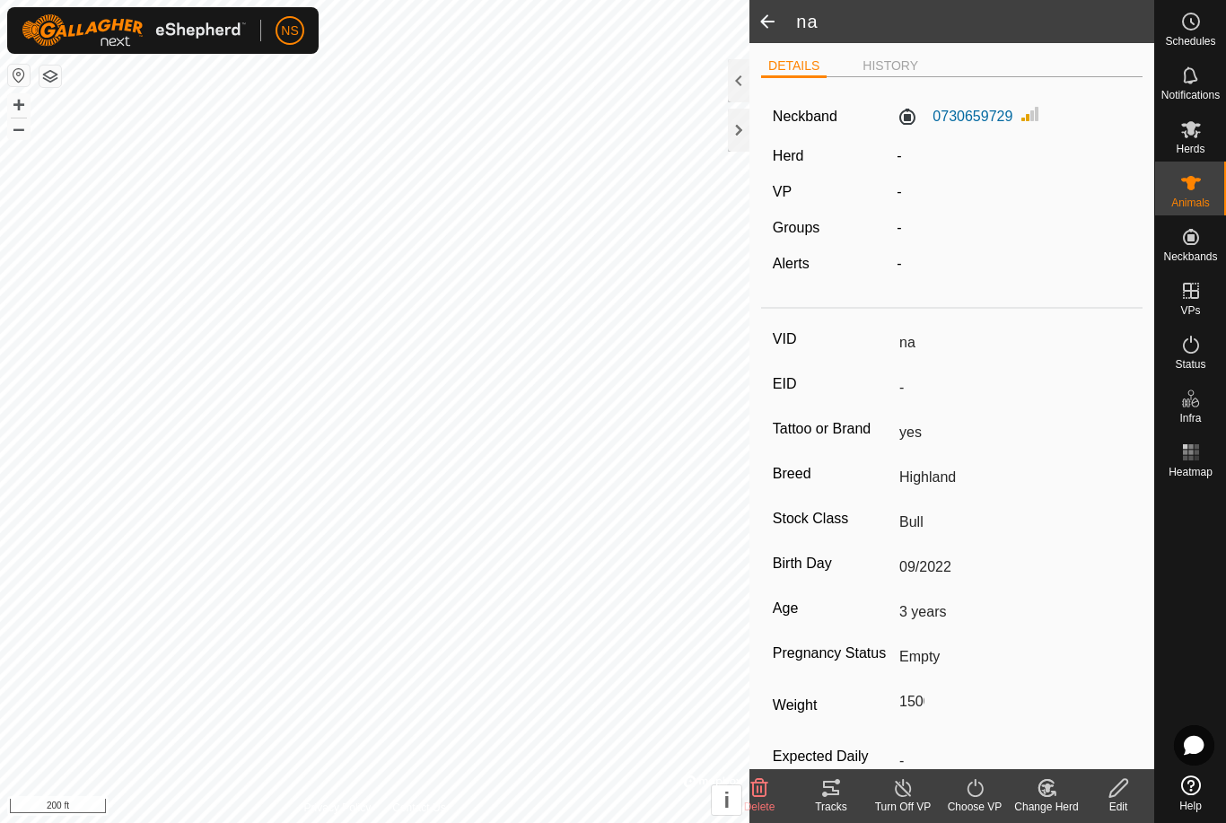
click at [1125, 795] on icon at bounding box center [1118, 788] width 22 height 22
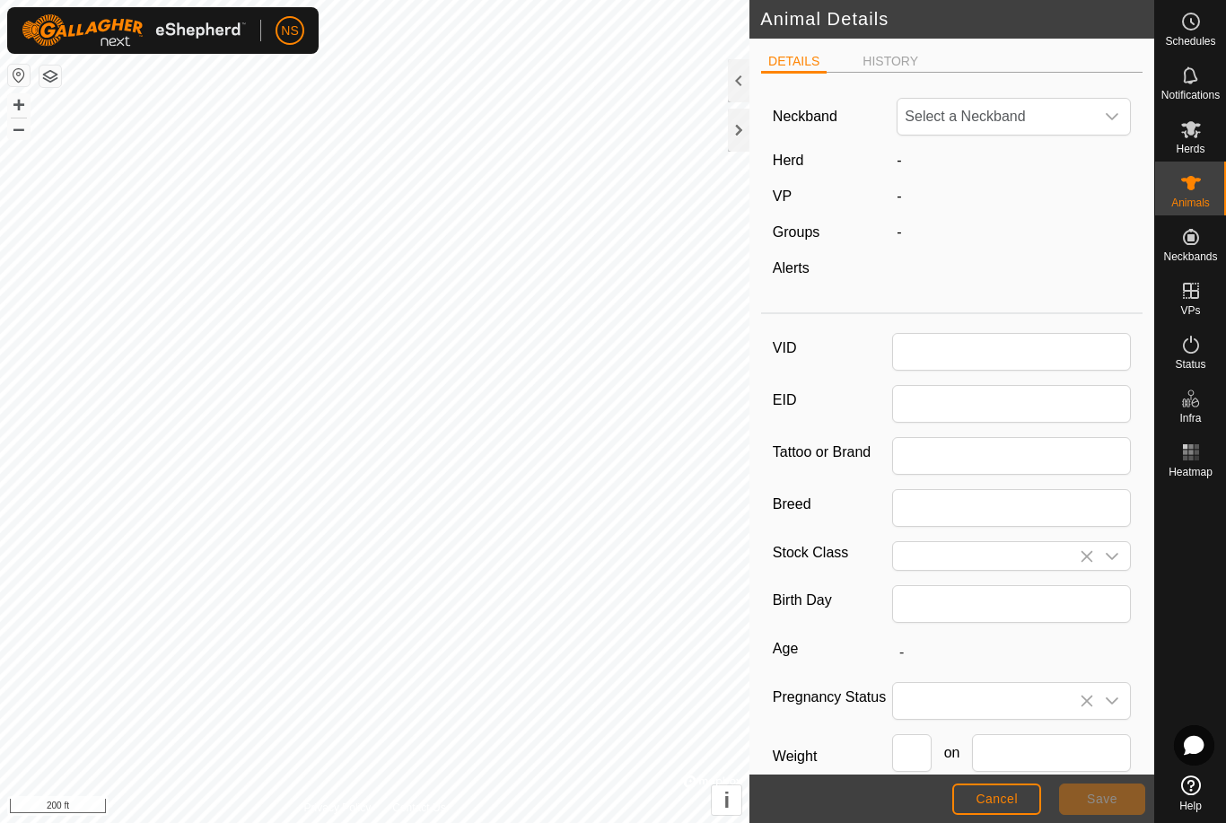
type input "na"
type input "yes"
type input "Highland"
type input "Bull"
type input "09/2022"
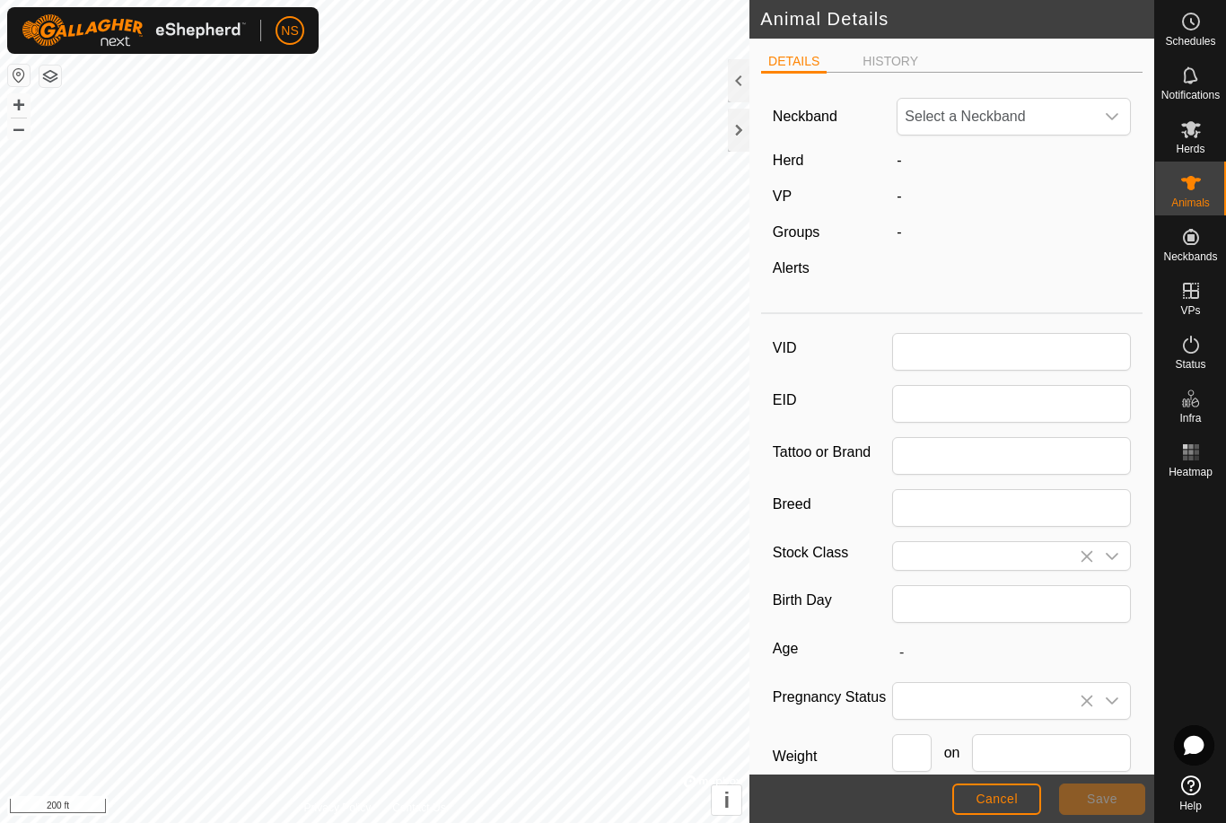
type input "3 years"
type input "1500"
click at [1028, 119] on span "0730659729" at bounding box center [995, 117] width 197 height 36
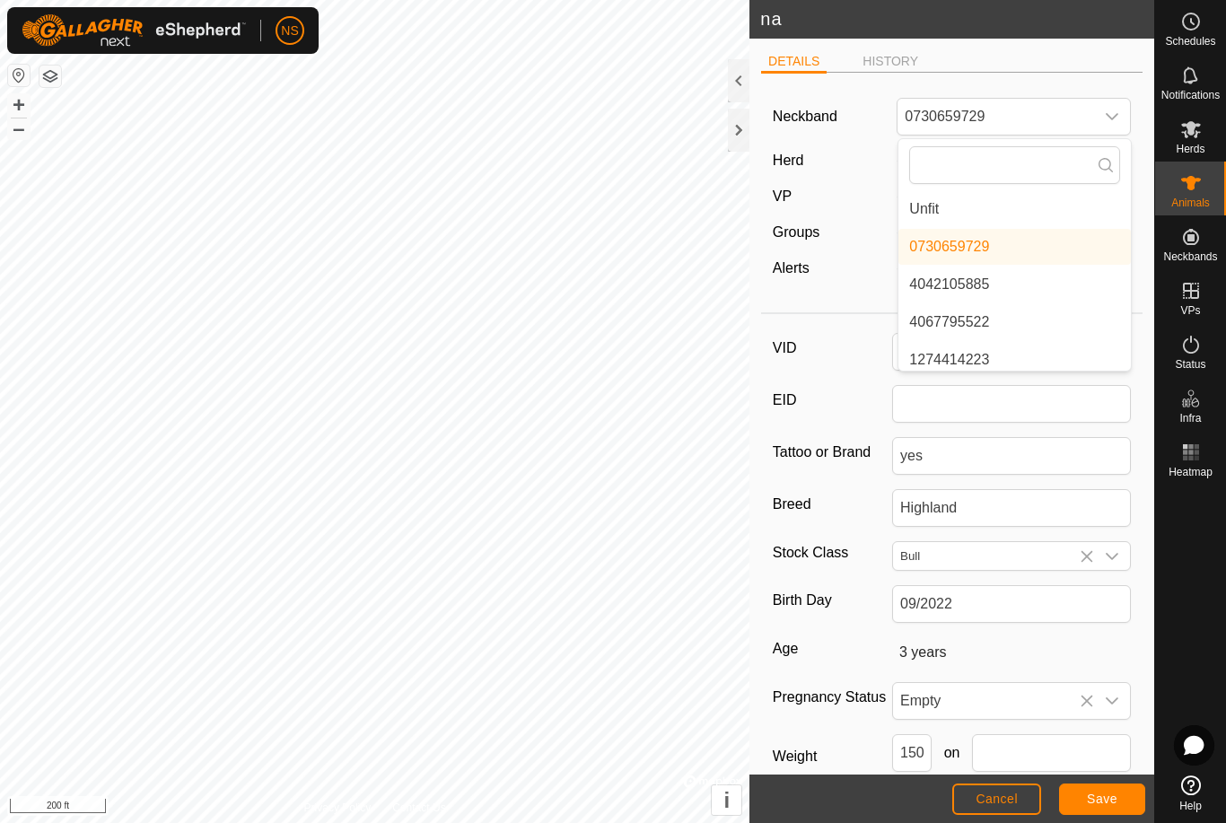
click at [853, 265] on div "Alerts" at bounding box center [828, 269] width 125 height 22
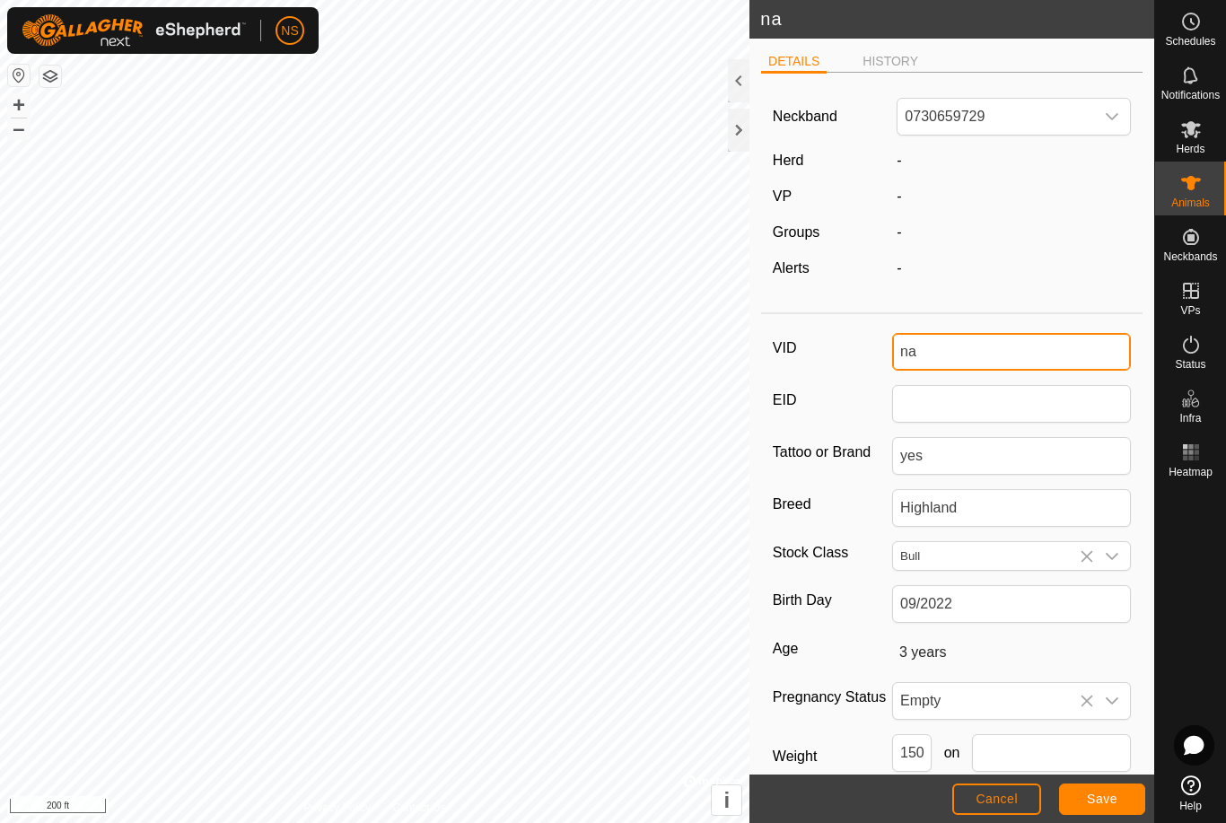
click at [960, 362] on input "na" at bounding box center [1011, 352] width 239 height 38
type input "n"
type input "Duncan"
click at [1125, 802] on button "Save" at bounding box center [1102, 799] width 86 height 31
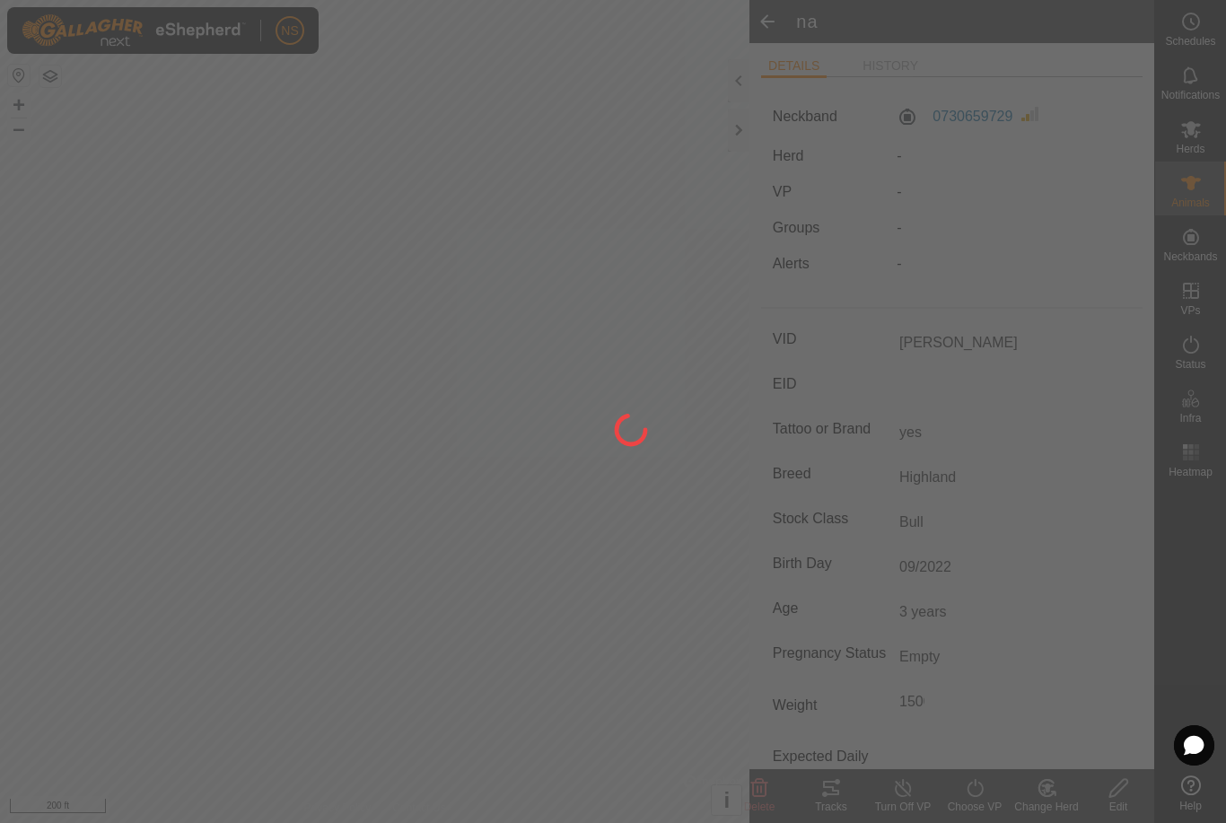
type input "-"
type input "1500 kg"
type input "-"
type input "na"
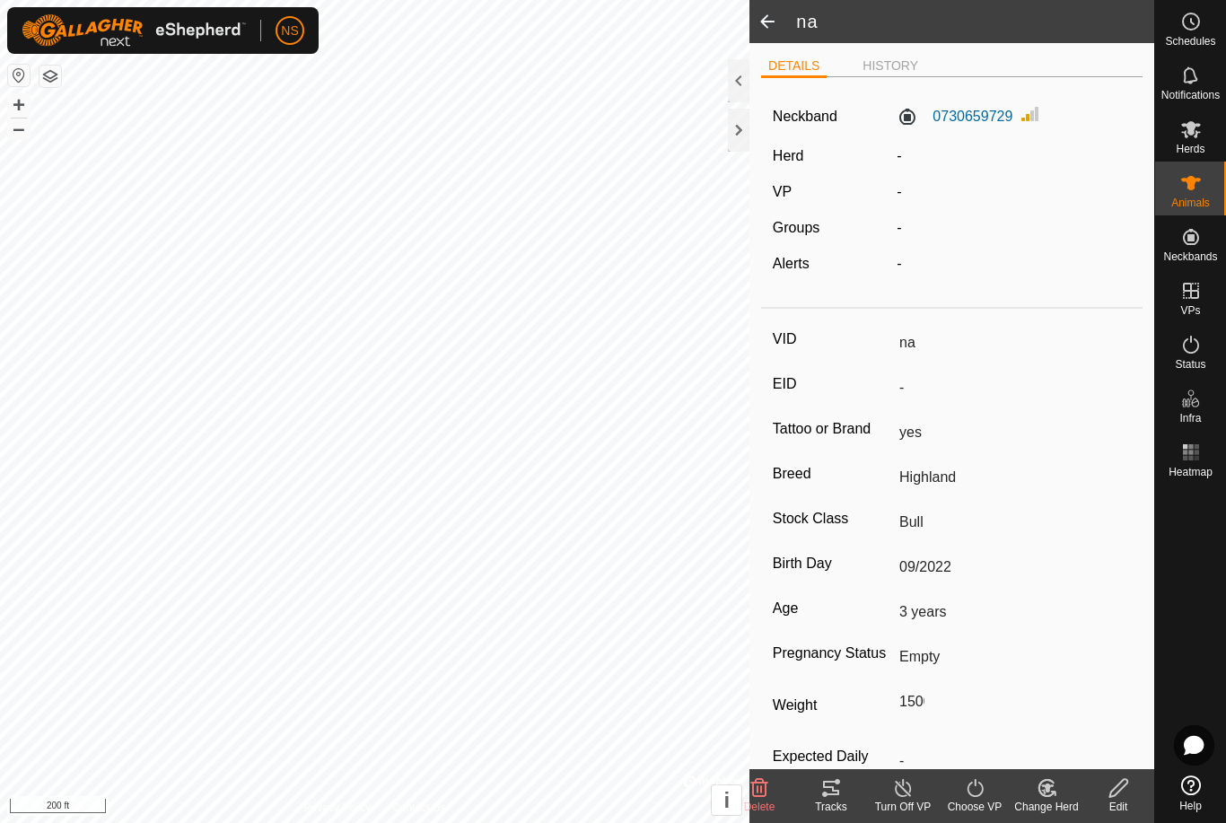
click at [1118, 801] on div "Edit" at bounding box center [1118, 807] width 72 height 16
type input "1500"
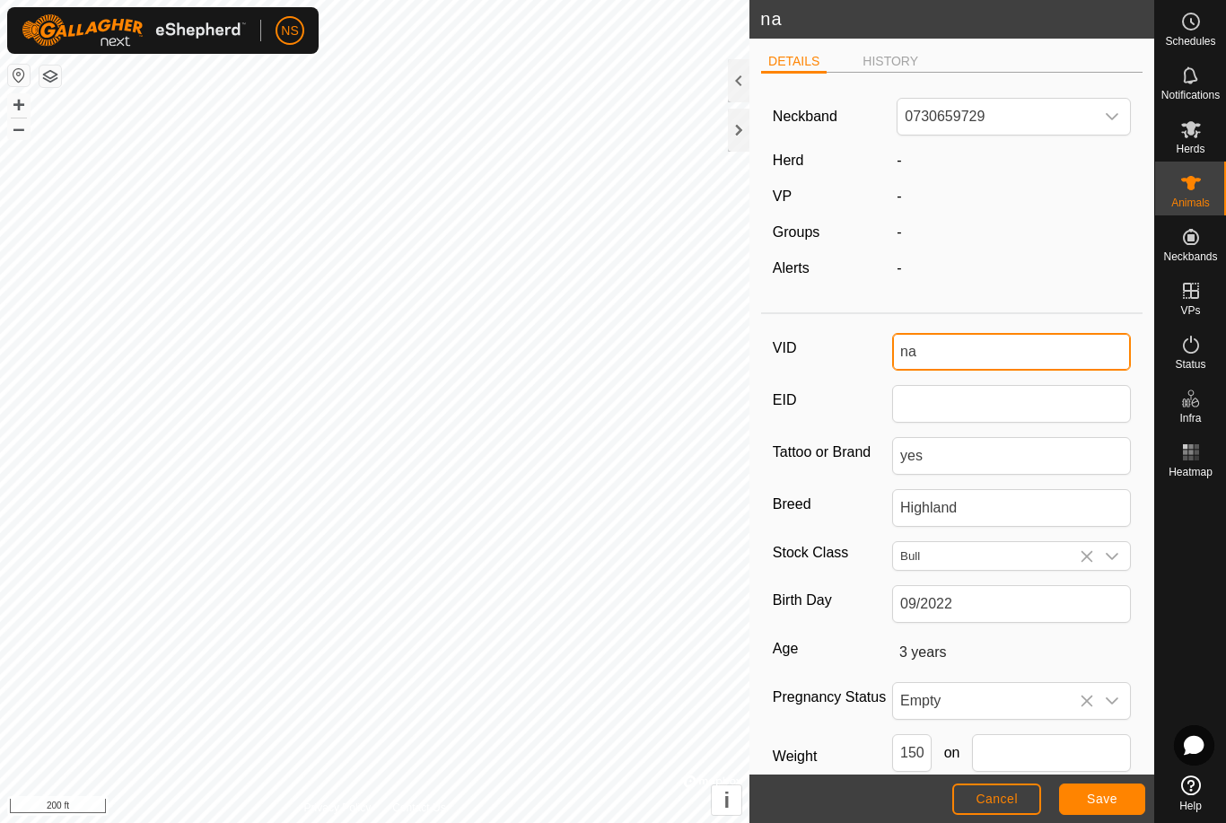
click at [960, 350] on input "na" at bounding box center [1011, 352] width 239 height 38
type input "n"
click at [1099, 794] on span "Save" at bounding box center [1102, 799] width 31 height 14
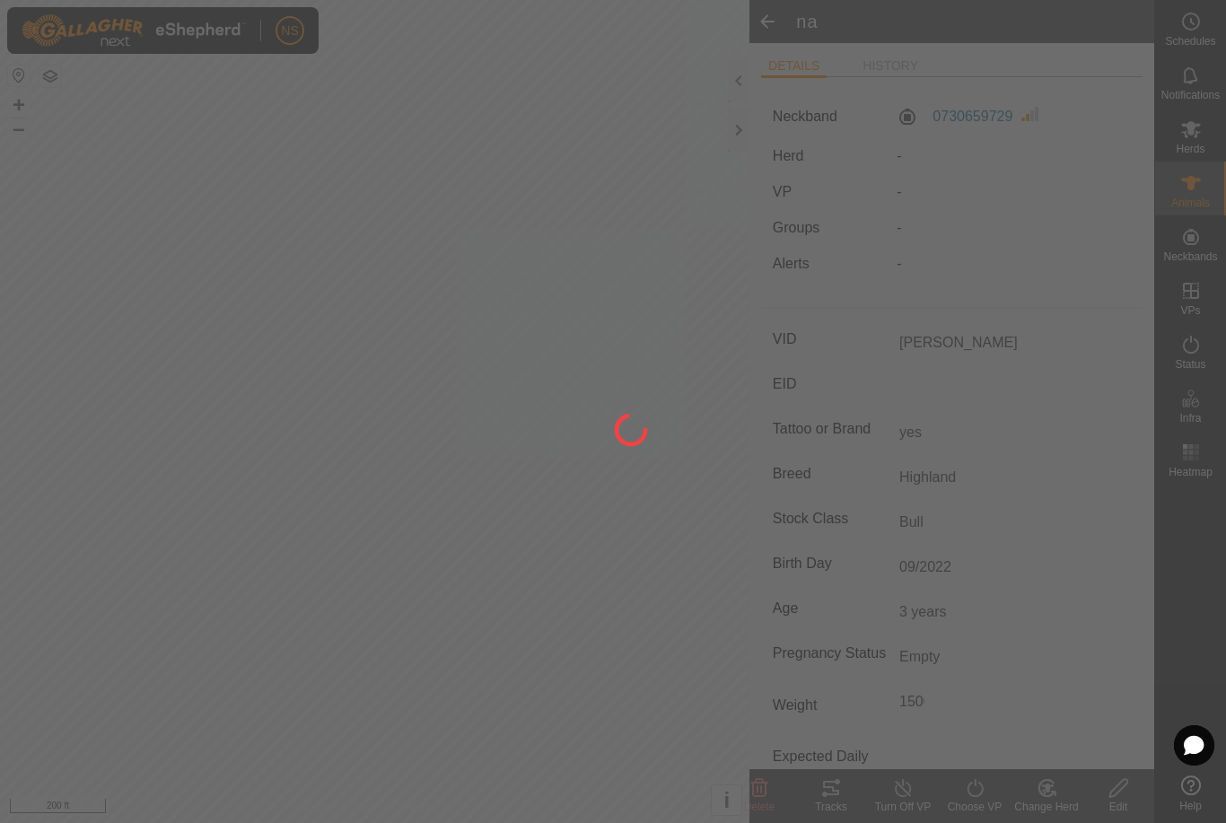
type input "na"
type input "-"
type input "1500 kg"
type input "-"
type input "Duncan"
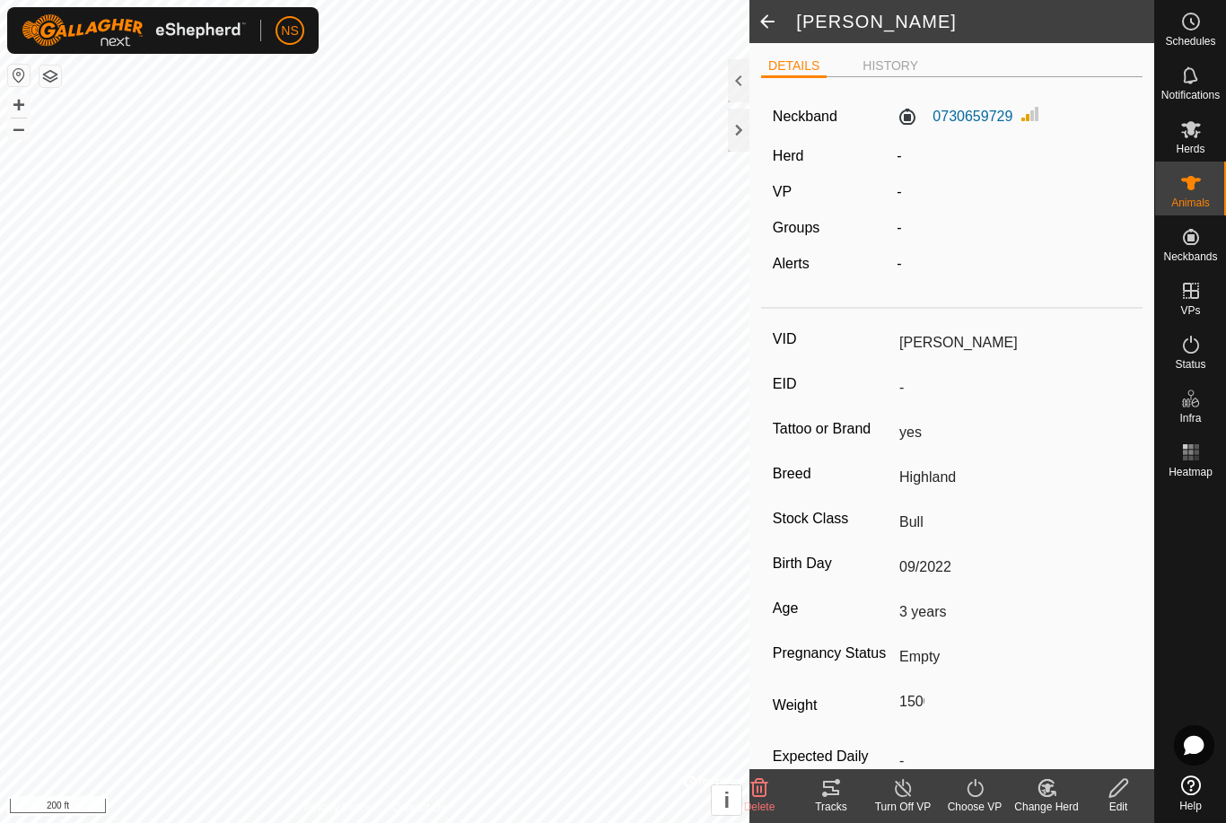
click at [765, 18] on span at bounding box center [767, 21] width 36 height 43
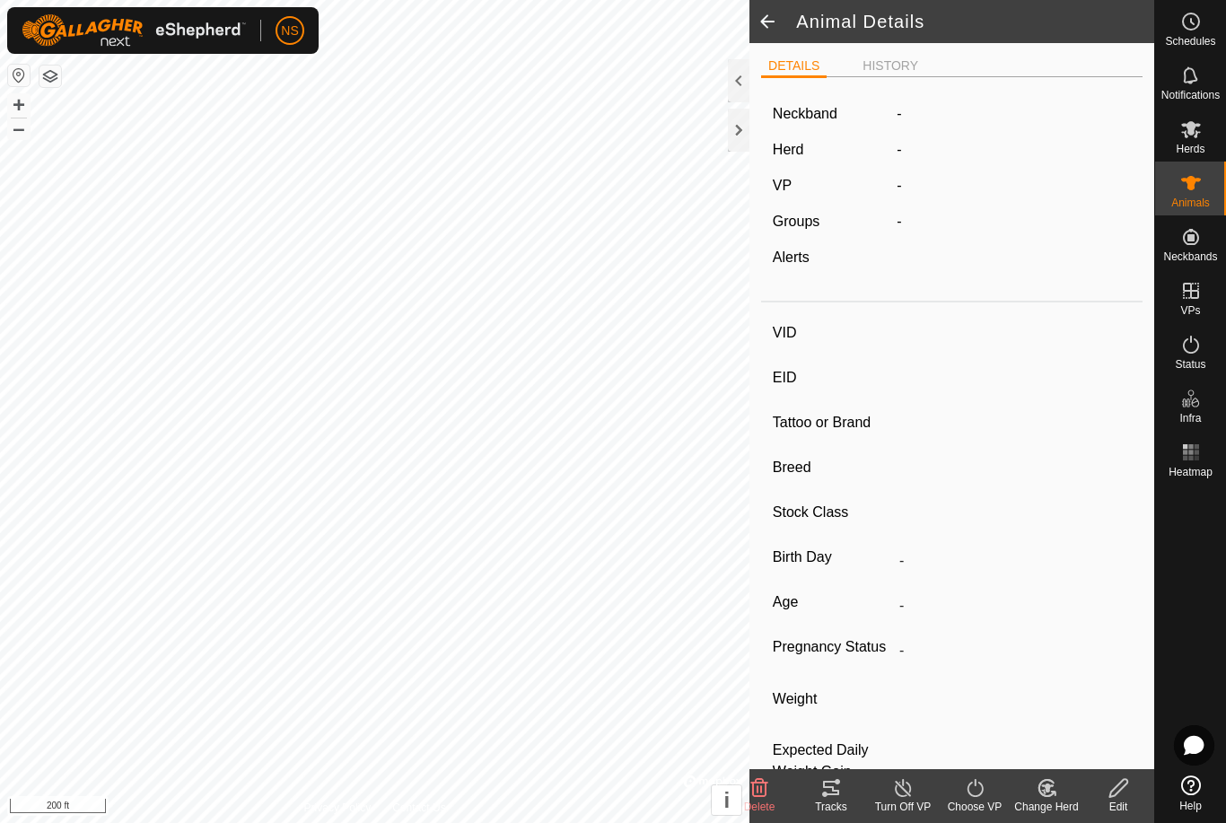
type input "Duncan"
type input "-"
type input "yes"
type input "Highland"
type input "Bull"
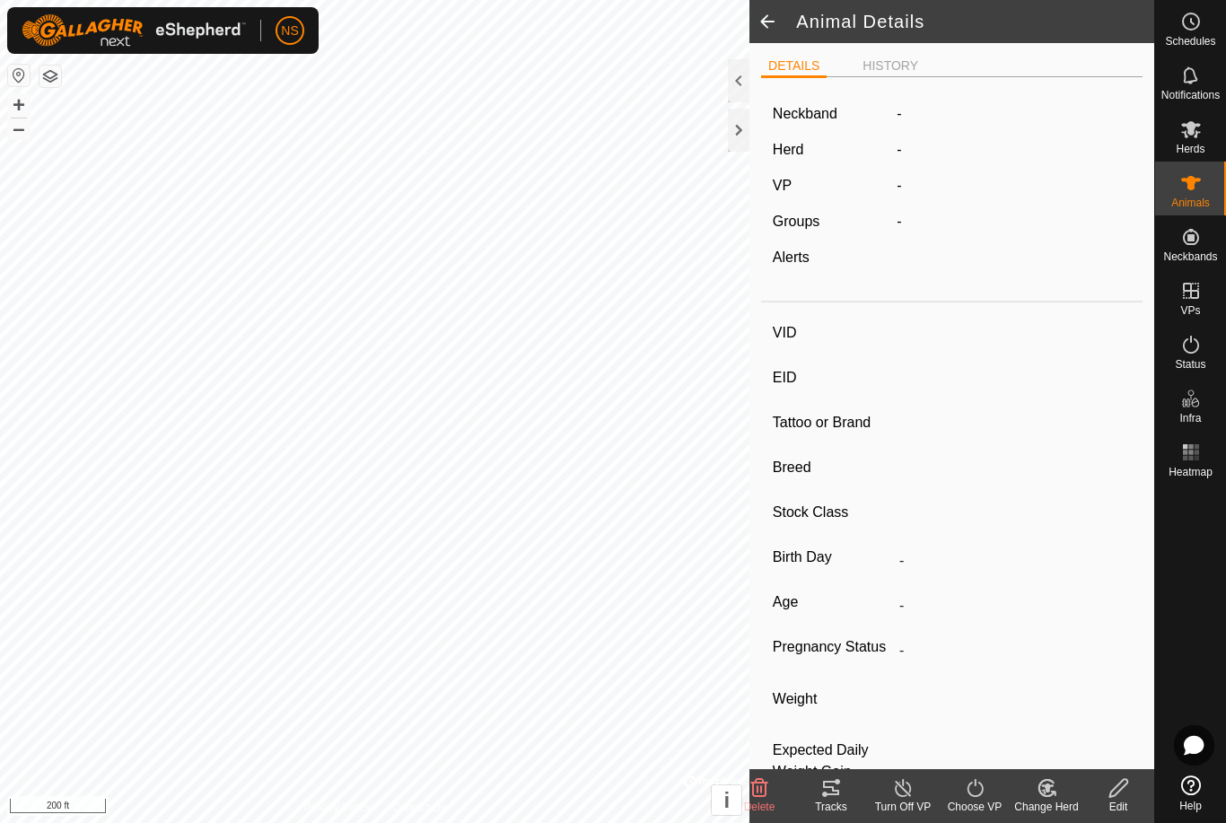
type input "09/2022"
type input "3 years"
type input "Empty"
type input "1500 kg"
type input "-"
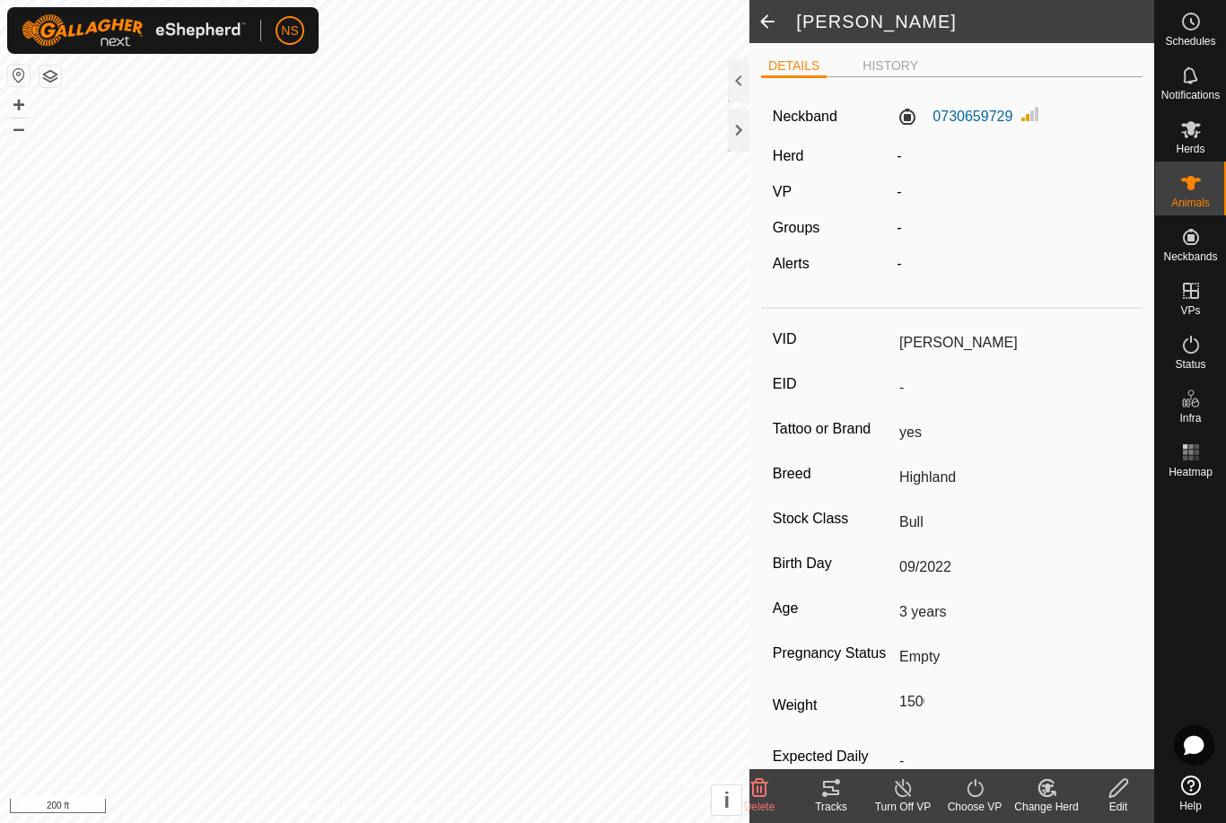
click at [771, 21] on span at bounding box center [767, 21] width 36 height 43
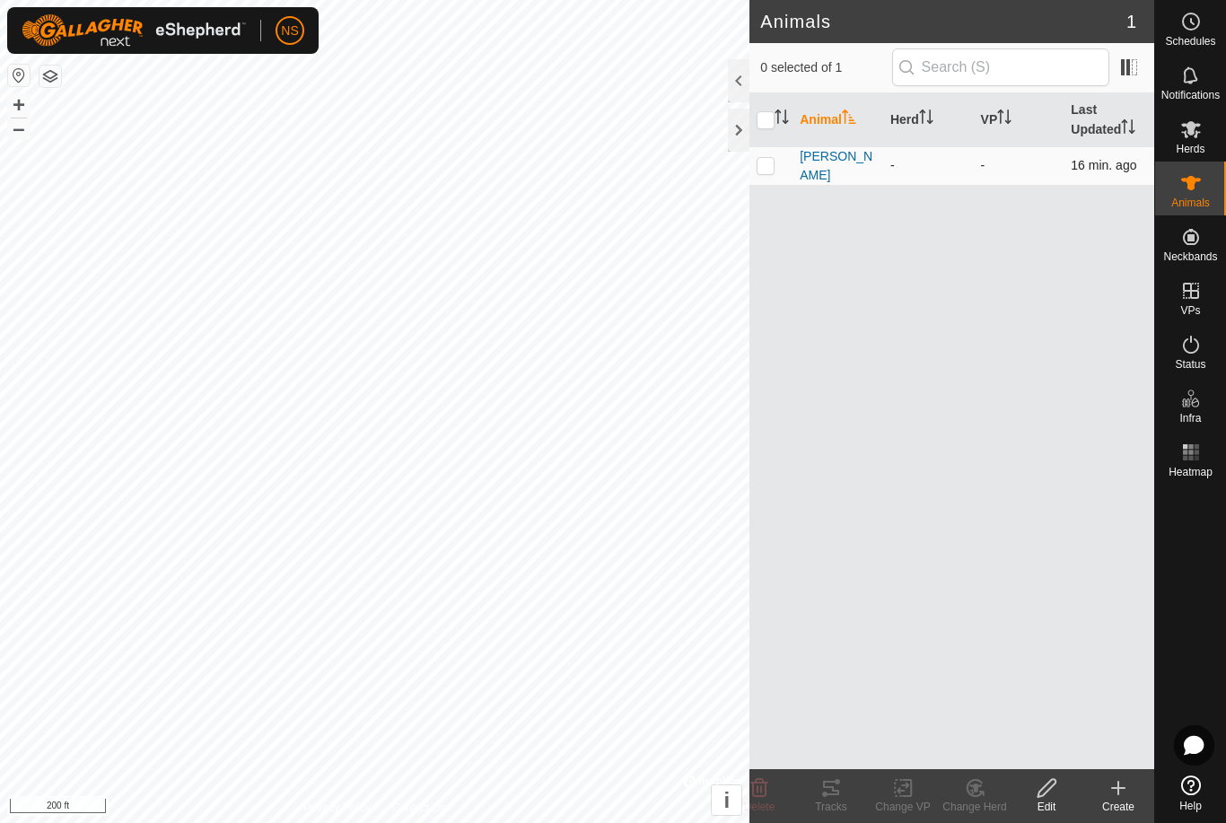
click at [762, 161] on p-checkbox at bounding box center [766, 165] width 18 height 14
checkbox input "true"
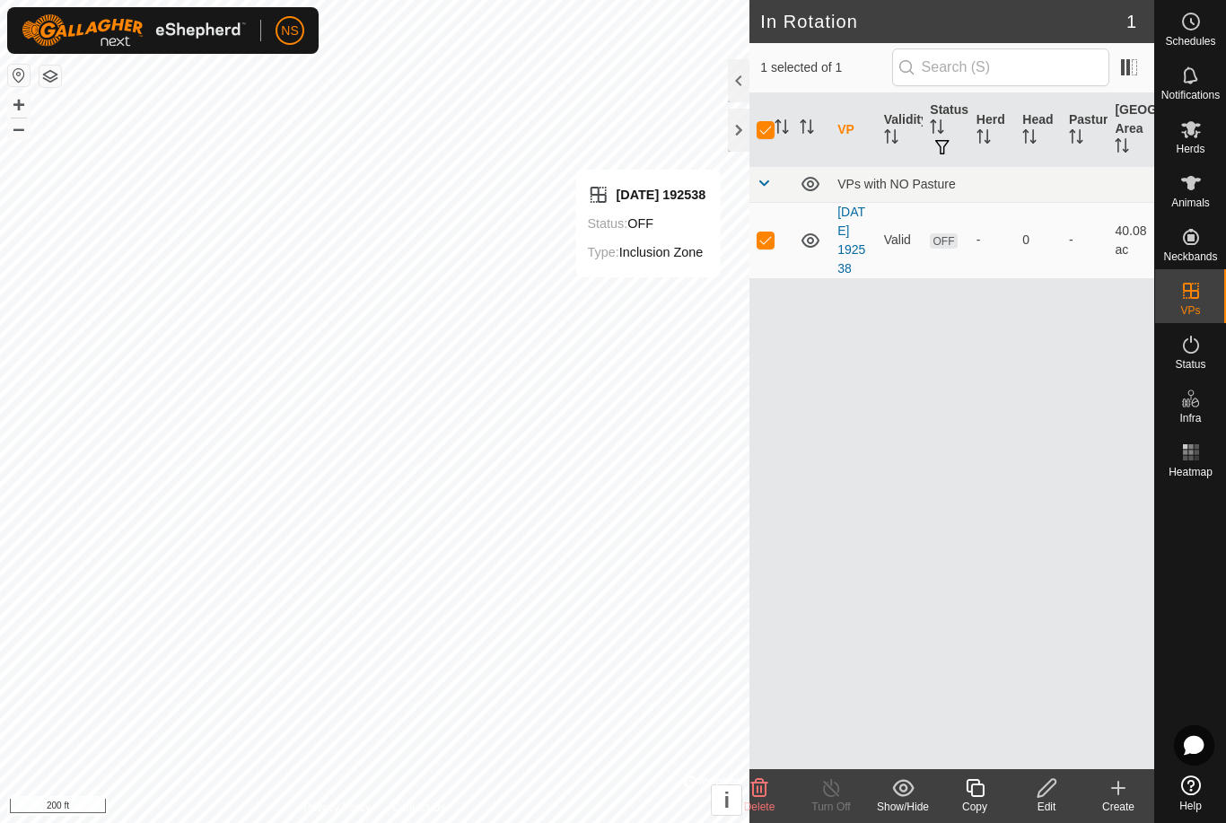
click at [1020, 360] on div "VP Validity Status Herd Head Pasture Grazing Area VPs with NO Pasture 2025-08-2…" at bounding box center [951, 431] width 405 height 676
click at [944, 249] on span "OFF" at bounding box center [943, 240] width 27 height 15
click at [1190, 134] on icon at bounding box center [1191, 129] width 20 height 17
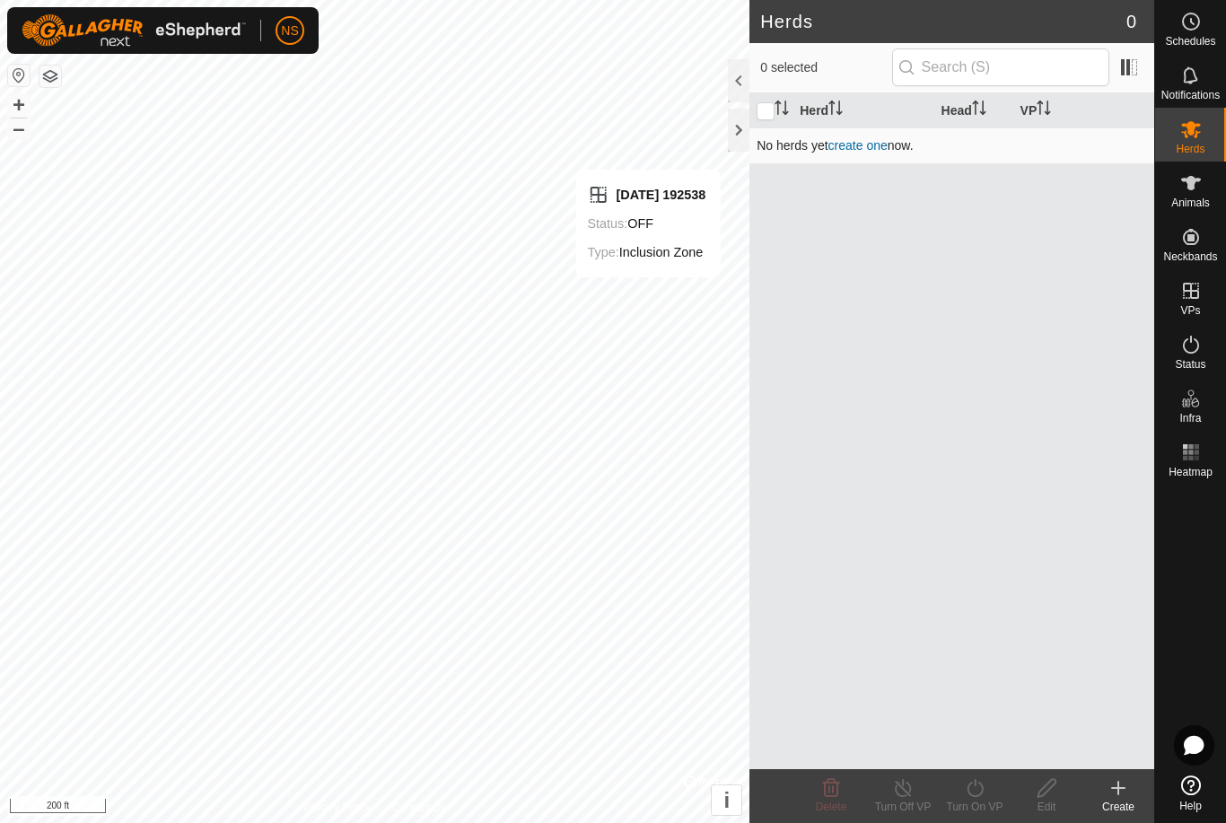
click at [864, 148] on link "create one" at bounding box center [857, 145] width 59 height 14
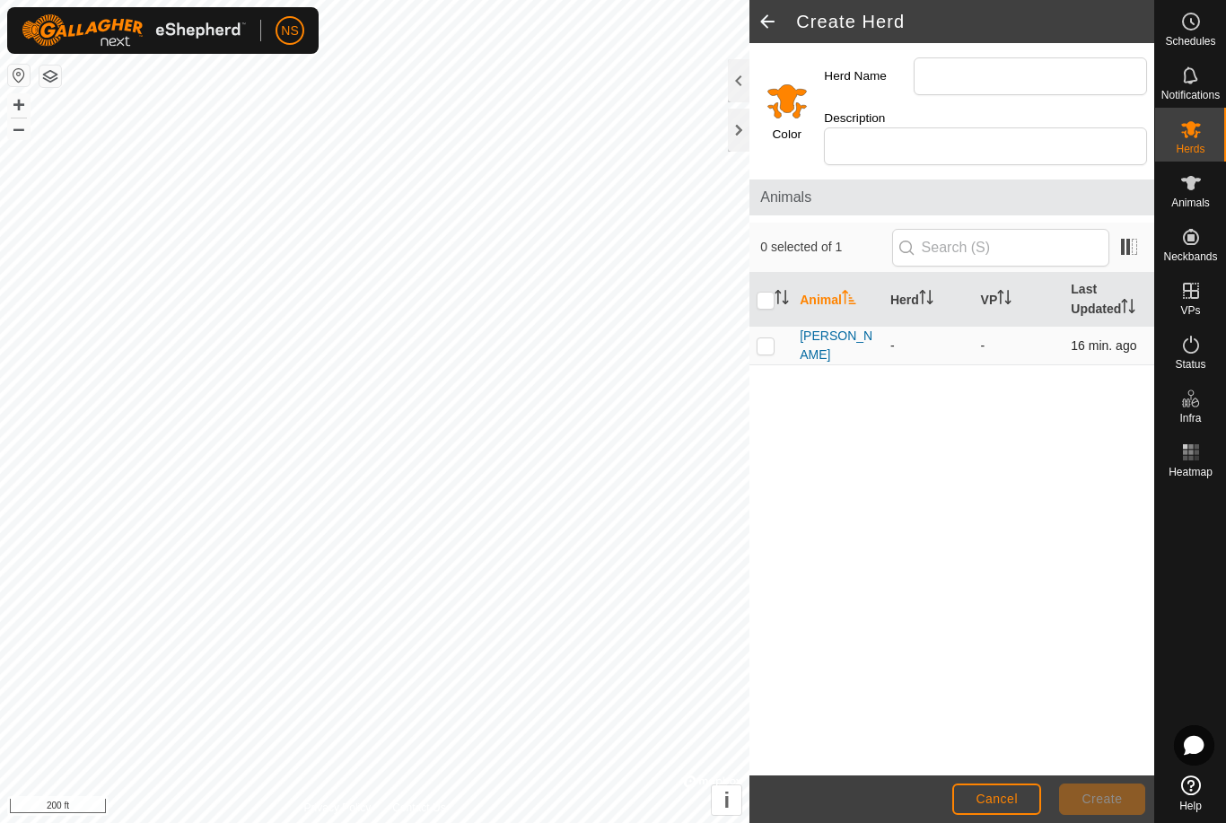
click at [768, 338] on p-checkbox at bounding box center [766, 345] width 18 height 14
checkbox input "true"
click at [1074, 368] on div "Animal Herd VP Last Updated Duncan - - 16 min. ago" at bounding box center [951, 524] width 405 height 502
click at [1185, 180] on icon at bounding box center [1191, 183] width 20 height 14
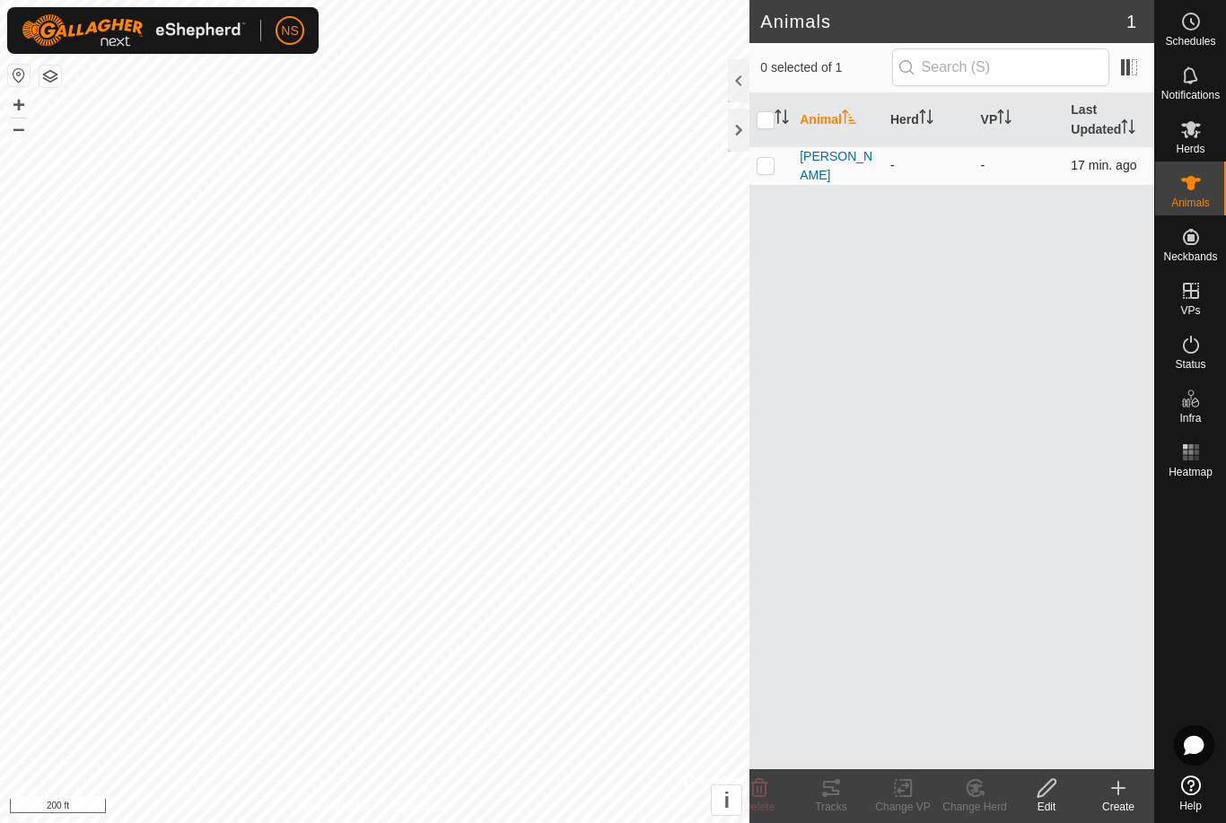
click at [770, 167] on p-checkbox at bounding box center [766, 165] width 18 height 14
checkbox input "true"
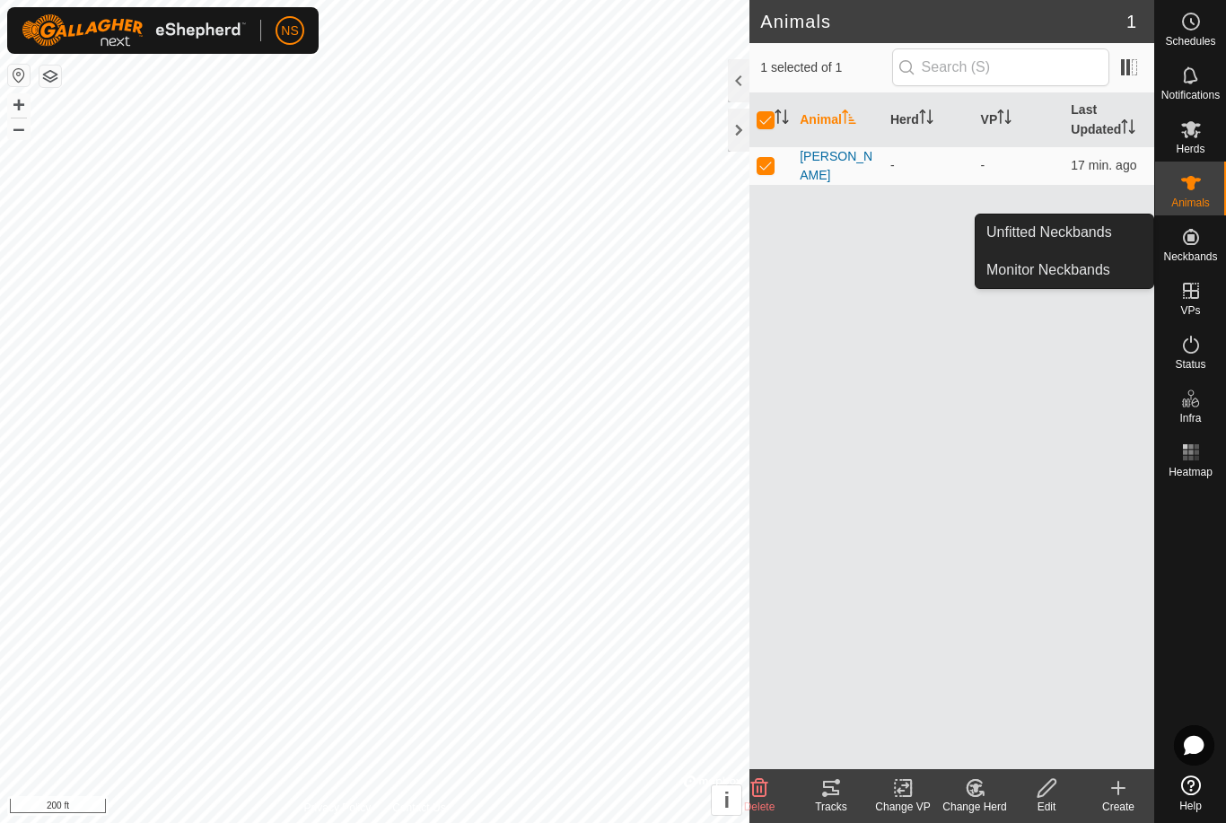
click at [1191, 251] on span "Neckbands" at bounding box center [1190, 256] width 54 height 11
click at [1100, 234] on link "Unfitted Neckbands" at bounding box center [1065, 232] width 178 height 36
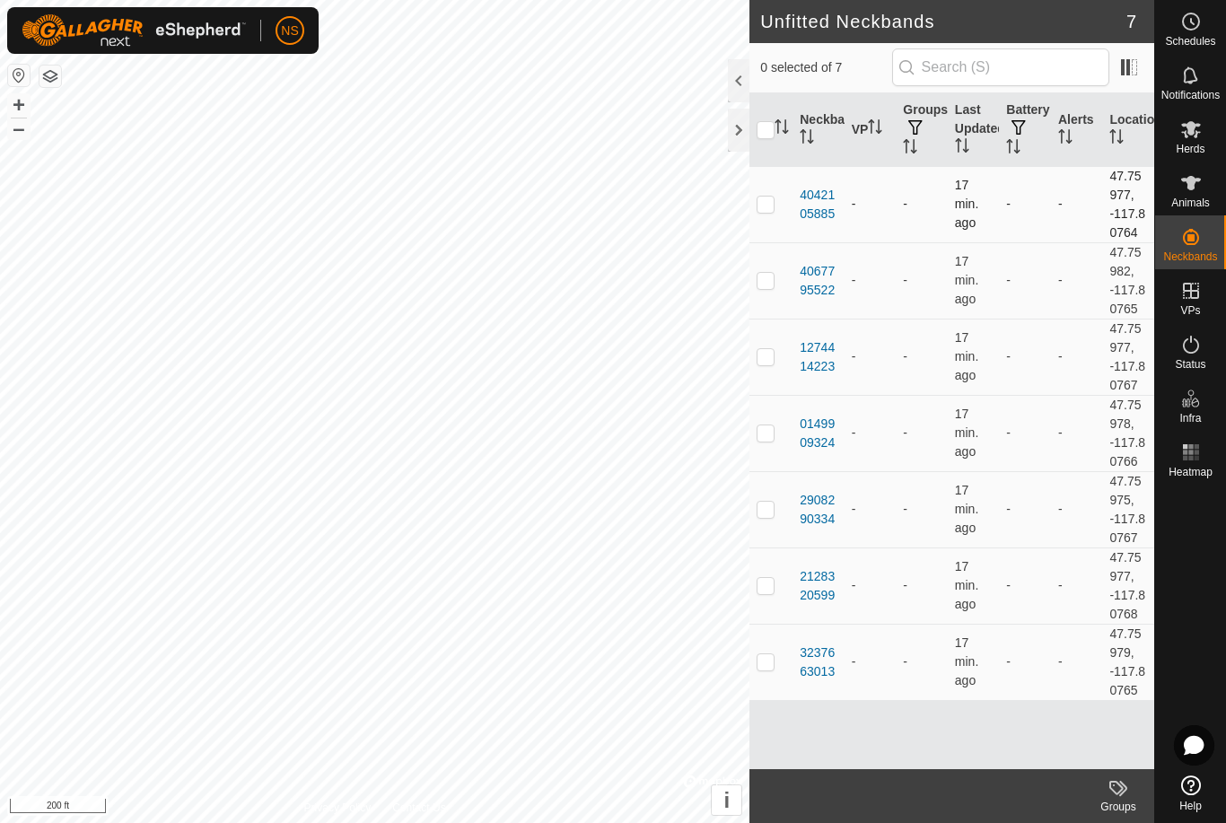
click at [772, 204] on p-checkbox at bounding box center [766, 204] width 18 height 14
checkbox input "true"
click at [1202, 182] on es-animals-svg-icon at bounding box center [1191, 183] width 32 height 29
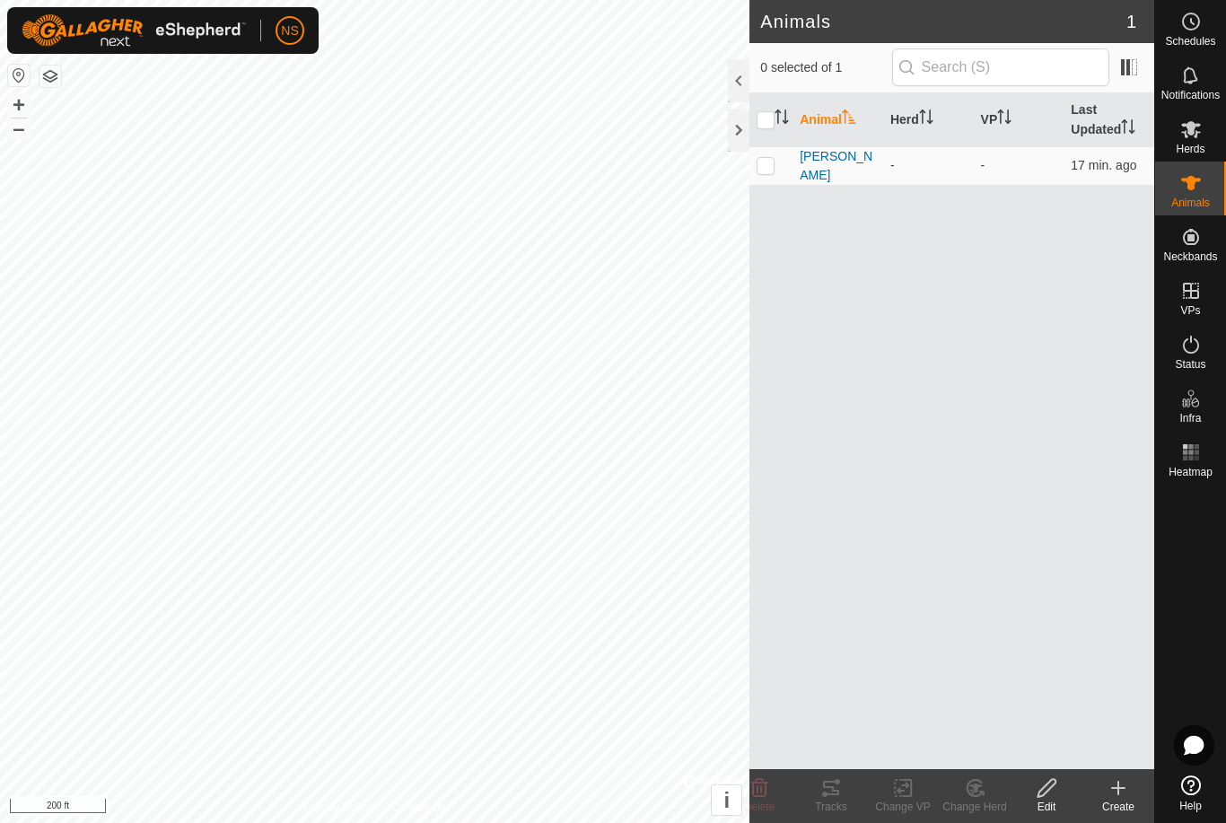
click at [1116, 795] on icon at bounding box center [1118, 788] width 22 height 22
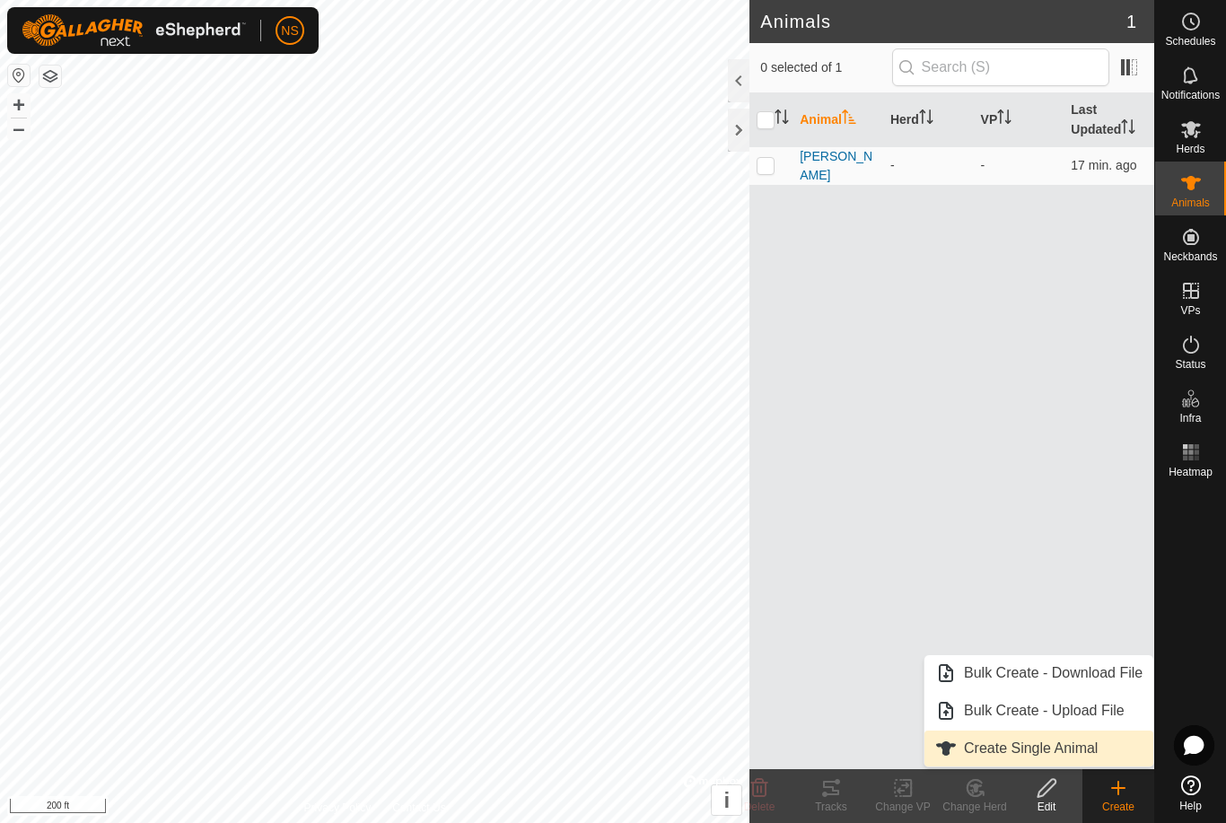
click at [1064, 754] on link "Create Single Animal" at bounding box center [1038, 749] width 229 height 36
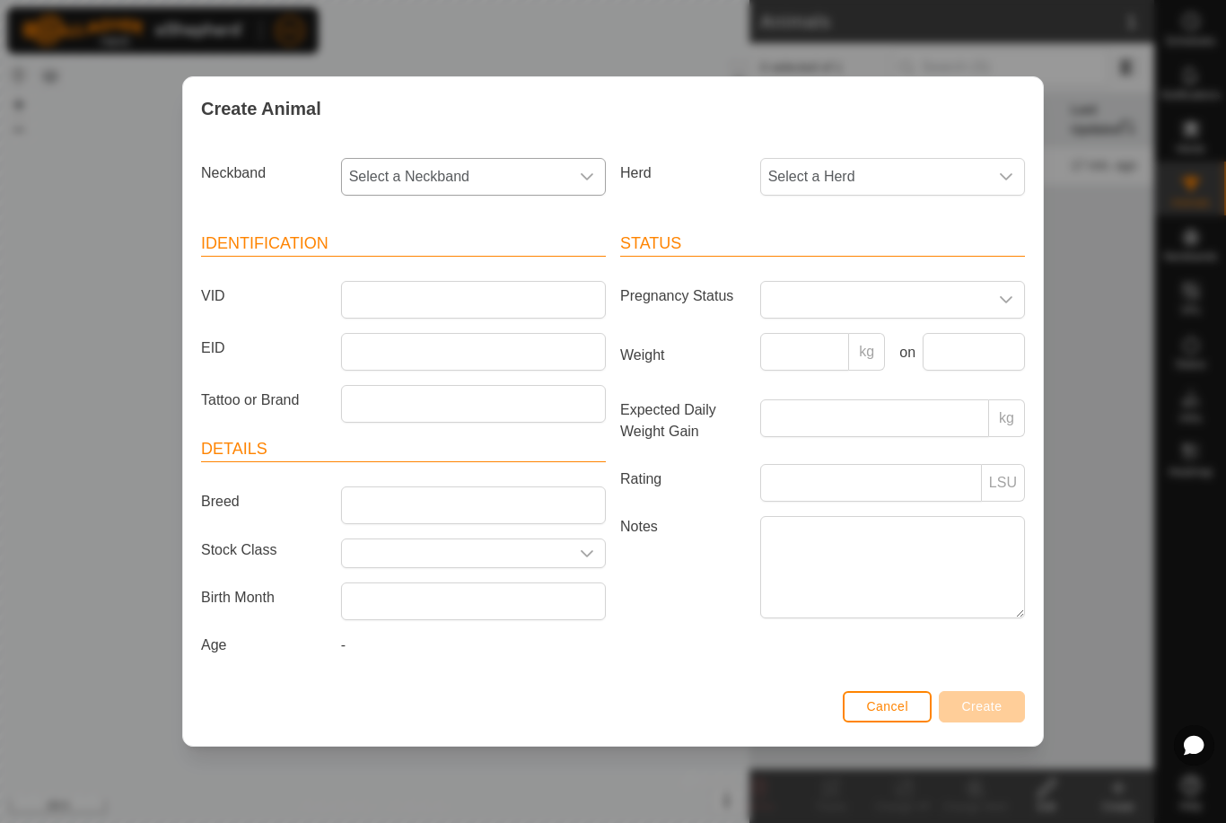
click at [516, 162] on span "Select a Neckband" at bounding box center [455, 177] width 227 height 36
click at [430, 302] on li "4042105885" at bounding box center [474, 307] width 263 height 36
click at [804, 187] on span "Select a Herd" at bounding box center [874, 177] width 227 height 36
click at [386, 306] on input "VID" at bounding box center [473, 300] width 265 height 38
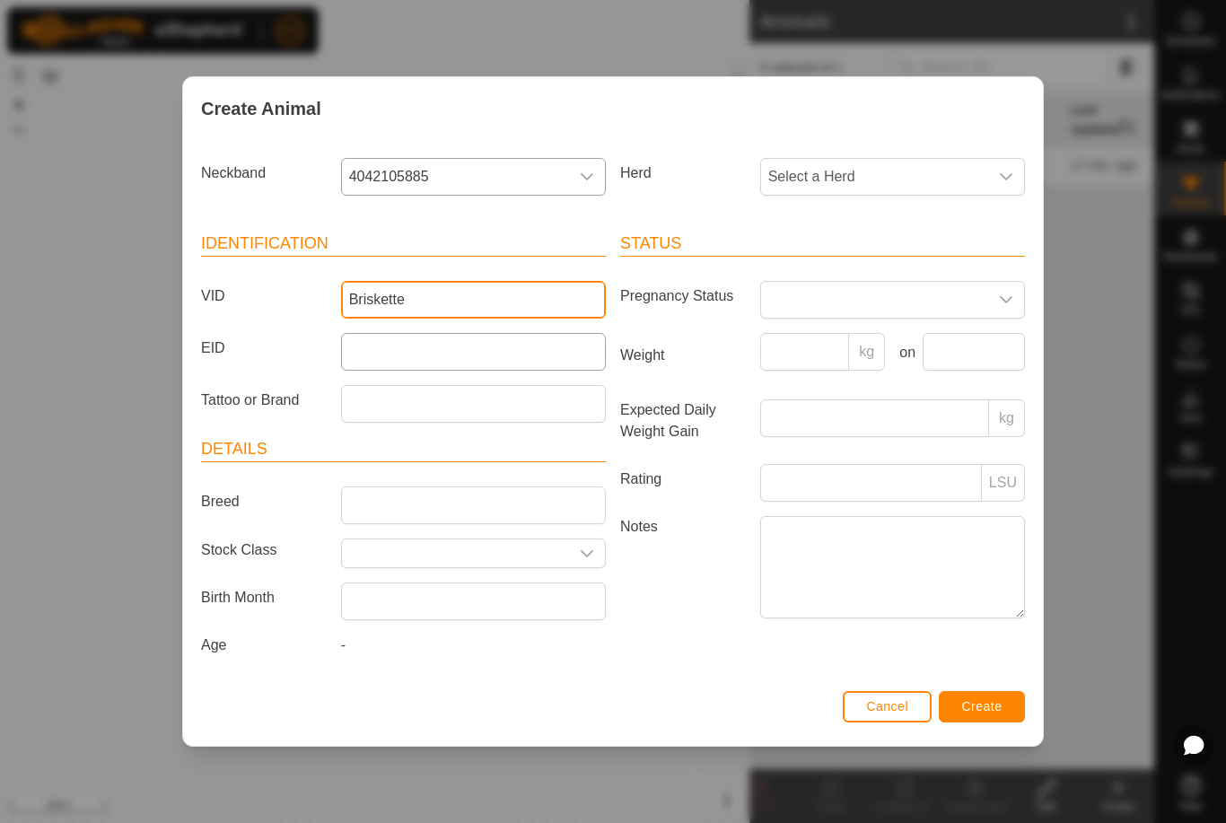
type input "Briskette"
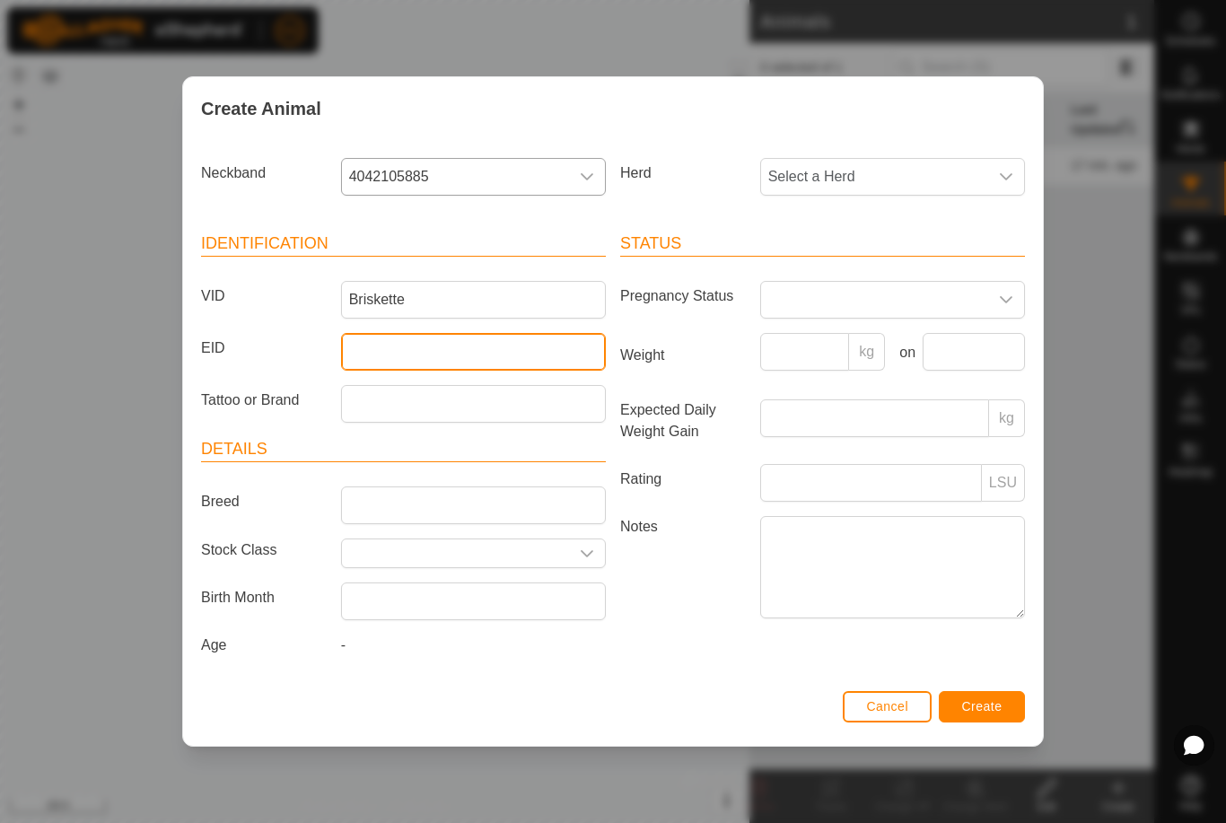
click at [398, 342] on input "EID" at bounding box center [473, 352] width 265 height 38
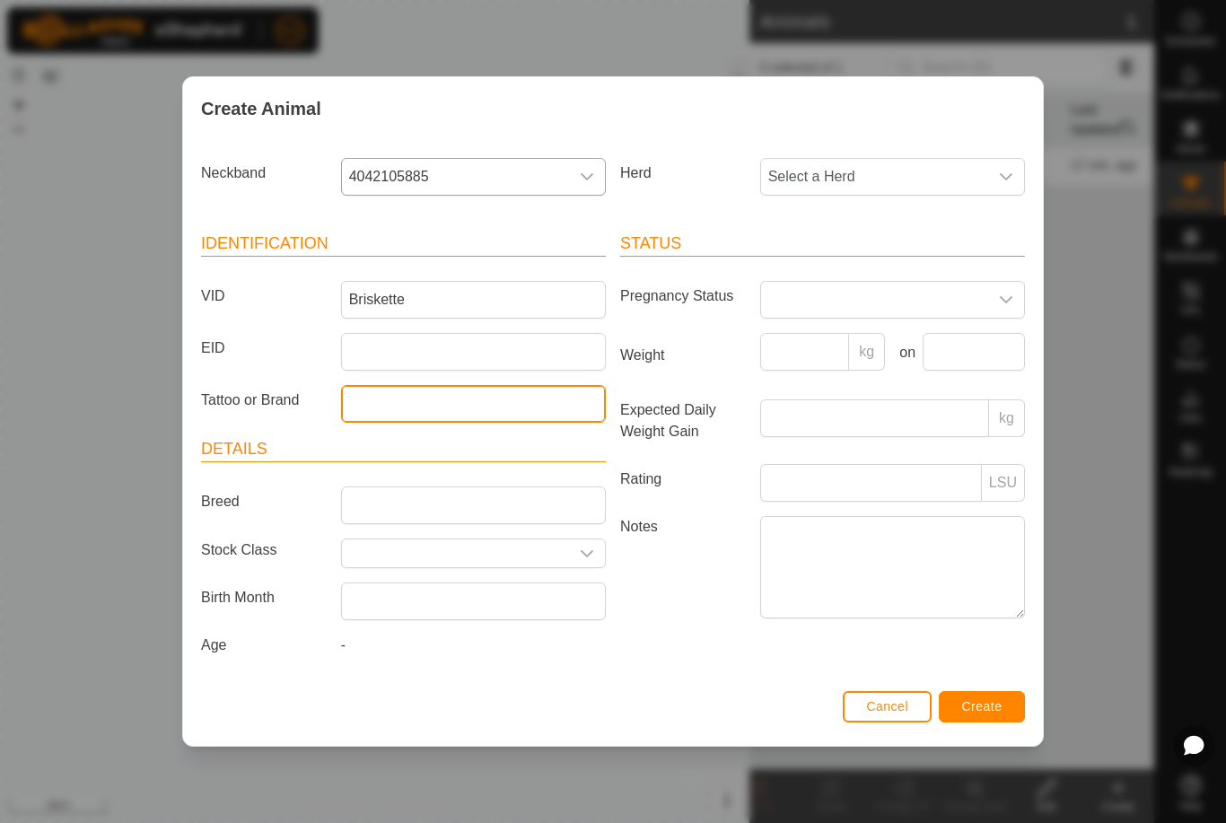
click at [397, 404] on input "Tattoo or Brand" at bounding box center [473, 404] width 265 height 38
type input "no"
drag, startPoint x: 501, startPoint y: 372, endPoint x: 524, endPoint y: 299, distance: 77.2
click at [0, 0] on html "NS Schedules Notifications Herds Animals Neckbands VPs Status Infra Heatmap Hel…" at bounding box center [613, 411] width 1226 height 823
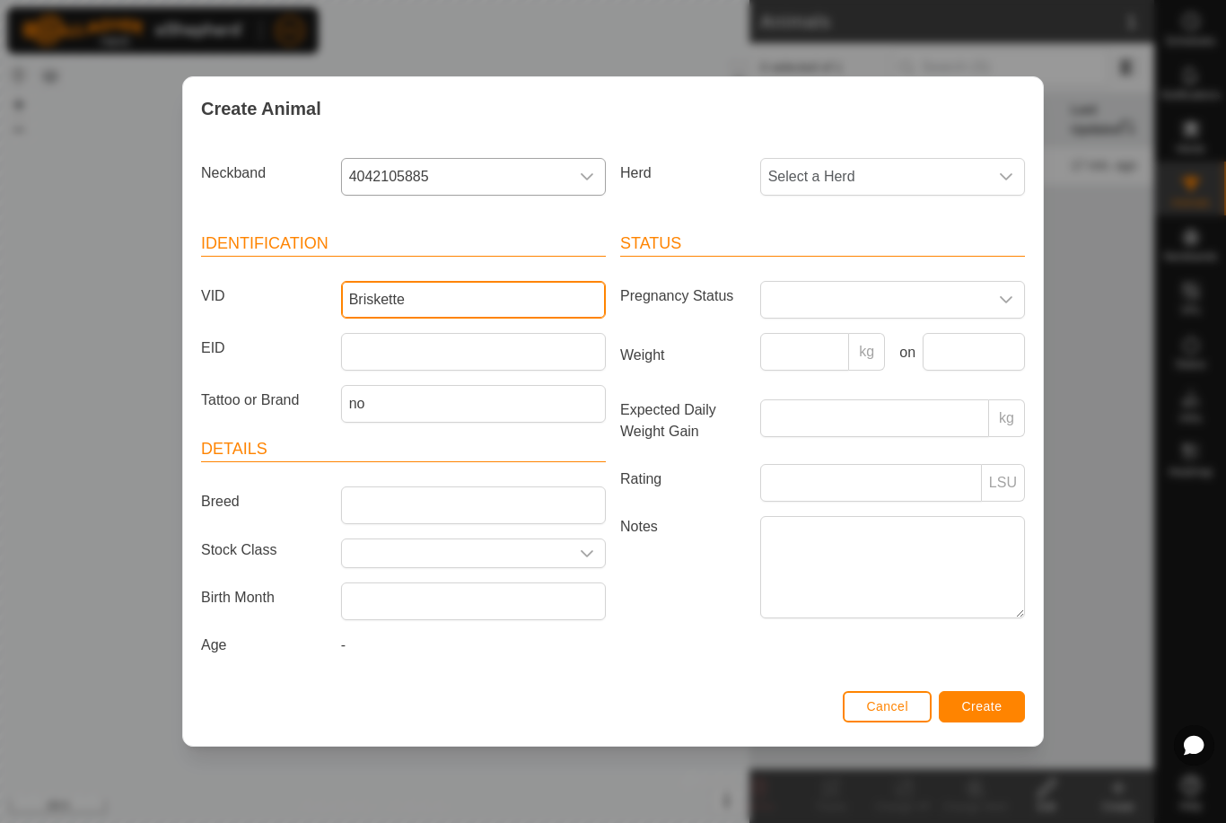
click at [525, 300] on input "Briskette" at bounding box center [473, 300] width 265 height 38
type input "Briskette003"
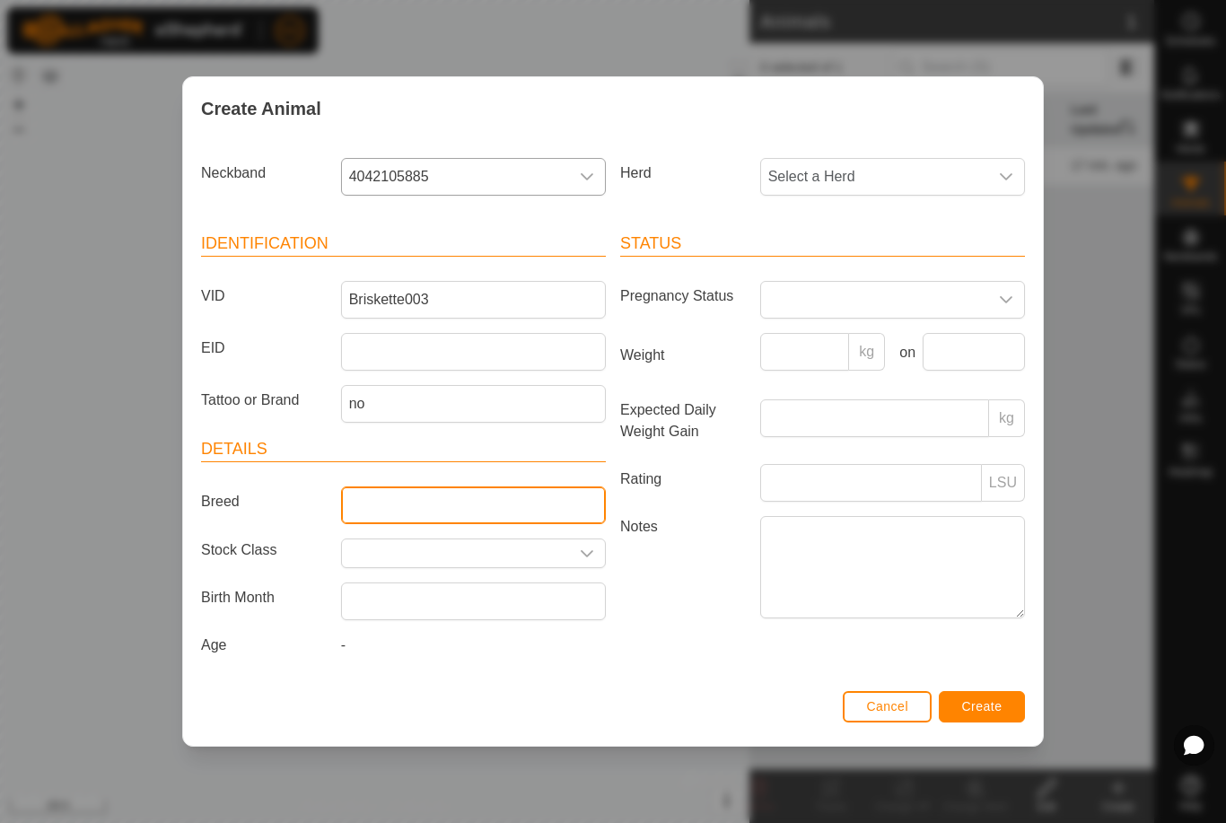
click at [495, 495] on input "Breed" at bounding box center [473, 505] width 265 height 38
type input "highland"
click at [362, 539] on input "Select or enter a Stock Class" at bounding box center [455, 553] width 227 height 28
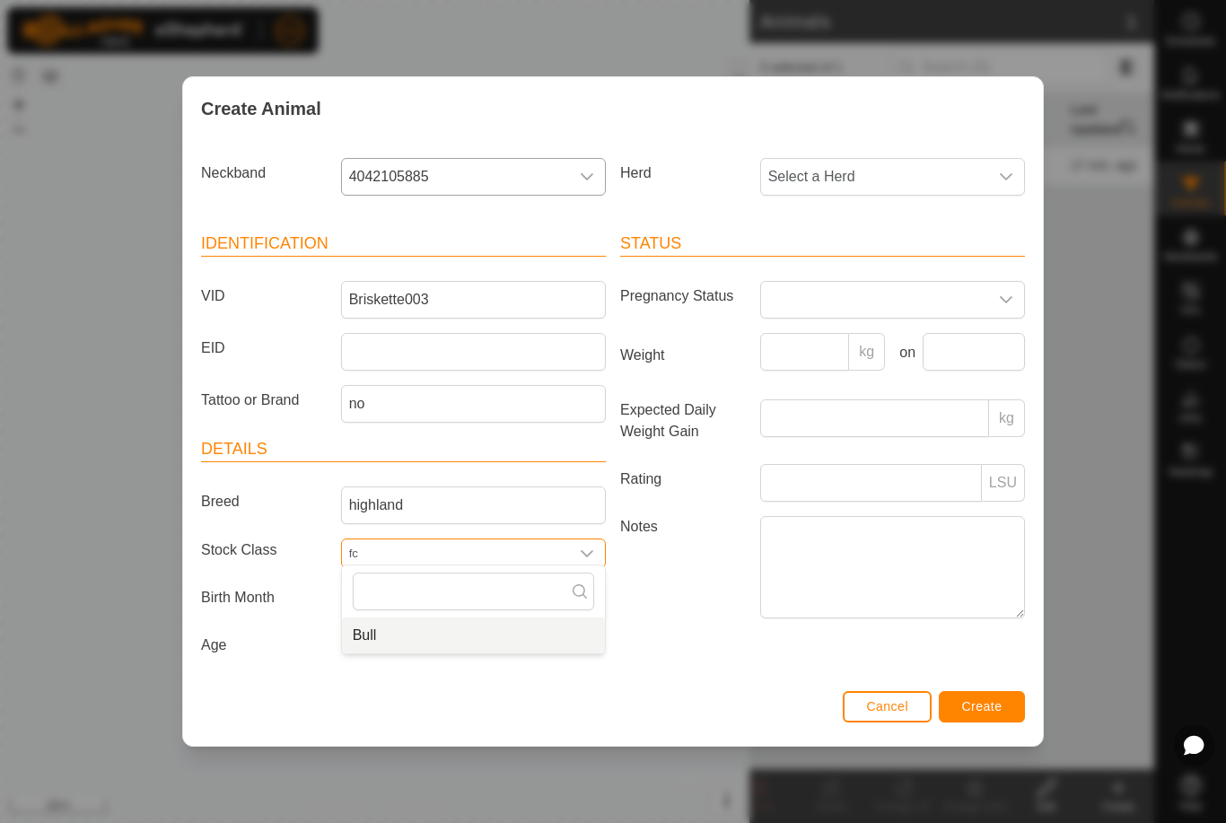
type input "f"
type input "cow"
click at [276, 694] on div "Cancel Create" at bounding box center [613, 715] width 860 height 61
click at [880, 282] on span at bounding box center [874, 300] width 227 height 36
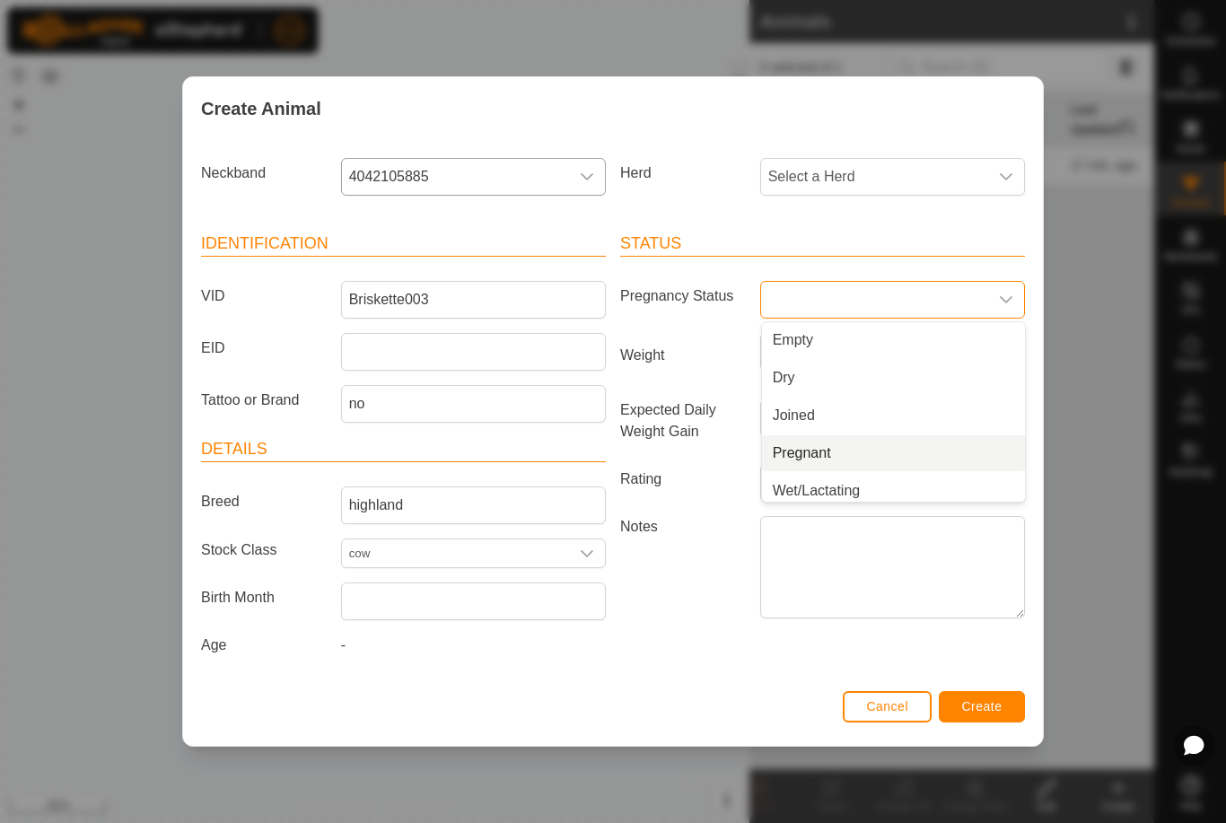
click at [802, 455] on li "Pregnant" at bounding box center [893, 453] width 263 height 36
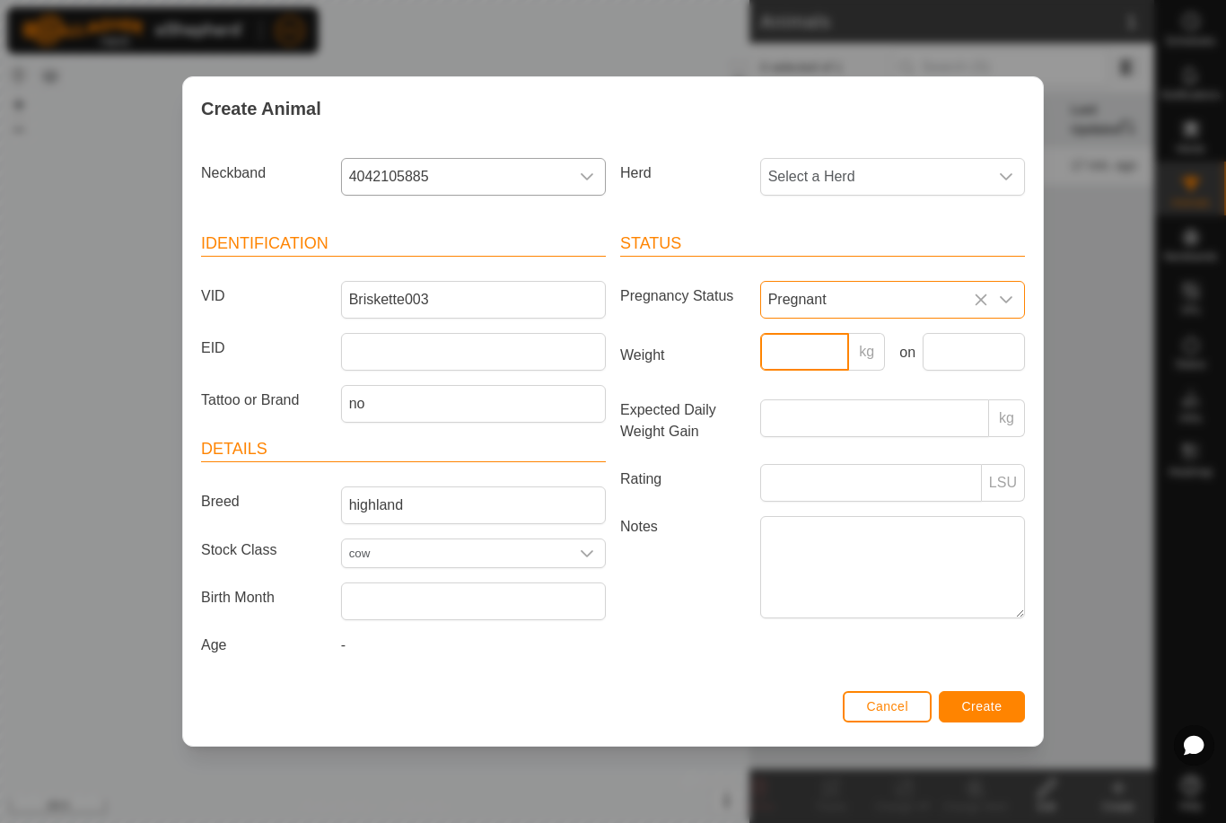
click at [803, 341] on input "Weight" at bounding box center [805, 352] width 90 height 38
click at [874, 346] on p-inputgroup-addon "kg" at bounding box center [867, 352] width 36 height 38
click at [803, 354] on input "Weight" at bounding box center [805, 352] width 90 height 38
type input "1"
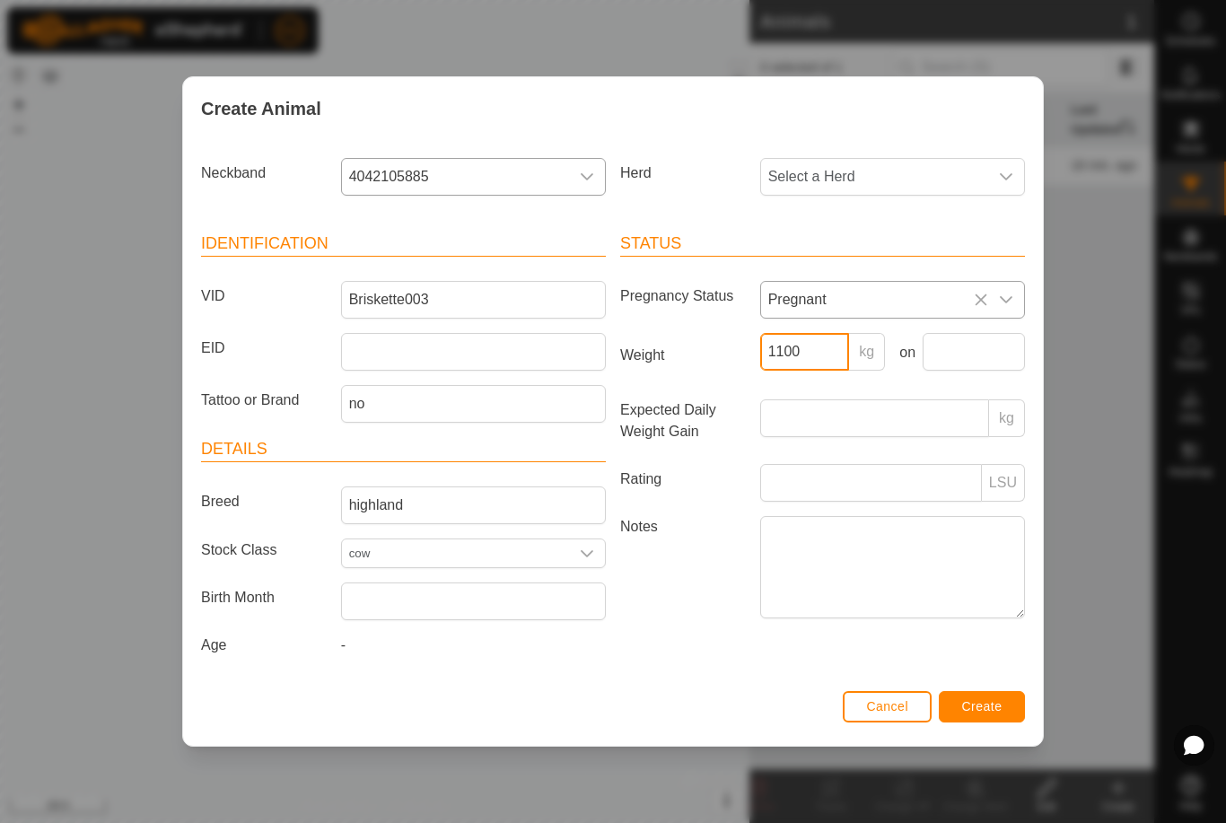
type input "1100"
click at [814, 704] on div "Cancel Create" at bounding box center [613, 715] width 860 height 61
click at [994, 729] on div "Cancel Create" at bounding box center [613, 715] width 860 height 61
click at [993, 714] on span "Create" at bounding box center [982, 706] width 40 height 14
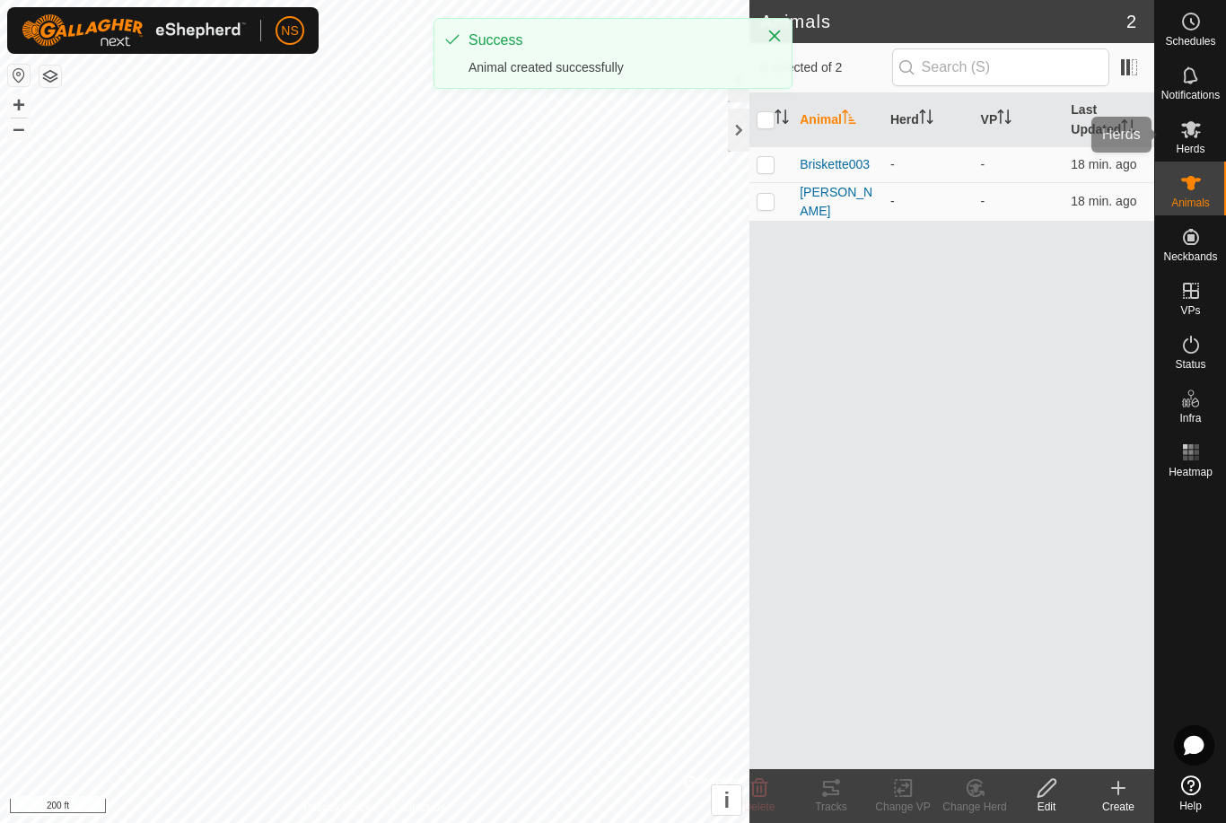
click at [1200, 150] on span "Herds" at bounding box center [1190, 149] width 29 height 11
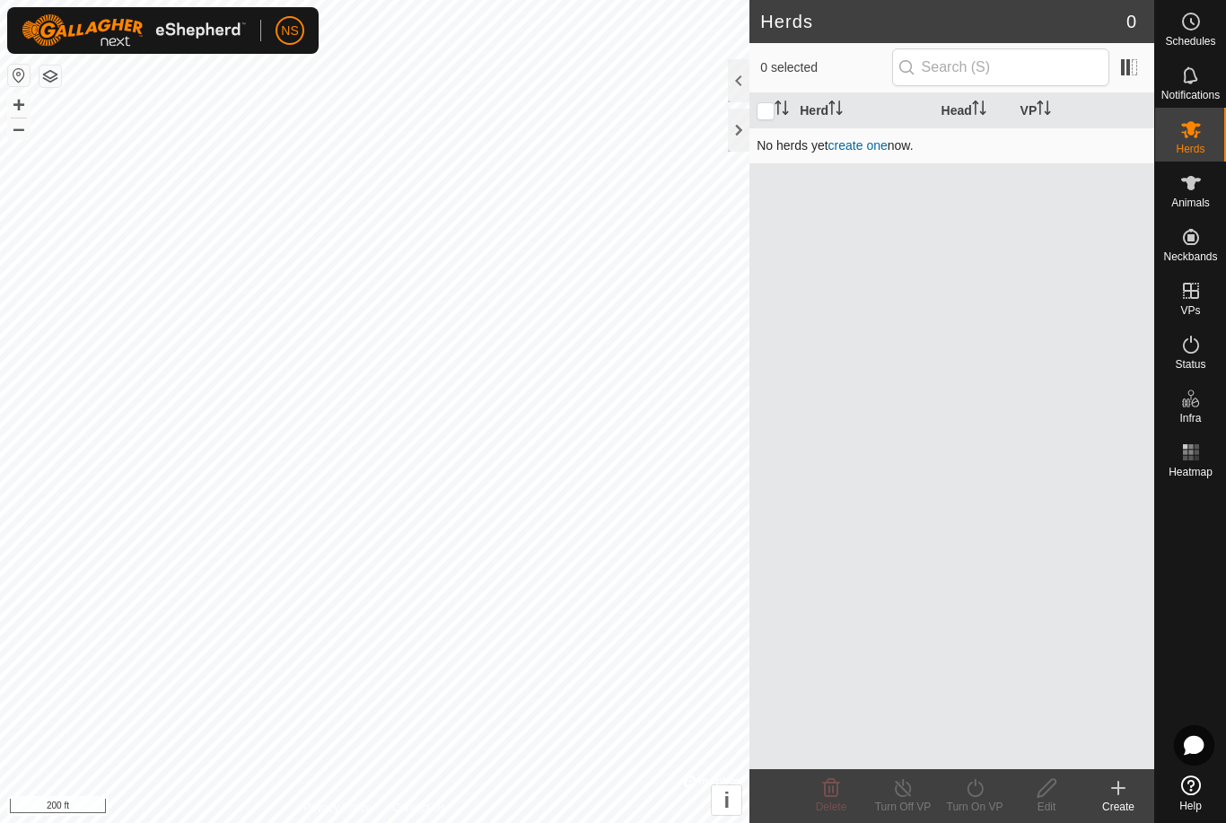
click at [854, 145] on link "create one" at bounding box center [857, 145] width 59 height 14
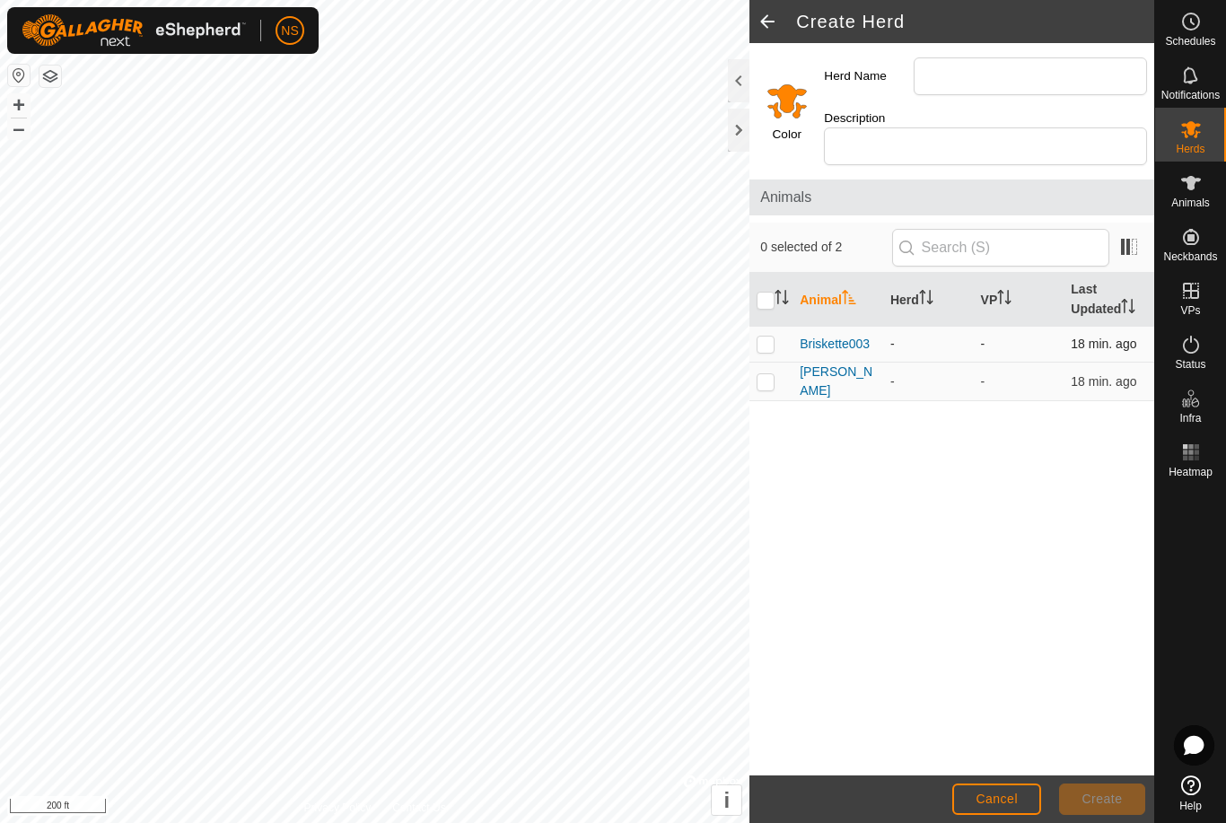
click at [765, 337] on p-checkbox at bounding box center [766, 344] width 18 height 14
checkbox input "true"
click at [762, 374] on p-checkbox at bounding box center [766, 381] width 18 height 14
checkbox input "true"
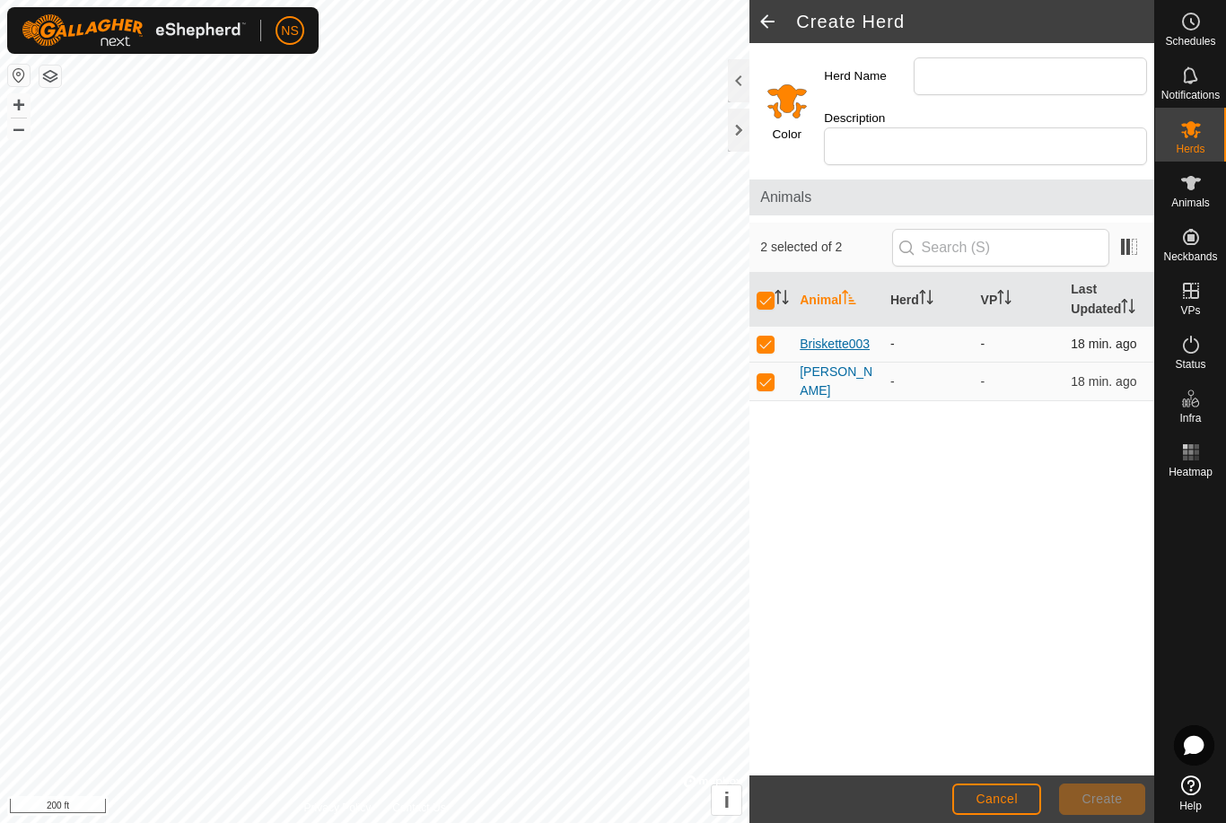
click at [842, 335] on span "Briskette003" at bounding box center [835, 344] width 70 height 19
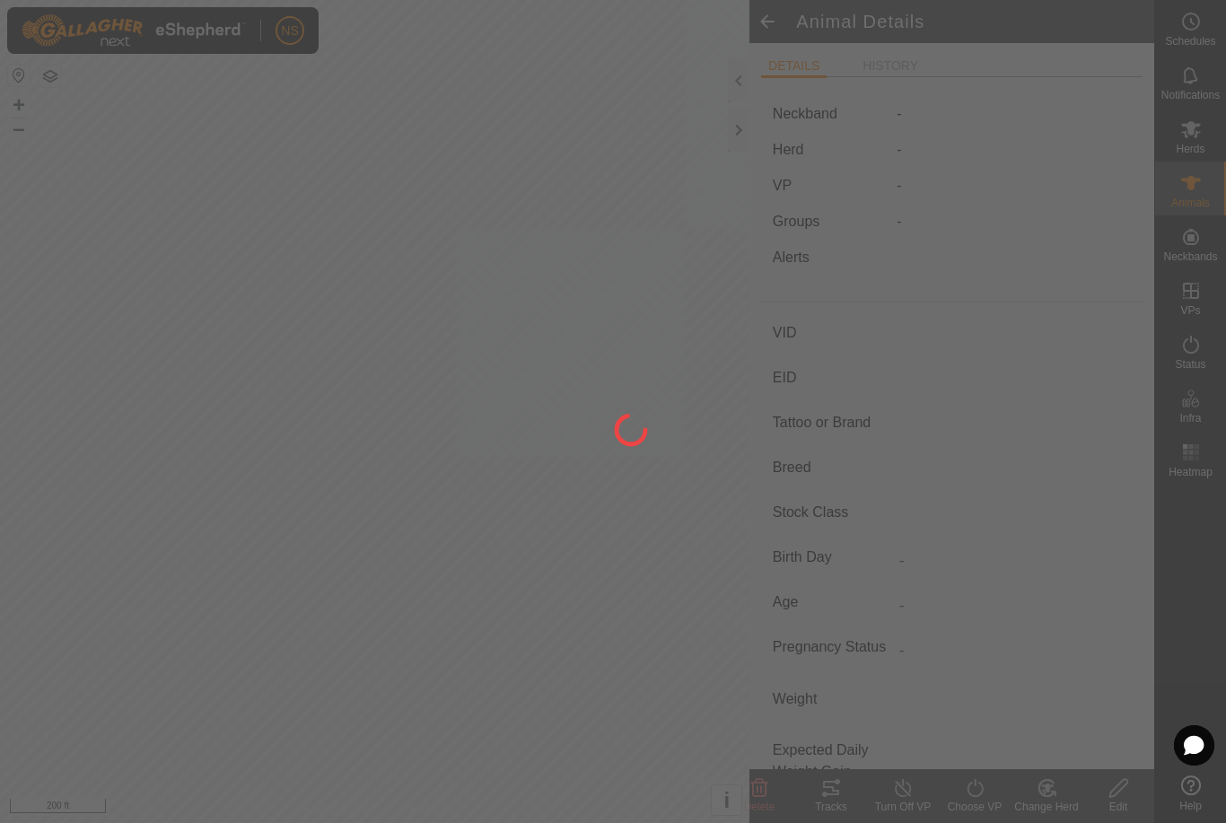
type input "Briskette003"
type input "-"
type input "no"
type input "highland"
type input "cow"
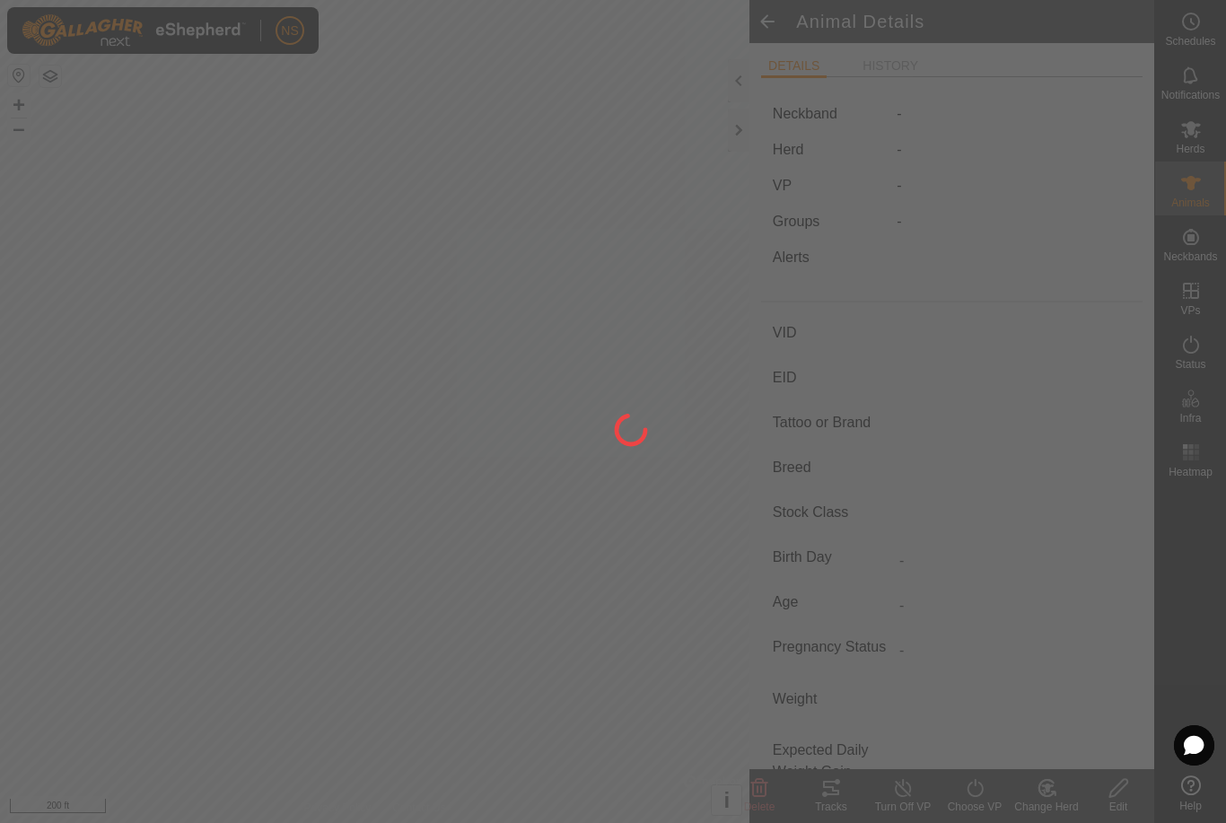
type input "Pregnant"
type input "1100 kg"
type input "-"
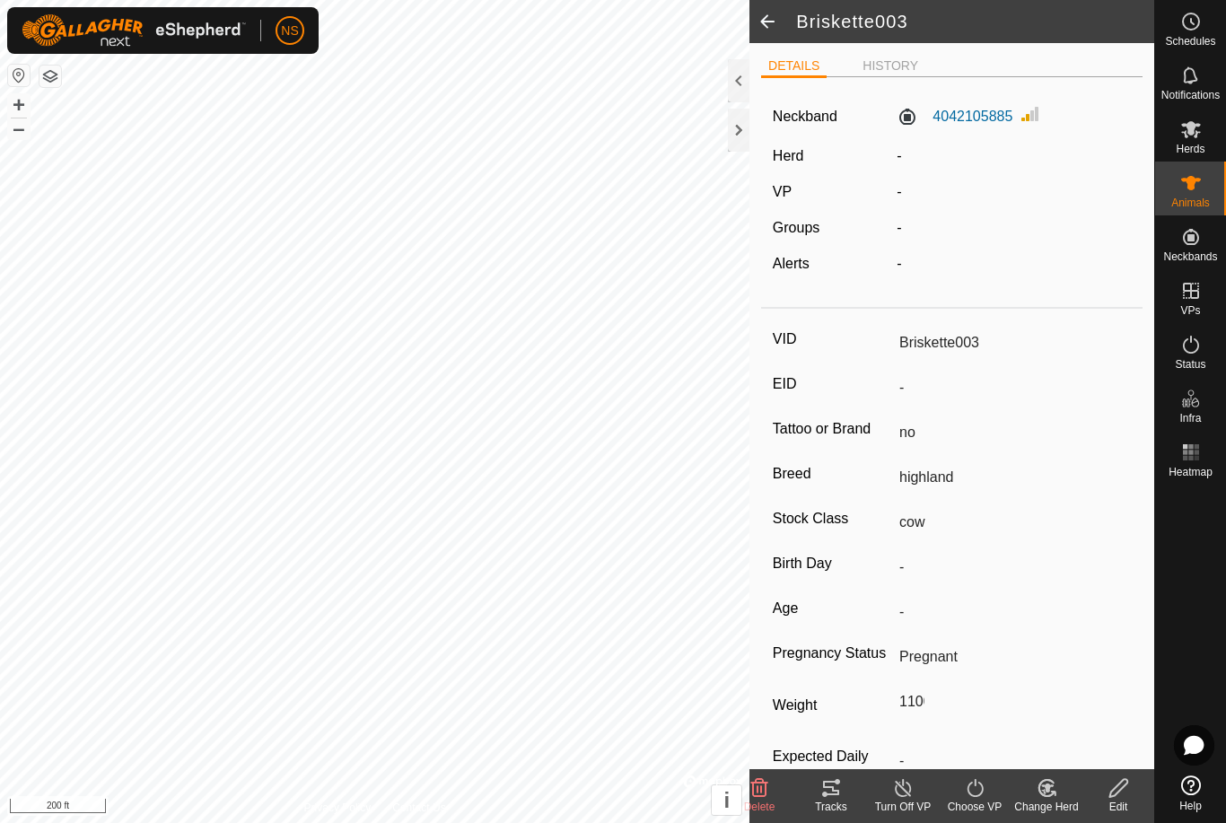
click at [768, 30] on span at bounding box center [767, 21] width 36 height 43
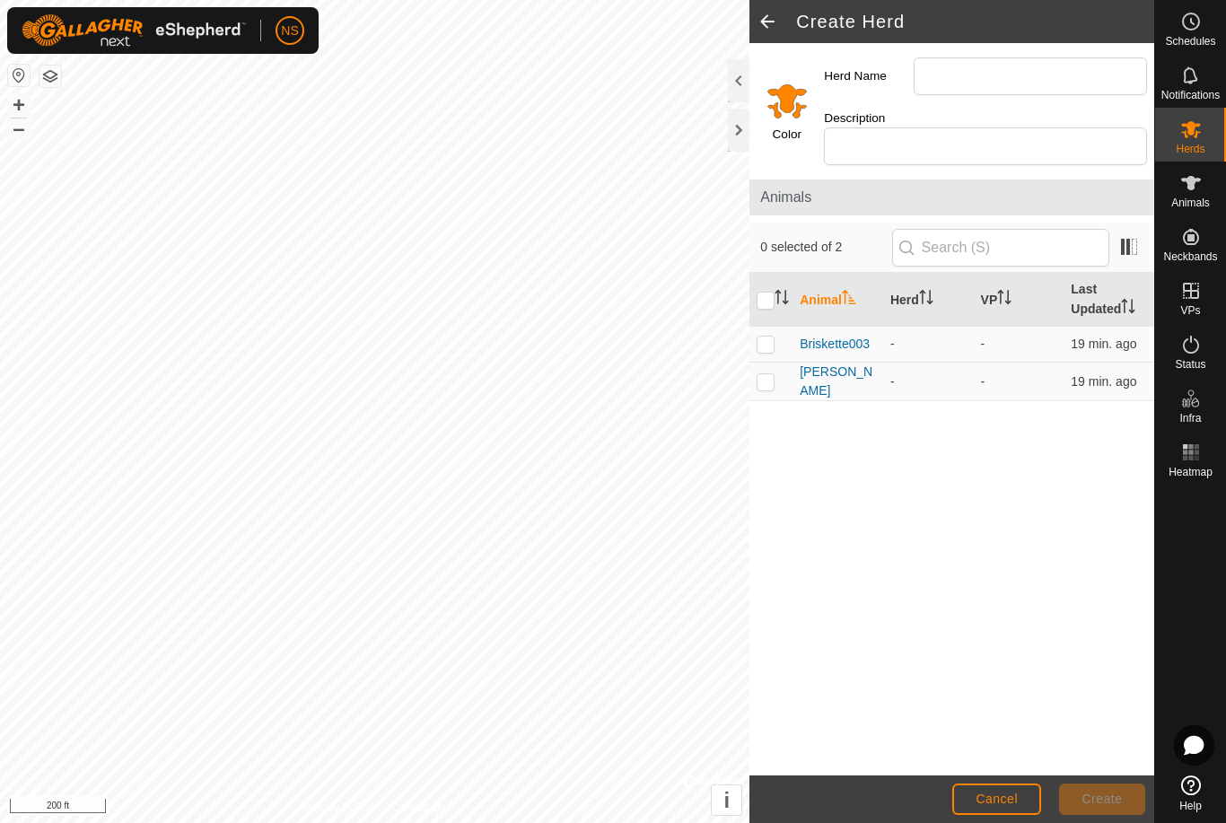
click at [768, 30] on span at bounding box center [767, 21] width 36 height 43
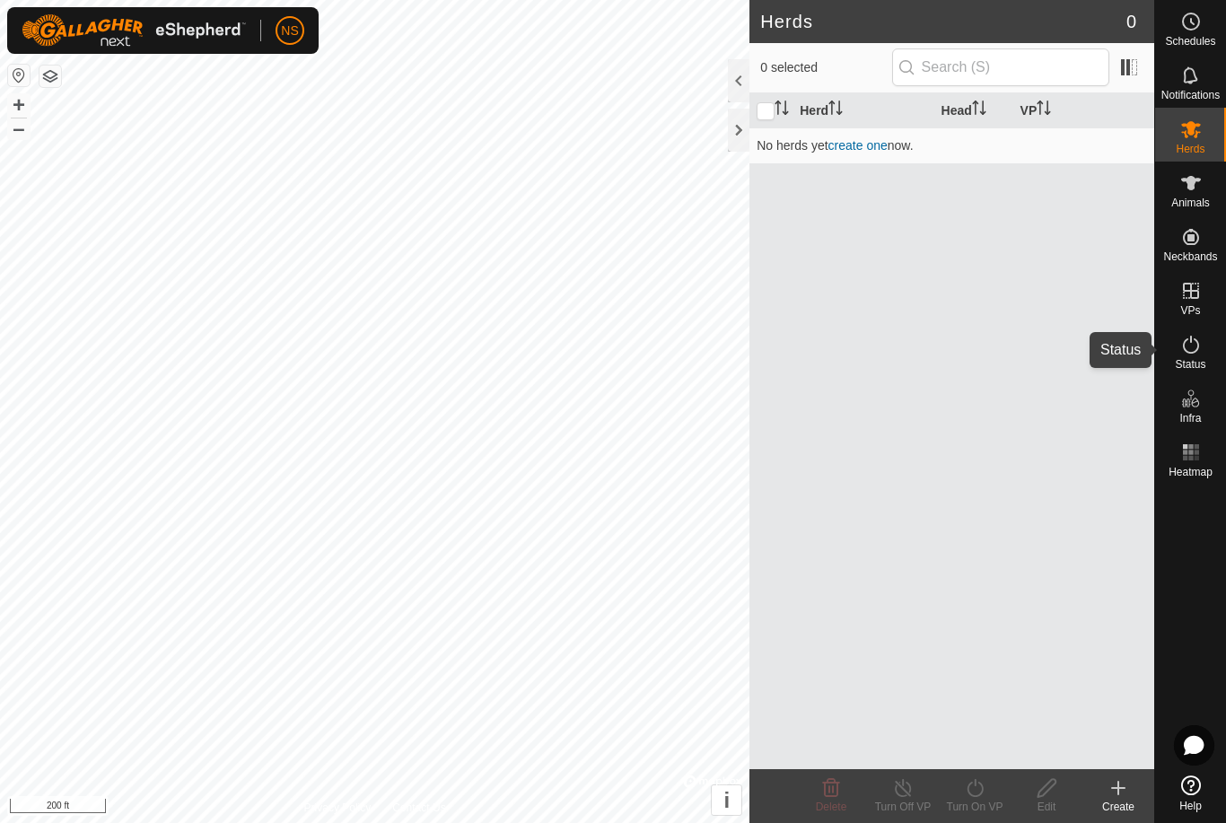
click at [1197, 347] on icon at bounding box center [1191, 345] width 16 height 18
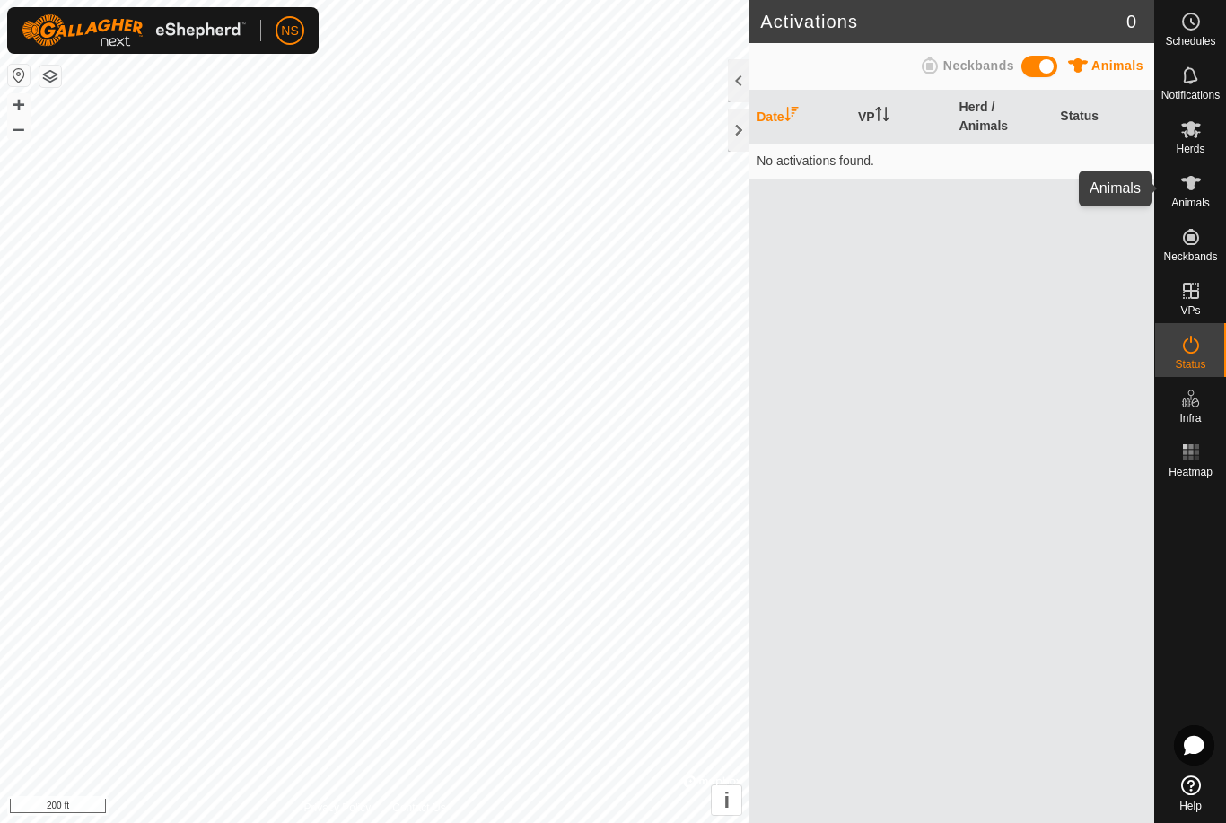
click at [1178, 192] on es-animals-svg-icon at bounding box center [1191, 183] width 32 height 29
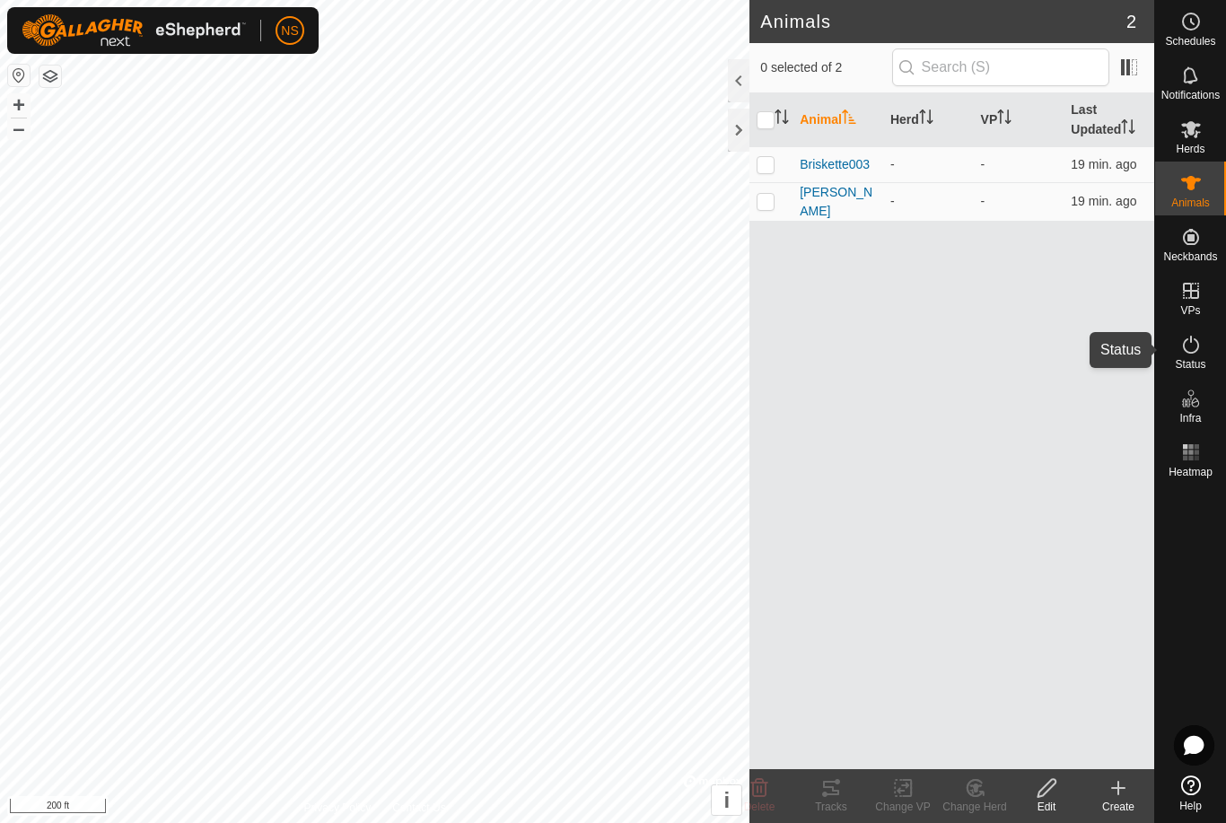
click at [1193, 363] on span "Status" at bounding box center [1190, 364] width 31 height 11
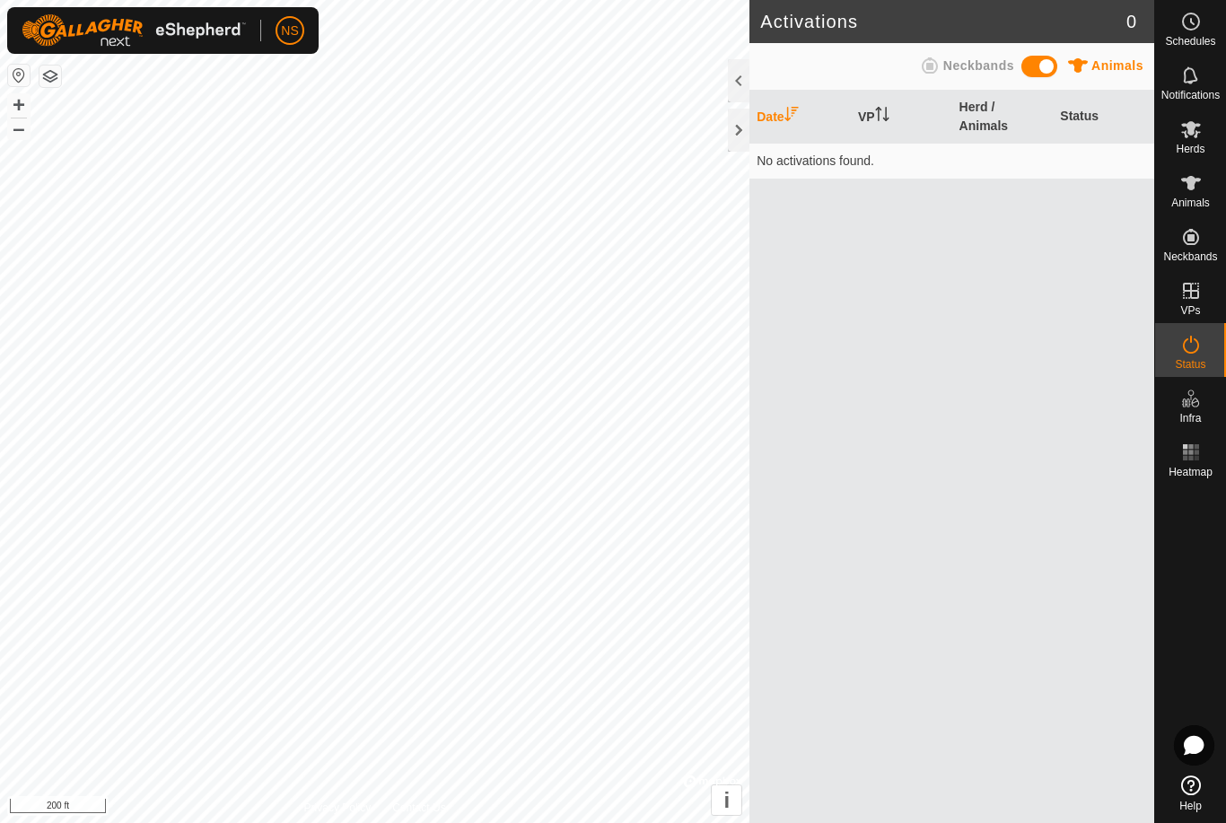
click at [848, 162] on td "No activations found." at bounding box center [951, 161] width 405 height 36
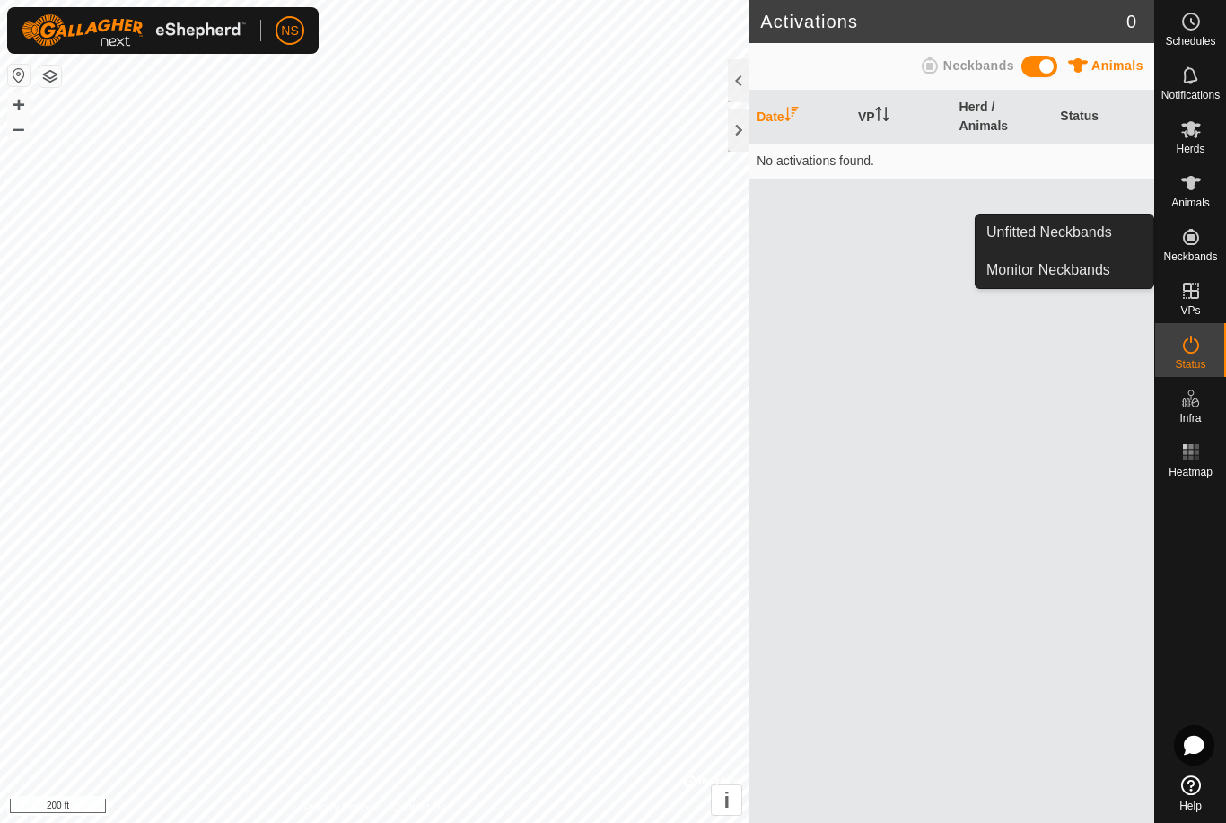
click at [1193, 251] on span "Neckbands" at bounding box center [1190, 256] width 54 height 11
click at [1109, 267] on link "Monitor Neckbands" at bounding box center [1065, 270] width 178 height 36
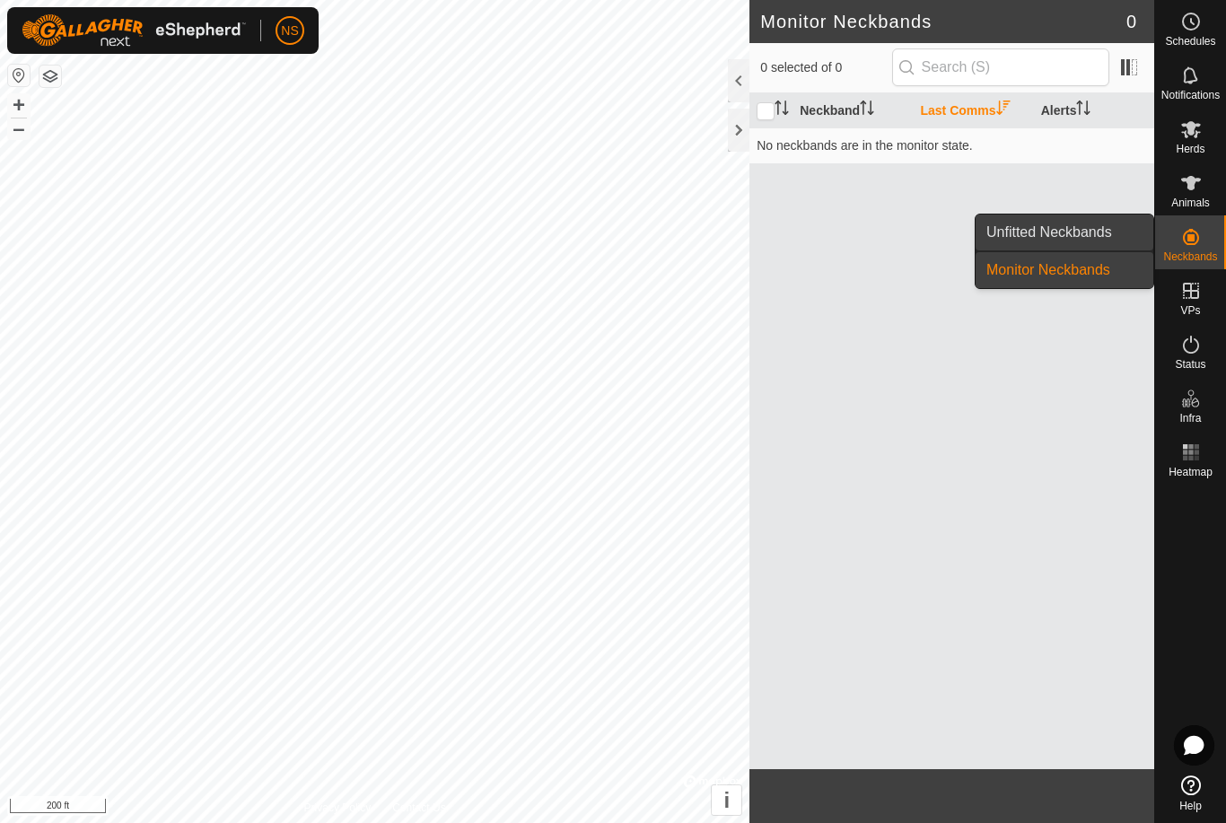
click at [1119, 240] on link "Unfitted Neckbands" at bounding box center [1065, 232] width 178 height 36
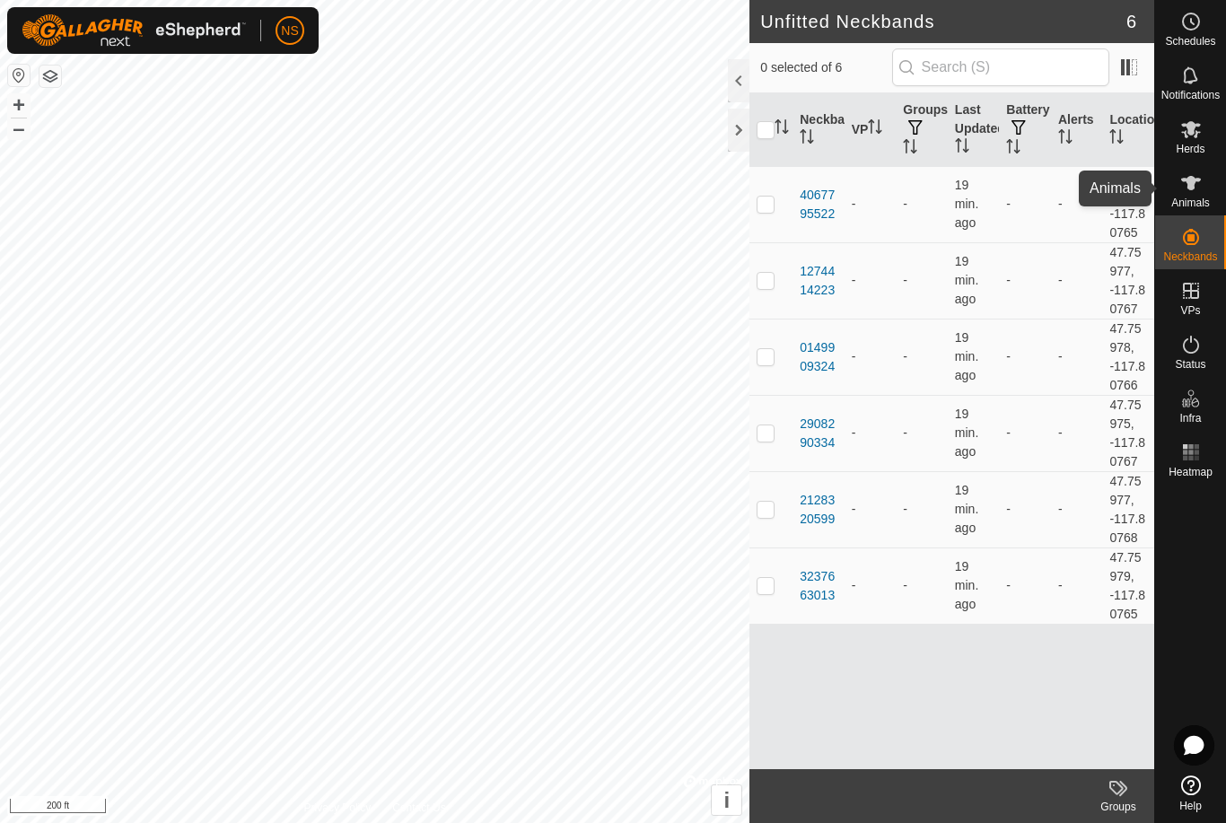
click at [1188, 172] on icon at bounding box center [1191, 183] width 22 height 22
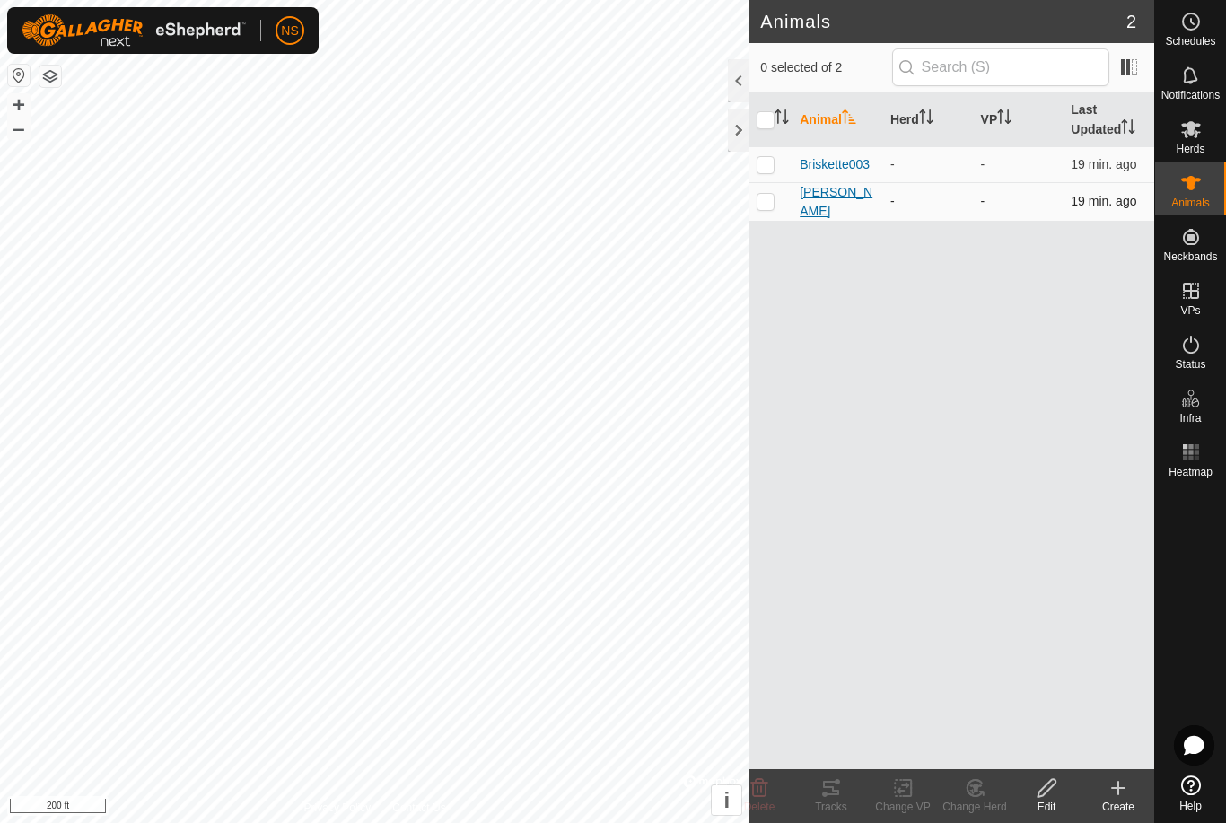
click at [833, 206] on span "Duncan" at bounding box center [838, 202] width 76 height 38
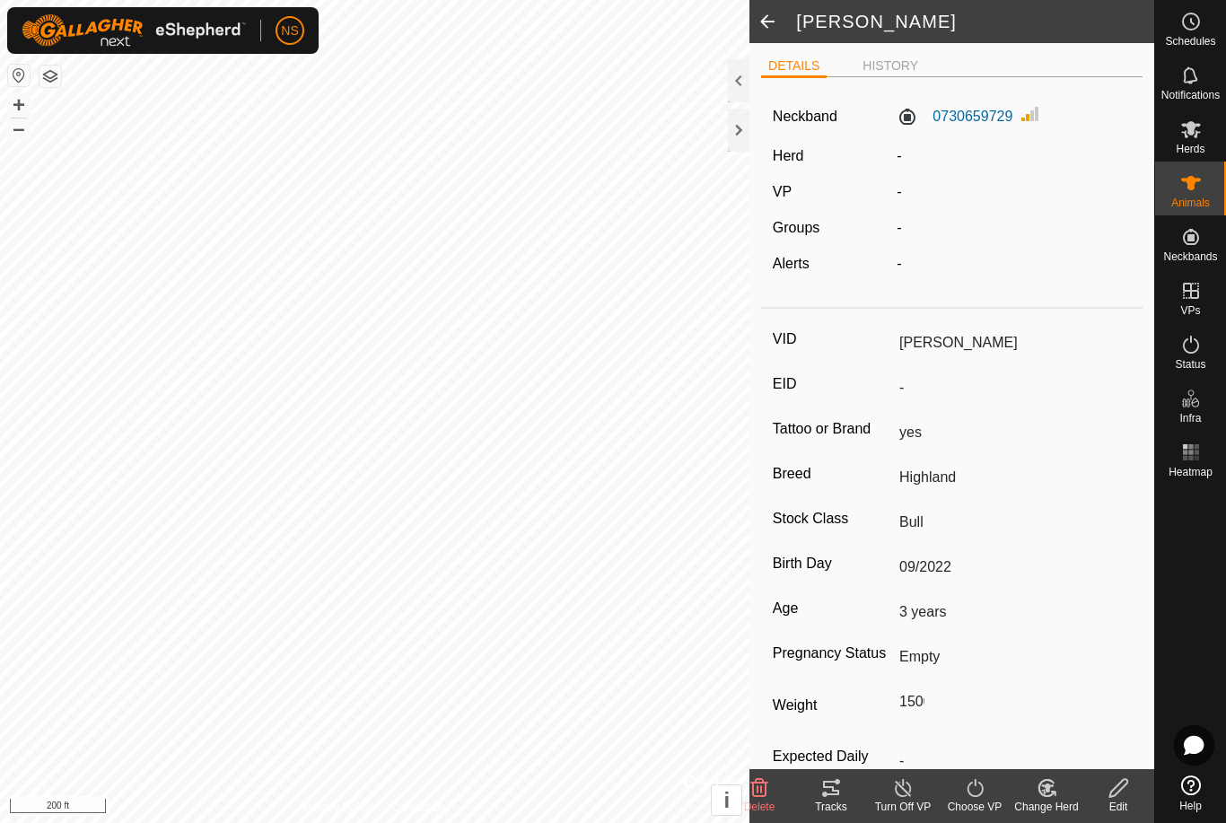
click at [976, 788] on icon at bounding box center [975, 788] width 22 height 22
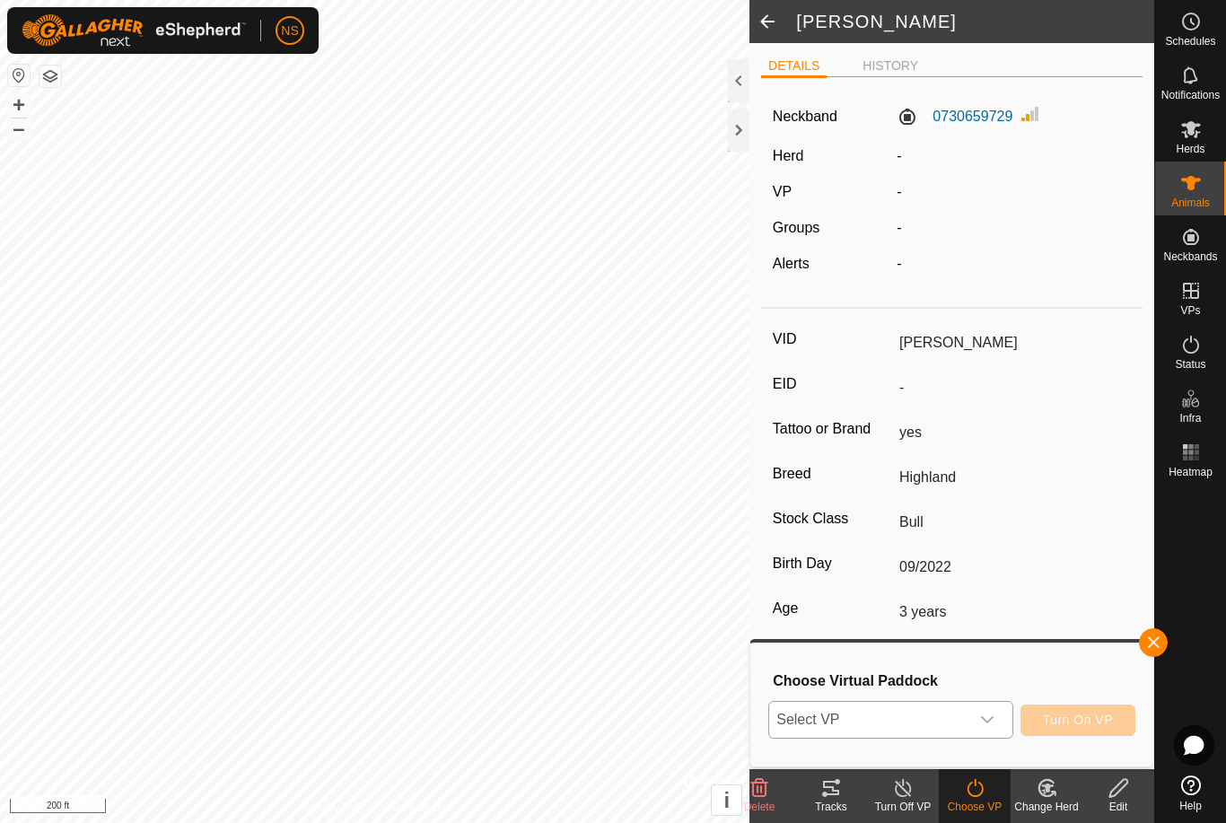
click at [985, 722] on icon "dropdown trigger" at bounding box center [987, 720] width 14 height 14
click at [912, 688] on li "2025-08-25 192538 40.08 ac" at bounding box center [891, 685] width 242 height 36
click at [1063, 722] on span "Turn On VP" at bounding box center [1078, 720] width 70 height 14
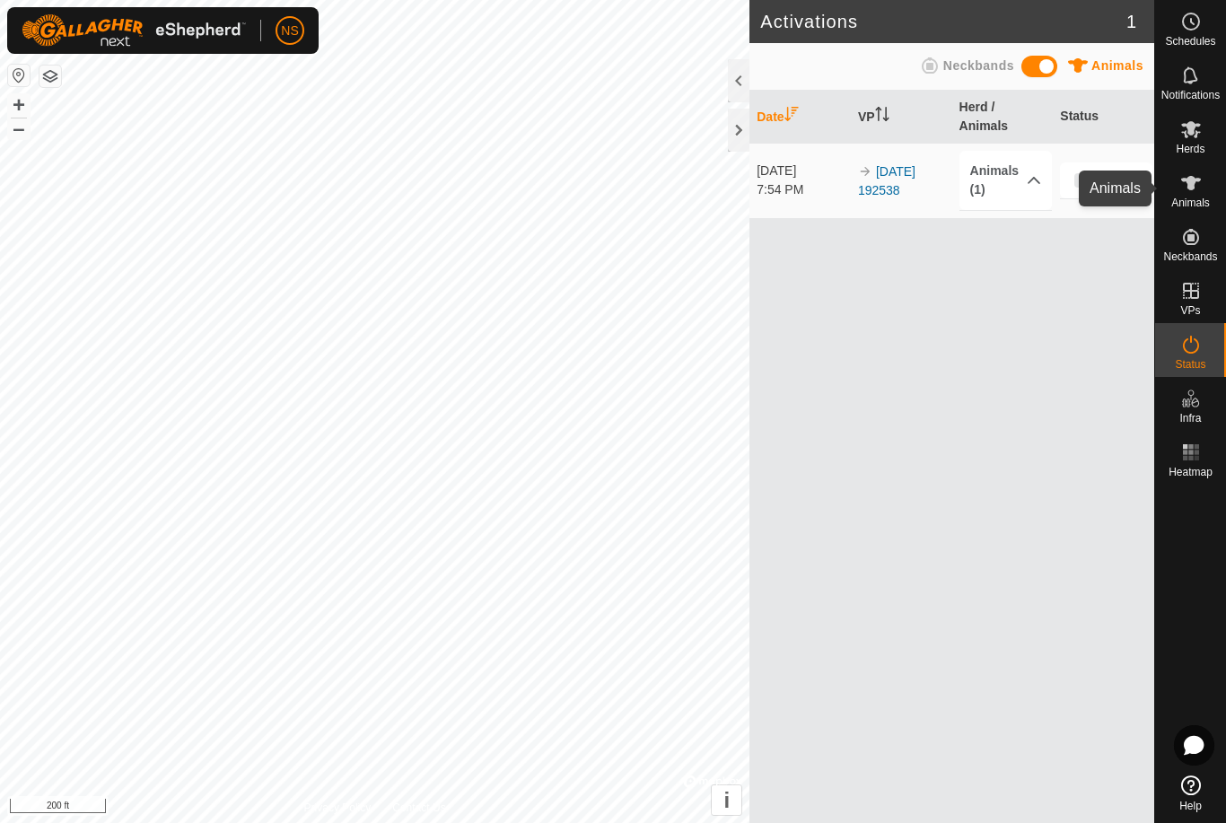
click at [1193, 197] on span "Animals" at bounding box center [1190, 202] width 39 height 11
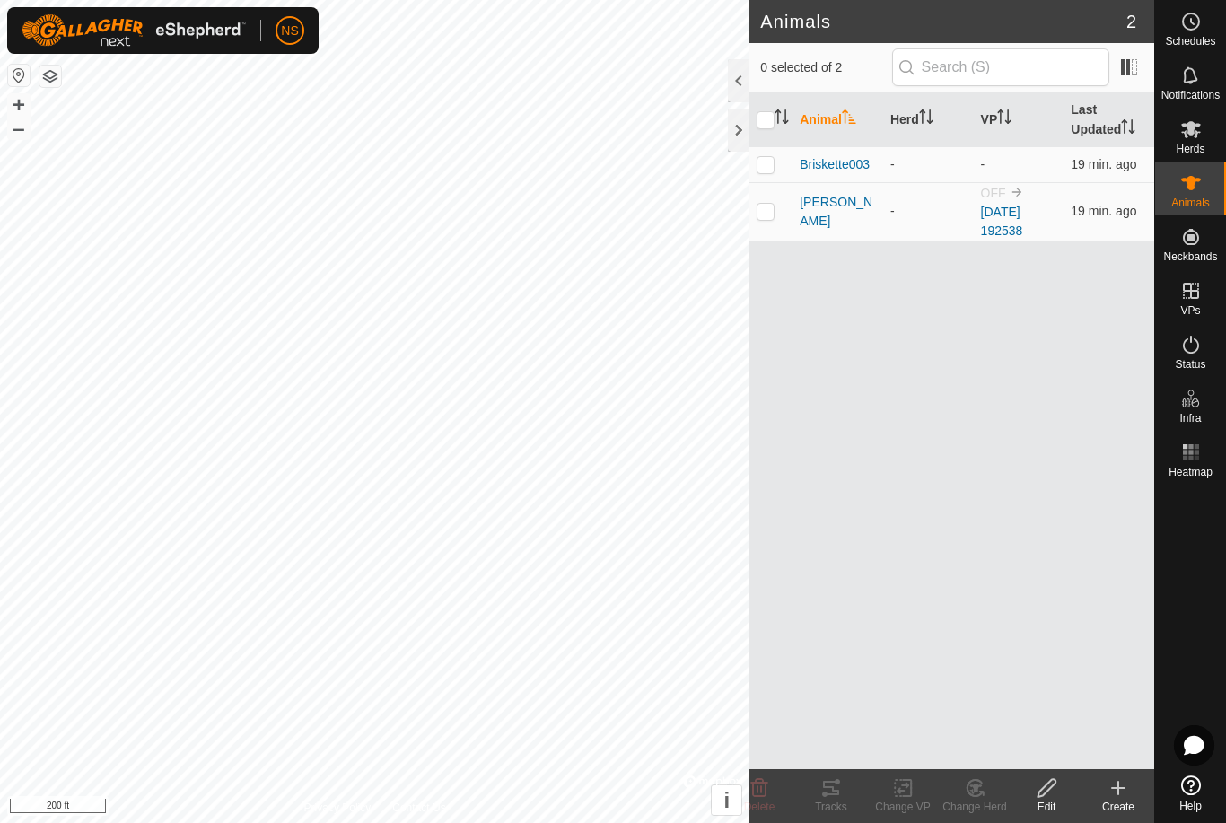
click at [1200, 551] on div at bounding box center [1190, 627] width 71 height 284
click at [767, 171] on p-checkbox at bounding box center [766, 164] width 18 height 14
checkbox input "true"
click at [915, 785] on change-vp-svg-icon at bounding box center [903, 788] width 72 height 22
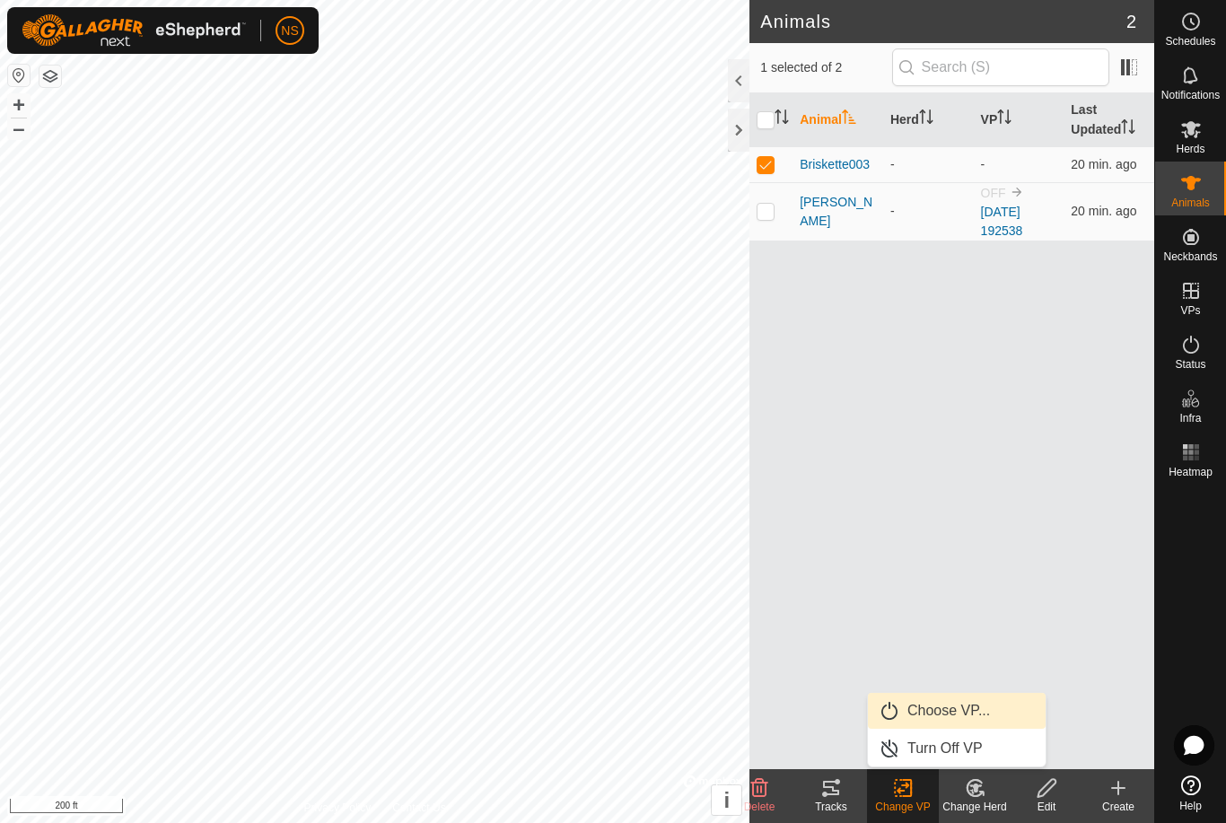
click at [932, 713] on link "Choose VP..." at bounding box center [957, 711] width 178 height 36
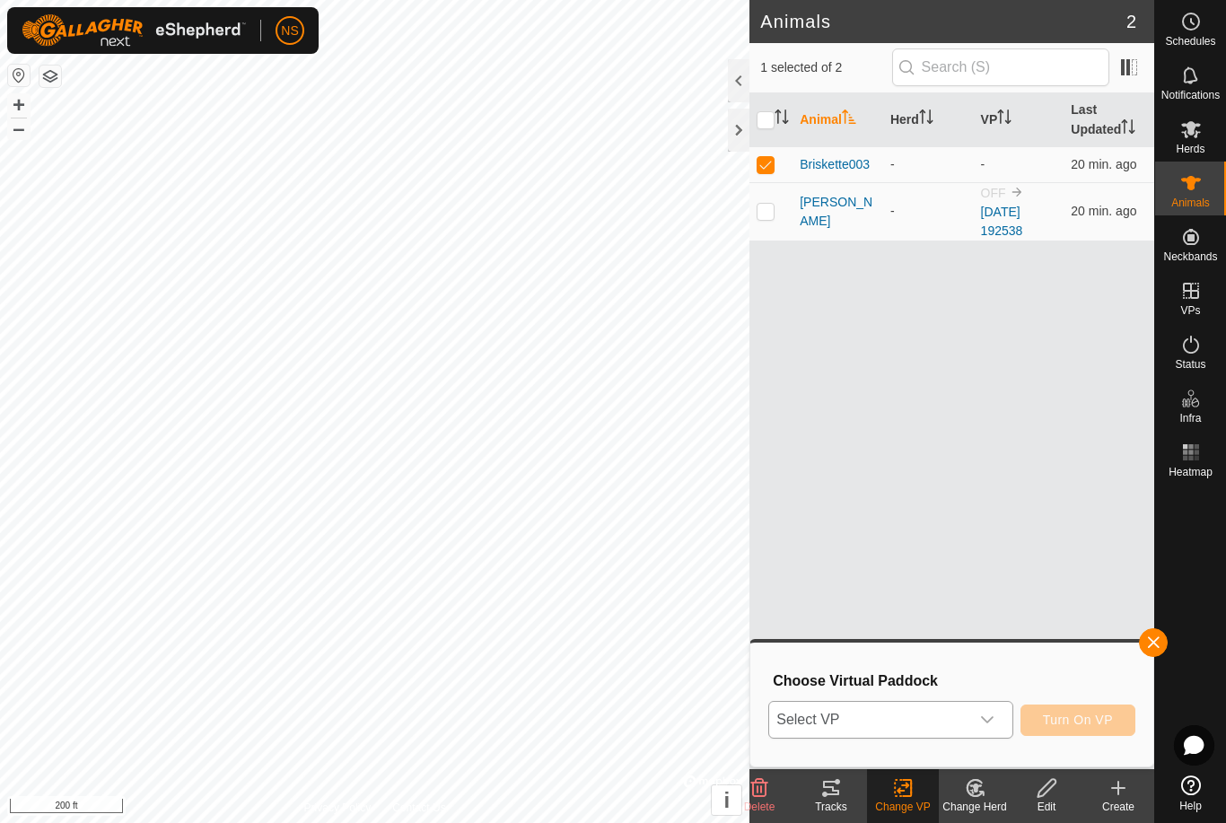
click at [942, 710] on span "Select VP" at bounding box center [868, 720] width 199 height 36
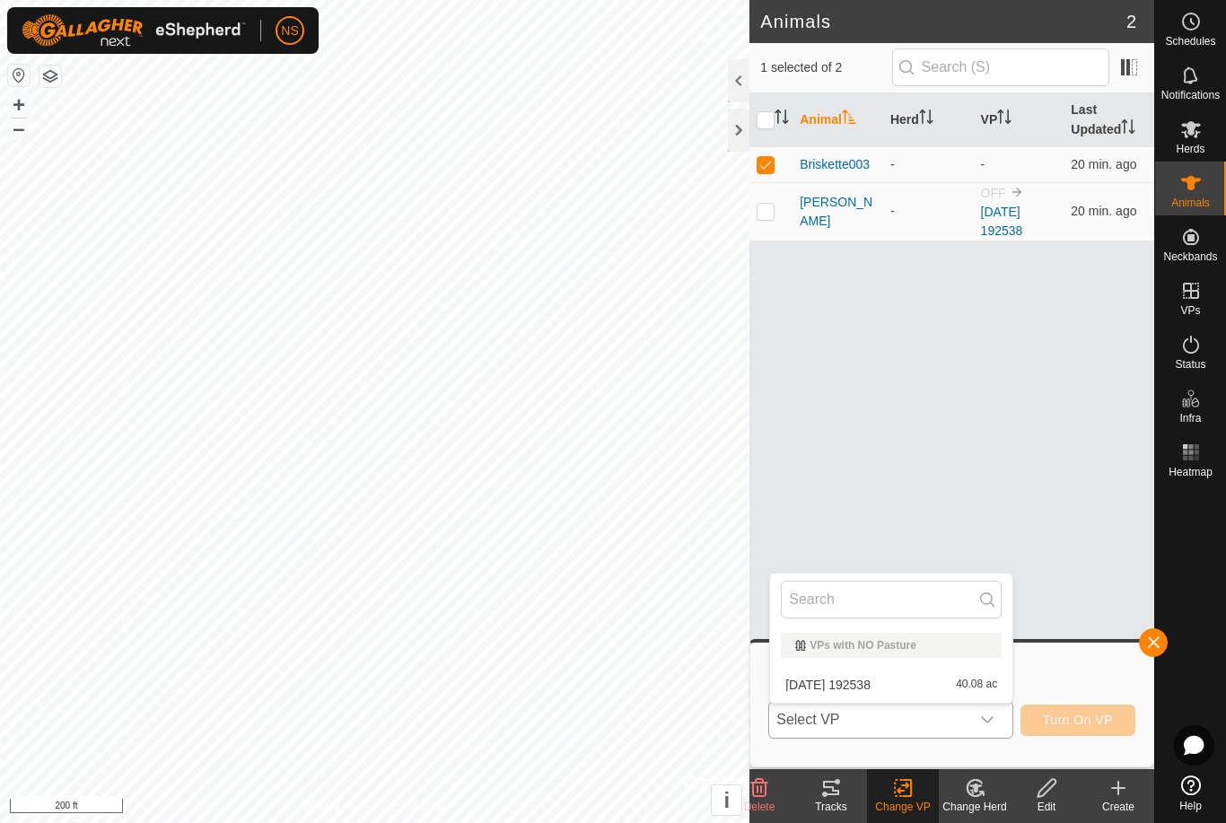
click at [920, 680] on li "2025-08-25 192538 40.08 ac" at bounding box center [891, 685] width 242 height 36
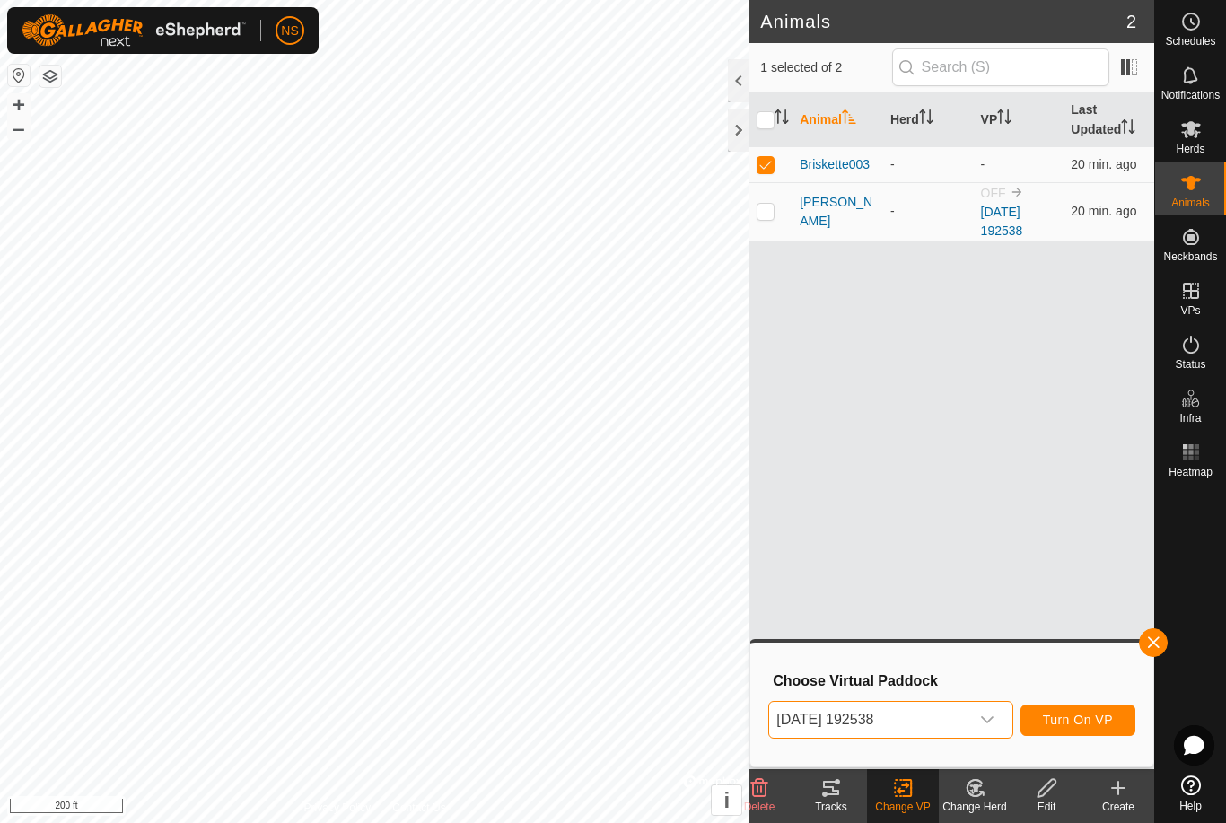
click at [1046, 720] on span "Turn On VP" at bounding box center [1078, 720] width 70 height 14
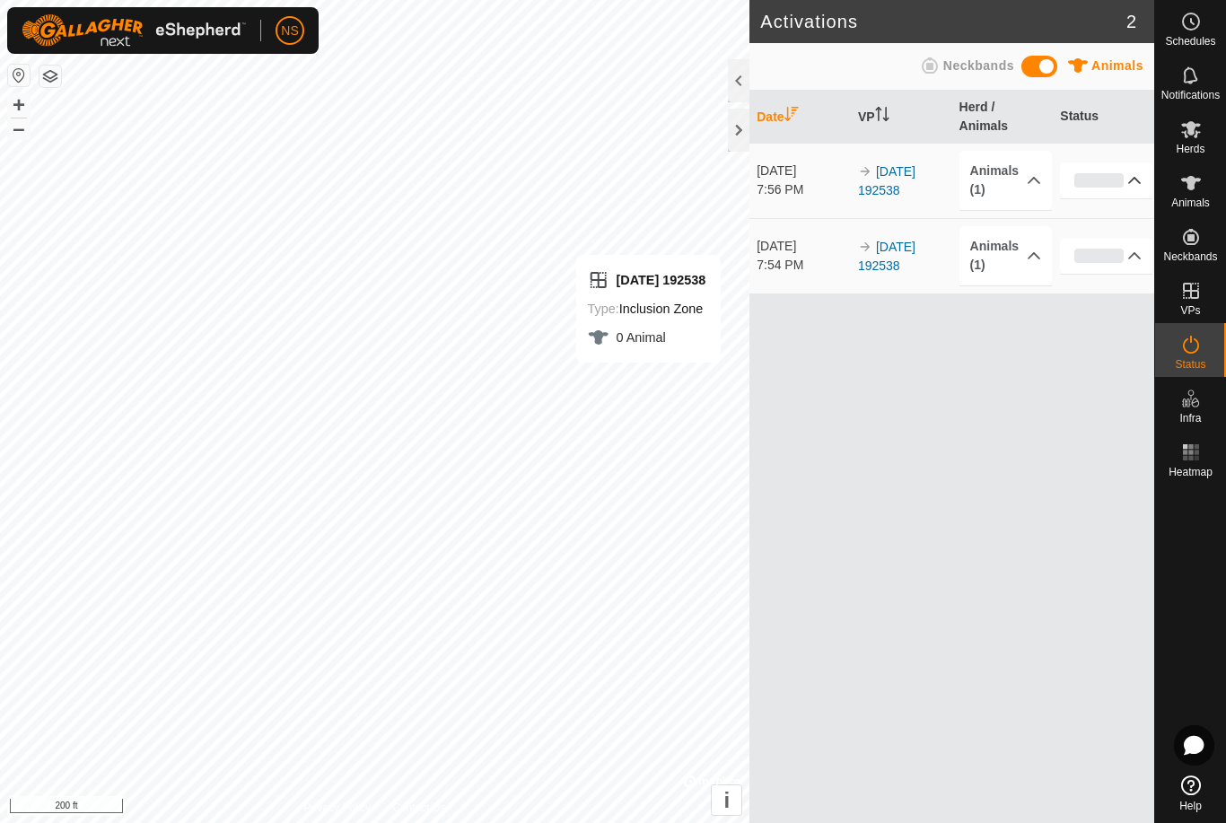
click at [1143, 168] on p-accordion-header "0%" at bounding box center [1106, 180] width 92 height 36
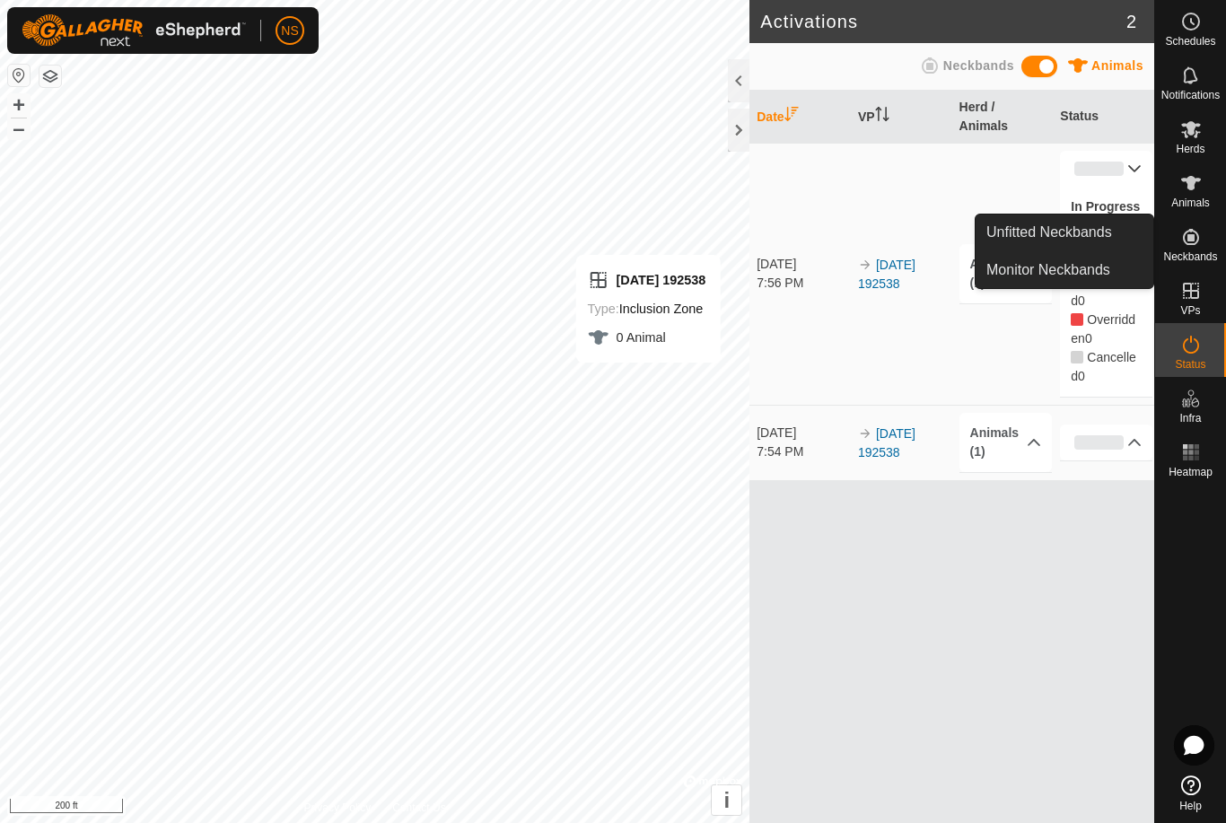
click at [1182, 238] on icon at bounding box center [1191, 237] width 22 height 22
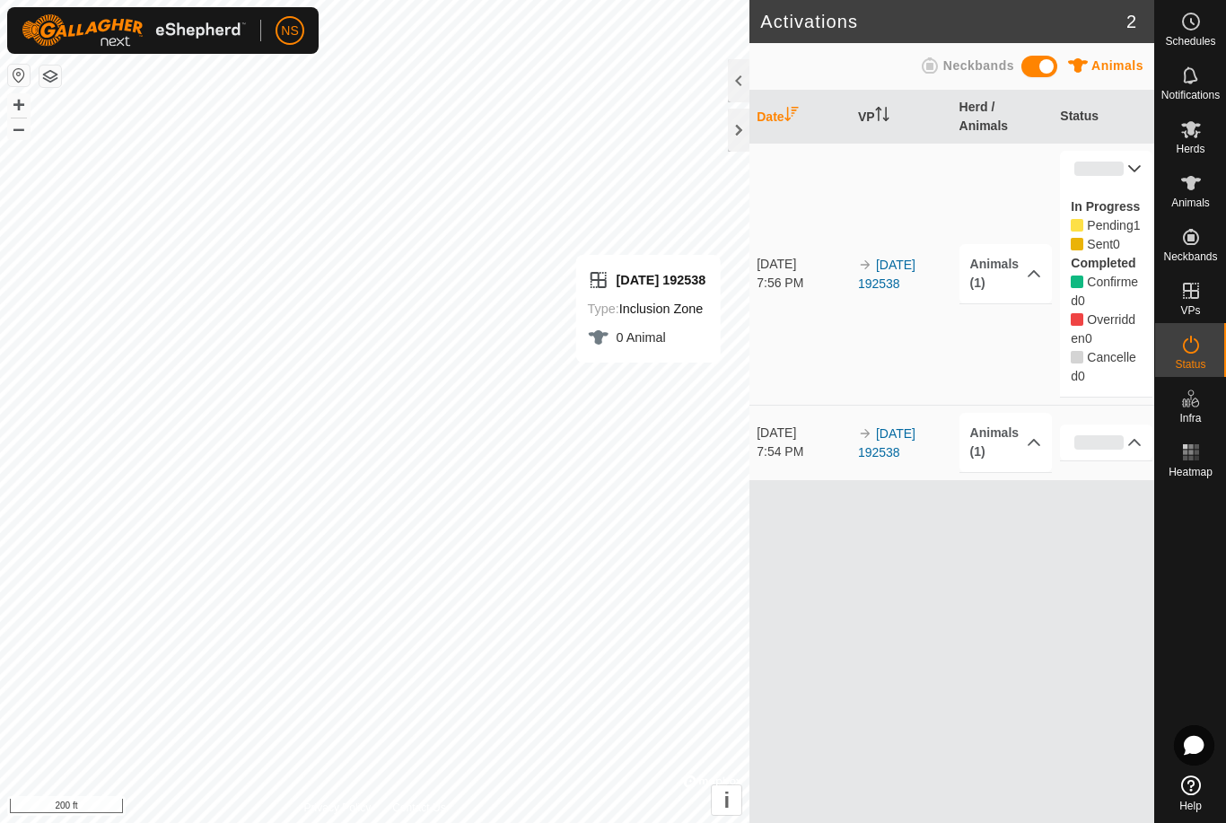
click at [1197, 188] on icon at bounding box center [1191, 183] width 22 height 22
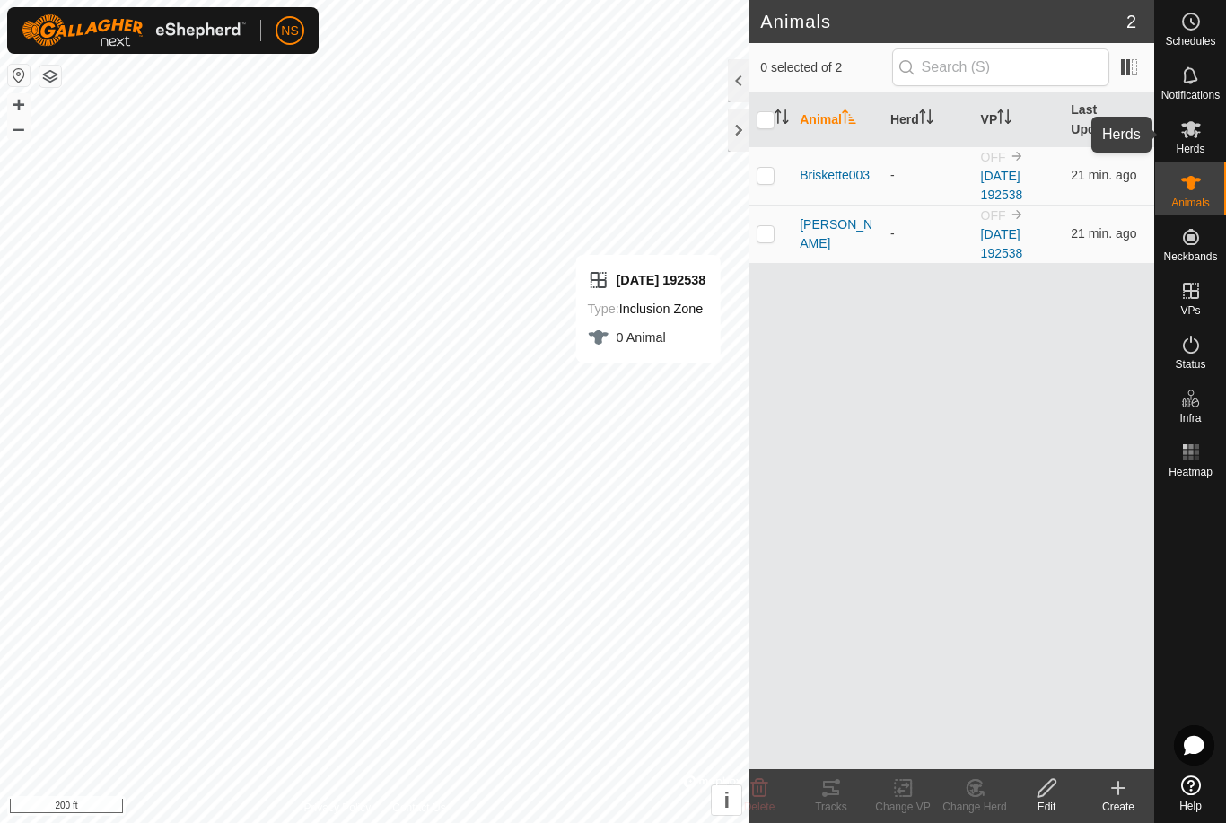
click at [1194, 146] on span "Herds" at bounding box center [1190, 149] width 29 height 11
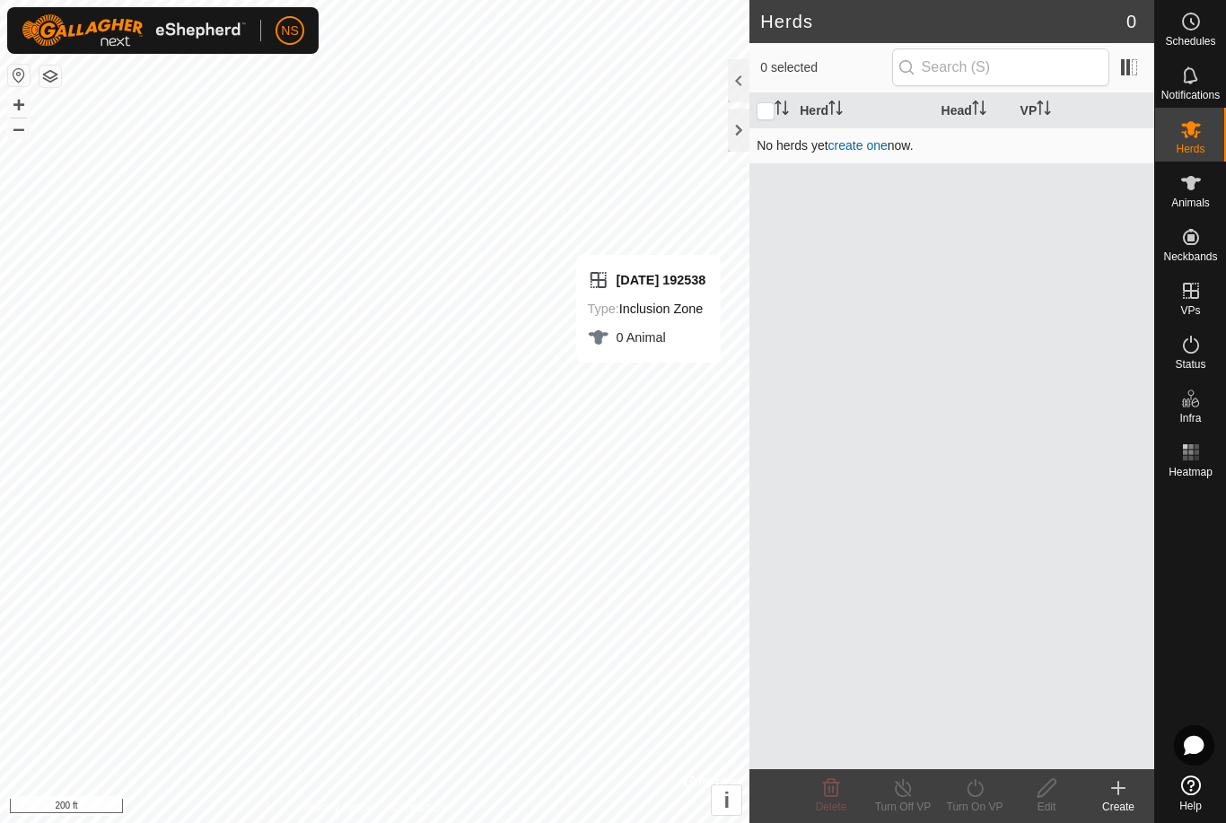
click at [880, 146] on link "create one" at bounding box center [857, 145] width 59 height 14
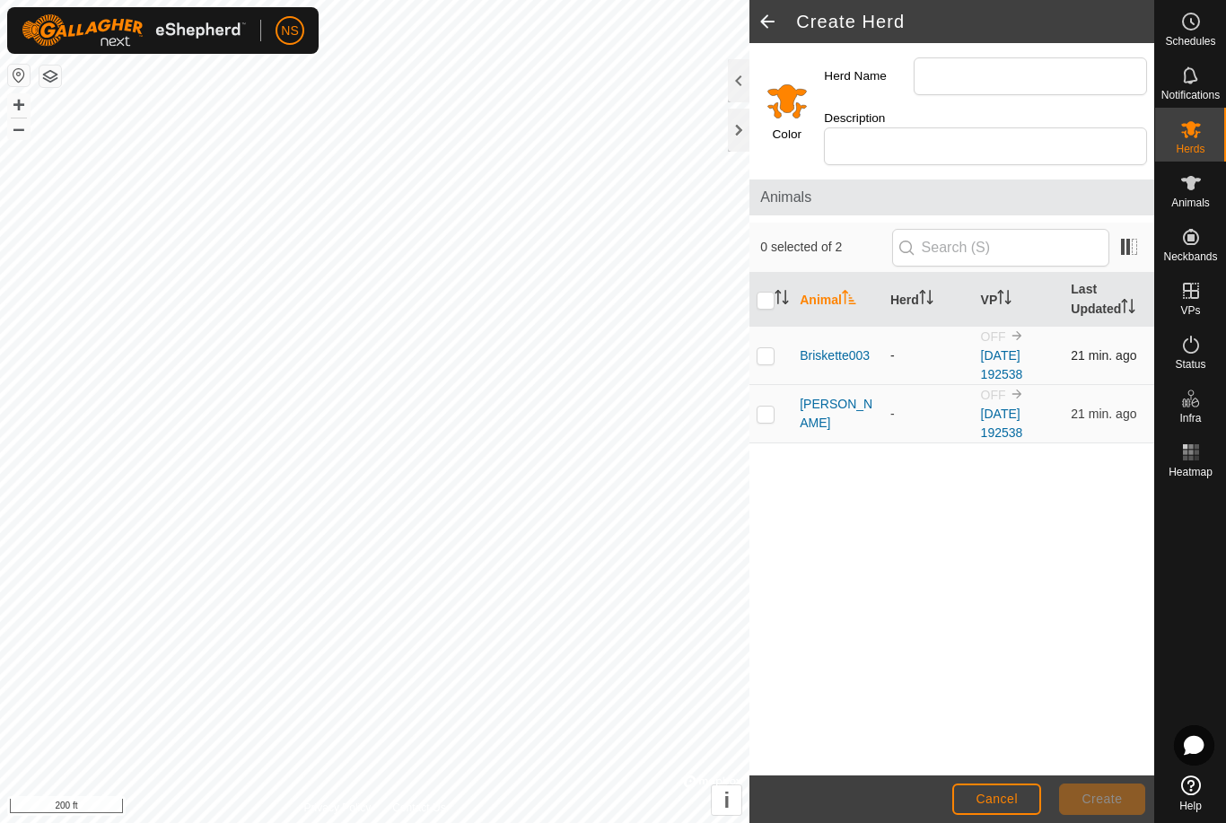
click at [773, 348] on p-checkbox at bounding box center [766, 355] width 18 height 14
checkbox input "true"
click at [766, 407] on p-checkbox at bounding box center [766, 414] width 18 height 14
checkbox input "true"
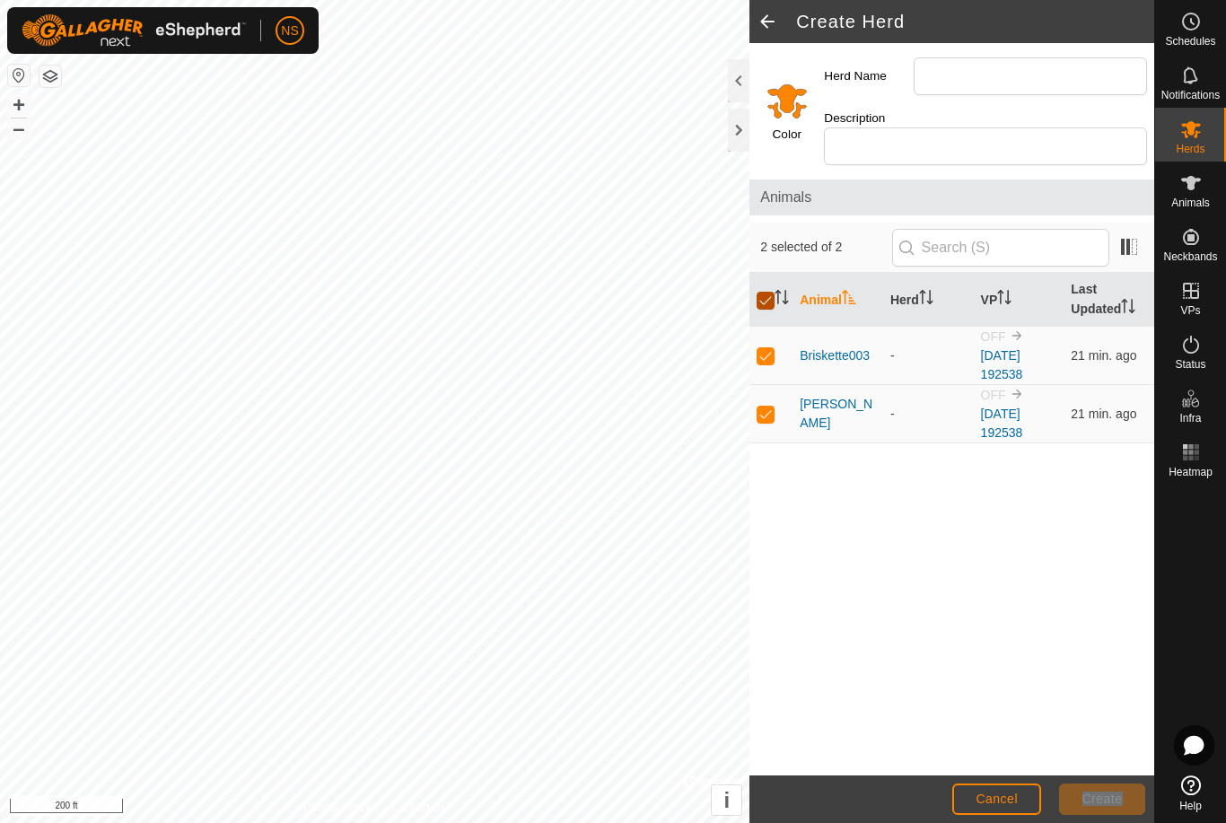
click at [764, 292] on input "checkbox" at bounding box center [766, 301] width 18 height 18
checkbox input "false"
click at [1195, 360] on span "Status" at bounding box center [1190, 364] width 31 height 11
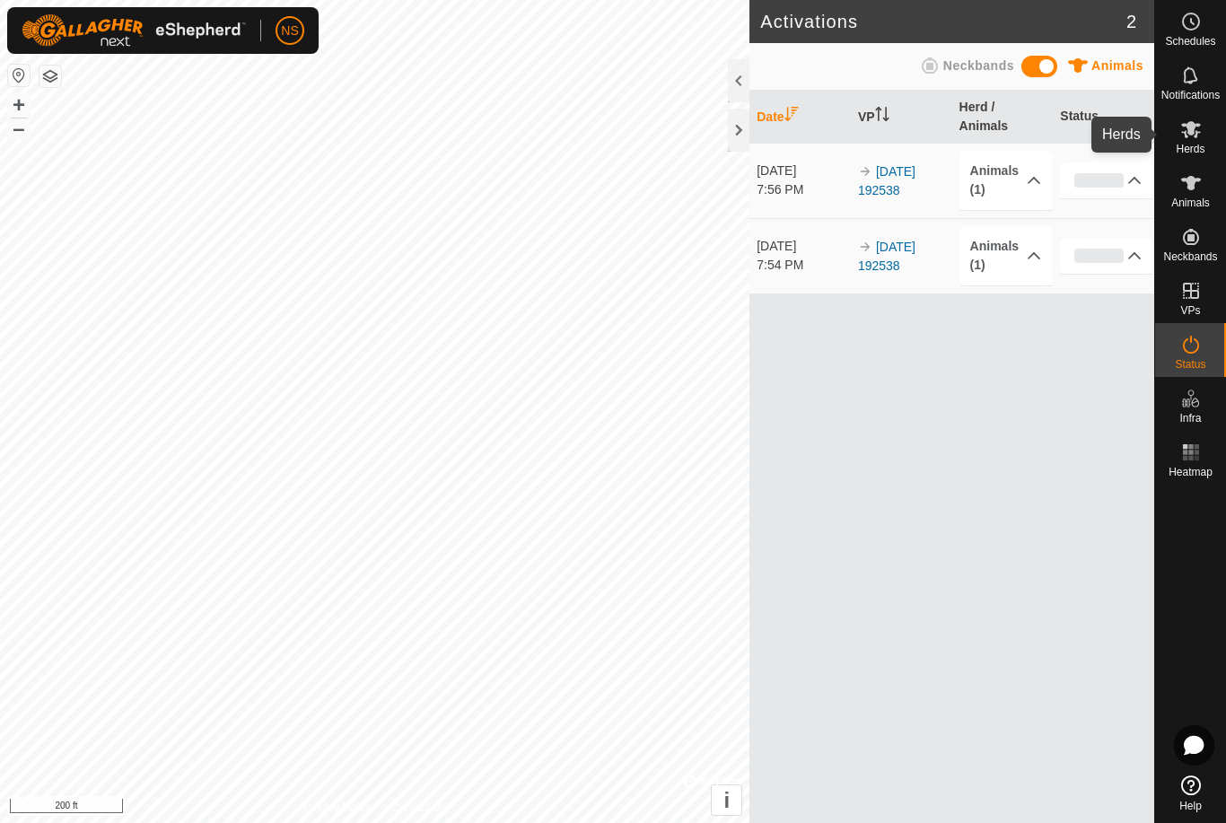
click at [1204, 136] on es-mob-svg-icon at bounding box center [1191, 129] width 32 height 29
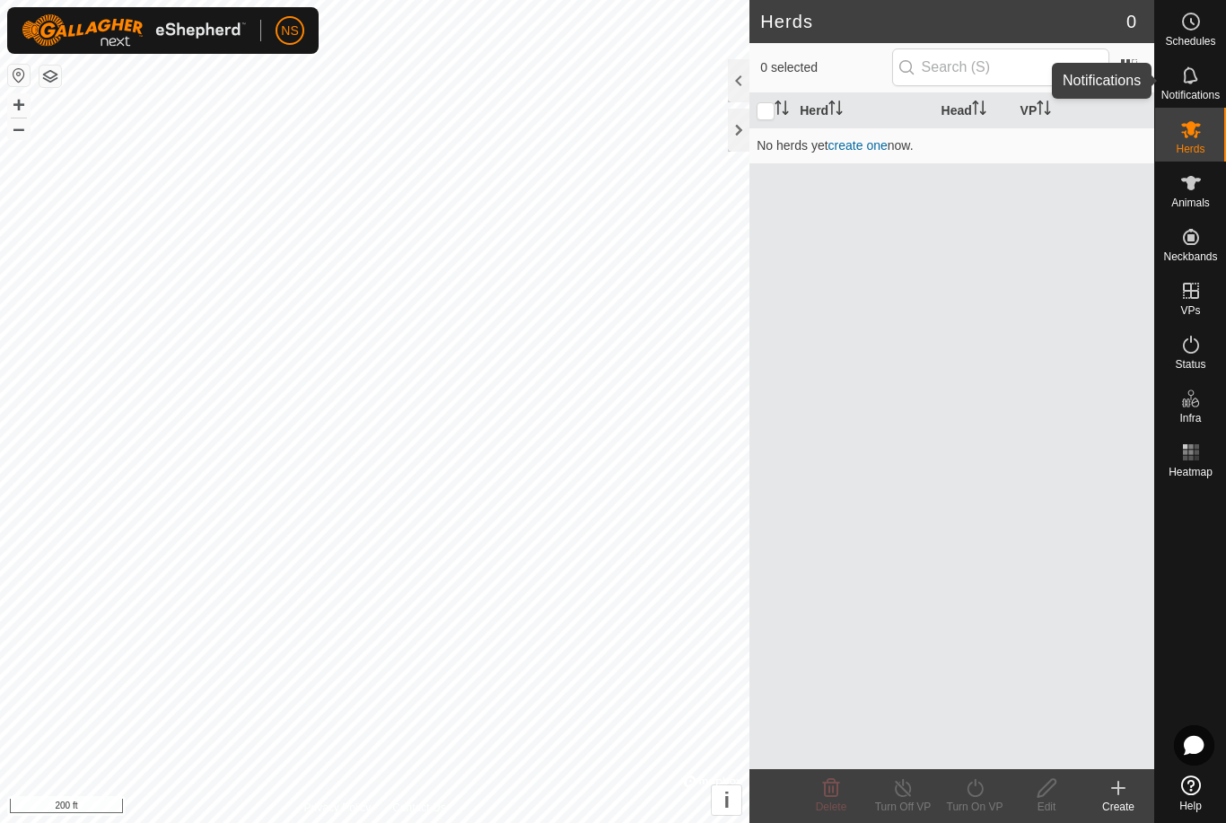
click at [1190, 82] on icon at bounding box center [1190, 74] width 14 height 17
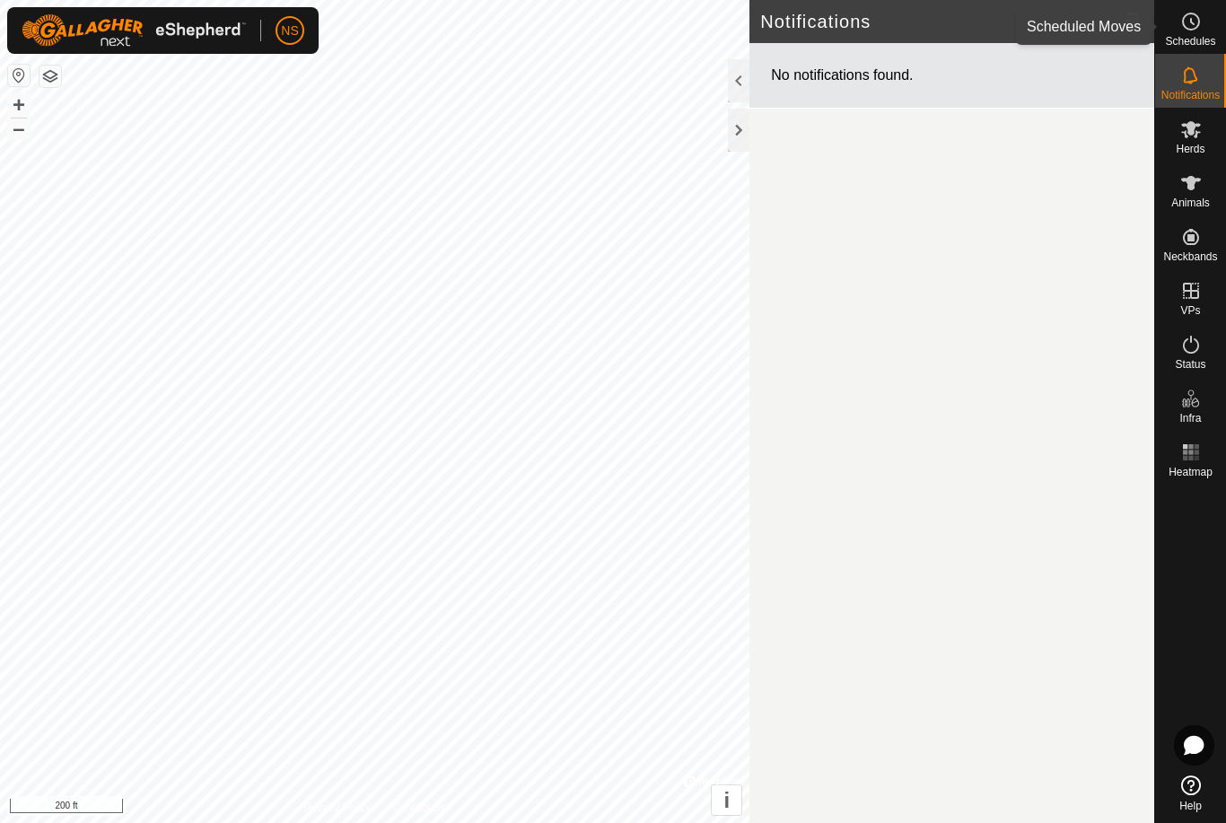
click at [1205, 38] on span "Schedules" at bounding box center [1190, 41] width 50 height 11
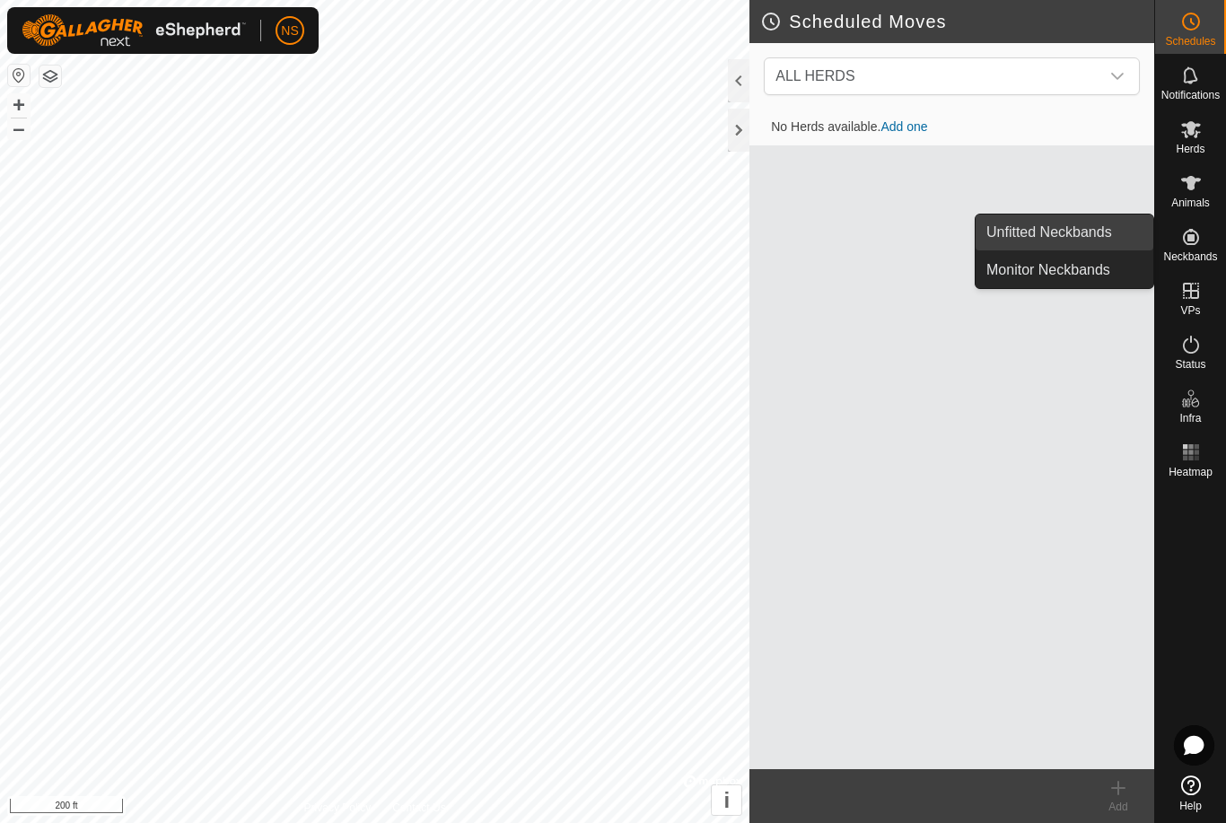
click at [1075, 248] on link "Unfitted Neckbands" at bounding box center [1065, 232] width 178 height 36
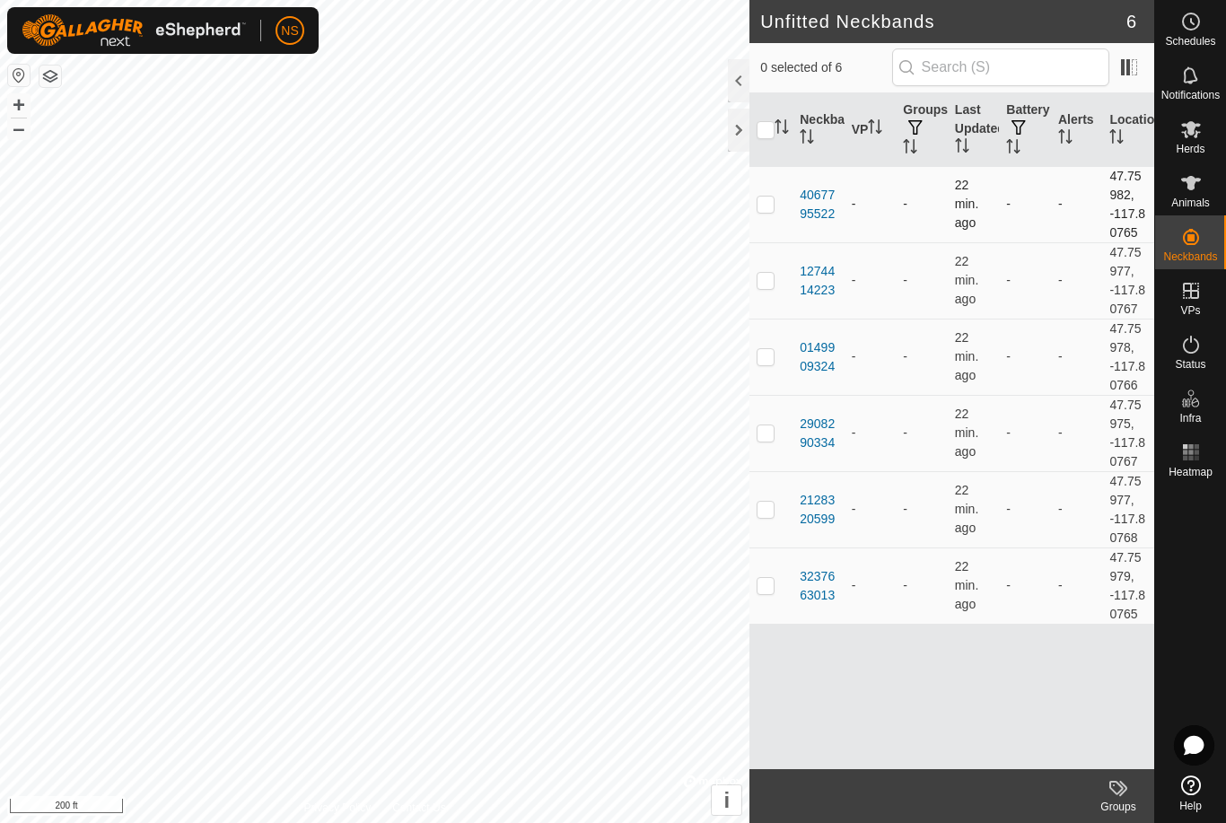
click at [762, 202] on p-checkbox at bounding box center [766, 204] width 18 height 14
checkbox input "true"
click at [1186, 189] on icon at bounding box center [1191, 183] width 22 height 22
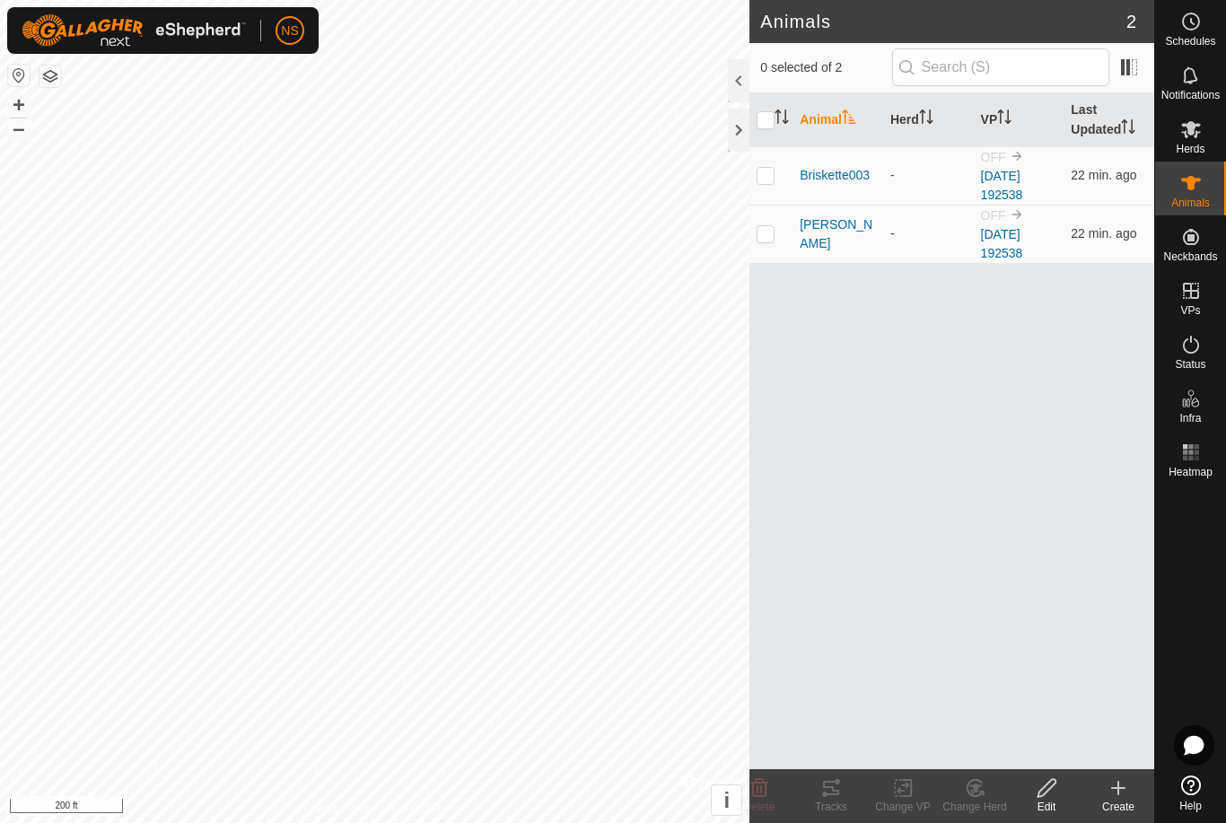
click at [1123, 788] on icon at bounding box center [1118, 788] width 13 height 0
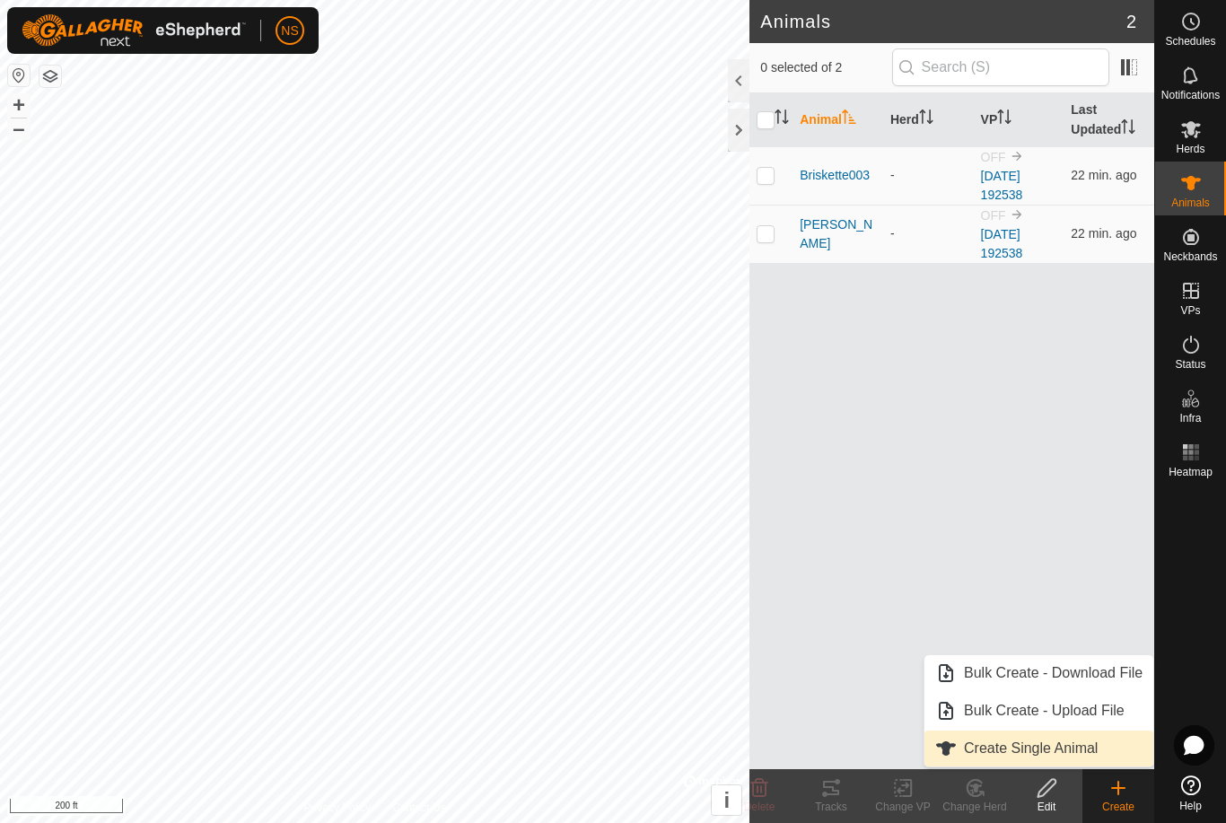
click at [1051, 757] on link "Create Single Animal" at bounding box center [1038, 749] width 229 height 36
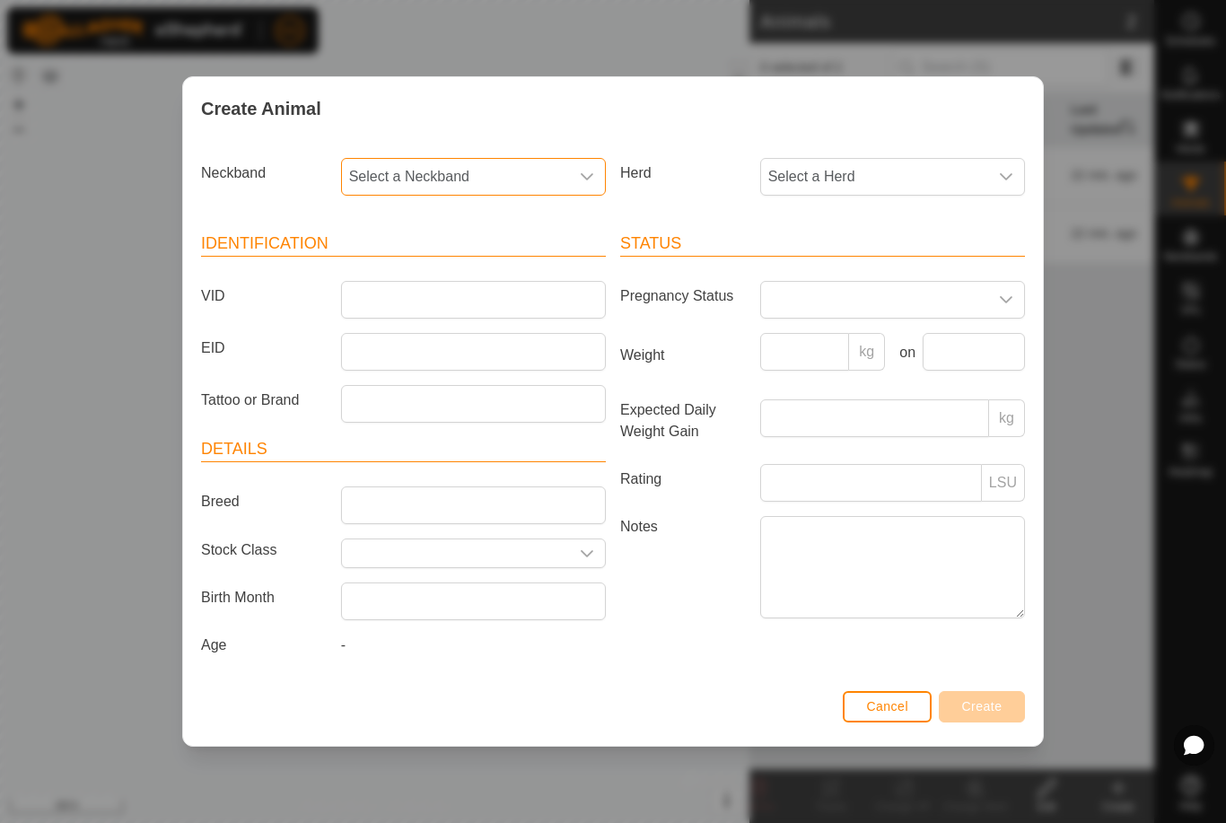
click at [484, 164] on span "Select a Neckband" at bounding box center [455, 177] width 227 height 36
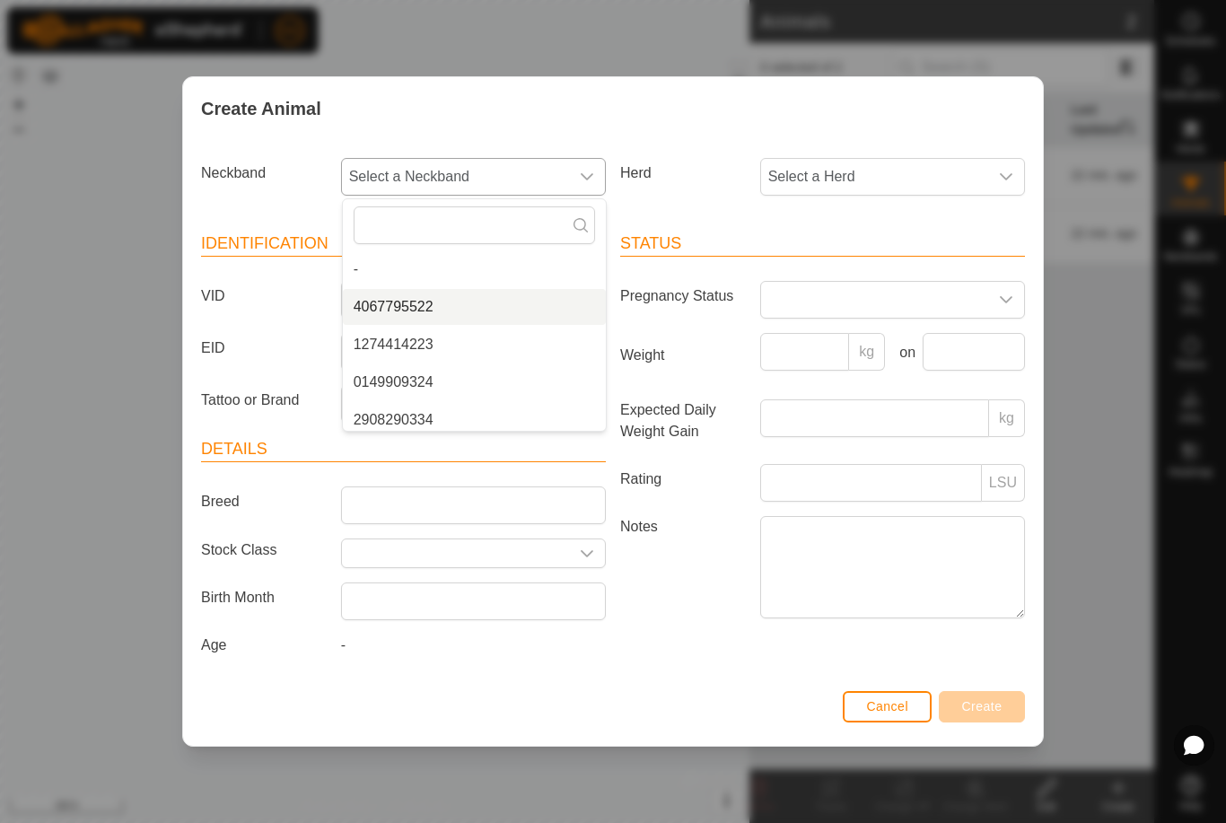
click at [408, 299] on li "4067795522" at bounding box center [474, 307] width 263 height 36
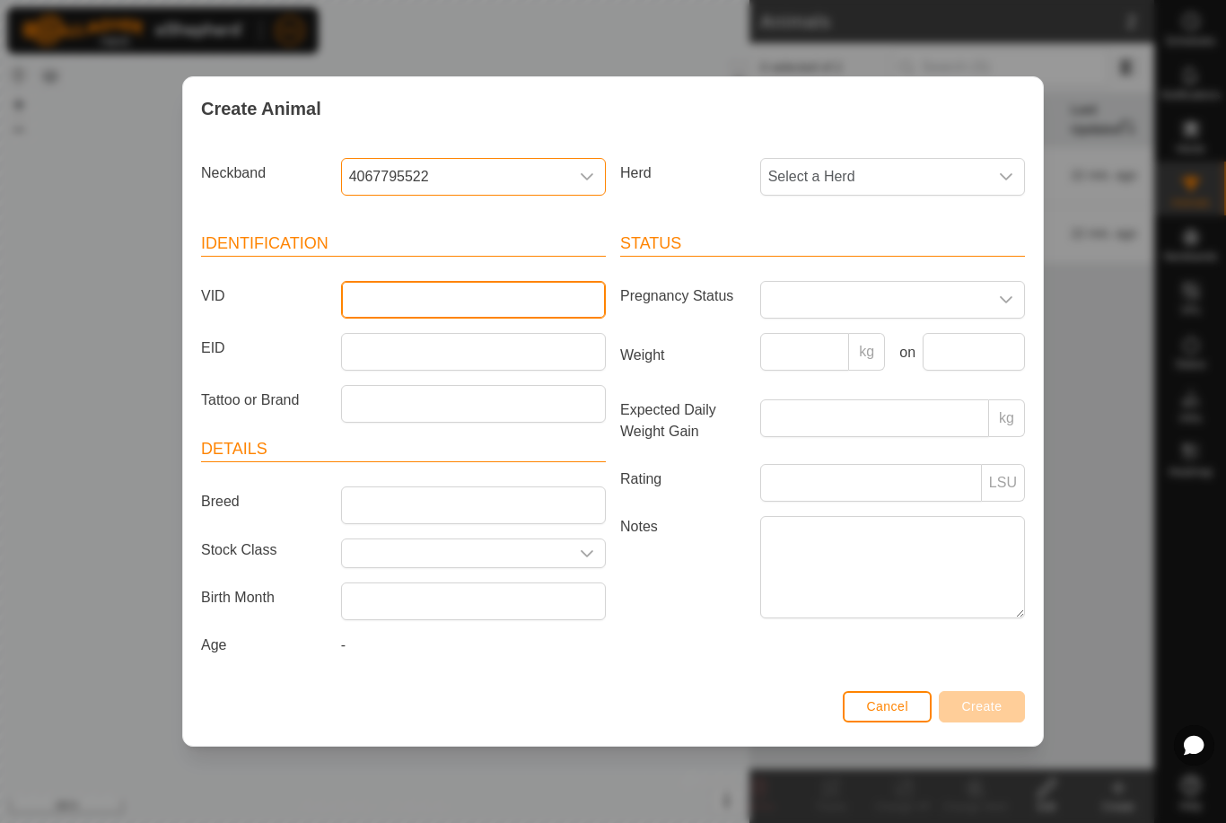
click at [408, 299] on input "VID" at bounding box center [473, 300] width 265 height 38
type input "006"
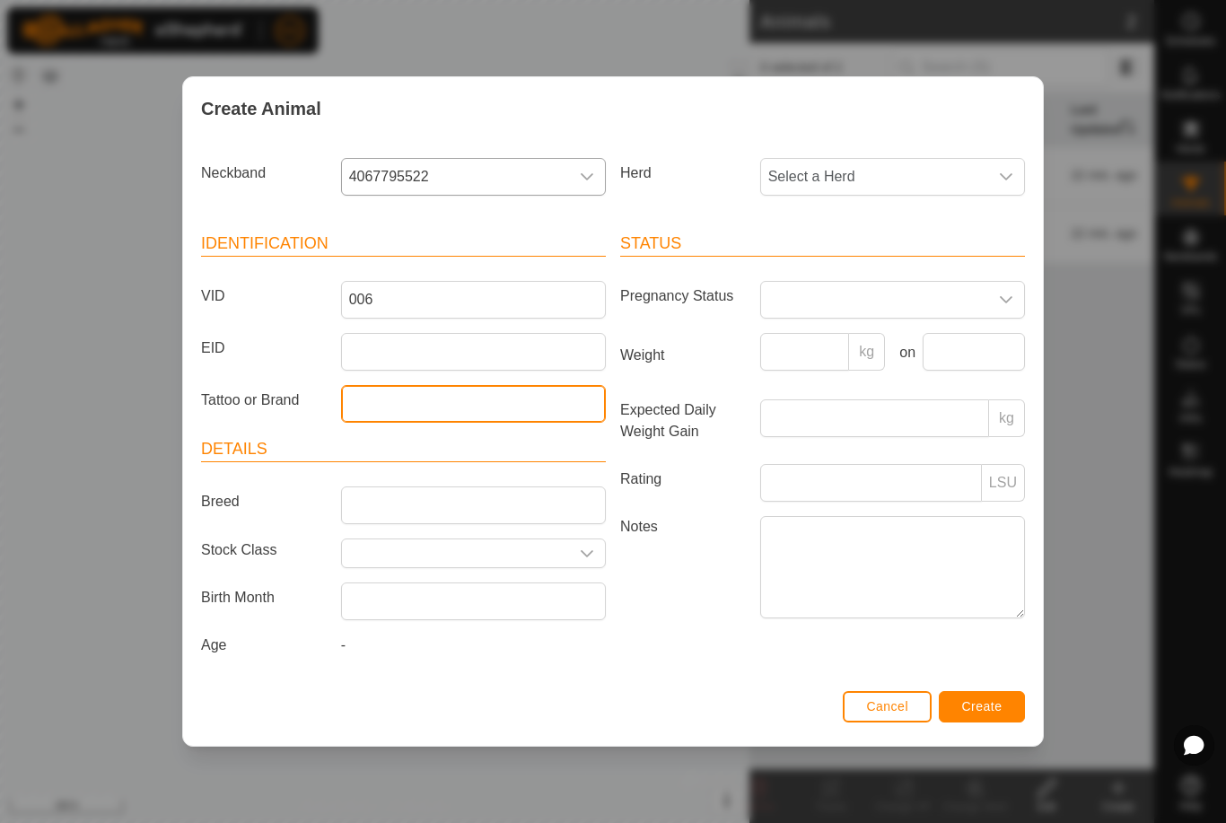
click at [367, 401] on input "Tattoo or Brand" at bounding box center [473, 404] width 265 height 38
type input "no"
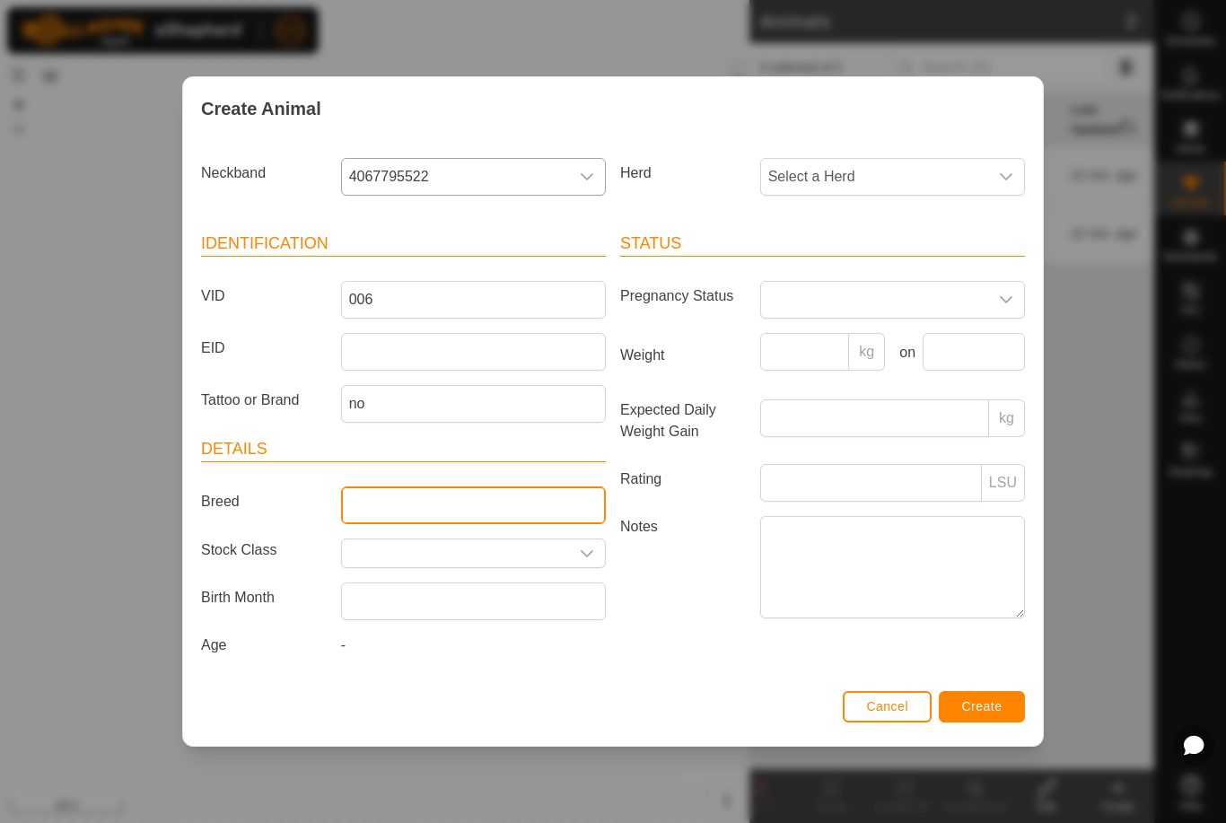
click at [374, 503] on input "Breed" at bounding box center [473, 505] width 265 height 38
type input "highland"
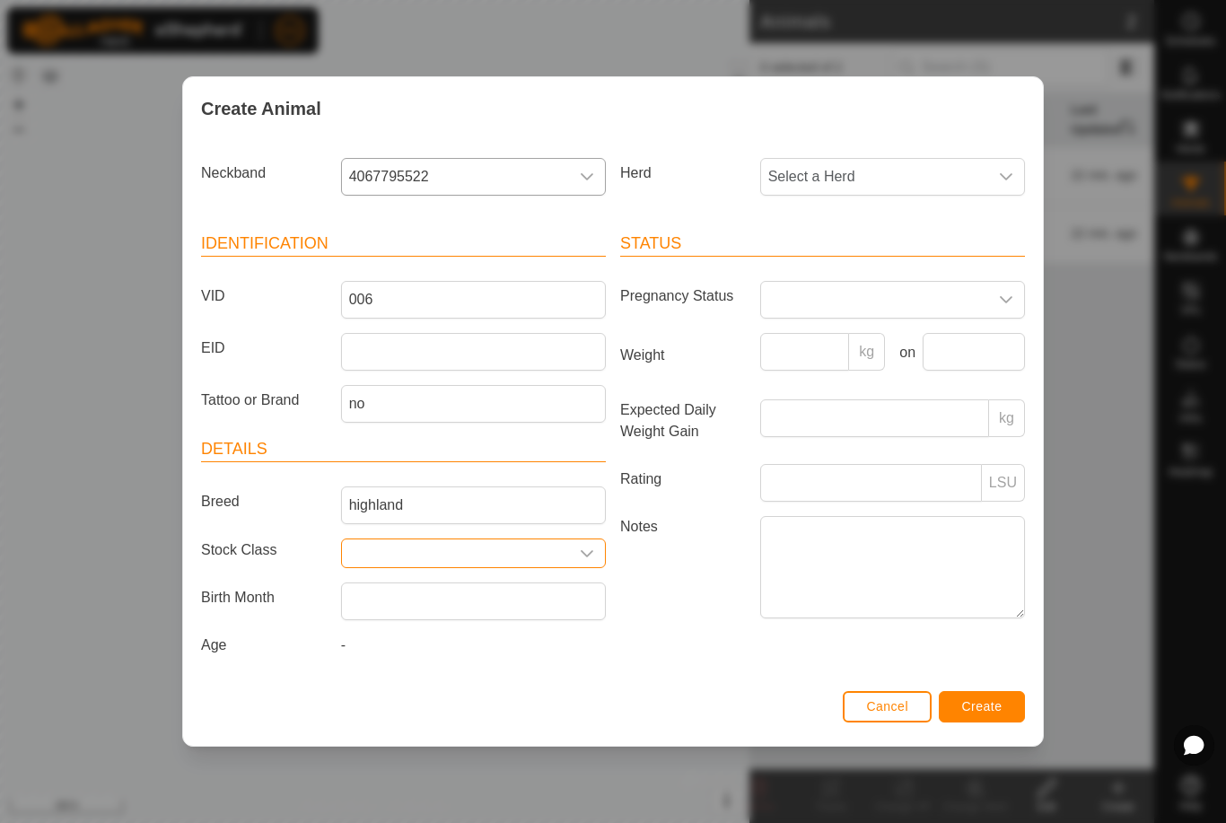
click at [422, 542] on input "Select or enter a Stock Class" at bounding box center [455, 553] width 227 height 28
type input "steer"
click at [659, 625] on div "Notes" at bounding box center [822, 570] width 419 height 109
click at [965, 714] on span "Create" at bounding box center [982, 706] width 40 height 14
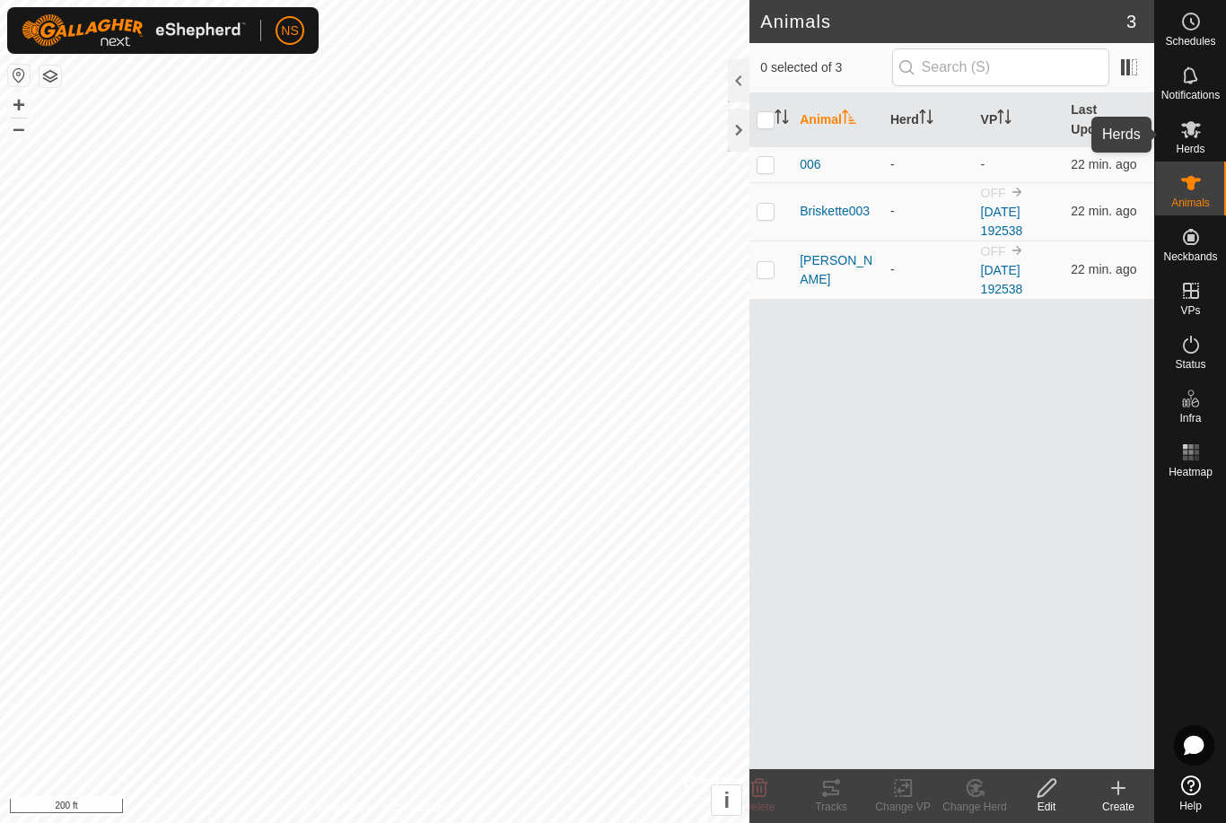
click at [1215, 133] on div "Herds" at bounding box center [1190, 135] width 71 height 54
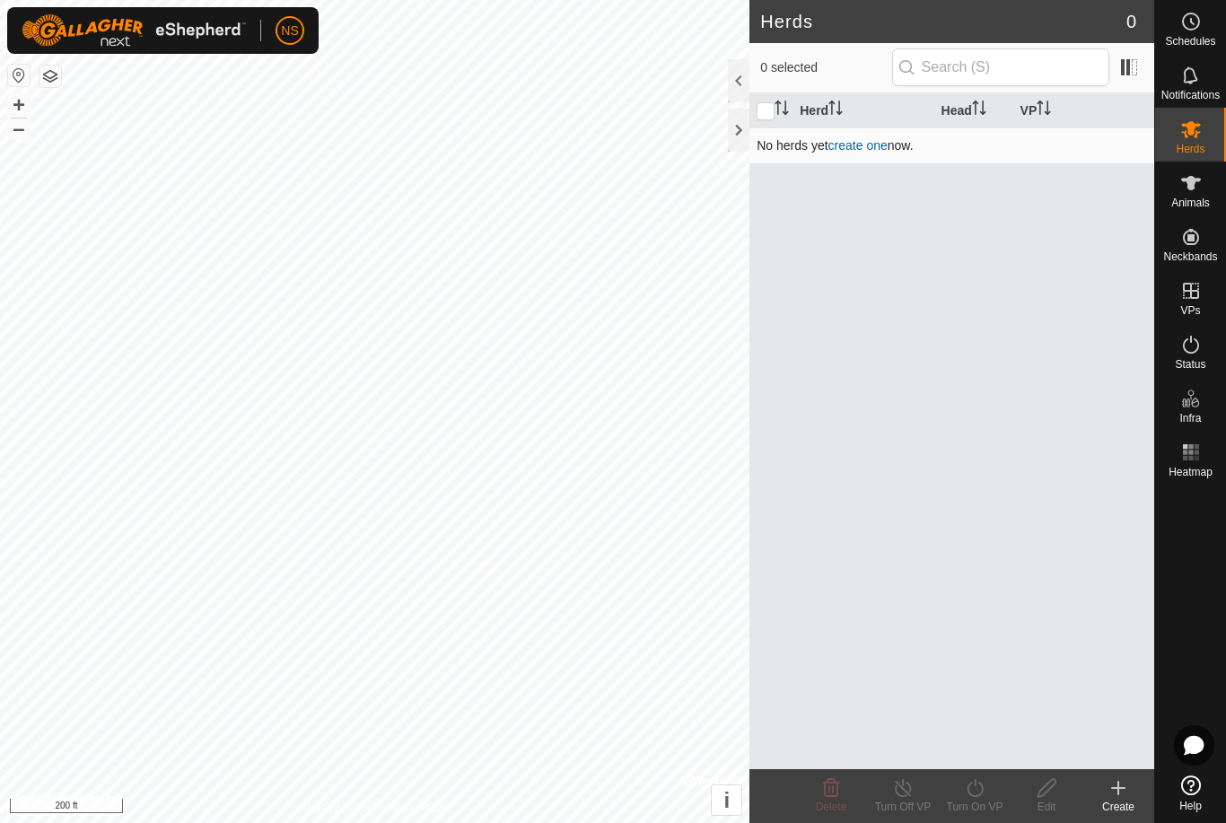
click at [867, 148] on link "create one" at bounding box center [857, 145] width 59 height 14
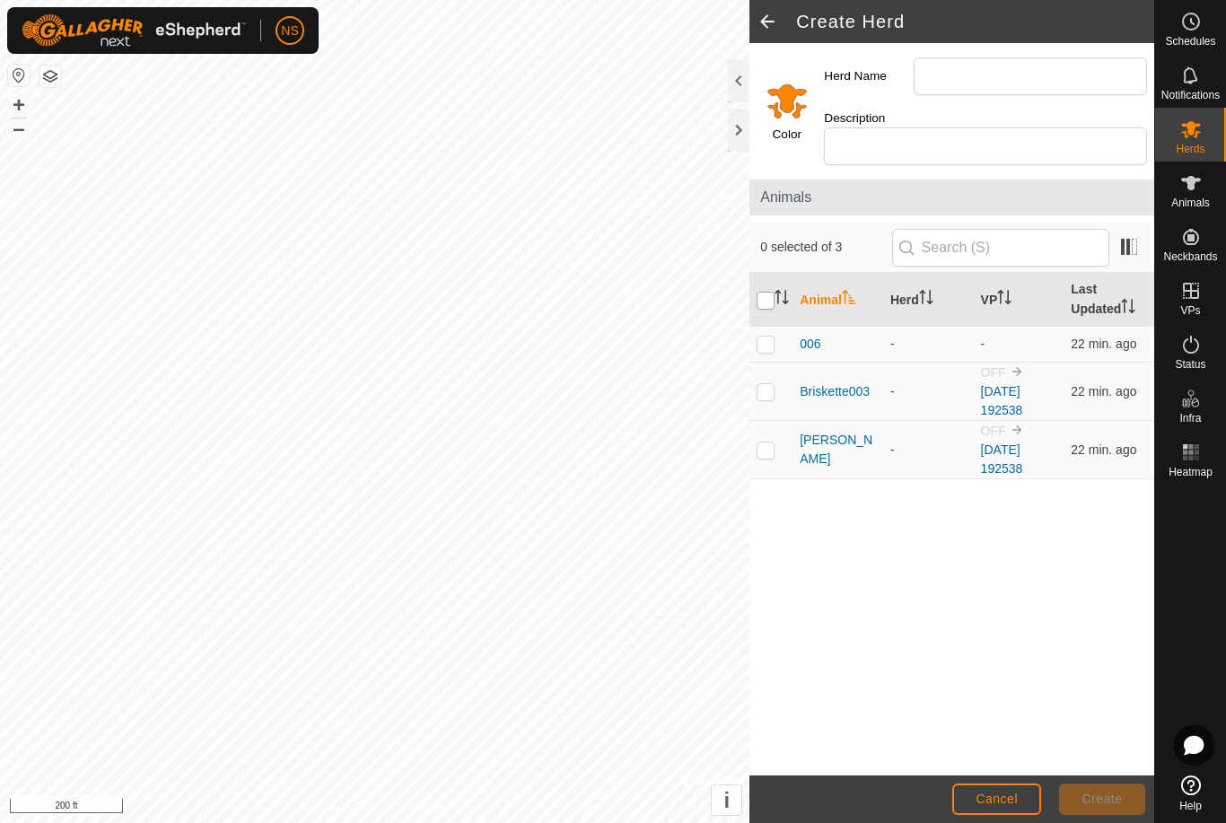
click at [767, 292] on input "checkbox" at bounding box center [766, 301] width 18 height 18
checkbox input "true"
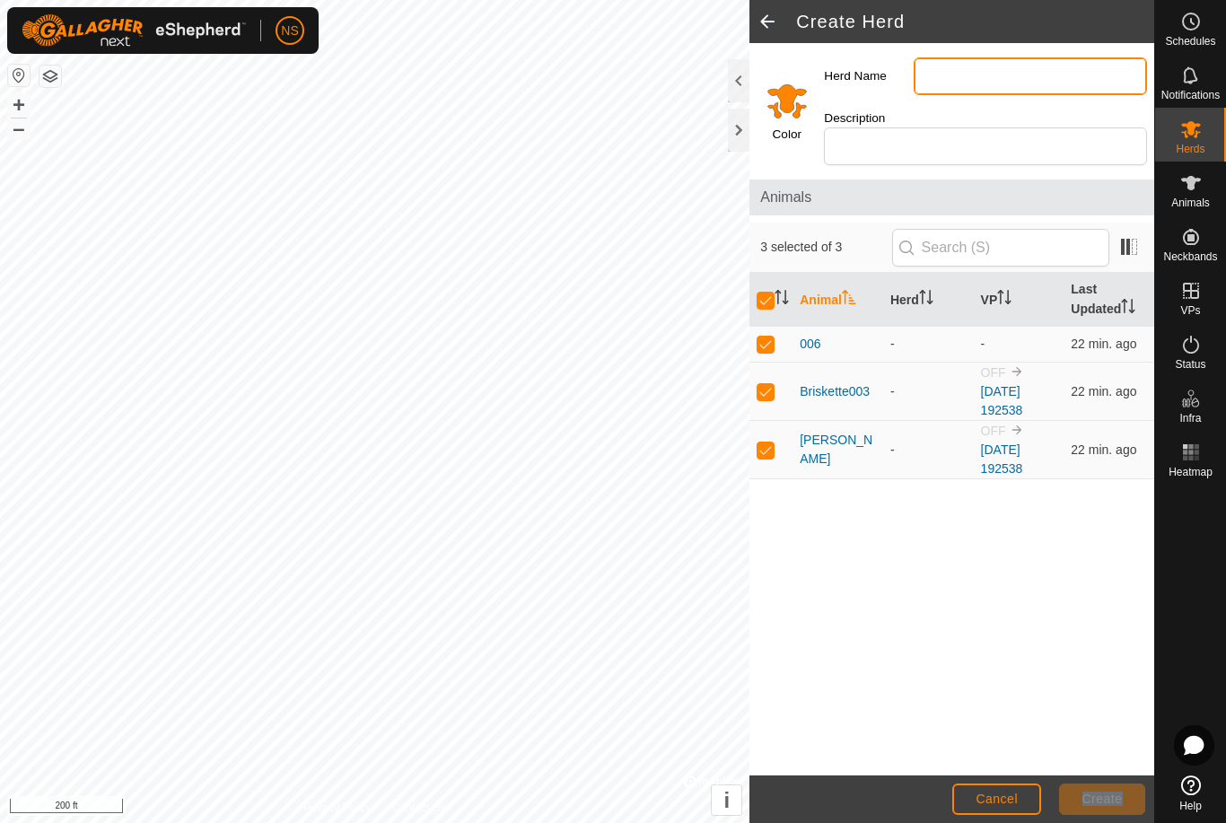
click at [995, 76] on input "Herd Name" at bounding box center [1030, 76] width 233 height 38
type input "Duncan"
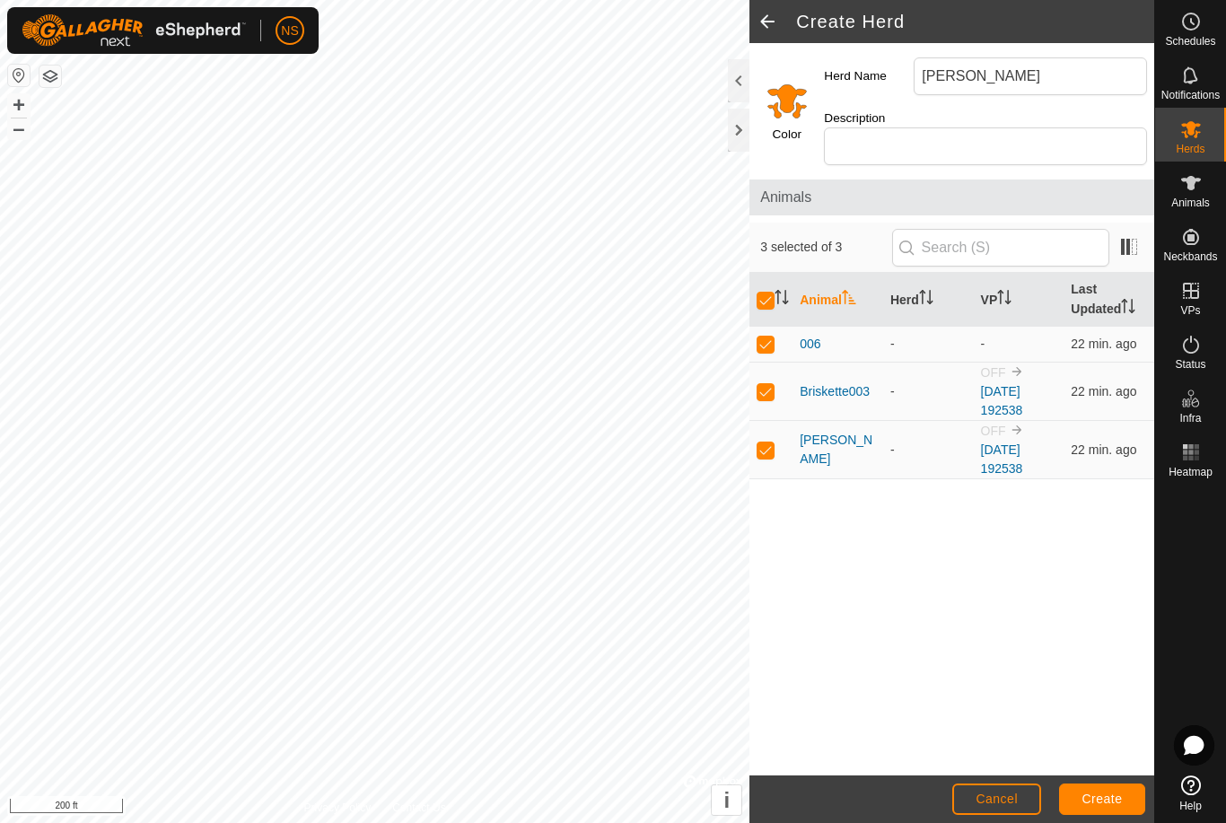
click at [1101, 812] on button "Create" at bounding box center [1102, 799] width 86 height 31
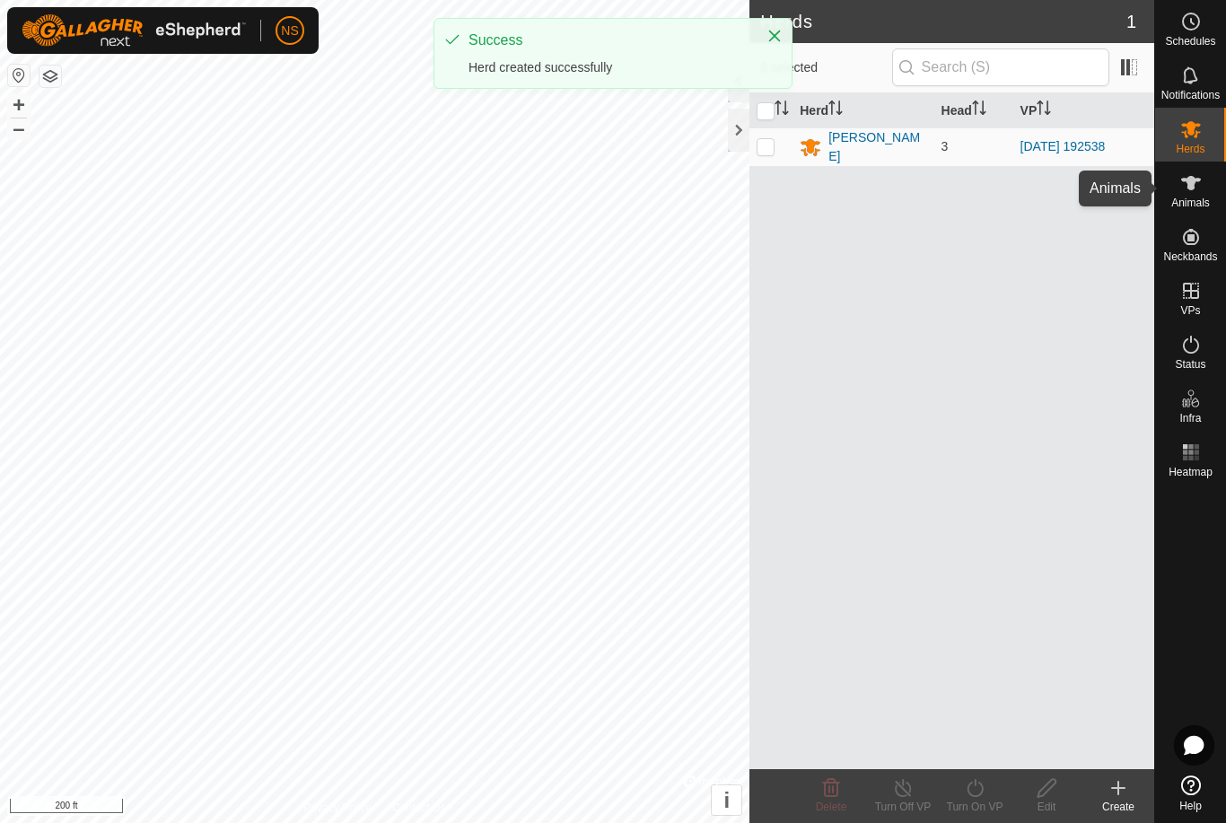
click at [1194, 188] on icon at bounding box center [1191, 183] width 20 height 14
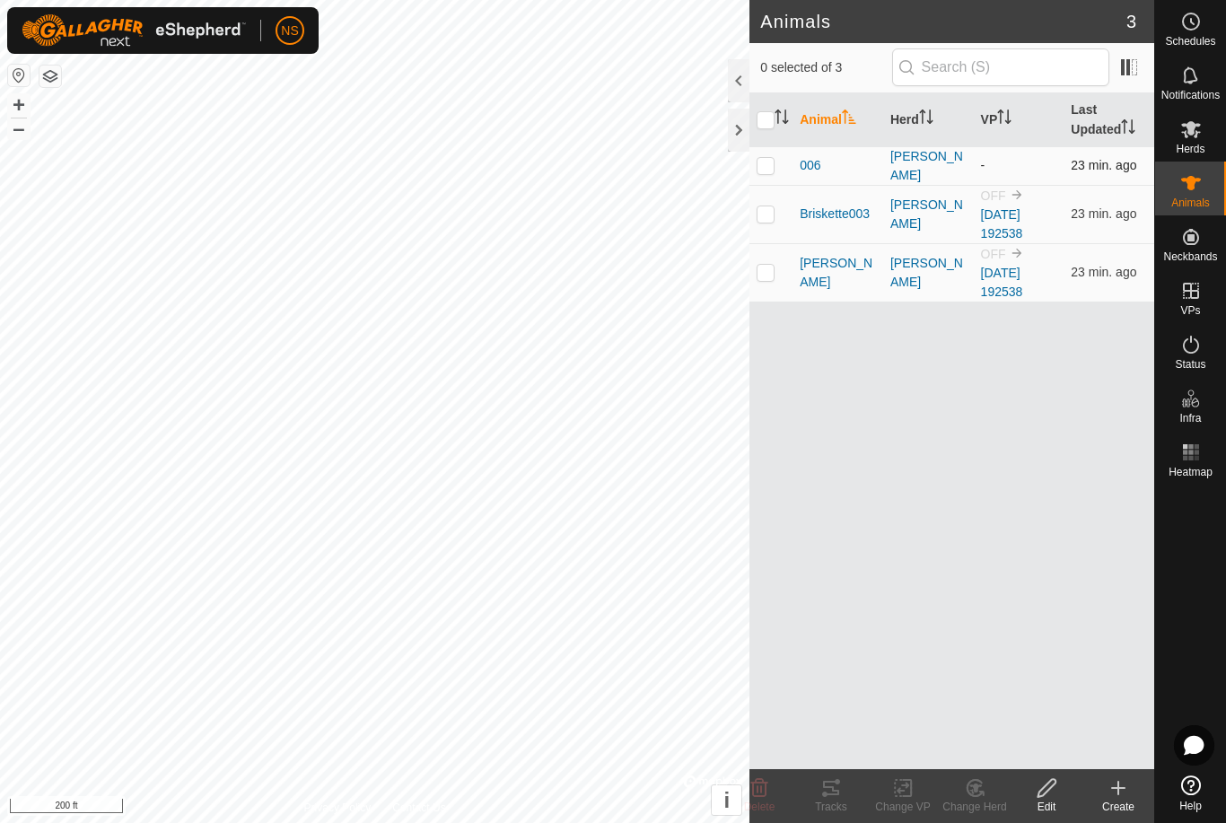
click at [766, 172] on td at bounding box center [770, 165] width 43 height 39
checkbox input "true"
click at [1046, 784] on icon at bounding box center [1047, 788] width 22 height 22
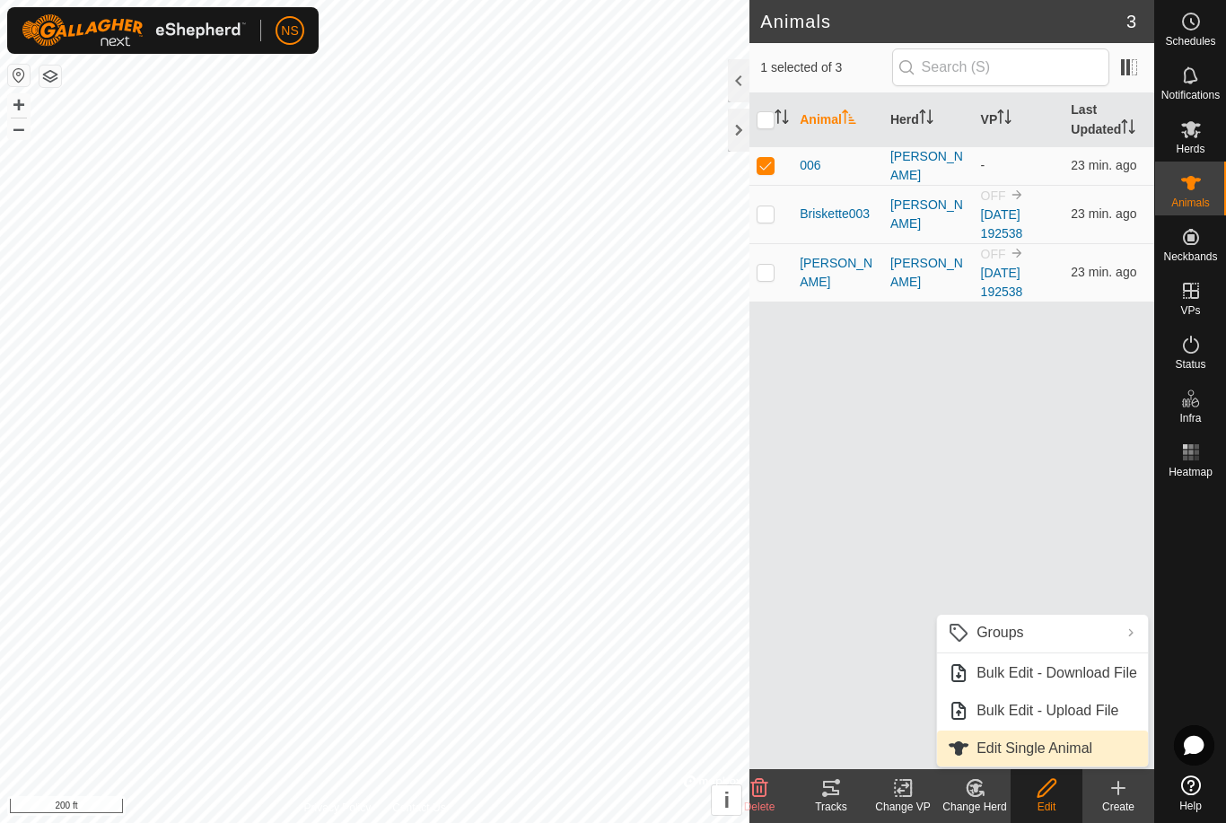
click at [1011, 759] on link "Edit Single Animal" at bounding box center [1042, 749] width 211 height 36
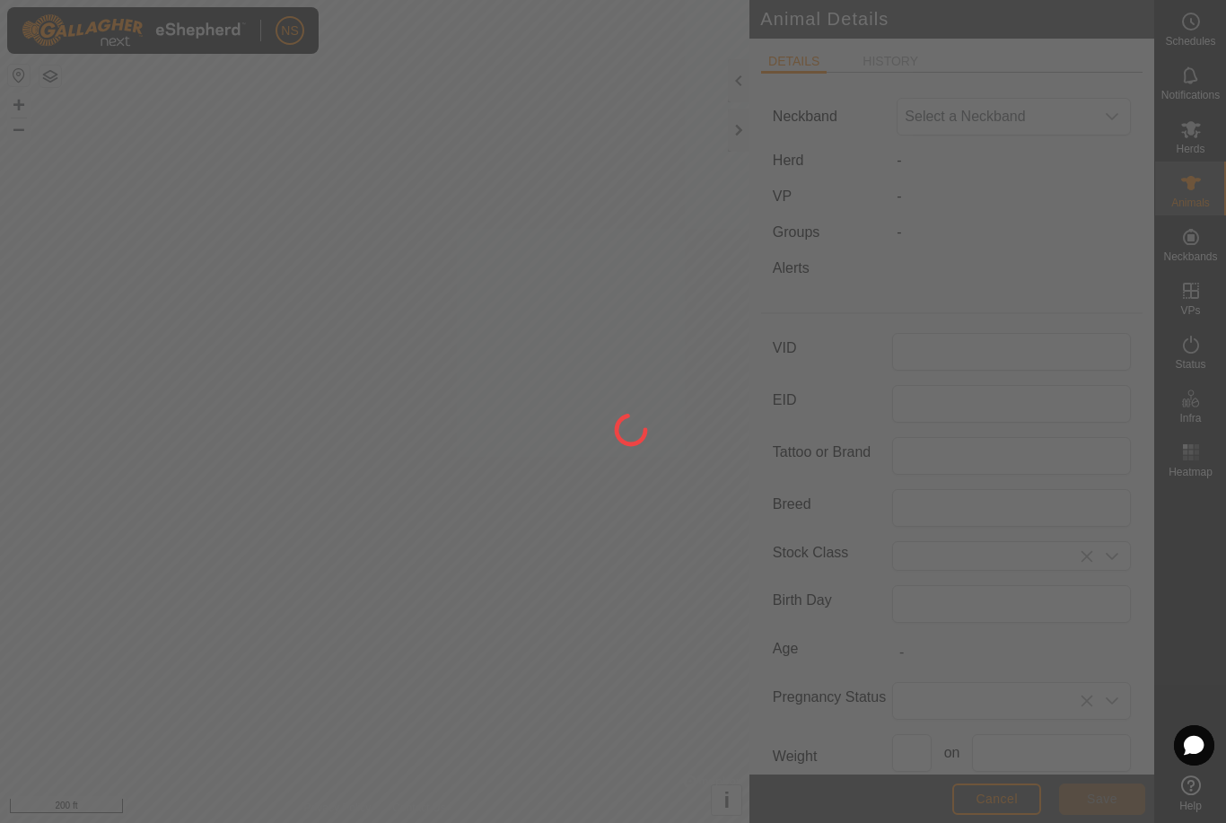
type input "006"
type input "no"
type input "highland"
type input "steer"
type input "0"
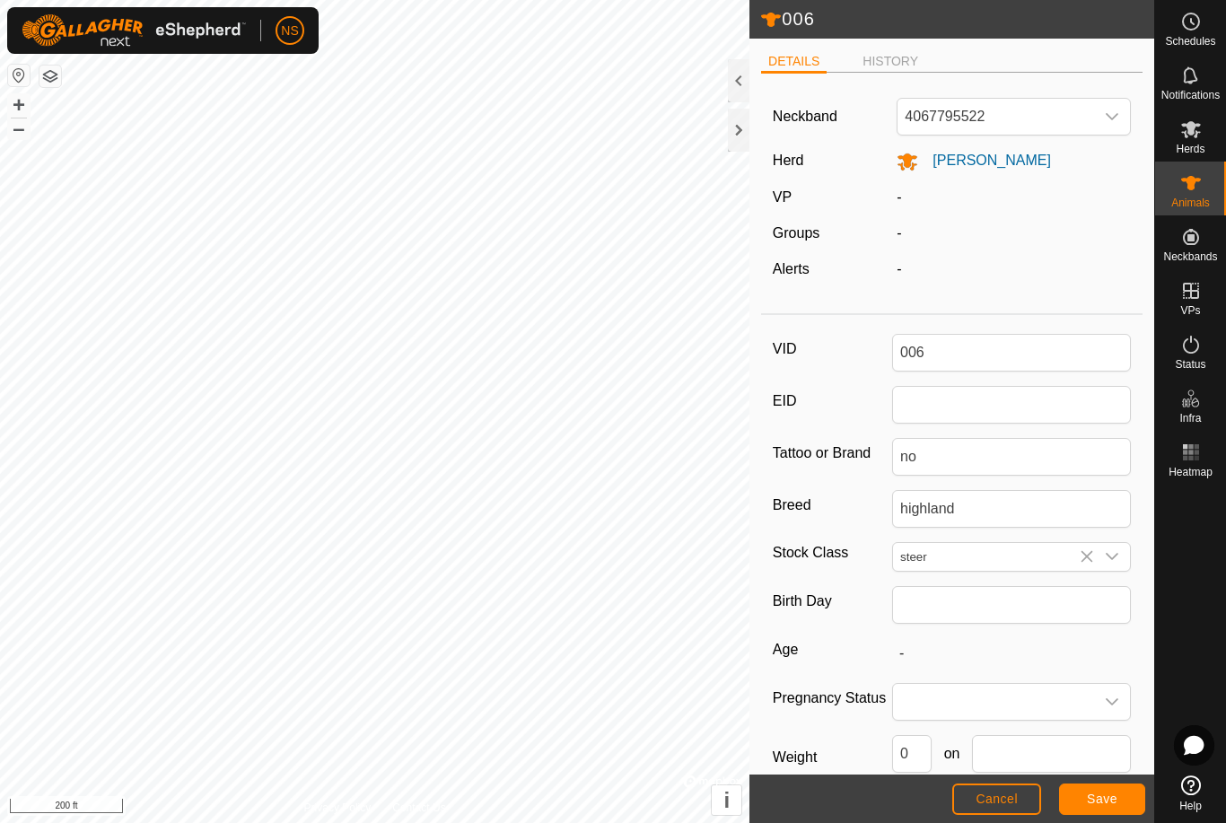
click at [1000, 801] on span "Cancel" at bounding box center [997, 799] width 42 height 14
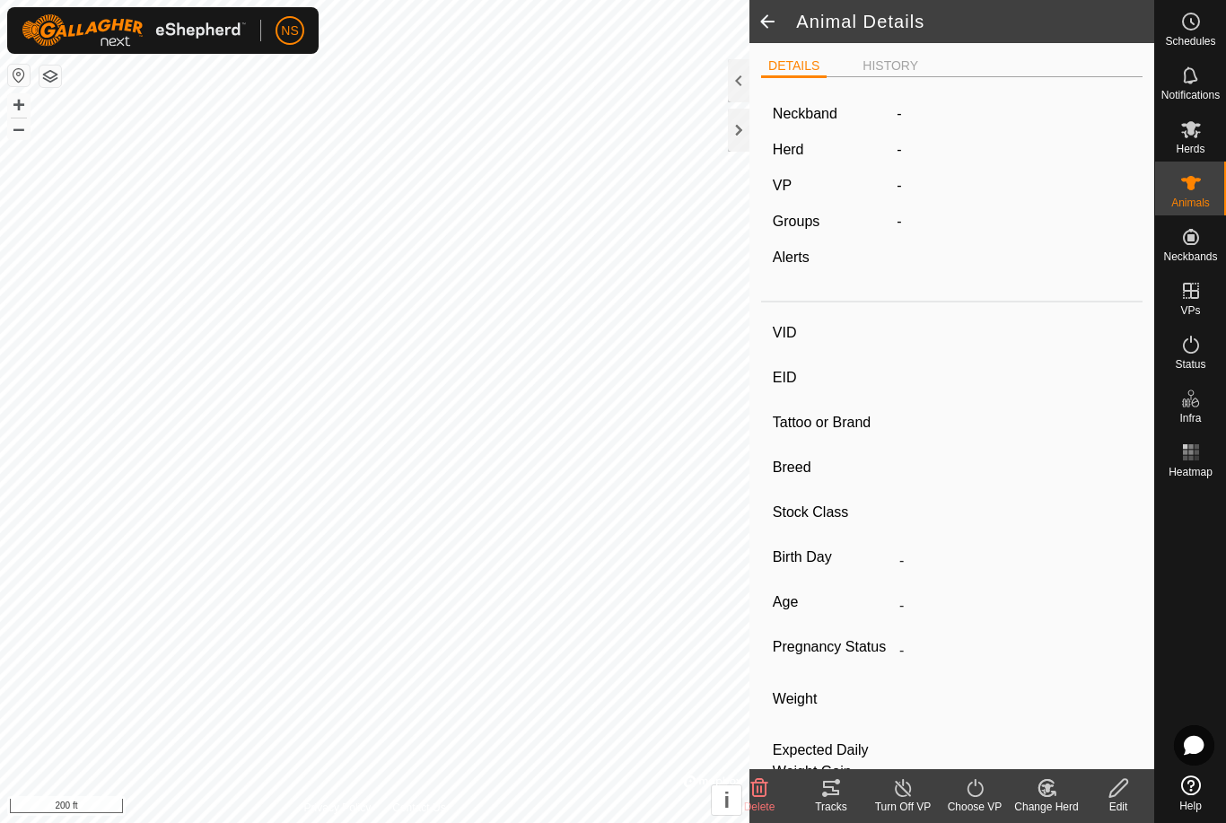
type input "006"
type input "-"
type input "no"
type input "highland"
type input "steer"
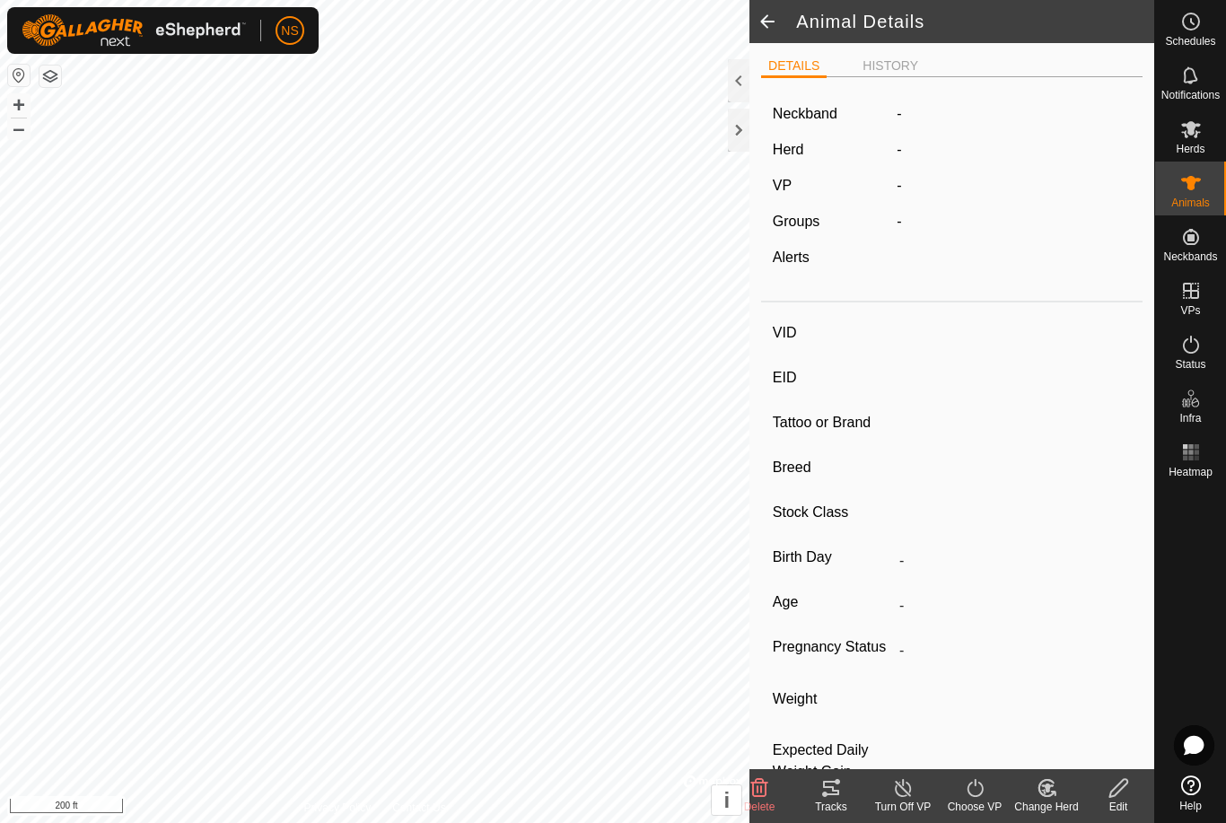
type input "0 kg"
type input "-"
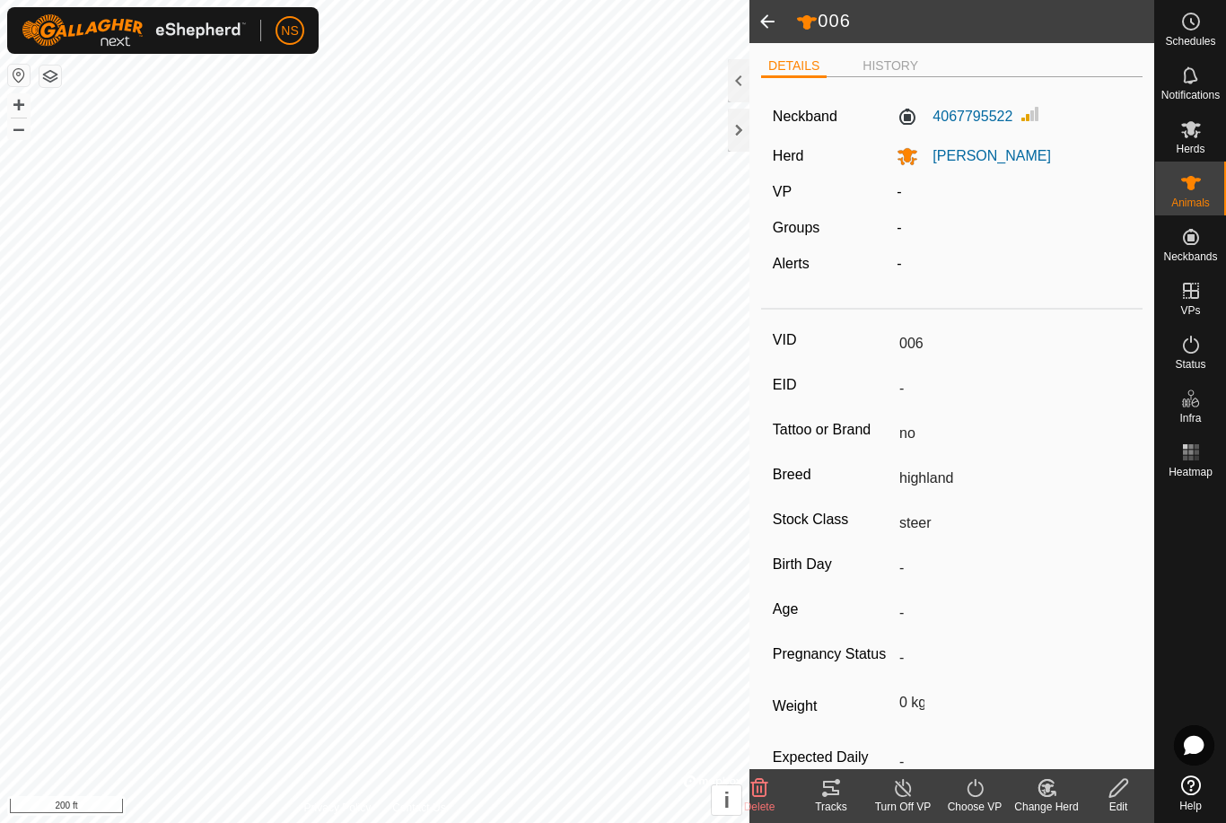
click at [769, 26] on span at bounding box center [767, 21] width 36 height 43
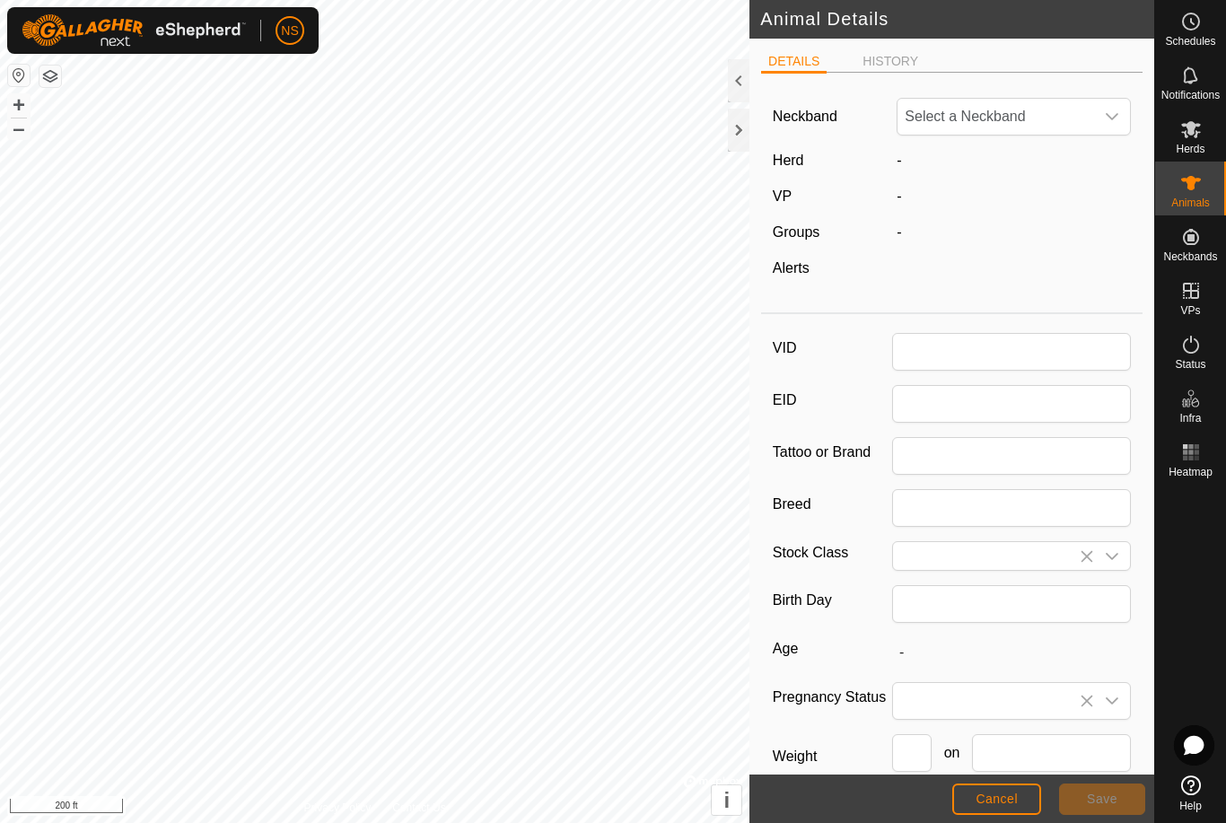
type input "006"
type input "no"
type input "highland"
type input "steer"
type input "0"
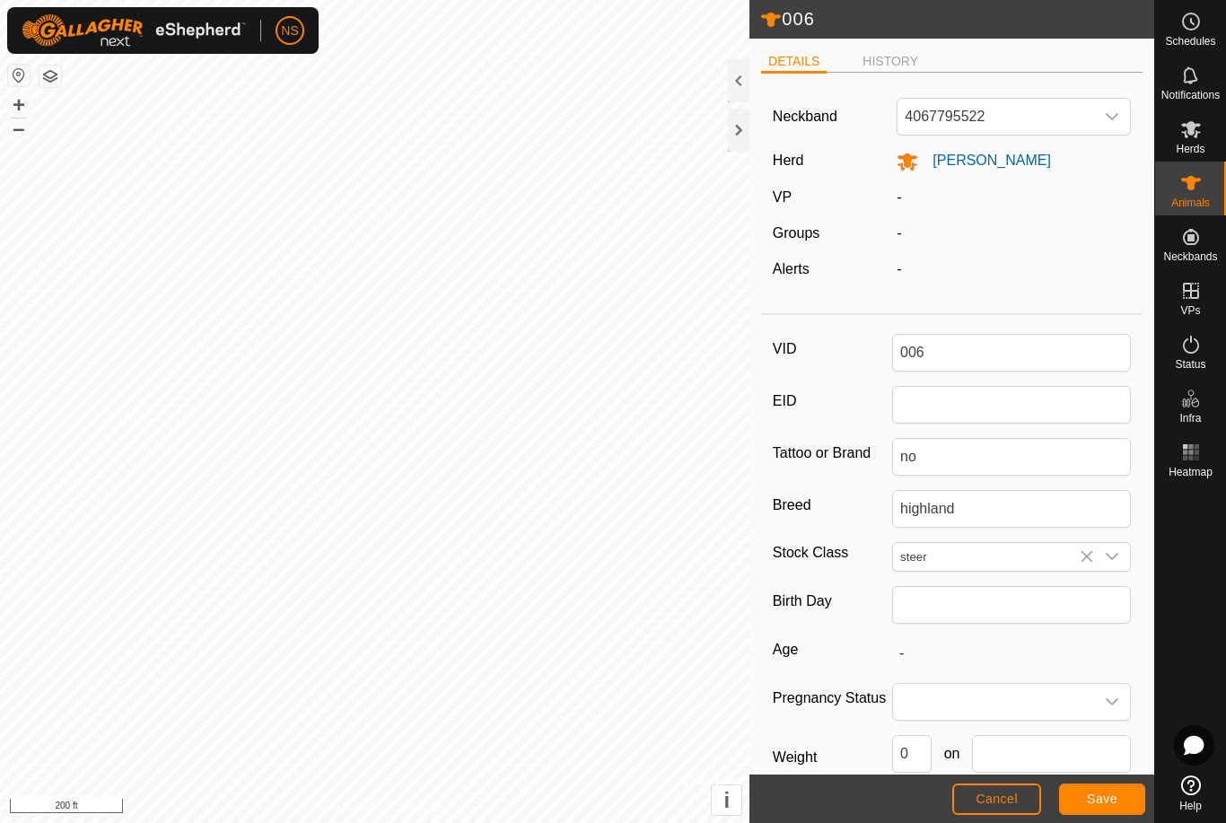
click at [989, 794] on span "Cancel" at bounding box center [997, 799] width 42 height 14
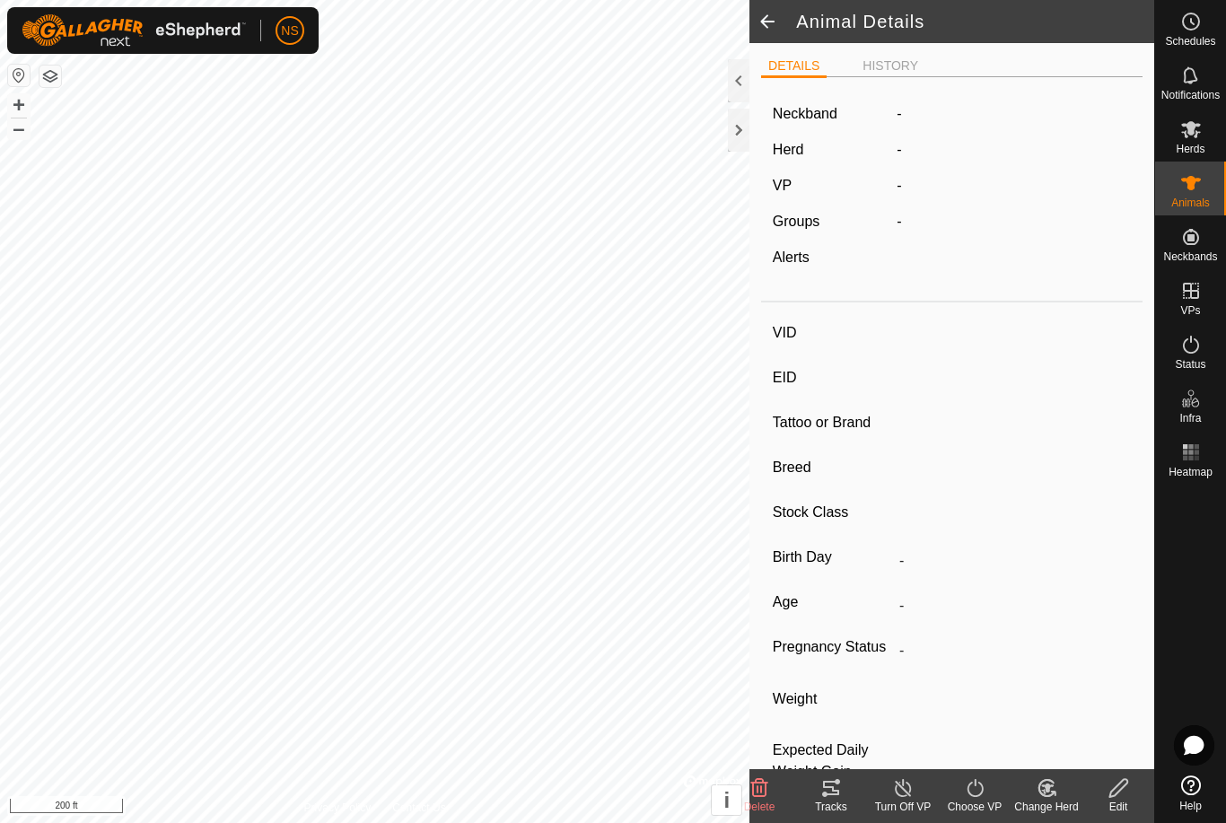
type input "006"
type input "-"
type input "no"
type input "highland"
type input "steer"
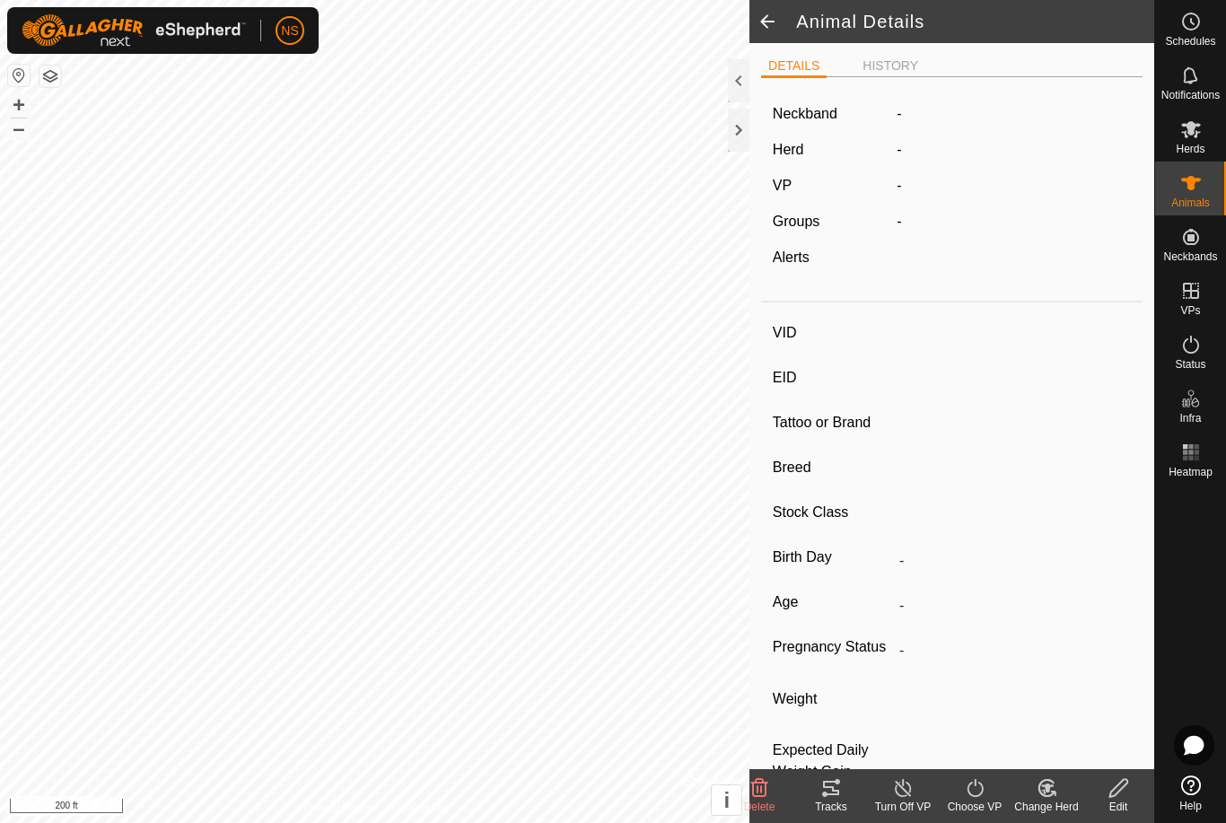
type input "0 kg"
type input "-"
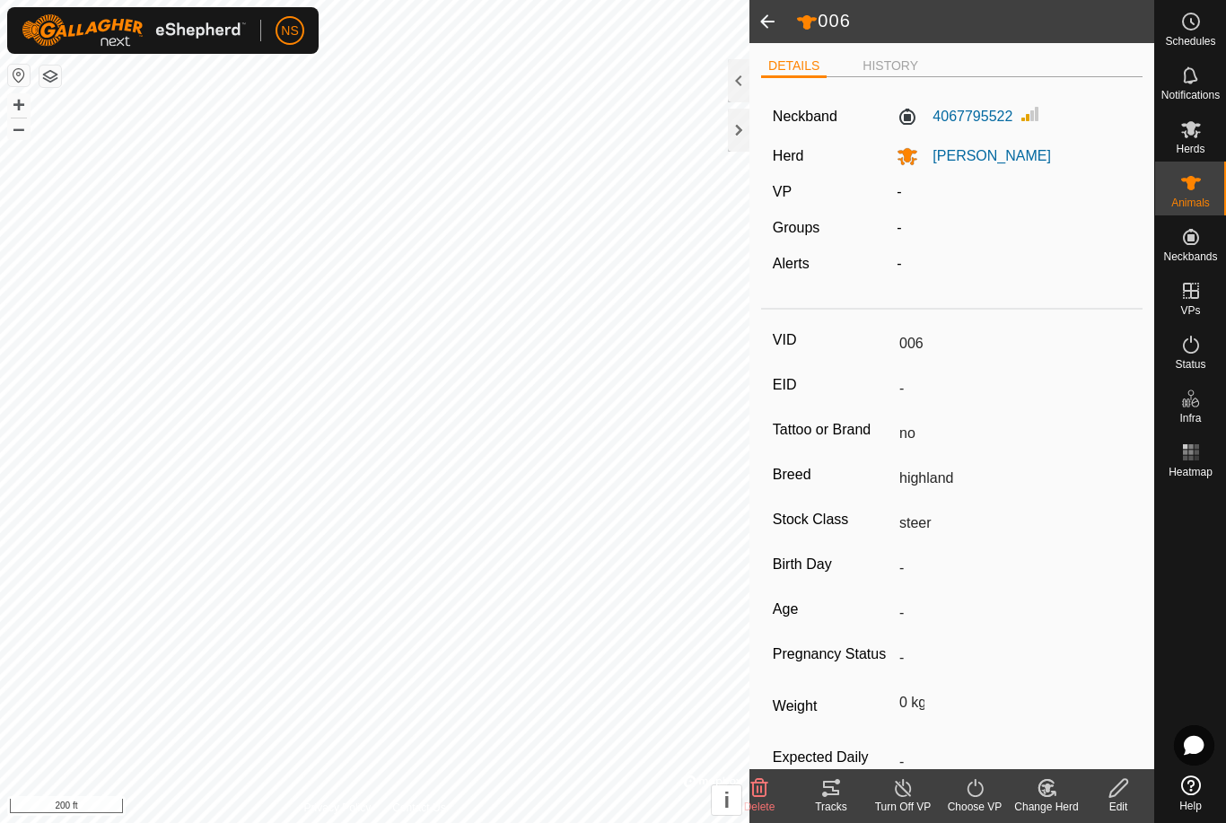
click at [765, 790] on icon at bounding box center [759, 788] width 17 height 18
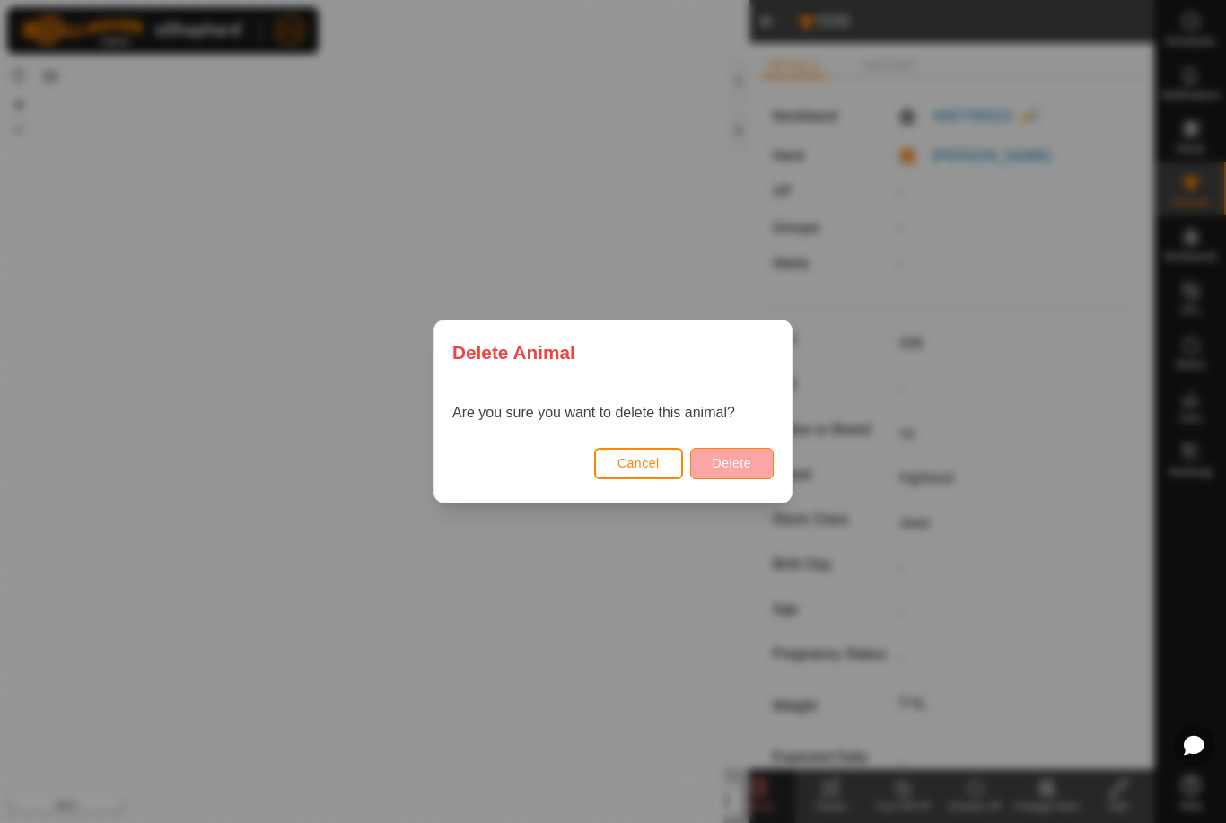
click at [743, 460] on span "Delete" at bounding box center [732, 463] width 39 height 14
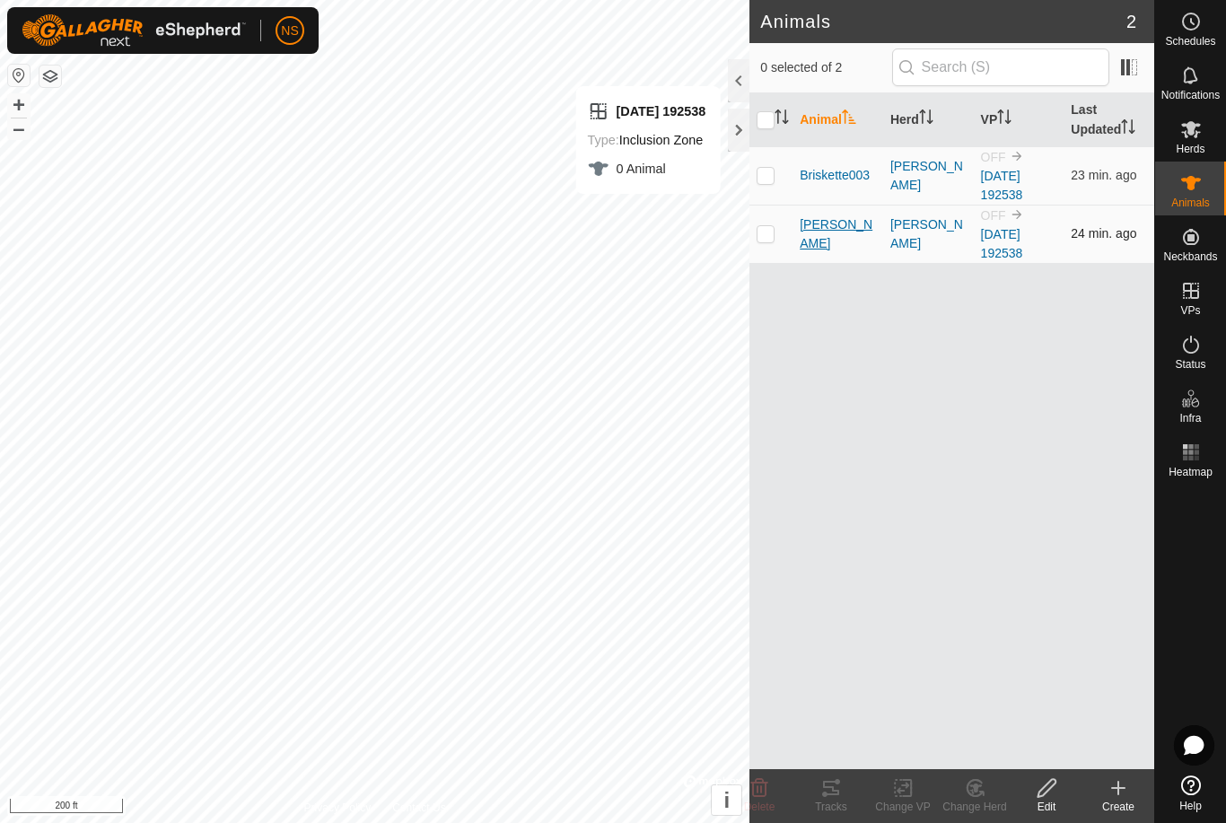
click at [831, 241] on span "Duncan" at bounding box center [838, 234] width 76 height 38
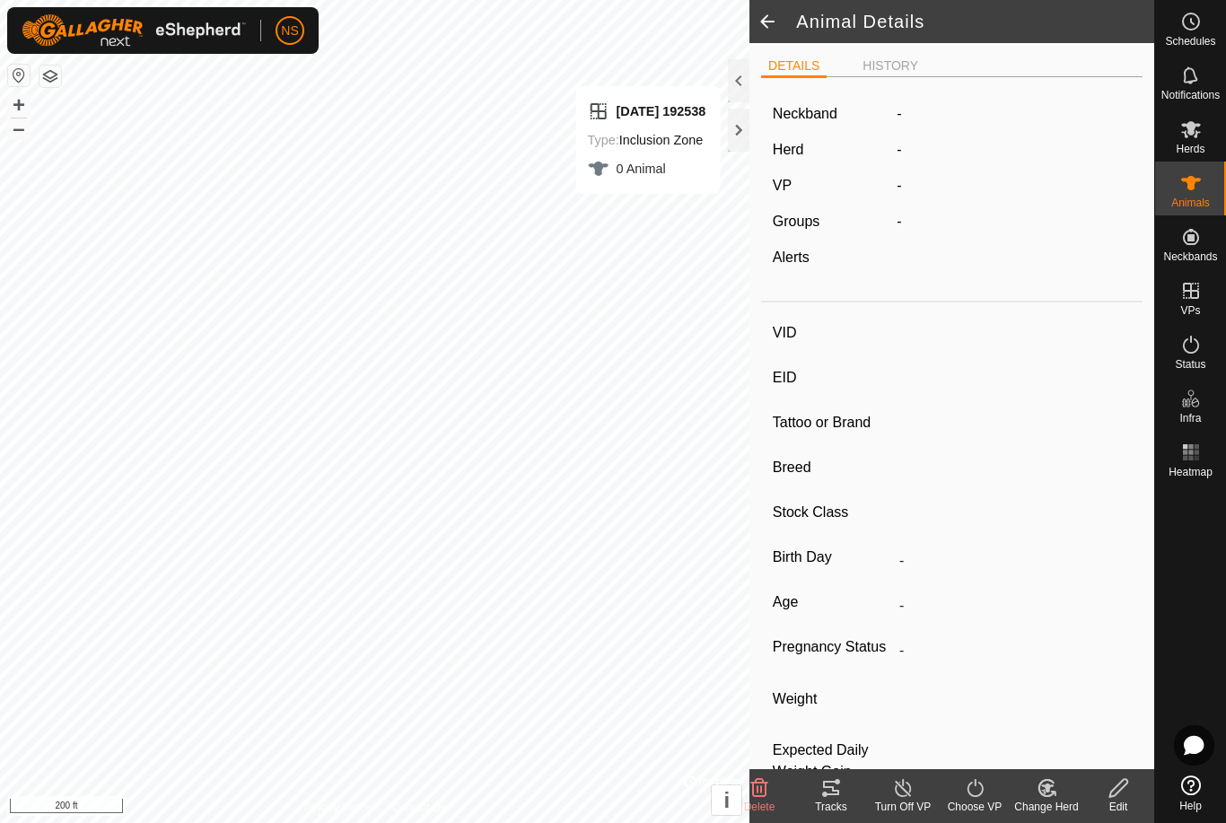
type input "Duncan"
type input "-"
type input "yes"
type input "Highland"
type input "Bull"
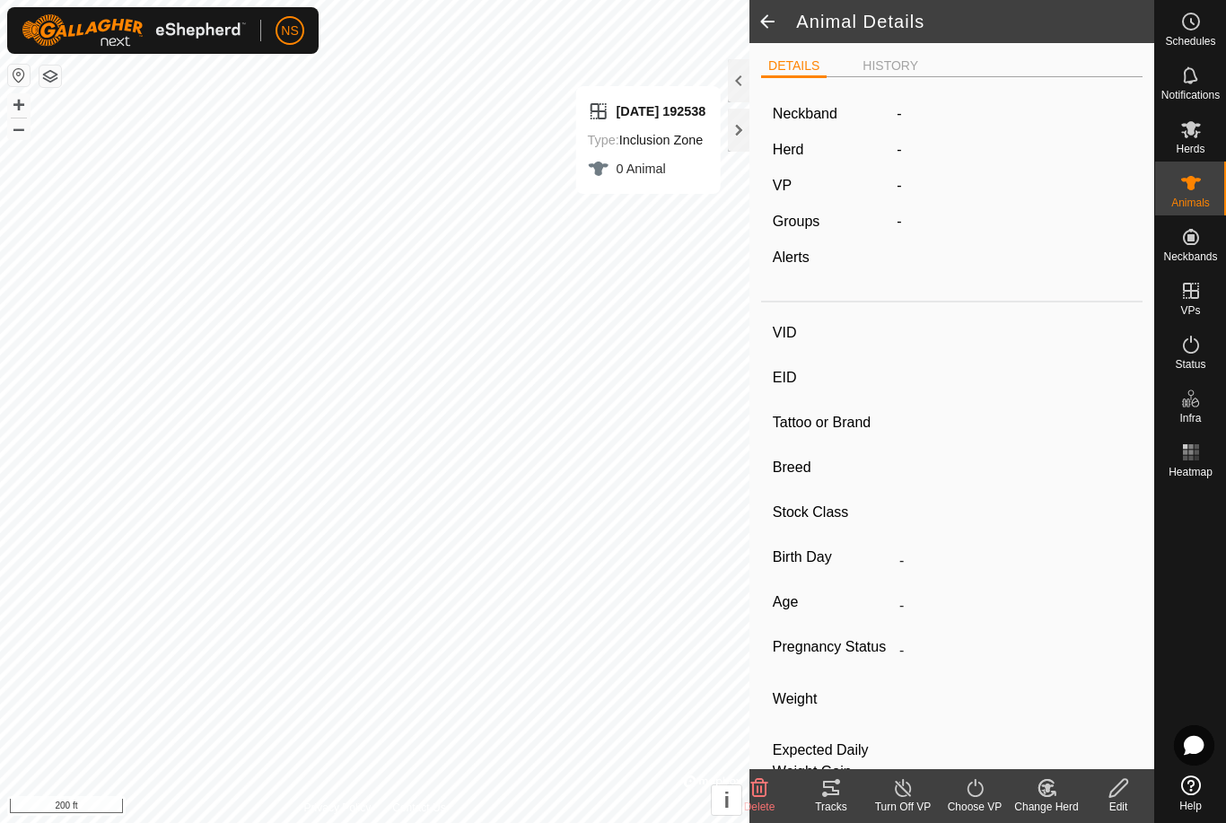
type input "09/2022"
type input "3 years"
type input "Empty"
type input "1500 kg"
type input "-"
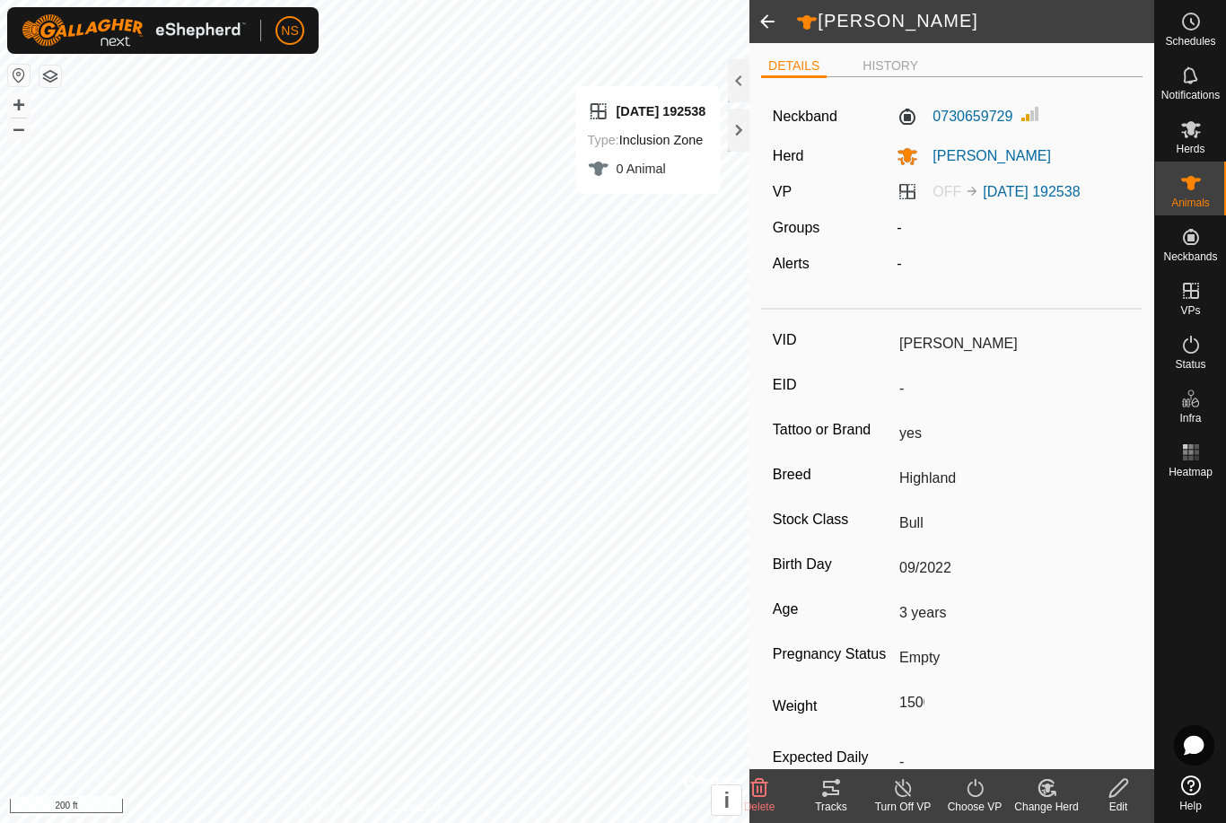
click at [763, 20] on span at bounding box center [767, 21] width 36 height 43
